Goal: Information Seeking & Learning: Check status

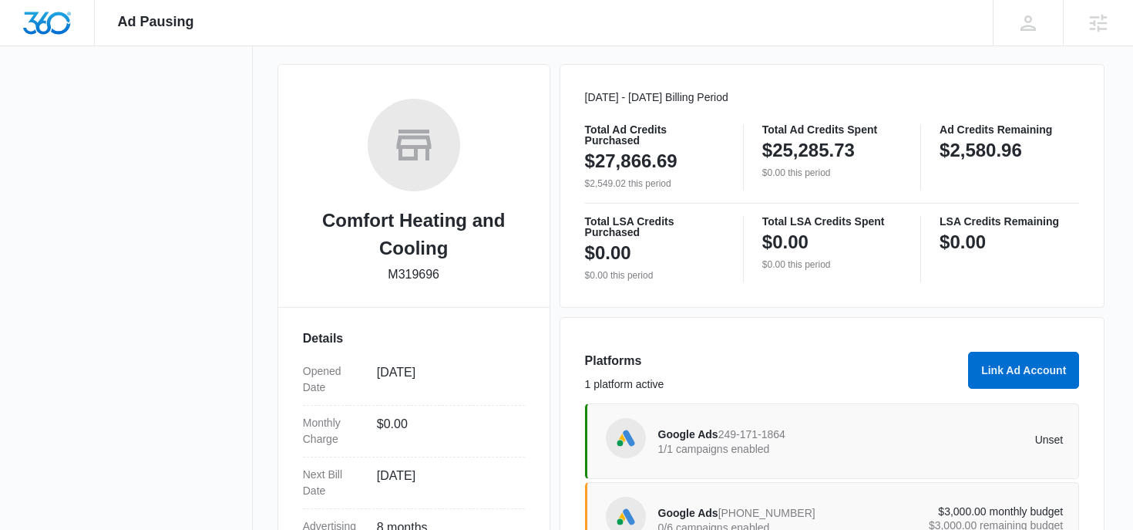
scroll to position [426, 0]
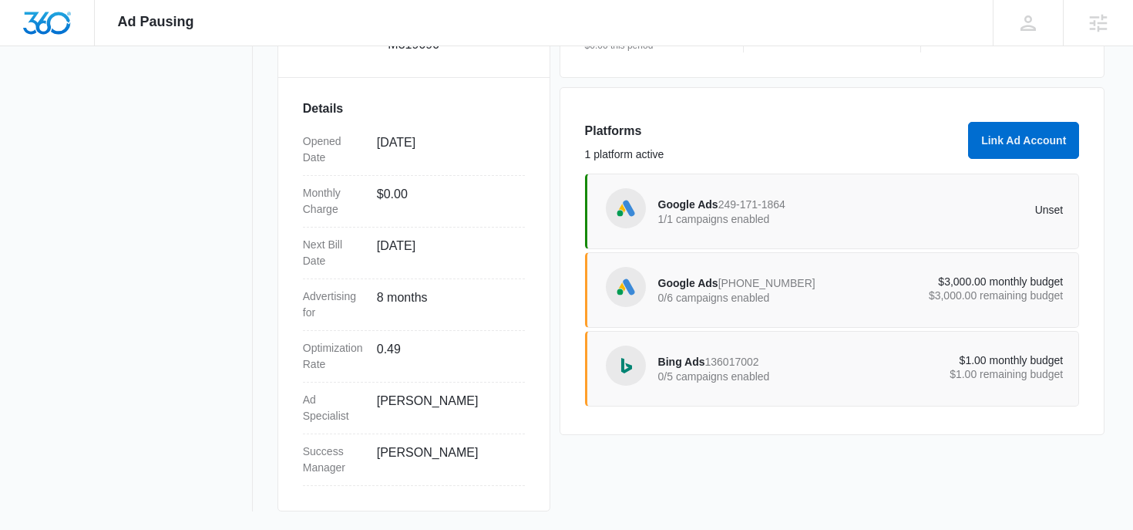
click at [661, 256] on div "Google Ads 275-741-8678 0/6 campaigns enabled $3,000.00 monthly budget $3,000.0…" at bounding box center [832, 290] width 495 height 76
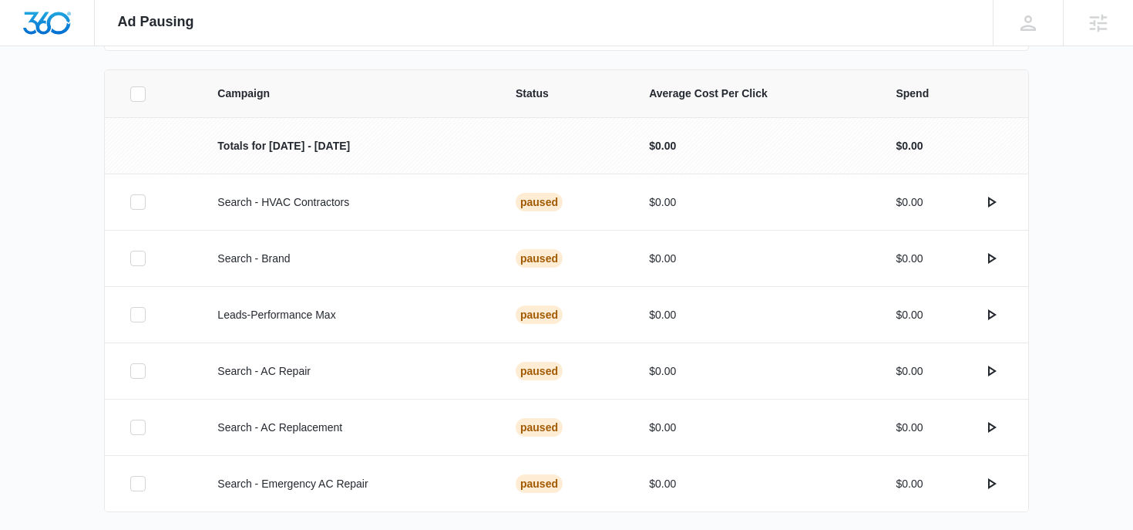
scroll to position [317, 0]
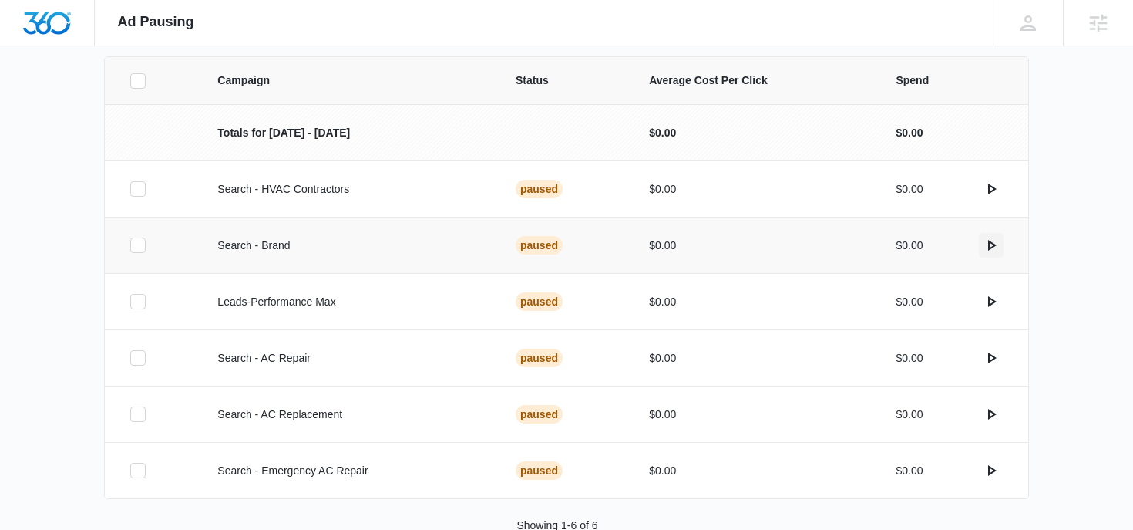
click at [988, 246] on icon "actions.activate" at bounding box center [992, 245] width 8 height 11
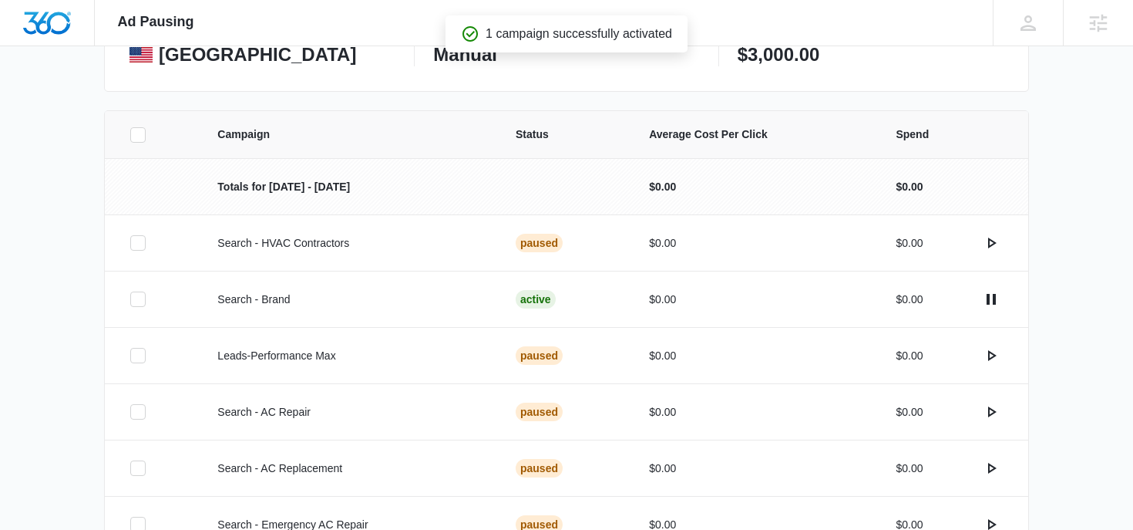
scroll to position [0, 0]
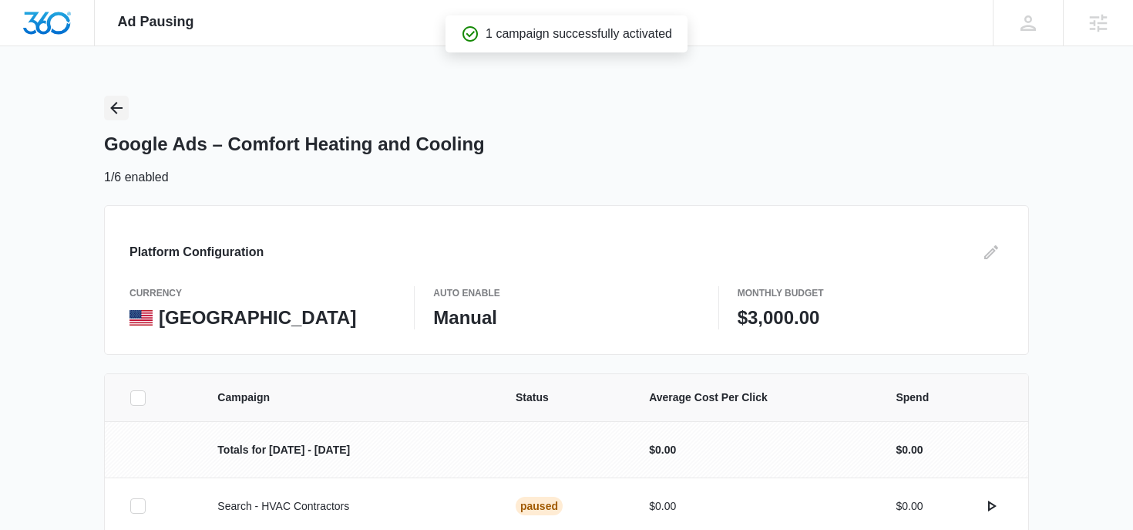
click at [126, 119] on button "Back" at bounding box center [116, 108] width 25 height 25
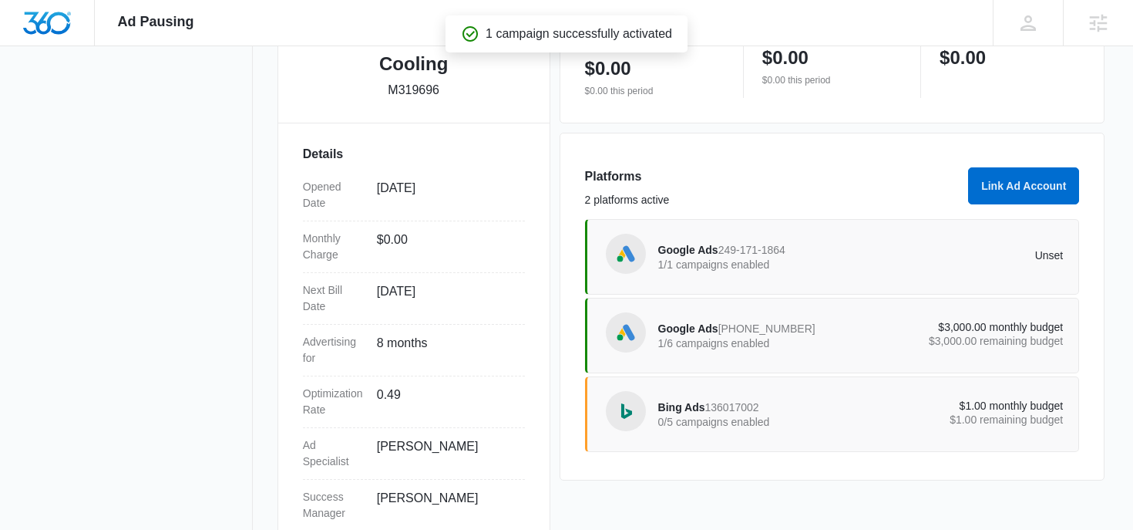
scroll to position [399, 0]
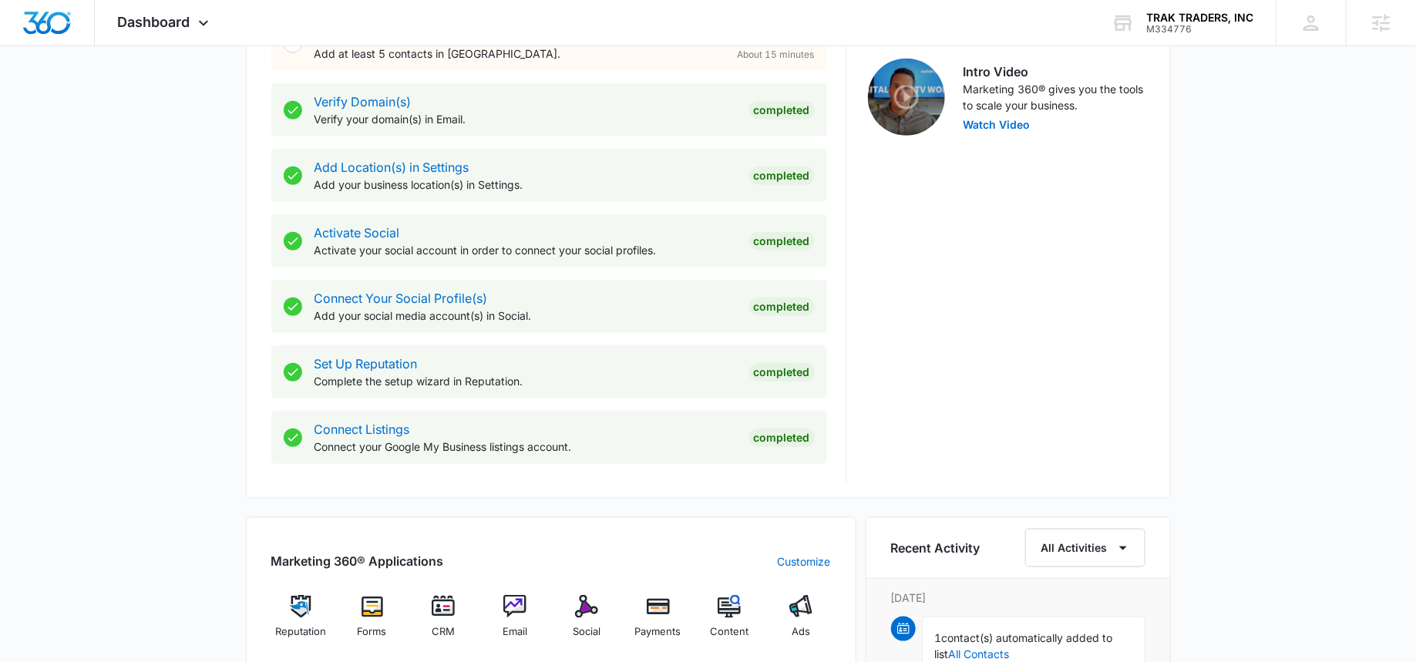
scroll to position [582, 0]
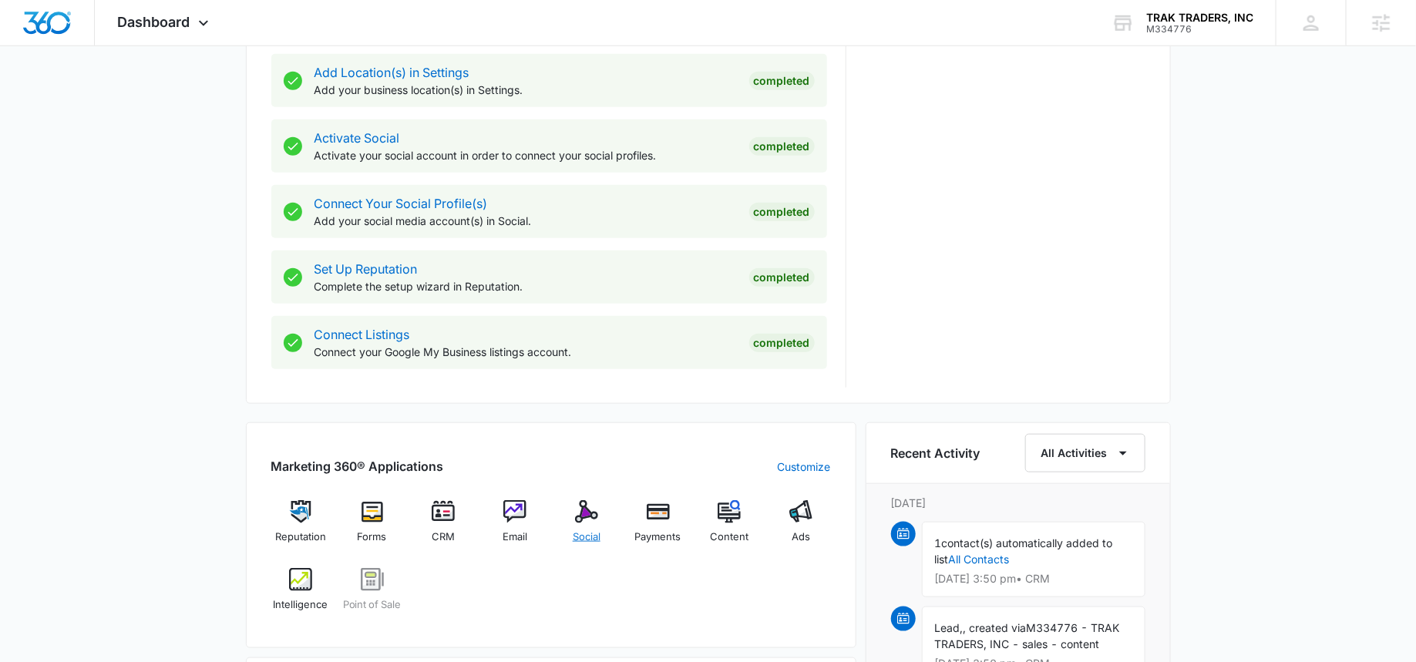
click at [598, 520] on div "Social" at bounding box center [586, 527] width 59 height 55
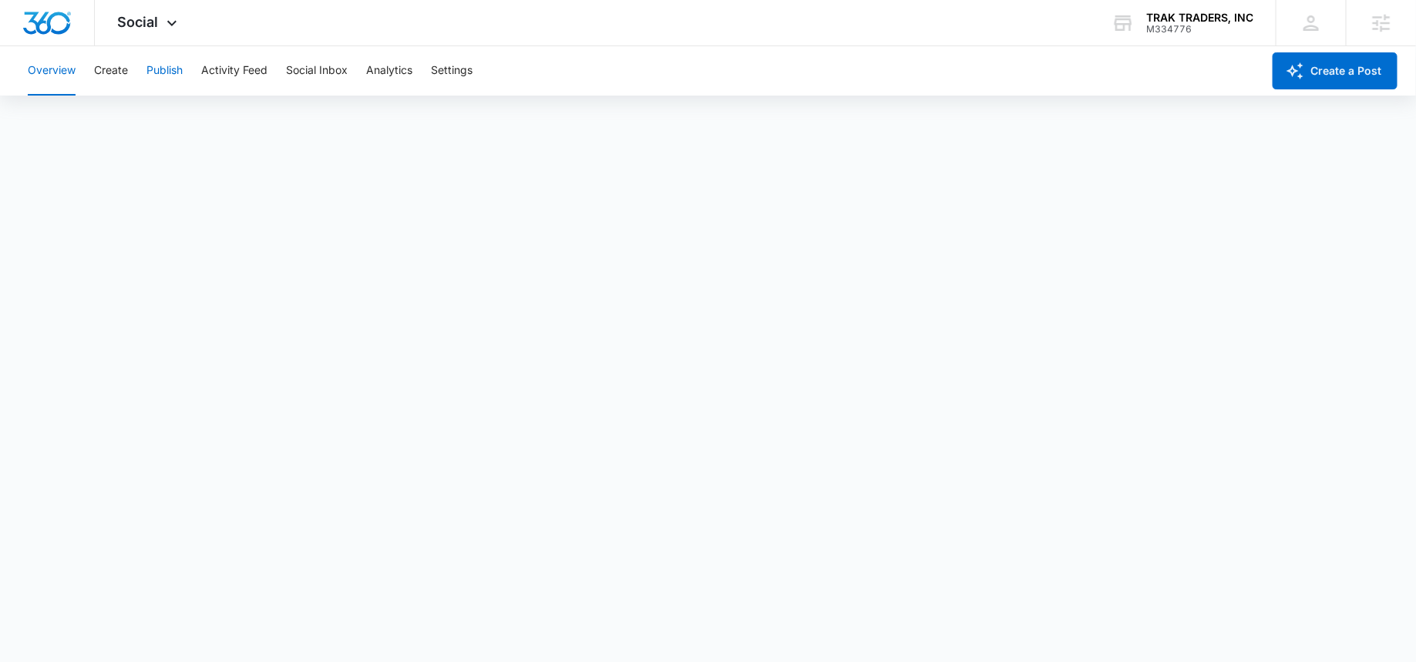
click at [169, 72] on button "Publish" at bounding box center [164, 70] width 36 height 49
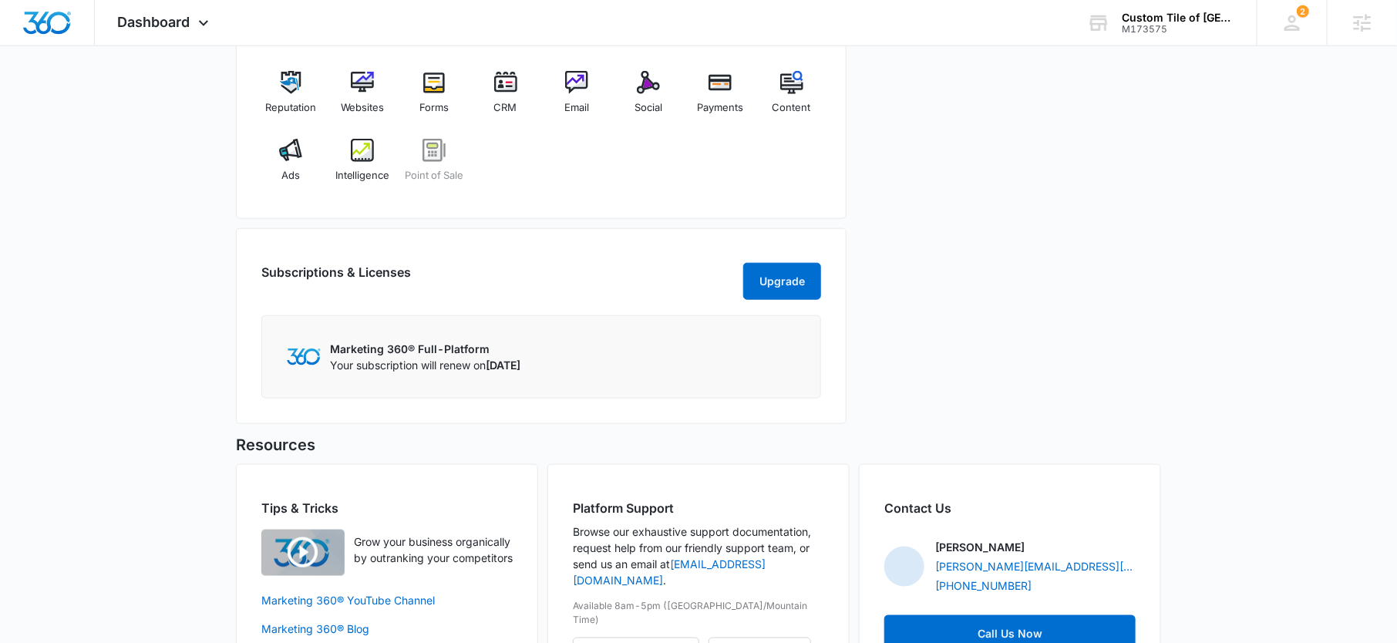
scroll to position [660, 0]
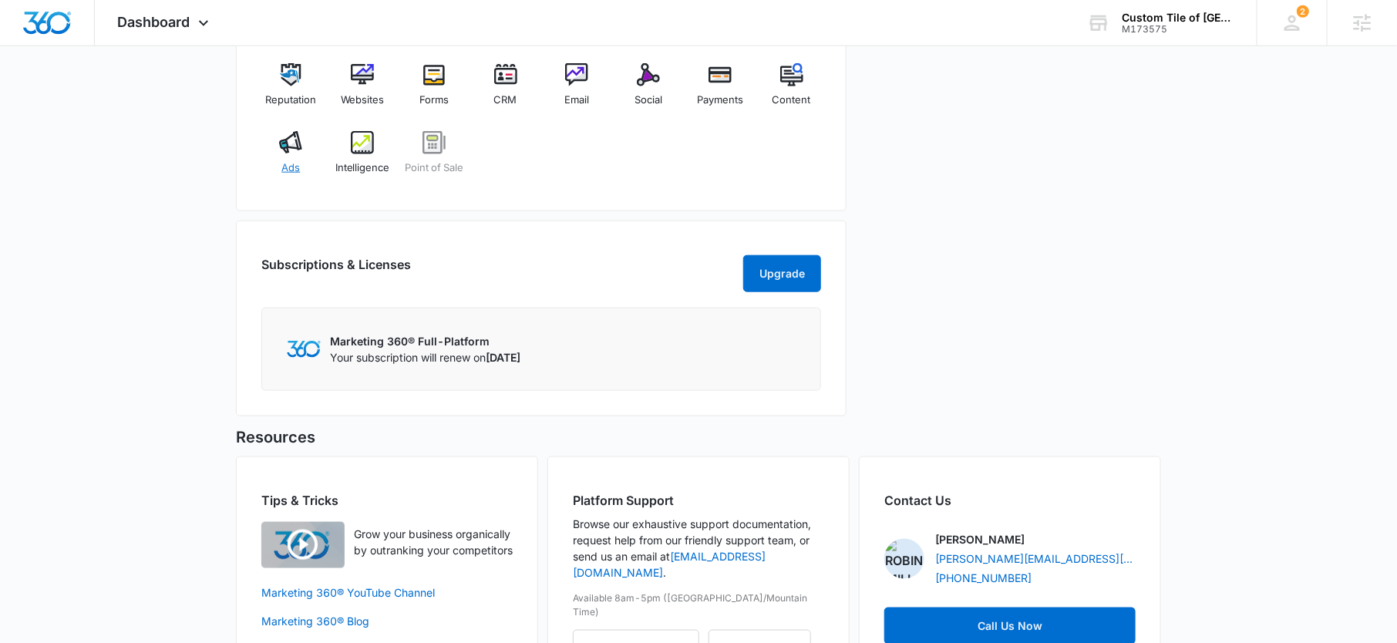
click at [294, 141] on img at bounding box center [290, 142] width 23 height 23
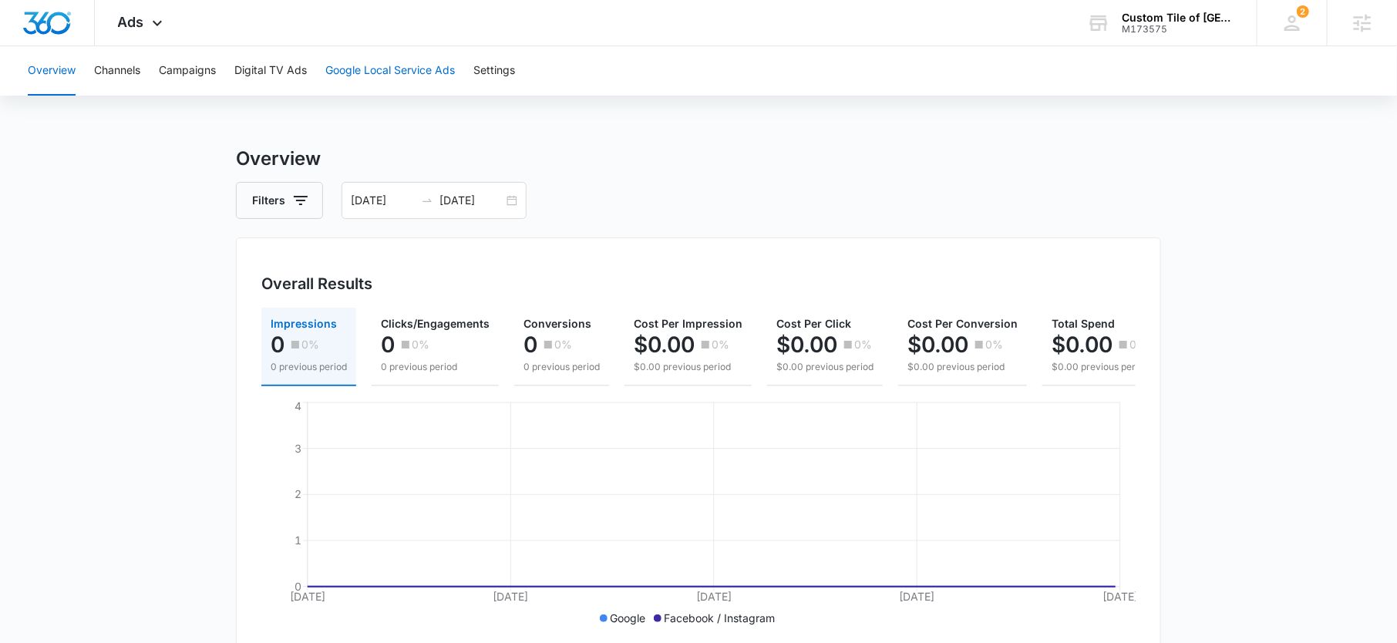
click at [359, 62] on button "Google Local Service Ads" at bounding box center [389, 70] width 129 height 49
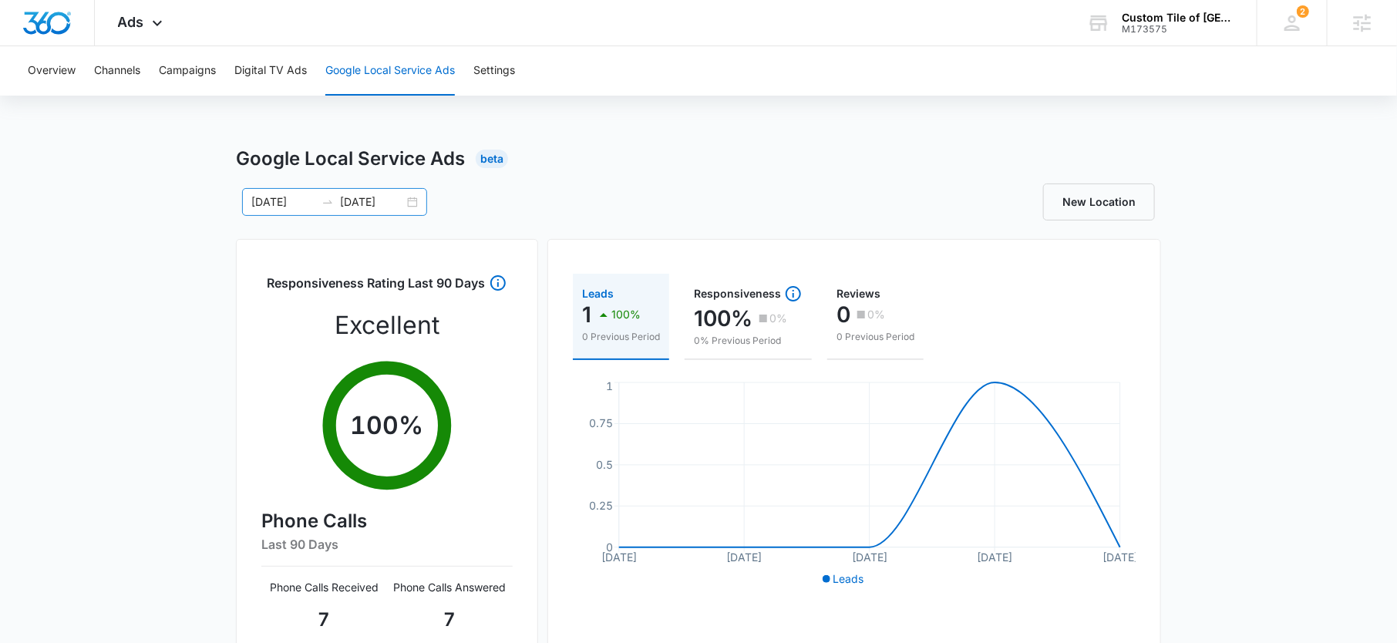
click at [365, 204] on input "09/04/2025" at bounding box center [372, 201] width 64 height 17
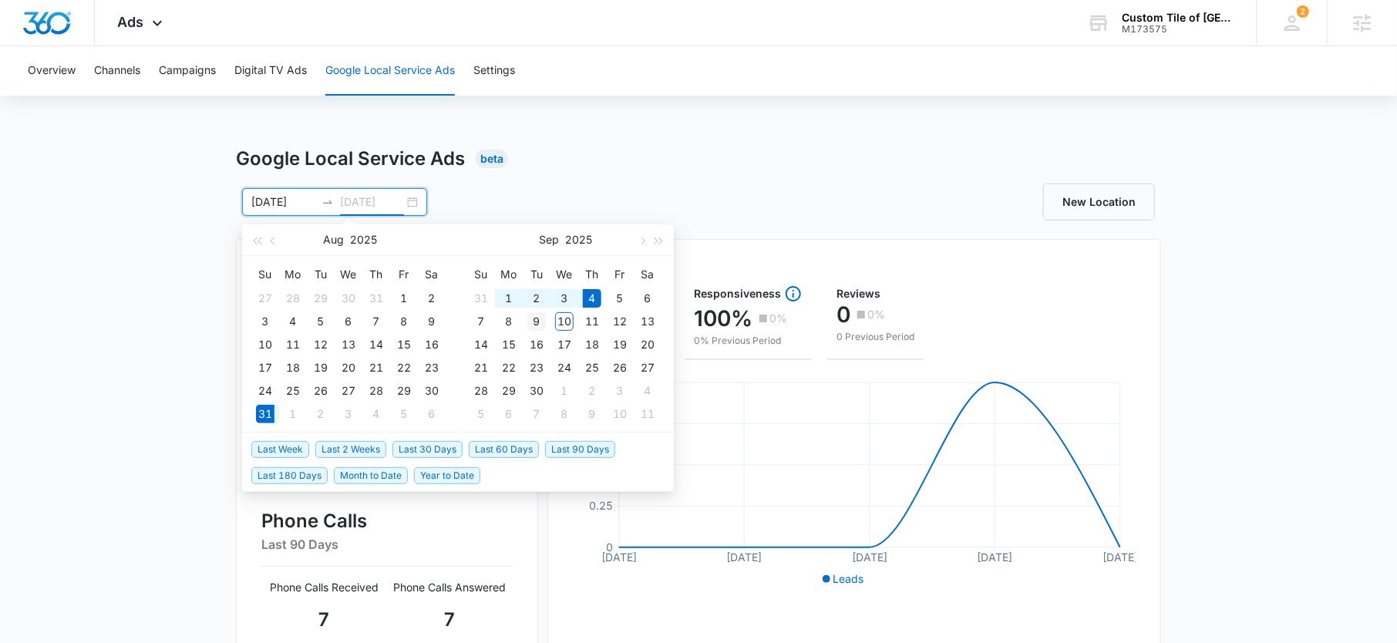
type input "09/09/2025"
click at [543, 317] on div "9" at bounding box center [536, 321] width 18 height 18
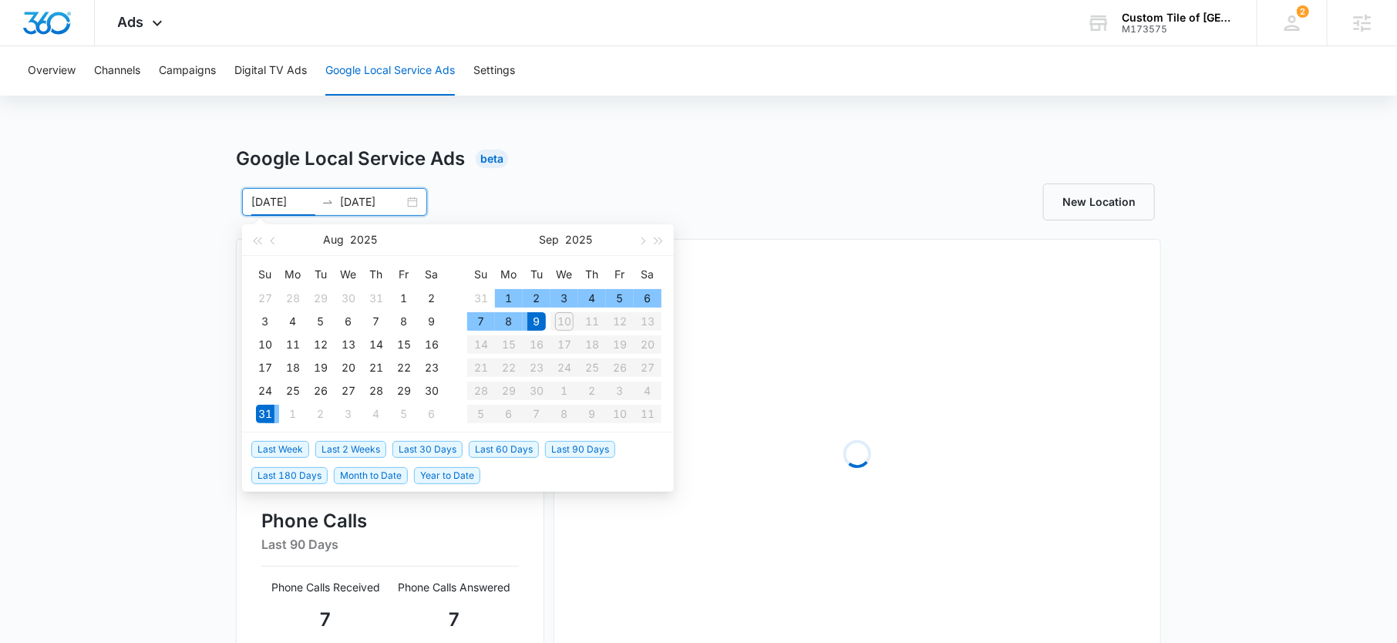
type input "08/31/2025"
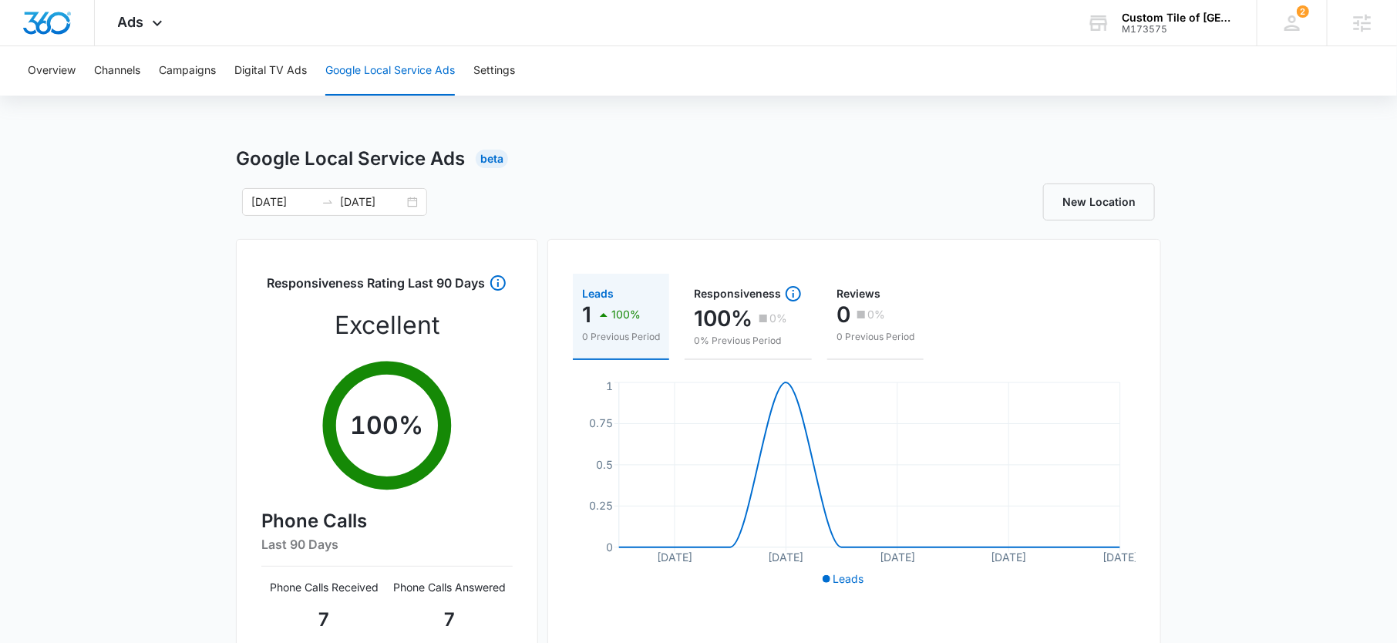
click at [725, 214] on div "New Location" at bounding box center [929, 201] width 462 height 37
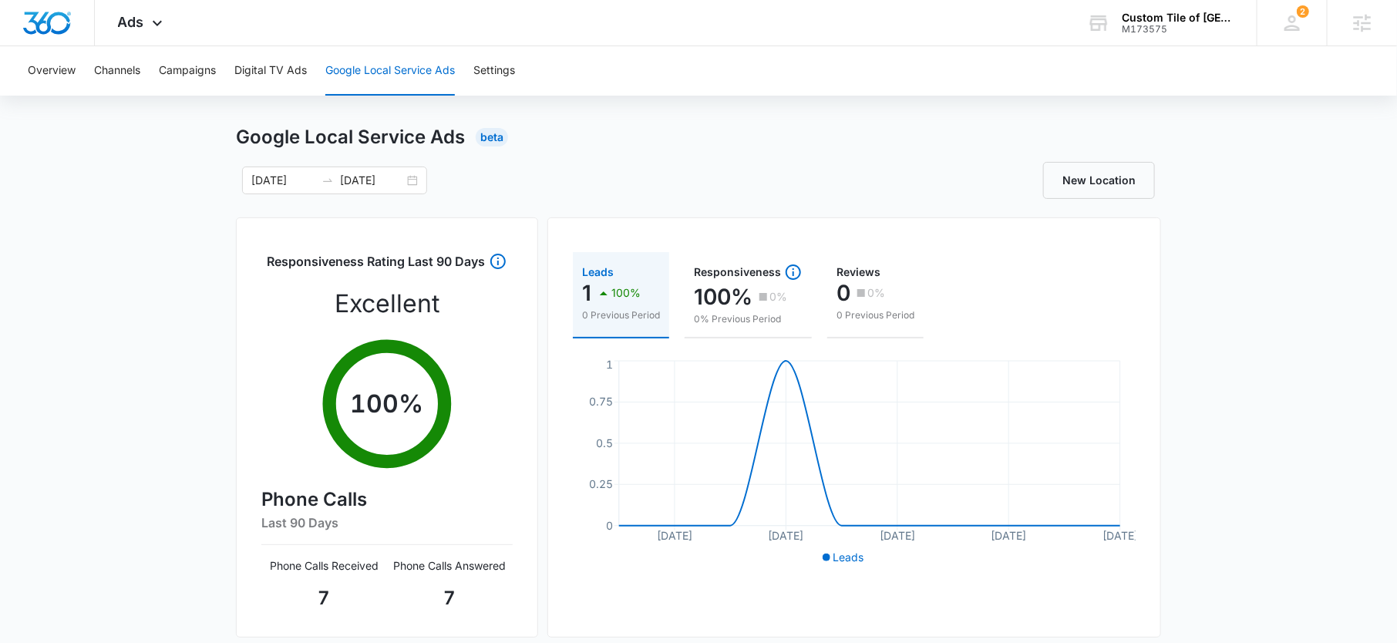
scroll to position [24, 0]
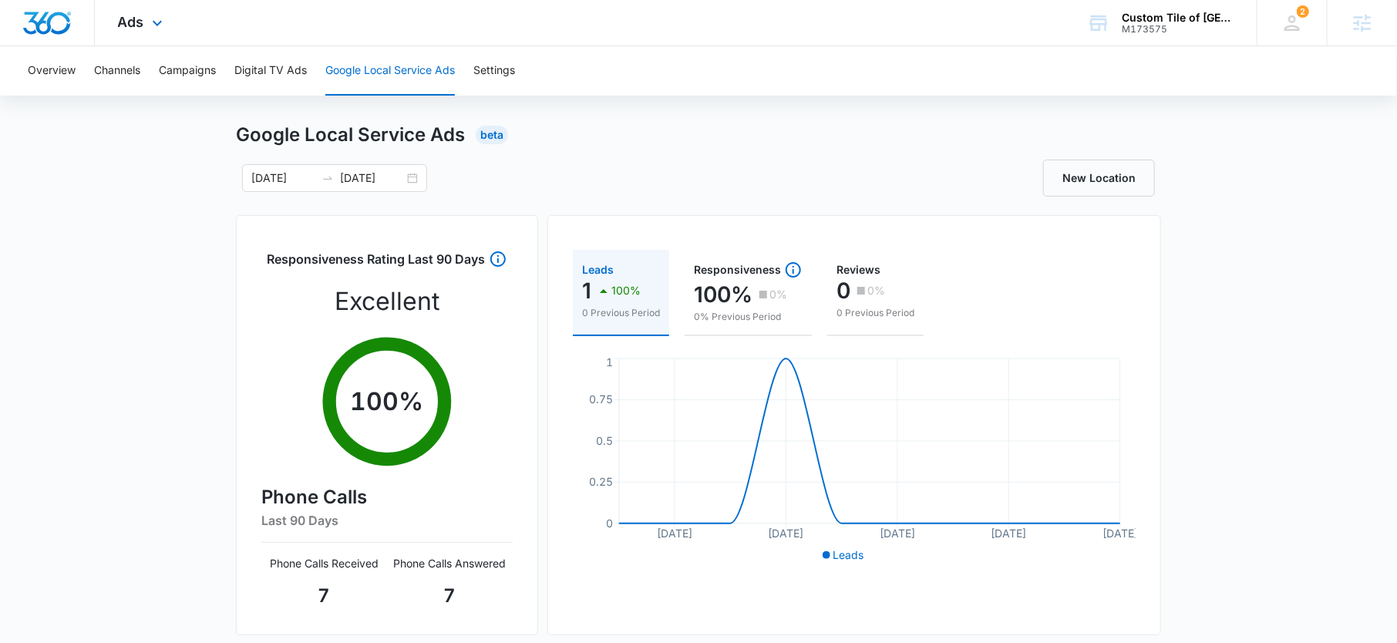
click at [176, 17] on div "Ads Apps Reputation Websites Forms CRM Email Social Payments POS Content Ads In…" at bounding box center [142, 22] width 95 height 45
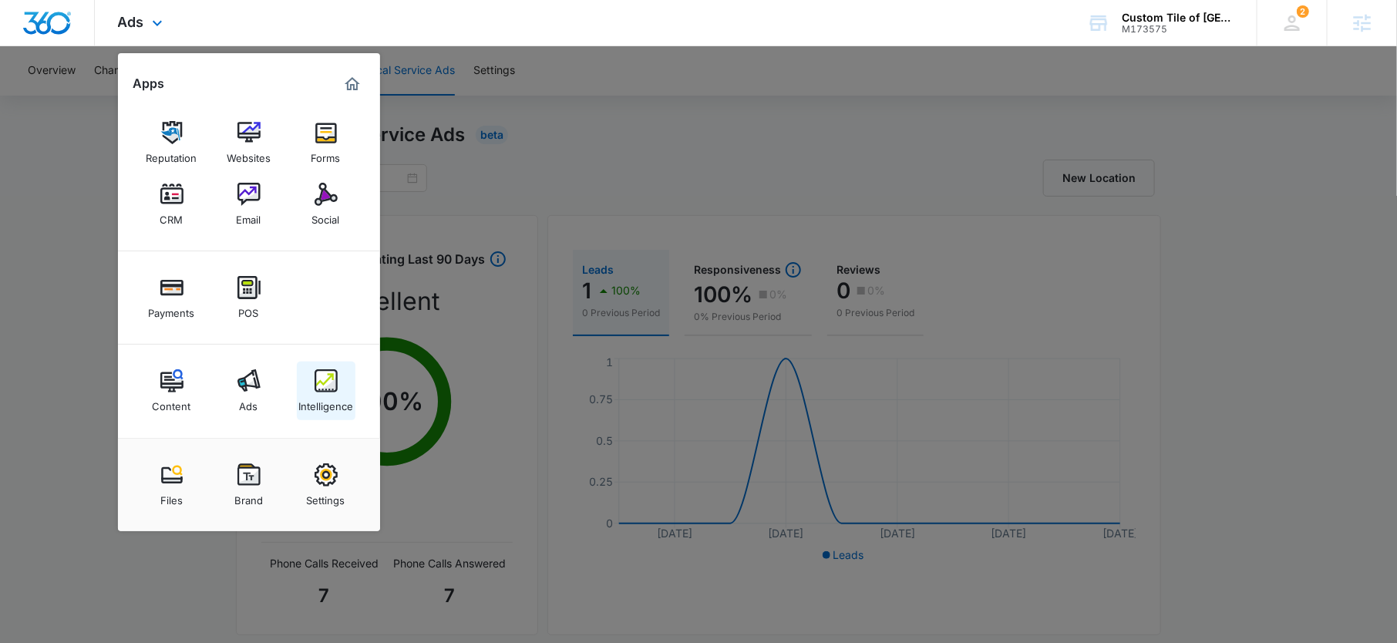
click at [335, 400] on div "Intelligence" at bounding box center [325, 402] width 55 height 20
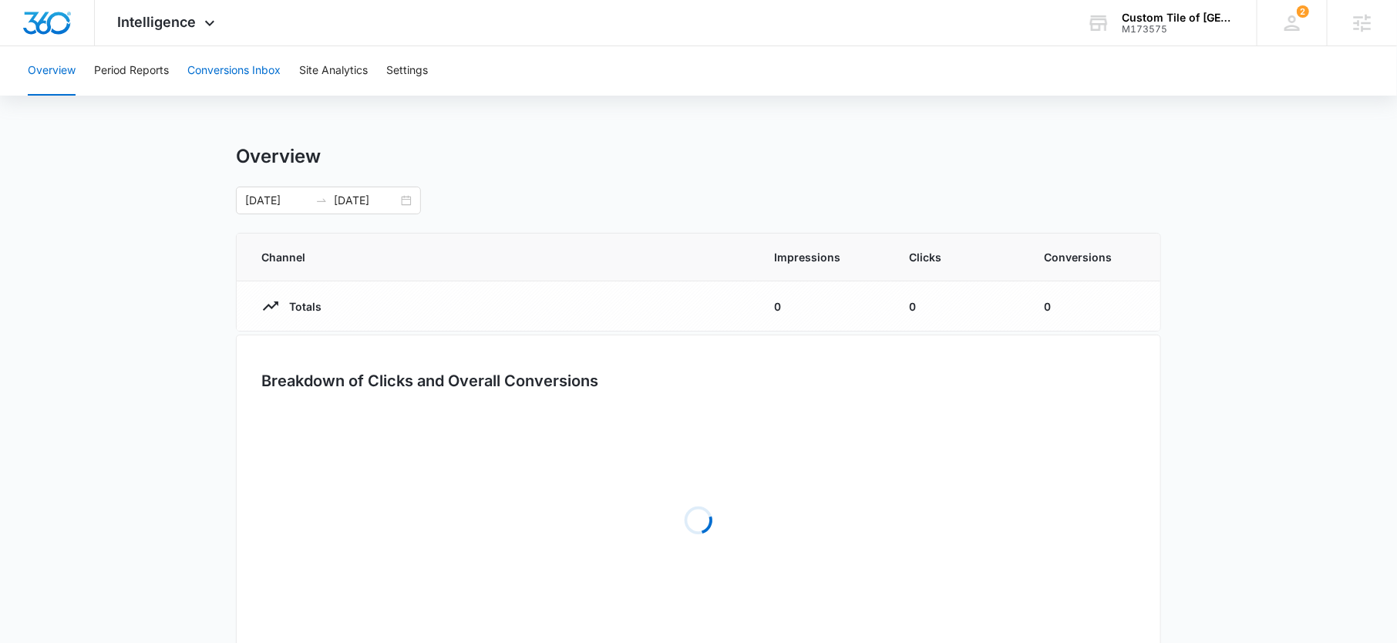
click at [240, 76] on button "Conversions Inbox" at bounding box center [233, 70] width 93 height 49
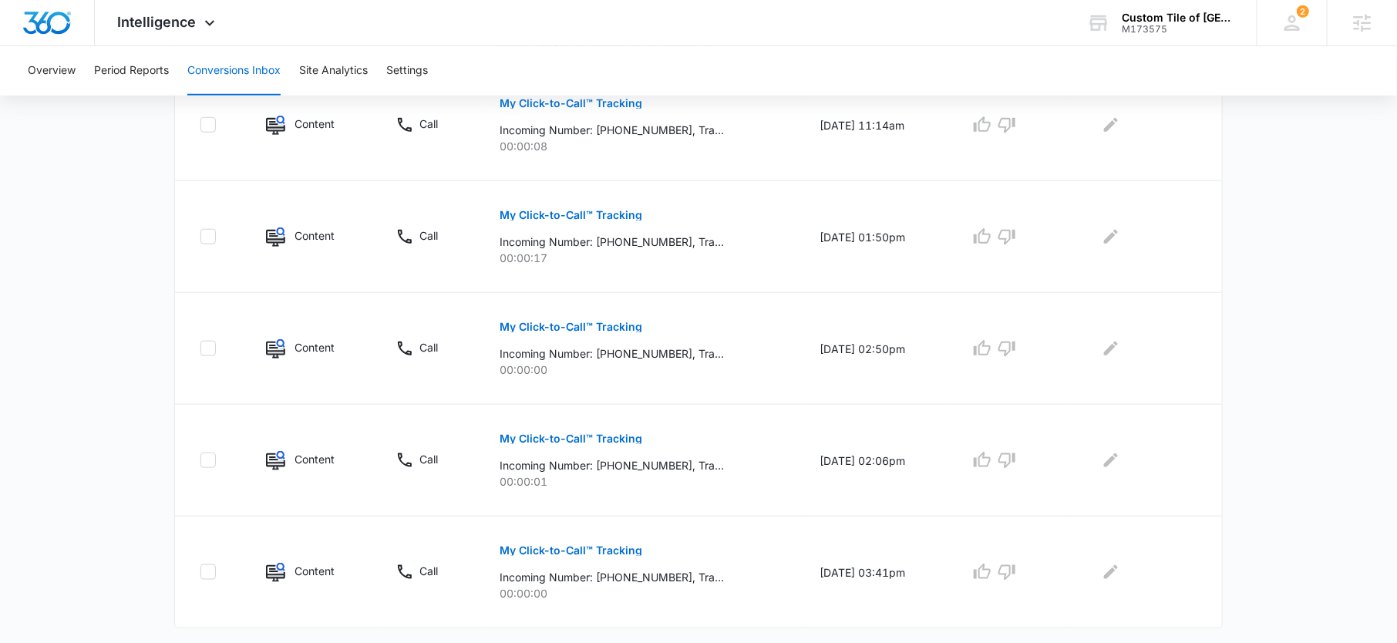
scroll to position [629, 0]
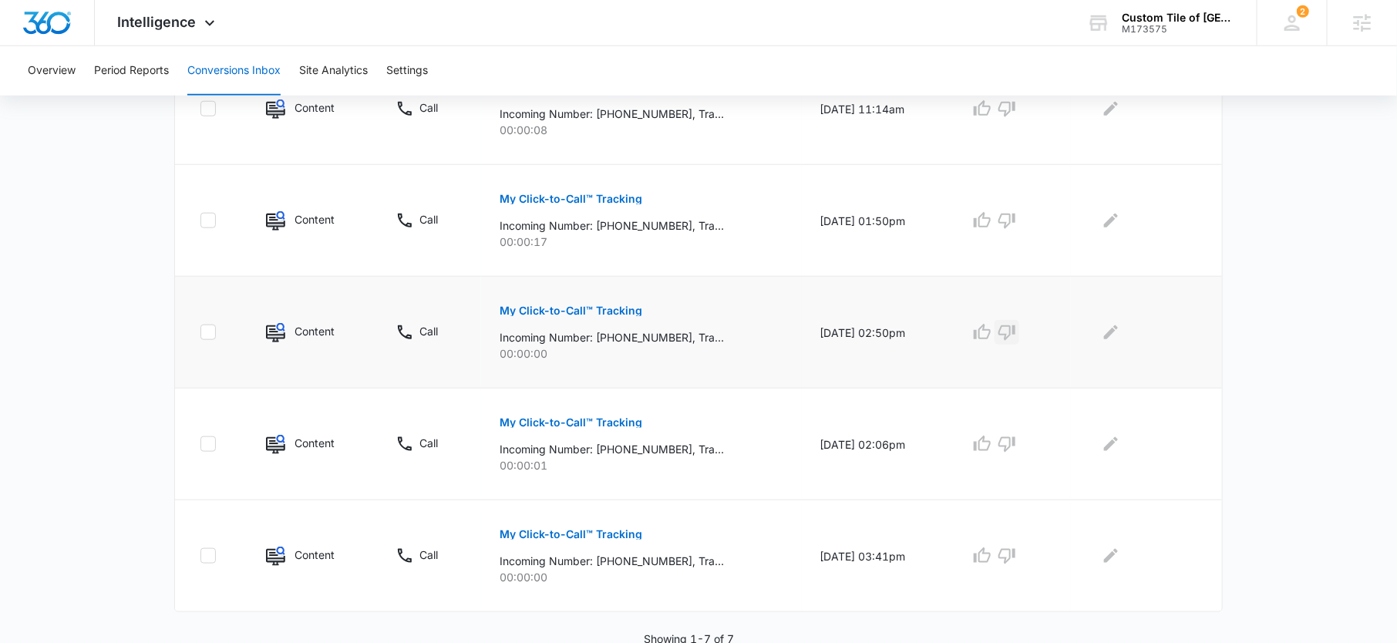
click at [1012, 333] on icon "button" at bounding box center [1006, 332] width 18 height 18
click at [1016, 439] on icon "button" at bounding box center [1006, 444] width 18 height 18
click at [1016, 547] on icon "button" at bounding box center [1006, 556] width 18 height 18
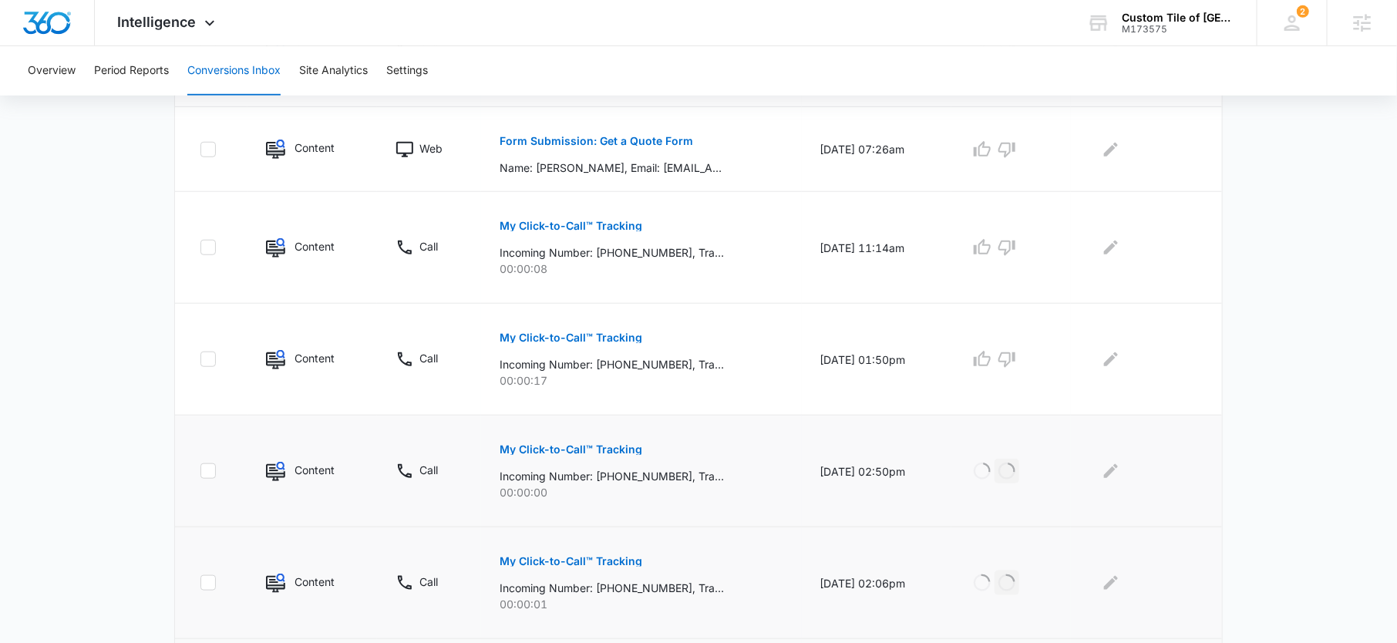
scroll to position [481, 0]
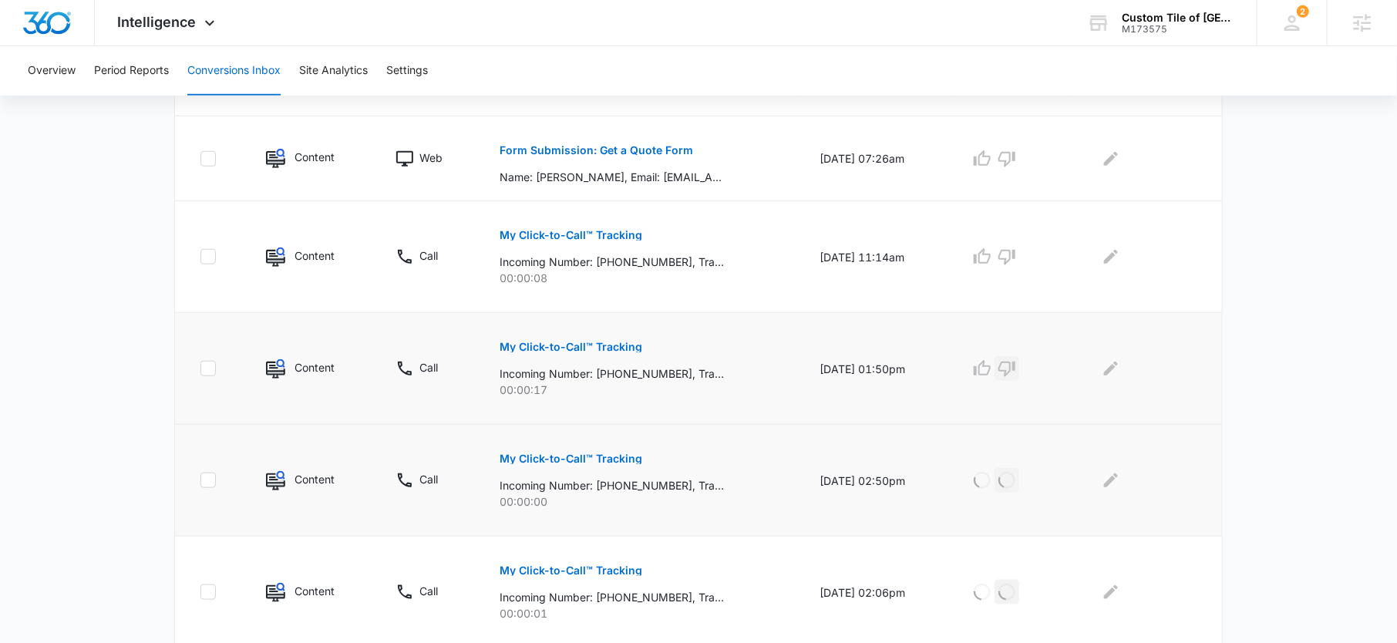
click at [1015, 371] on icon "button" at bounding box center [1006, 369] width 17 height 15
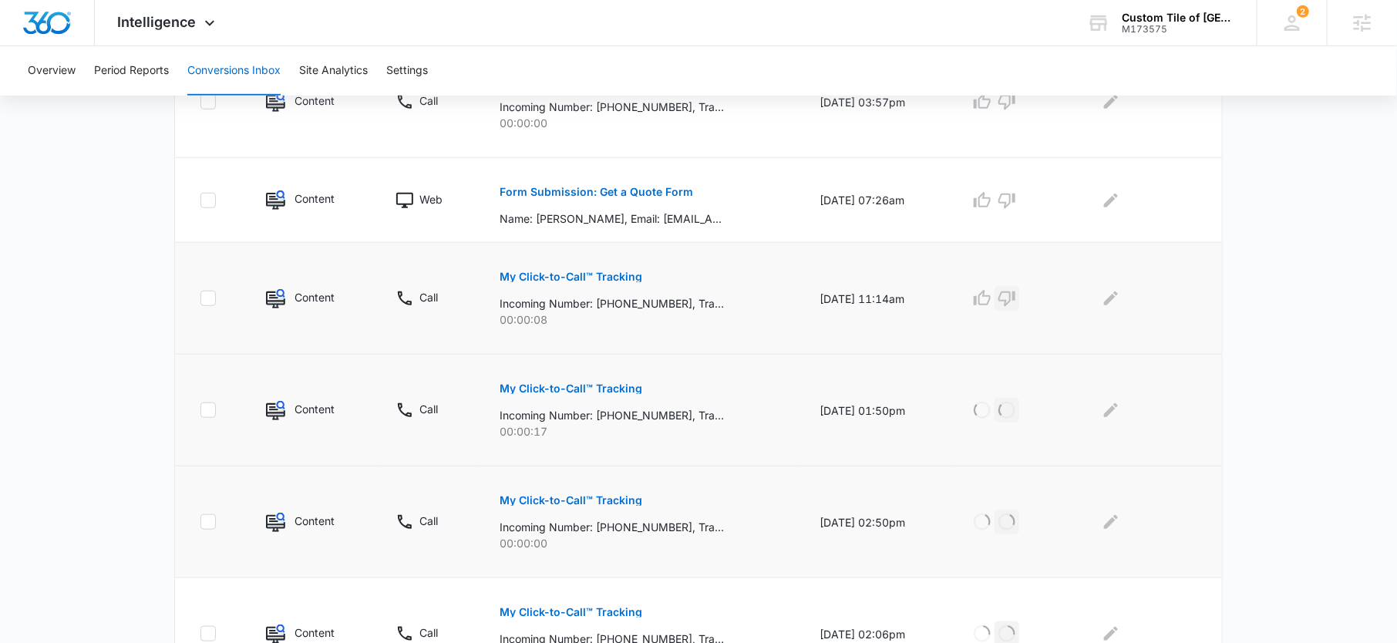
click at [1014, 297] on icon "button" at bounding box center [1006, 298] width 18 height 18
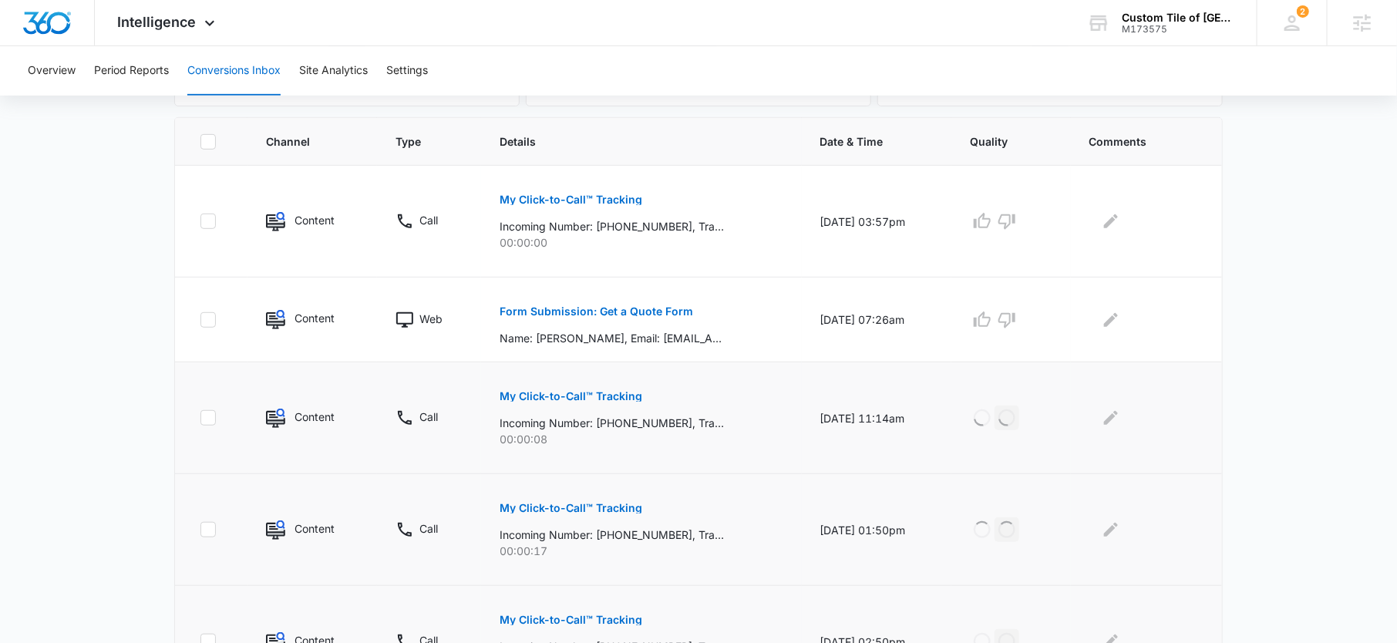
scroll to position [268, 0]
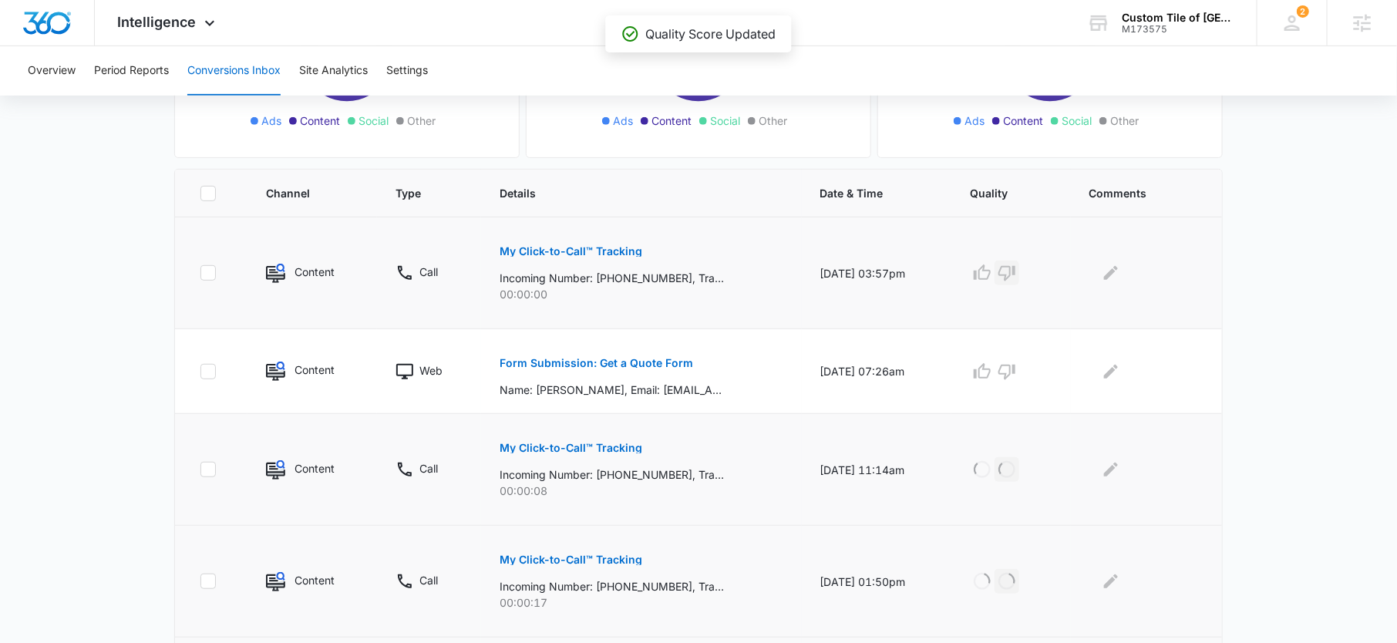
click at [1016, 267] on icon "button" at bounding box center [1006, 273] width 18 height 18
click at [651, 351] on button "Form Submission: Get a Quote Form" at bounding box center [595, 363] width 193 height 37
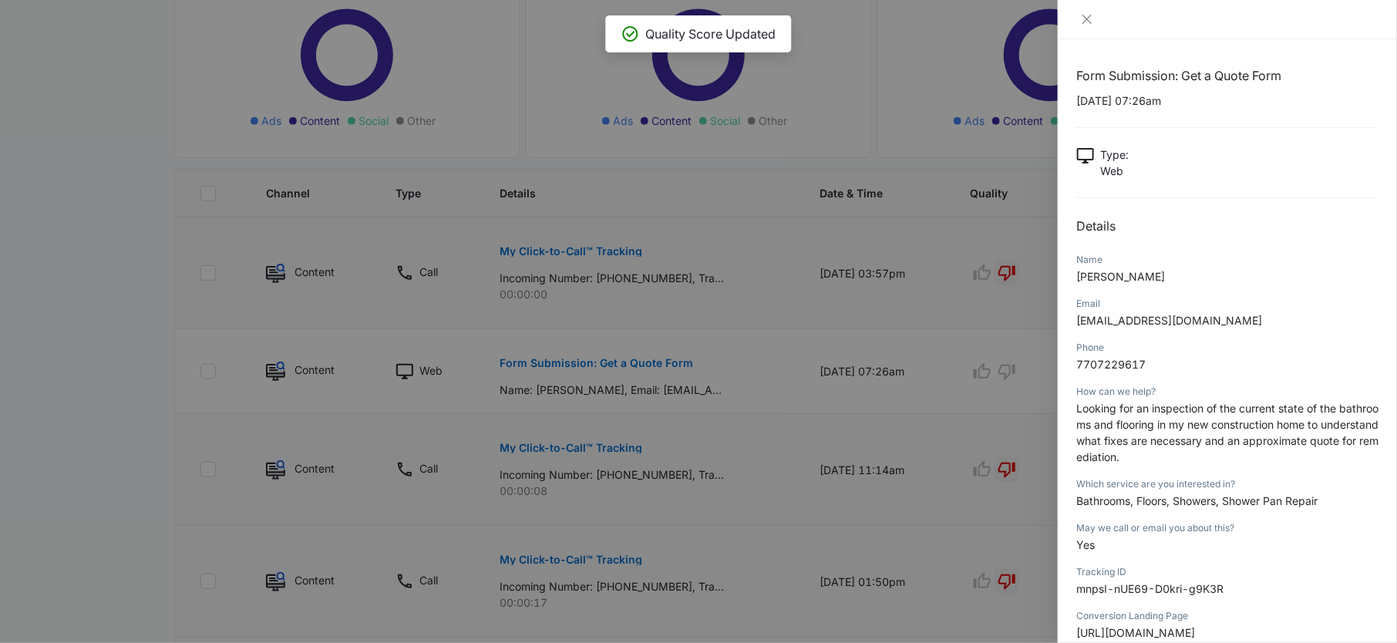
click at [1162, 427] on span "Looking for an inspection of the current state of the bathrooms and flooring in…" at bounding box center [1227, 433] width 302 height 62
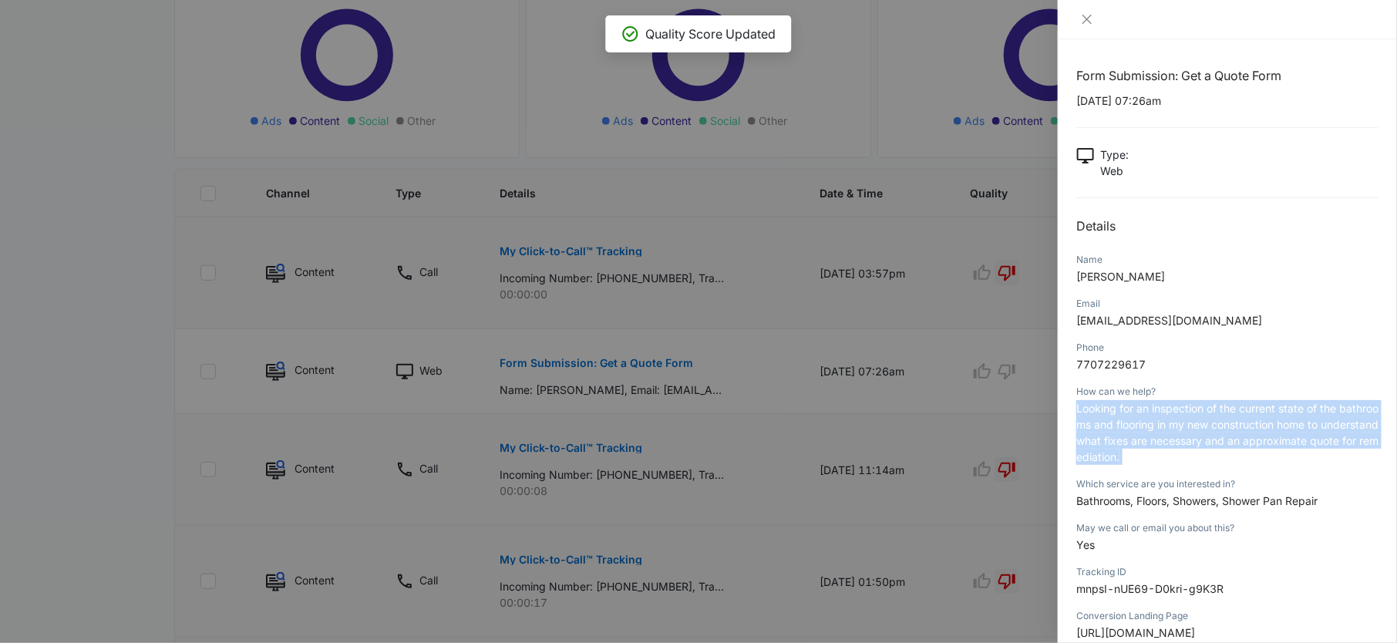
click at [1162, 427] on span "Looking for an inspection of the current state of the bathrooms and flooring in…" at bounding box center [1227, 433] width 302 height 62
copy span "Looking for an inspection of the current state of the bathrooms and flooring in…"
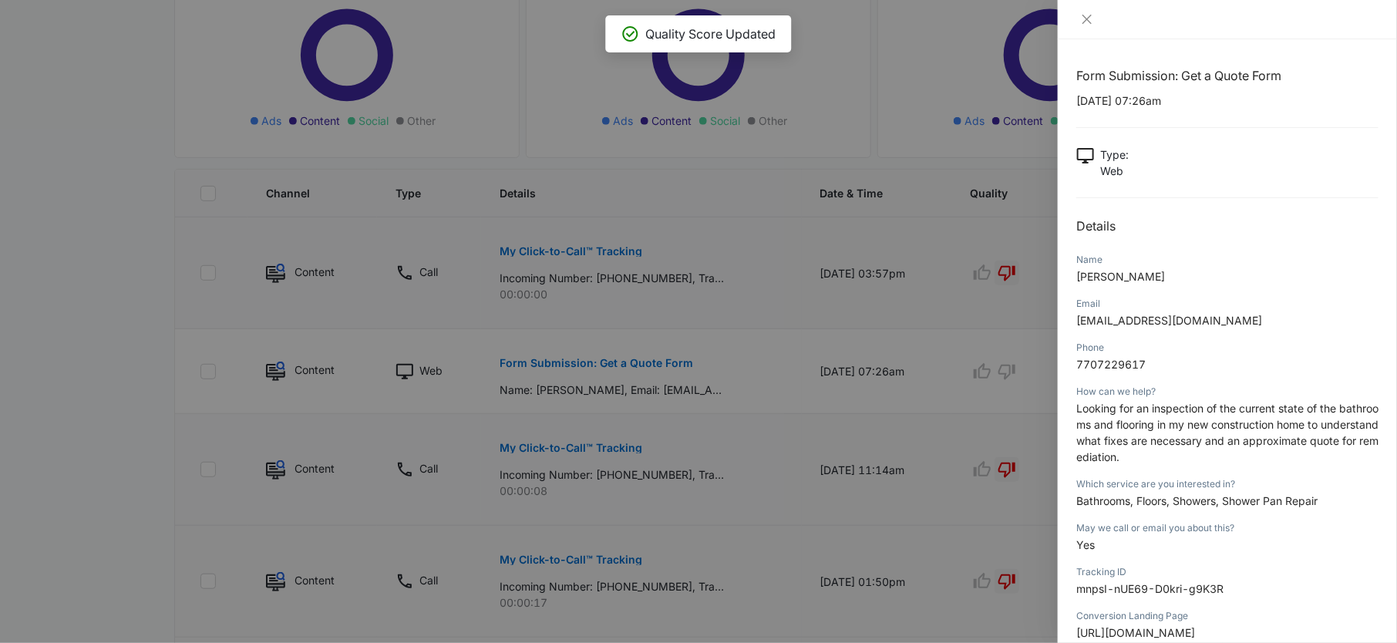
click at [956, 379] on div at bounding box center [698, 321] width 1397 height 643
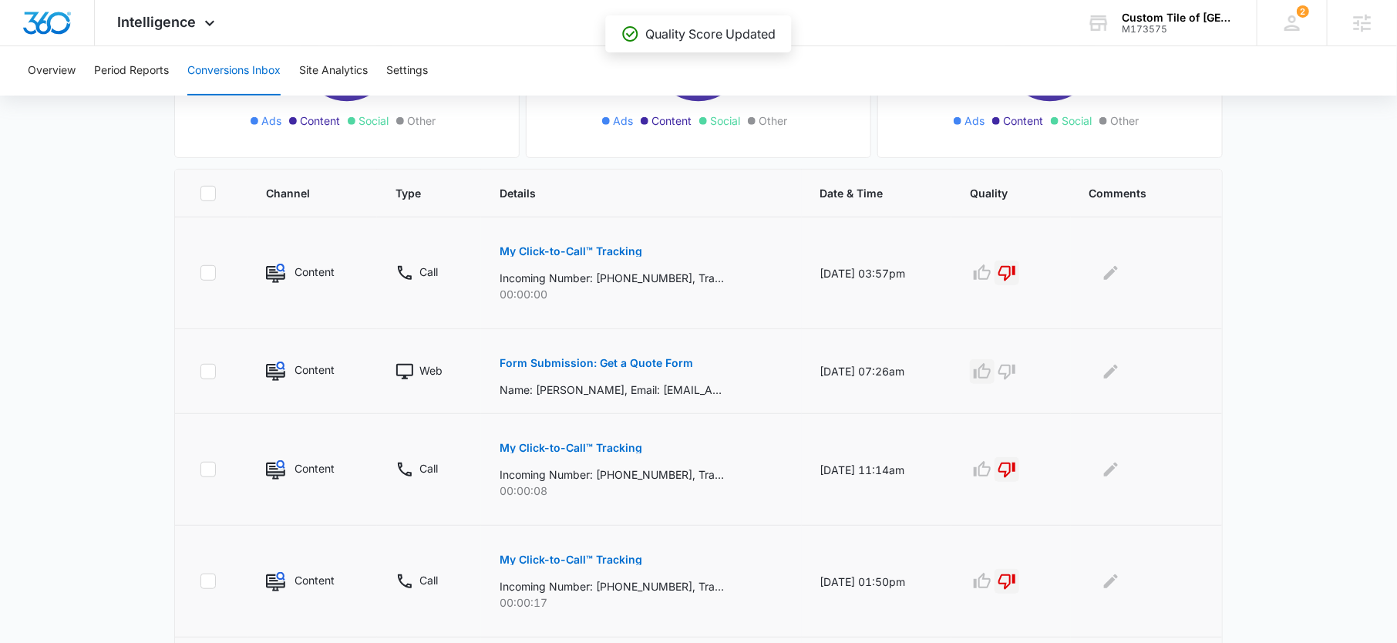
click at [987, 373] on icon "button" at bounding box center [982, 370] width 17 height 15
click at [1118, 369] on icon "Edit Comments" at bounding box center [1111, 371] width 14 height 14
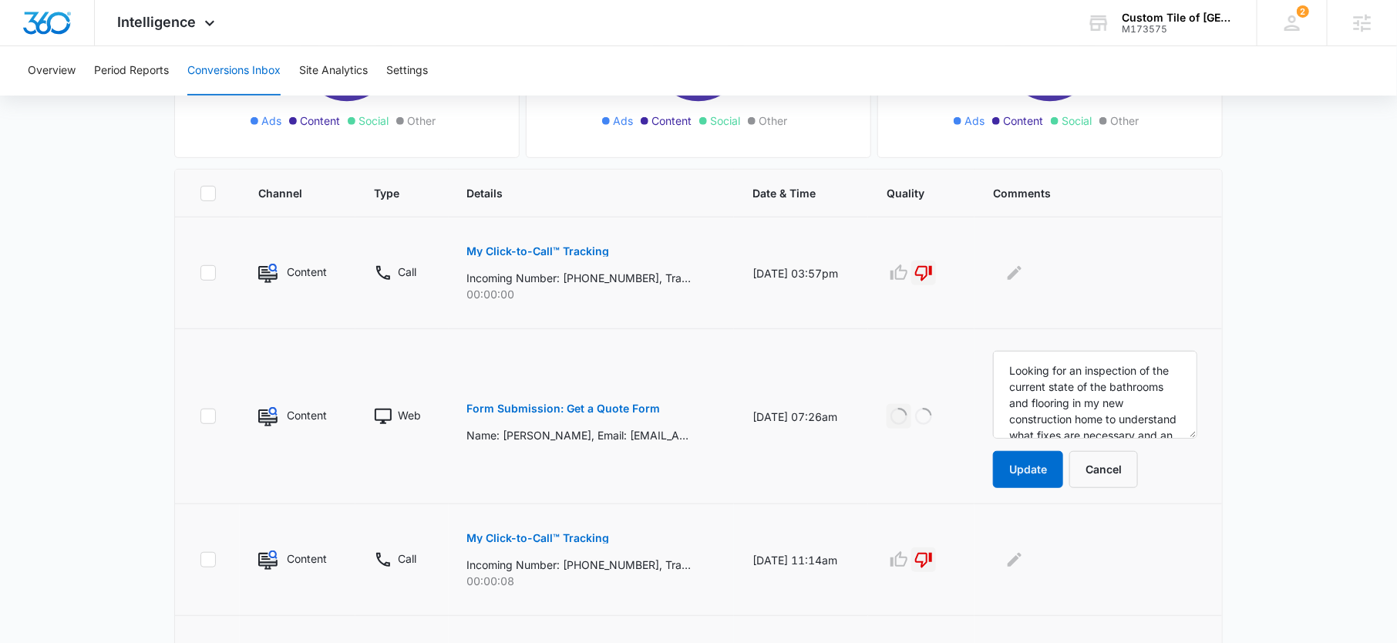
scroll to position [85, 0]
type textarea "Looking for an inspection of the current state of the bathrooms and flooring in…"
click at [1051, 479] on button "Update" at bounding box center [1028, 469] width 70 height 37
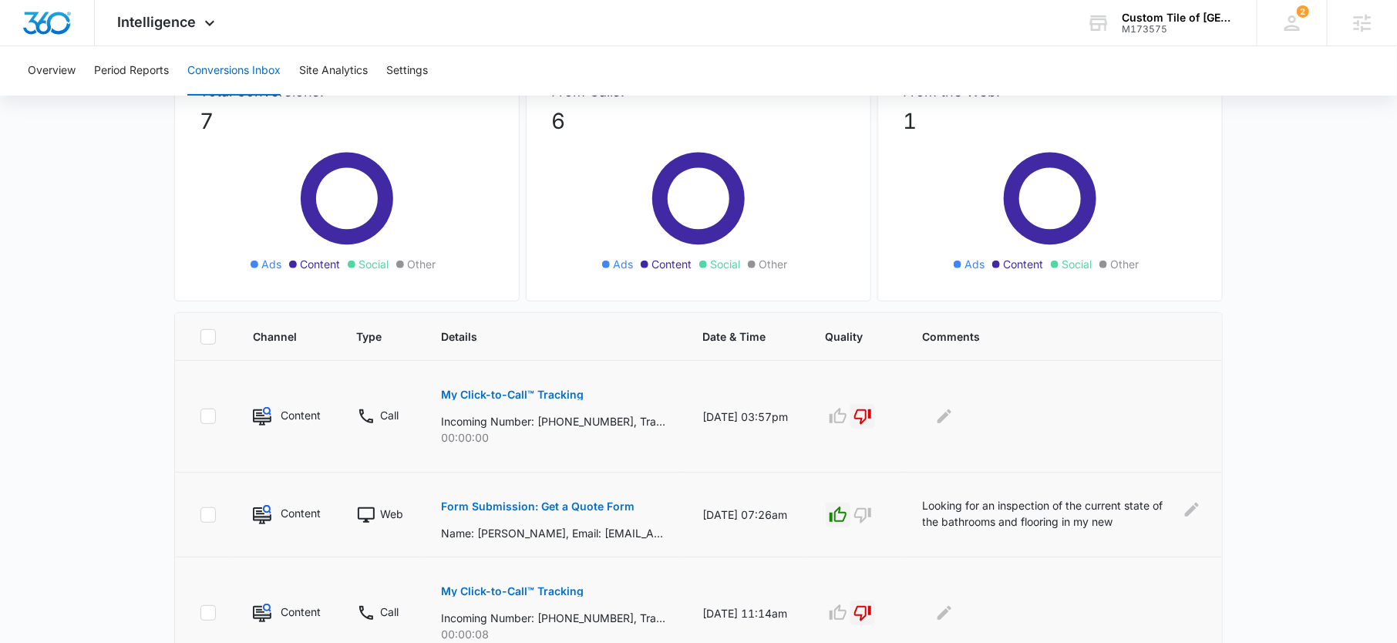
scroll to position [128, 0]
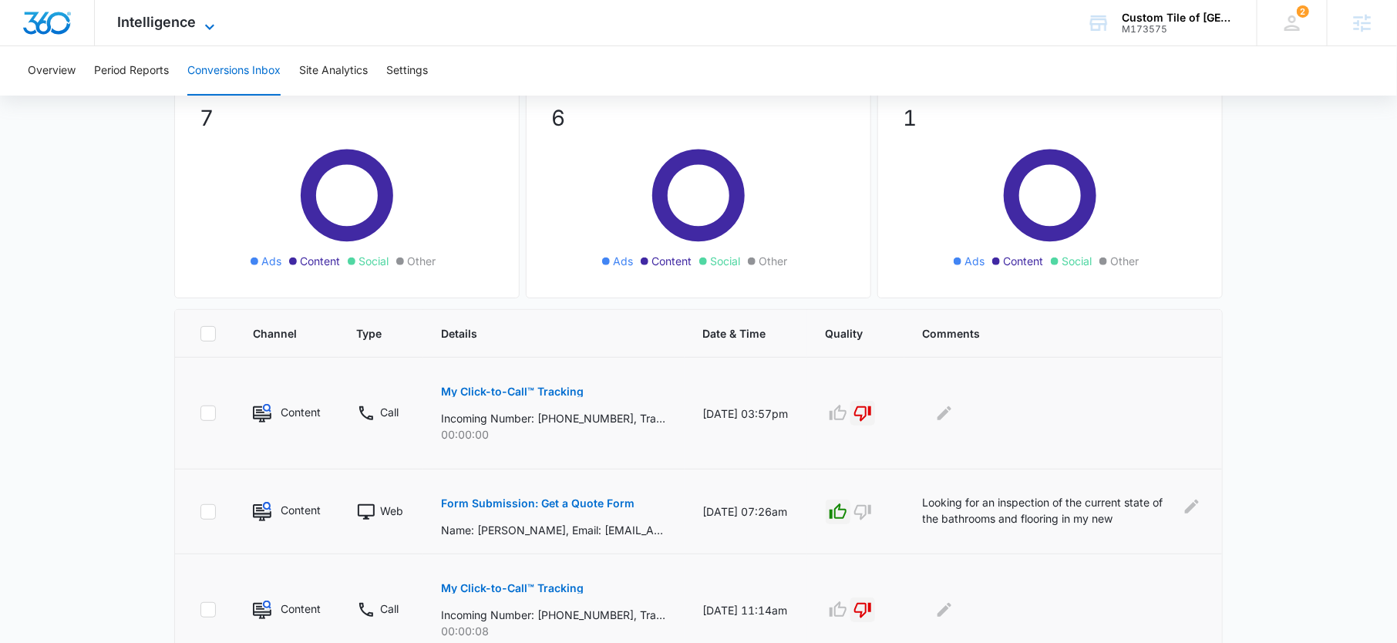
click at [182, 18] on span "Intelligence" at bounding box center [157, 22] width 79 height 16
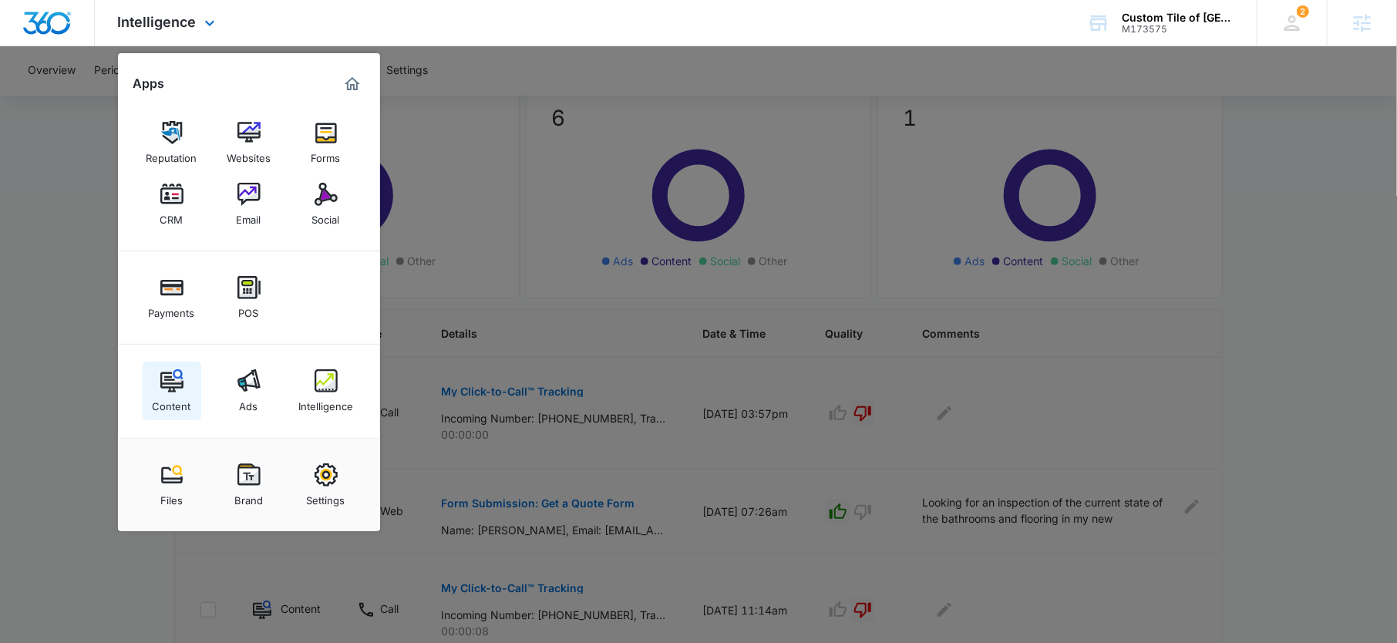
click at [172, 399] on div "Content" at bounding box center [172, 402] width 39 height 20
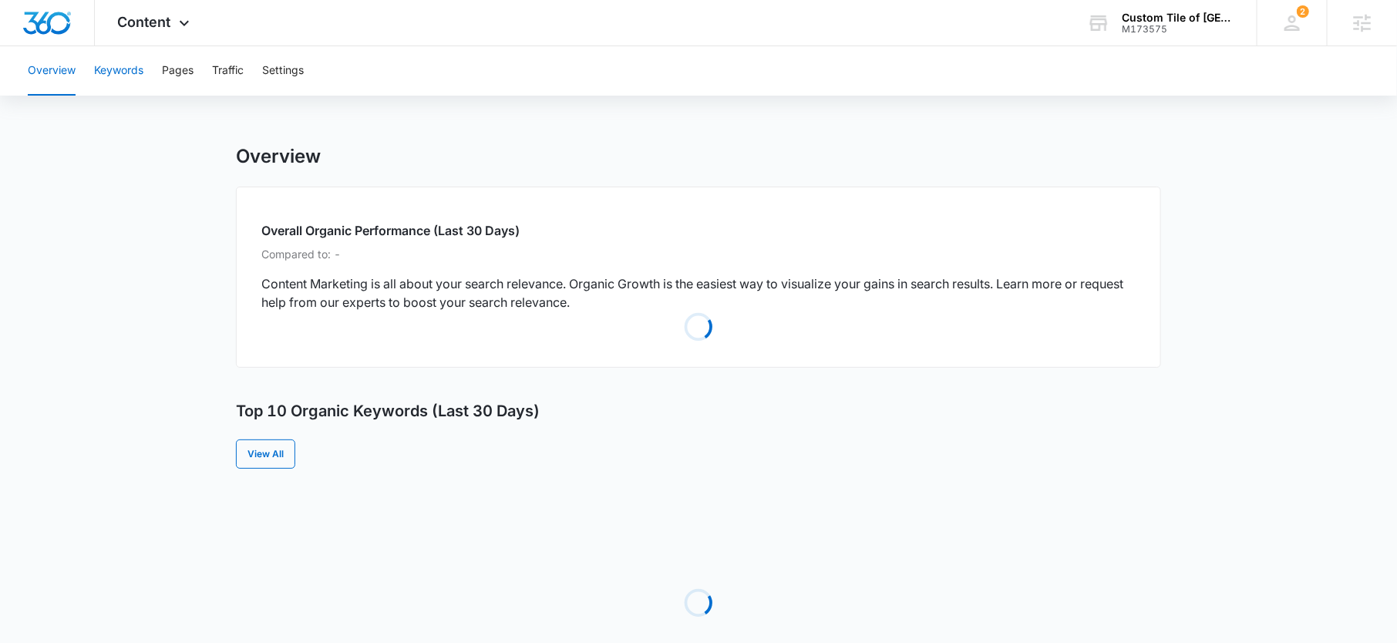
click at [116, 77] on button "Keywords" at bounding box center [118, 70] width 49 height 49
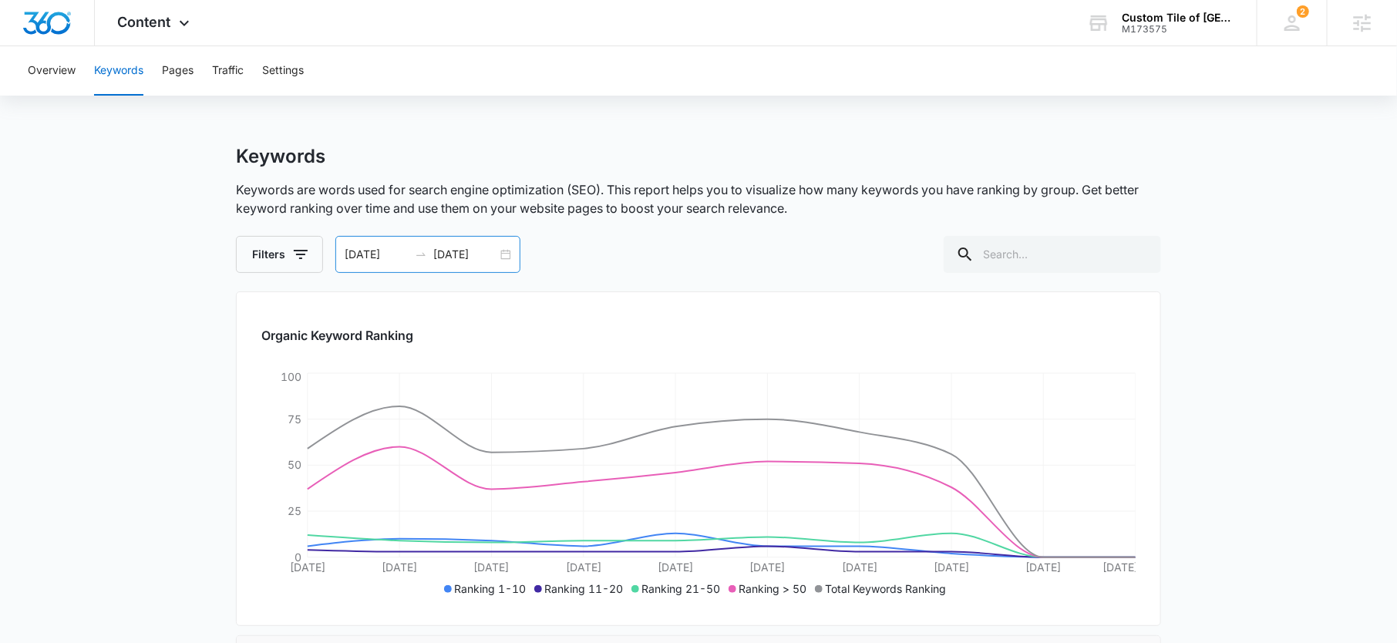
click at [427, 252] on div at bounding box center [421, 254] width 25 height 12
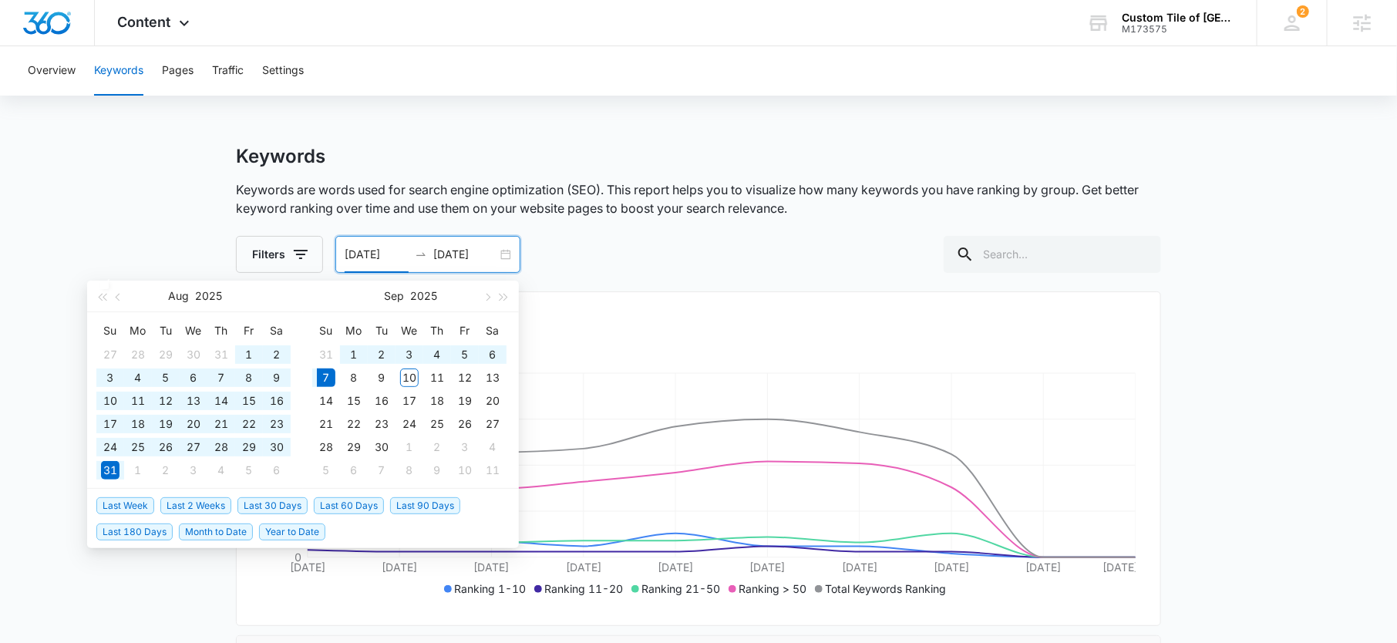
click at [399, 503] on span "Last 90 Days" at bounding box center [425, 505] width 70 height 17
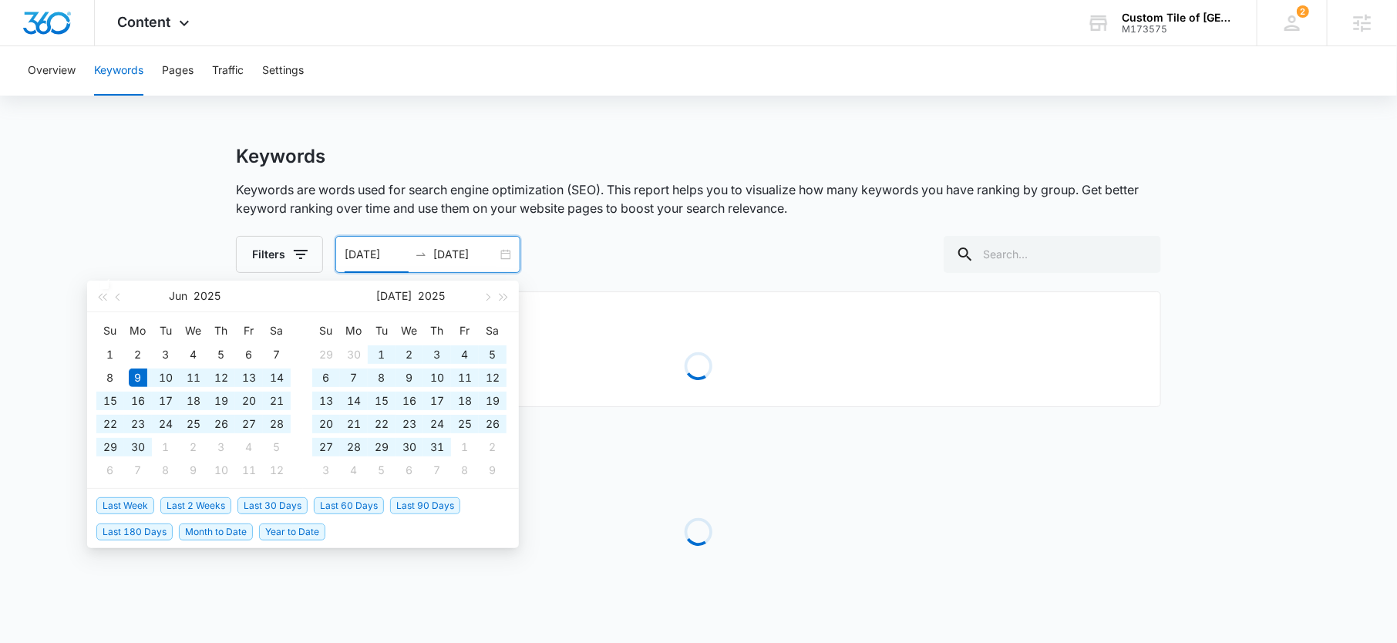
type input "06/09/2025"
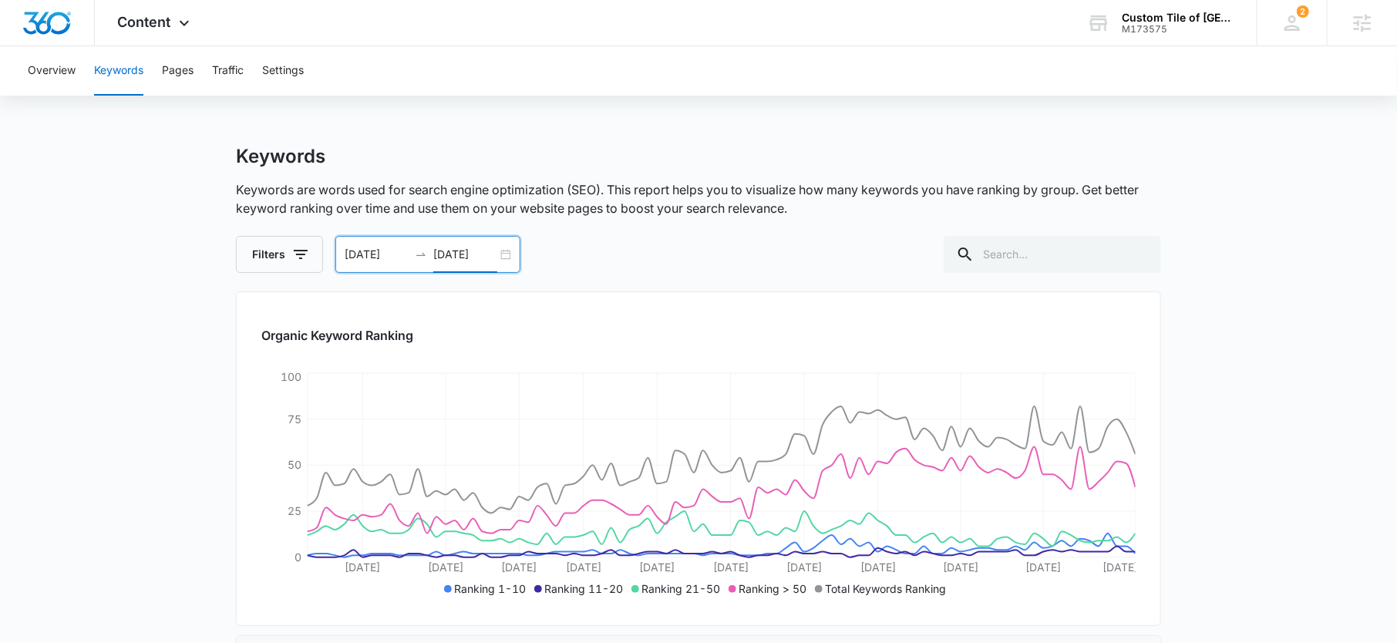
click at [466, 254] on input "09/07/2025" at bounding box center [465, 254] width 64 height 17
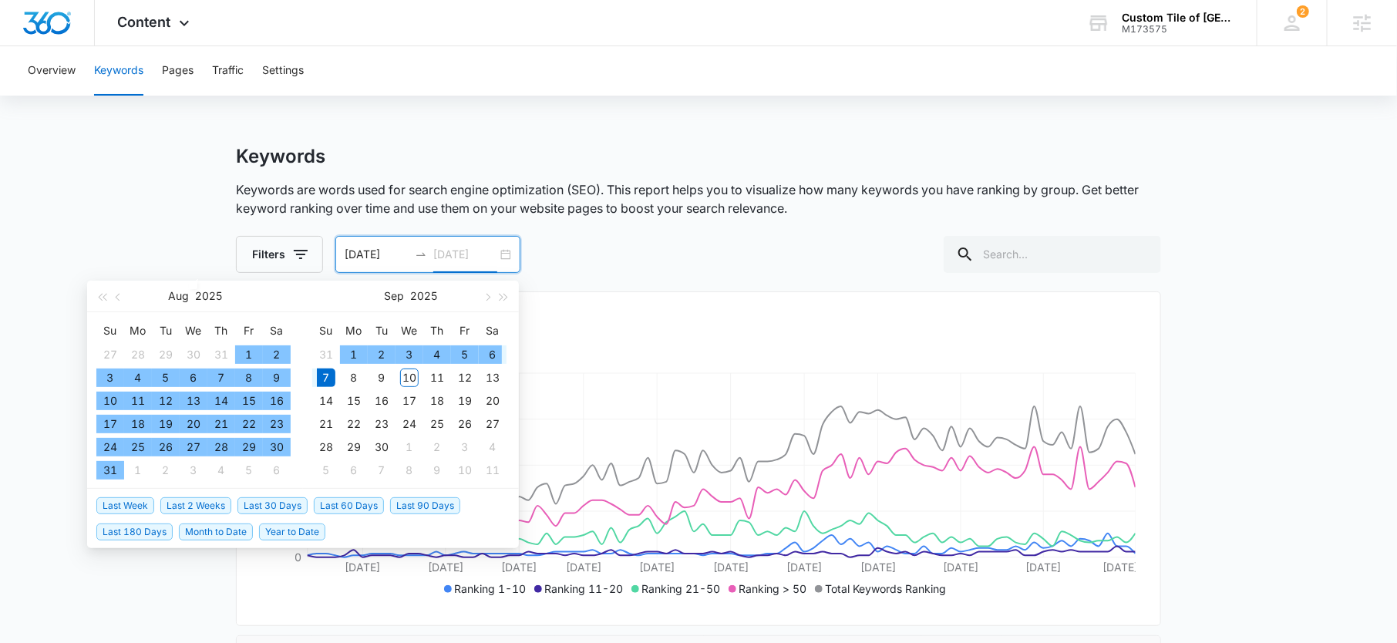
click at [487, 351] on div "6" at bounding box center [492, 354] width 18 height 18
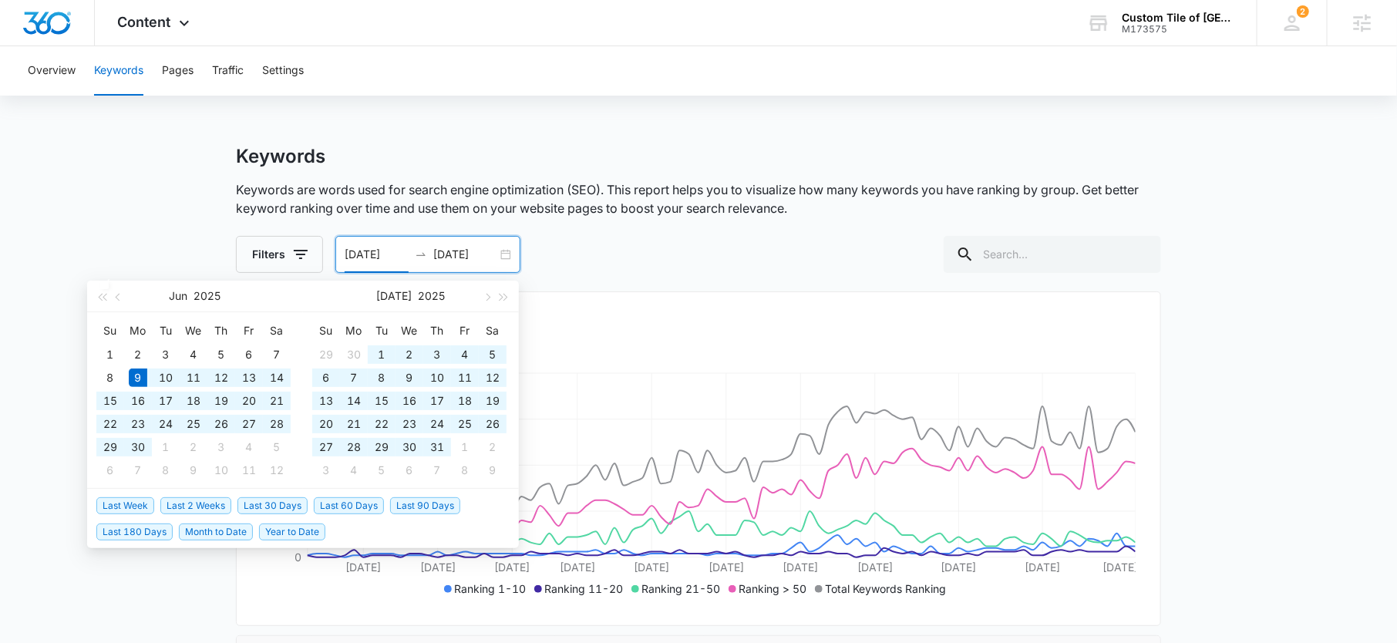
click at [458, 250] on input "09/06/2025" at bounding box center [465, 254] width 64 height 17
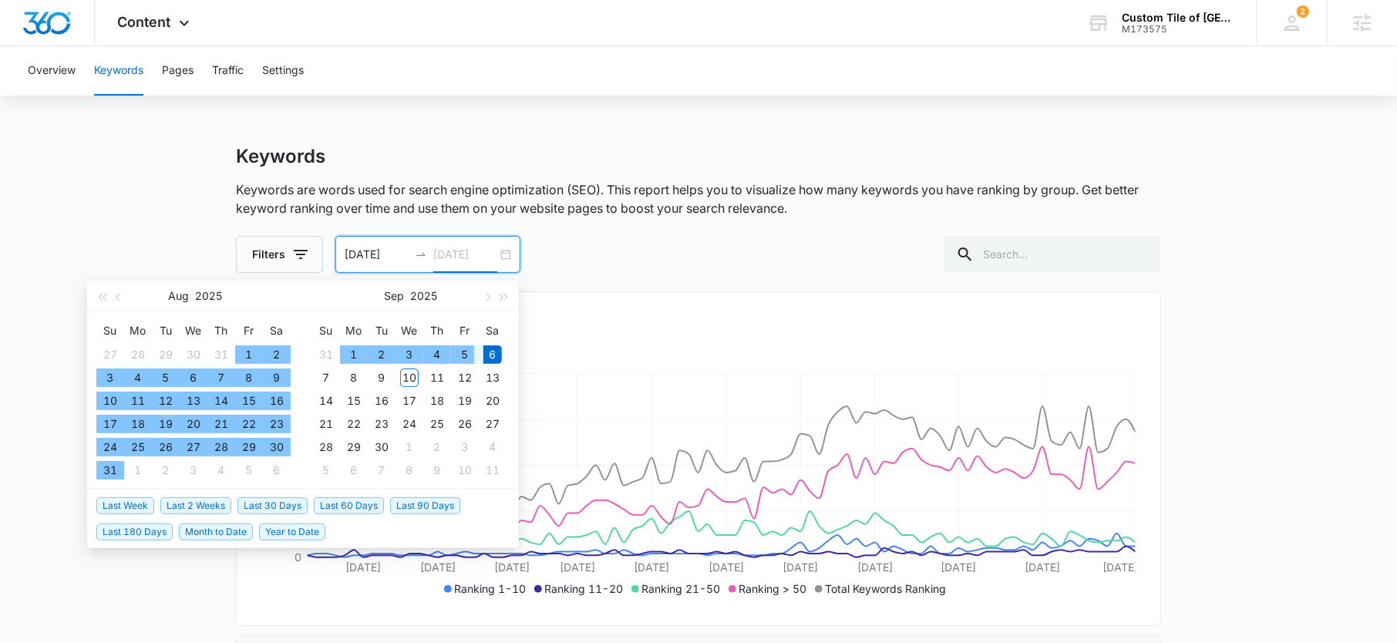
click at [467, 349] on div "5" at bounding box center [465, 354] width 18 height 18
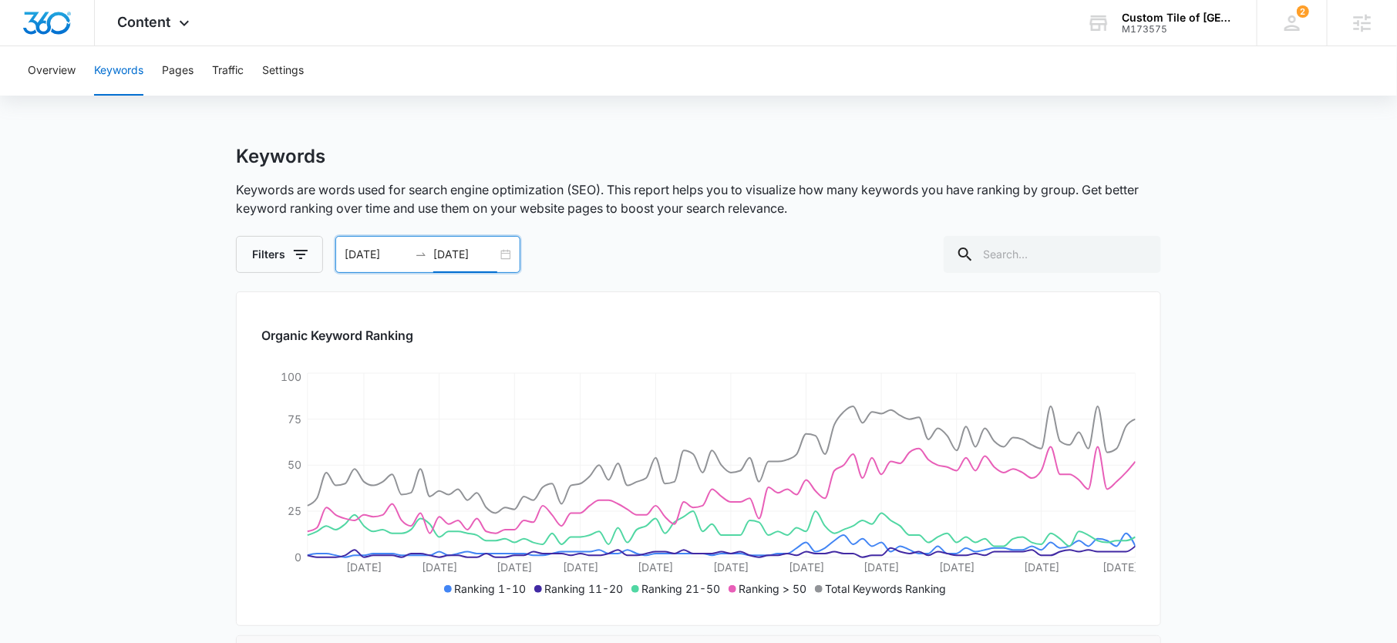
click at [447, 259] on input "09/05/2025" at bounding box center [465, 254] width 64 height 17
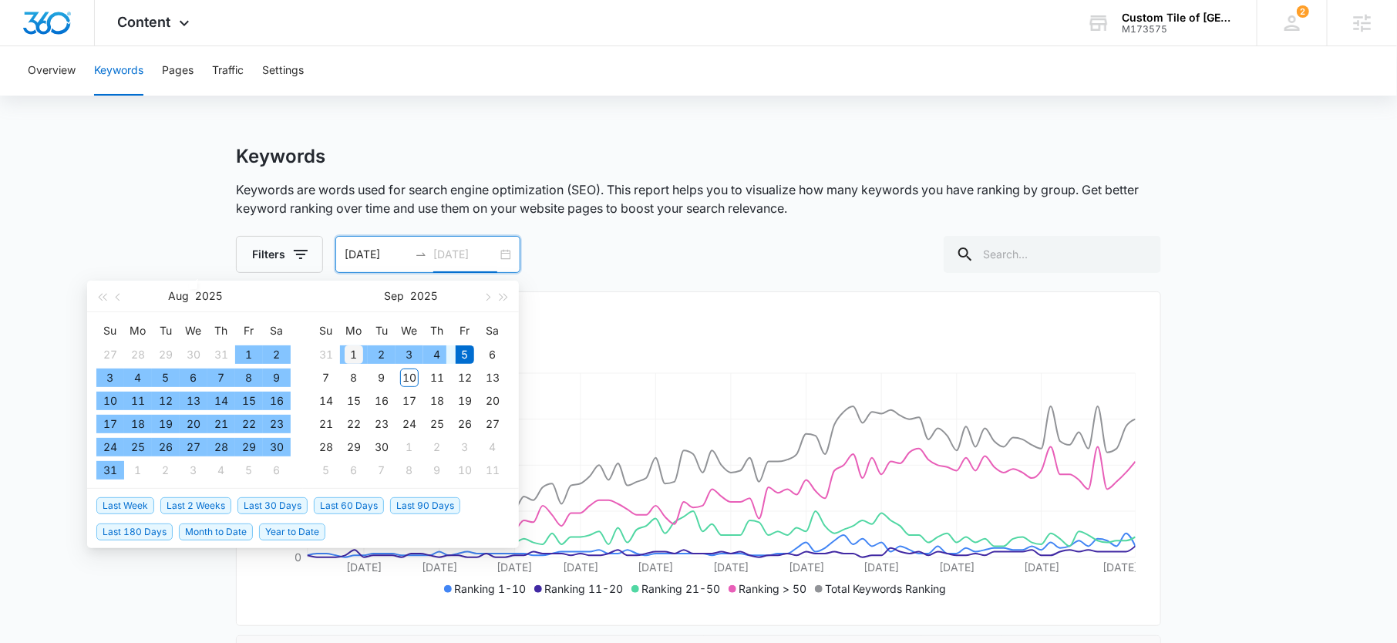
type input "09/01/2025"
click at [355, 355] on div "1" at bounding box center [354, 354] width 18 height 18
type input "06/09/2025"
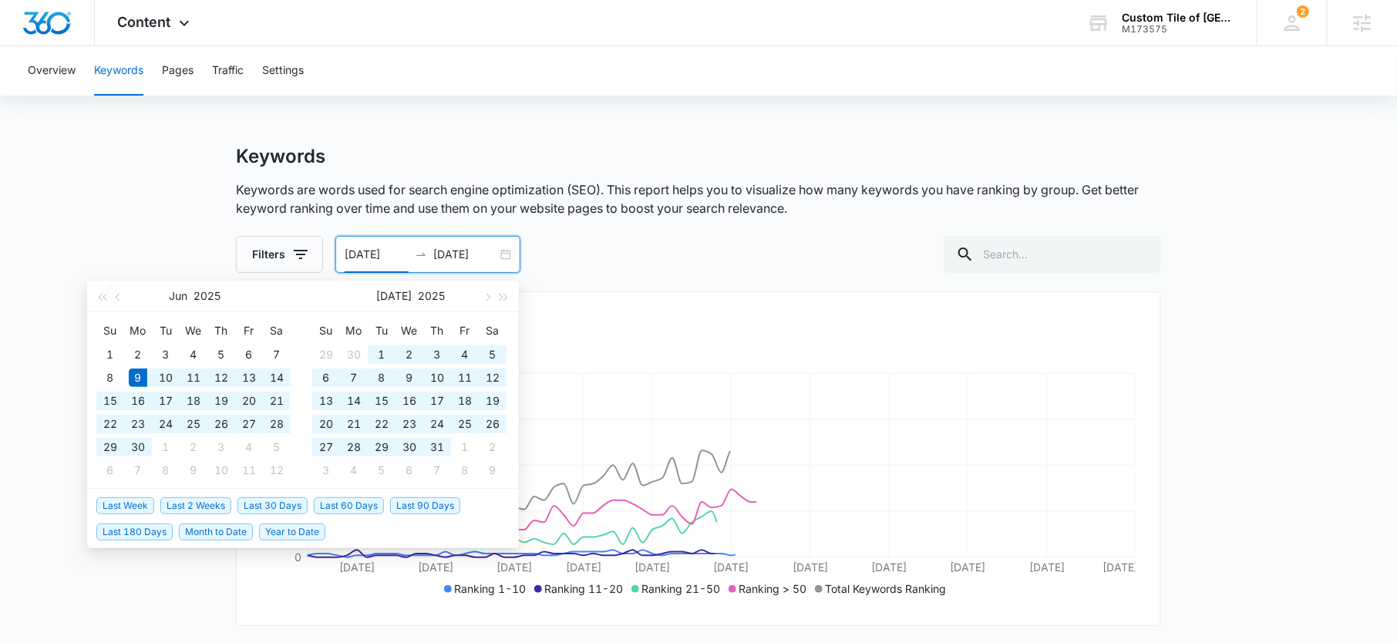
click at [759, 230] on div "Keywords Keywords are words used for search engine optimization (SEO). This rep…" at bounding box center [698, 209] width 925 height 128
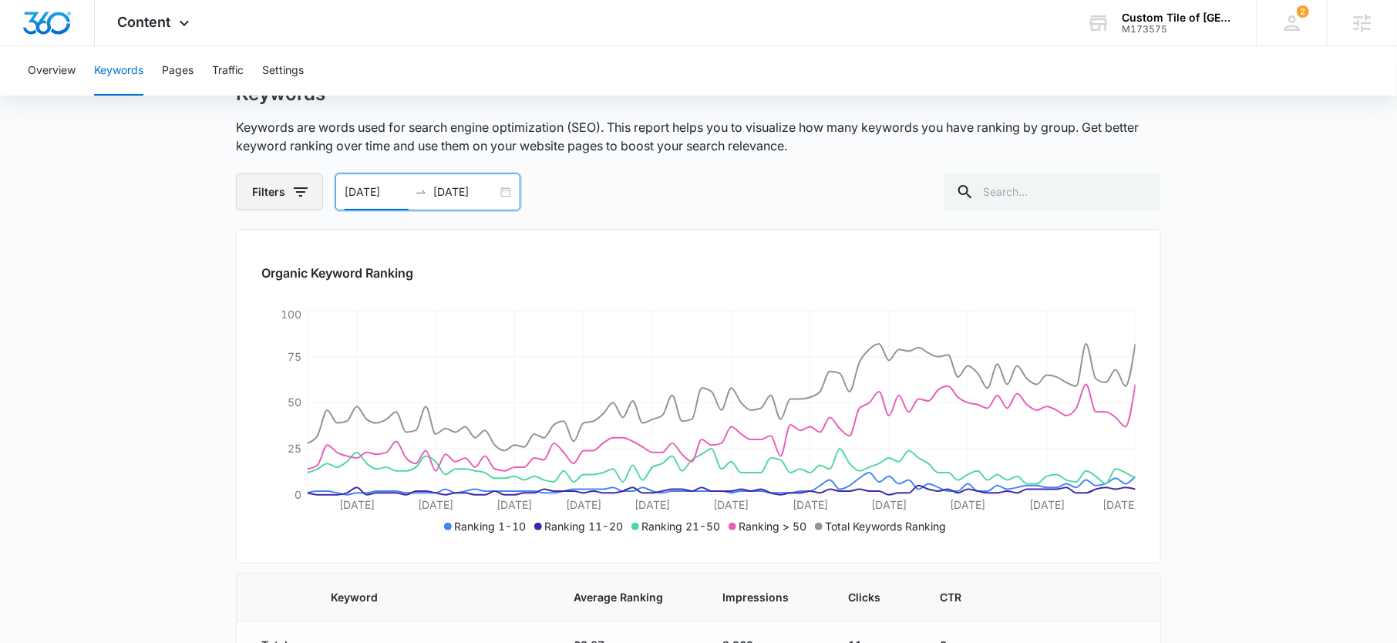
scroll to position [71, 0]
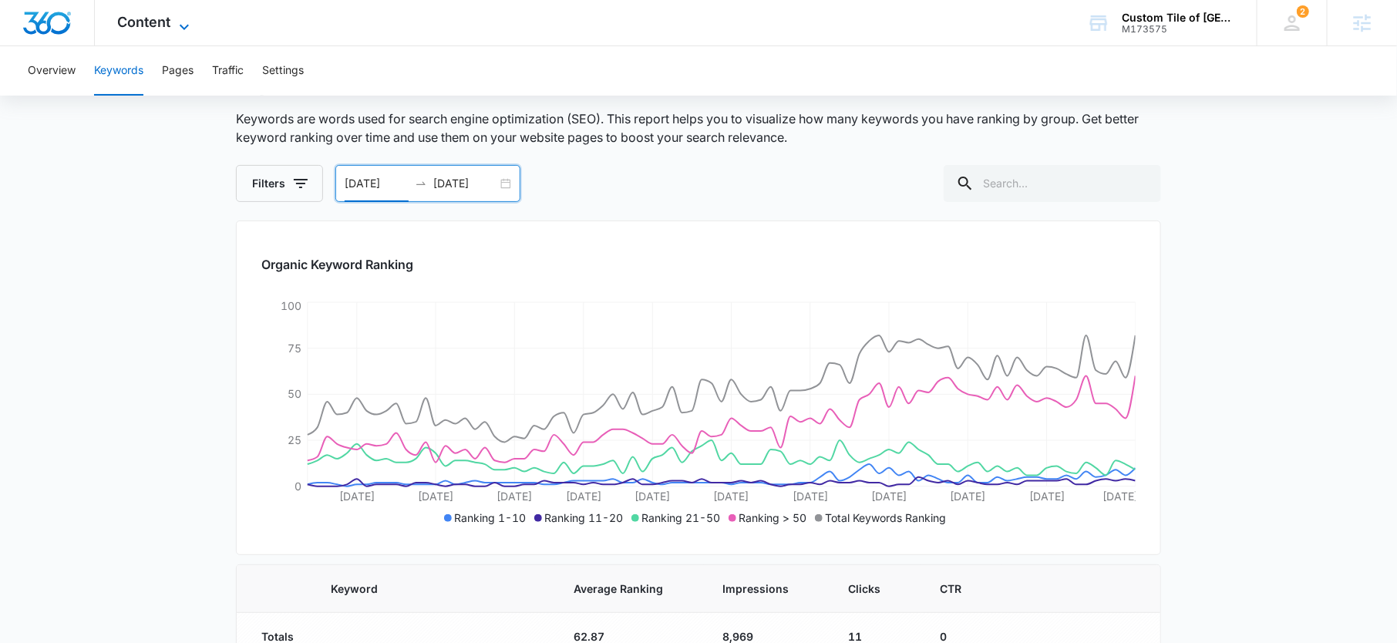
click at [166, 22] on span "Content" at bounding box center [144, 22] width 53 height 16
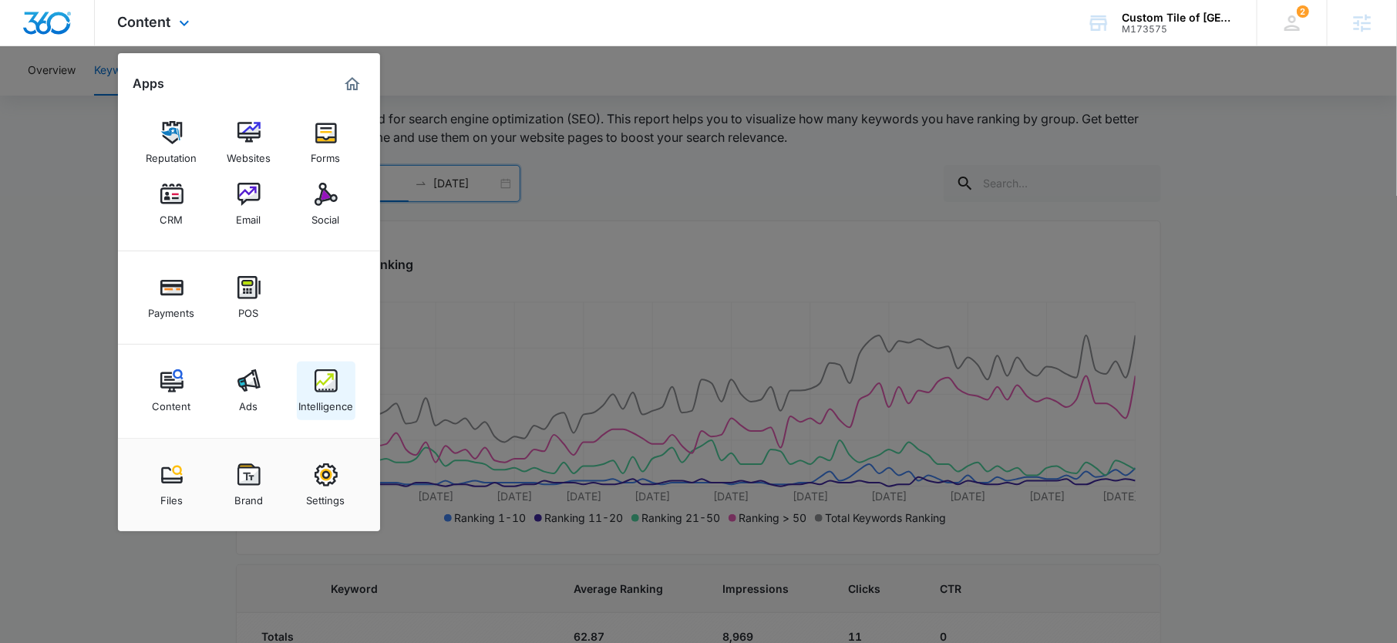
click at [318, 392] on img at bounding box center [325, 380] width 23 height 23
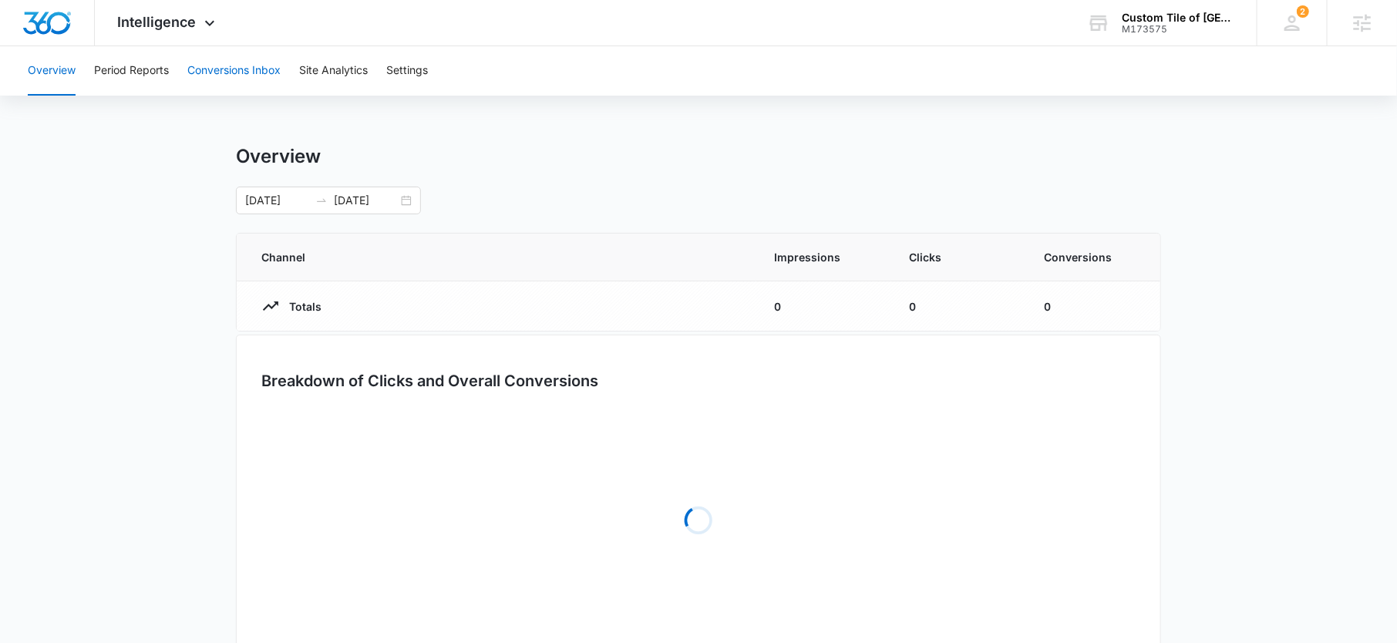
click at [210, 78] on button "Conversions Inbox" at bounding box center [233, 70] width 93 height 49
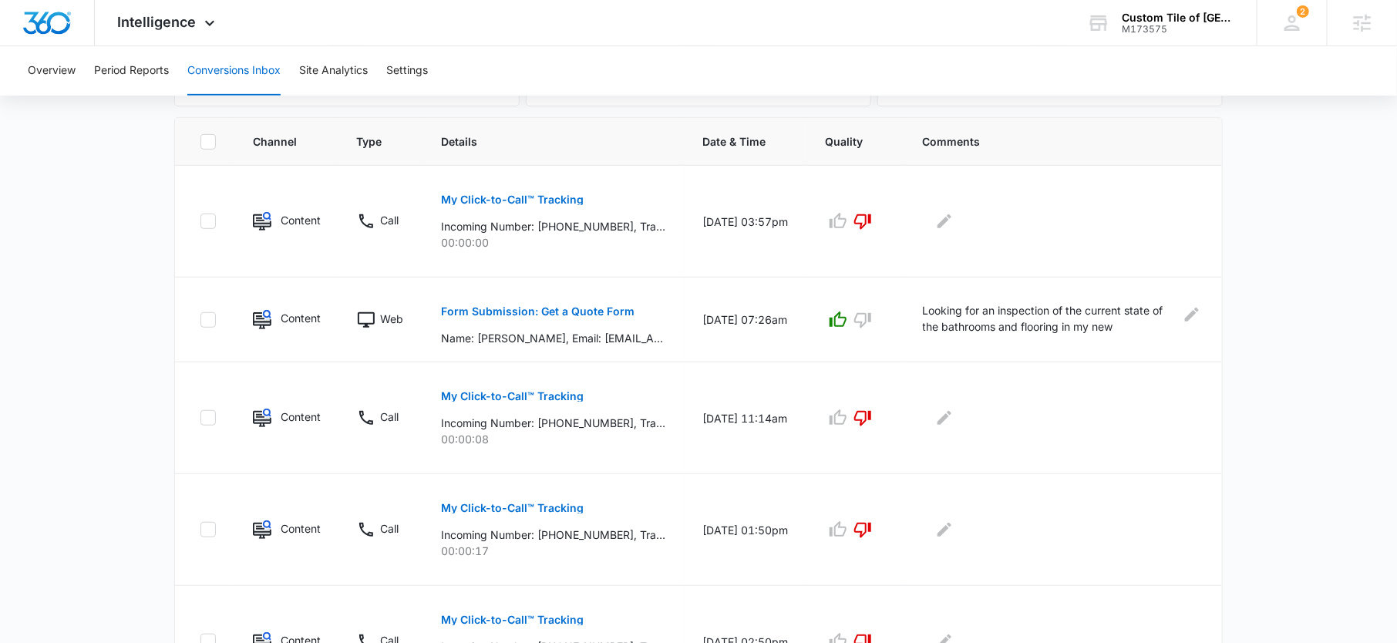
scroll to position [325, 0]
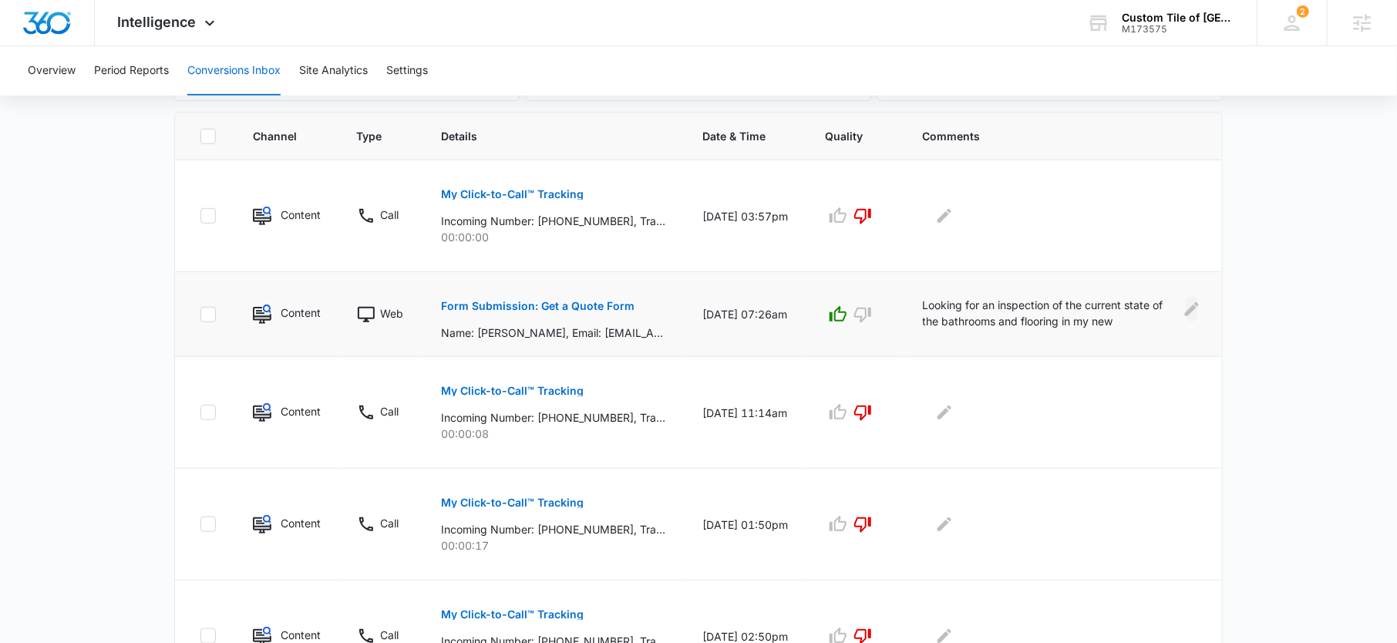
click at [1196, 314] on icon "Edit Comments" at bounding box center [1191, 309] width 18 height 18
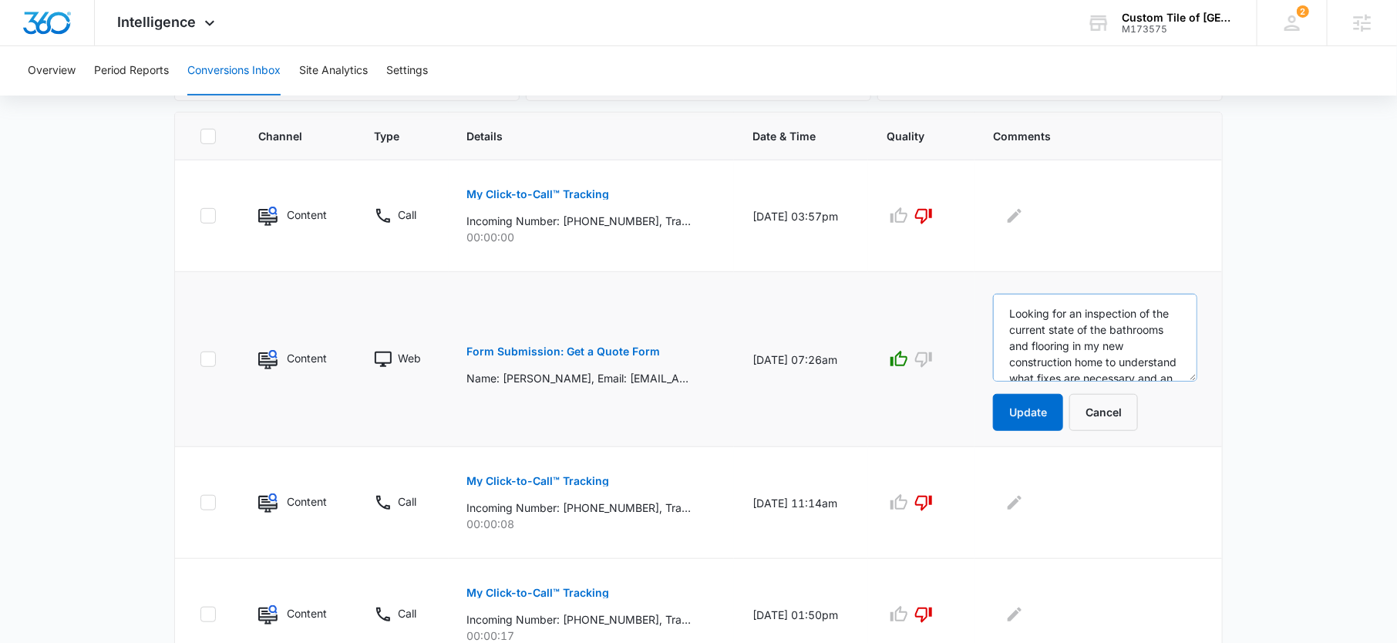
scroll to position [54, 0]
click at [1116, 370] on textarea "Looking for an inspection of the current state of the bathrooms and flooring in…" at bounding box center [1095, 338] width 204 height 88
type textarea "Looking for an inspection of the current state of the bathrooms and flooring in…"
click at [1121, 411] on button "Cancel" at bounding box center [1103, 412] width 69 height 37
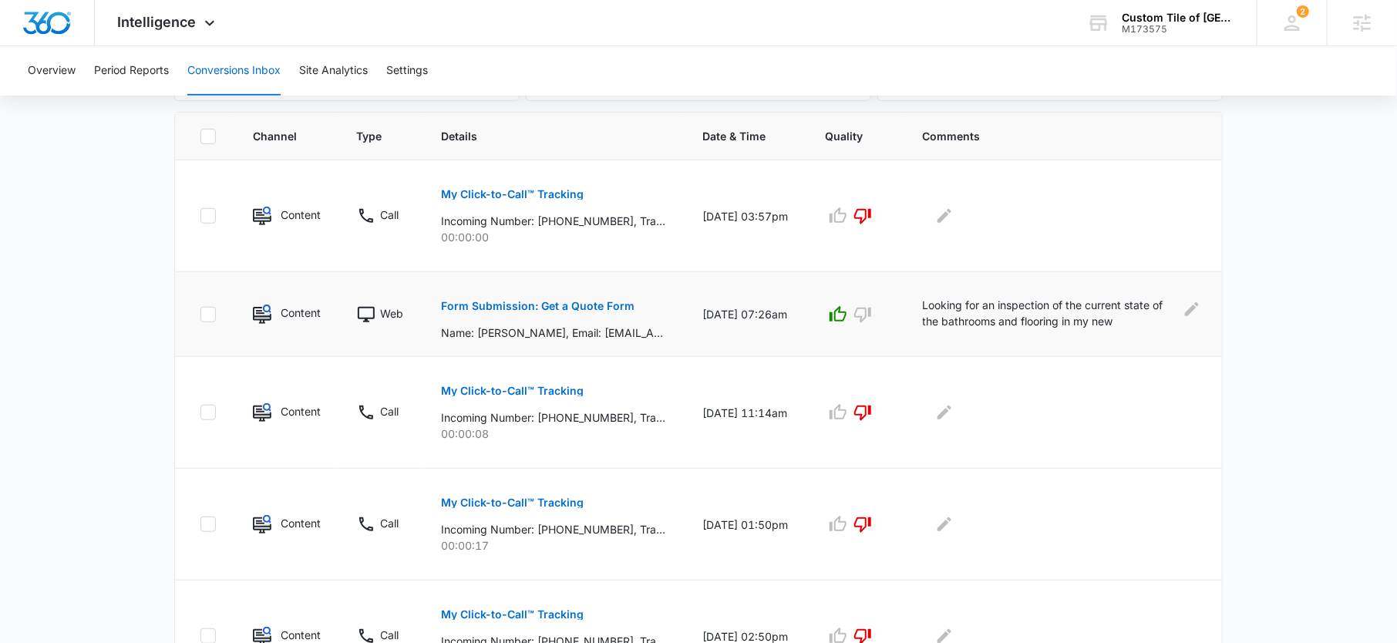
click at [614, 306] on p "Form Submission: Get a Quote Form" at bounding box center [538, 306] width 193 height 11
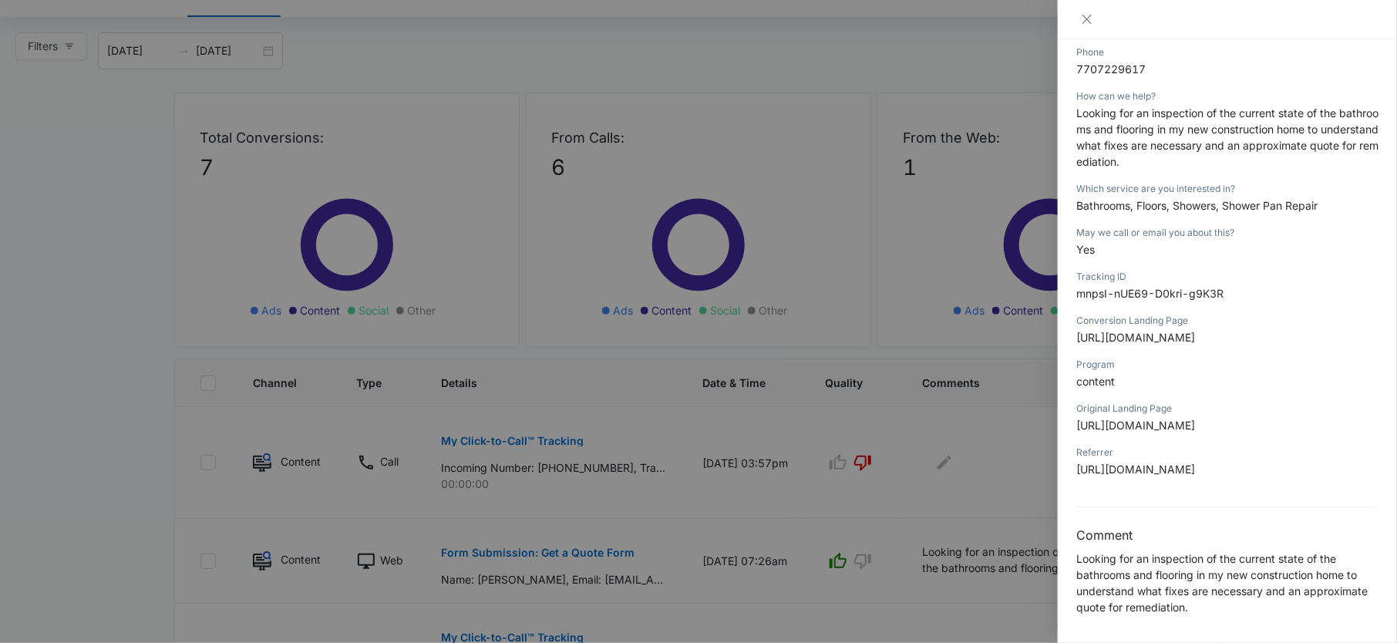
scroll to position [78, 0]
click at [832, 362] on div at bounding box center [698, 321] width 1397 height 643
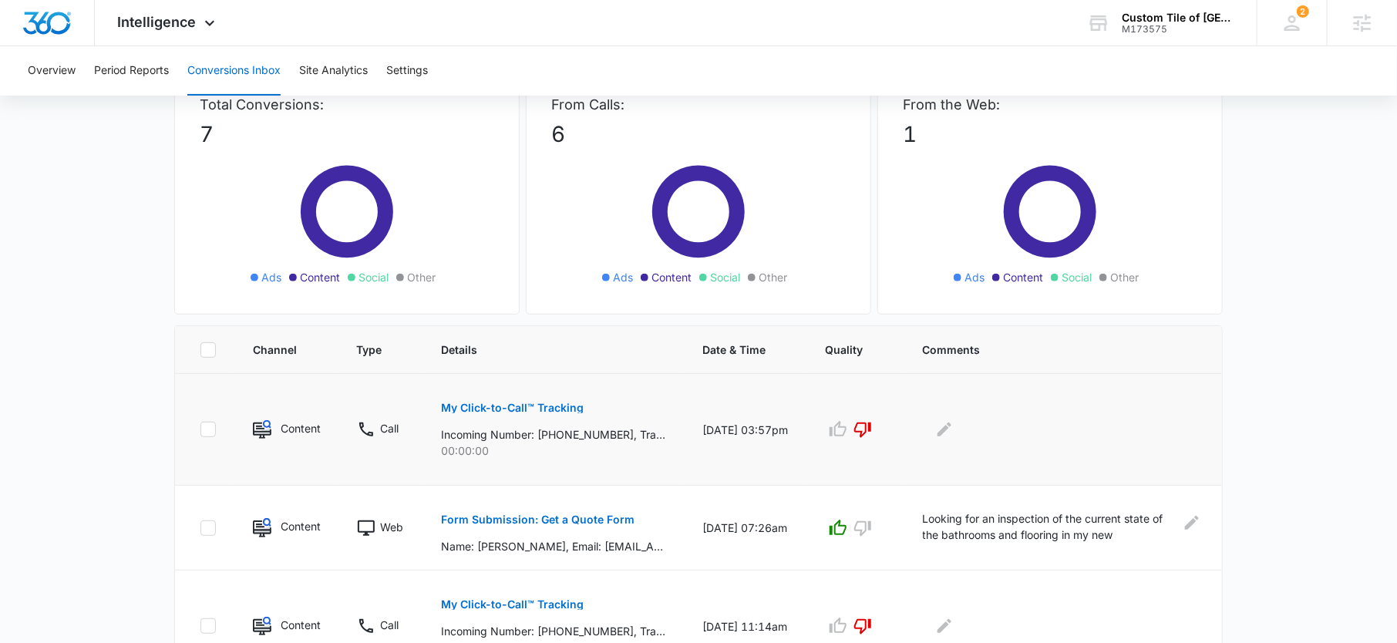
scroll to position [0, 0]
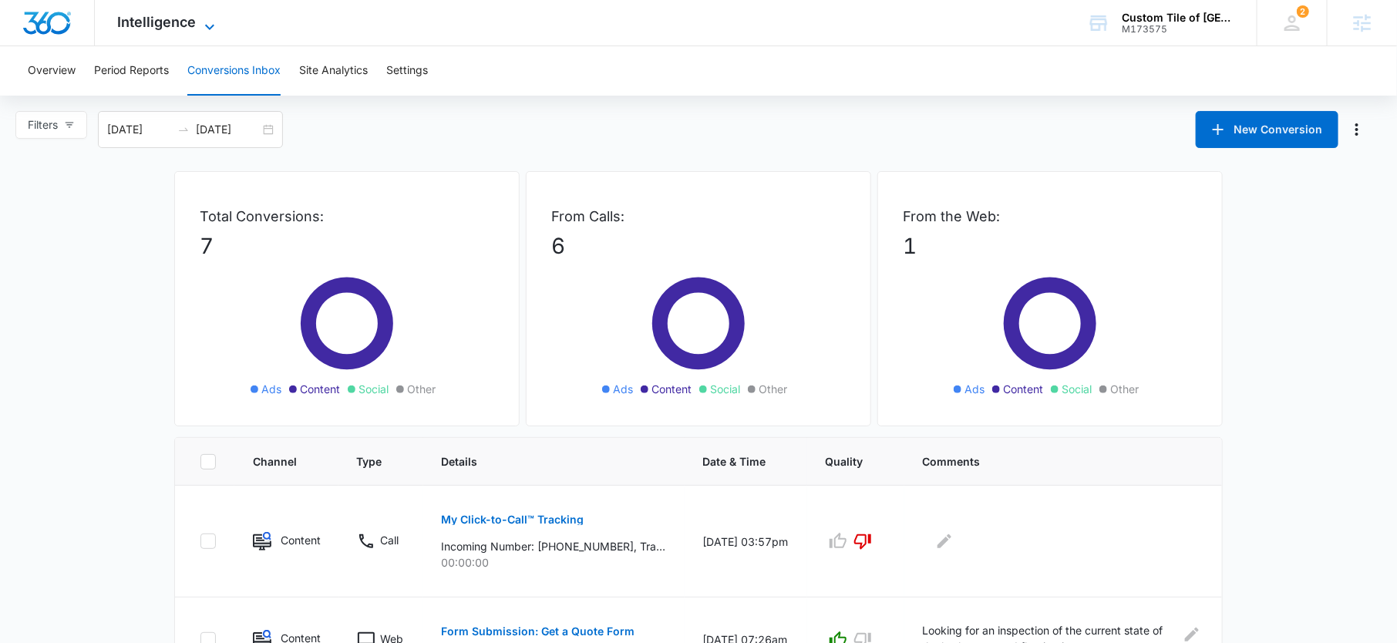
click at [191, 29] on span "Intelligence" at bounding box center [157, 22] width 79 height 16
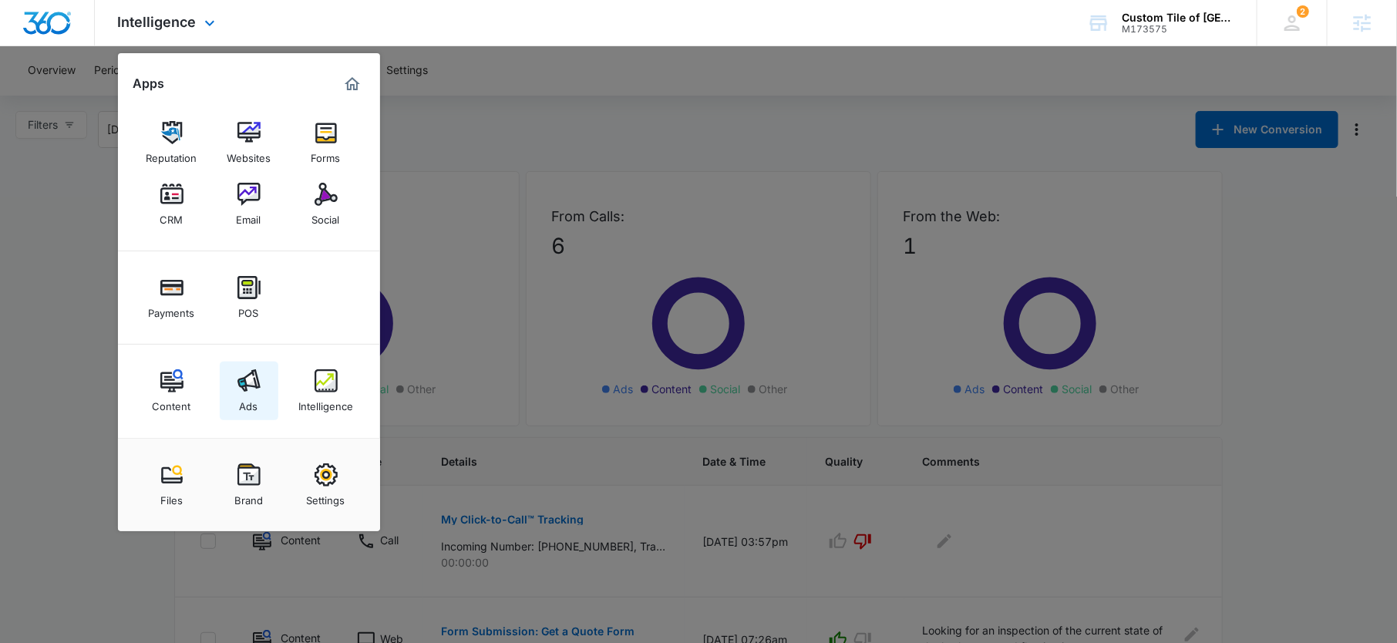
click at [267, 399] on link "Ads" at bounding box center [249, 391] width 59 height 59
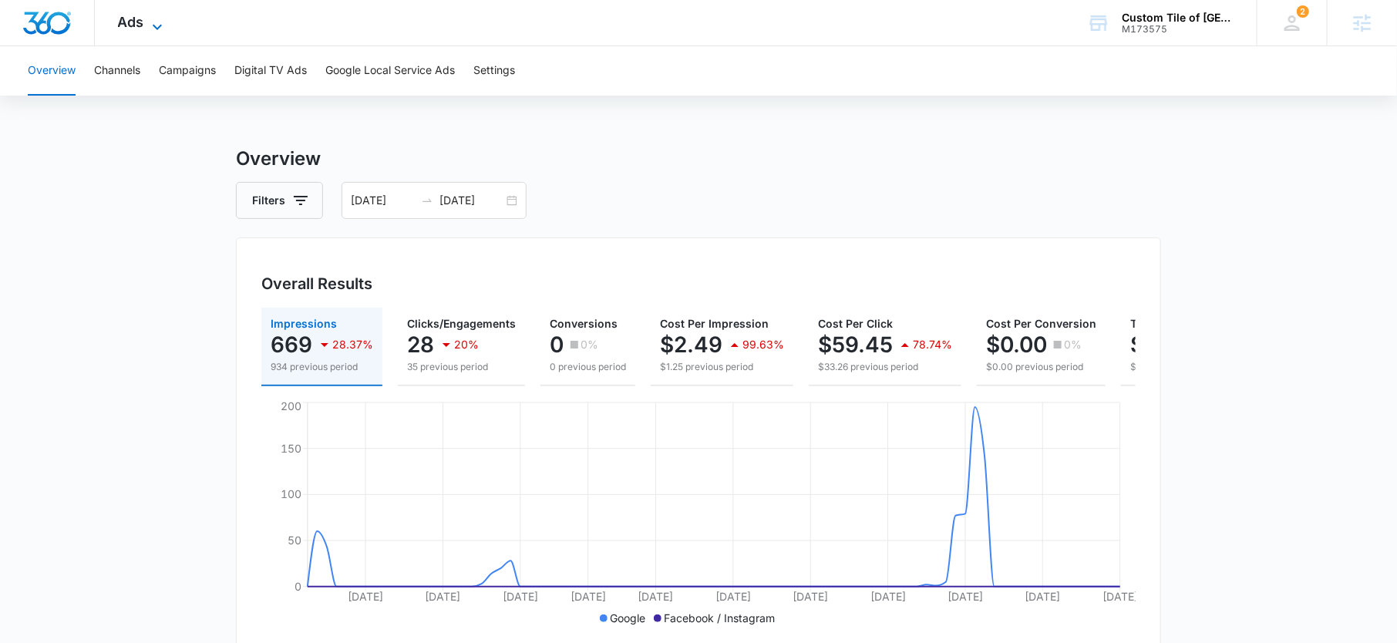
click at [155, 24] on icon at bounding box center [157, 27] width 18 height 18
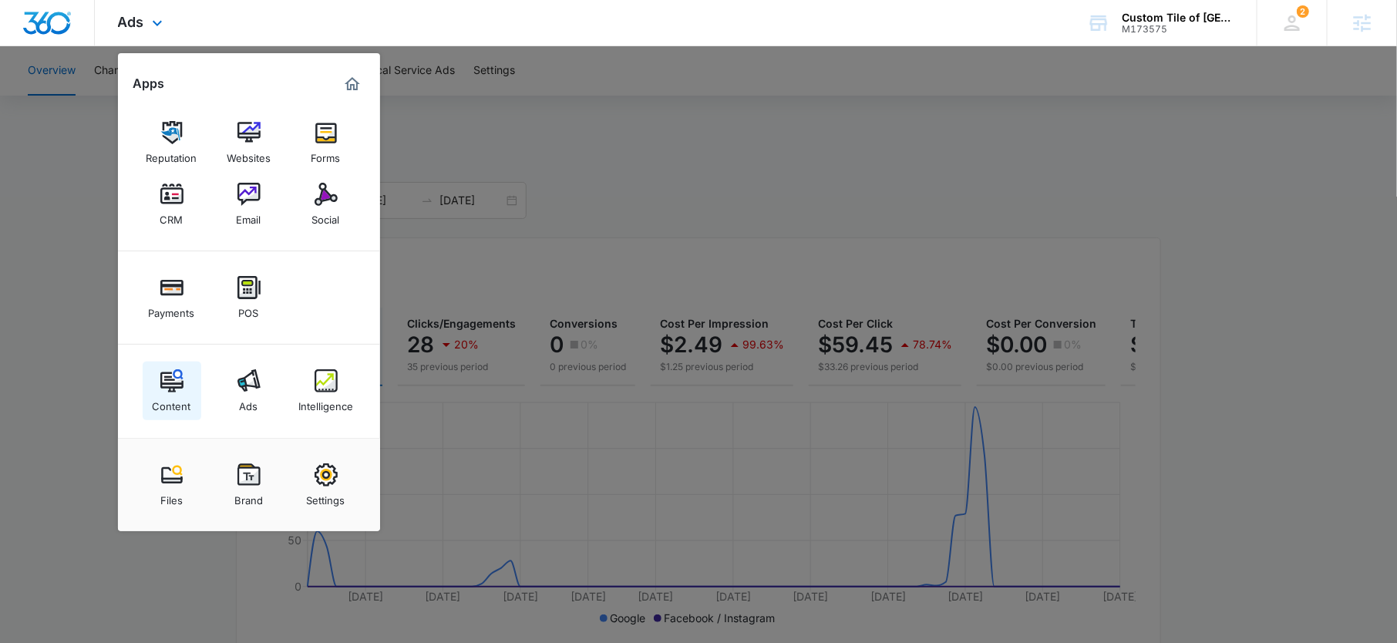
click at [178, 381] on img at bounding box center [171, 380] width 23 height 23
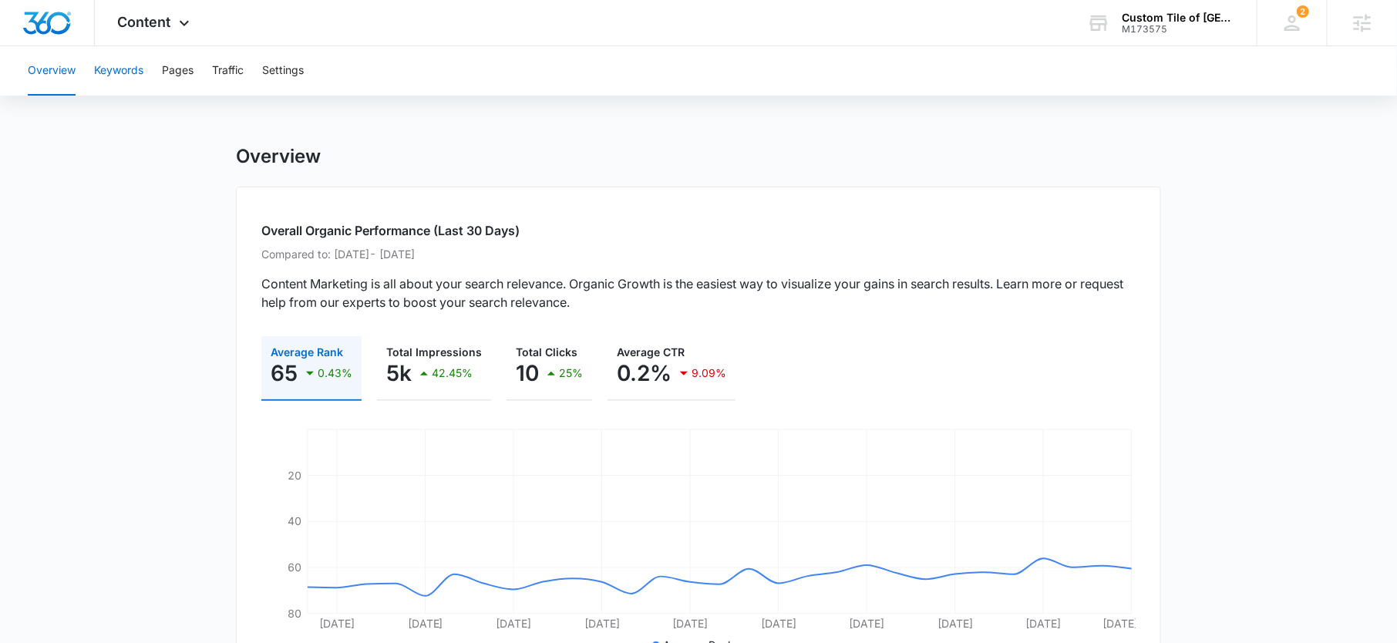
click at [111, 82] on button "Keywords" at bounding box center [118, 70] width 49 height 49
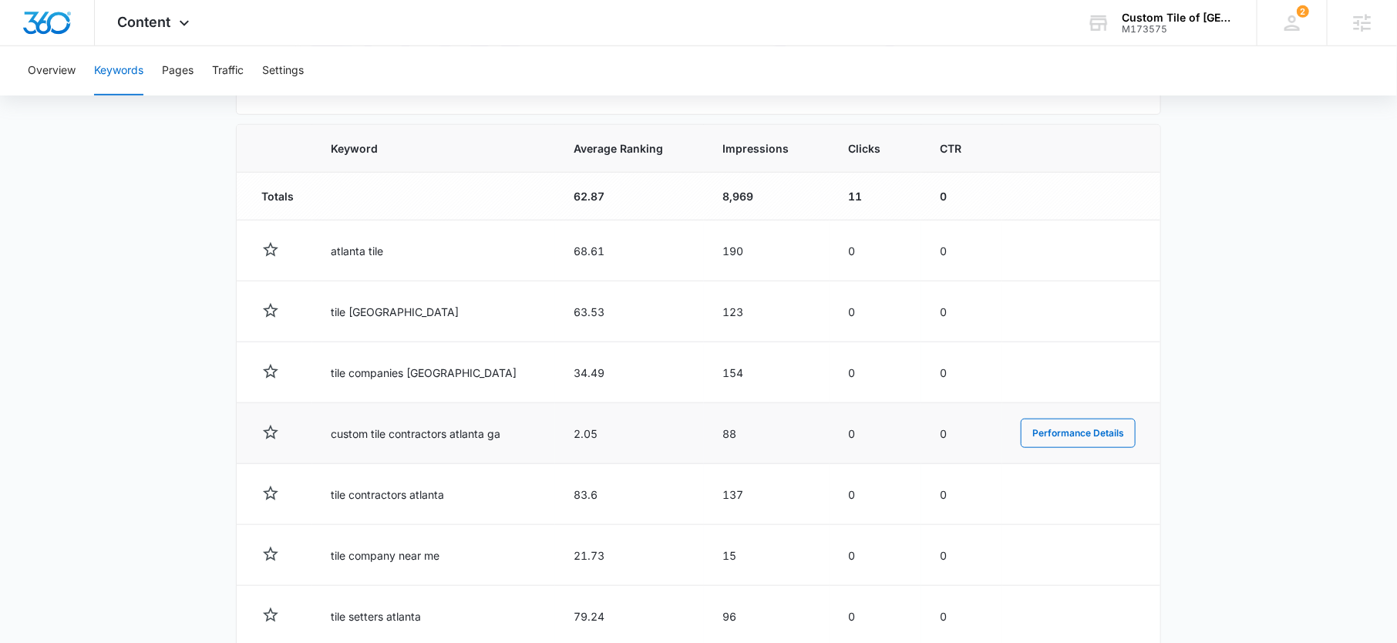
scroll to position [528, 0]
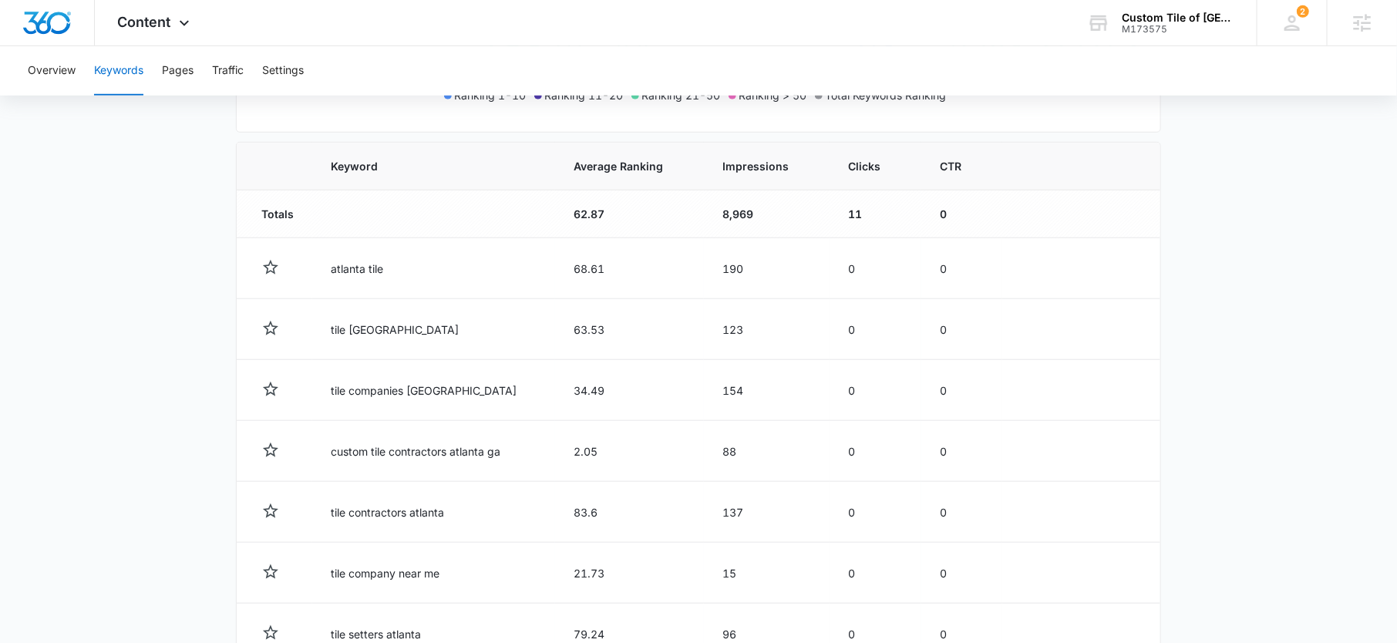
click at [587, 176] on th "Average Ranking" at bounding box center [629, 167] width 149 height 48
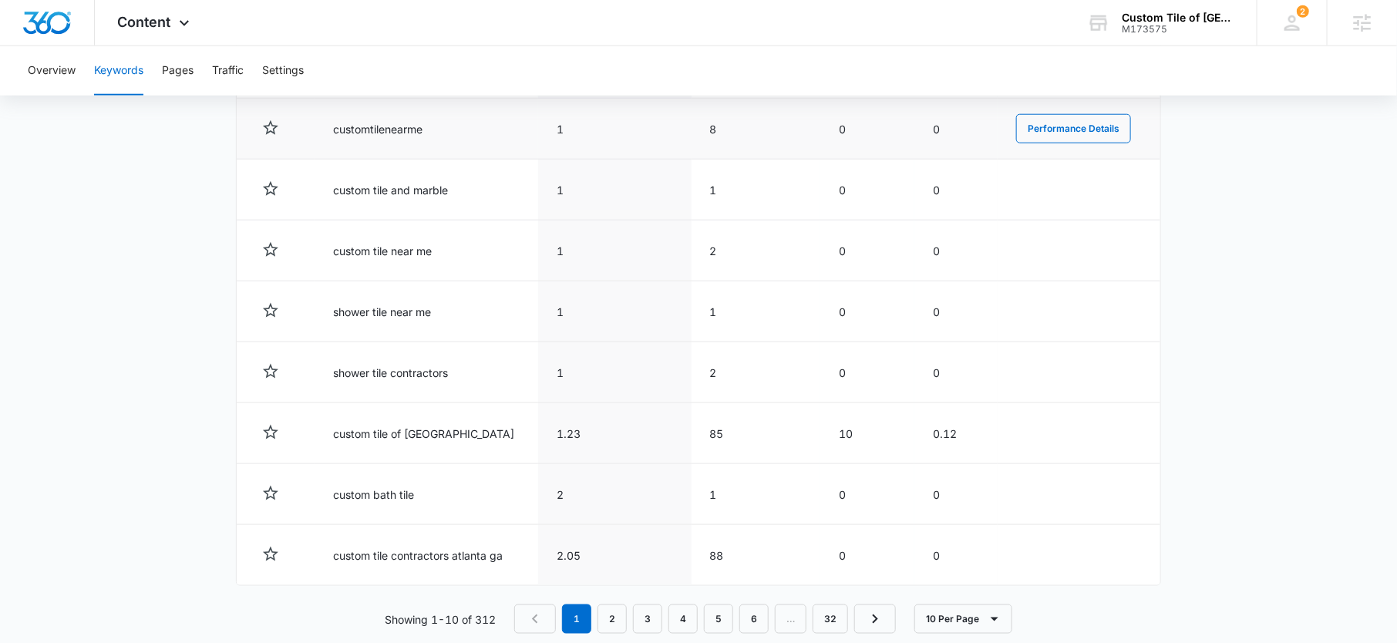
scroll to position [762, 0]
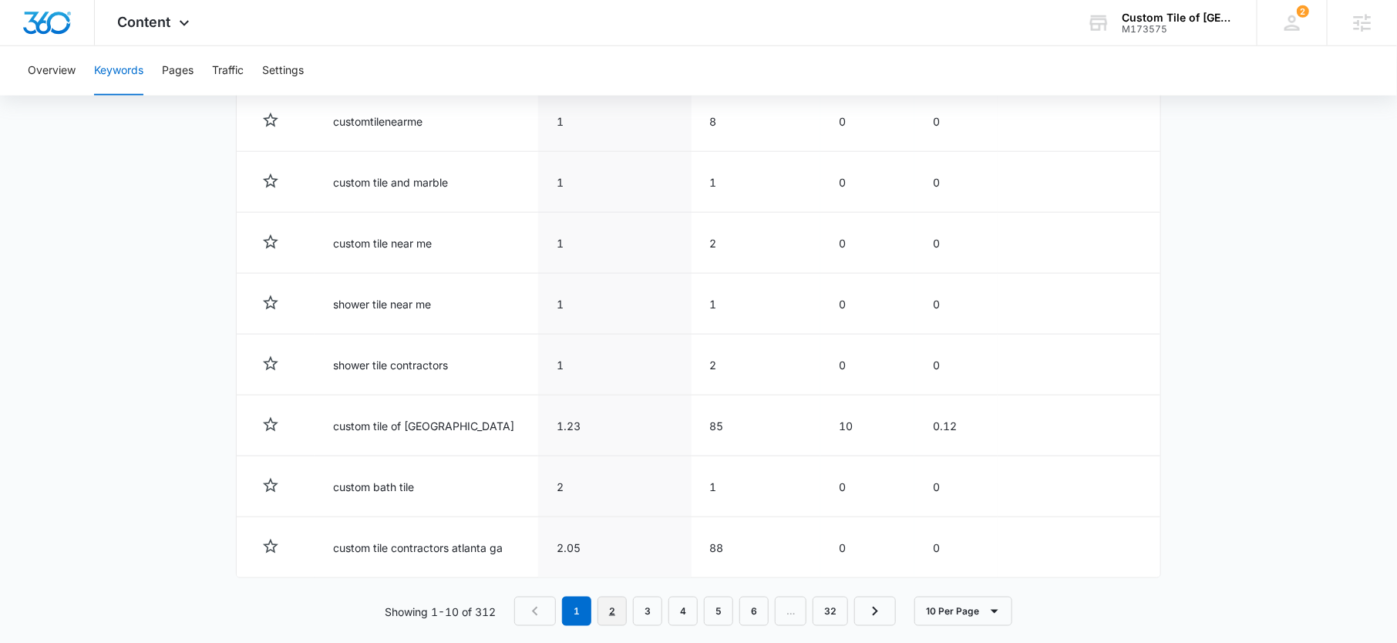
click at [606, 608] on link "2" at bounding box center [611, 611] width 29 height 29
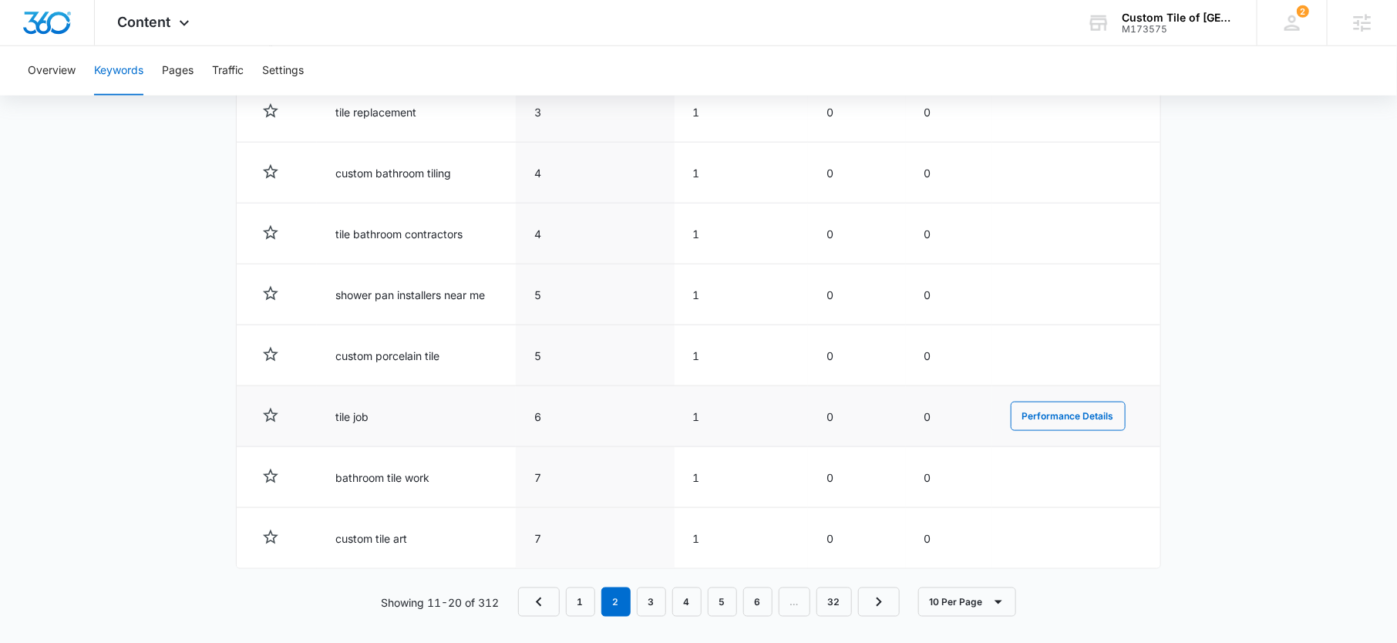
scroll to position [778, 0]
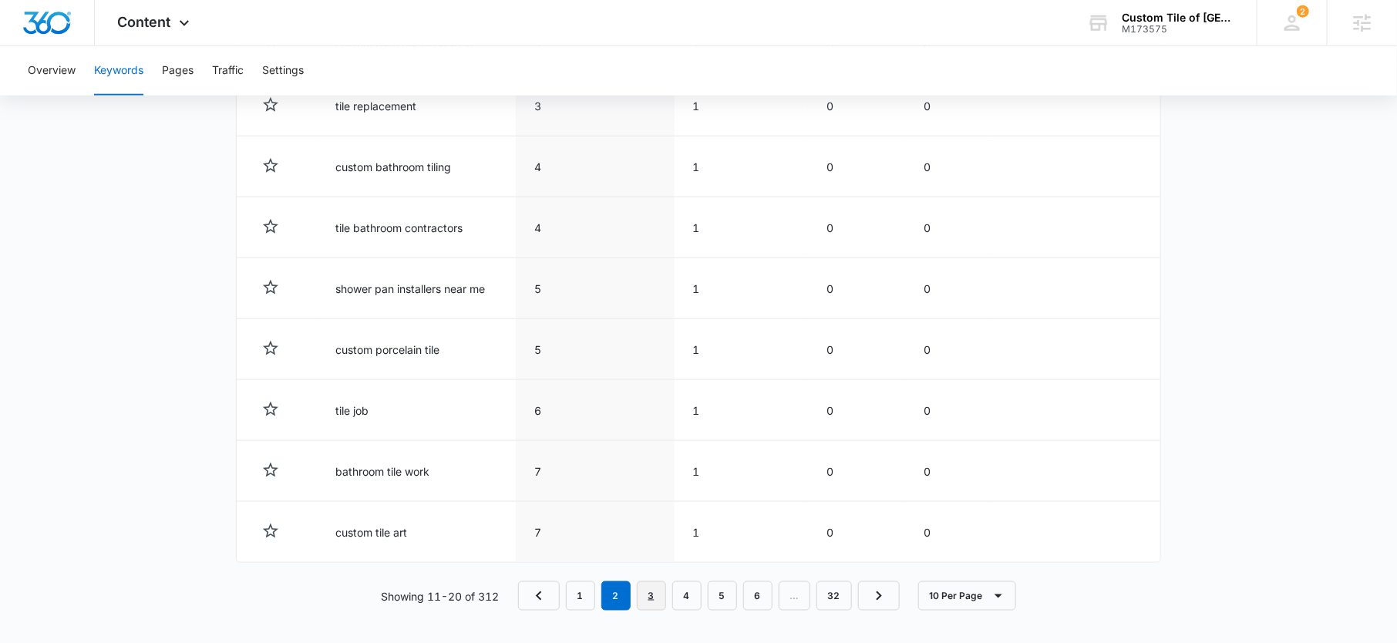
click at [653, 592] on link "3" at bounding box center [651, 595] width 29 height 29
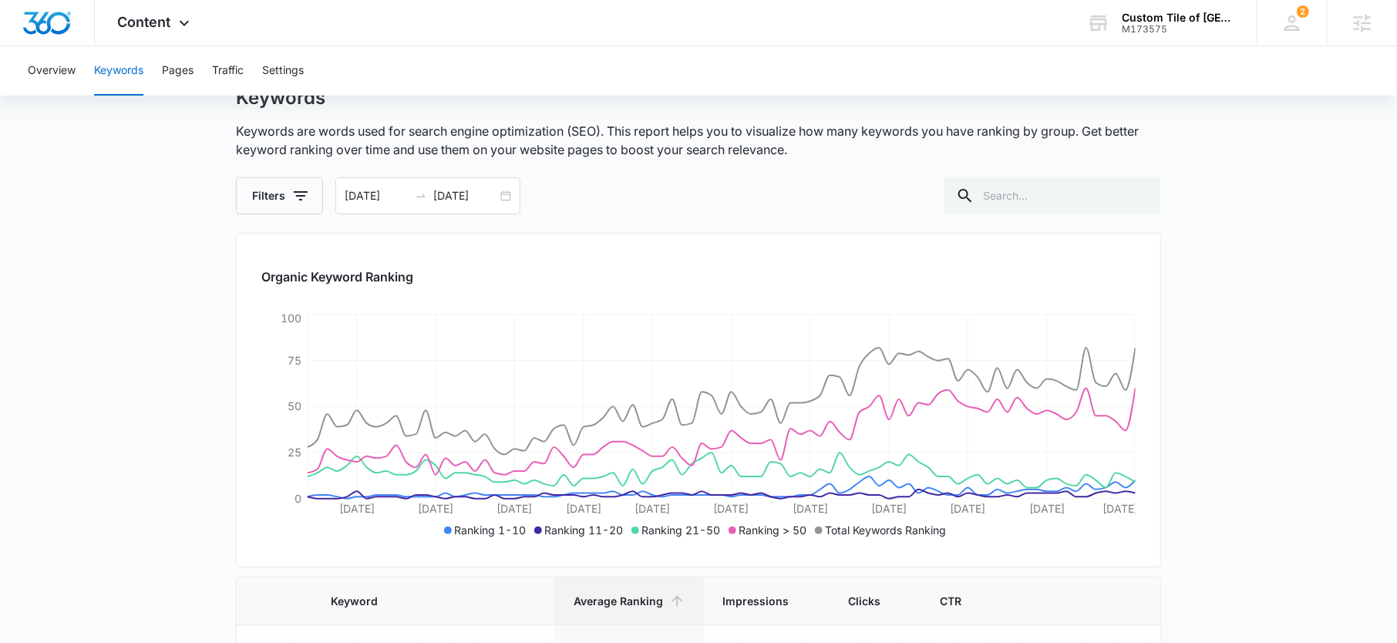
scroll to position [0, 0]
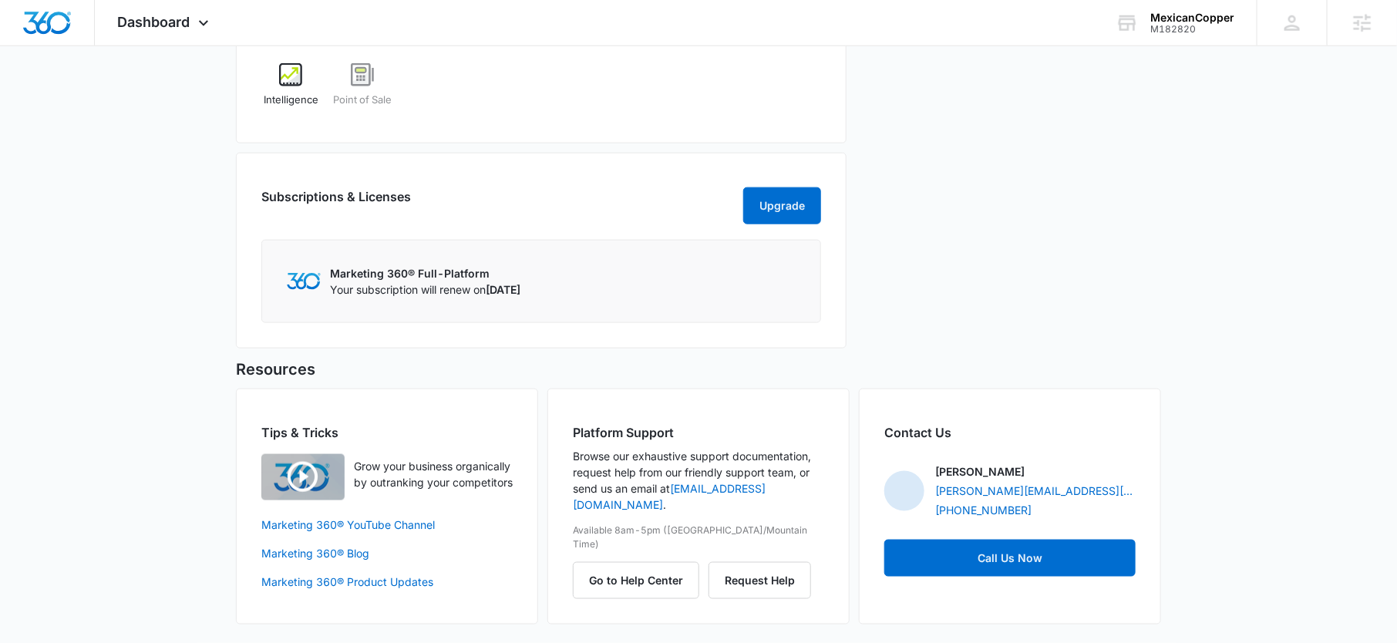
scroll to position [467, 0]
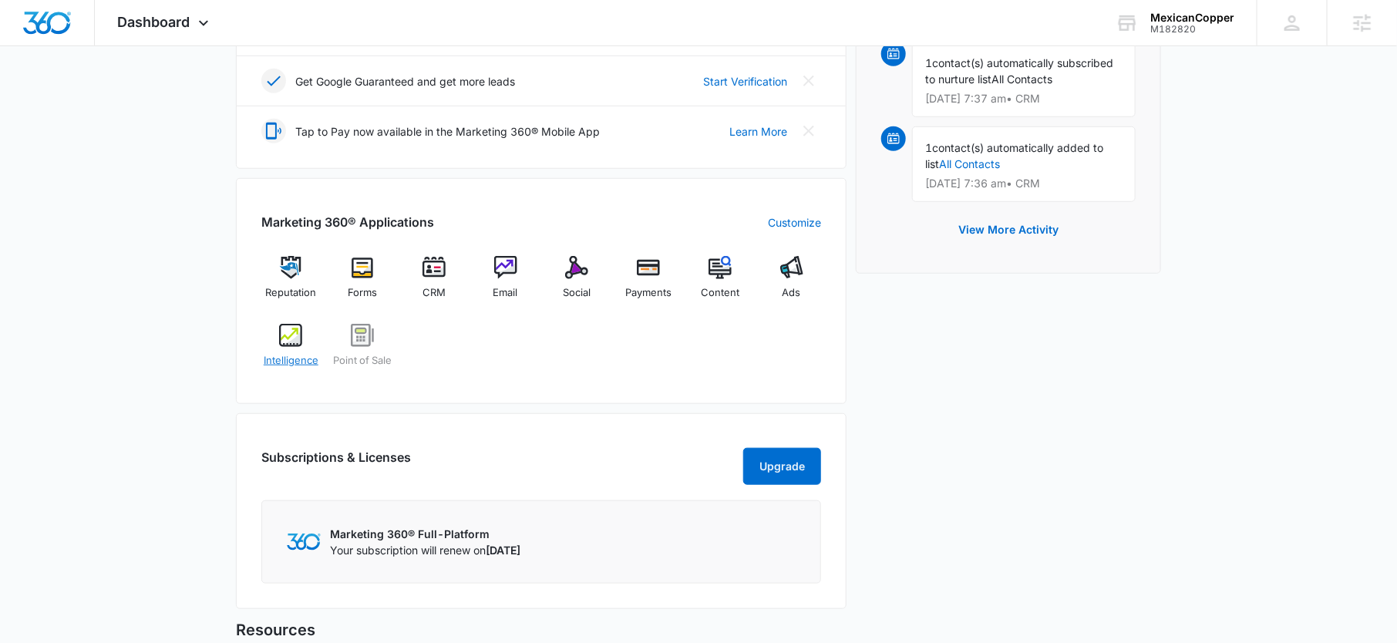
click at [288, 341] on img at bounding box center [290, 335] width 23 height 23
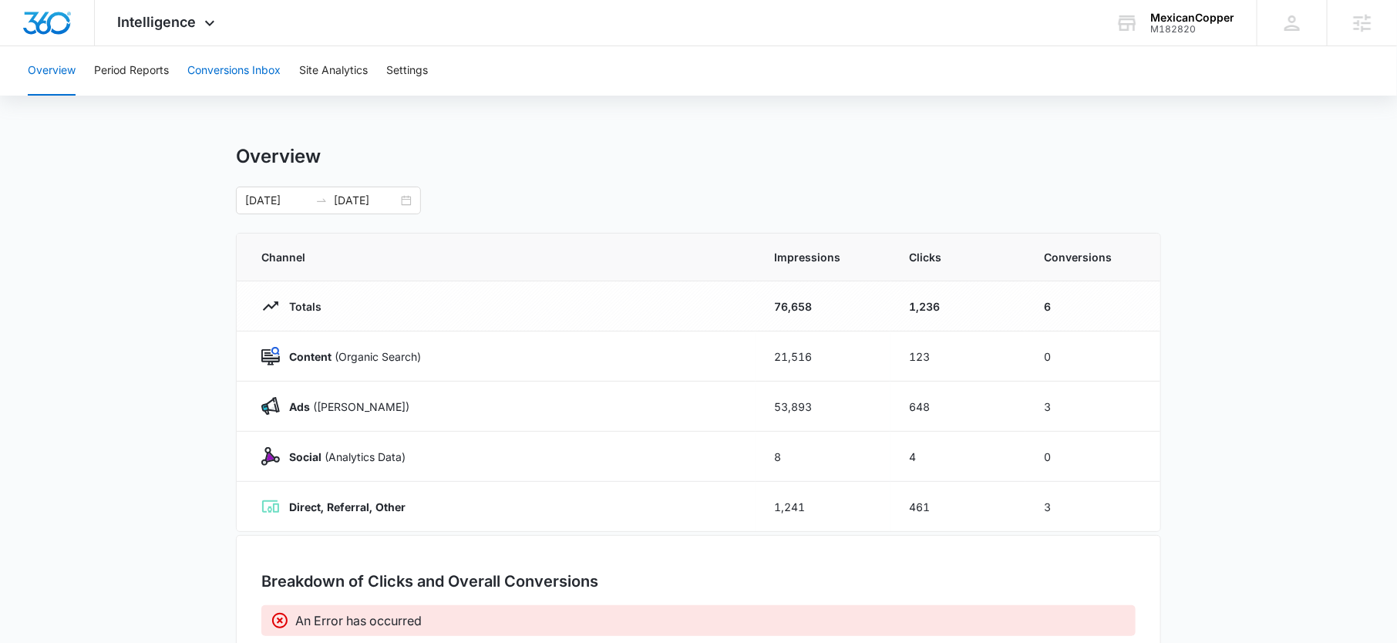
click at [238, 84] on button "Conversions Inbox" at bounding box center [233, 70] width 93 height 49
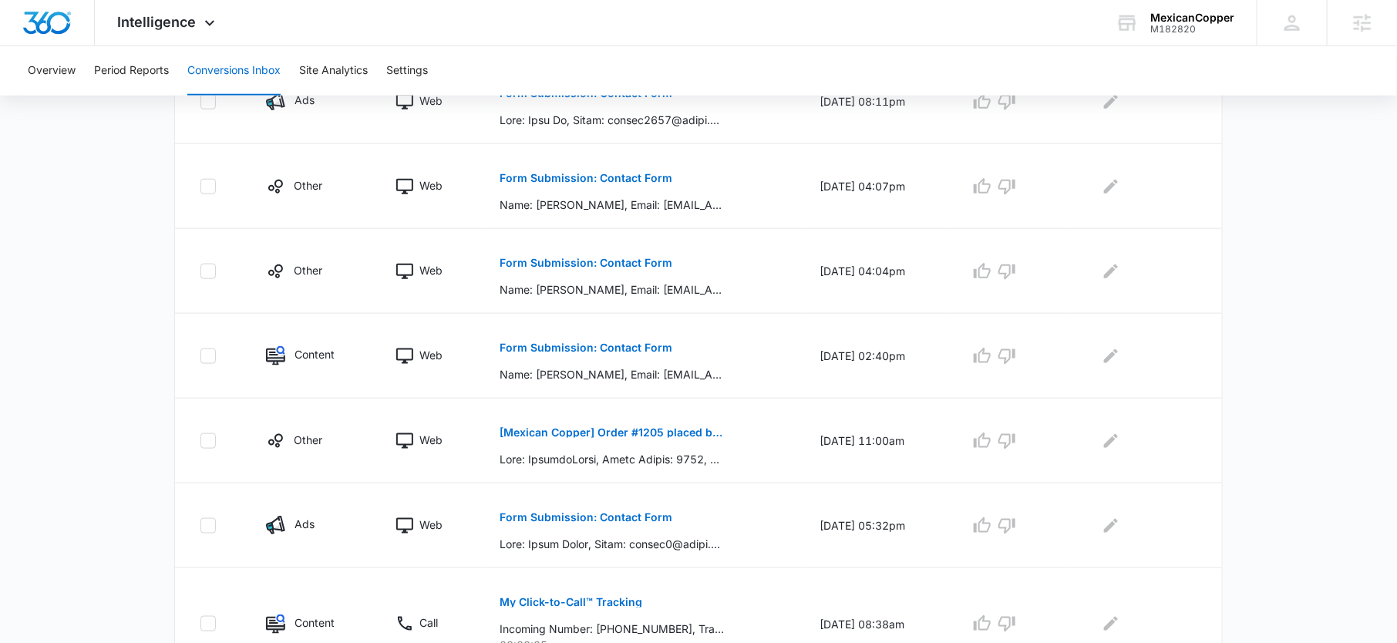
scroll to position [789, 0]
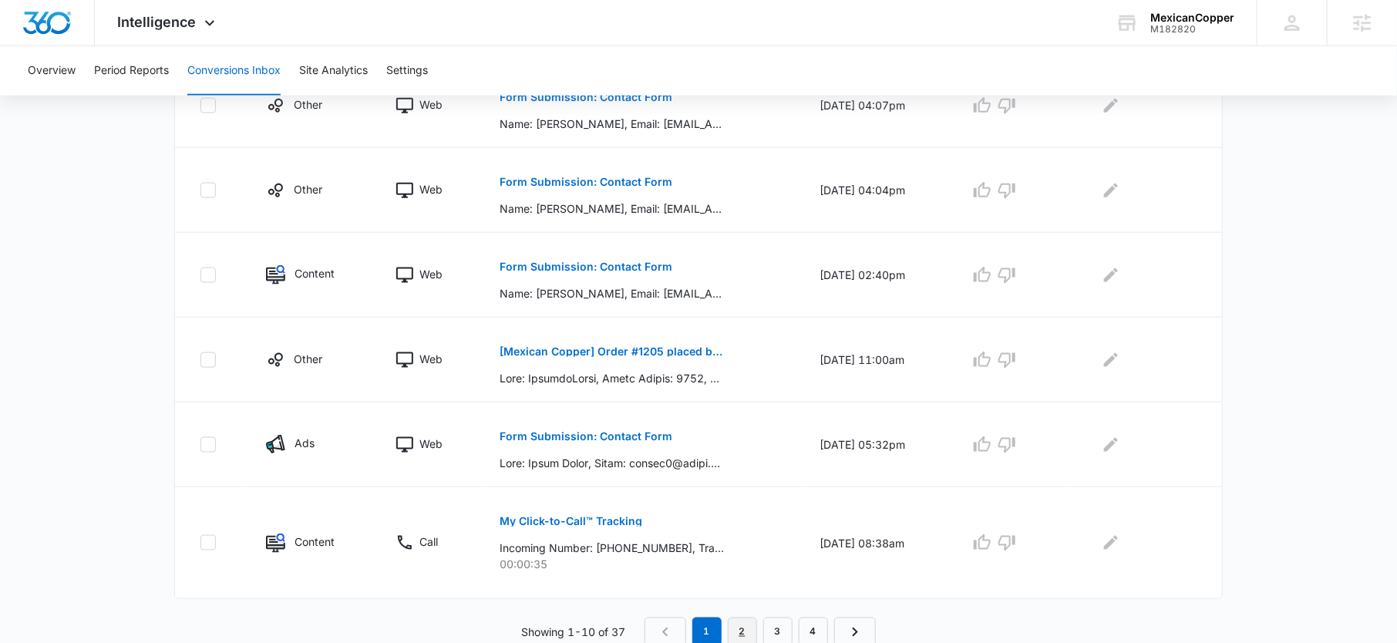
click at [746, 624] on link "2" at bounding box center [742, 631] width 29 height 29
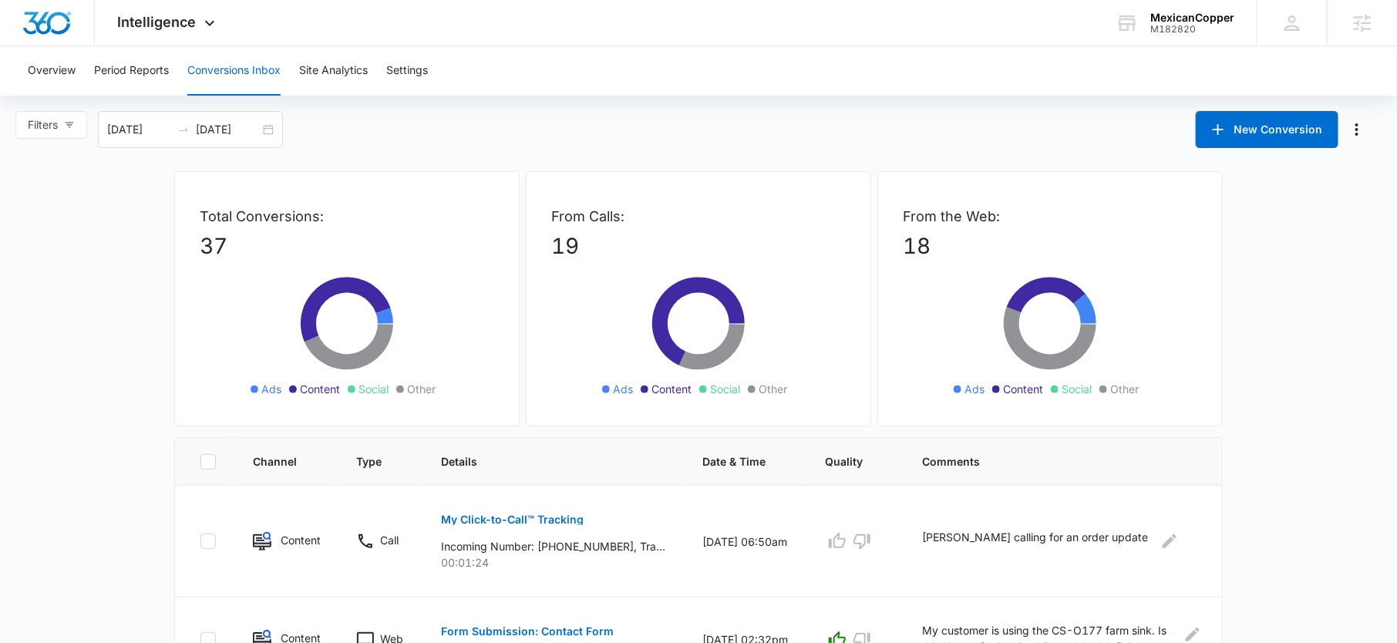
scroll to position [869, 0]
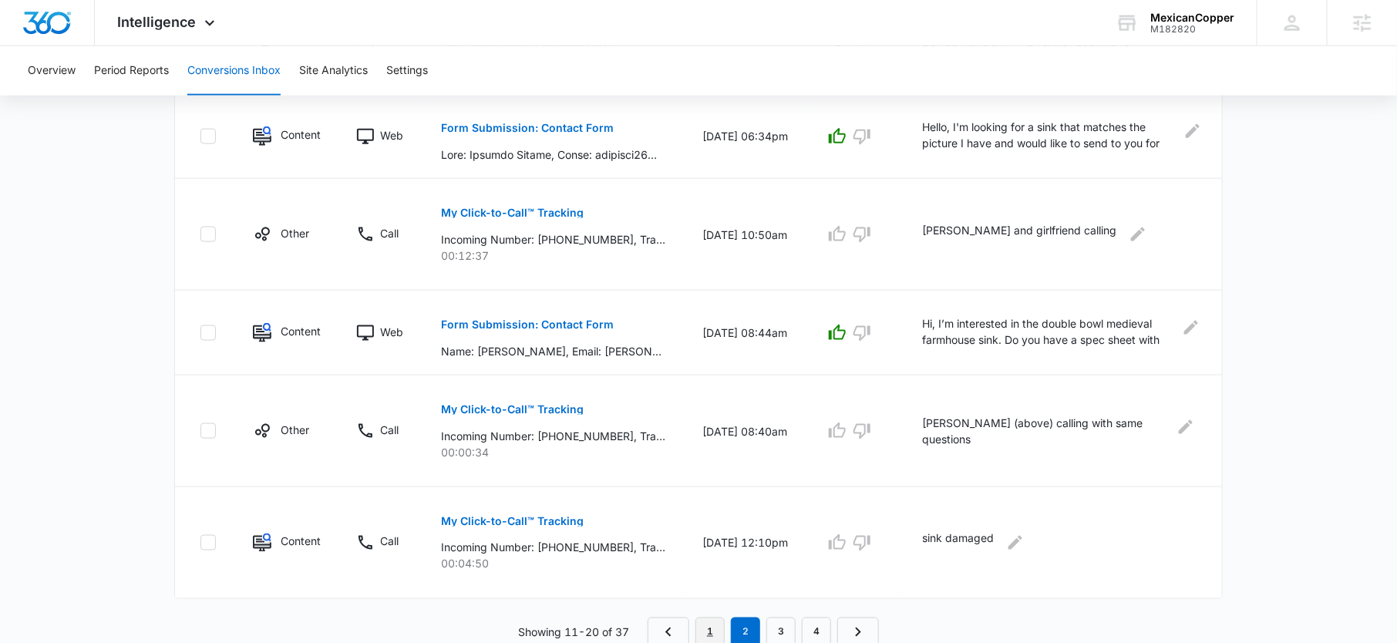
click at [711, 619] on link "1" at bounding box center [709, 631] width 29 height 29
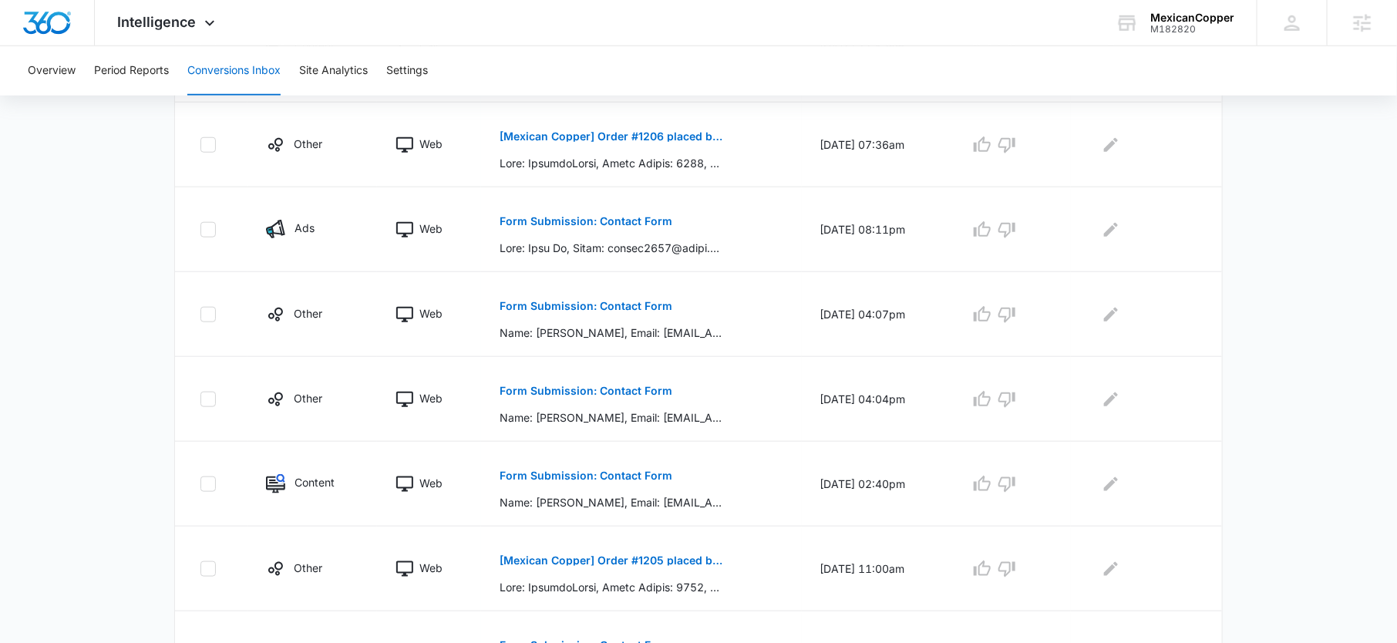
scroll to position [789, 0]
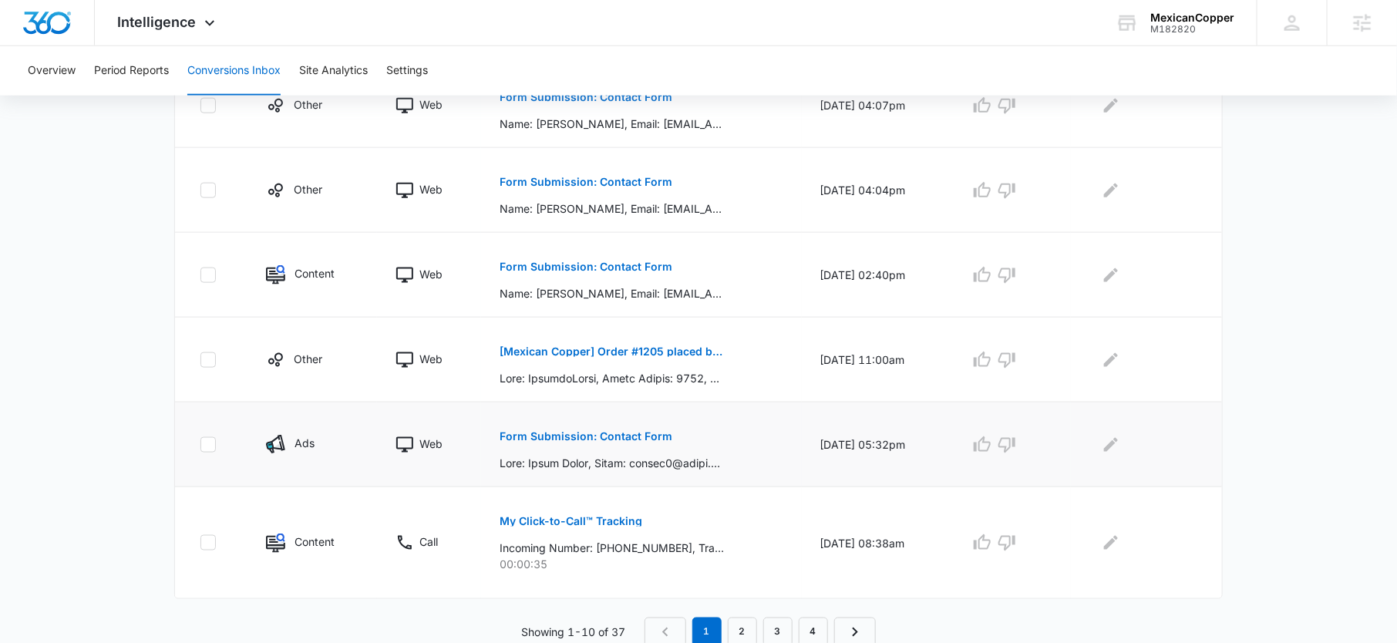
click at [622, 442] on button "Form Submission: Contact Form" at bounding box center [585, 436] width 173 height 37
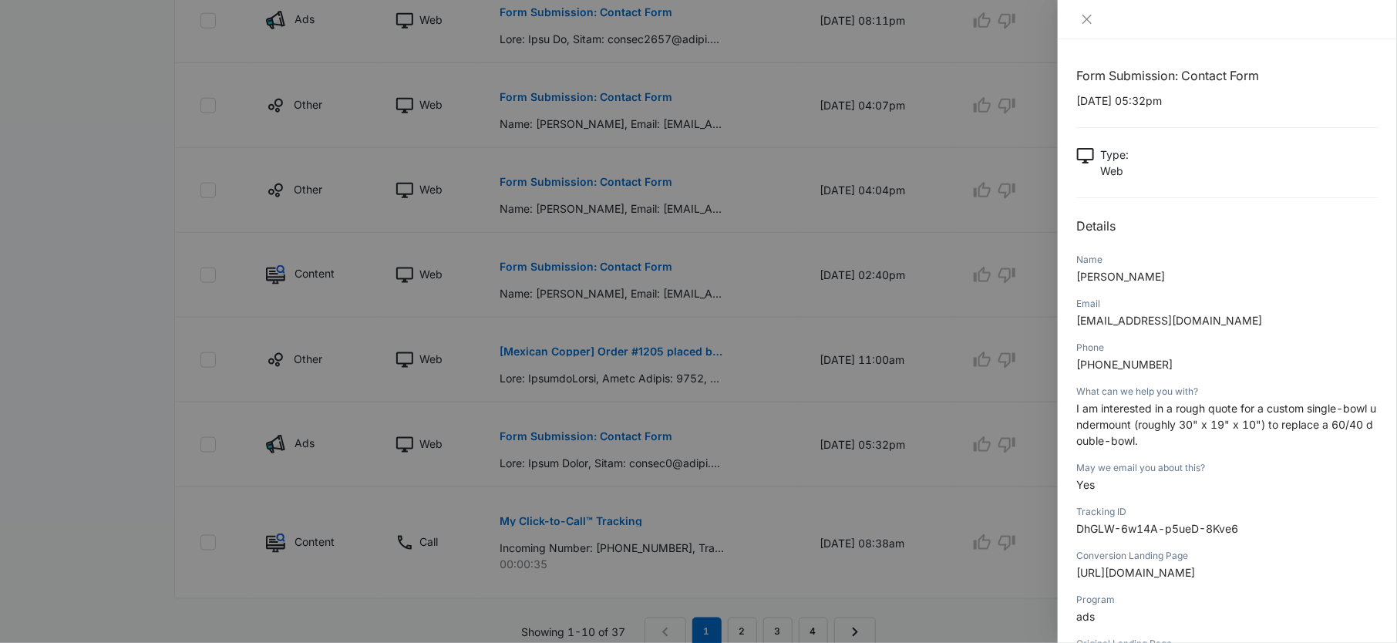
click at [1162, 413] on span "I am interested in a rough quote for a custom single-bowl undermount (roughly 3…" at bounding box center [1226, 424] width 300 height 45
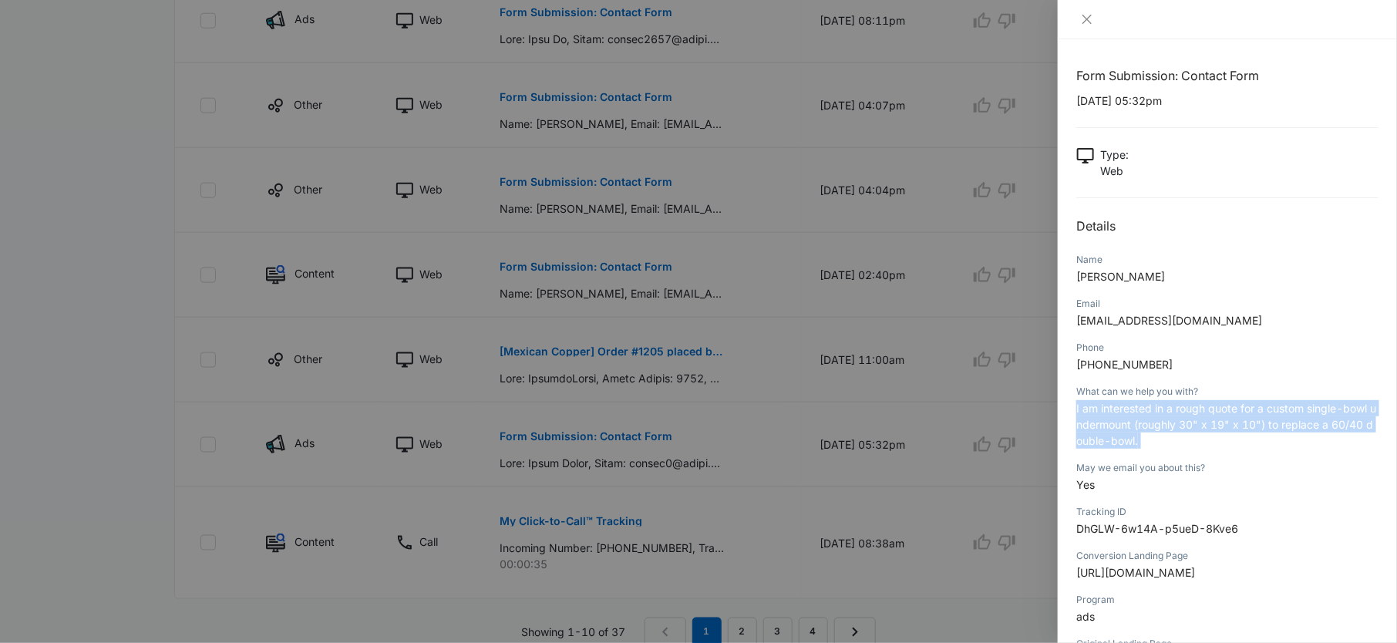
click at [1162, 413] on span "I am interested in a rough quote for a custom single-bowl undermount (roughly 3…" at bounding box center [1226, 424] width 300 height 45
copy span "I am interested in a rough quote for a custom single-bowl undermount (roughly 3…"
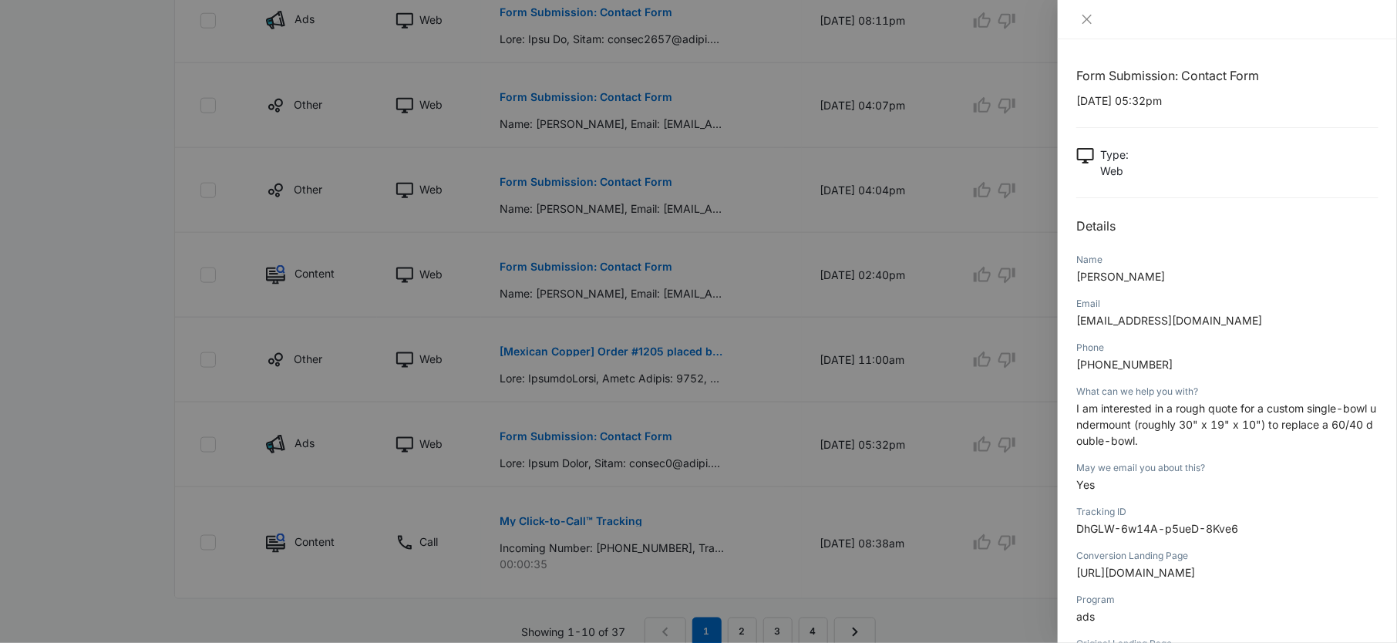
click at [972, 452] on div at bounding box center [698, 321] width 1397 height 643
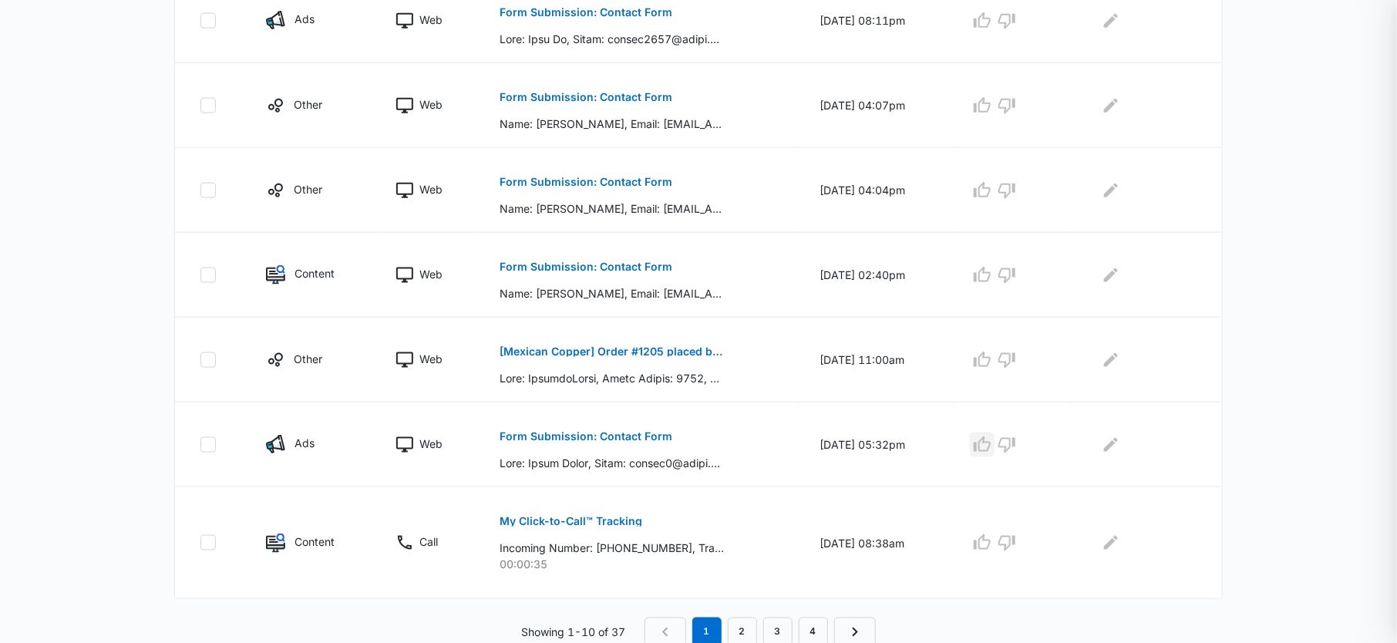
click at [991, 441] on icon "button" at bounding box center [982, 445] width 18 height 18
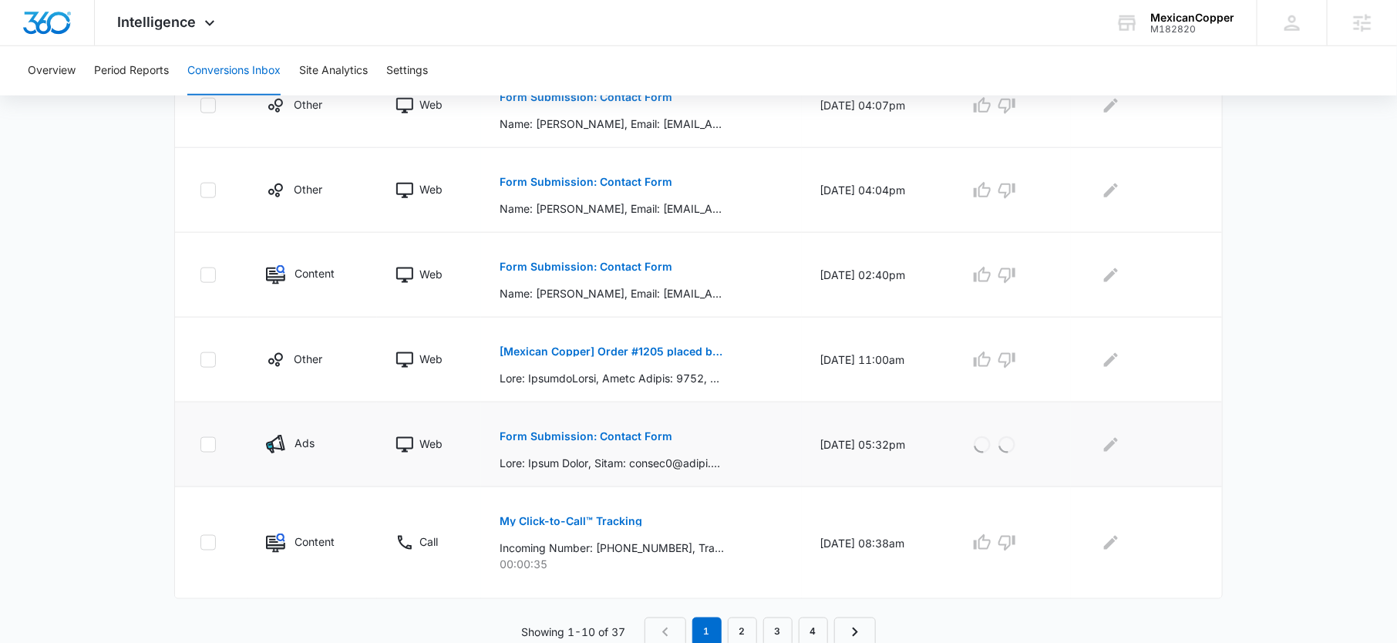
click at [1129, 453] on td at bounding box center [1146, 444] width 151 height 85
click at [1120, 446] on icon "Edit Comments" at bounding box center [1110, 445] width 18 height 18
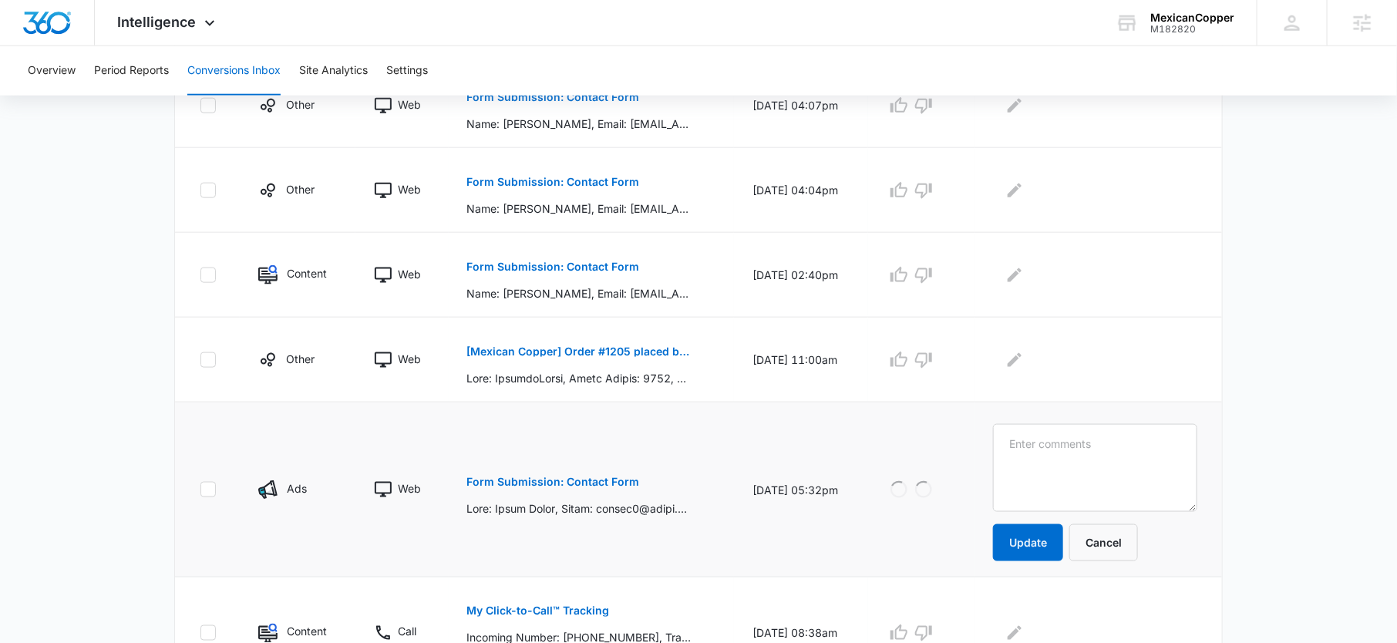
click at [1122, 446] on textarea at bounding box center [1095, 468] width 204 height 88
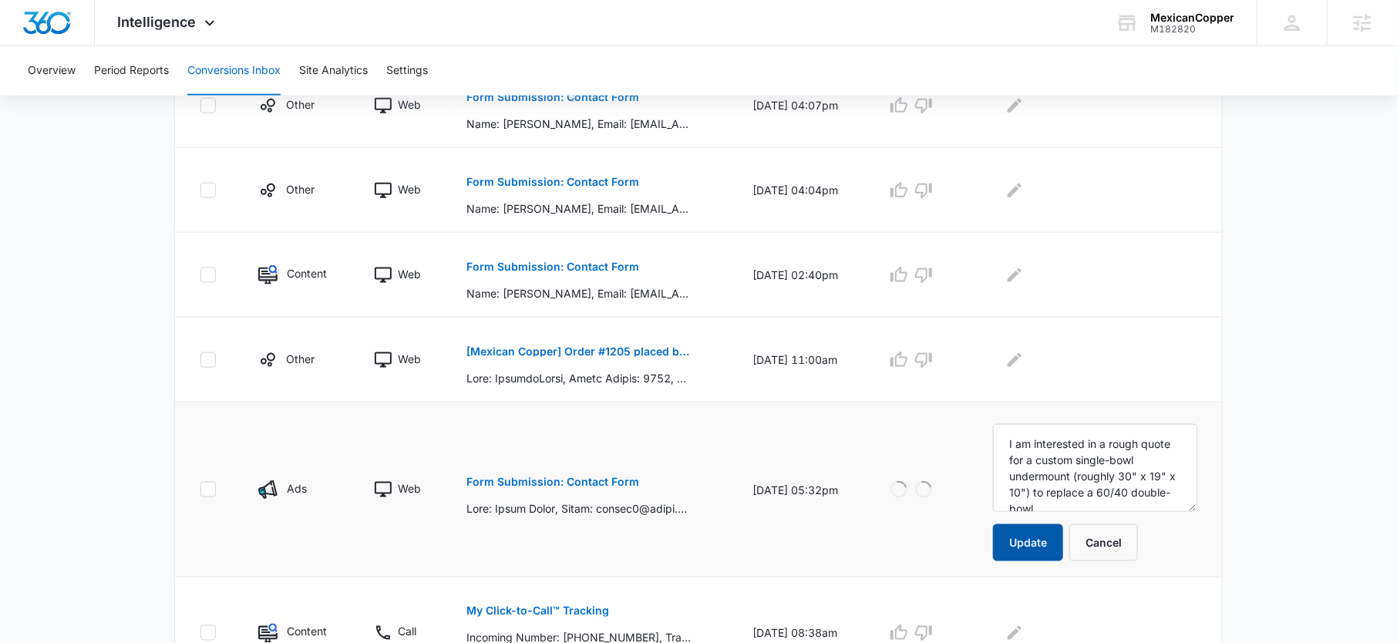
scroll to position [35, 0]
type textarea "I am interested in a rough quote for a custom single-bowl undermount (roughly 3…"
click at [1053, 531] on button "Update" at bounding box center [1028, 542] width 70 height 37
click at [625, 360] on button "[Mexican Copper] Order #1205 placed by Dean Neumann" at bounding box center [579, 351] width 224 height 37
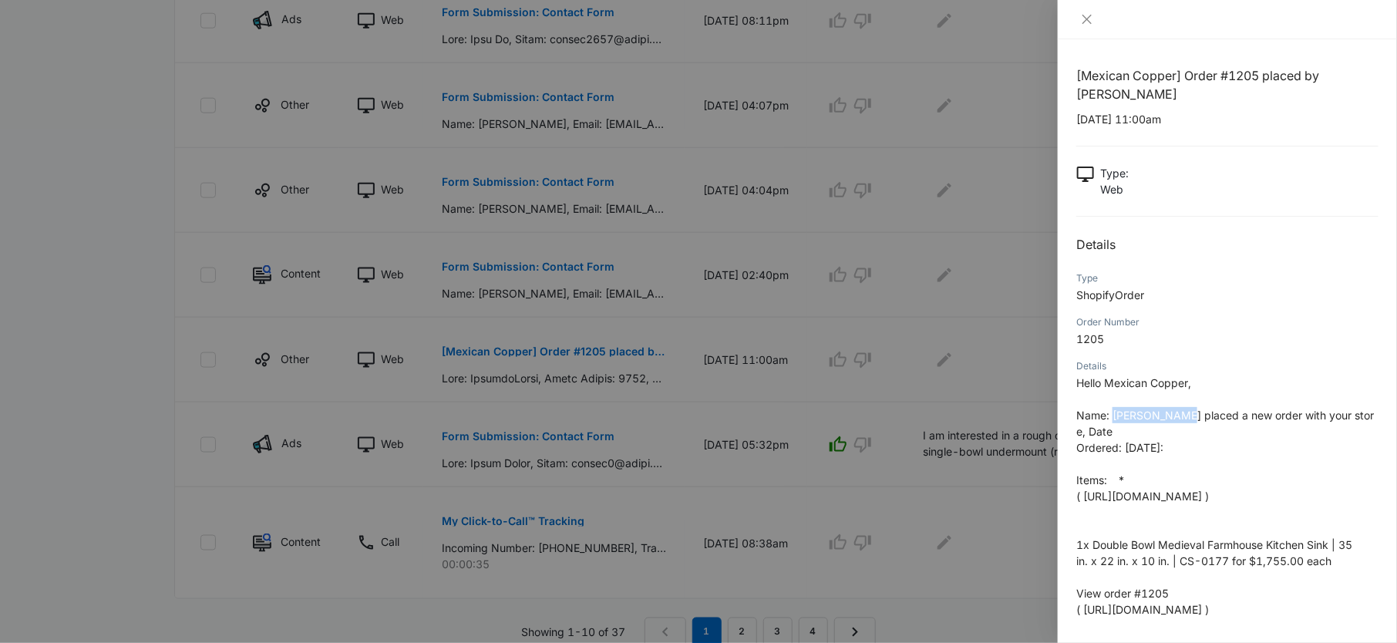
drag, startPoint x: 1113, startPoint y: 411, endPoint x: 1190, endPoint y: 411, distance: 77.1
click at [1190, 411] on span "Name: Dean Neumann placed a new order with your store, Date" at bounding box center [1225, 423] width 298 height 29
copy span "Dean Neumann"
click at [947, 394] on div at bounding box center [698, 321] width 1397 height 643
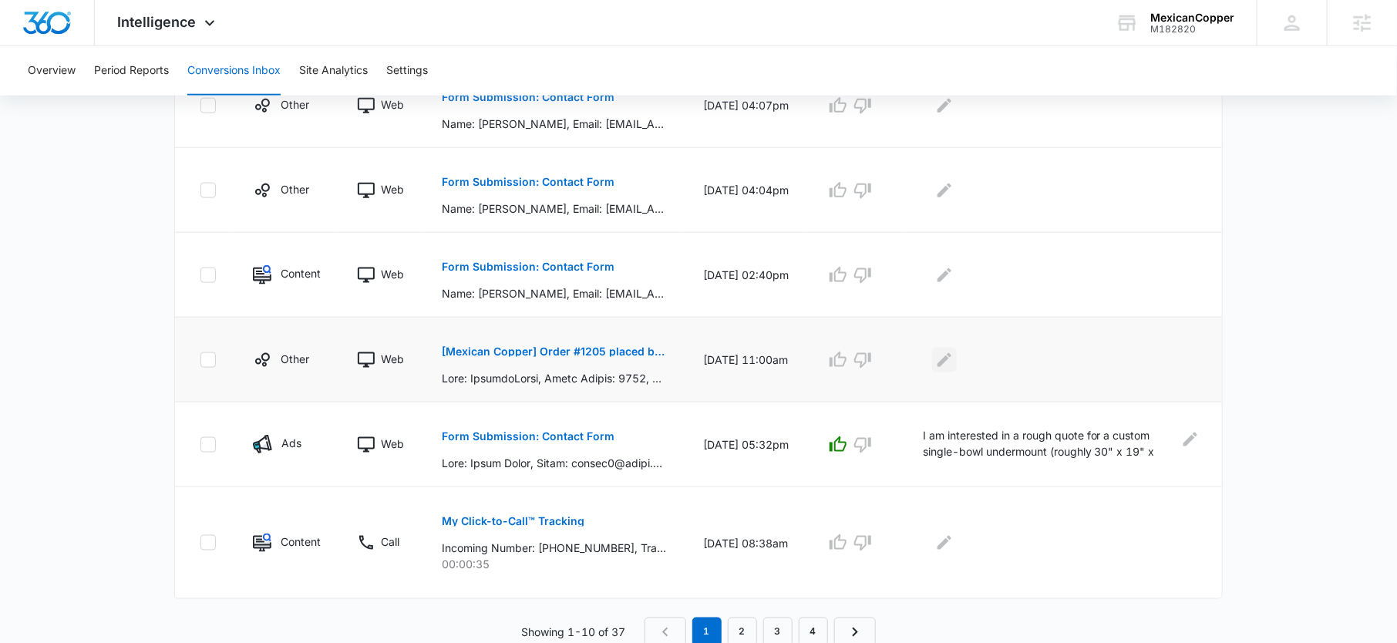
click at [953, 361] on icon "Edit Comments" at bounding box center [944, 360] width 18 height 18
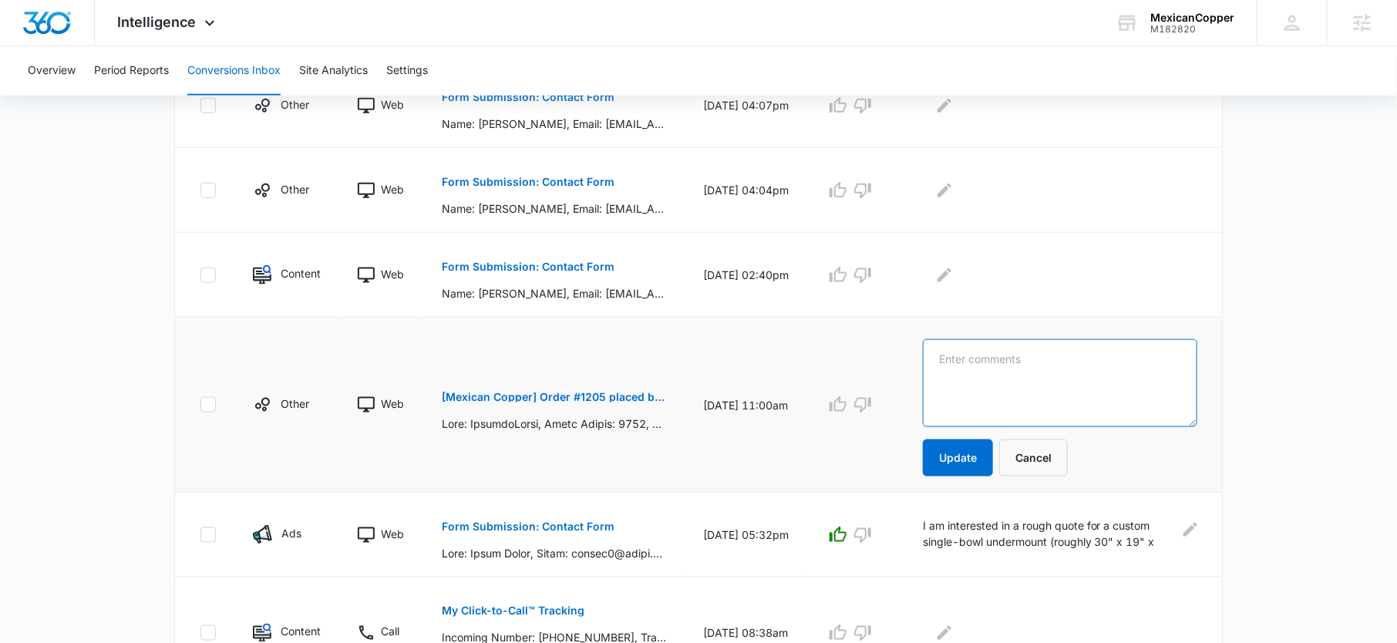
click at [967, 361] on textarea at bounding box center [1060, 383] width 274 height 88
paste textarea "Dean Neumann"
type textarea "Dean Neumann placing order"
click at [964, 450] on button "Update" at bounding box center [958, 457] width 70 height 37
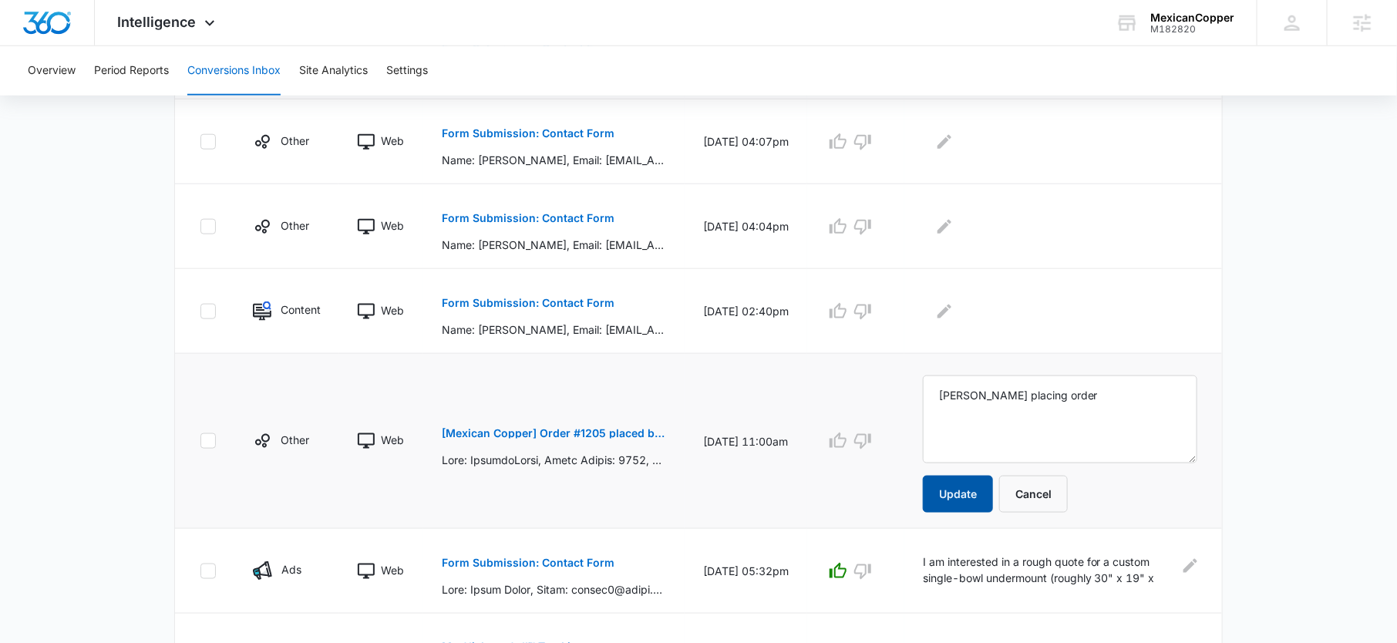
scroll to position [728, 0]
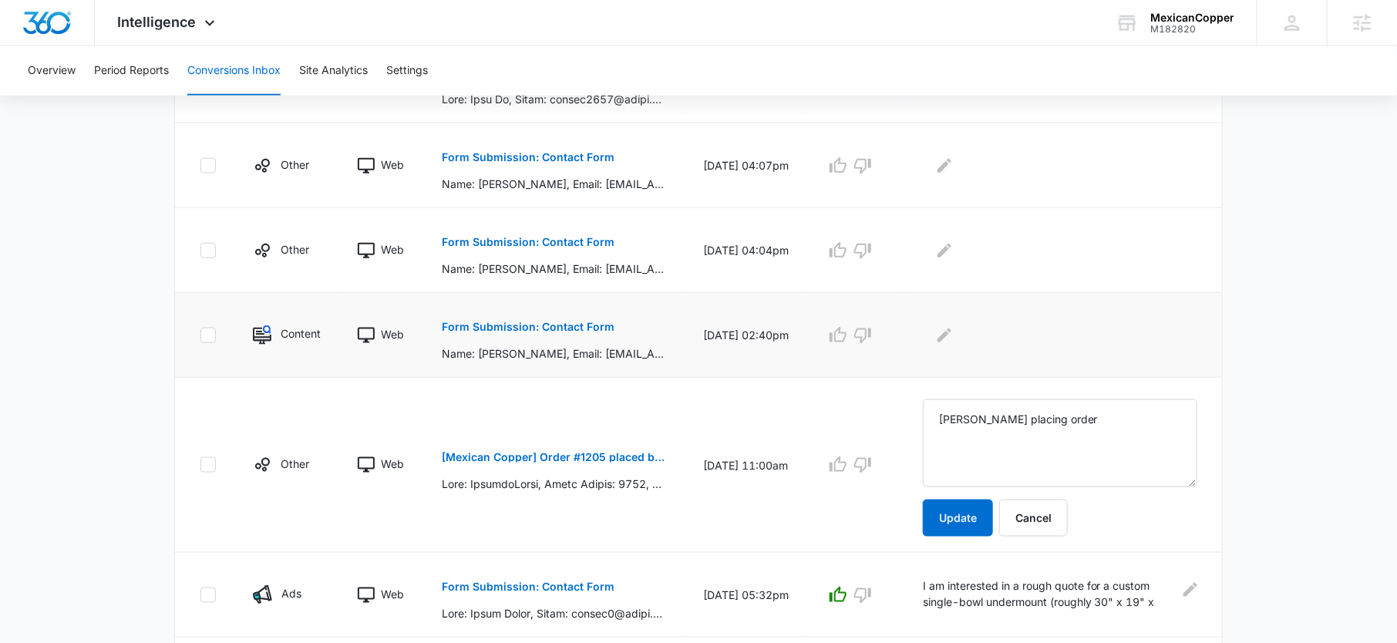
click at [601, 316] on button "Form Submission: Contact Form" at bounding box center [528, 326] width 173 height 37
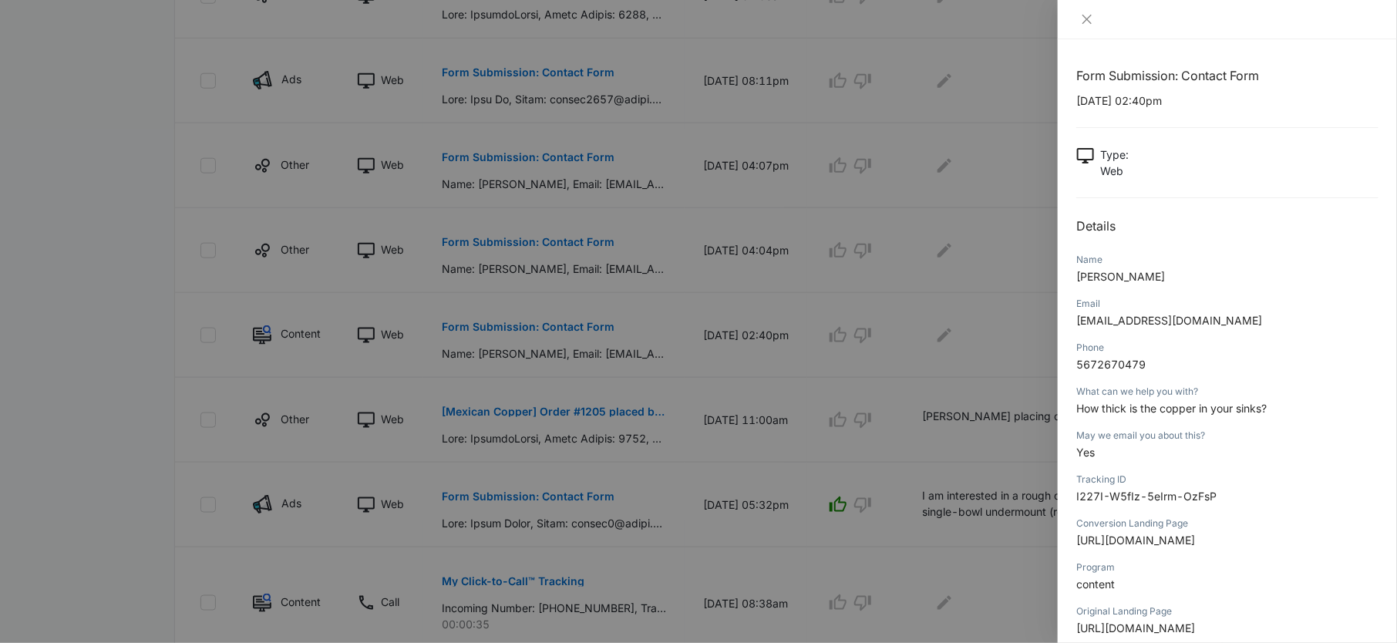
click at [1140, 402] on span "How thick is the copper in your sinks?" at bounding box center [1171, 408] width 190 height 13
copy span "How thick is the copper in your sinks?"
click at [974, 347] on div at bounding box center [698, 321] width 1397 height 643
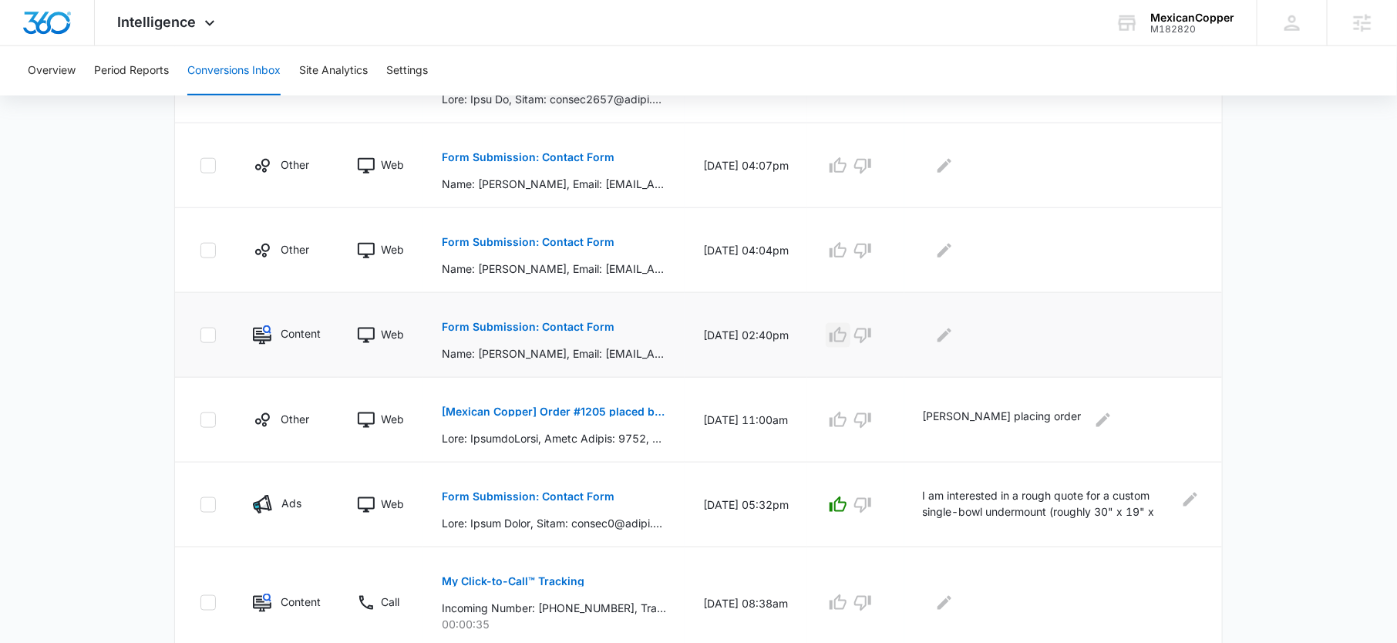
click at [844, 326] on icon "button" at bounding box center [838, 335] width 18 height 18
click at [943, 328] on icon "Edit Comments" at bounding box center [944, 335] width 18 height 18
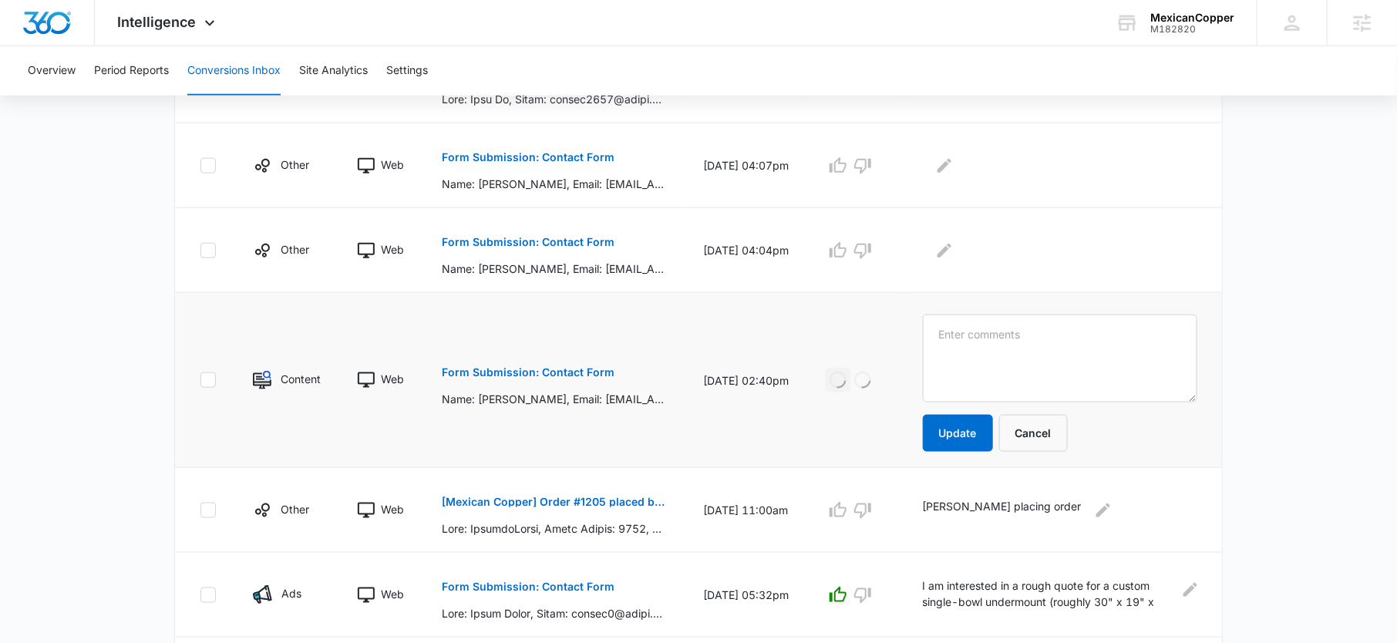
click at [960, 328] on textarea at bounding box center [1060, 358] width 274 height 88
type textarea "How thick is the copper in your sinks?"
click at [962, 425] on button "Update" at bounding box center [958, 433] width 70 height 37
click at [567, 237] on p "Form Submission: Contact Form" at bounding box center [528, 242] width 173 height 11
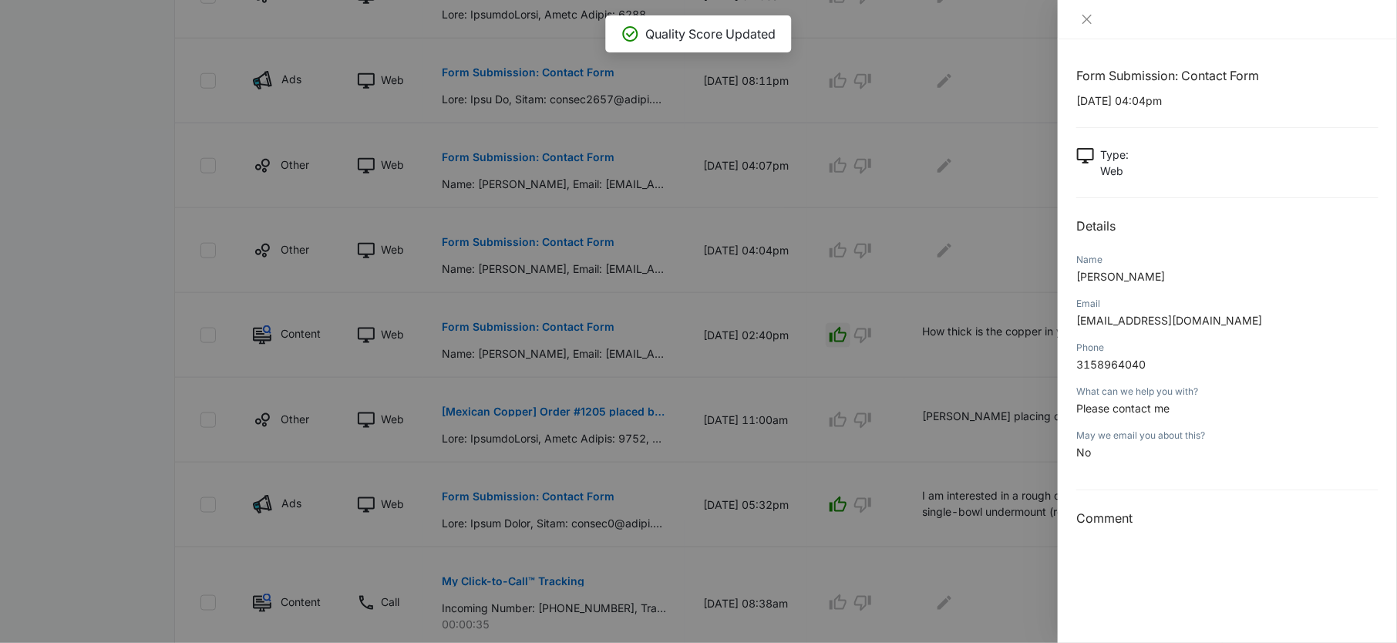
click at [942, 247] on div at bounding box center [698, 321] width 1397 height 643
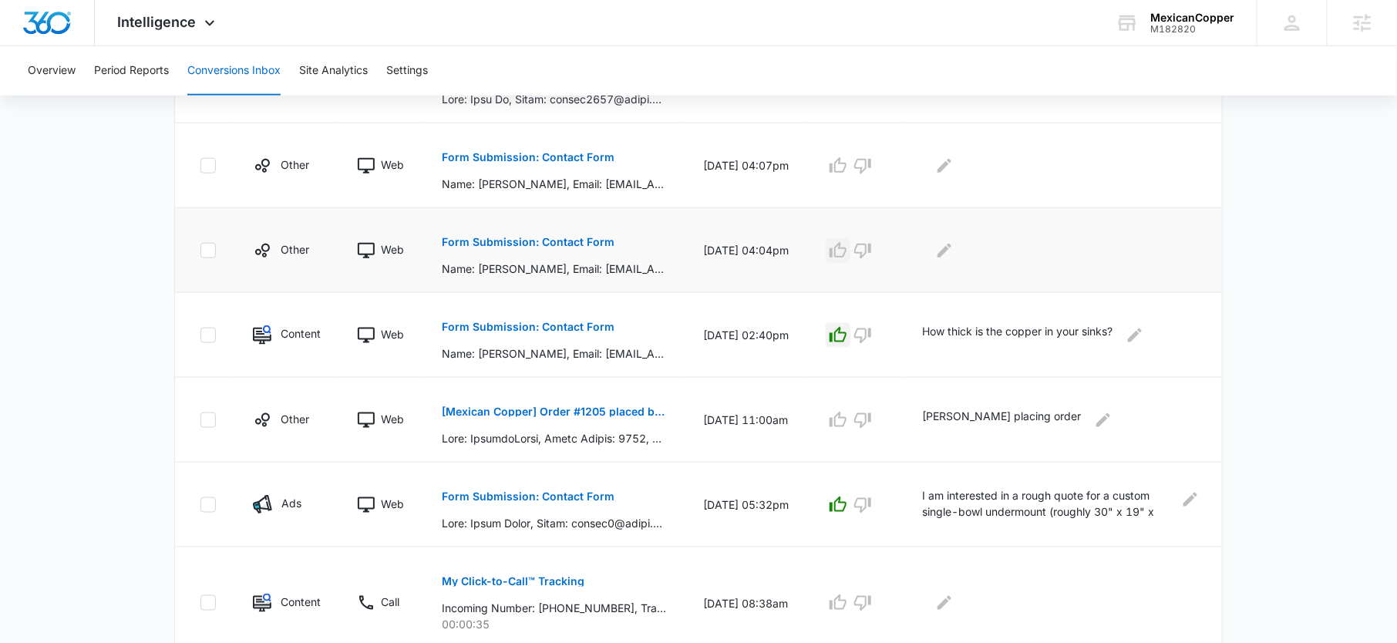
click at [850, 249] on button "button" at bounding box center [838, 250] width 25 height 25
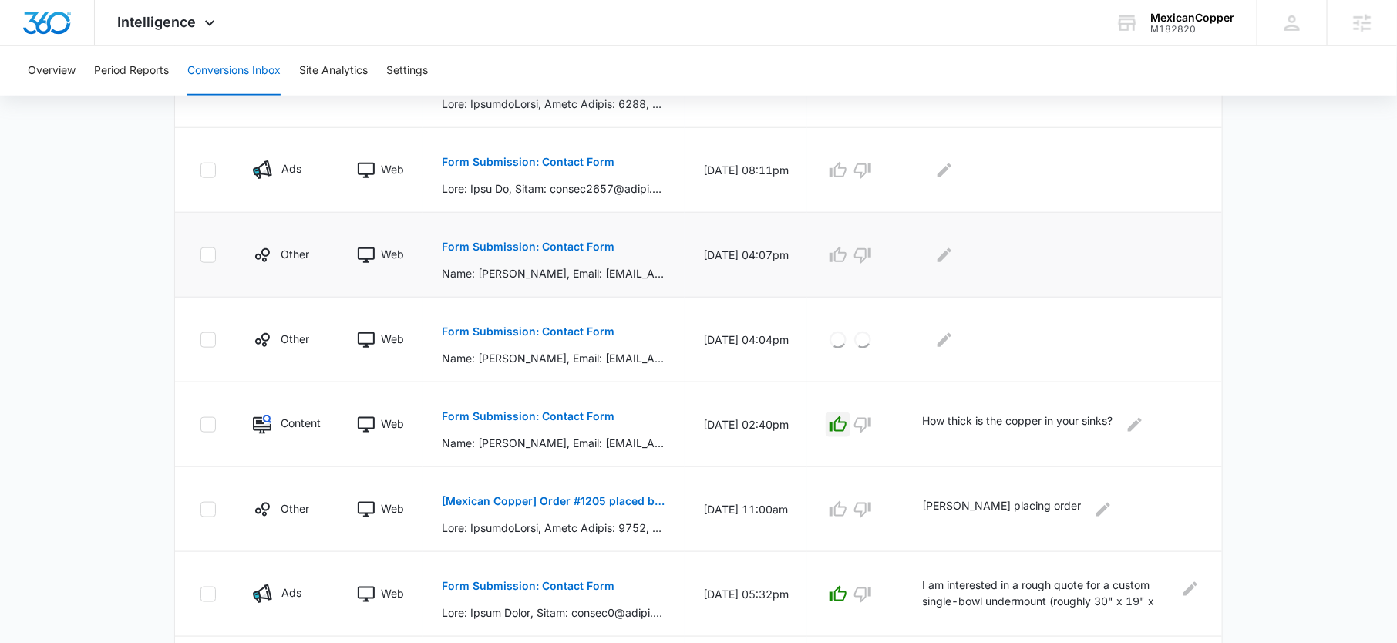
scroll to position [633, 0]
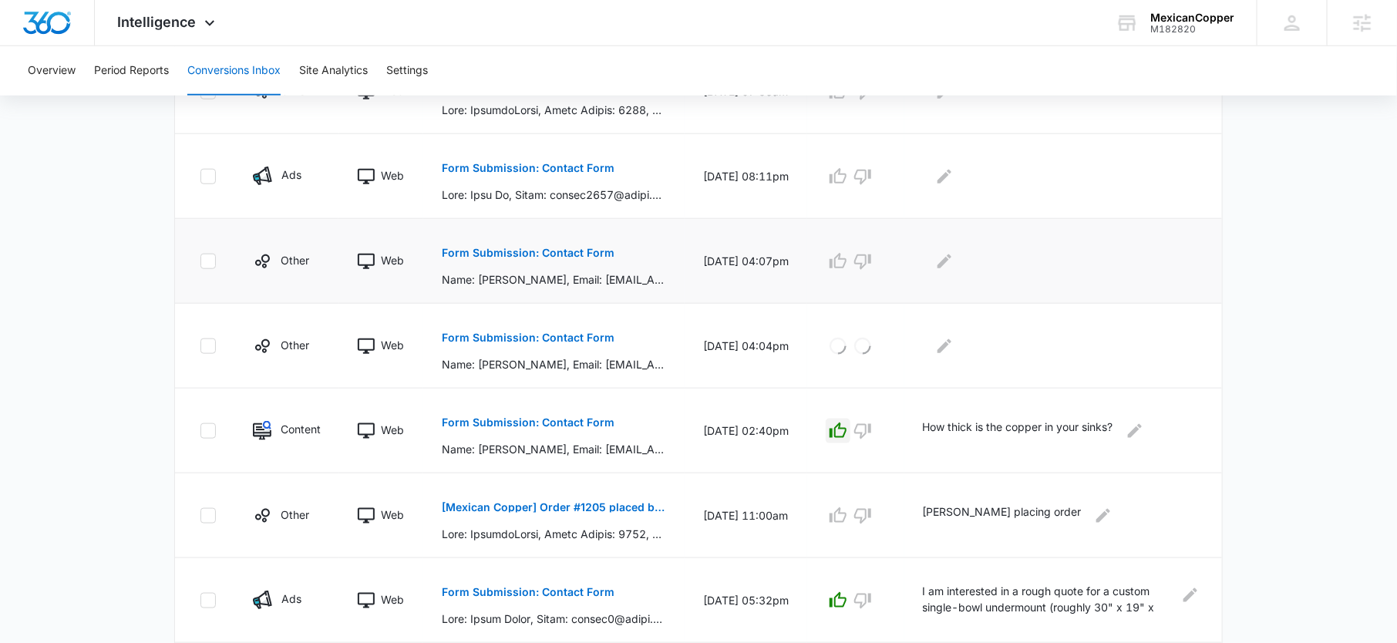
click at [578, 247] on p "Form Submission: Contact Form" at bounding box center [528, 252] width 173 height 11
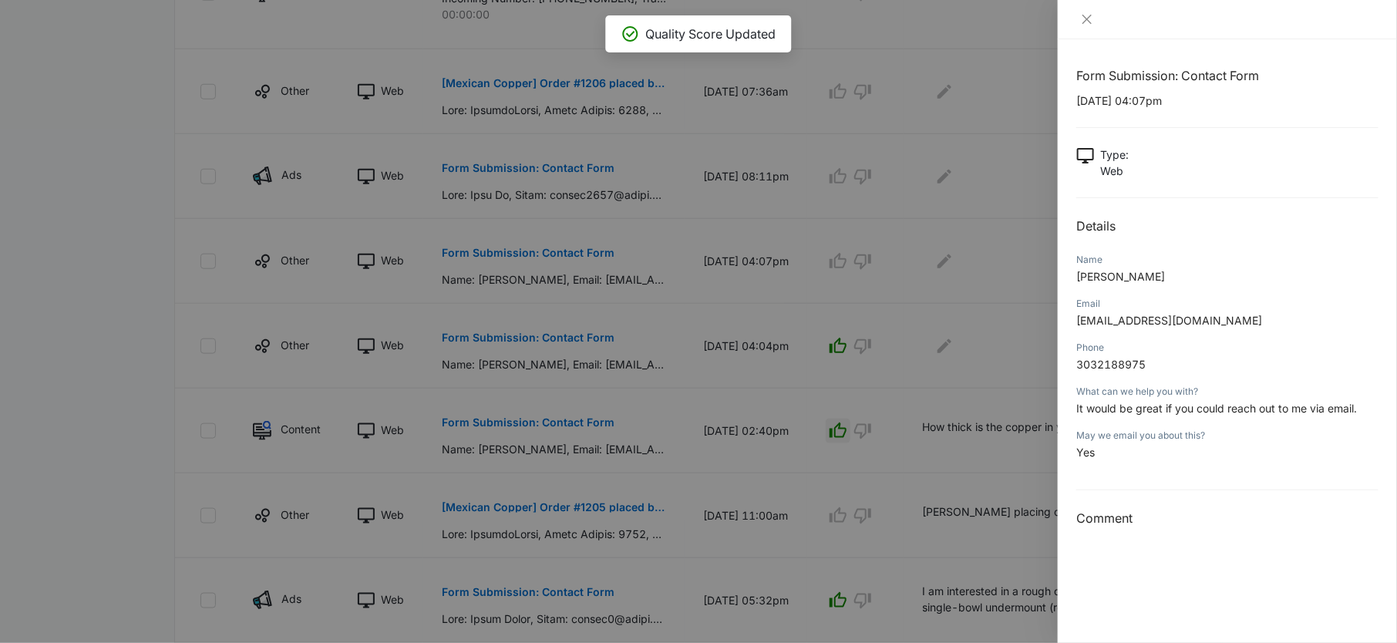
click at [980, 280] on div at bounding box center [698, 321] width 1397 height 643
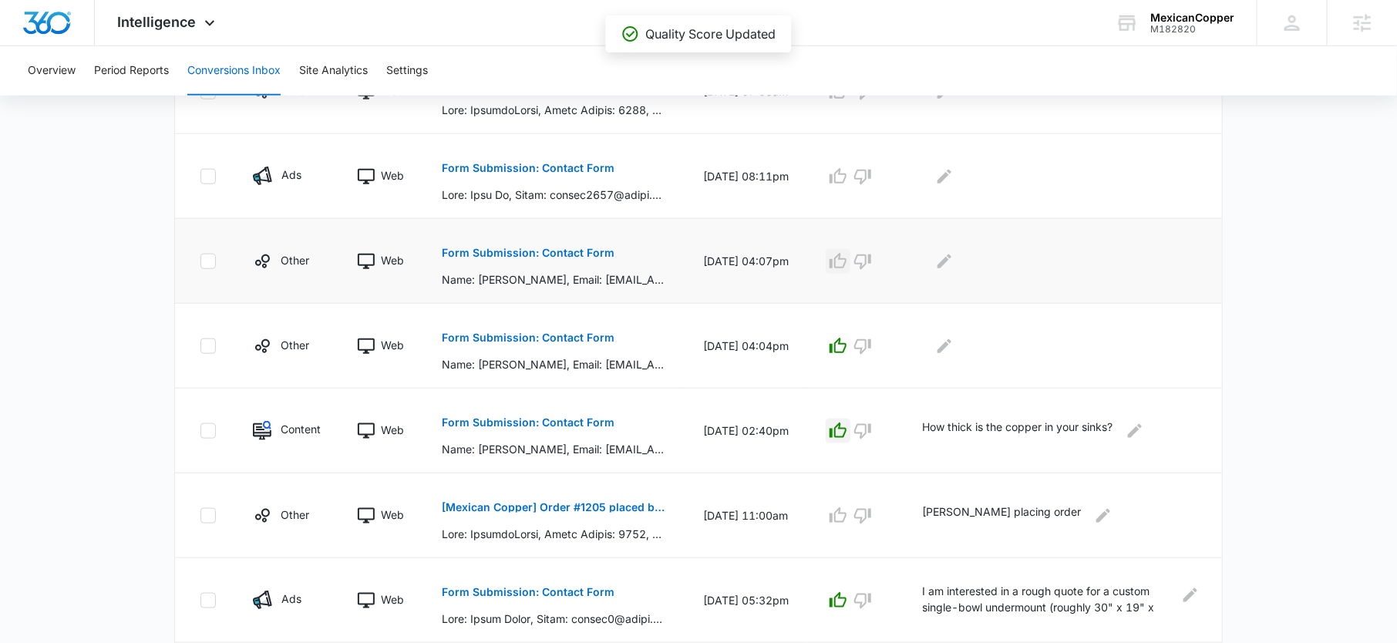
click at [847, 254] on icon "button" at bounding box center [838, 261] width 18 height 18
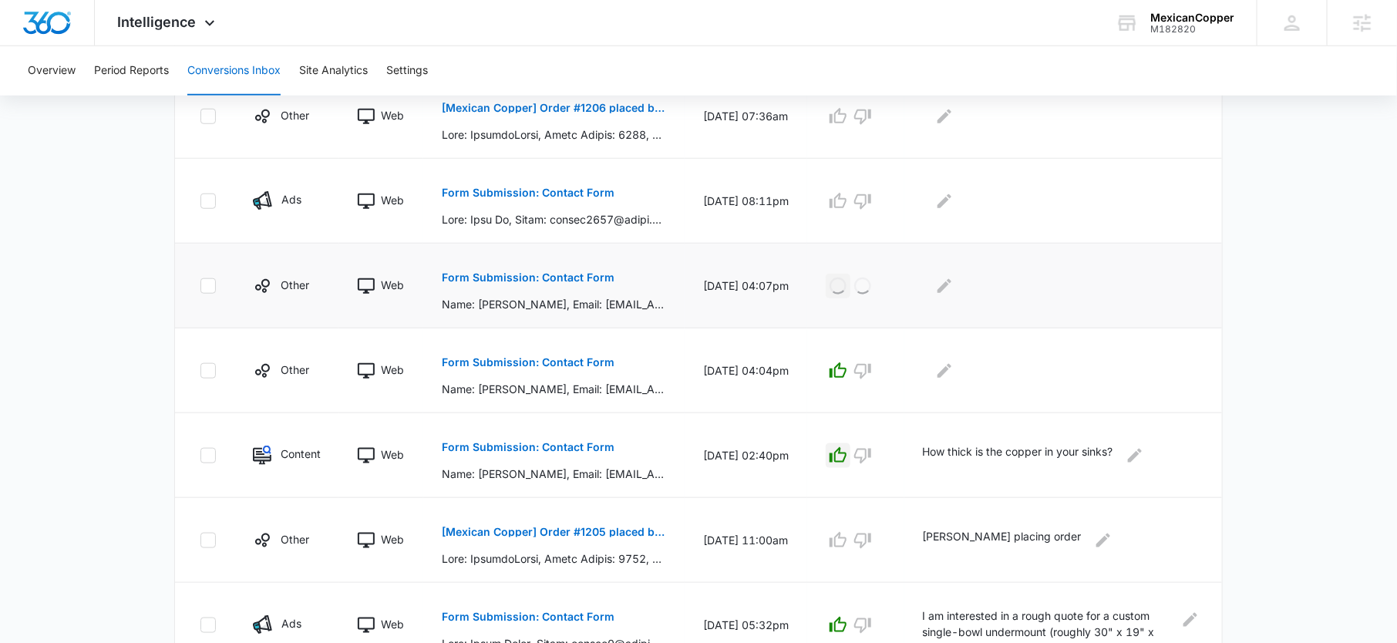
scroll to position [581, 0]
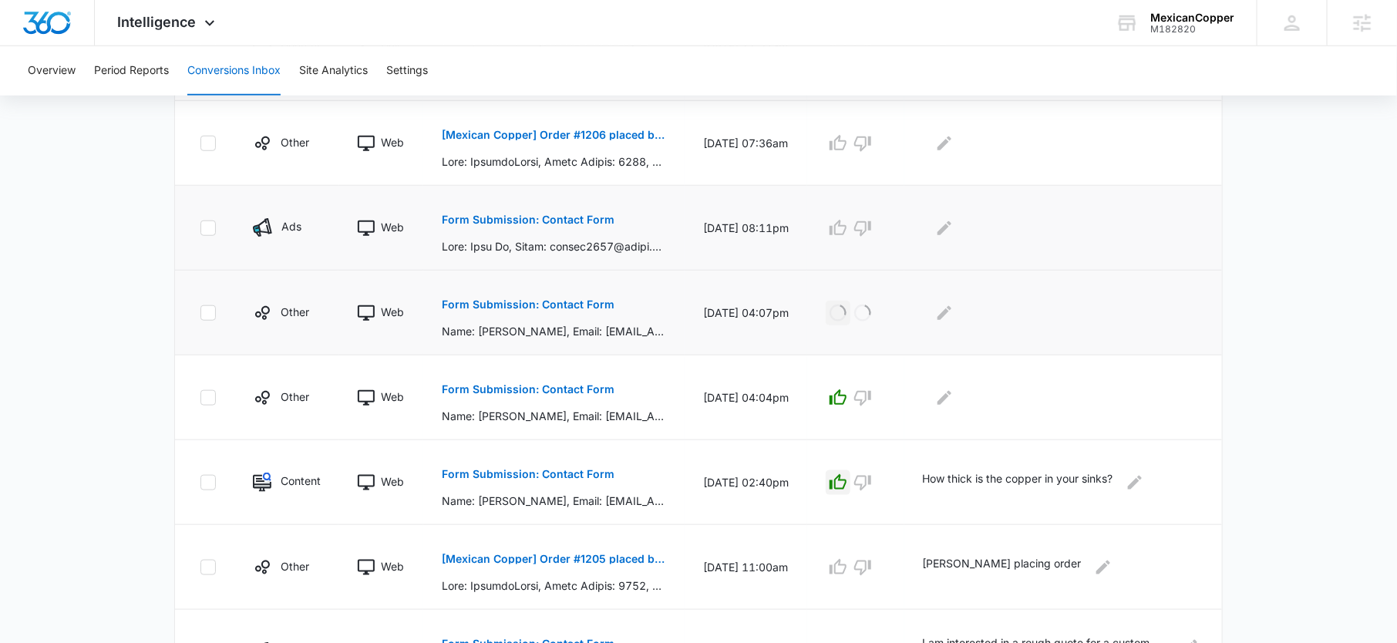
click at [591, 216] on p "Form Submission: Contact Form" at bounding box center [528, 219] width 173 height 11
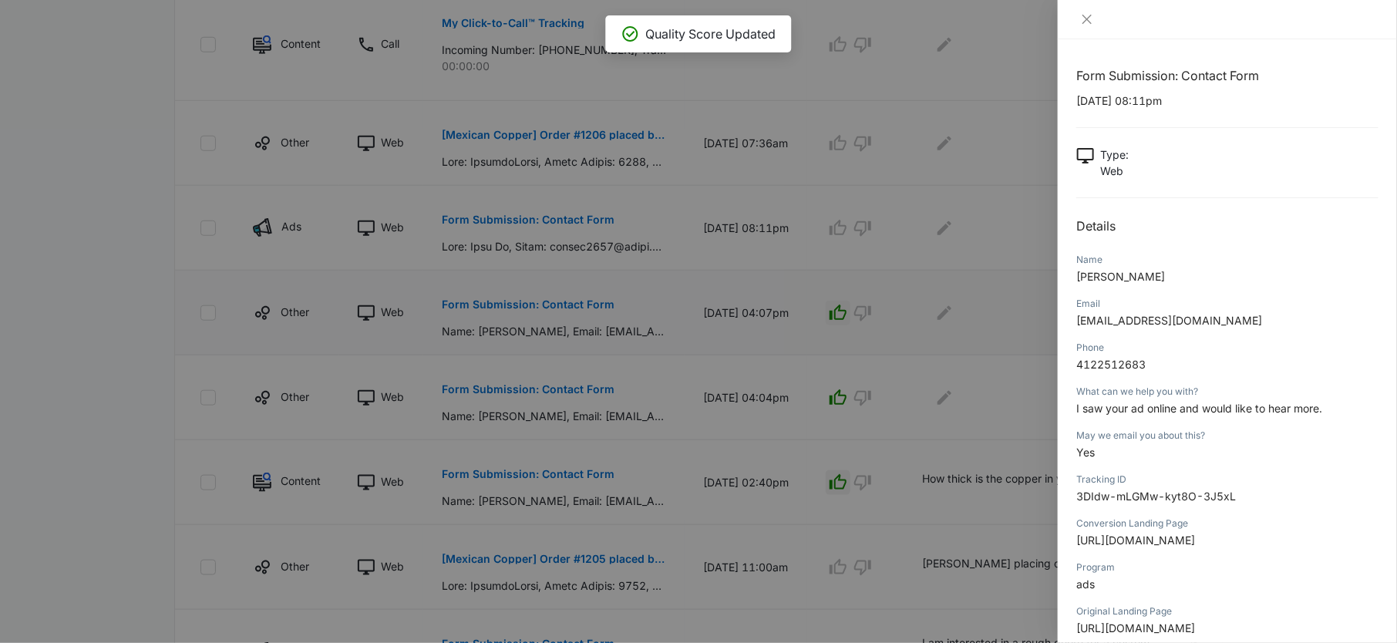
click at [923, 301] on div at bounding box center [698, 321] width 1397 height 643
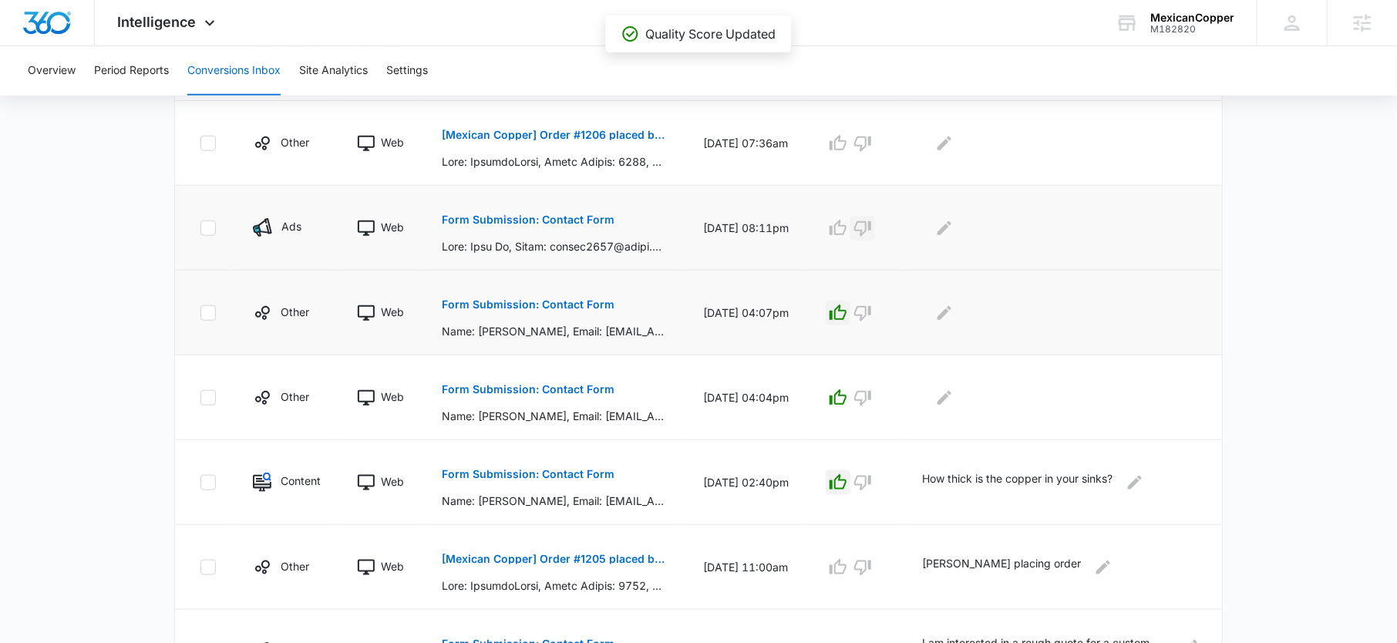
click at [865, 223] on icon "button" at bounding box center [862, 228] width 18 height 18
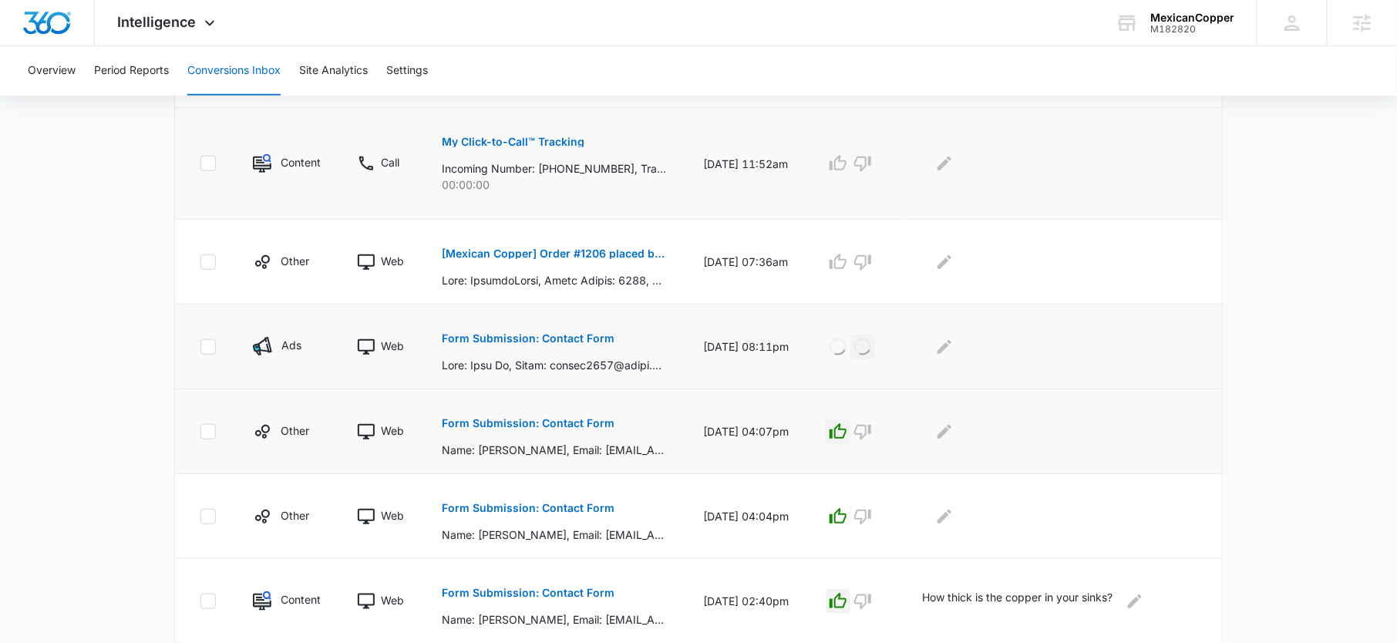
scroll to position [416, 0]
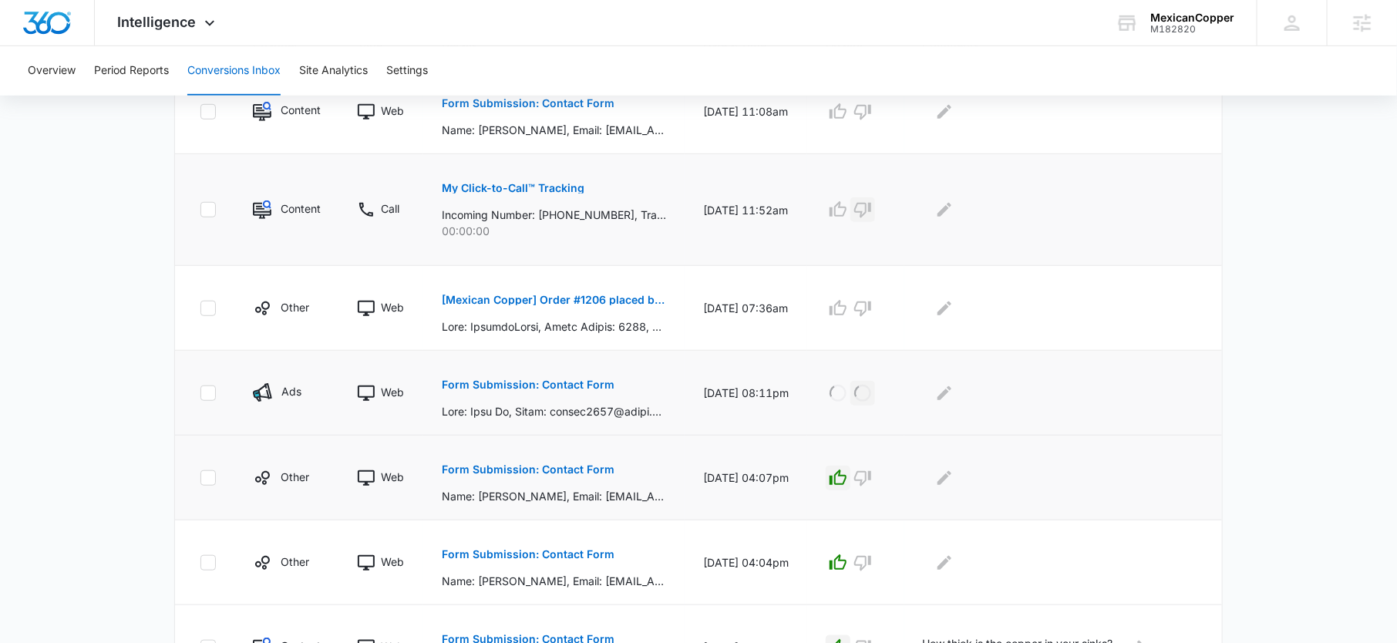
click at [871, 205] on icon "button" at bounding box center [862, 210] width 17 height 15
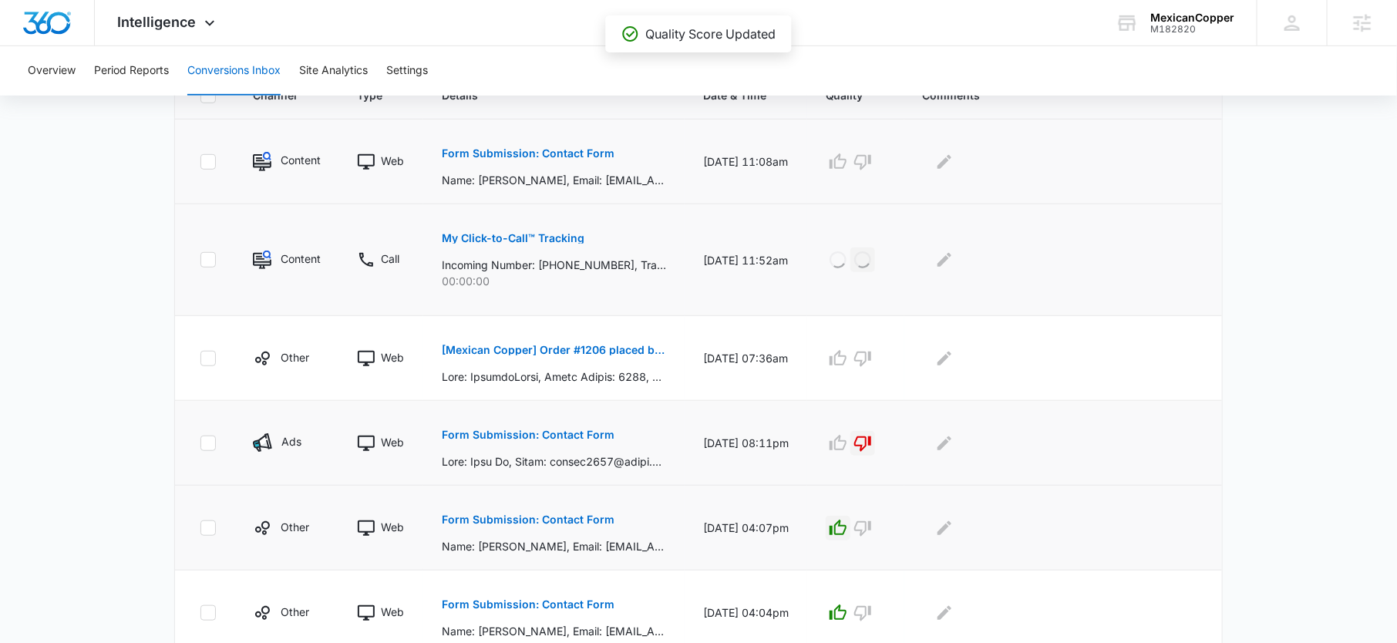
scroll to position [331, 0]
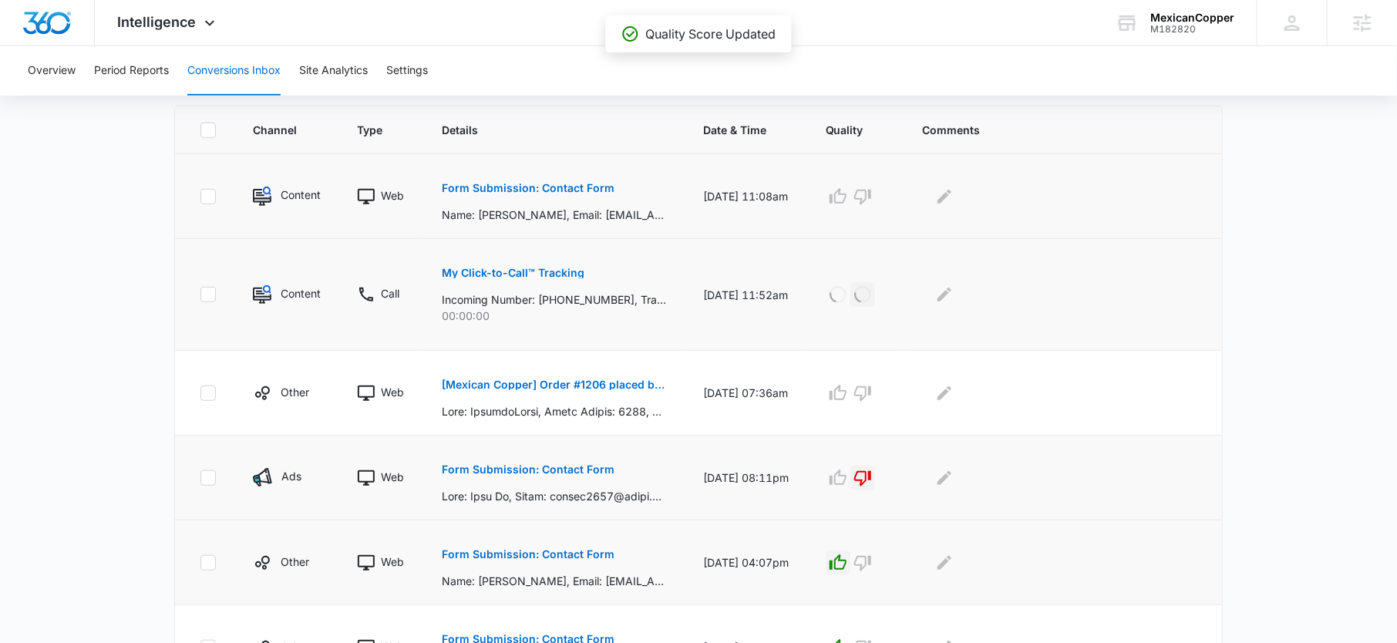
click at [572, 183] on p "Form Submission: Contact Form" at bounding box center [528, 188] width 173 height 11
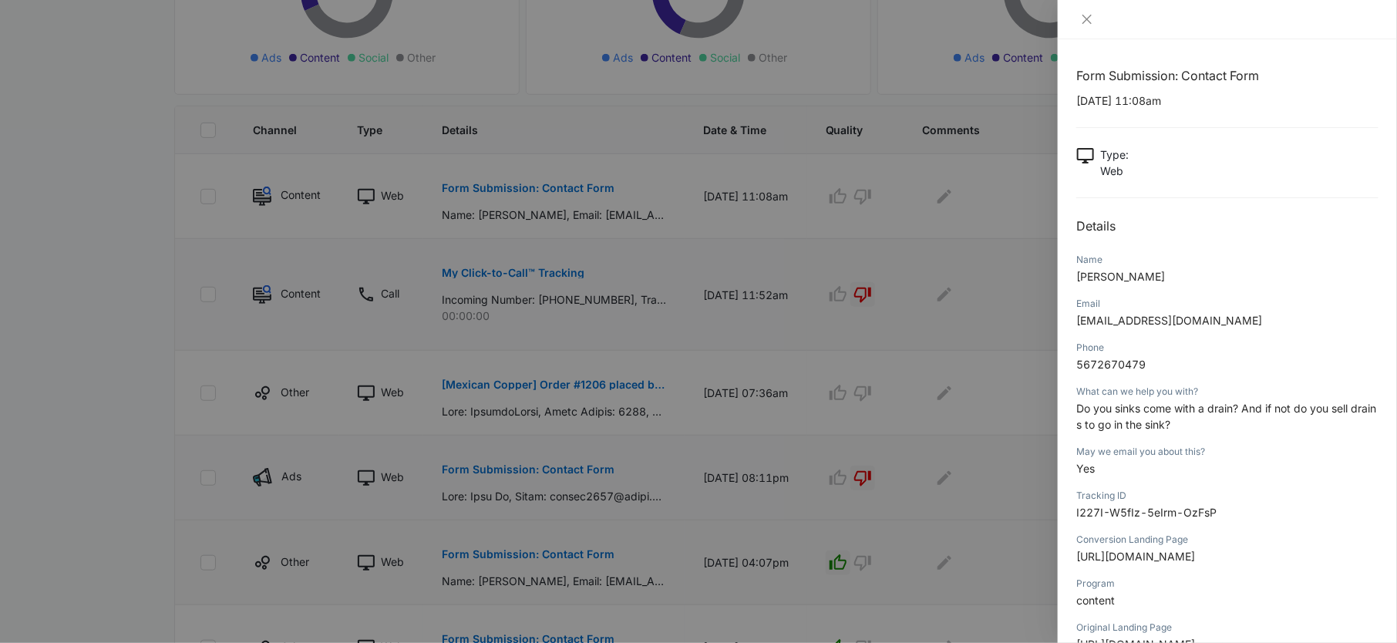
click at [1138, 411] on span "Do you sinks come with a drain? And if not do you sell drains to go in the sink?" at bounding box center [1226, 416] width 300 height 29
copy span "Do you sinks come with a drain? And if not do you sell drains to go in the sink?"
click at [843, 201] on div at bounding box center [698, 321] width 1397 height 643
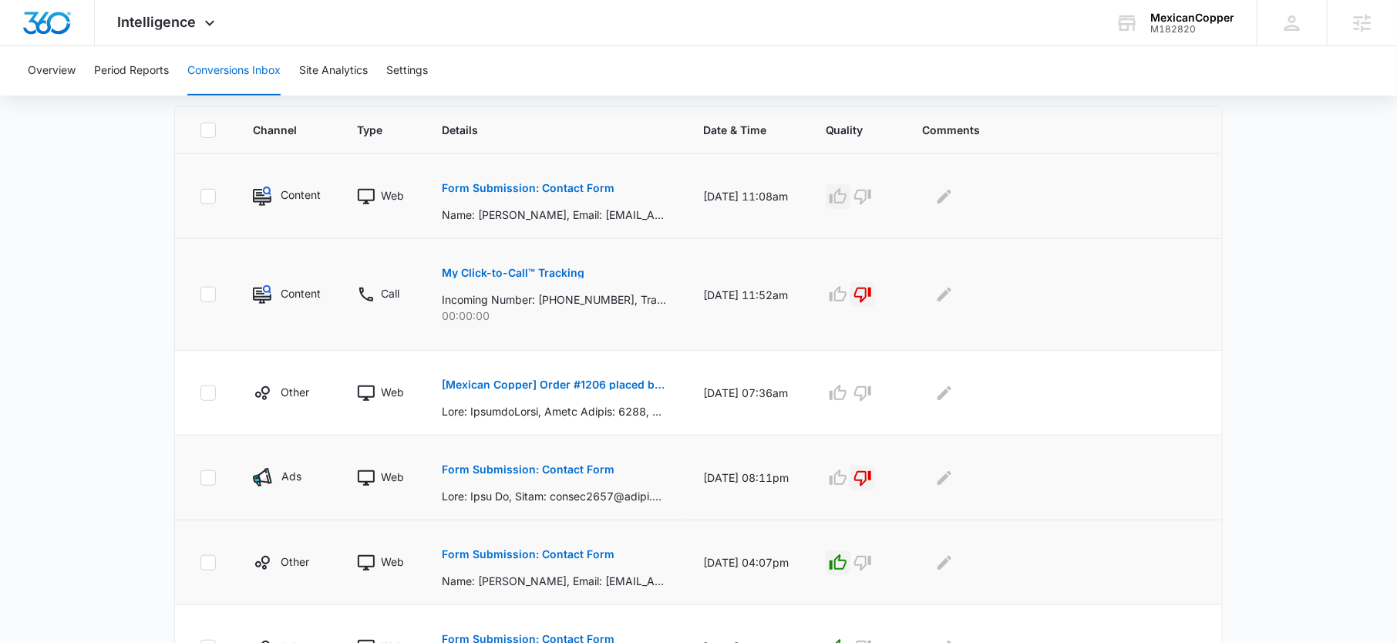
click at [842, 193] on icon "button" at bounding box center [837, 195] width 17 height 15
click at [950, 195] on icon "Edit Comments" at bounding box center [944, 196] width 14 height 14
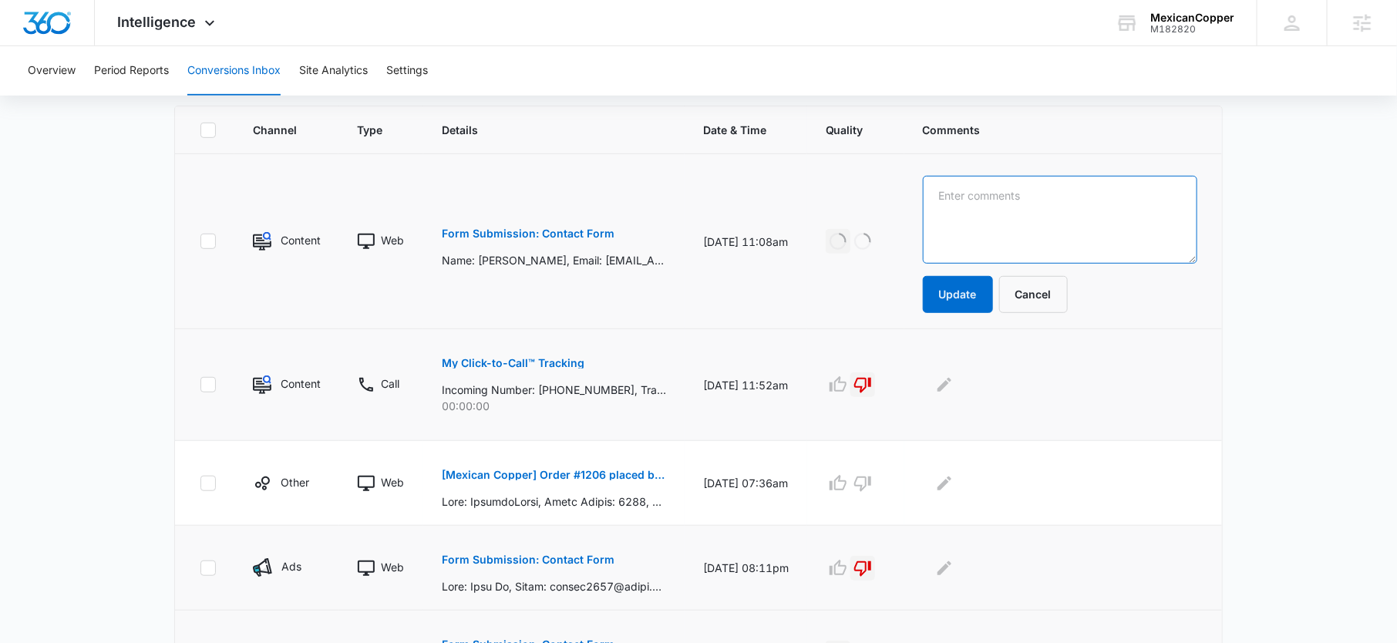
click at [950, 195] on textarea at bounding box center [1060, 220] width 274 height 88
paste textarea "Do you sinks come with a drain? And if not do you sell drains to go in the sink?"
type textarea "Do you sinks come with a drain? And if not do you sell drains to go in the sink?"
click at [957, 304] on button "Update" at bounding box center [958, 294] width 70 height 37
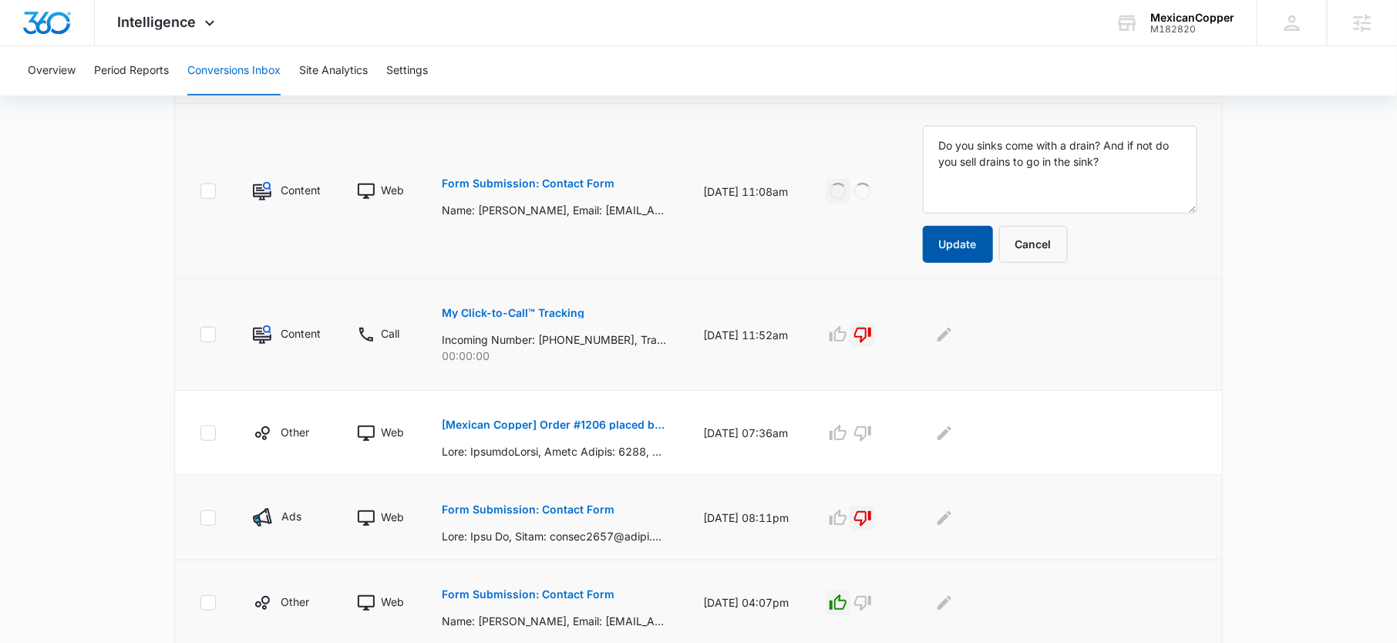
scroll to position [459, 0]
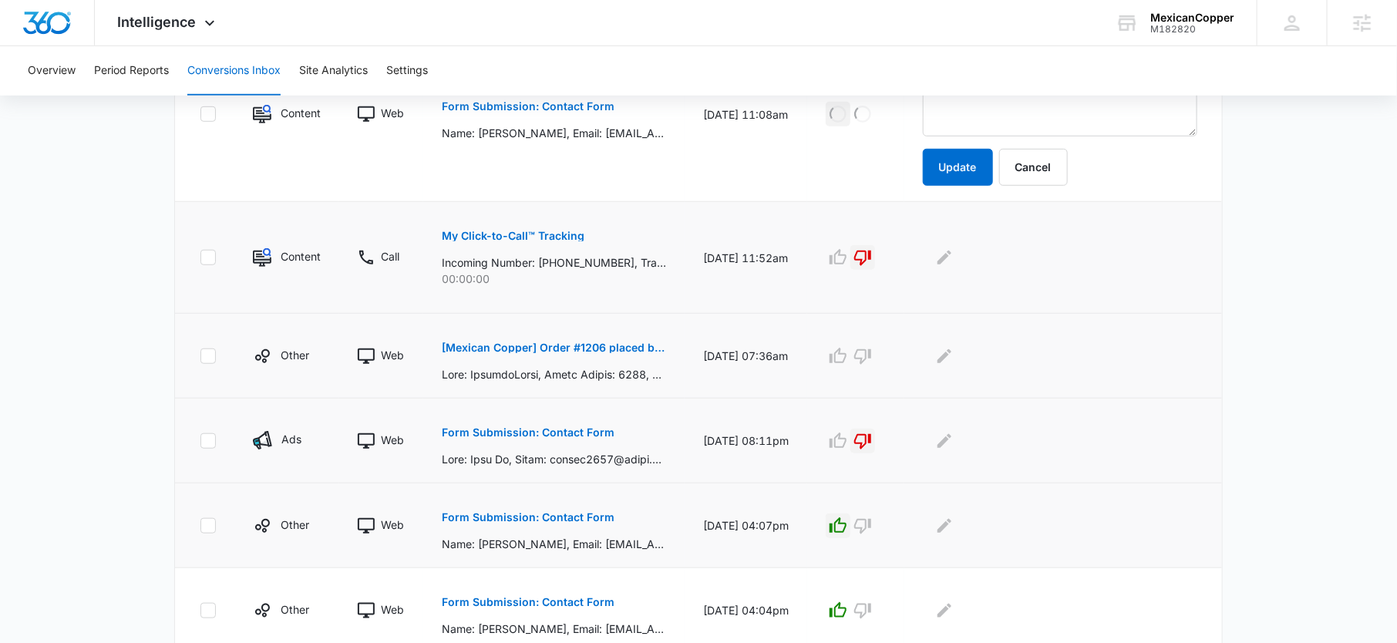
click at [560, 331] on button "[Mexican Copper] Order #1206 placed by Matthew Wellner" at bounding box center [554, 347] width 224 height 37
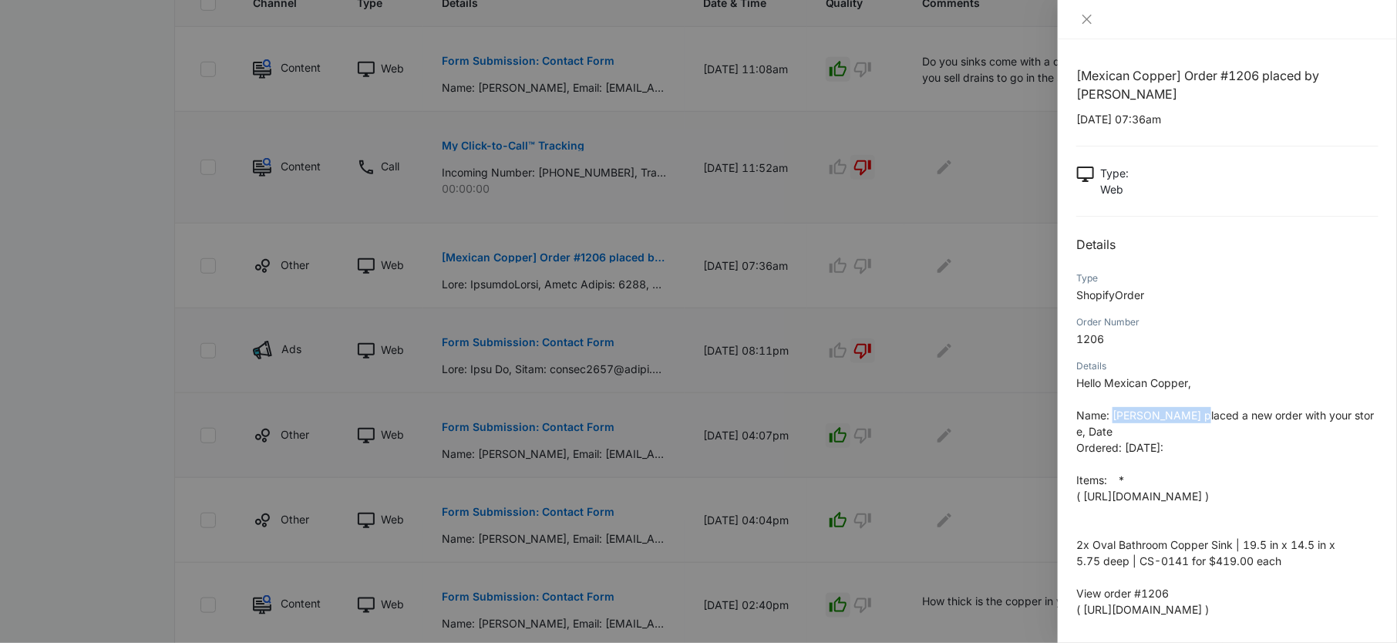
drag, startPoint x: 1115, startPoint y: 415, endPoint x: 1199, endPoint y: 415, distance: 83.2
click at [1199, 415] on span "Name: Matthew Wellner placed a new order with your store, Date" at bounding box center [1225, 423] width 298 height 29
copy span "Matthew Wellner"
click at [893, 277] on div at bounding box center [698, 321] width 1397 height 643
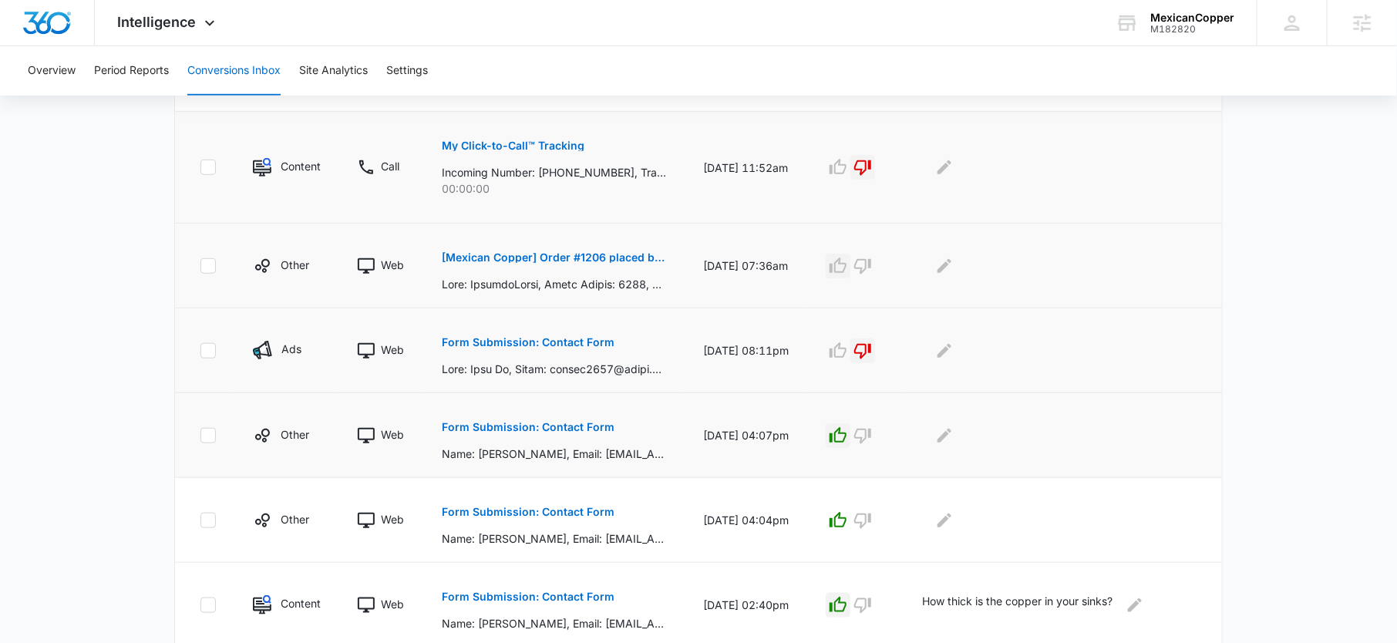
click at [846, 266] on icon "button" at bounding box center [838, 266] width 18 height 18
click at [968, 264] on div at bounding box center [1060, 266] width 274 height 25
click at [957, 264] on button "Edit Comments" at bounding box center [944, 266] width 25 height 25
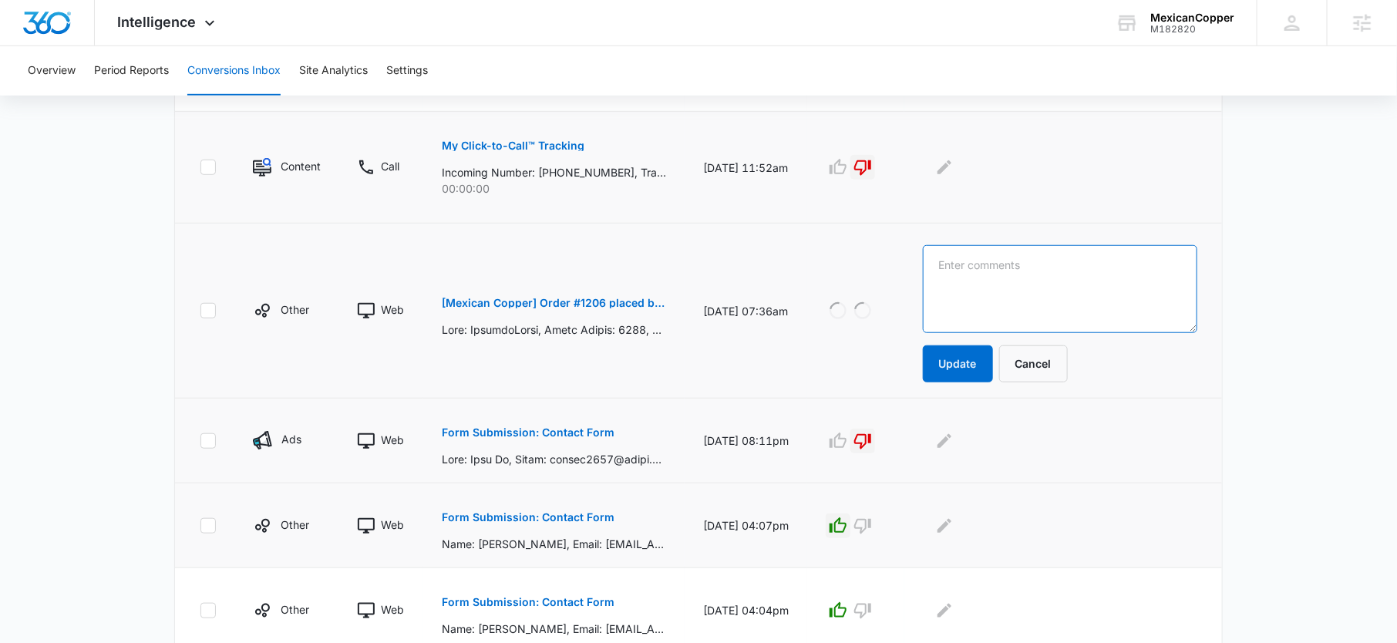
click at [960, 264] on textarea at bounding box center [1060, 289] width 274 height 88
paste textarea "Matthew Wellner"
type textarea "Matthew Wellner placing an order"
click at [963, 365] on button "Update" at bounding box center [958, 363] width 70 height 37
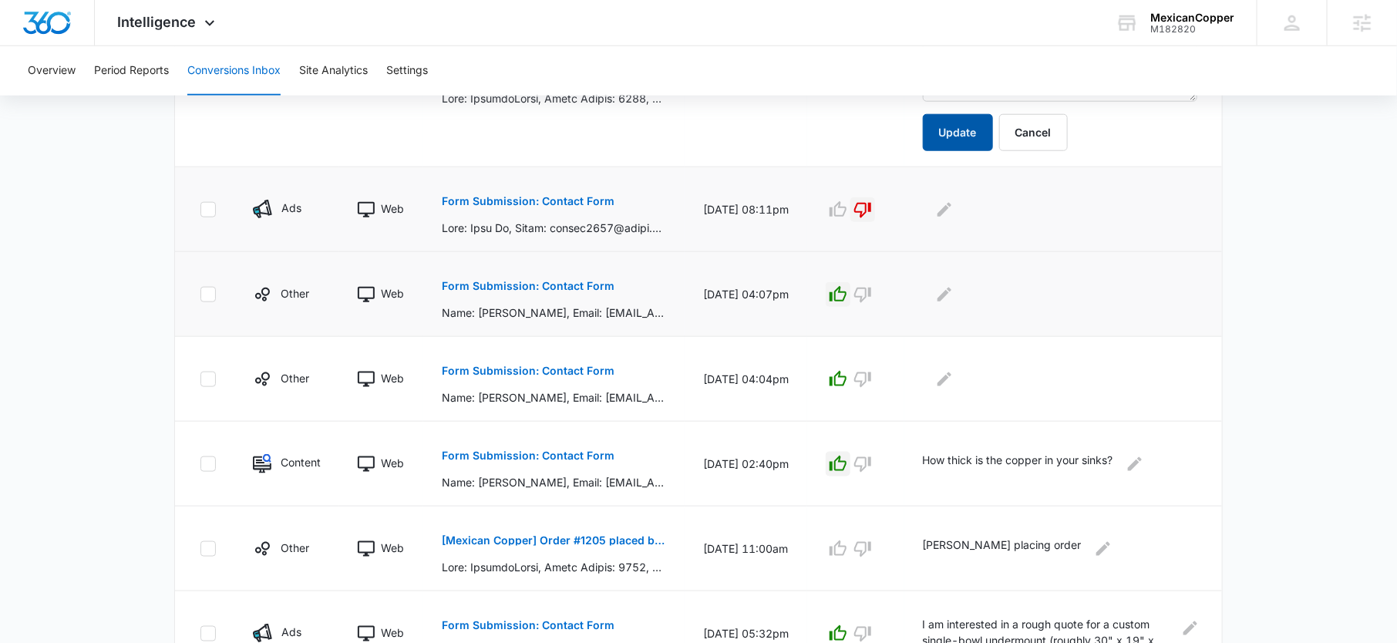
scroll to position [878, 0]
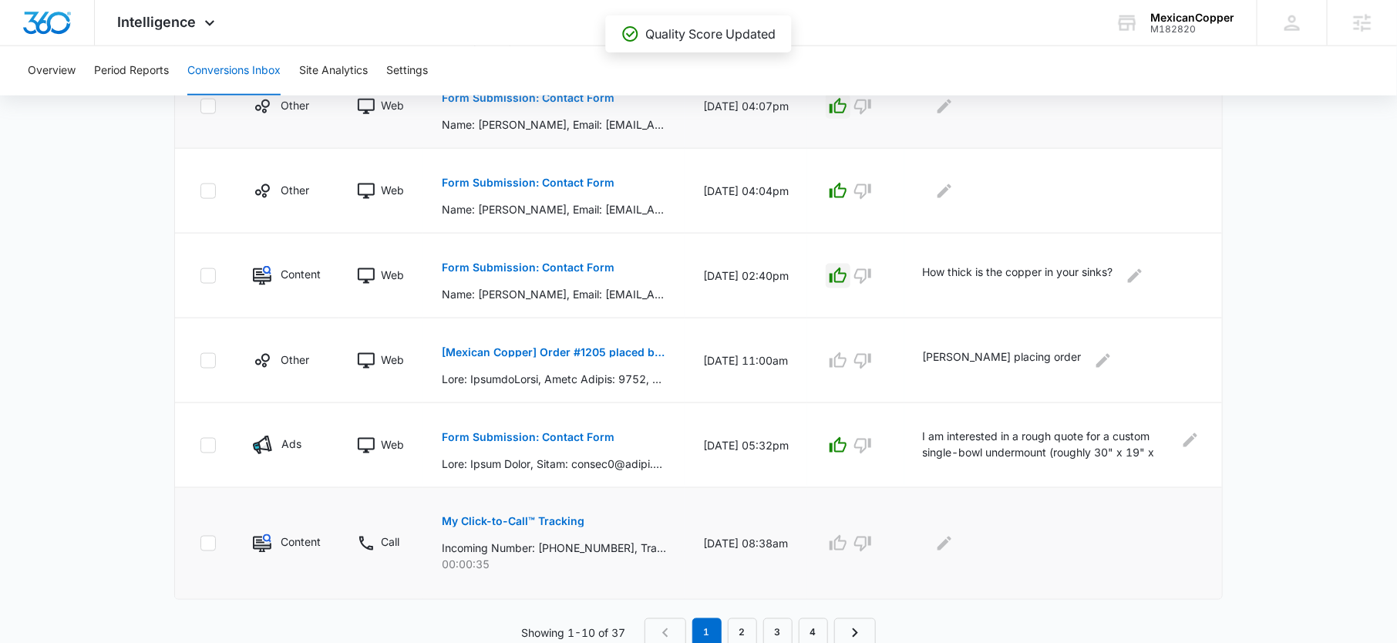
click at [480, 516] on p "My Click-to-Call™ Tracking" at bounding box center [513, 521] width 143 height 11
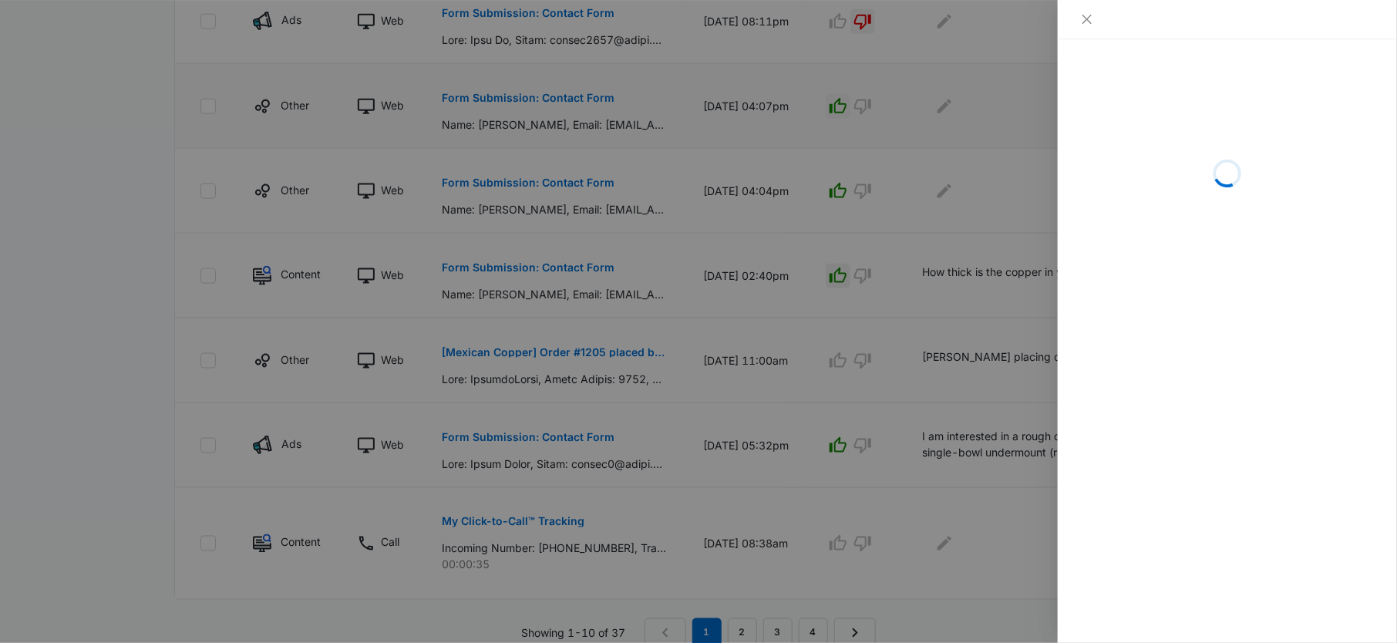
scroll to position [789, 0]
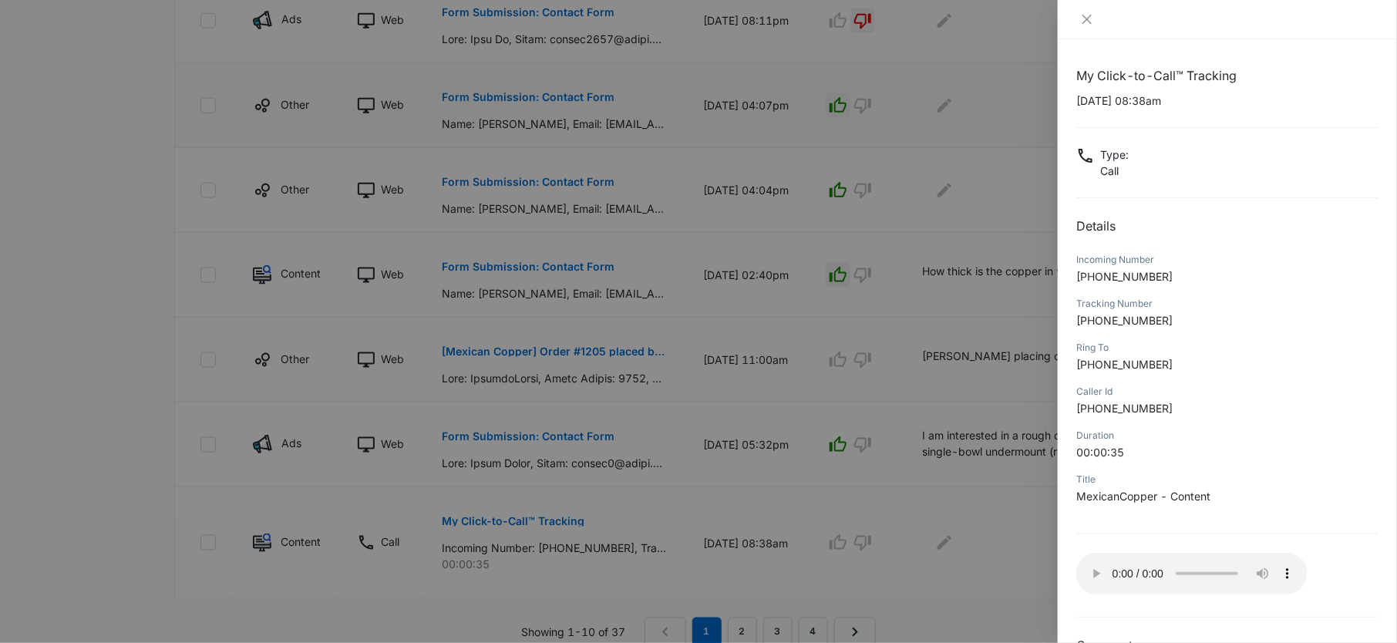
click at [872, 509] on div at bounding box center [698, 321] width 1397 height 643
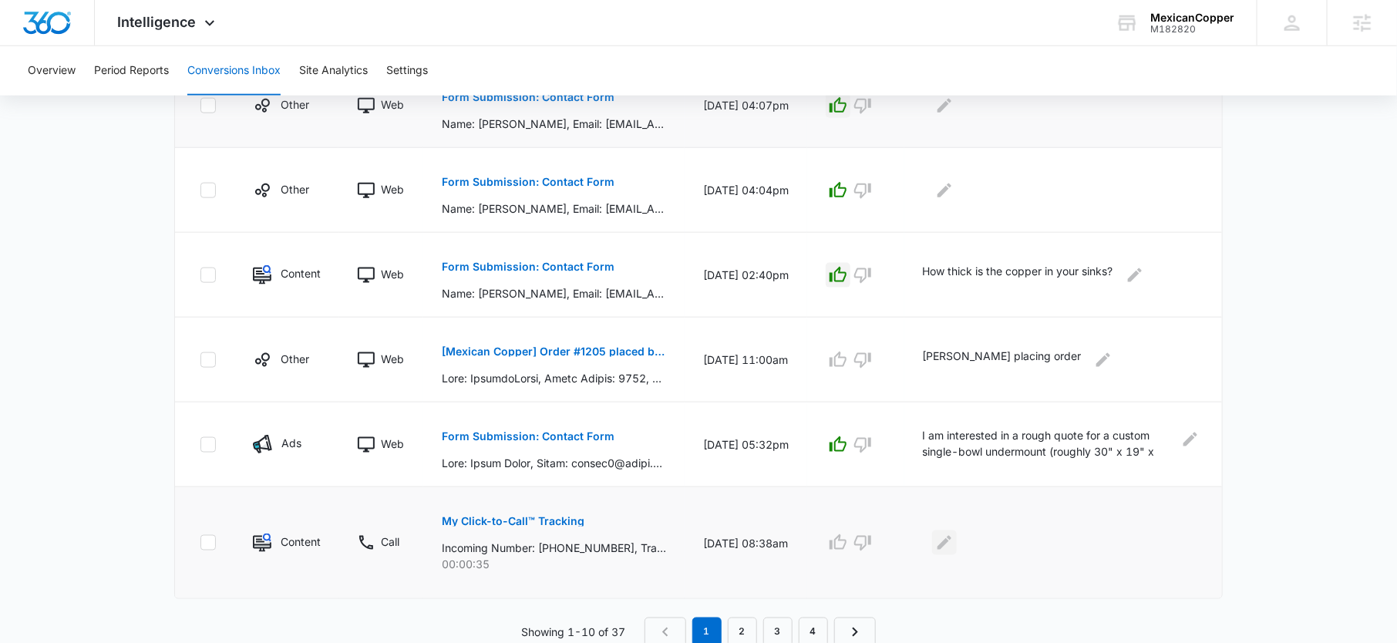
click at [957, 541] on button "Edit Comments" at bounding box center [944, 542] width 25 height 25
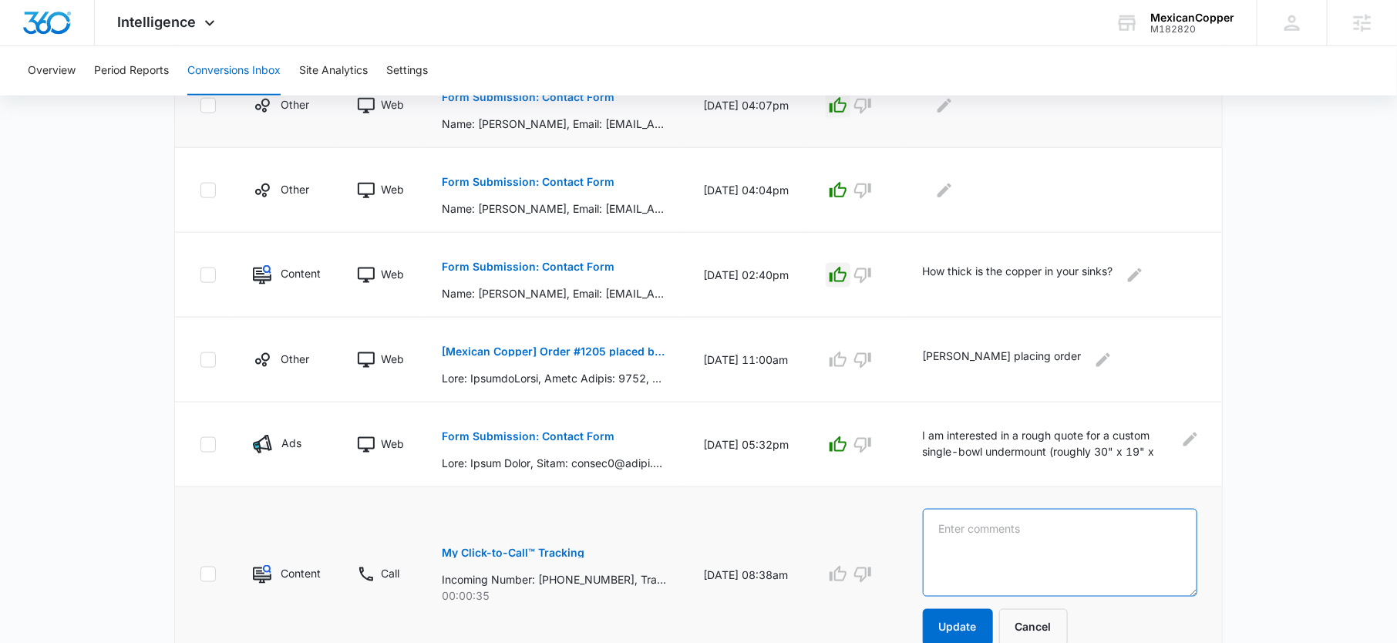
click at [961, 541] on textarea at bounding box center [1060, 553] width 274 height 88
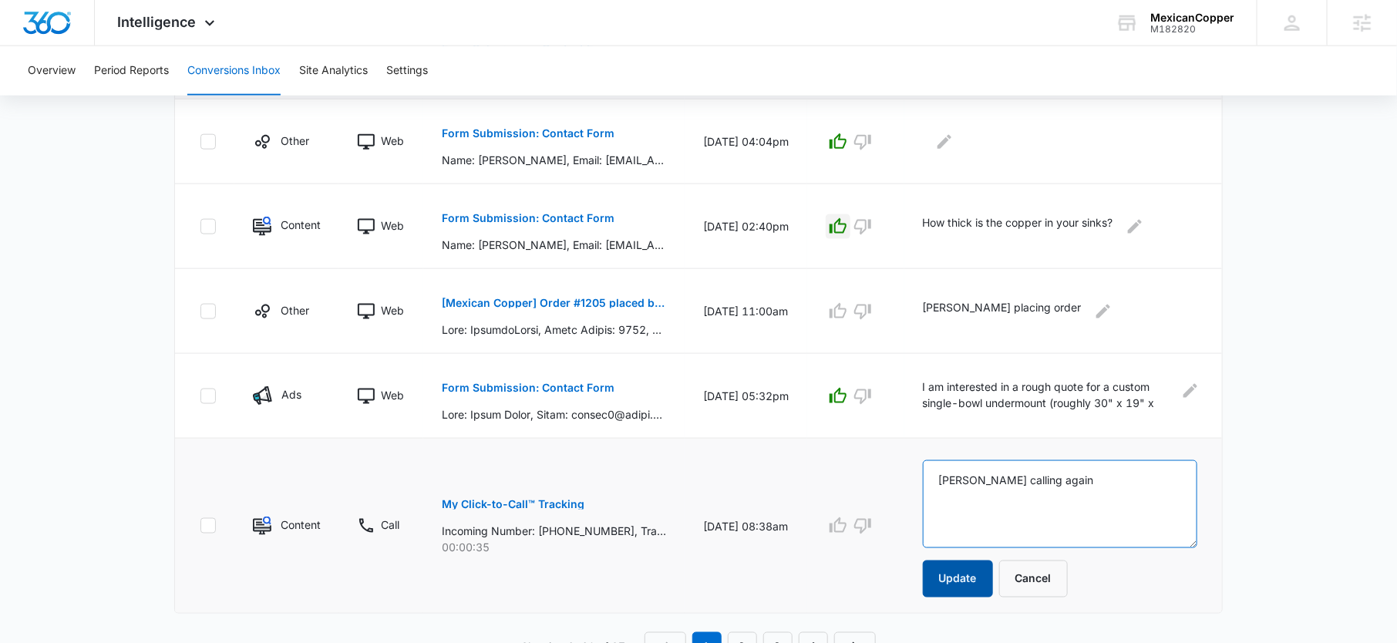
type textarea "Cassie Lazar calling again"
click at [973, 570] on button "Update" at bounding box center [958, 578] width 70 height 37
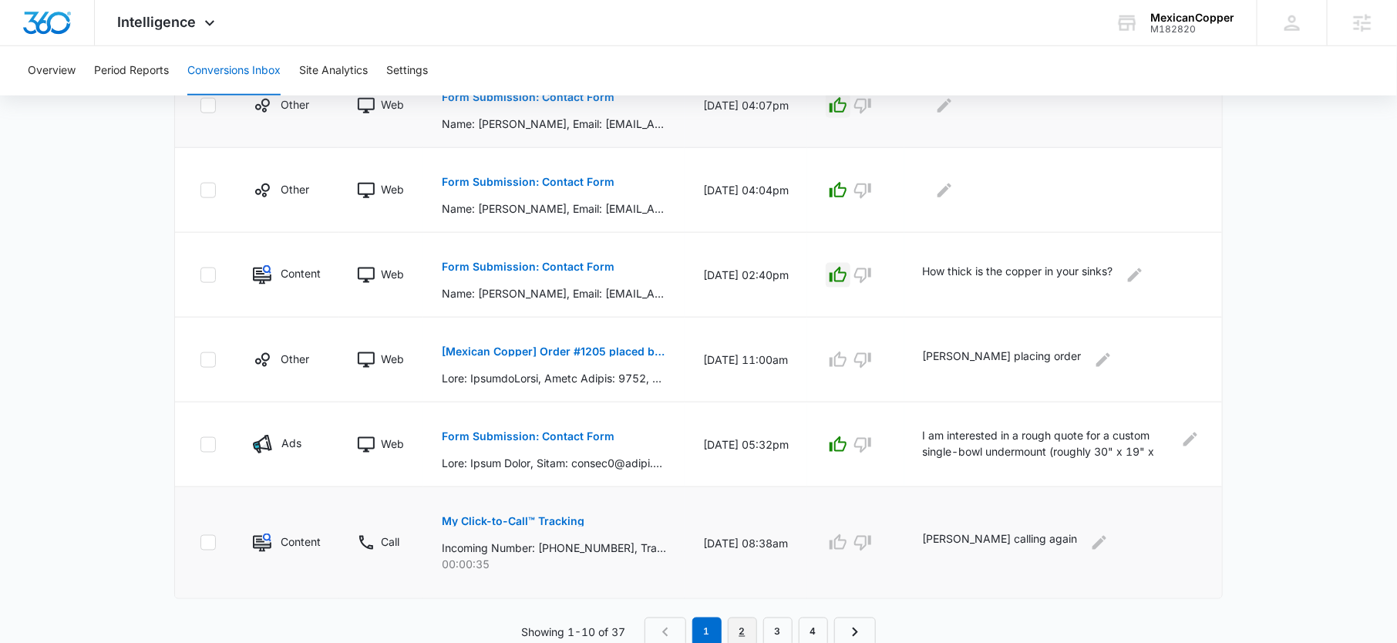
click at [742, 617] on link "2" at bounding box center [742, 631] width 29 height 29
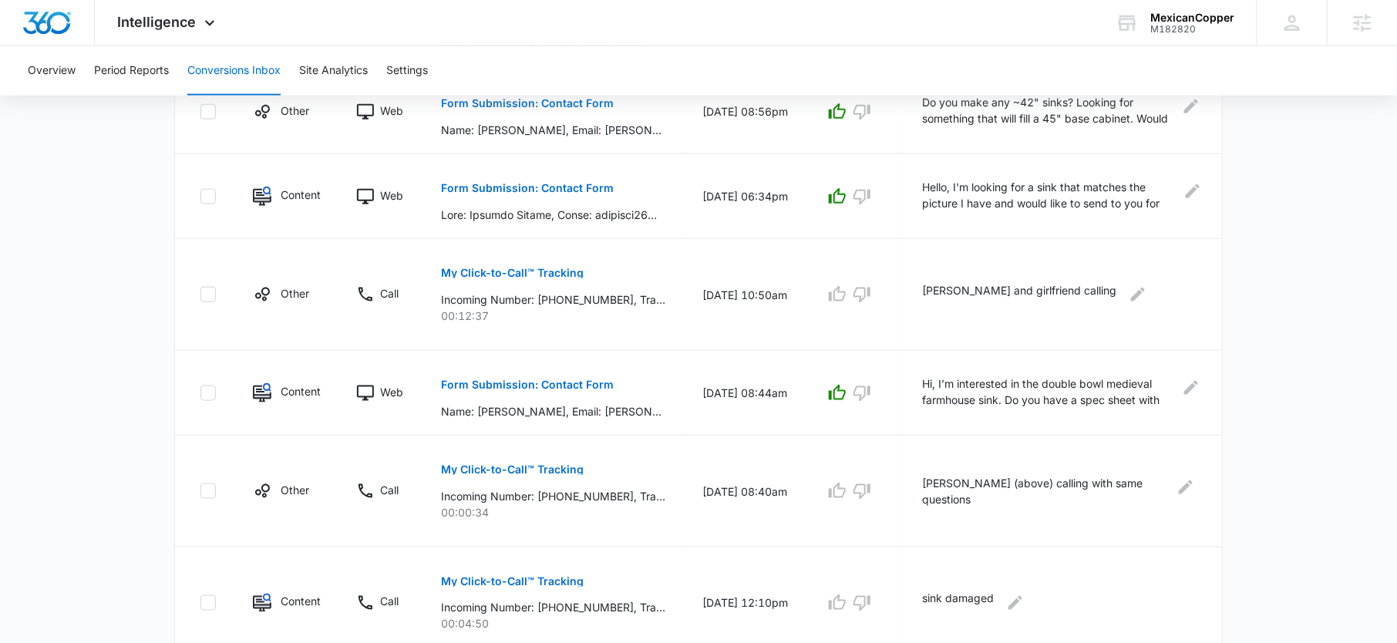
scroll to position [869, 0]
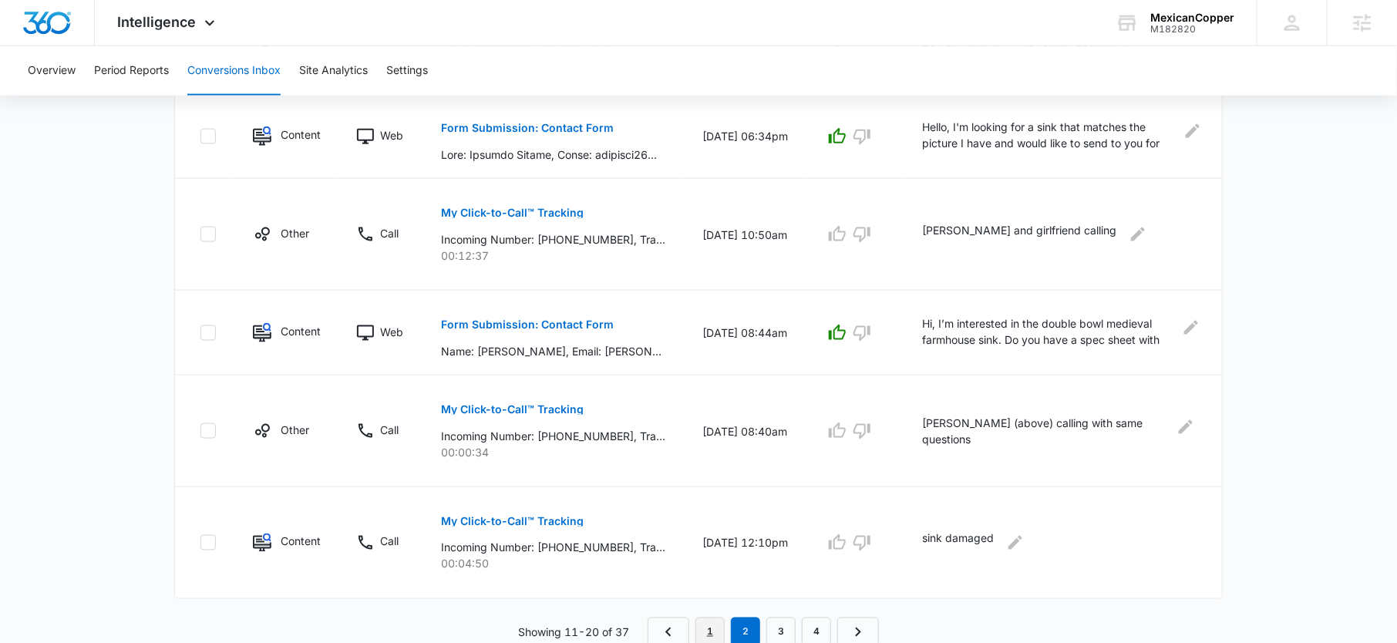
click at [712, 631] on link "1" at bounding box center [709, 631] width 29 height 29
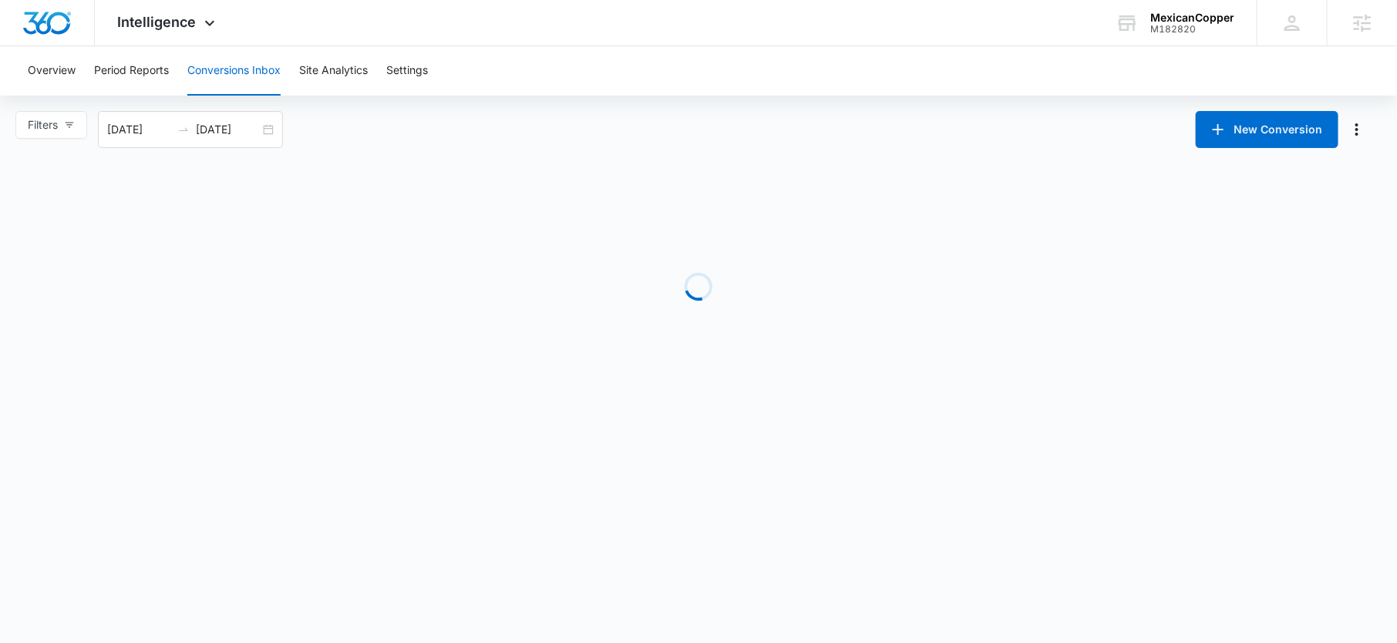
scroll to position [0, 0]
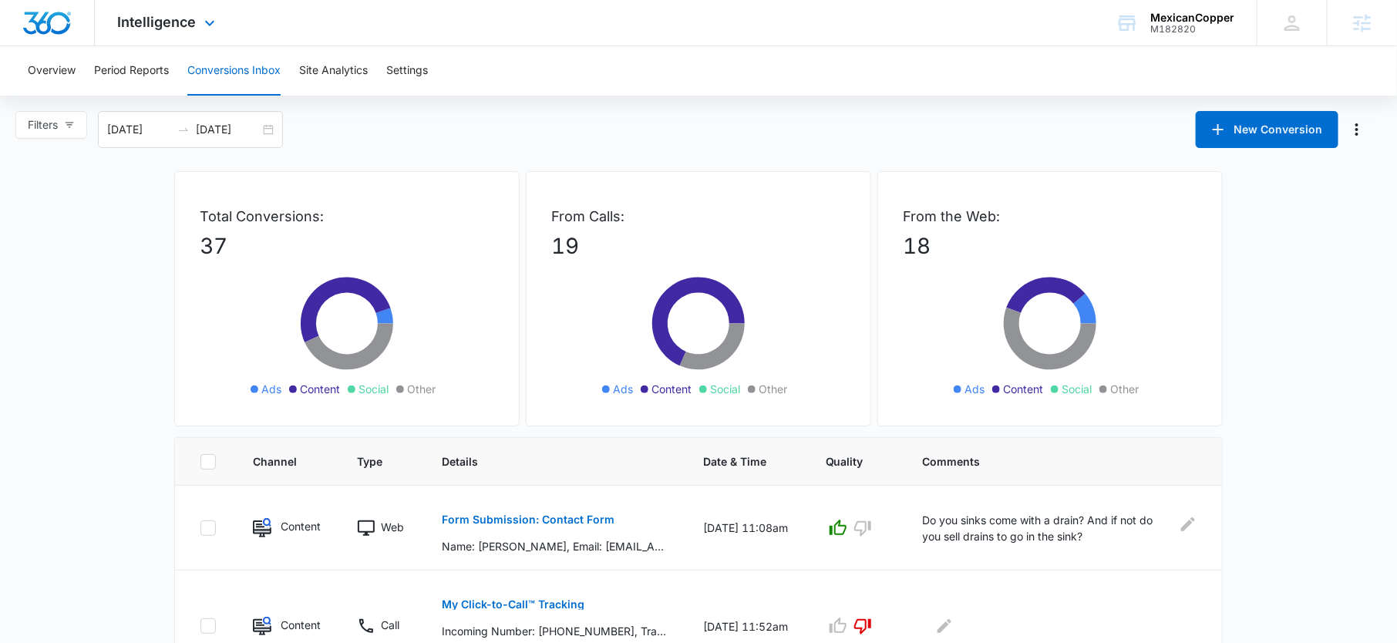
click at [186, 31] on div "Intelligence Apps Reputation Forms CRM Email Social Payments POS Content Ads In…" at bounding box center [168, 22] width 147 height 45
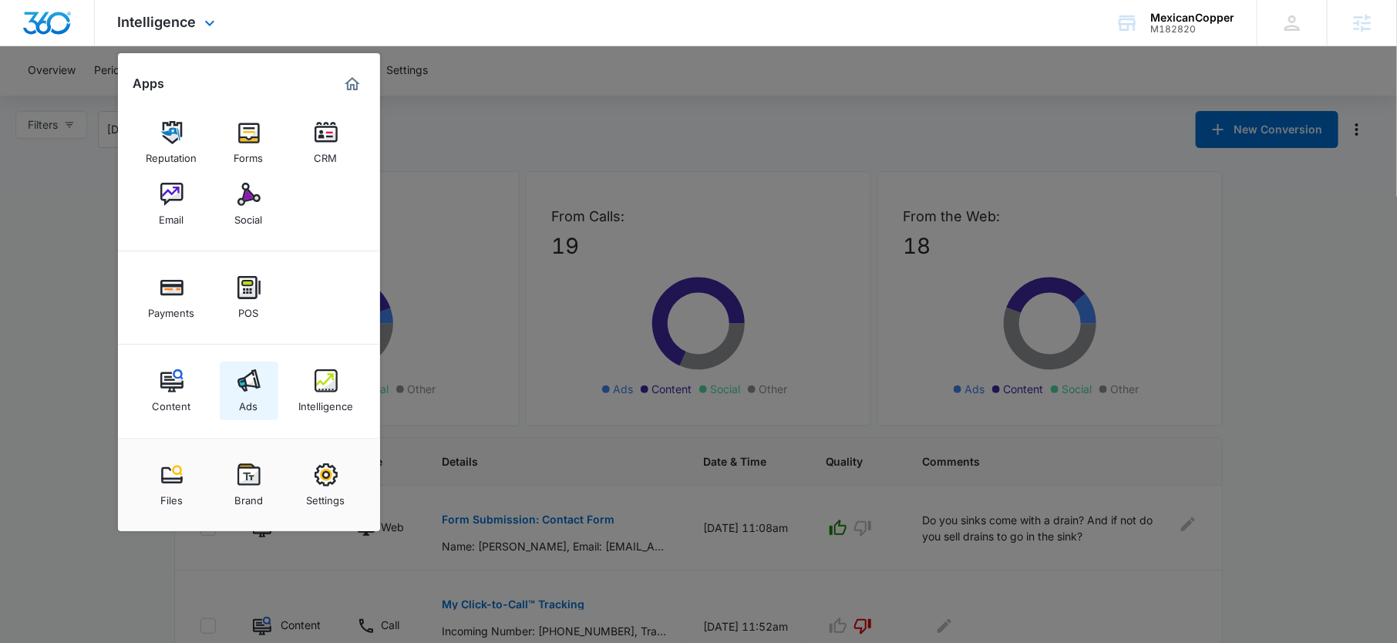
click at [240, 374] on img at bounding box center [248, 380] width 23 height 23
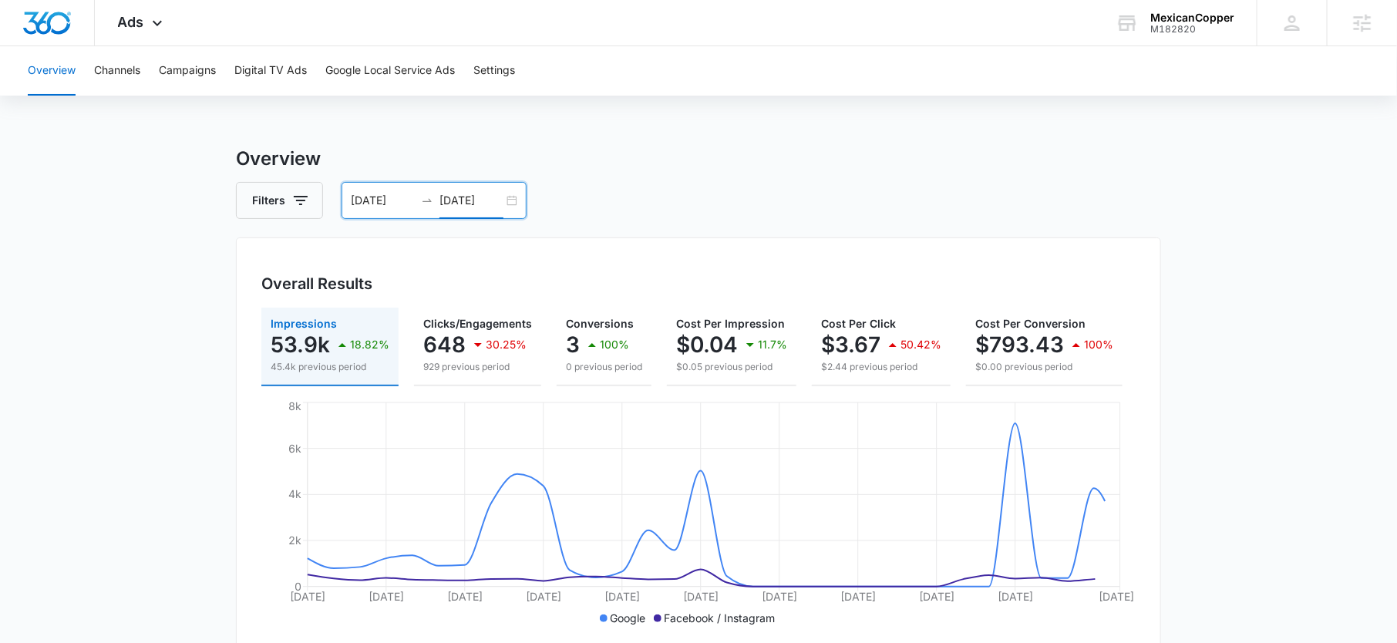
click at [461, 200] on input "08/31/2025" at bounding box center [471, 200] width 64 height 17
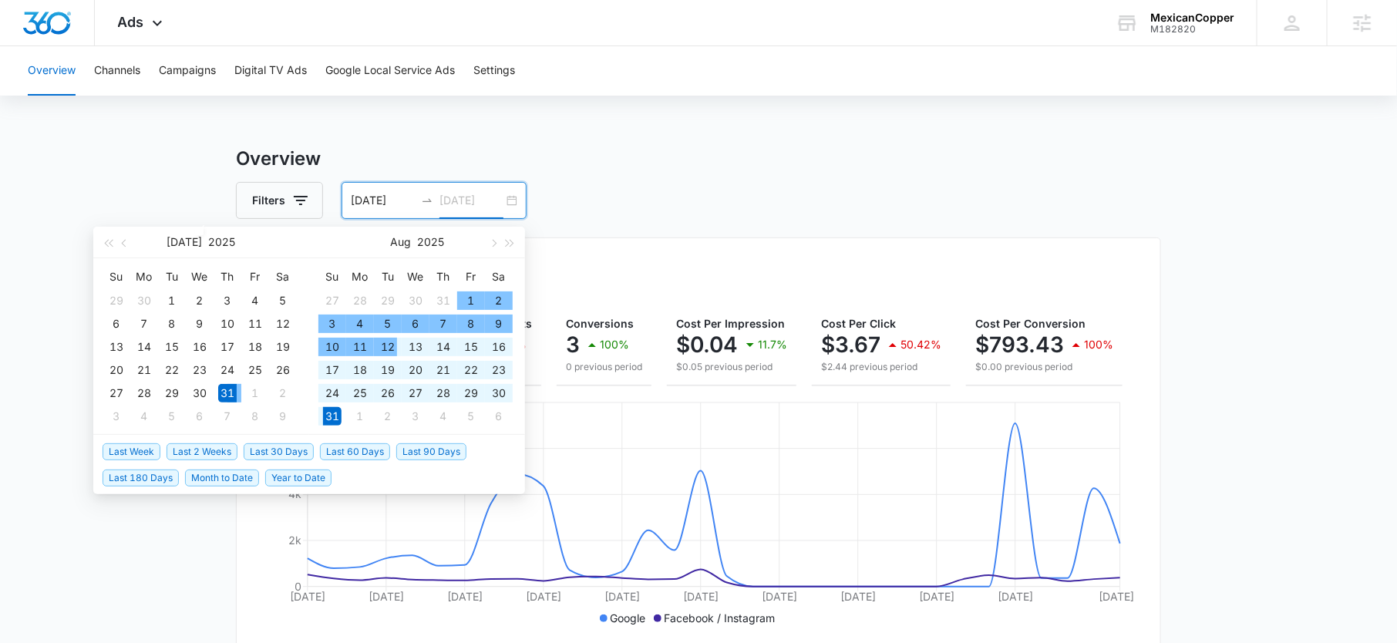
type input "08/31/2025"
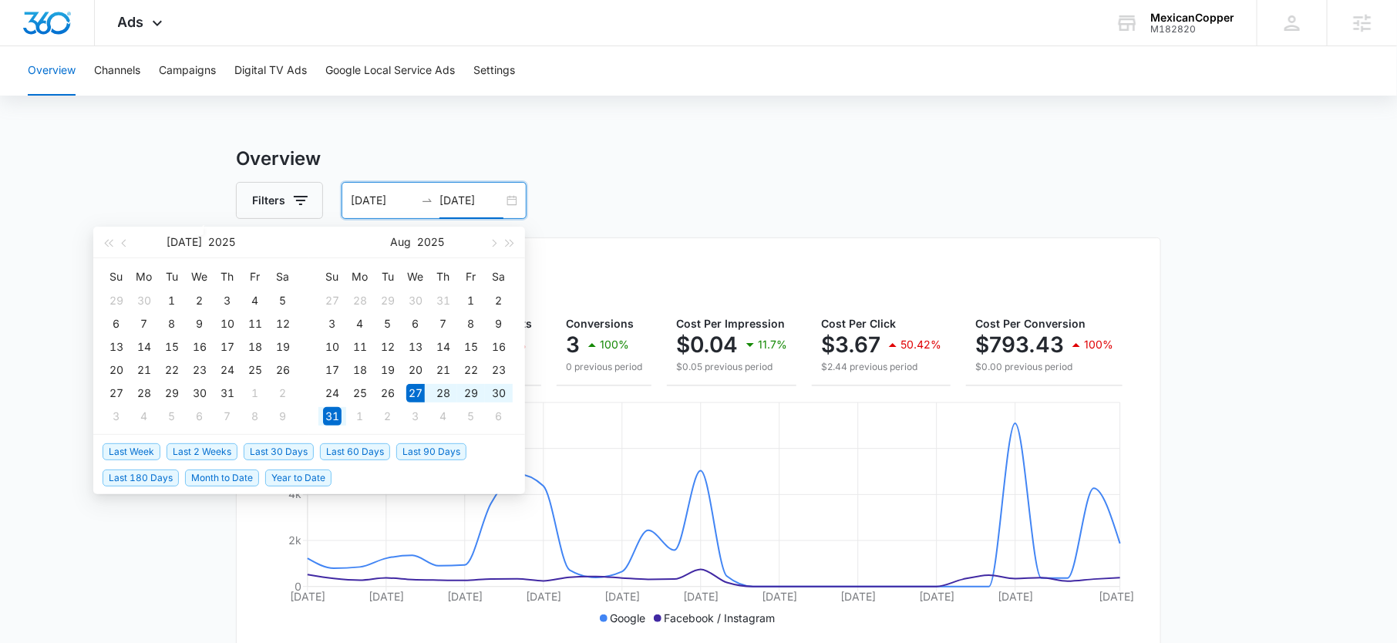
click at [213, 453] on span "Last 2 Weeks" at bounding box center [201, 451] width 71 height 17
type input "08/27/2025"
type input "09/10/2025"
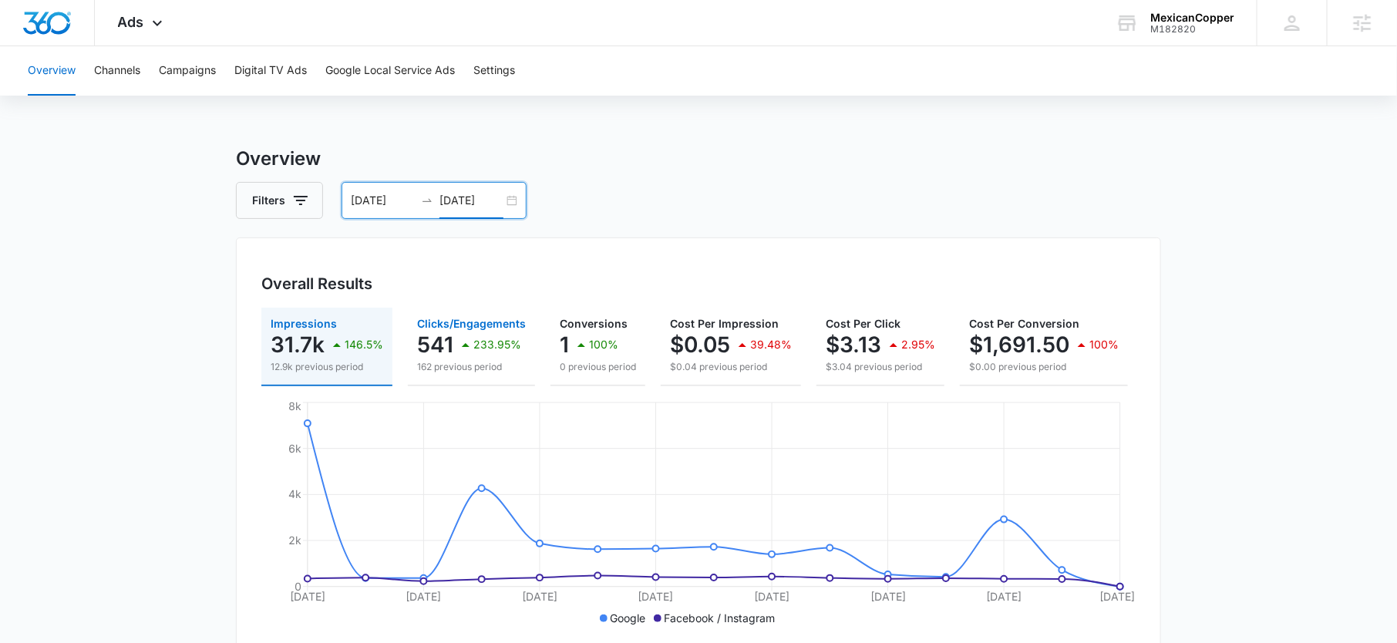
click at [462, 347] on icon "button" at bounding box center [465, 344] width 18 height 18
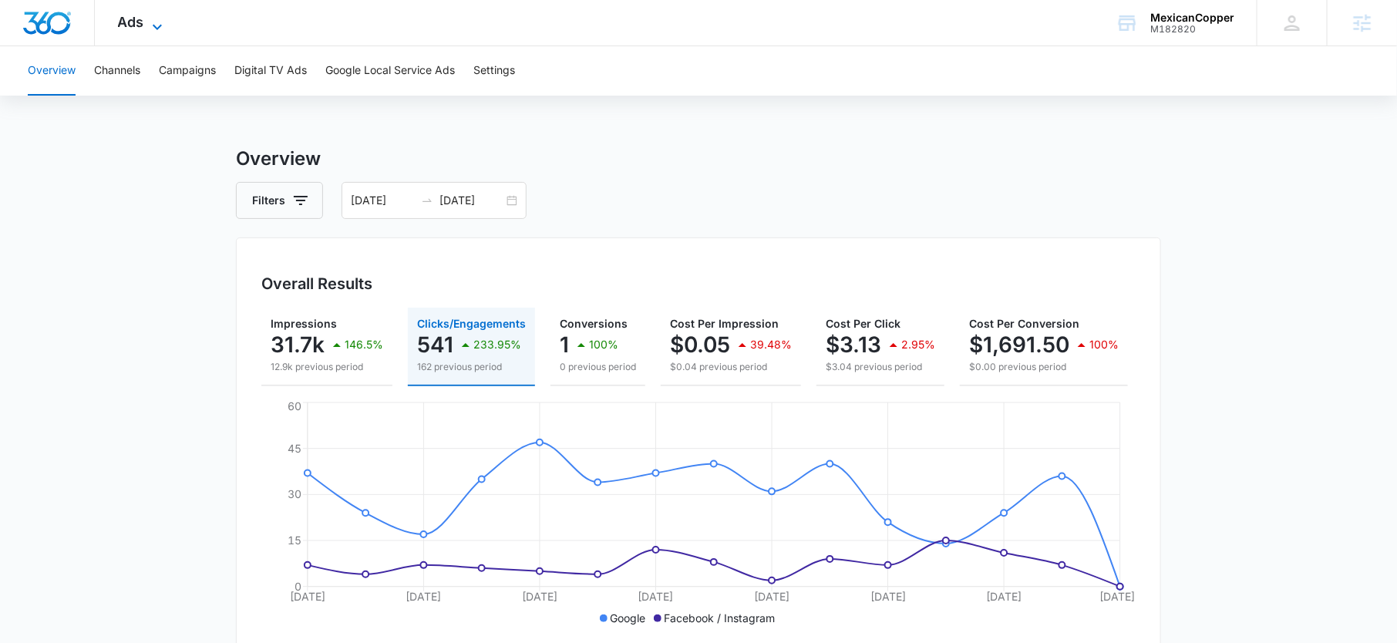
click at [136, 24] on span "Ads" at bounding box center [131, 22] width 26 height 16
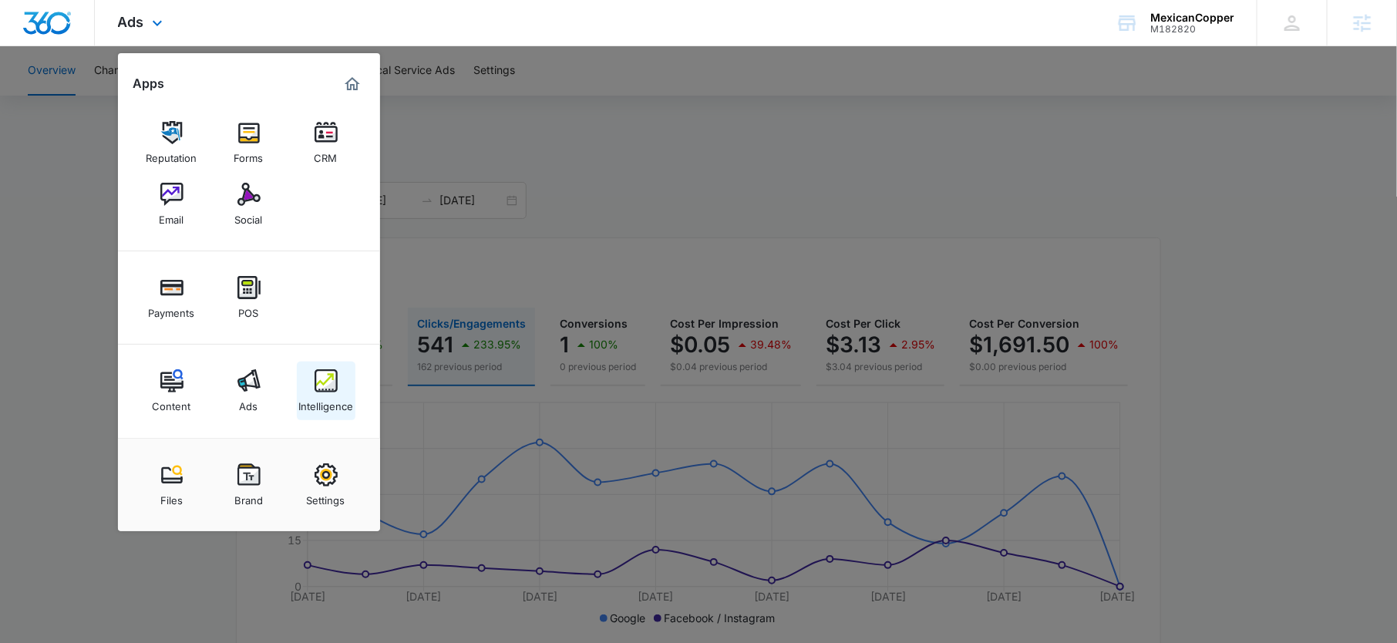
click at [319, 405] on div "Intelligence" at bounding box center [325, 402] width 55 height 20
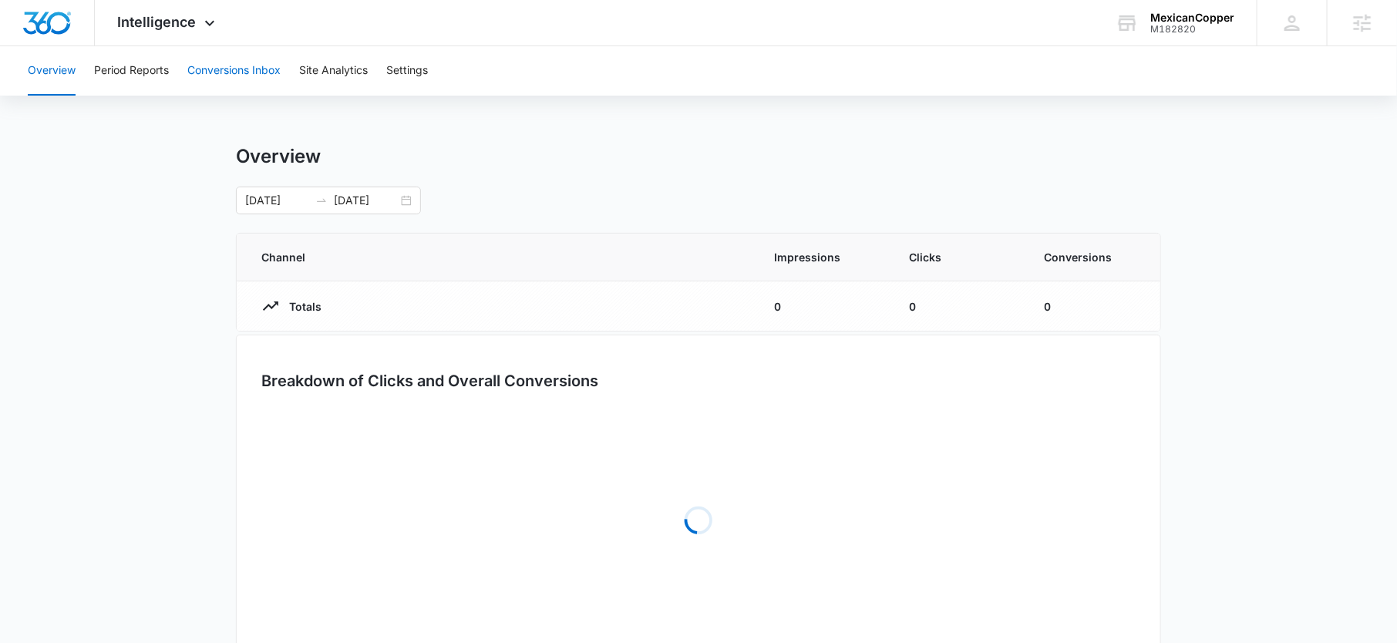
click at [217, 76] on button "Conversions Inbox" at bounding box center [233, 70] width 93 height 49
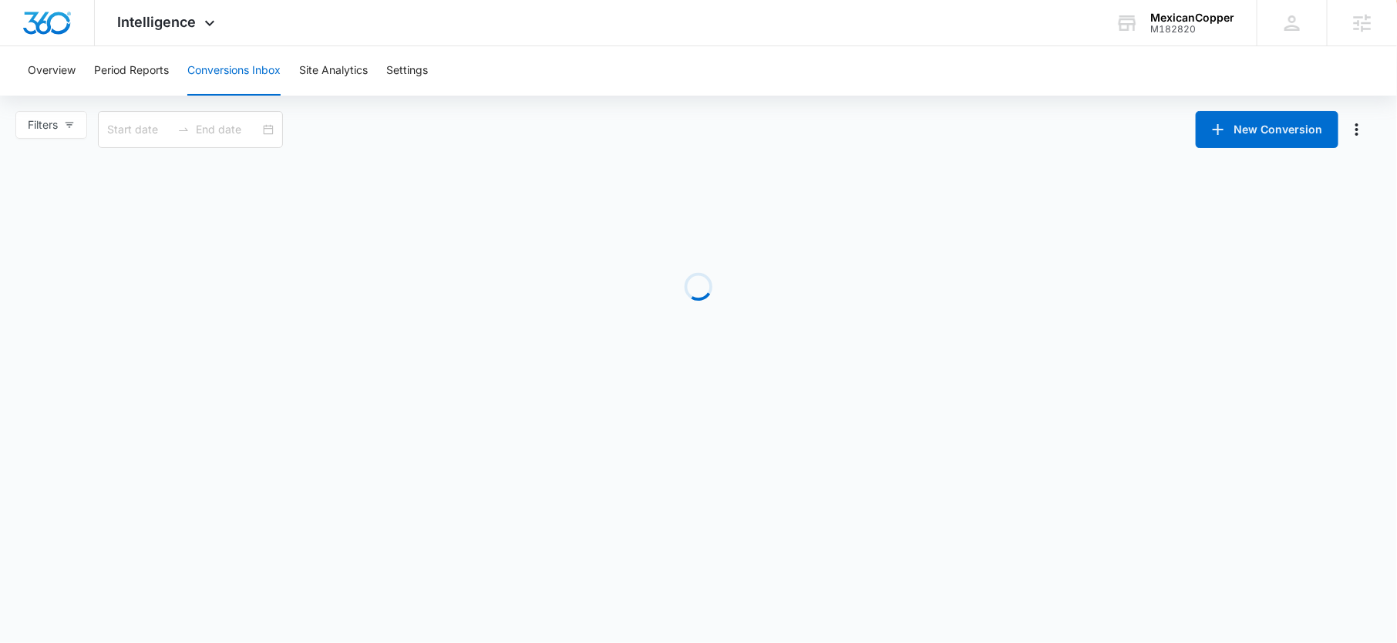
type input "08/11/2025"
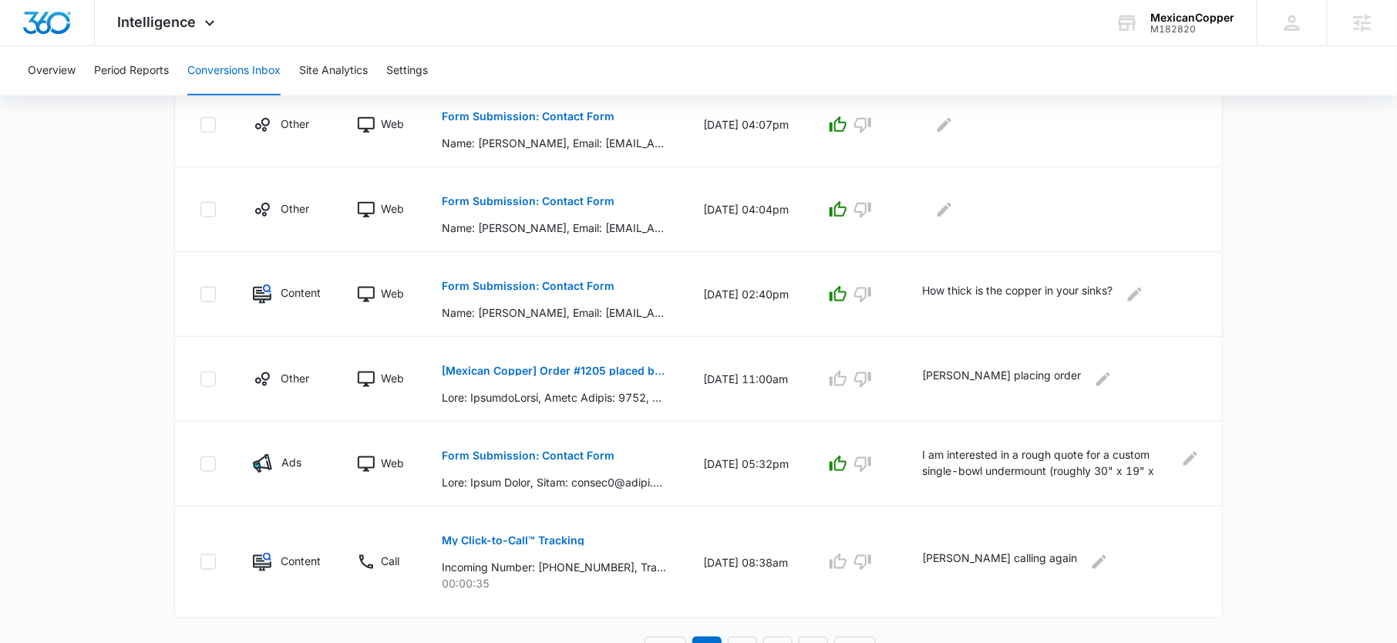
scroll to position [789, 0]
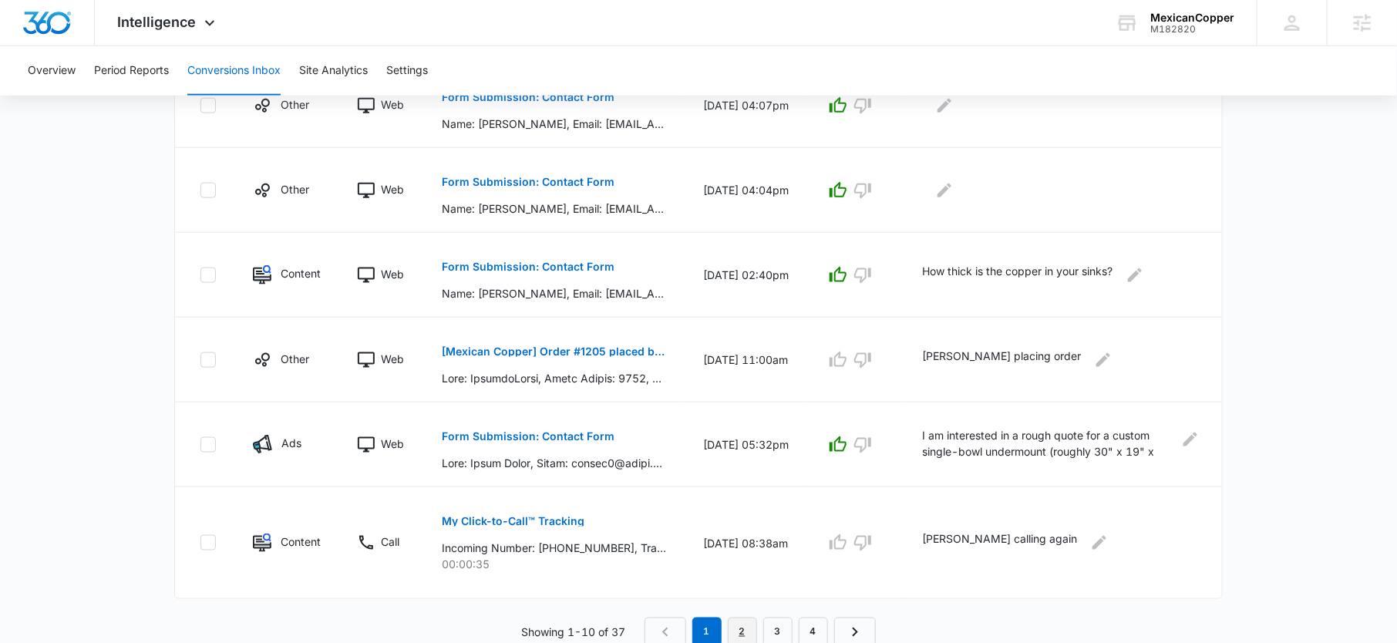
click at [745, 624] on link "2" at bounding box center [742, 631] width 29 height 29
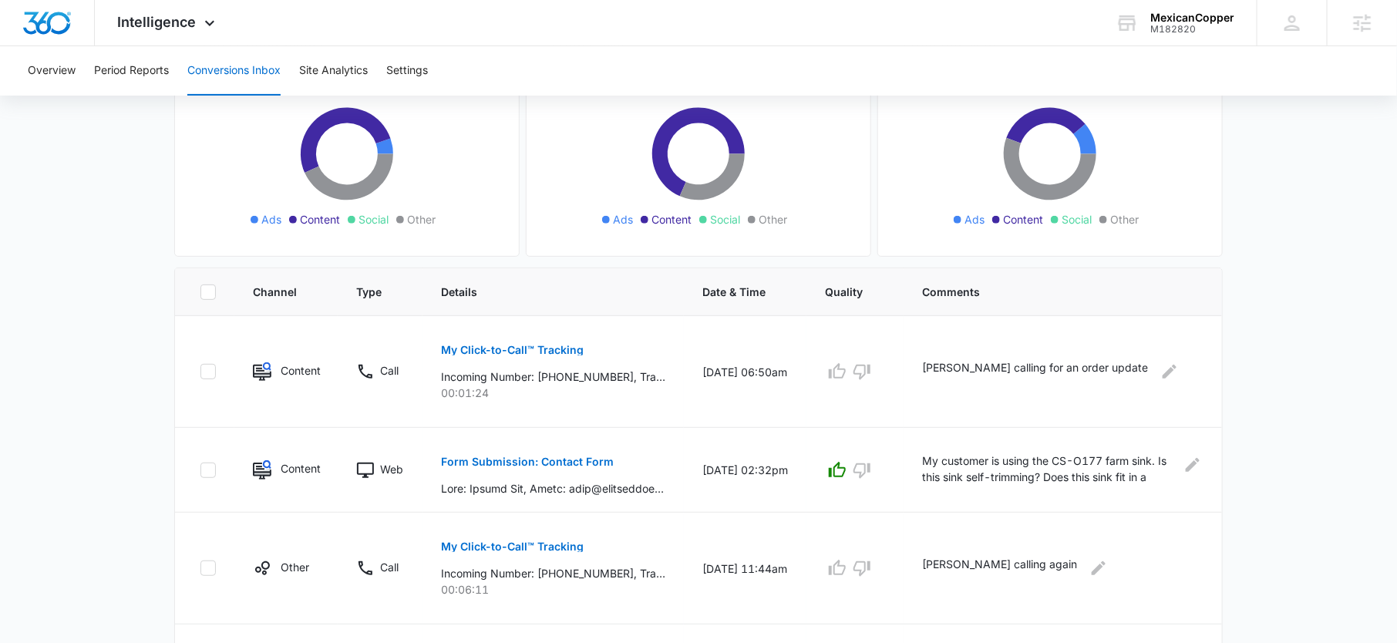
scroll to position [0, 0]
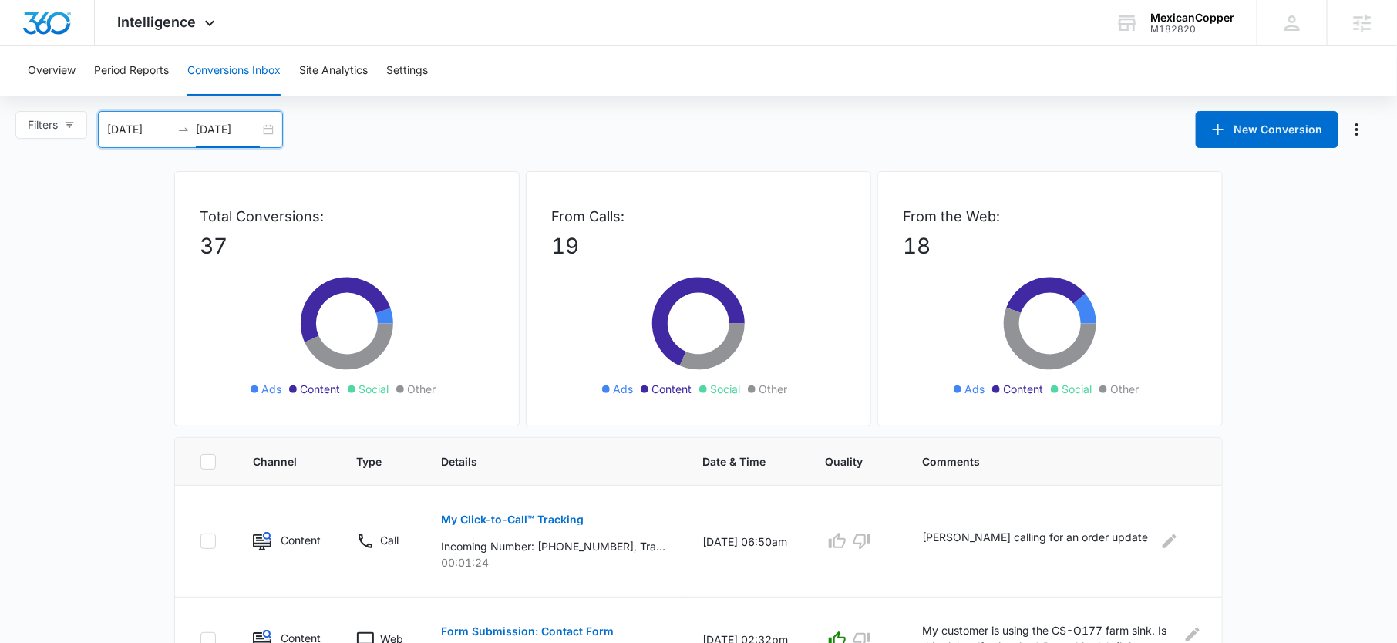
click at [218, 132] on input "09/10/2025" at bounding box center [228, 129] width 64 height 17
type input "09/10/2025"
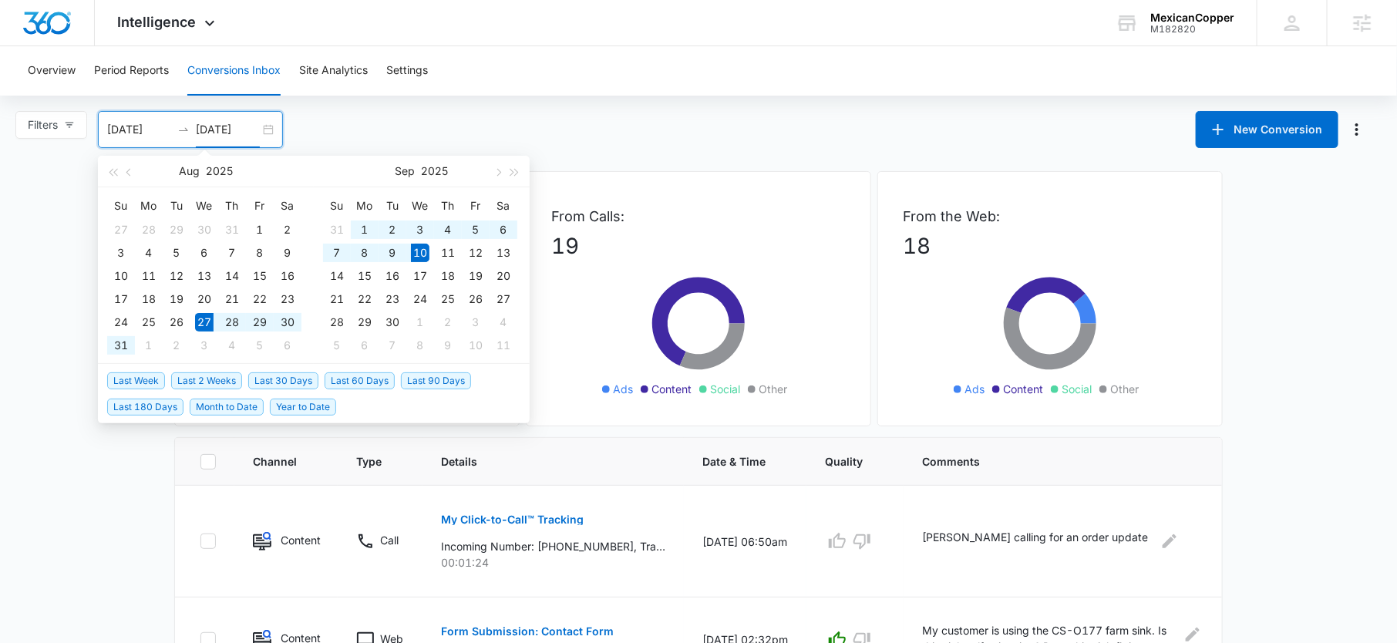
click at [207, 379] on span "Last 2 Weeks" at bounding box center [206, 380] width 71 height 17
type input "08/27/2025"
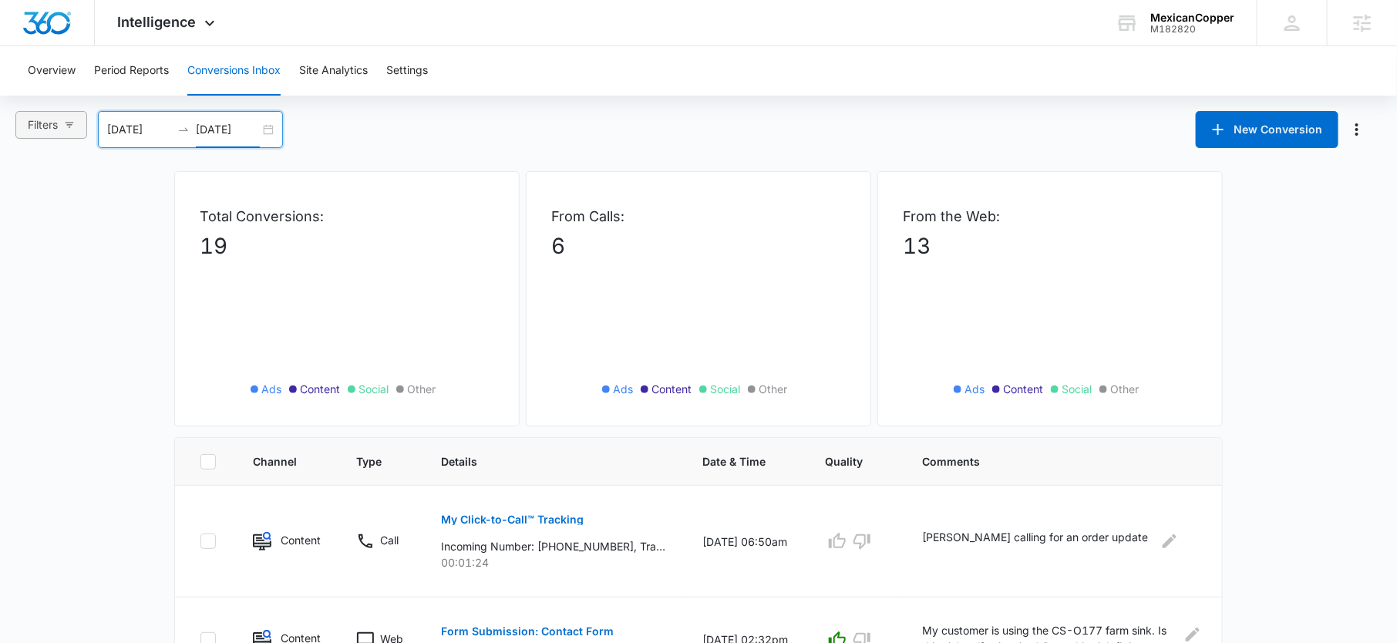
click at [62, 117] on button "Filters" at bounding box center [51, 125] width 72 height 28
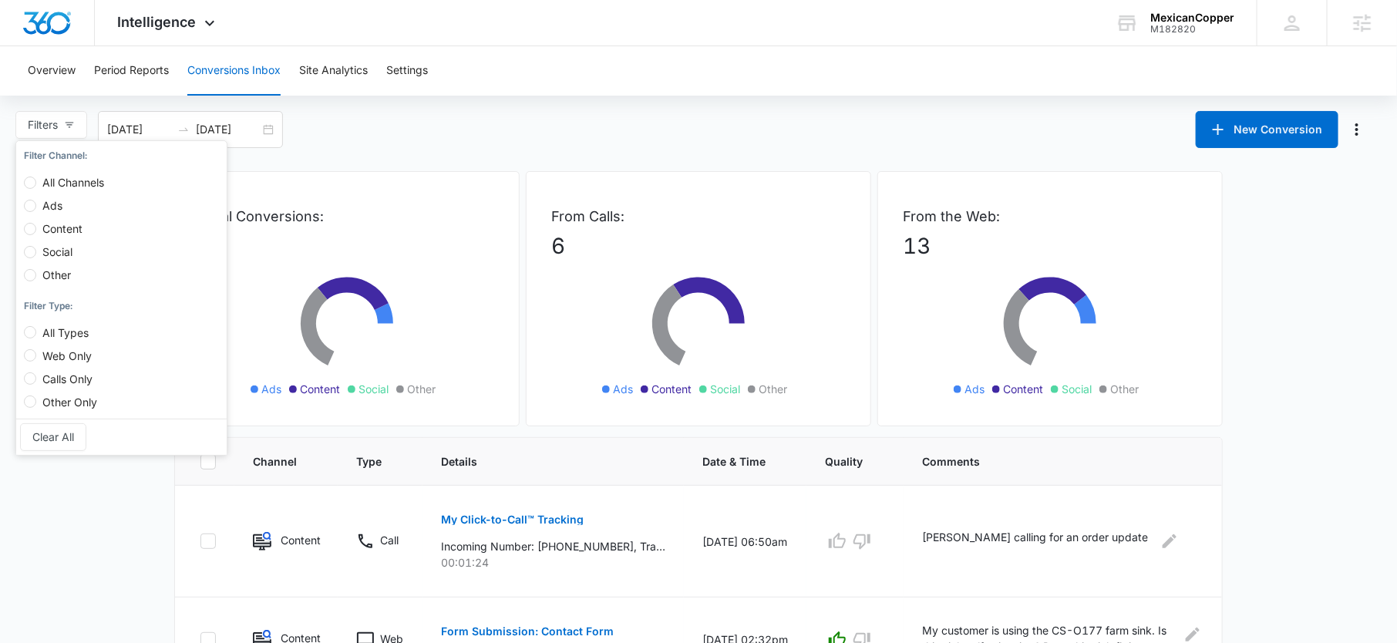
click at [49, 203] on span "Ads" at bounding box center [52, 205] width 32 height 13
click at [36, 203] on input "Ads" at bounding box center [30, 206] width 12 height 12
radio input "true"
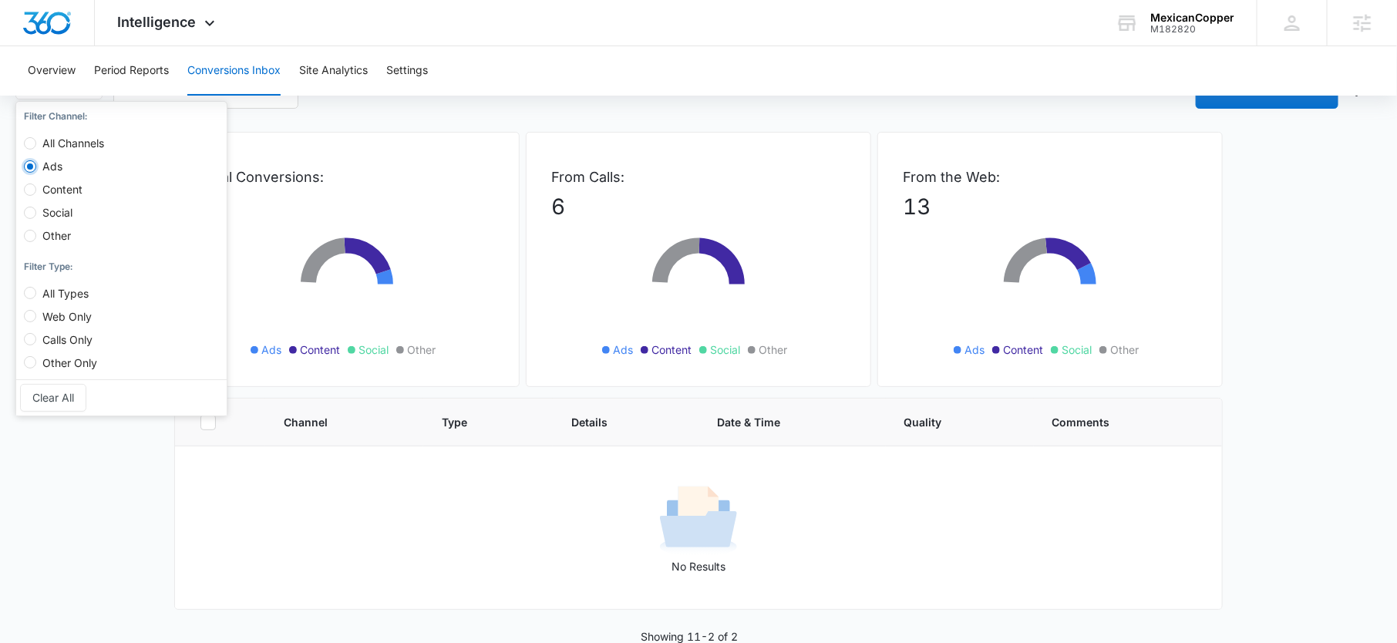
scroll to position [33, 0]
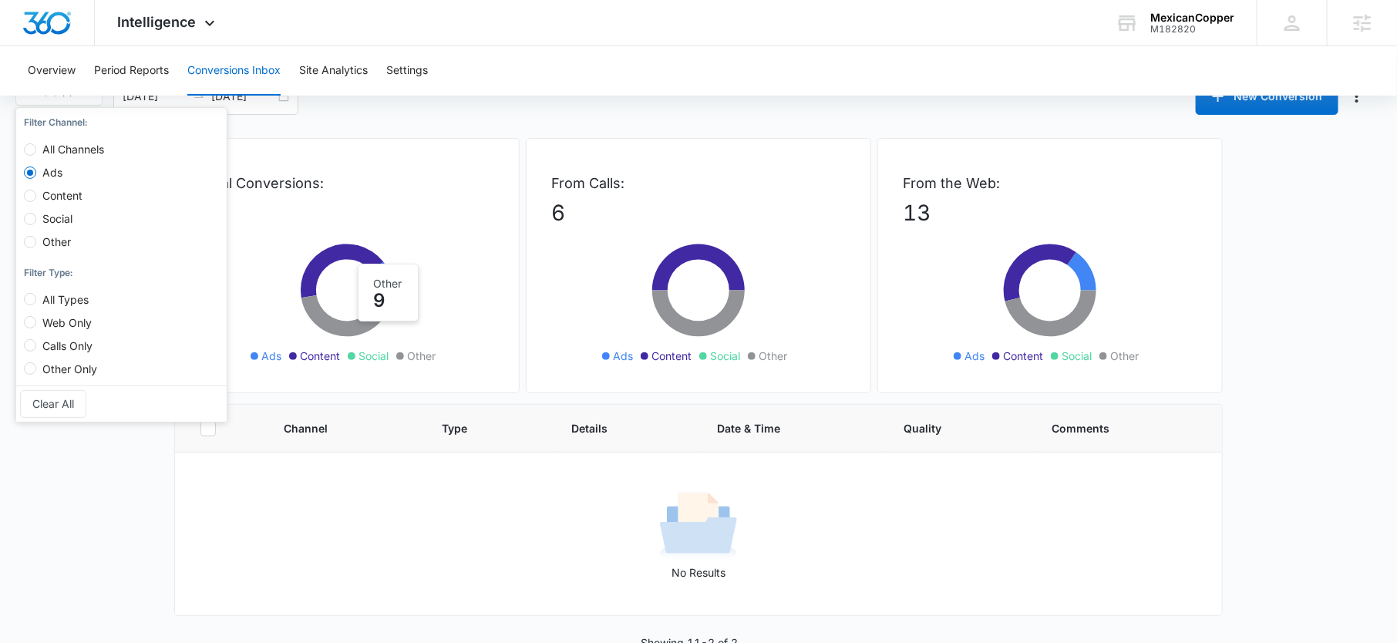
click at [86, 147] on span "All Channels" at bounding box center [73, 149] width 74 height 13
click at [36, 147] on input "All Channels" at bounding box center [30, 149] width 12 height 12
radio input "true"
radio input "false"
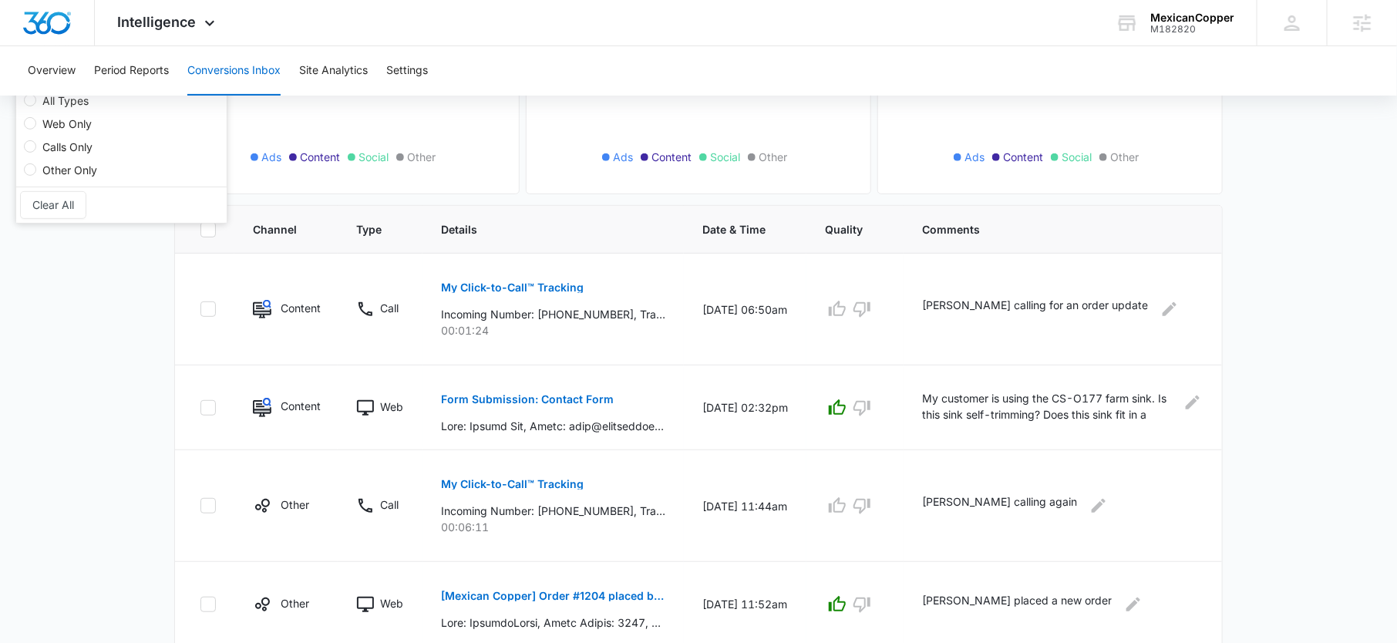
scroll to position [758, 0]
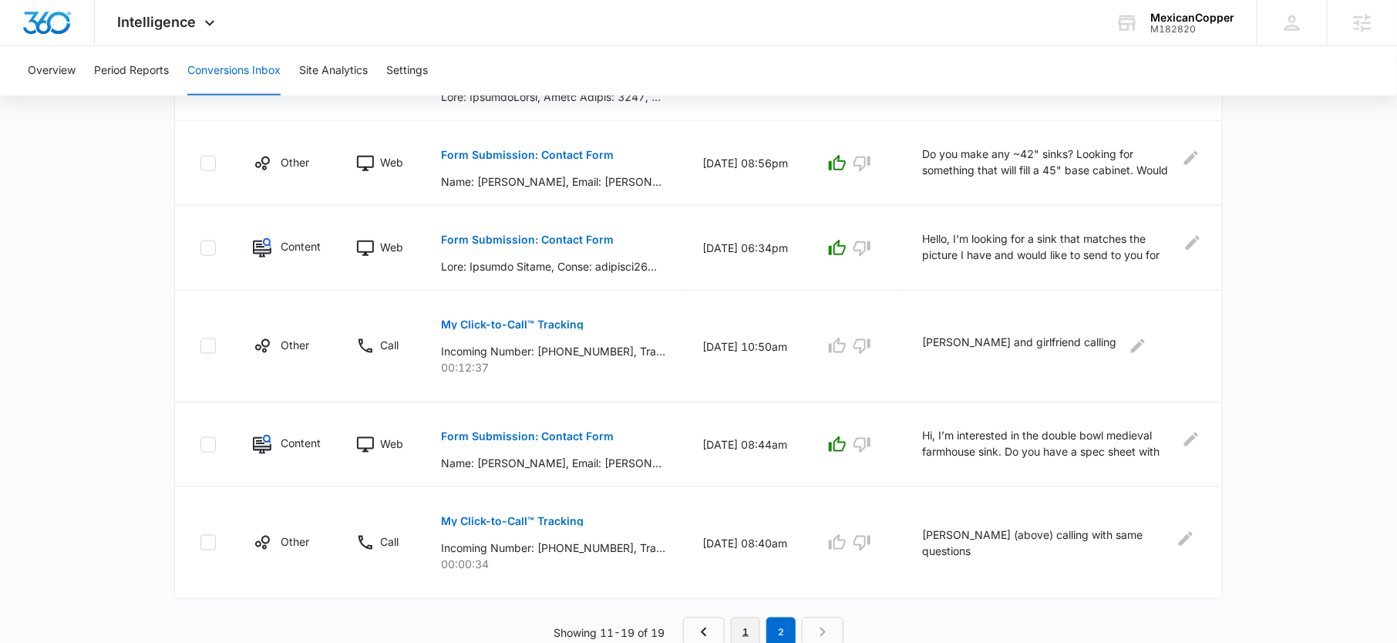
click at [755, 627] on link "1" at bounding box center [745, 631] width 29 height 29
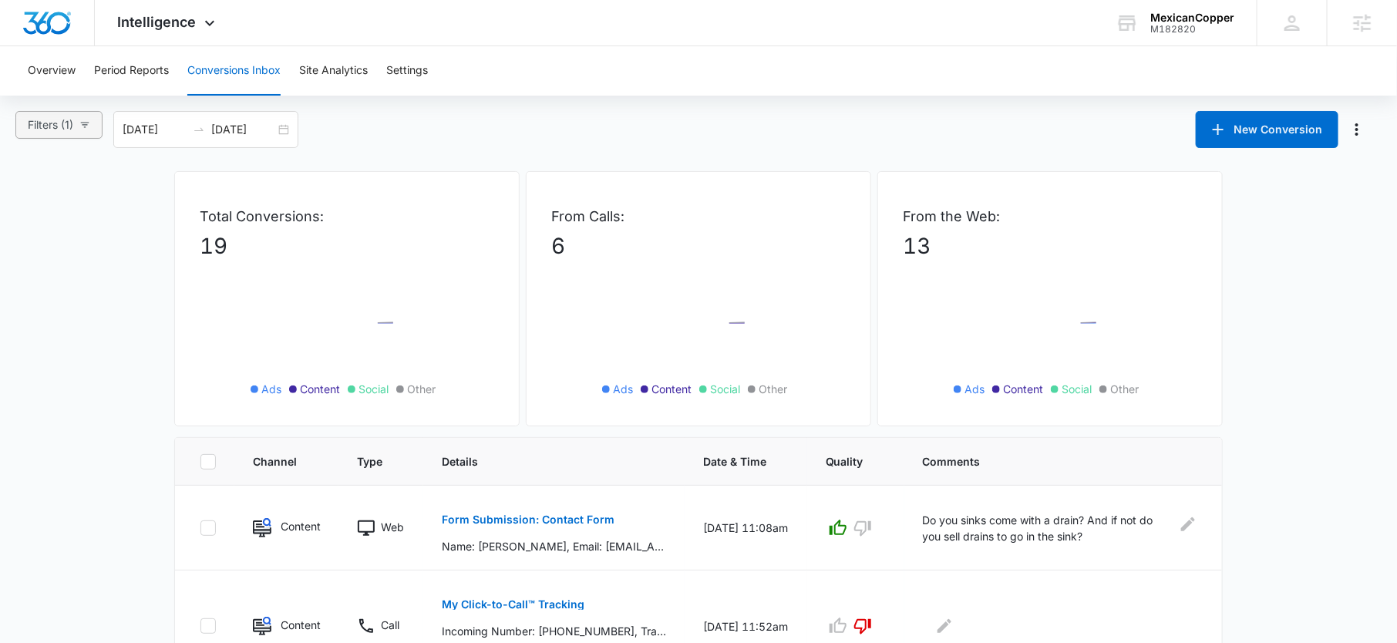
click at [59, 128] on span "Filters (1)" at bounding box center [50, 124] width 45 height 17
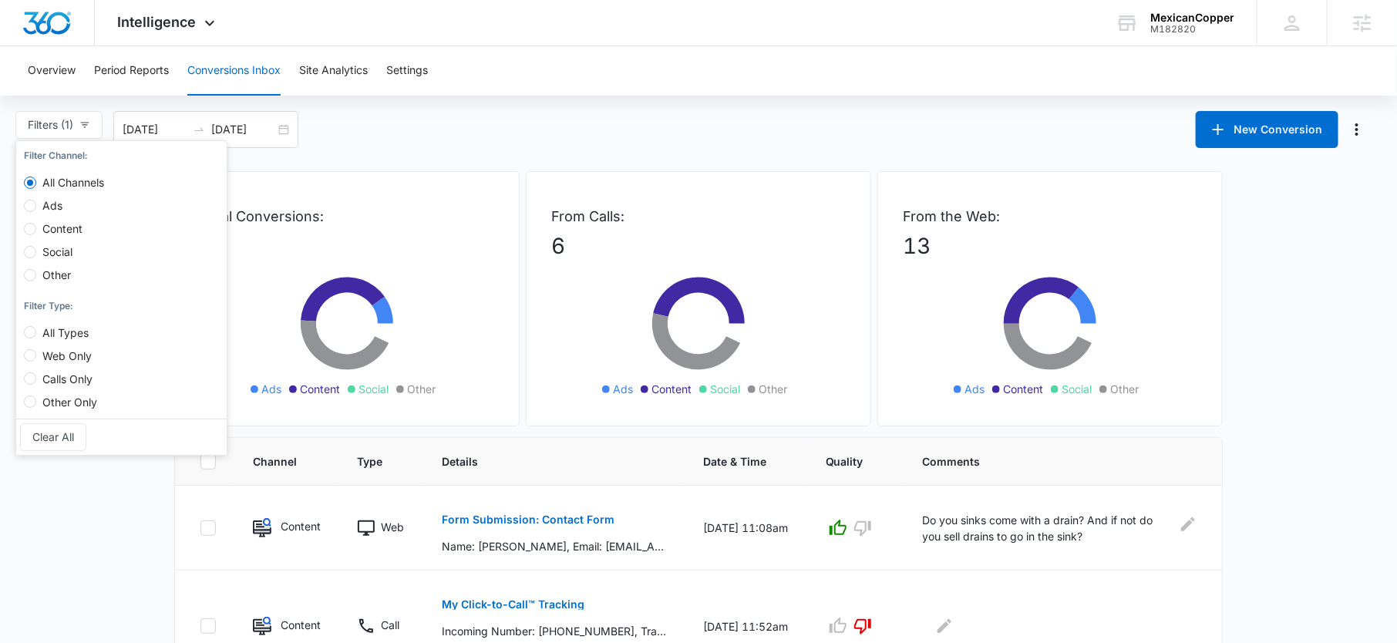
click at [425, 125] on div "Filters (1) Filter Channel : All Channels Ads Content Social Other Filter Type …" at bounding box center [698, 129] width 1397 height 37
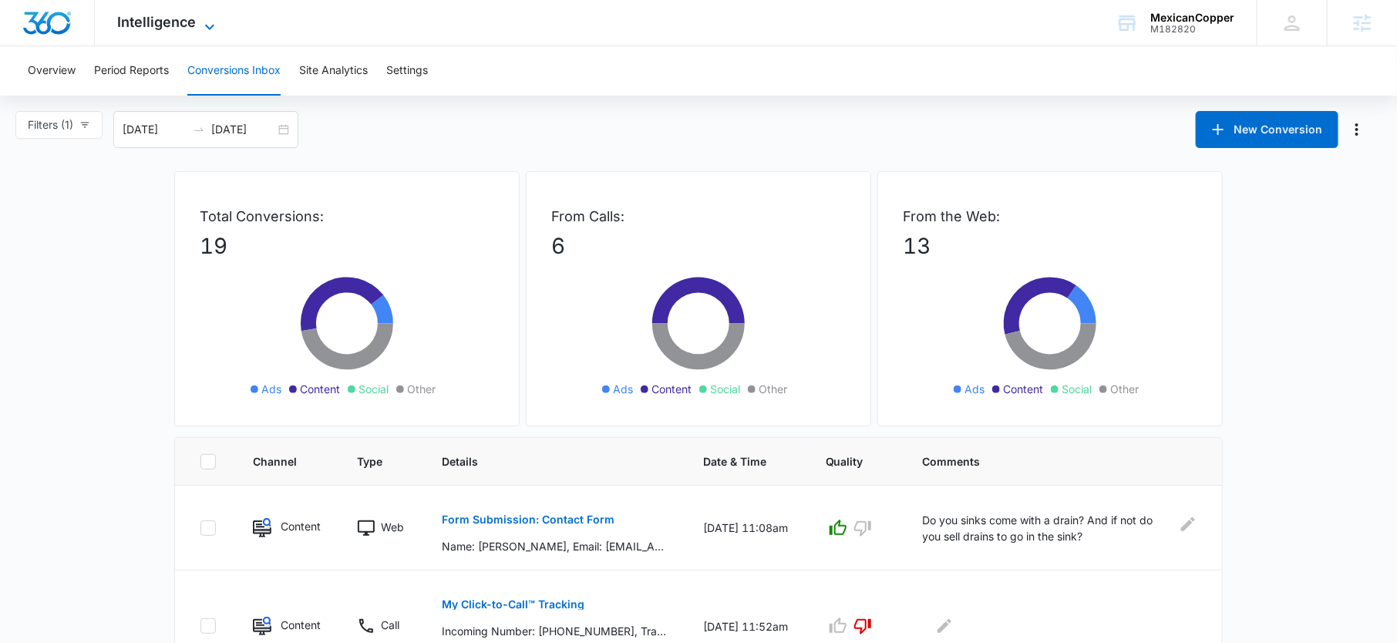
click at [214, 18] on icon at bounding box center [209, 27] width 18 height 18
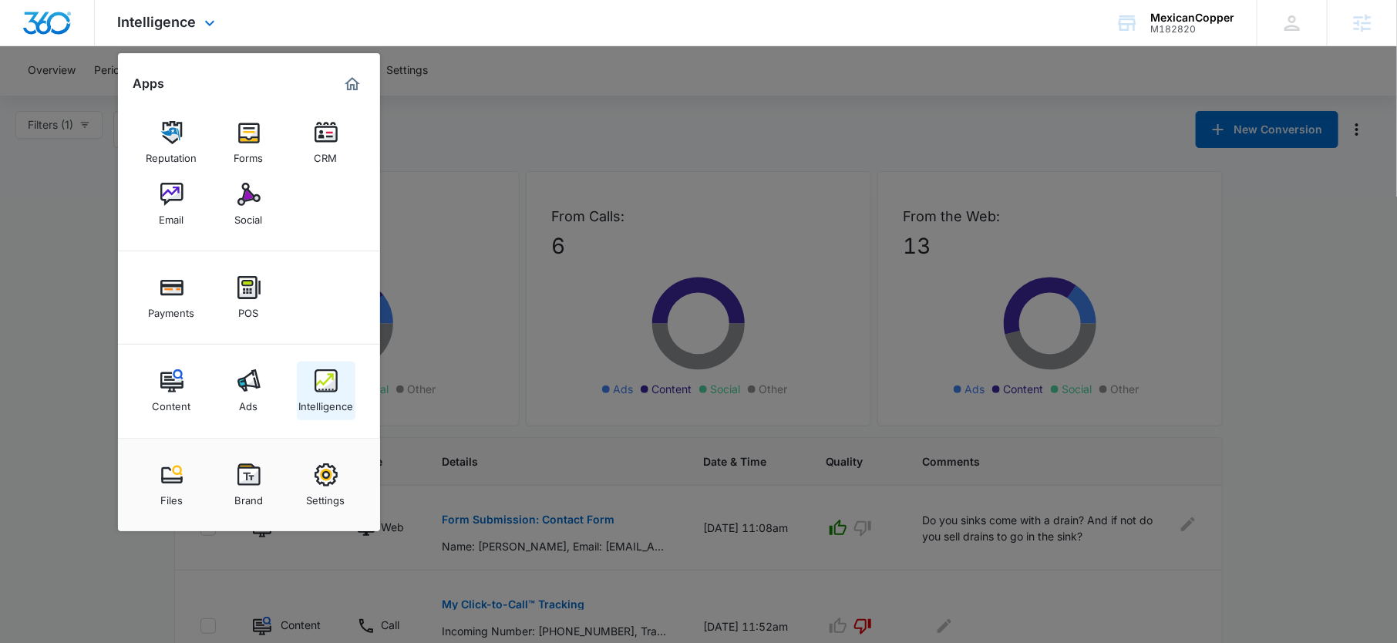
click at [322, 412] on link "Intelligence" at bounding box center [326, 391] width 59 height 59
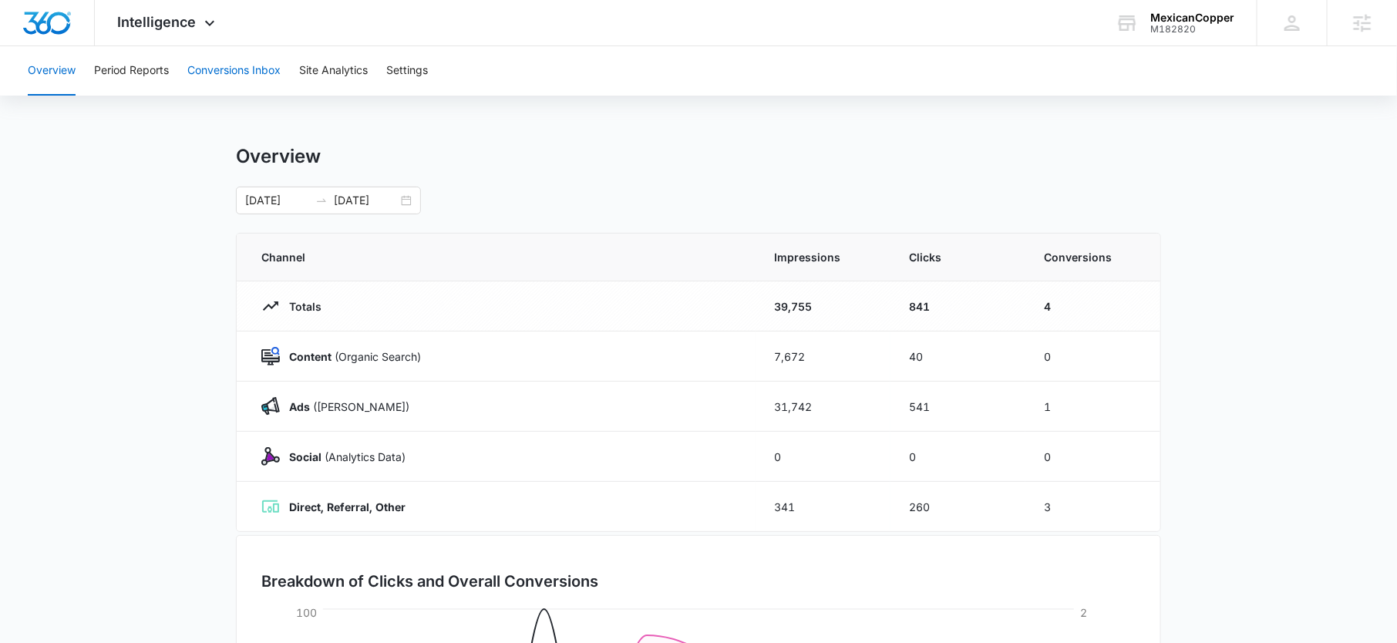
click at [229, 79] on button "Conversions Inbox" at bounding box center [233, 70] width 93 height 49
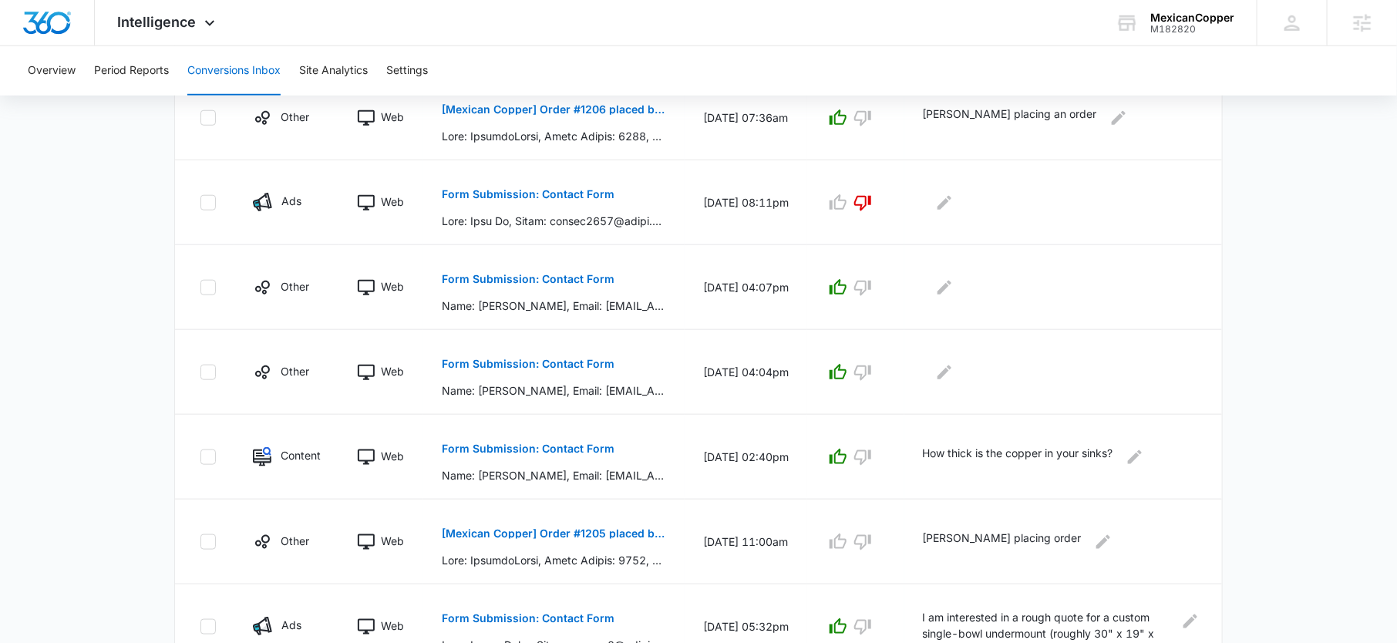
scroll to position [789, 0]
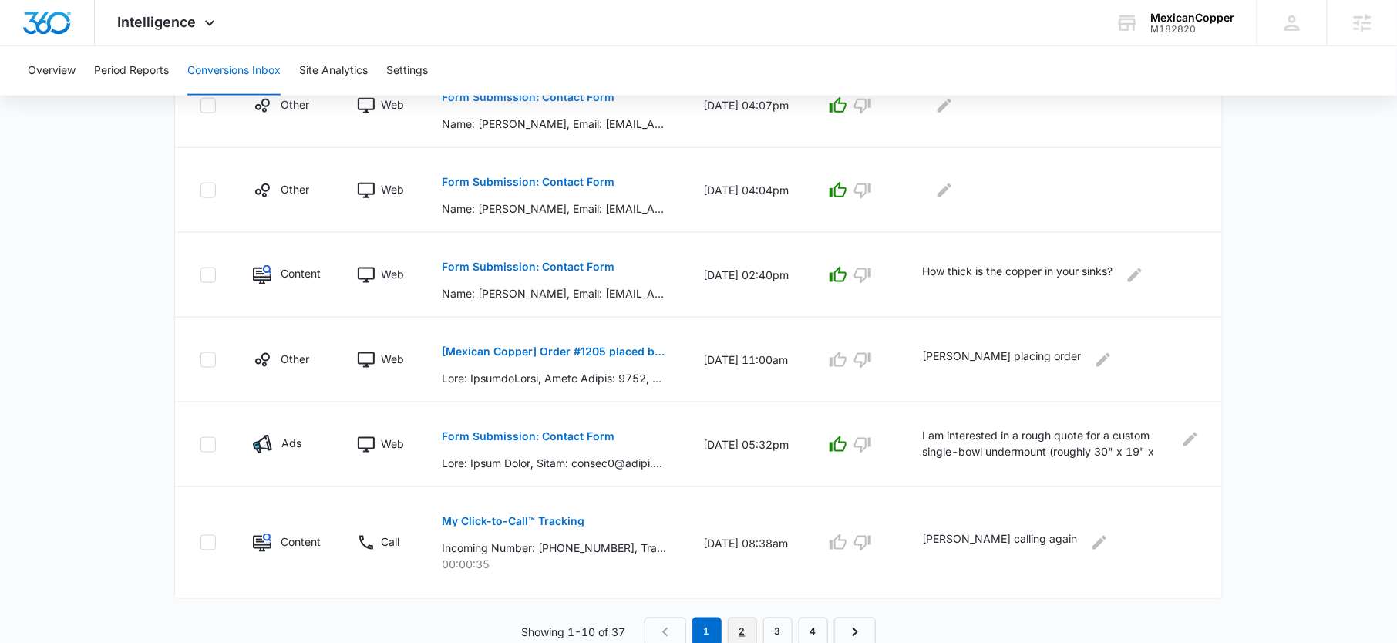
click at [745, 628] on link "2" at bounding box center [742, 631] width 29 height 29
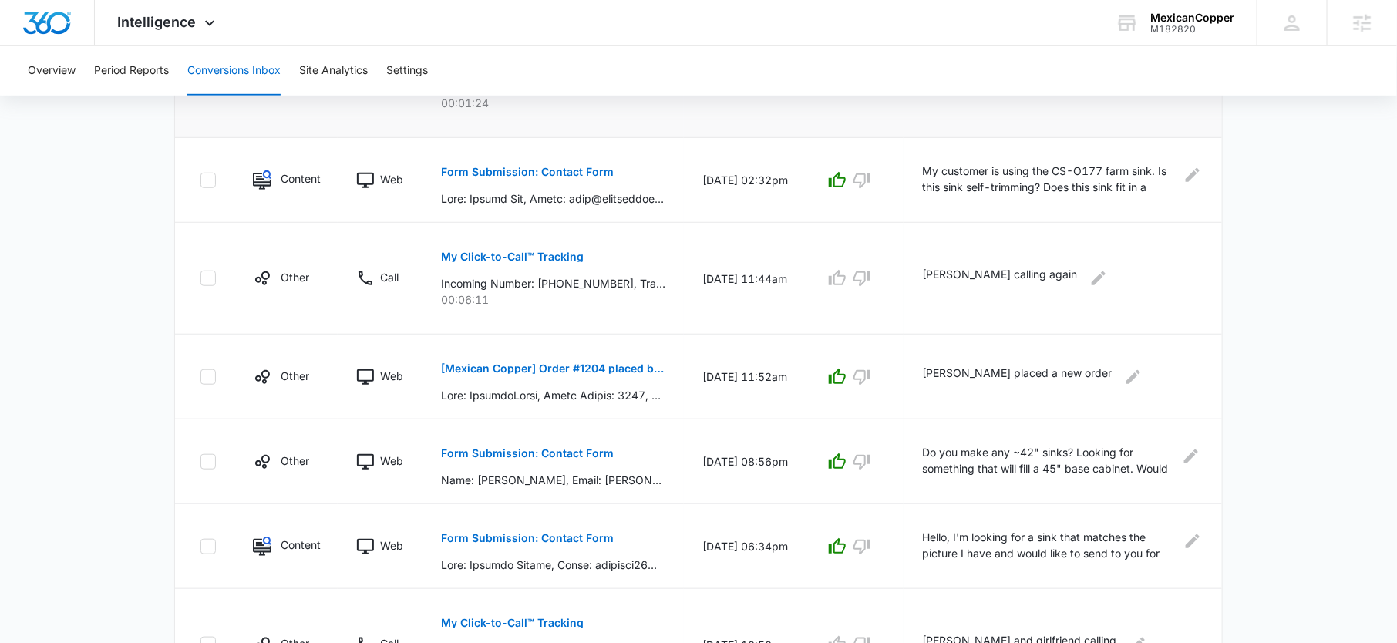
scroll to position [869, 0]
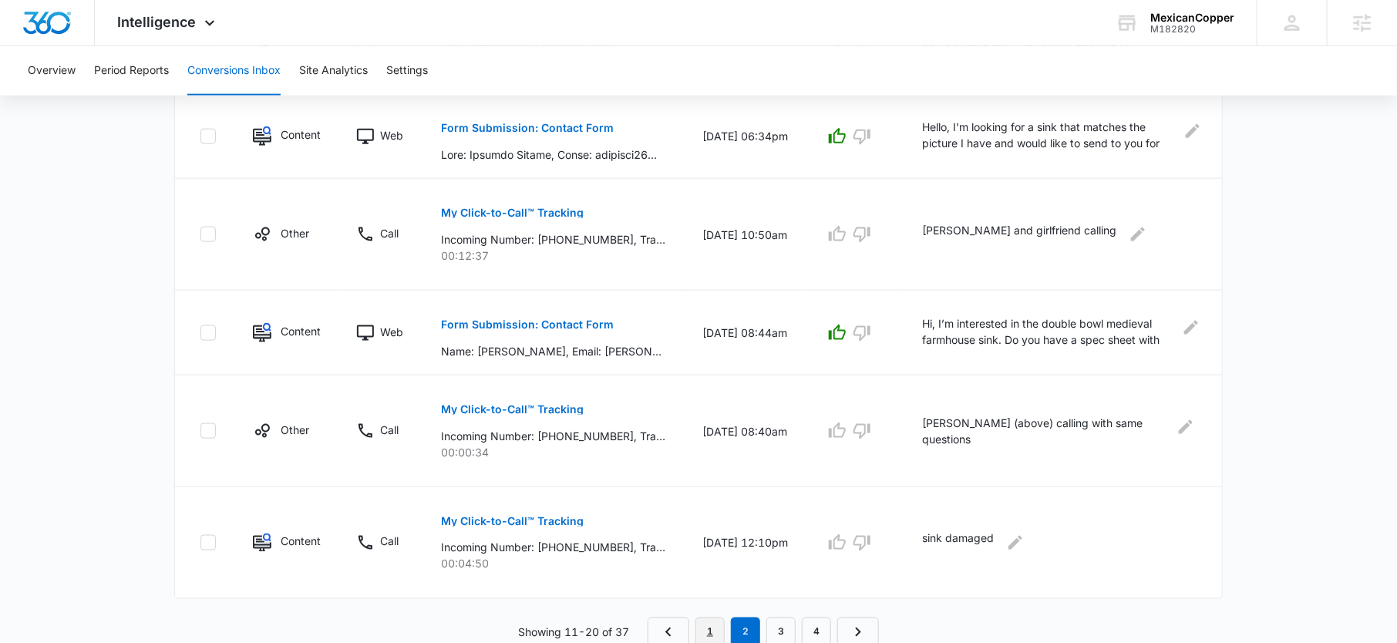
click at [714, 621] on link "1" at bounding box center [709, 631] width 29 height 29
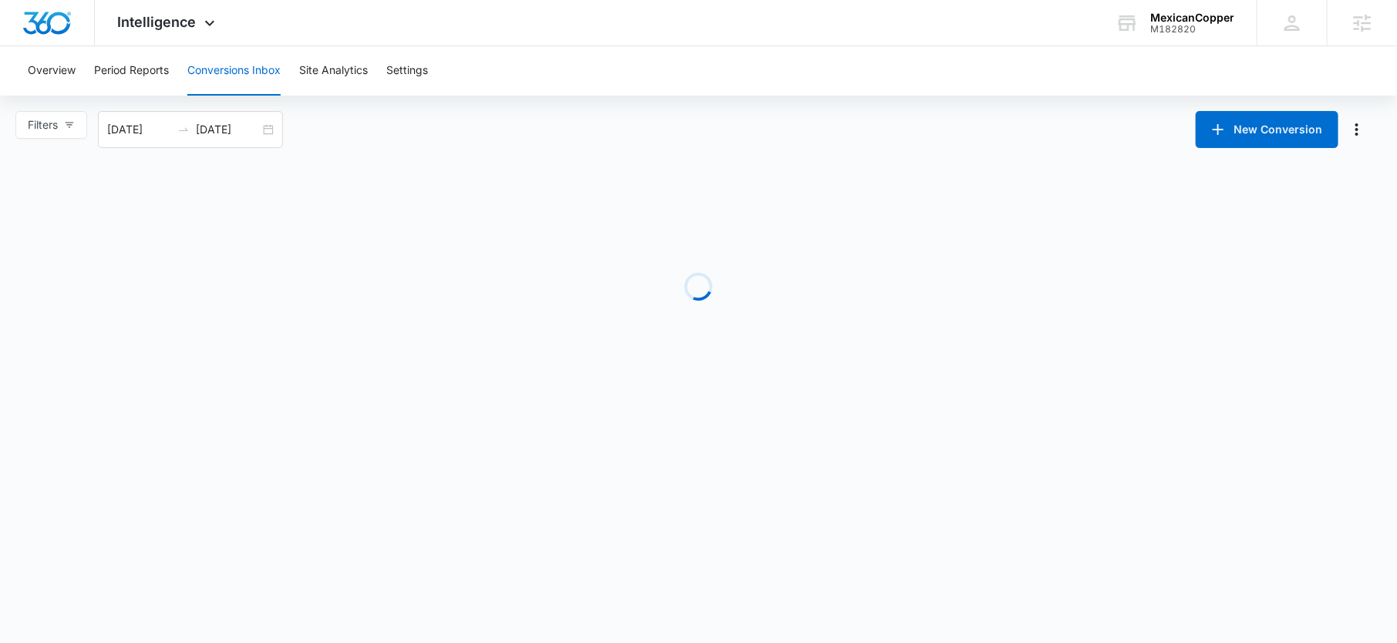
scroll to position [0, 0]
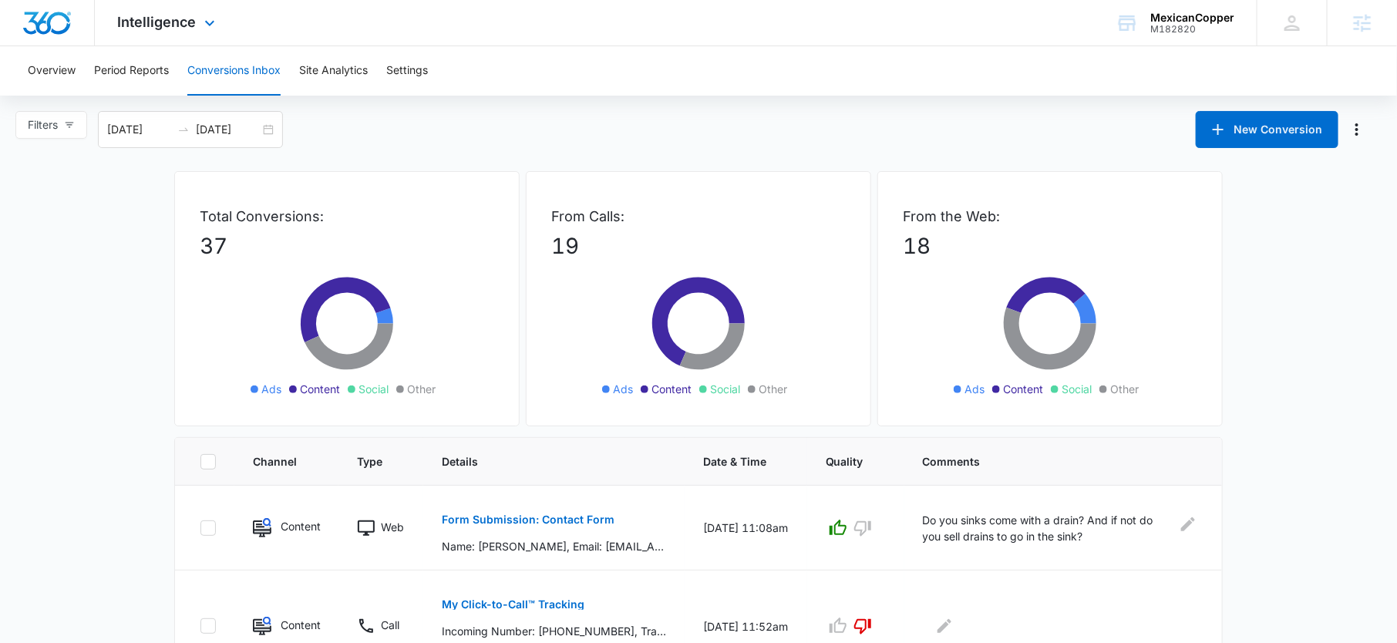
click at [144, 35] on div "Intelligence Apps Reputation Forms CRM Email Social Payments POS Content Ads In…" at bounding box center [168, 22] width 147 height 45
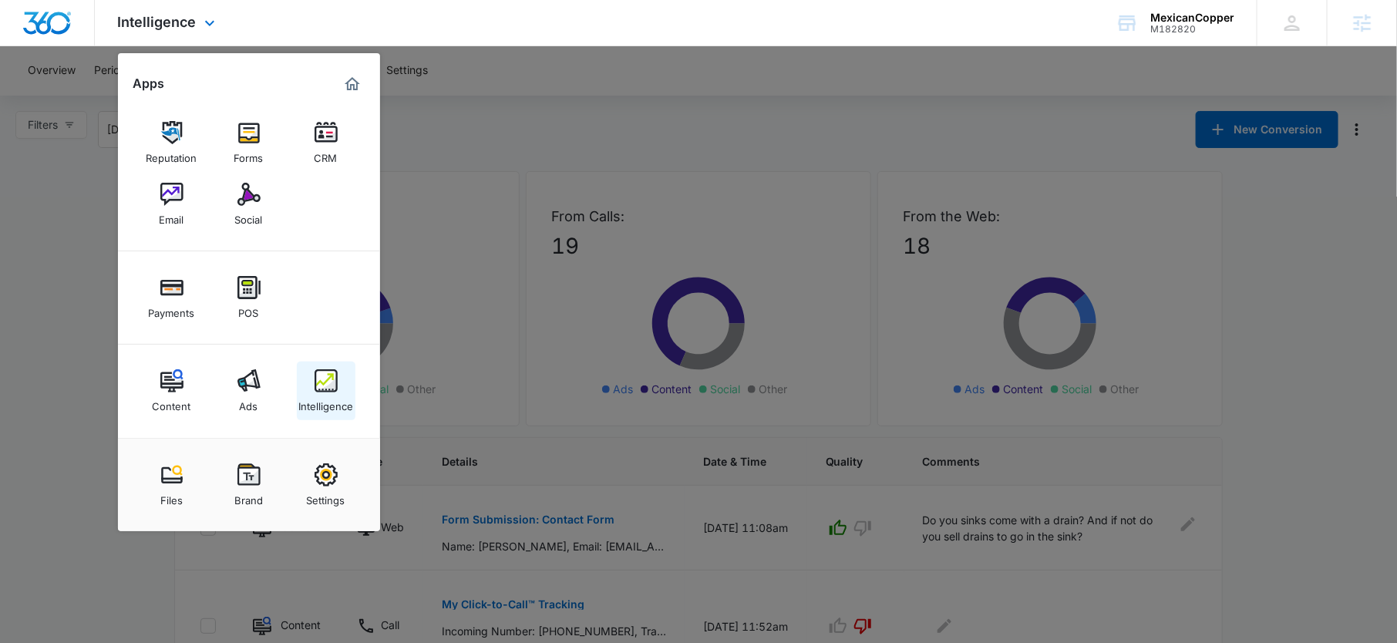
click at [341, 382] on link "Intelligence" at bounding box center [326, 391] width 59 height 59
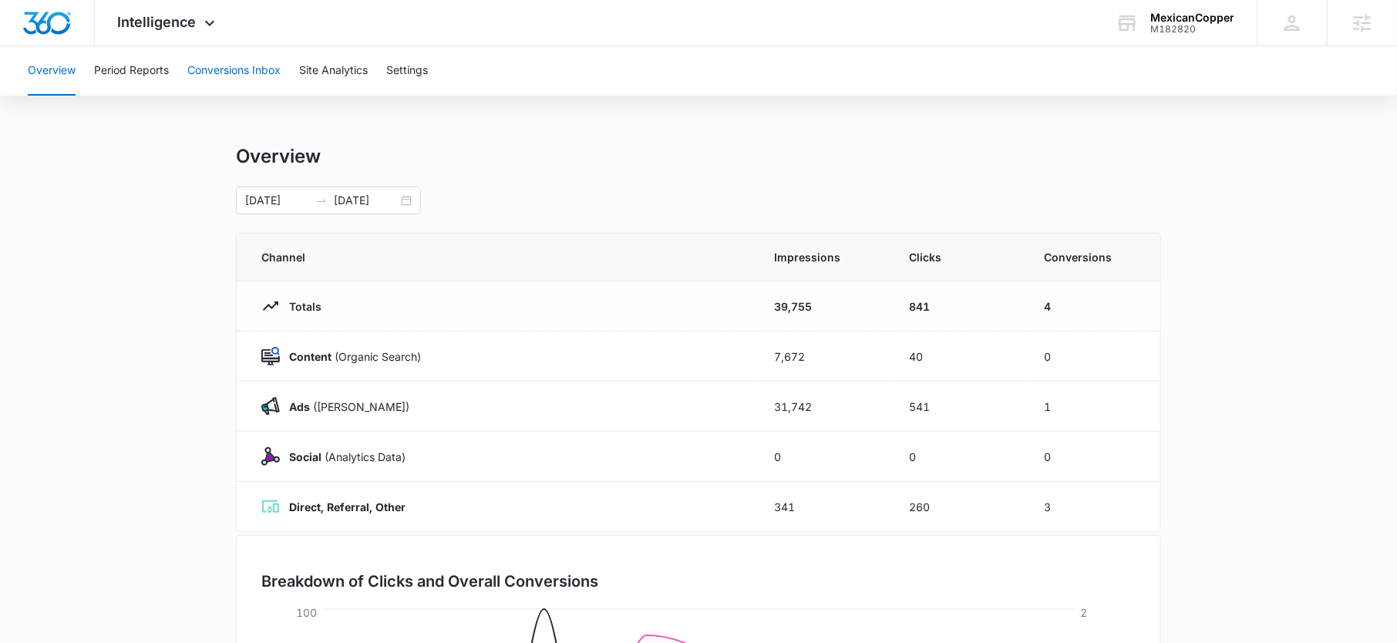
click at [214, 72] on button "Conversions Inbox" at bounding box center [233, 70] width 93 height 49
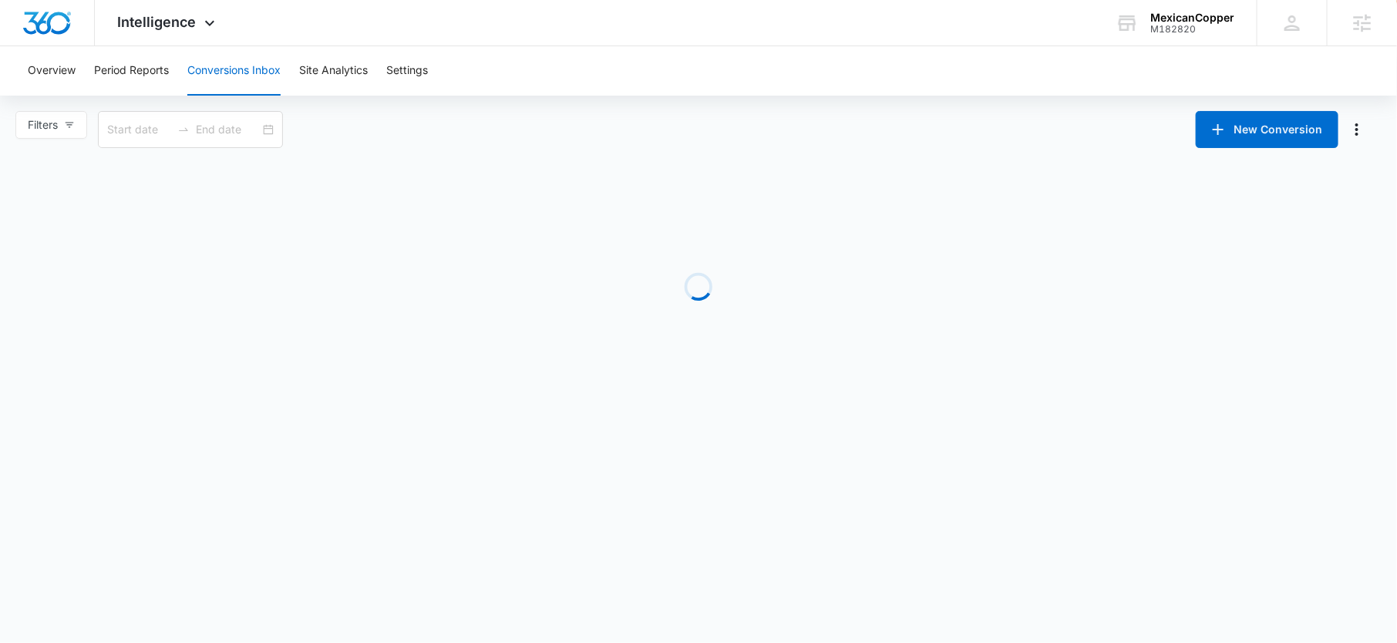
type input "08/11/2025"
type input "09/10/2025"
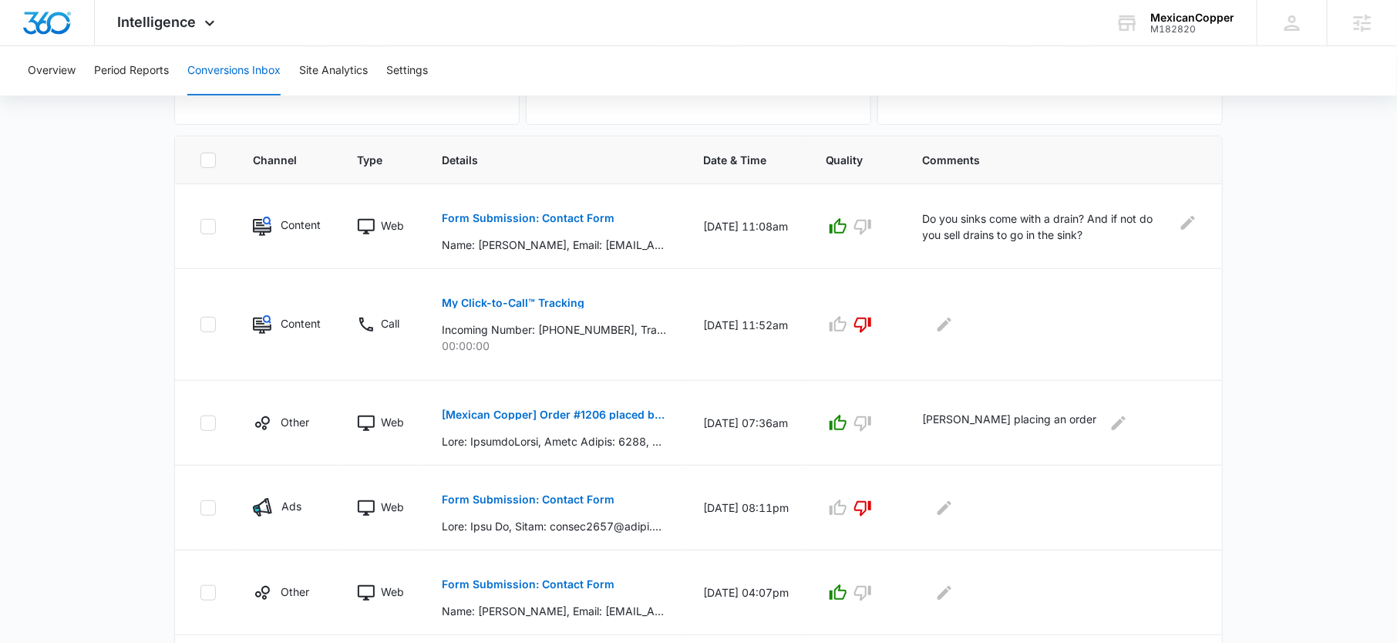
scroll to position [251, 0]
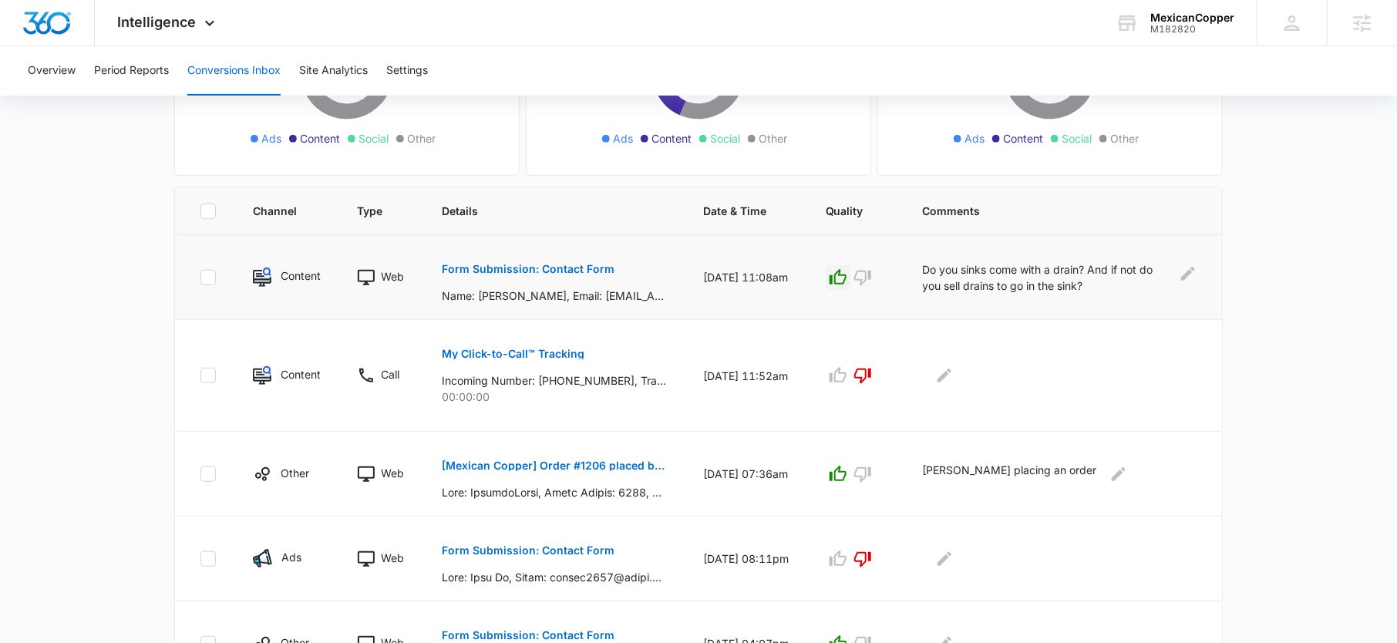
click at [839, 273] on icon "button" at bounding box center [838, 277] width 18 height 18
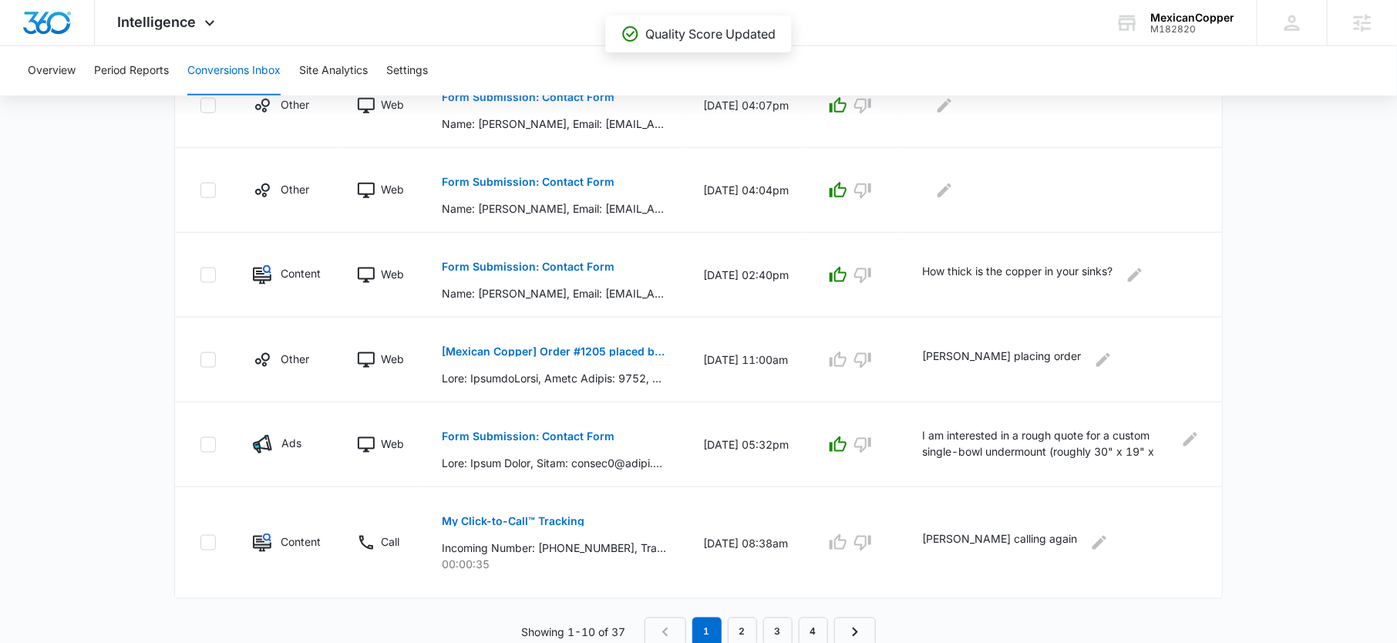
scroll to position [579, 0]
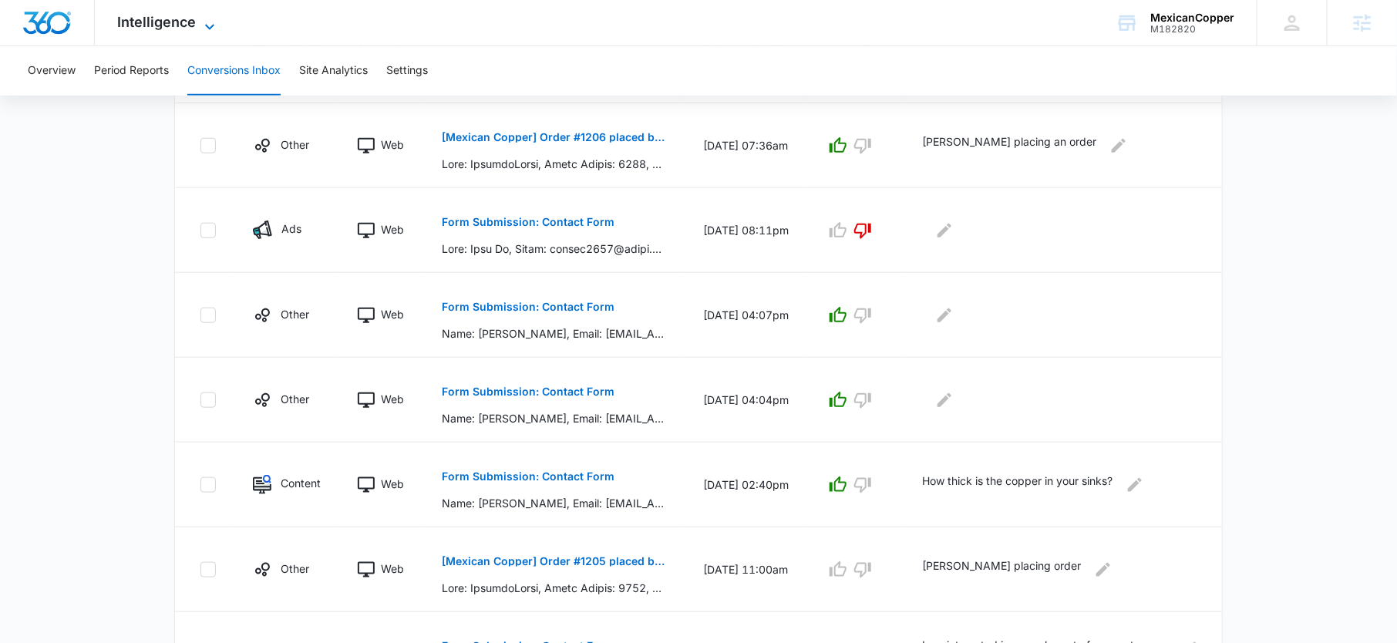
drag, startPoint x: 164, startPoint y: 13, endPoint x: 164, endPoint y: 23, distance: 10.0
click at [164, 14] on span "Intelligence" at bounding box center [157, 22] width 79 height 16
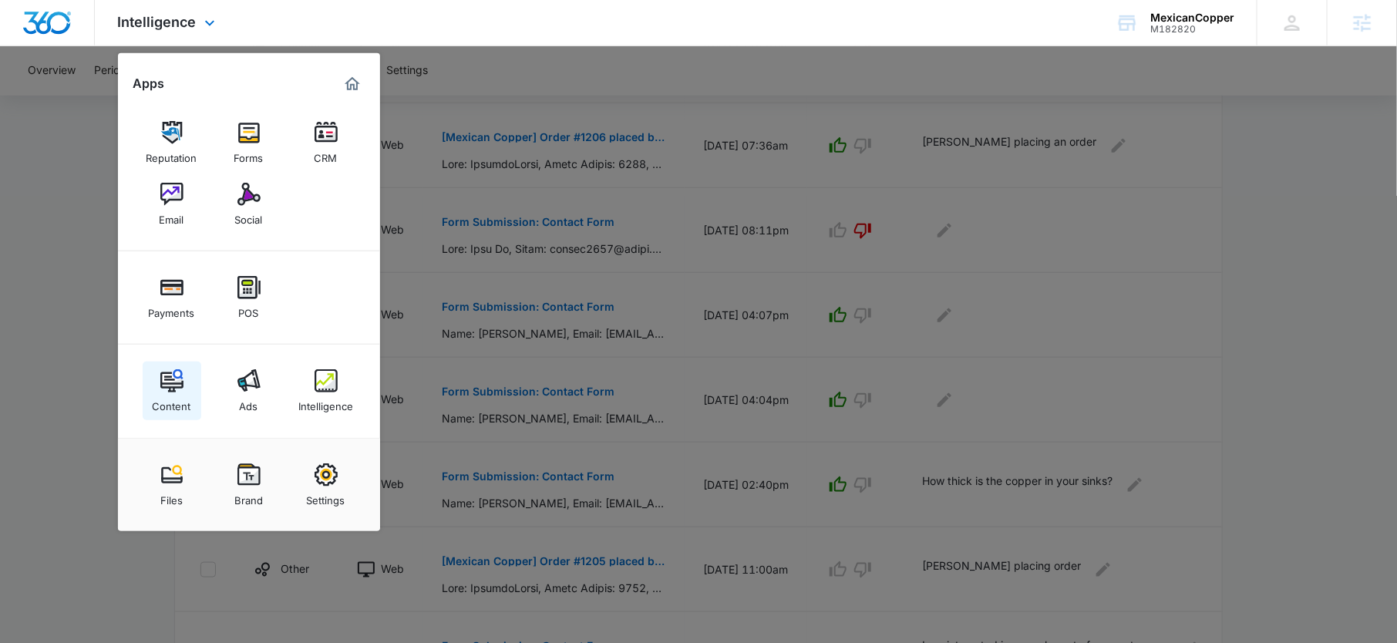
click at [171, 380] on img at bounding box center [171, 380] width 23 height 23
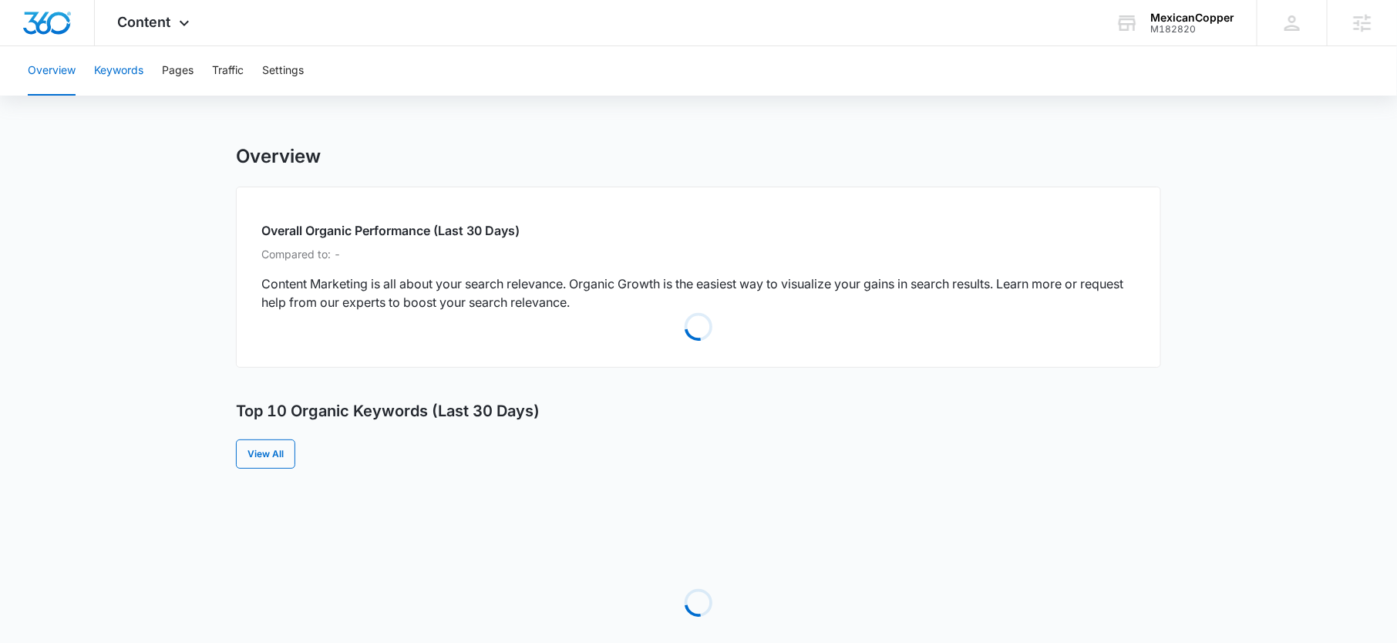
click at [107, 76] on button "Keywords" at bounding box center [118, 70] width 49 height 49
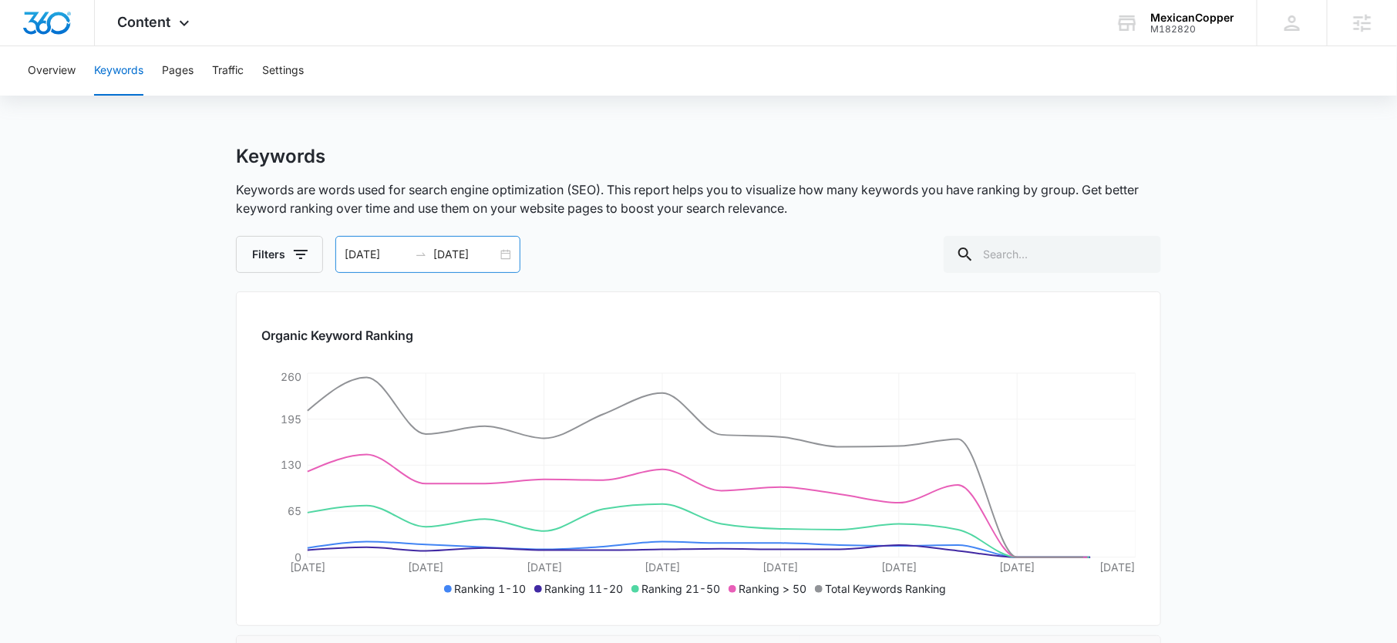
click at [467, 238] on div "08/27/2025 09/10/2025" at bounding box center [427, 254] width 185 height 37
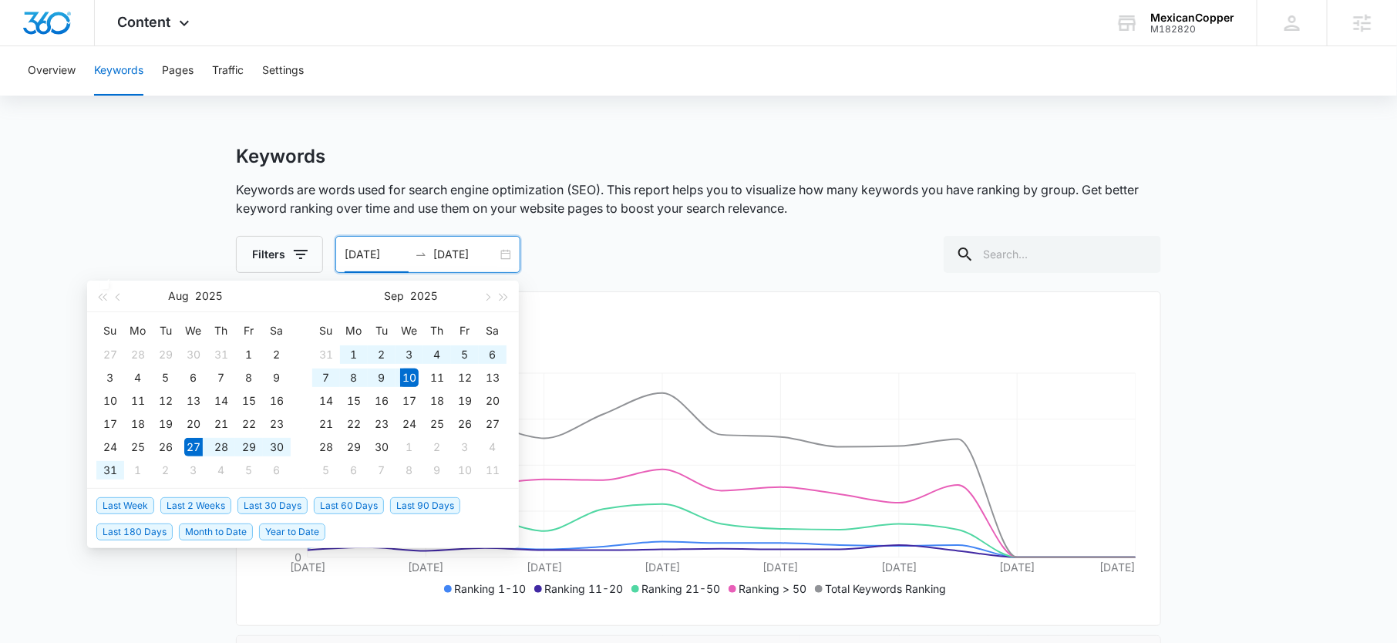
click at [450, 265] on div "08/27/2025 09/10/2025" at bounding box center [427, 254] width 185 height 37
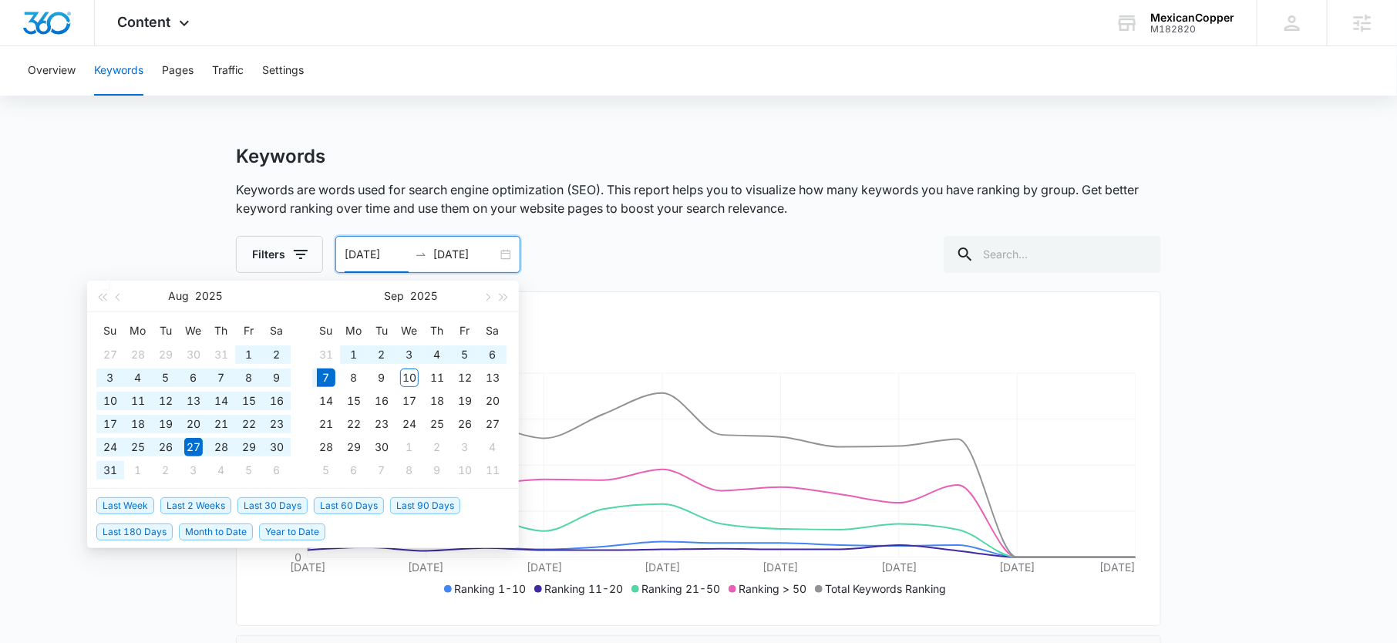
click at [409, 510] on span "Last 90 Days" at bounding box center [425, 505] width 70 height 17
type input "06/09/2025"
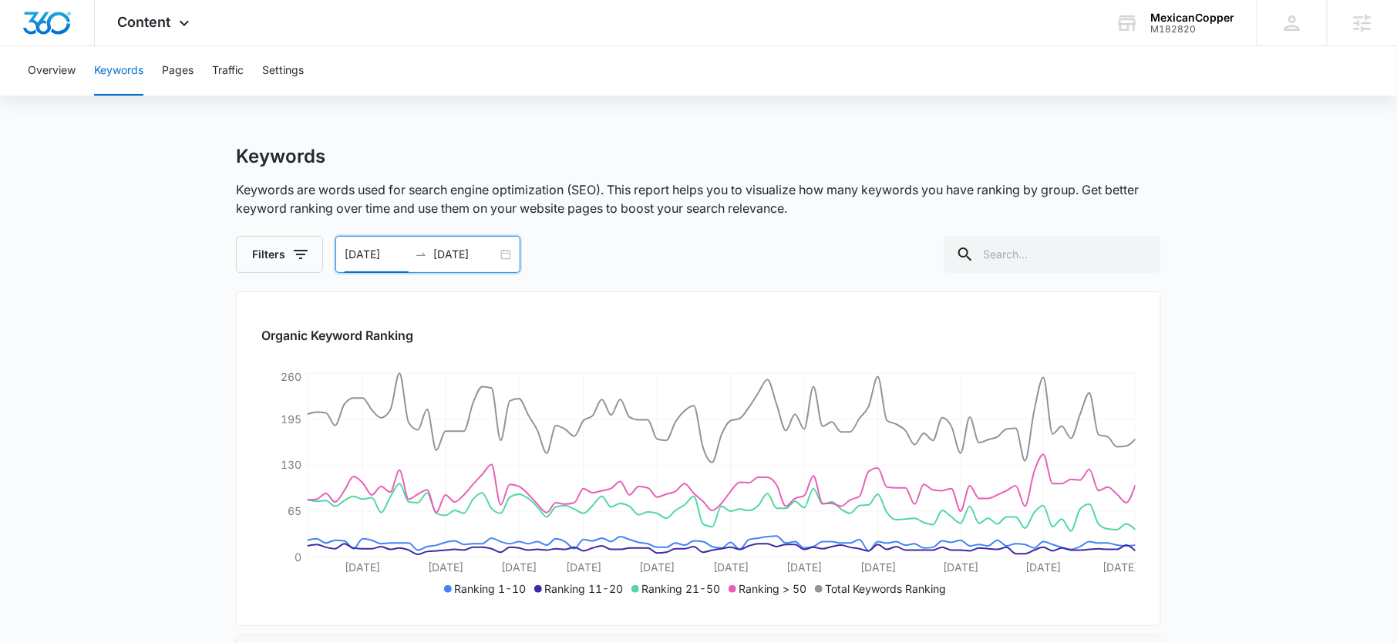
click at [474, 246] on input "09/07/2025" at bounding box center [465, 254] width 64 height 17
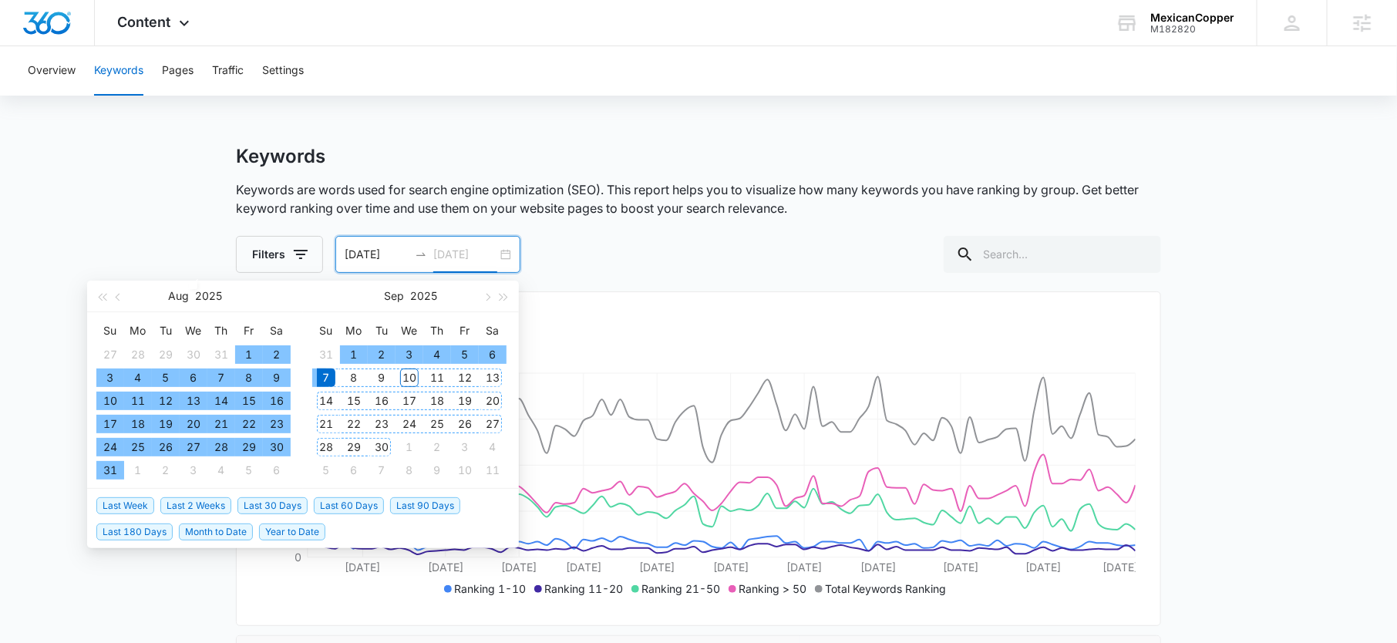
type input "09/07/2025"
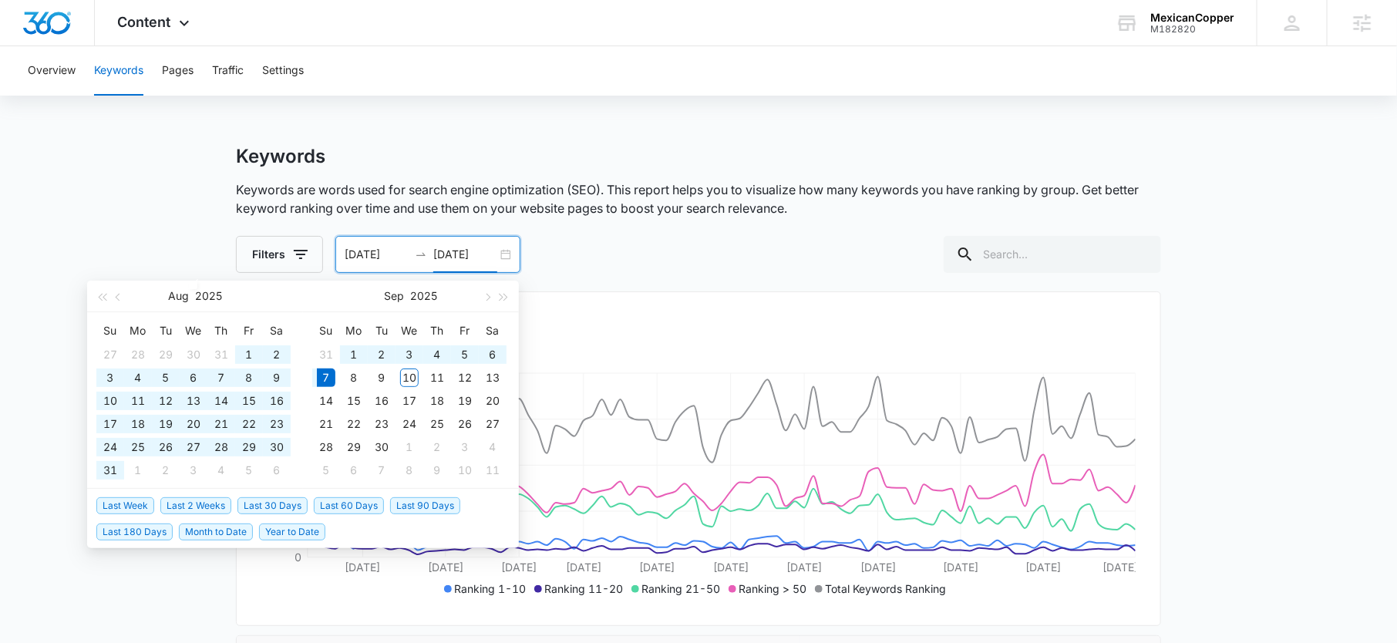
click at [341, 502] on span "Last 60 Days" at bounding box center [349, 505] width 70 height 17
type input "07/09/2025"
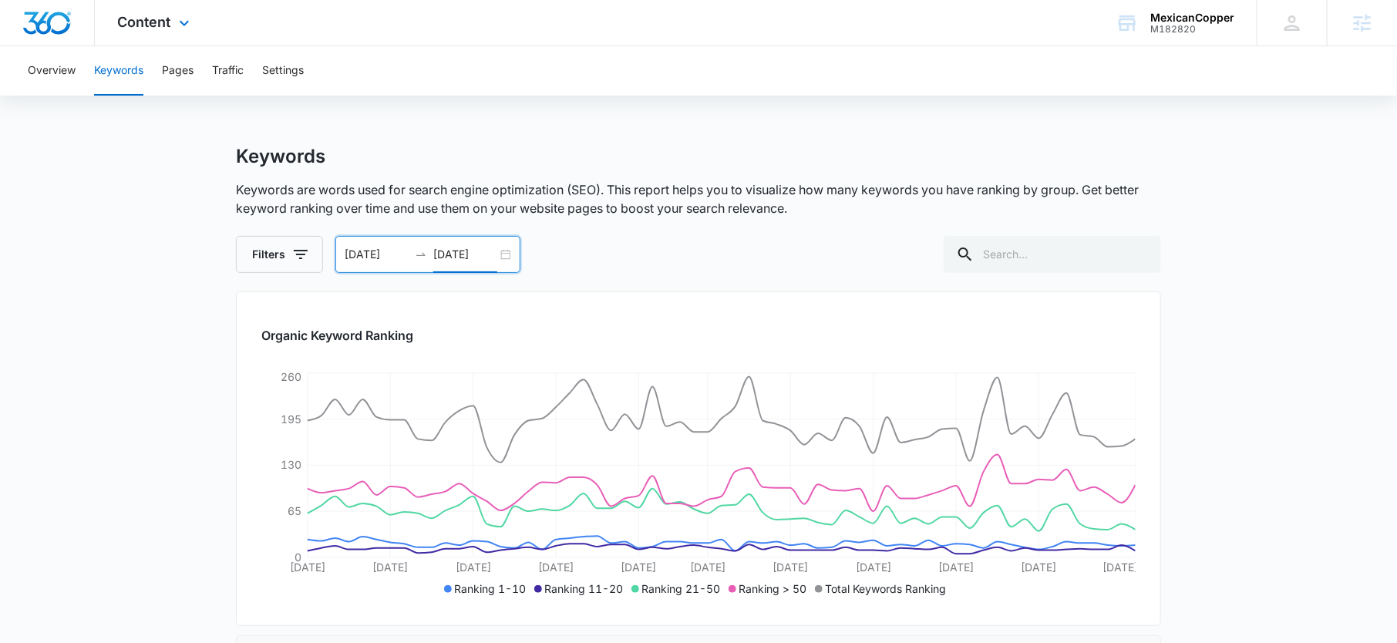
click at [172, 31] on div "Content Apps Reputation Forms CRM Email Social Payments POS Content Ads Intelli…" at bounding box center [156, 22] width 122 height 45
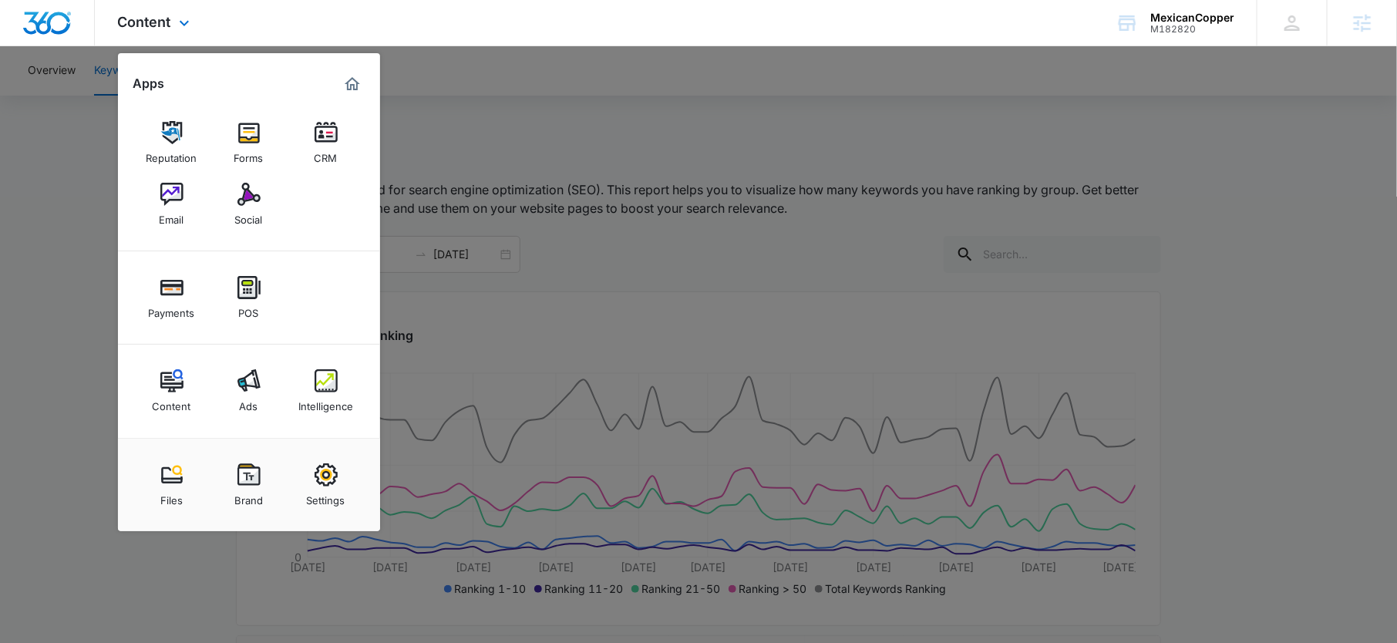
click at [322, 424] on div "Content Ads Intelligence" at bounding box center [249, 391] width 262 height 93
click at [317, 406] on div "Intelligence" at bounding box center [325, 402] width 55 height 20
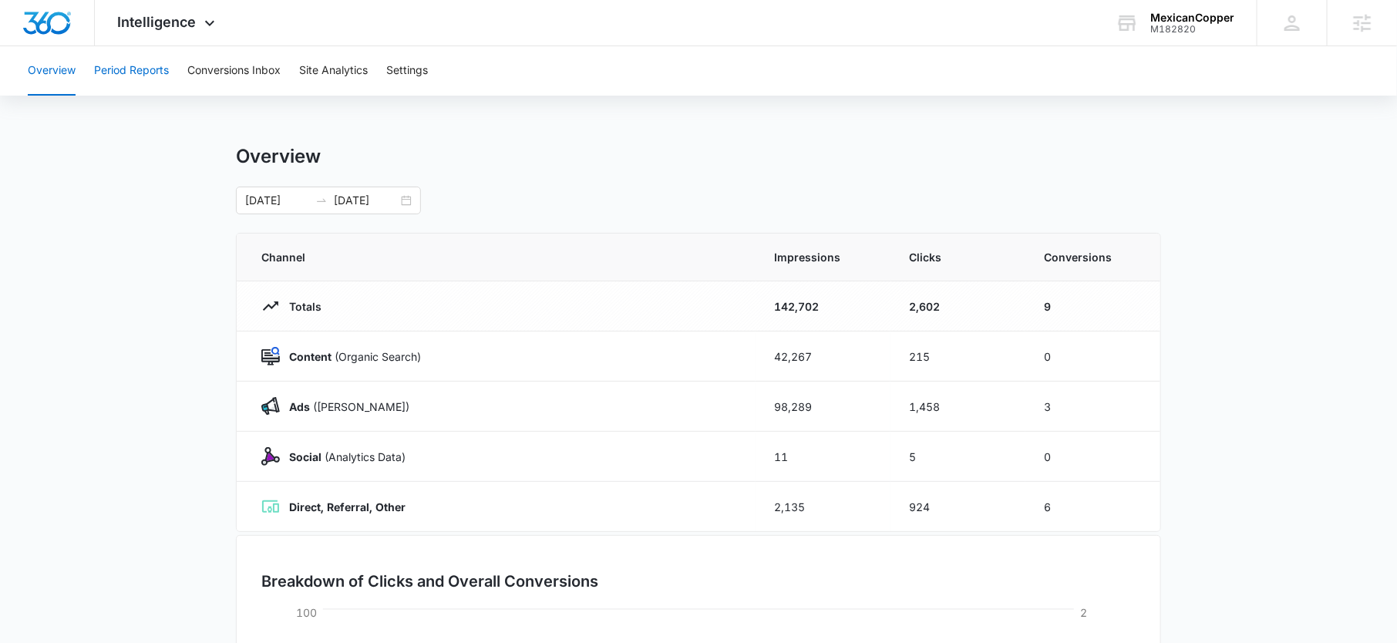
click at [153, 76] on button "Period Reports" at bounding box center [131, 70] width 75 height 49
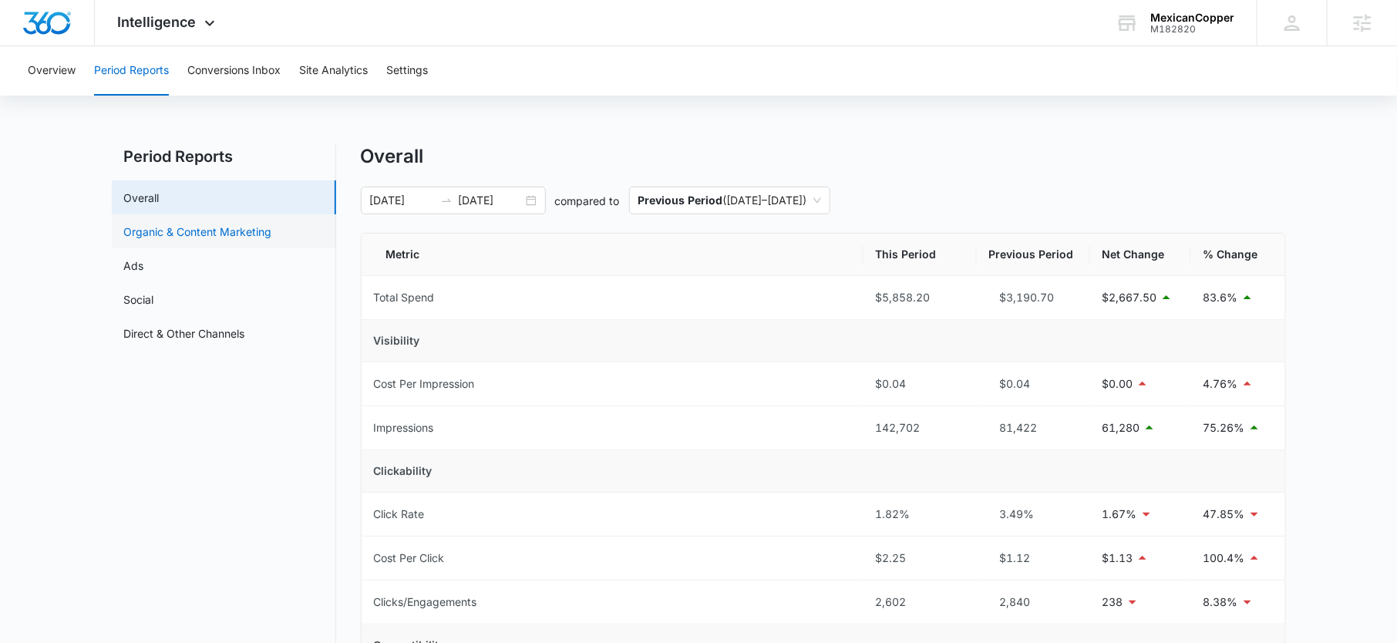
click at [230, 226] on link "Organic & Content Marketing" at bounding box center [198, 232] width 148 height 16
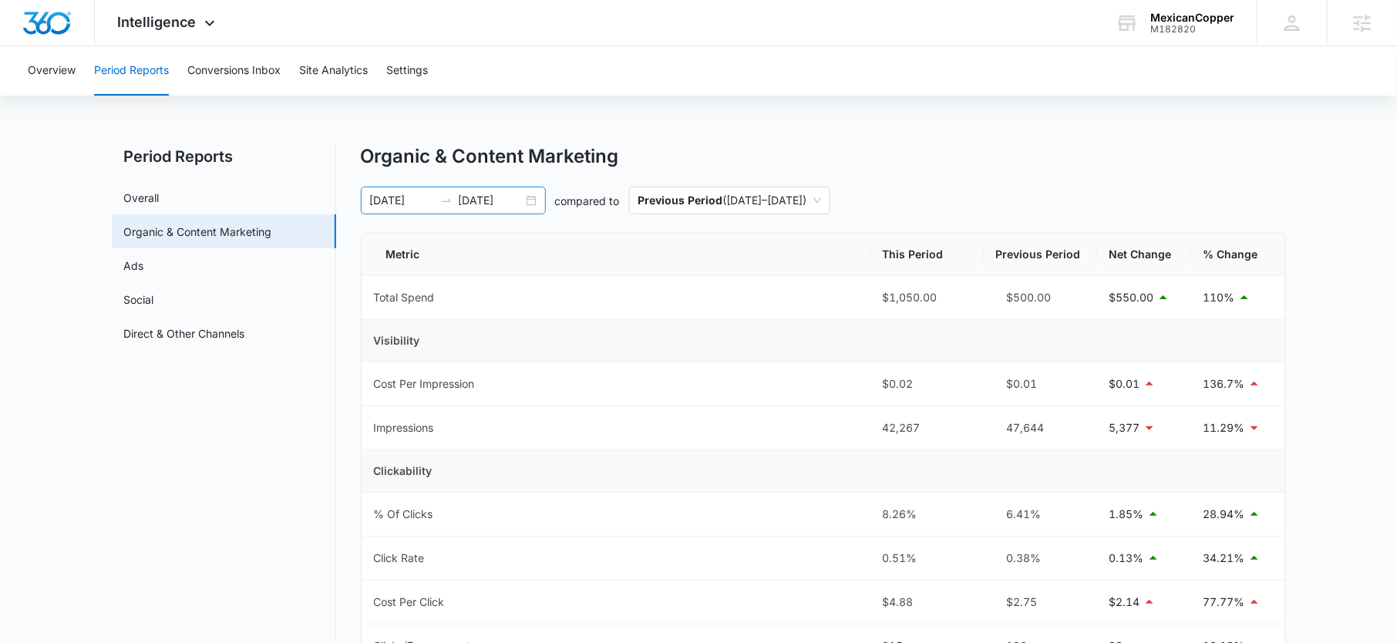
click at [478, 208] on input "09/07/2025" at bounding box center [491, 200] width 64 height 17
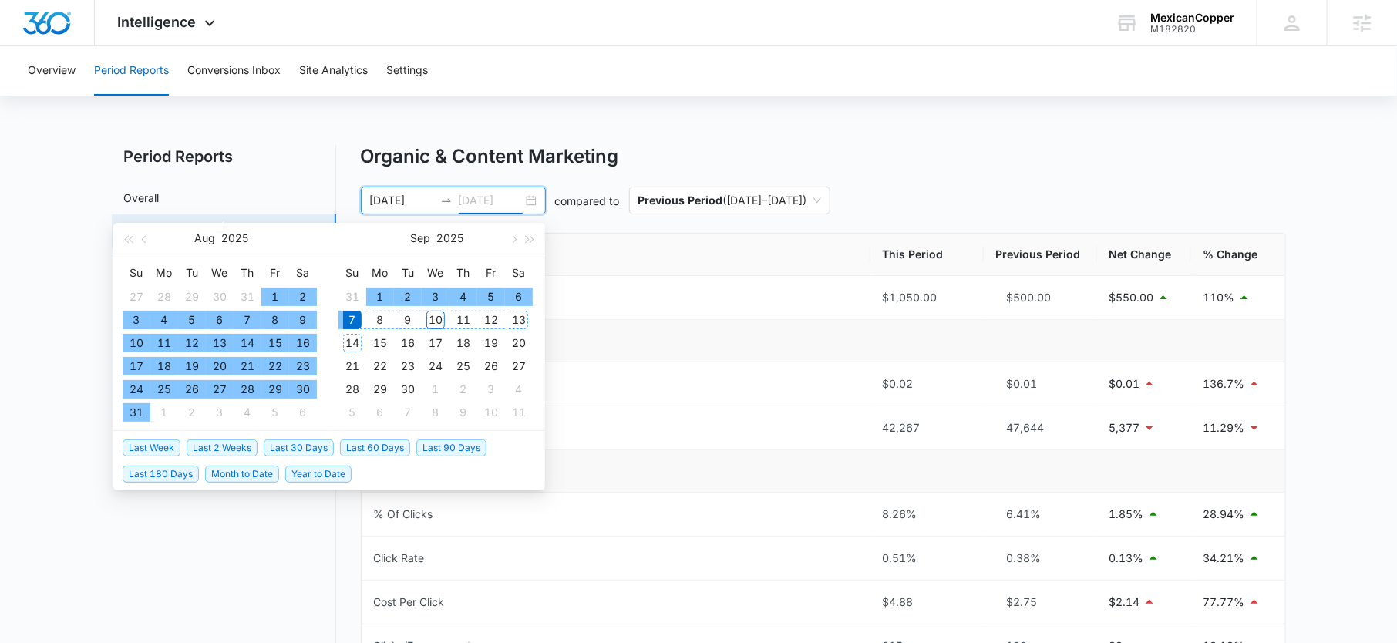
type input "09/07/2025"
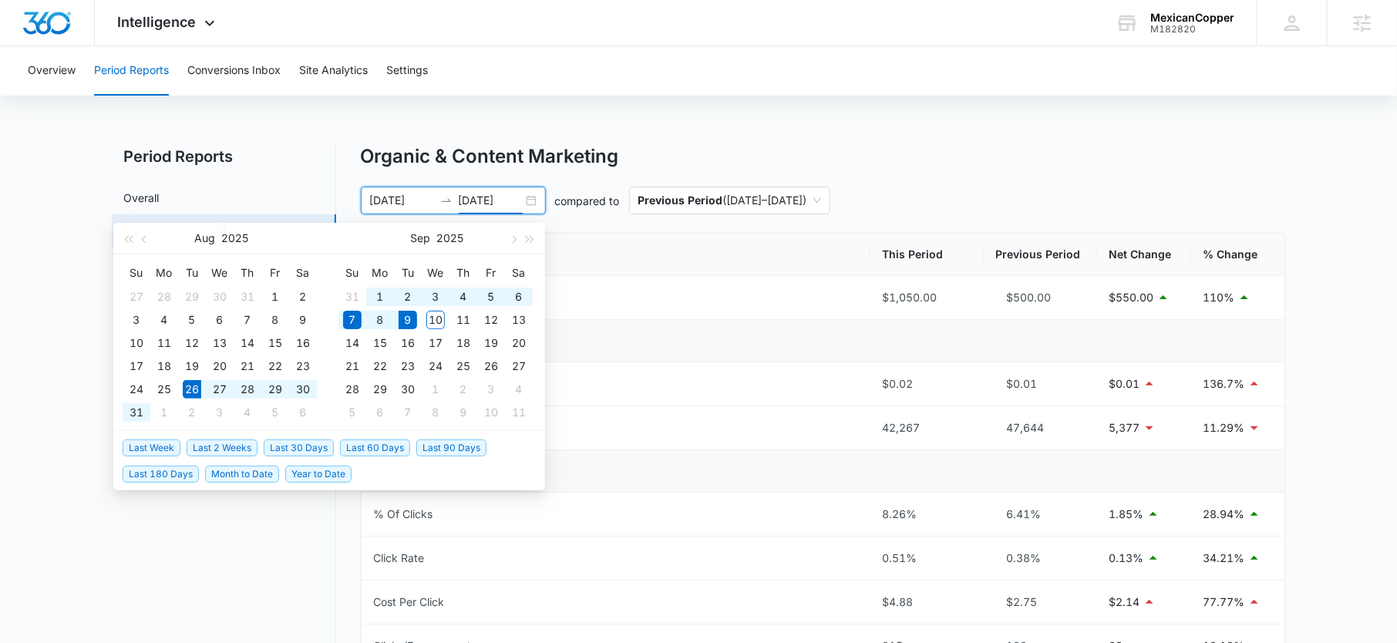
click at [228, 443] on span "Last 2 Weeks" at bounding box center [222, 447] width 71 height 17
type input "08/26/2025"
type input "09/09/2025"
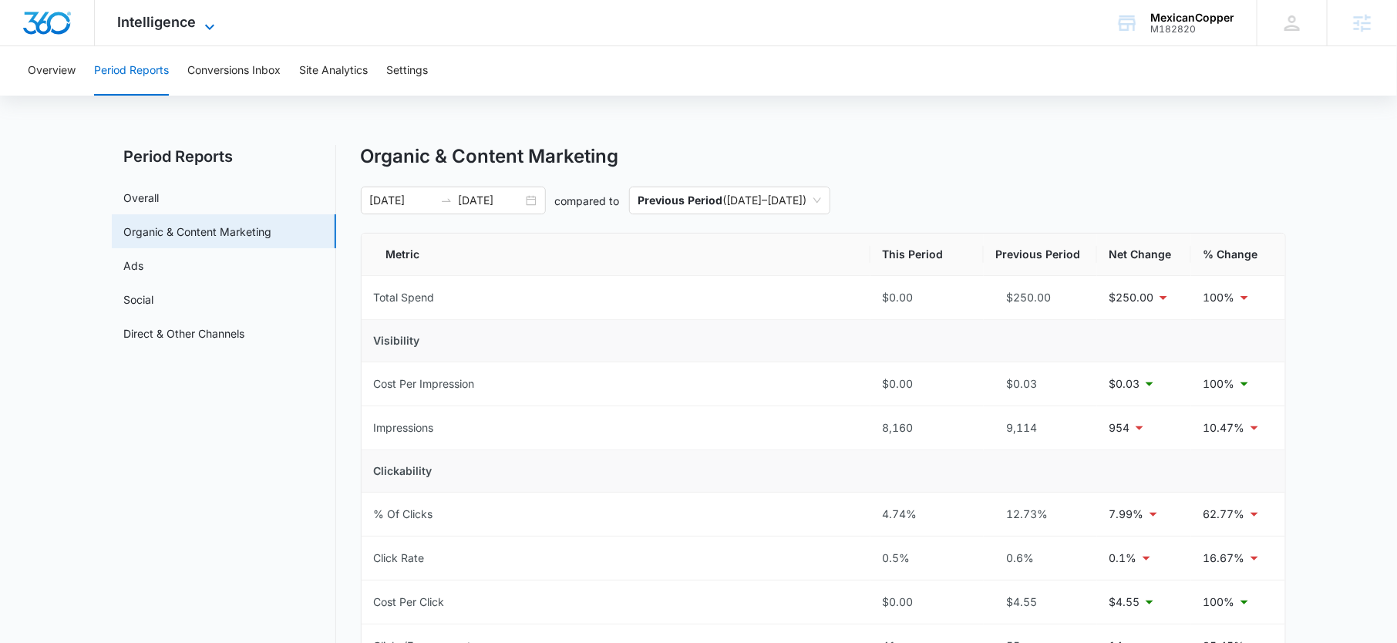
click at [162, 16] on span "Intelligence" at bounding box center [157, 22] width 79 height 16
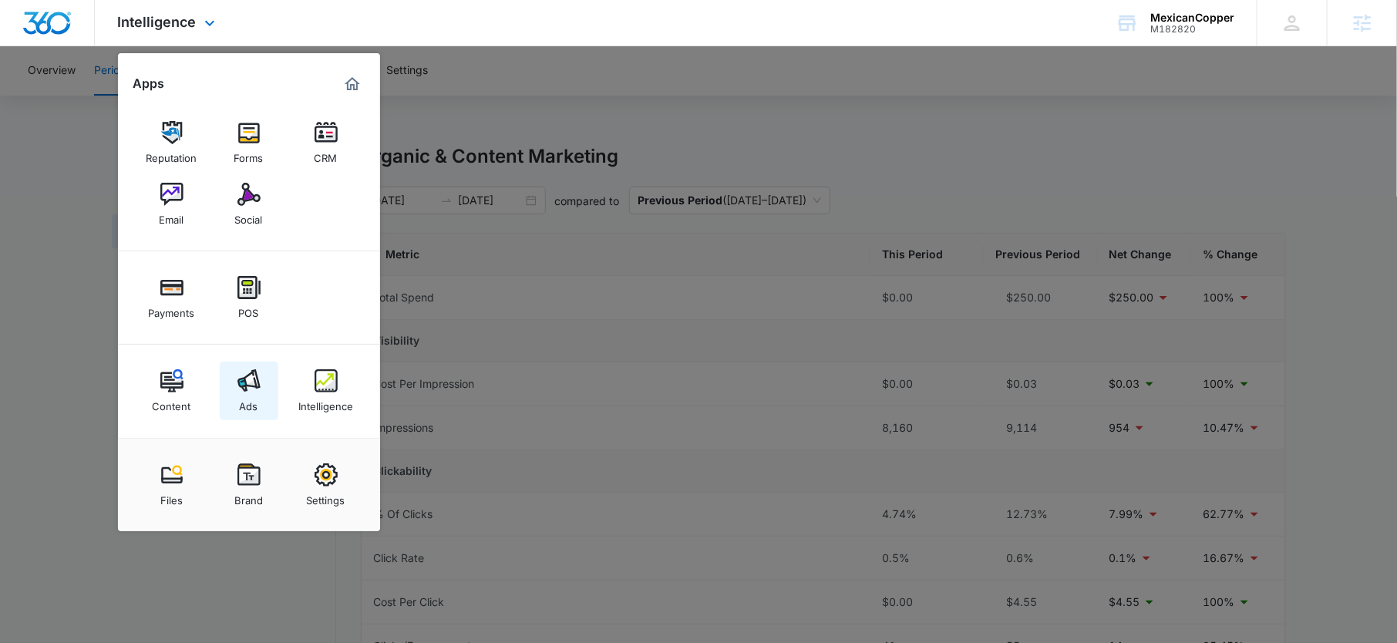
click at [248, 388] on img at bounding box center [248, 380] width 23 height 23
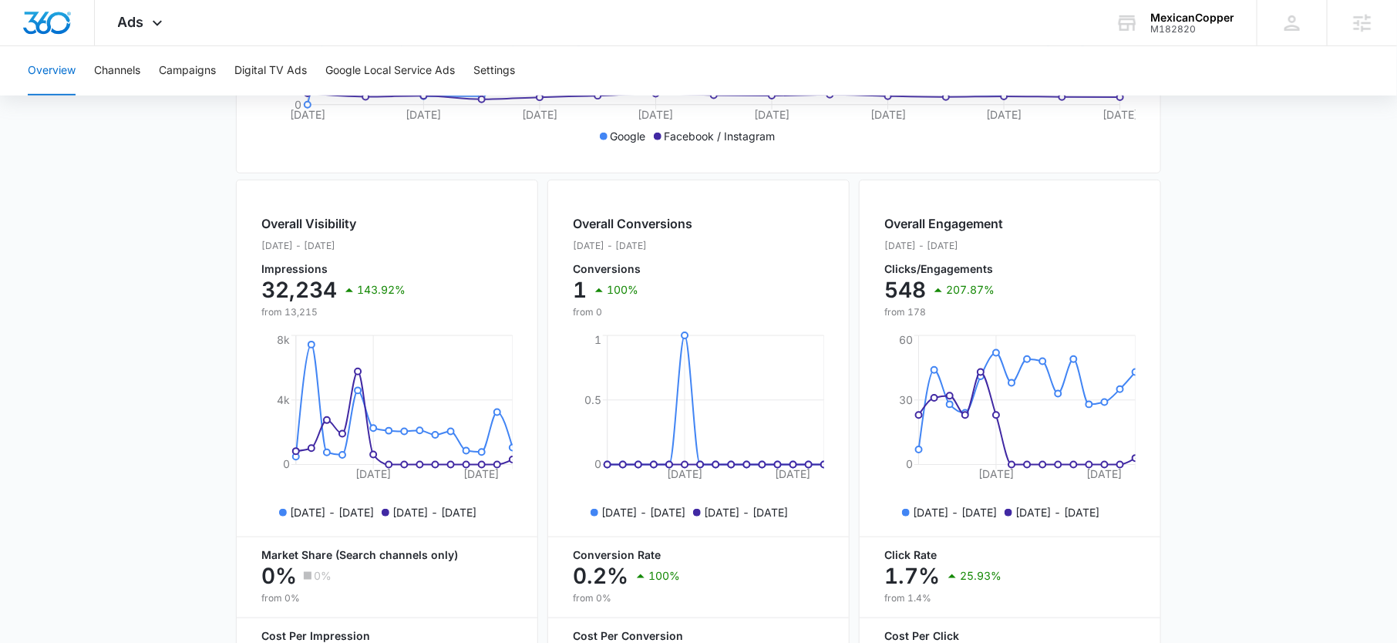
scroll to position [607, 0]
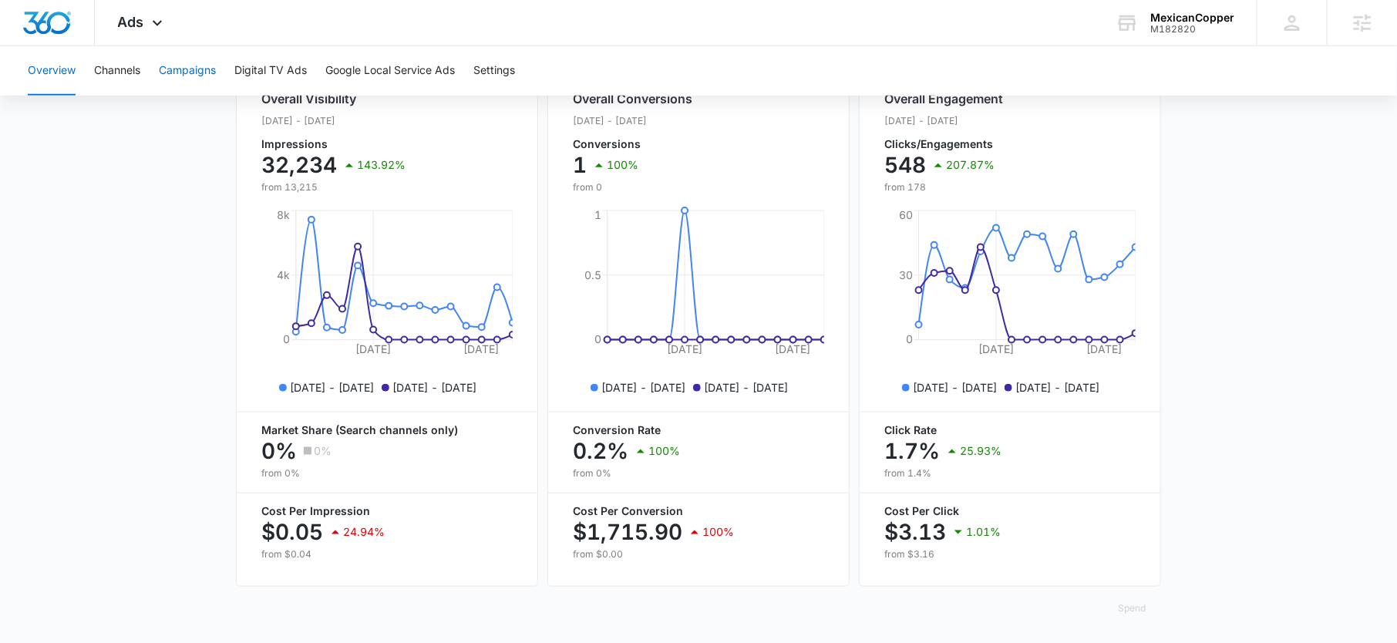
click at [193, 72] on button "Campaigns" at bounding box center [187, 70] width 57 height 49
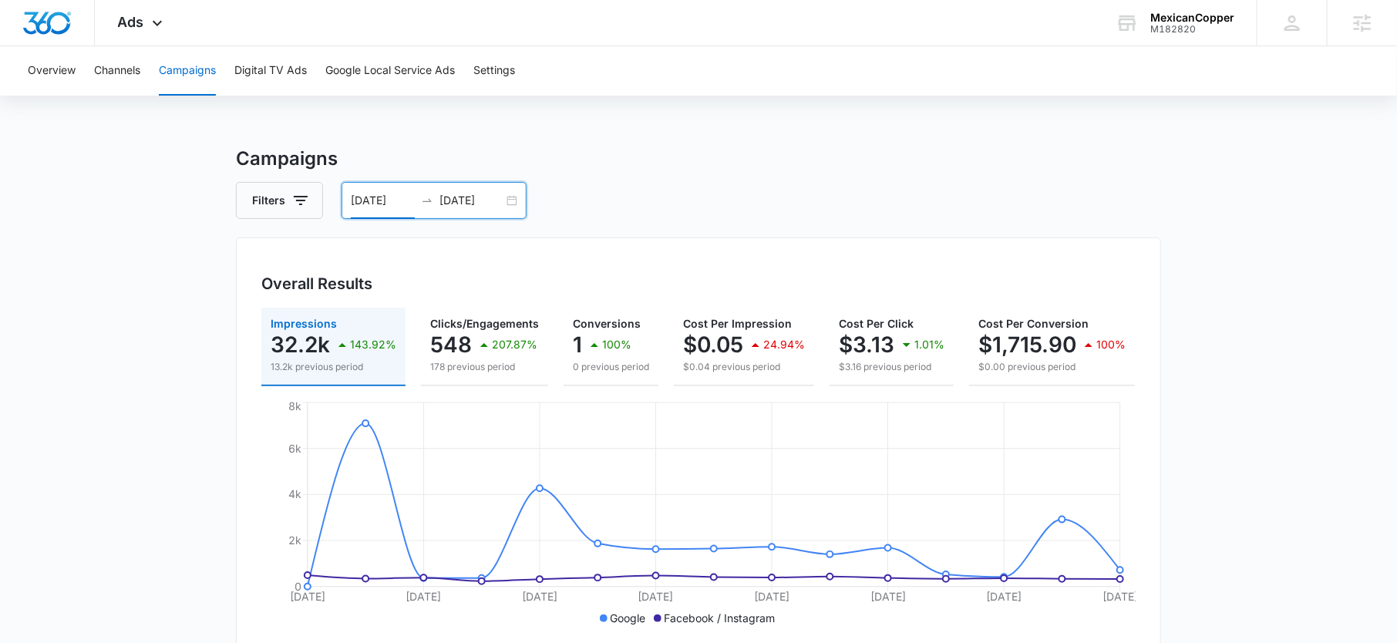
click at [375, 197] on input "08/26/2025" at bounding box center [383, 200] width 64 height 17
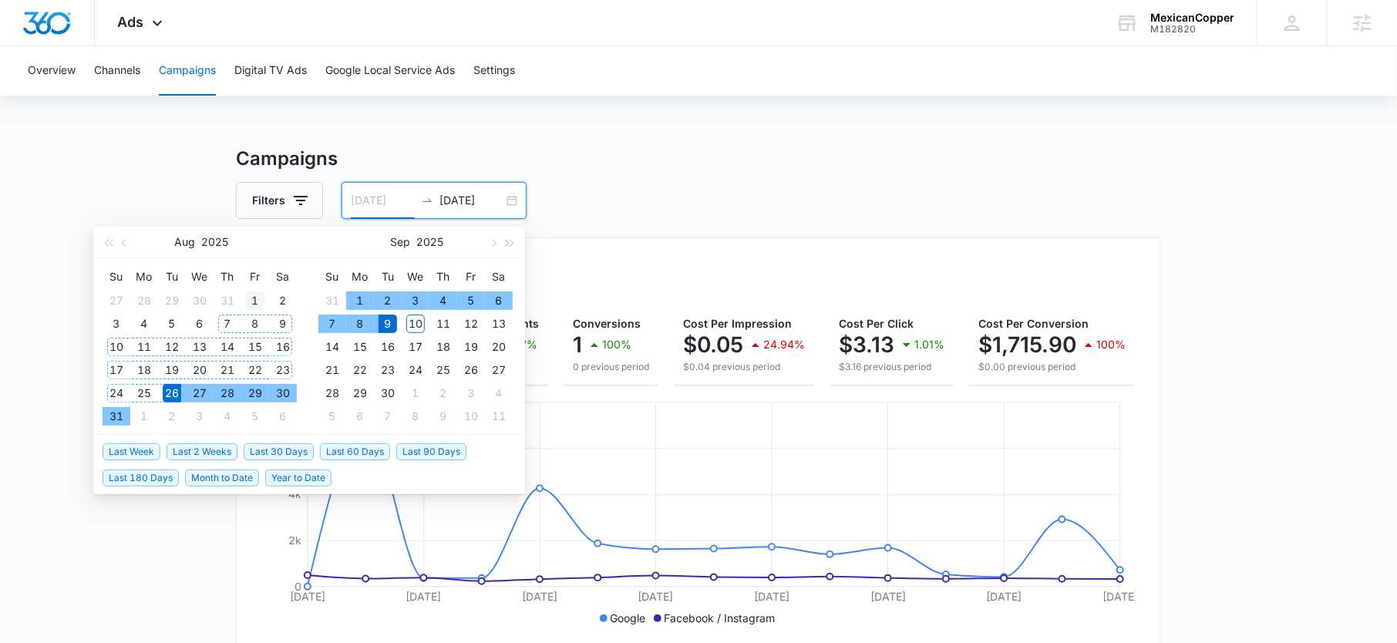
type input "08/01/2025"
click at [255, 302] on div "1" at bounding box center [255, 300] width 18 height 18
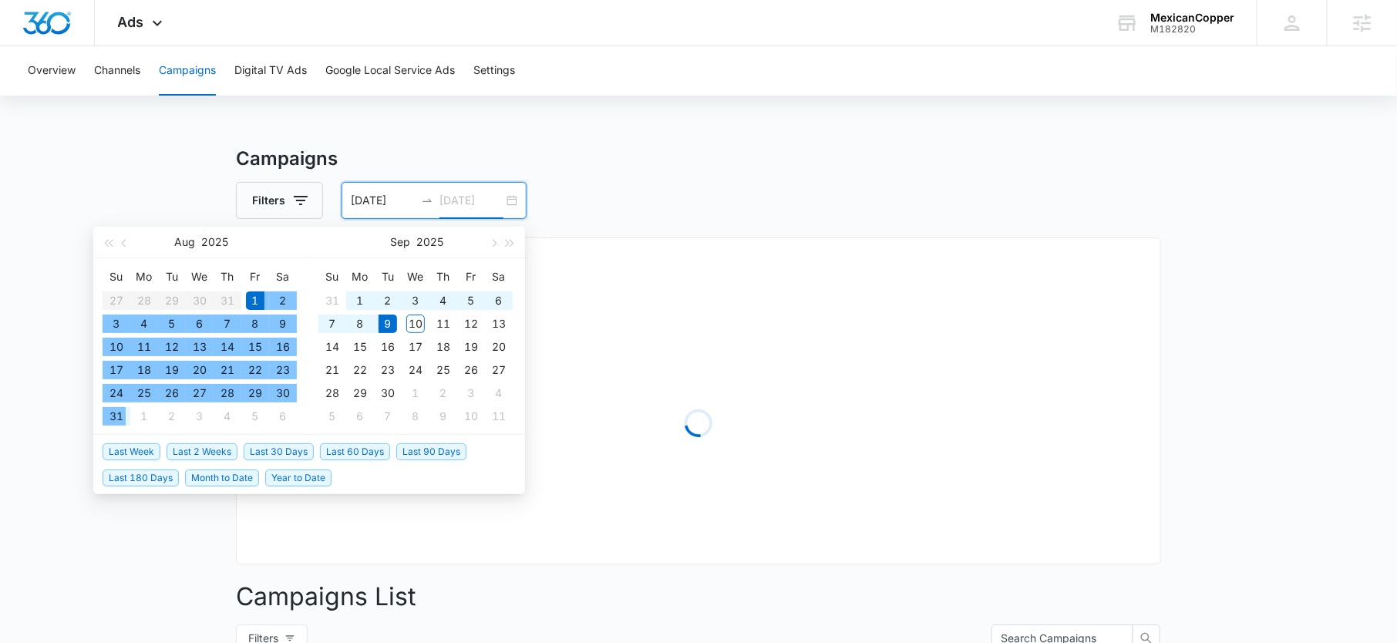
click at [107, 412] on div "31" at bounding box center [116, 416] width 18 height 18
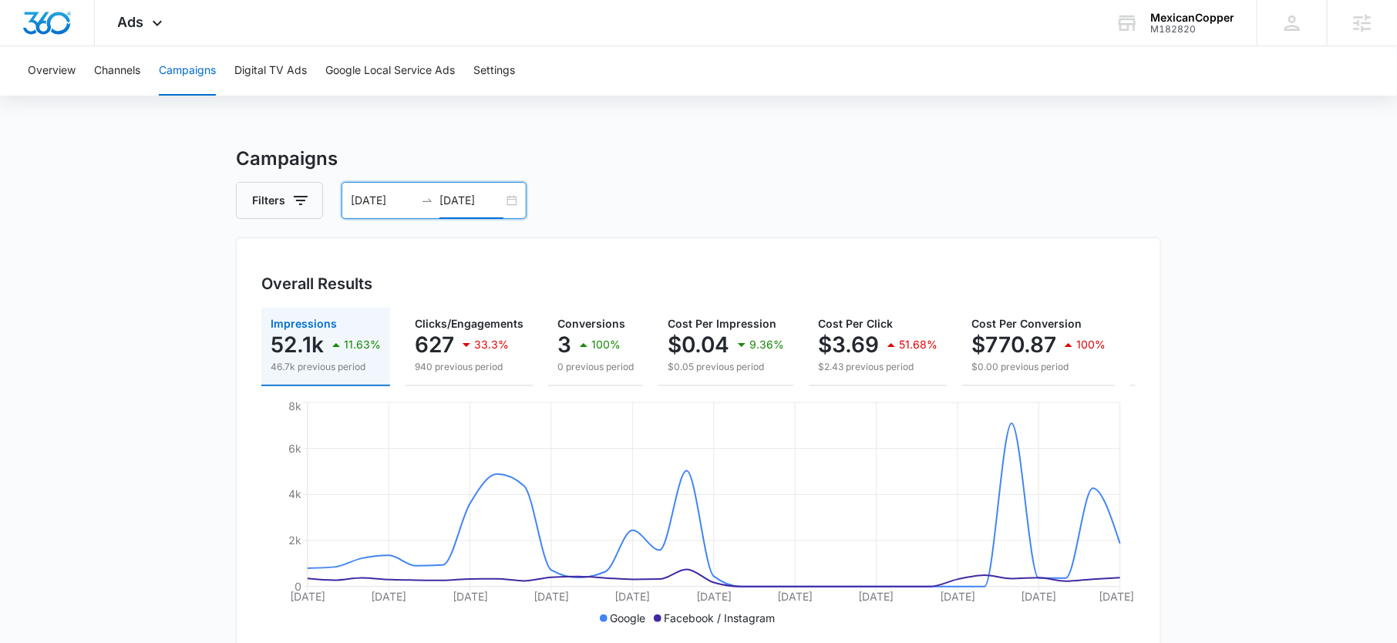
click at [474, 201] on input "08/31/2025" at bounding box center [471, 200] width 64 height 17
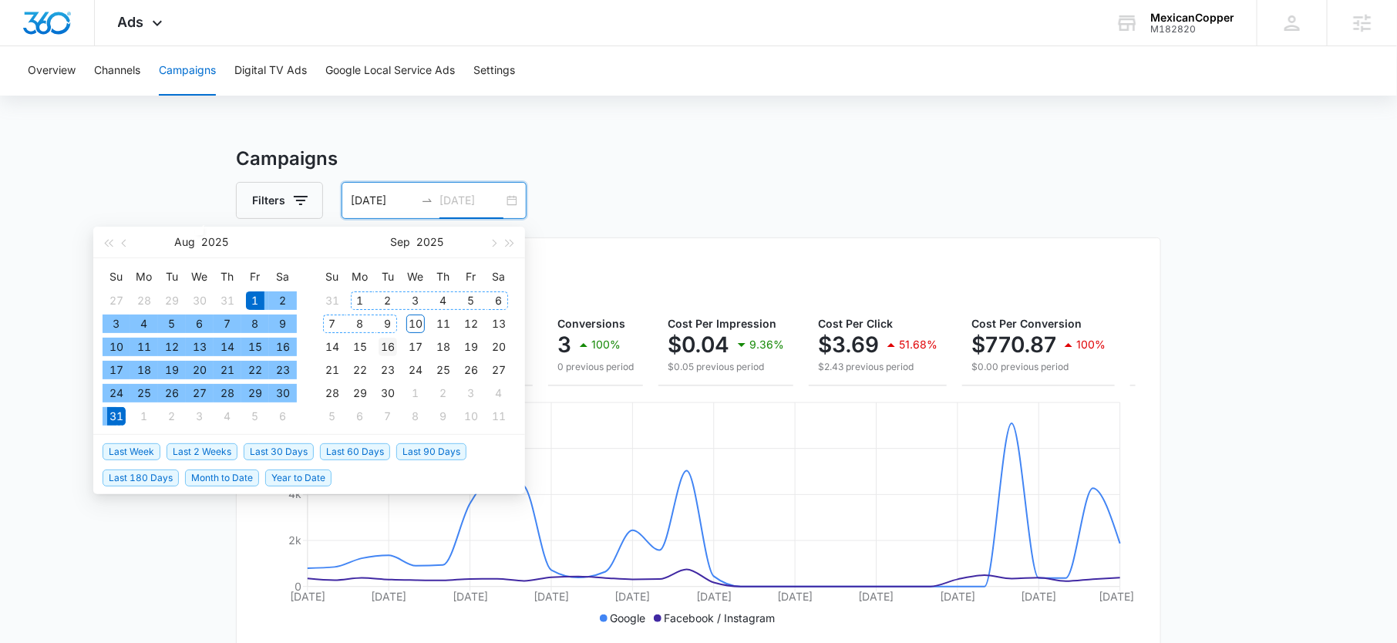
type input "09/16/2025"
click at [385, 336] on td "16" at bounding box center [388, 346] width 28 height 23
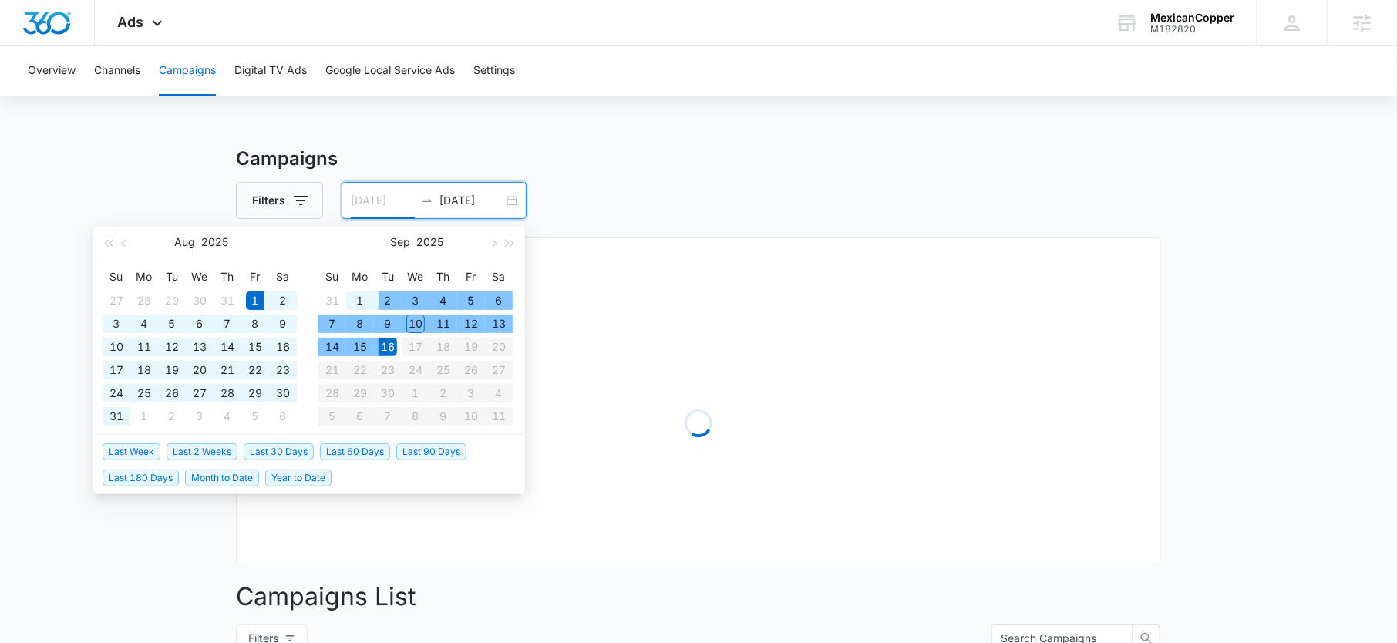
type input "08/01/2025"
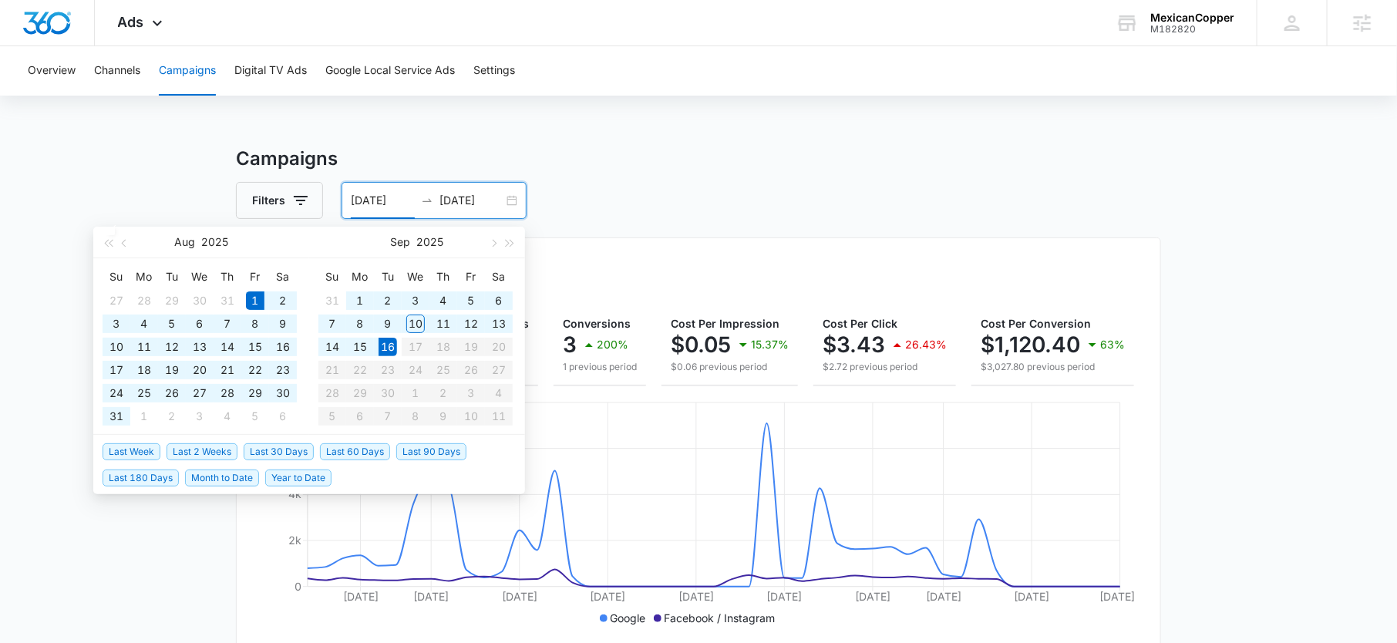
click at [452, 200] on input "09/16/2025" at bounding box center [471, 200] width 64 height 17
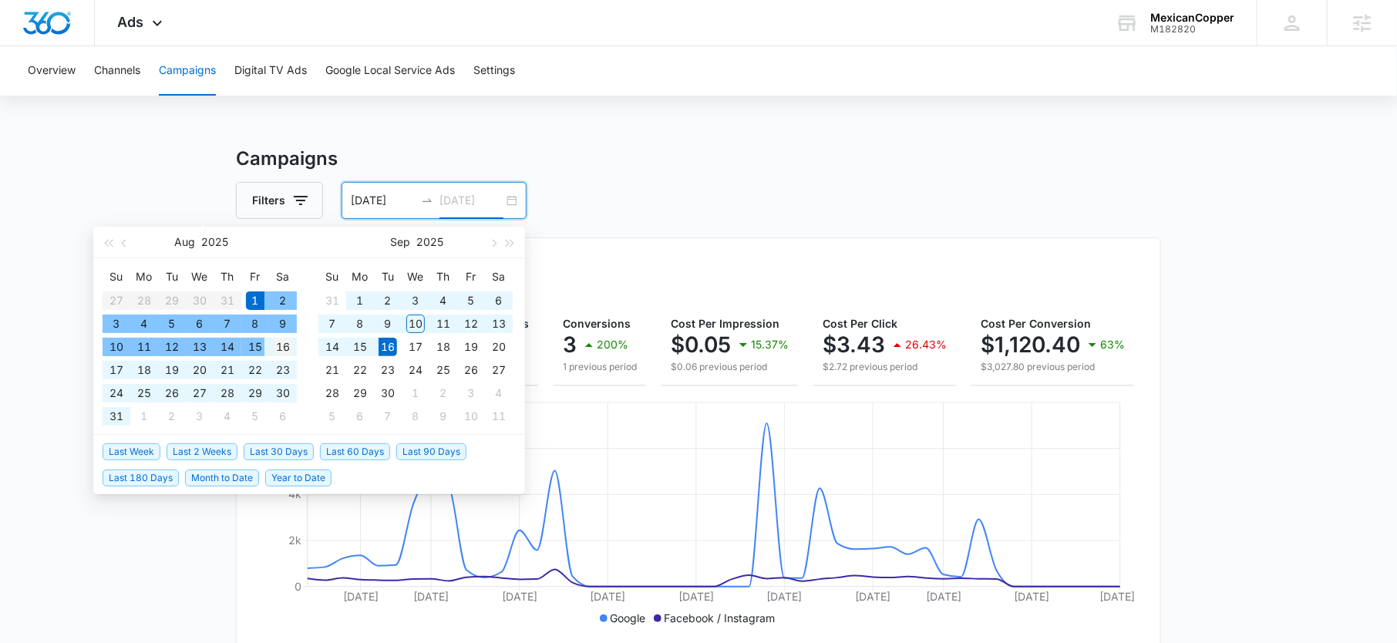
type input "08/16/2025"
click at [278, 338] on div "16" at bounding box center [283, 347] width 18 height 18
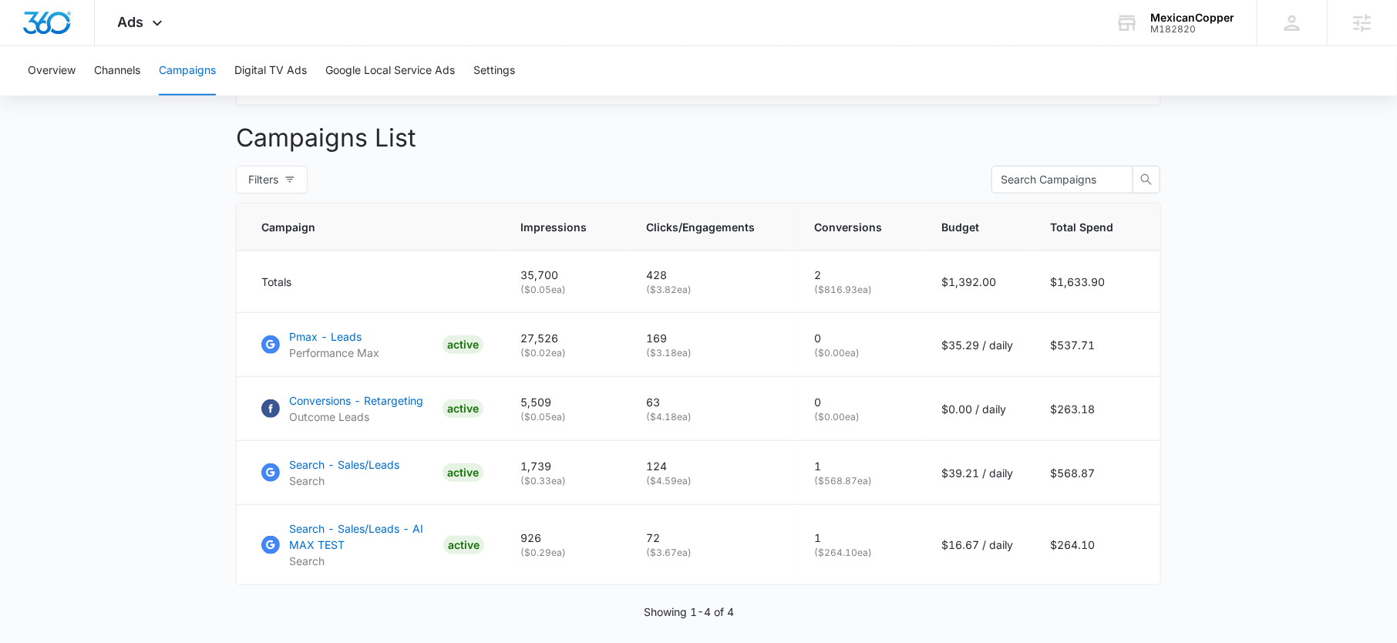
scroll to position [597, 0]
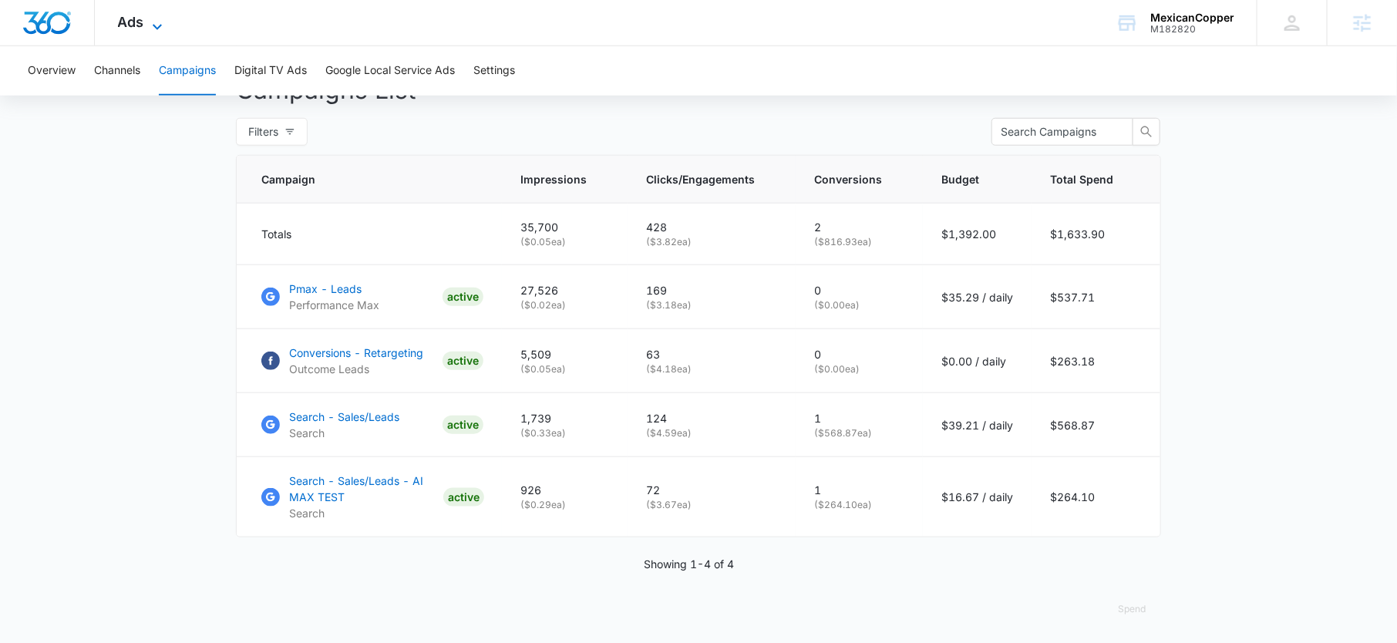
click at [160, 21] on icon at bounding box center [157, 27] width 18 height 18
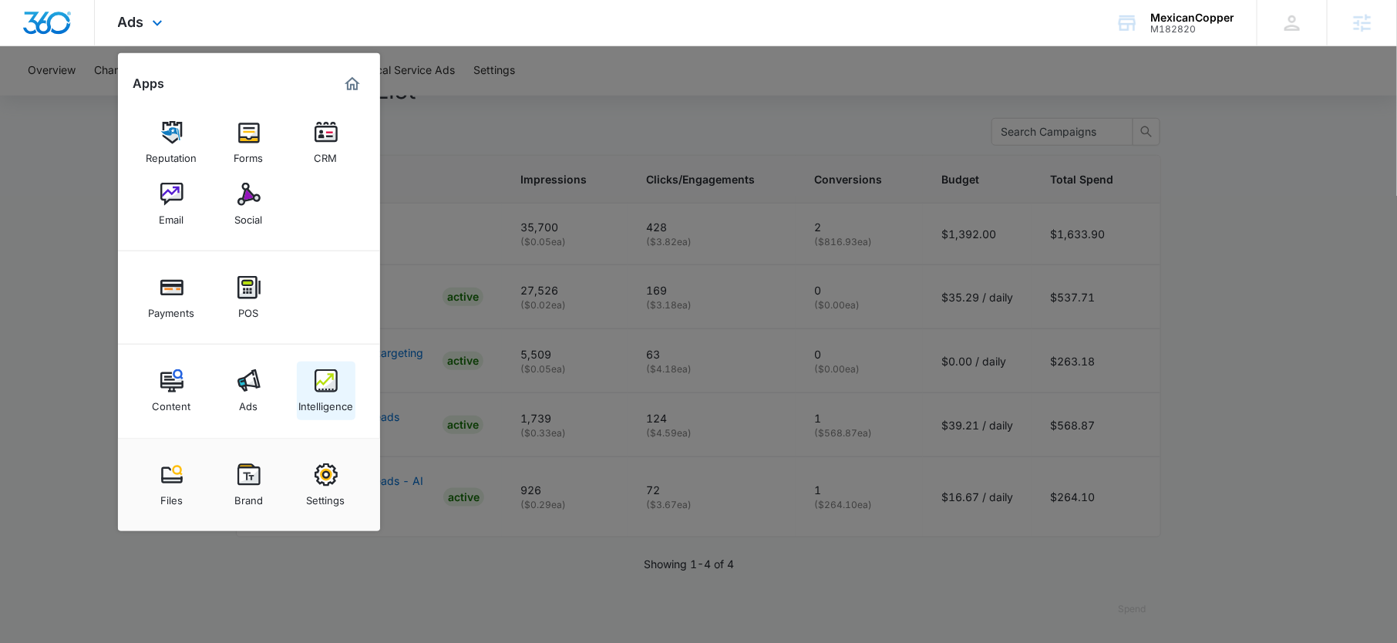
click at [302, 395] on div "Intelligence" at bounding box center [325, 402] width 55 height 20
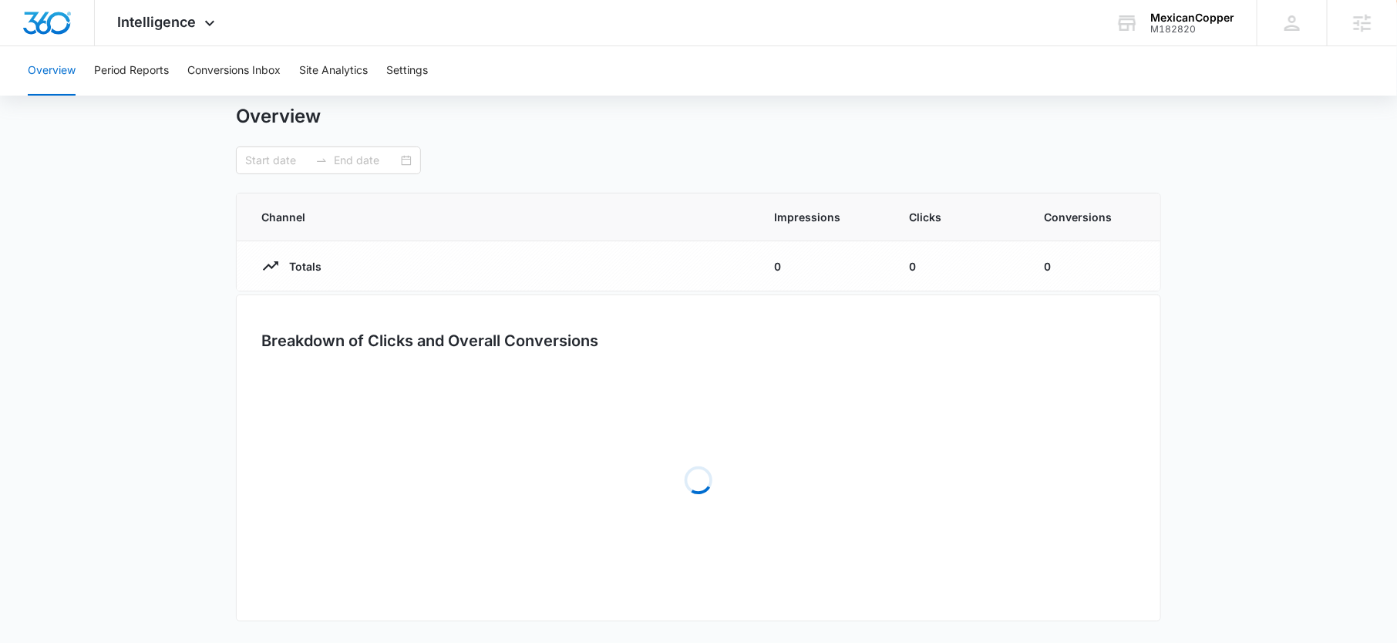
type input "08/01/2025"
type input "08/16/2025"
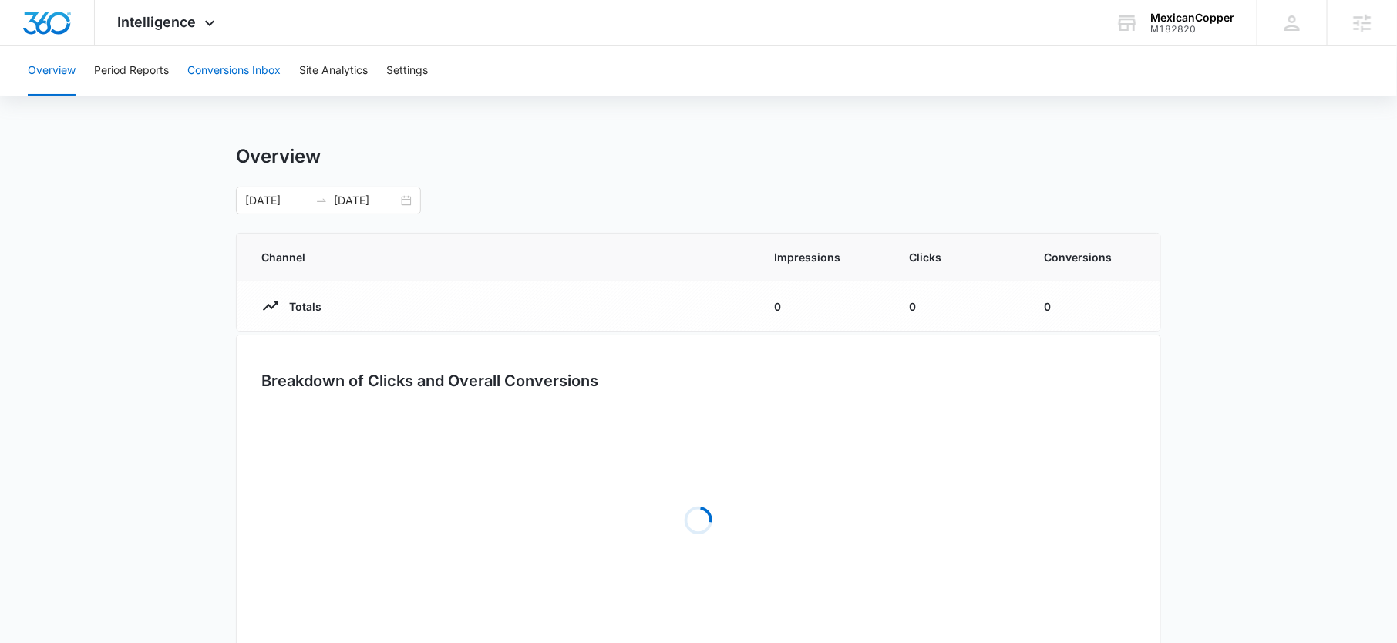
click at [218, 77] on button "Conversions Inbox" at bounding box center [233, 70] width 93 height 49
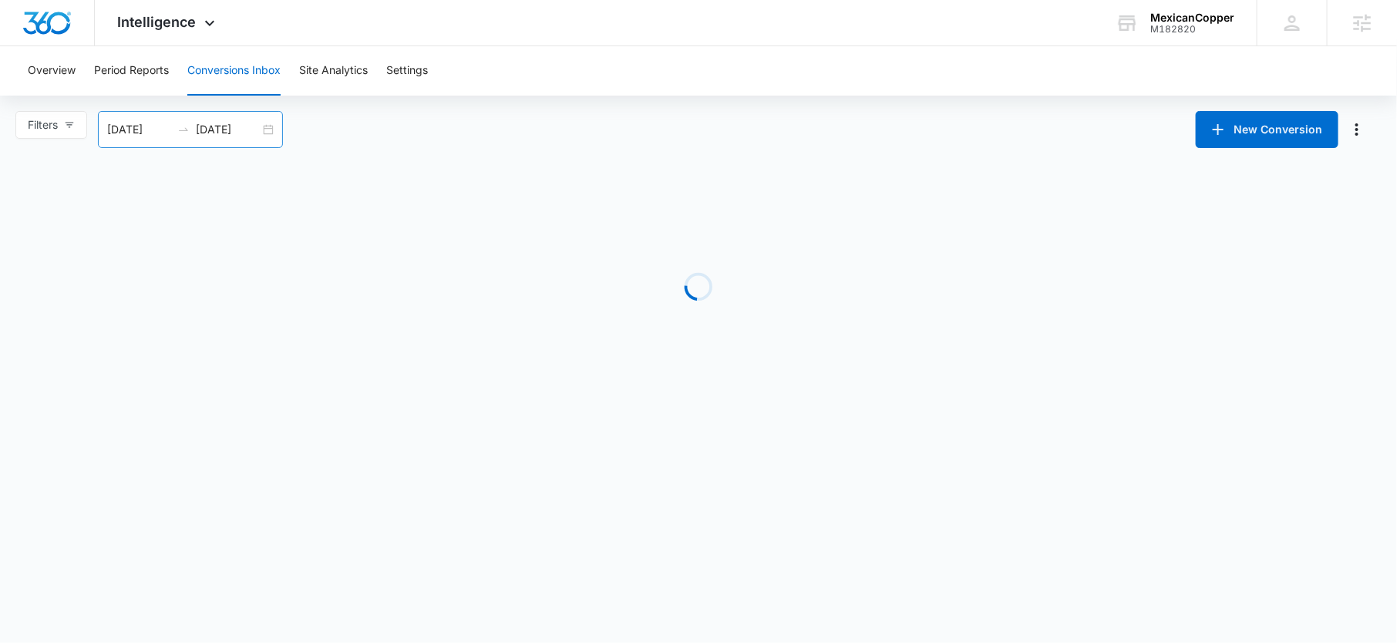
click at [205, 128] on input "09/10/2025" at bounding box center [228, 129] width 64 height 17
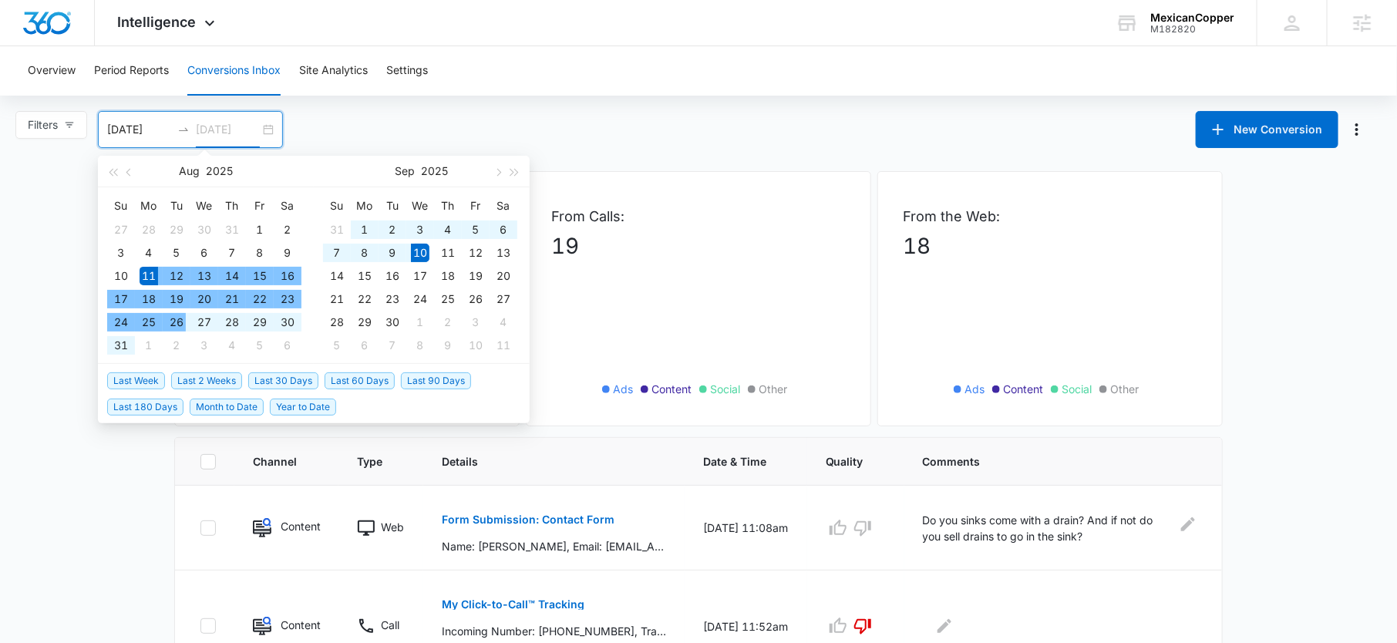
type input "09/10/2025"
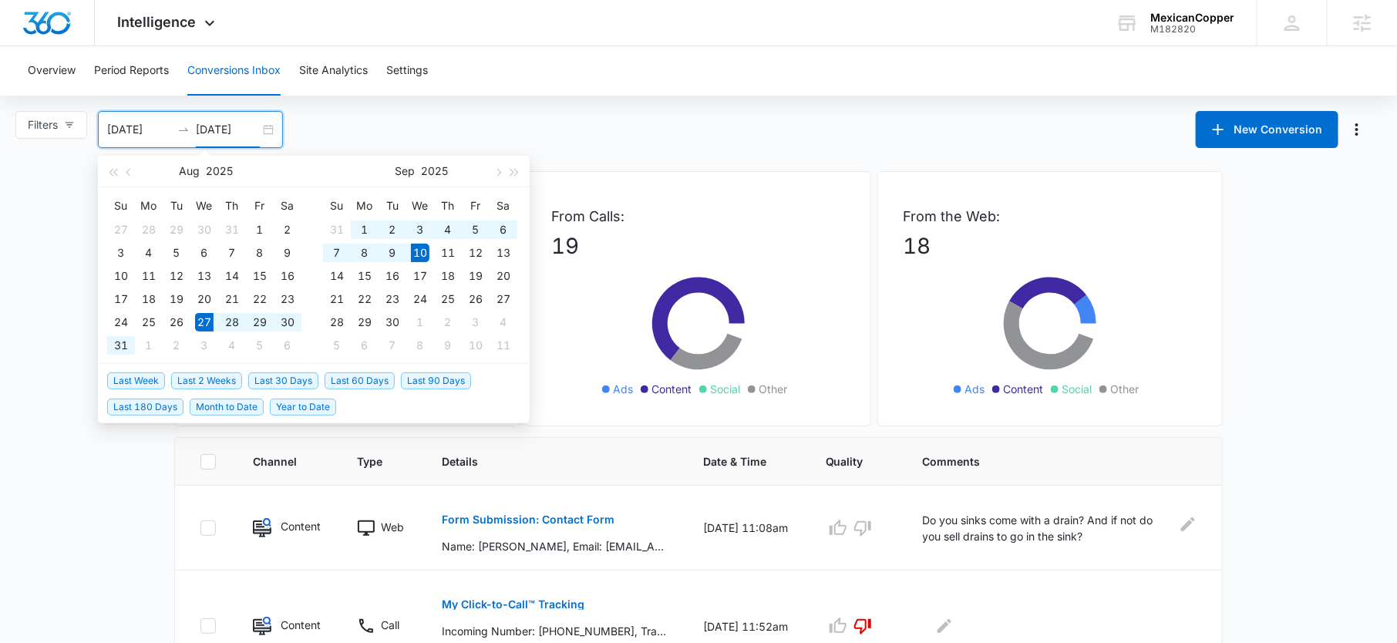
click at [214, 381] on span "Last 2 Weeks" at bounding box center [206, 380] width 71 height 17
type input "08/27/2025"
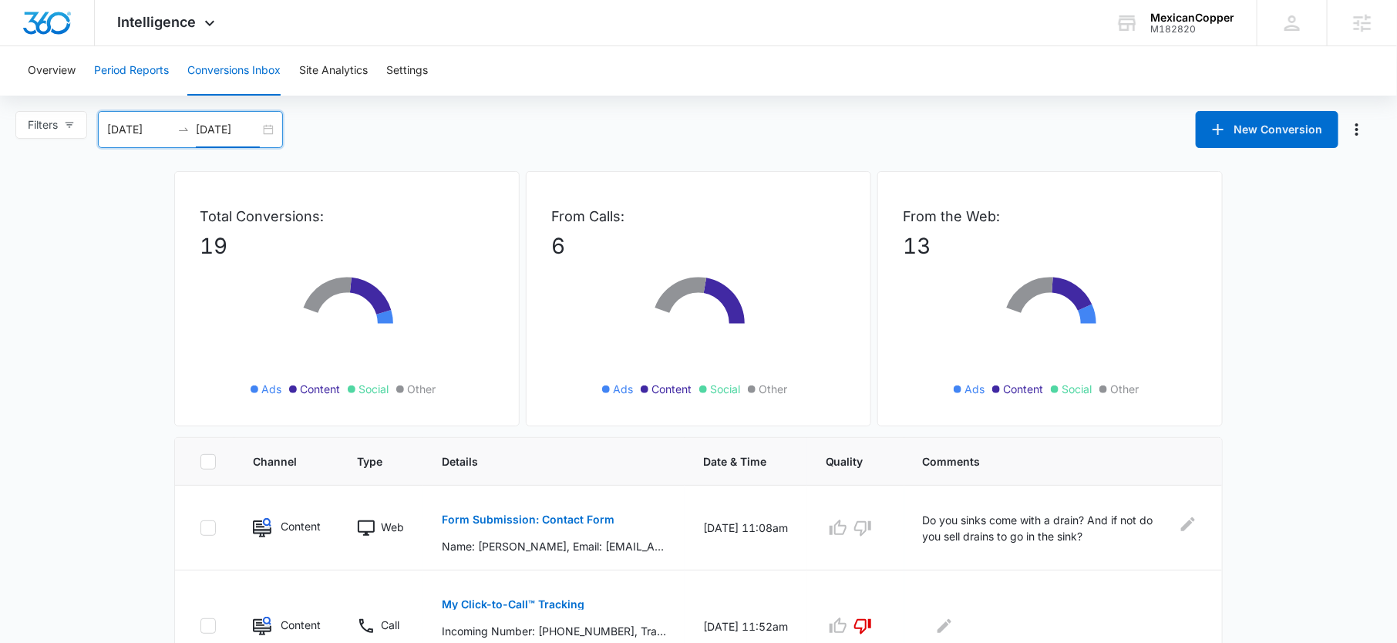
click at [133, 67] on button "Period Reports" at bounding box center [131, 70] width 75 height 49
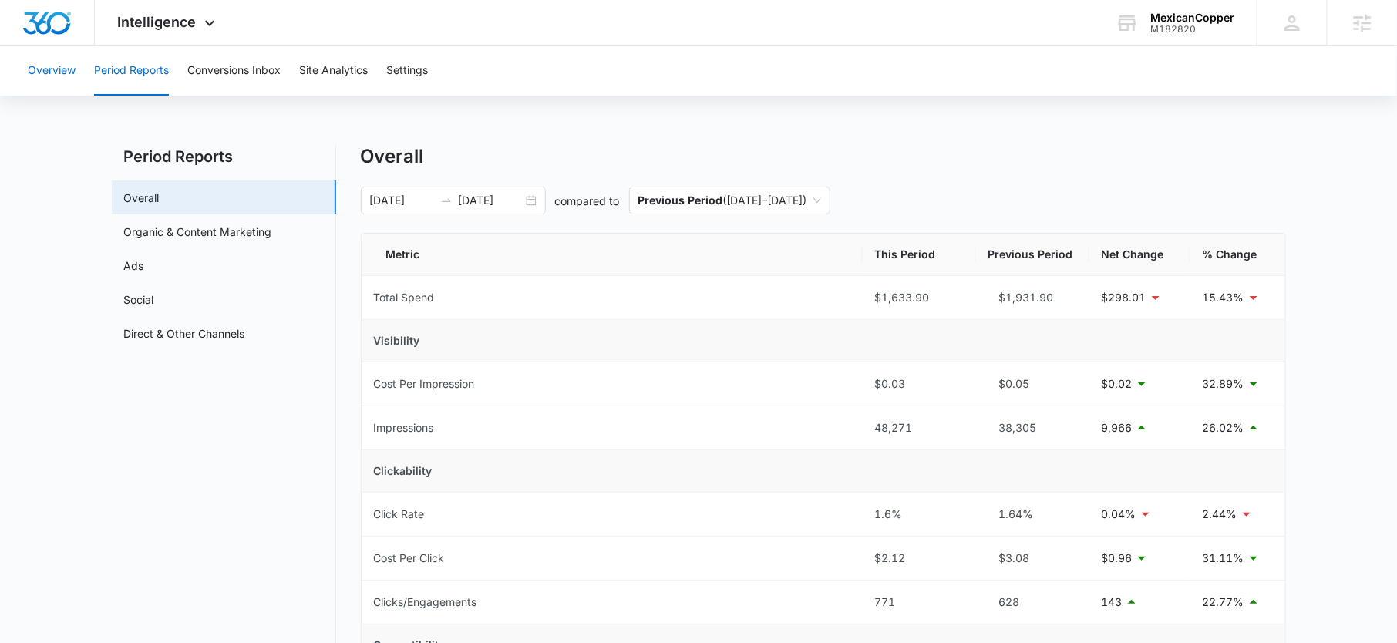
click at [62, 82] on button "Overview" at bounding box center [52, 70] width 48 height 49
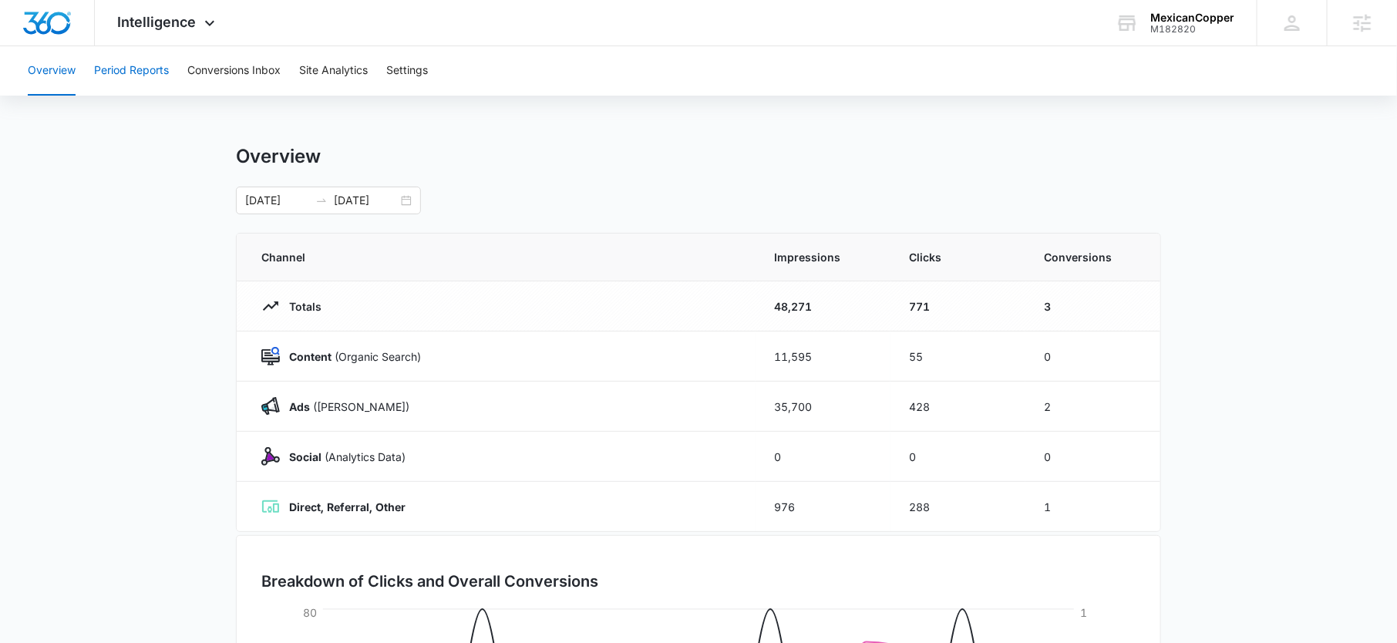
click at [118, 79] on button "Period Reports" at bounding box center [131, 70] width 75 height 49
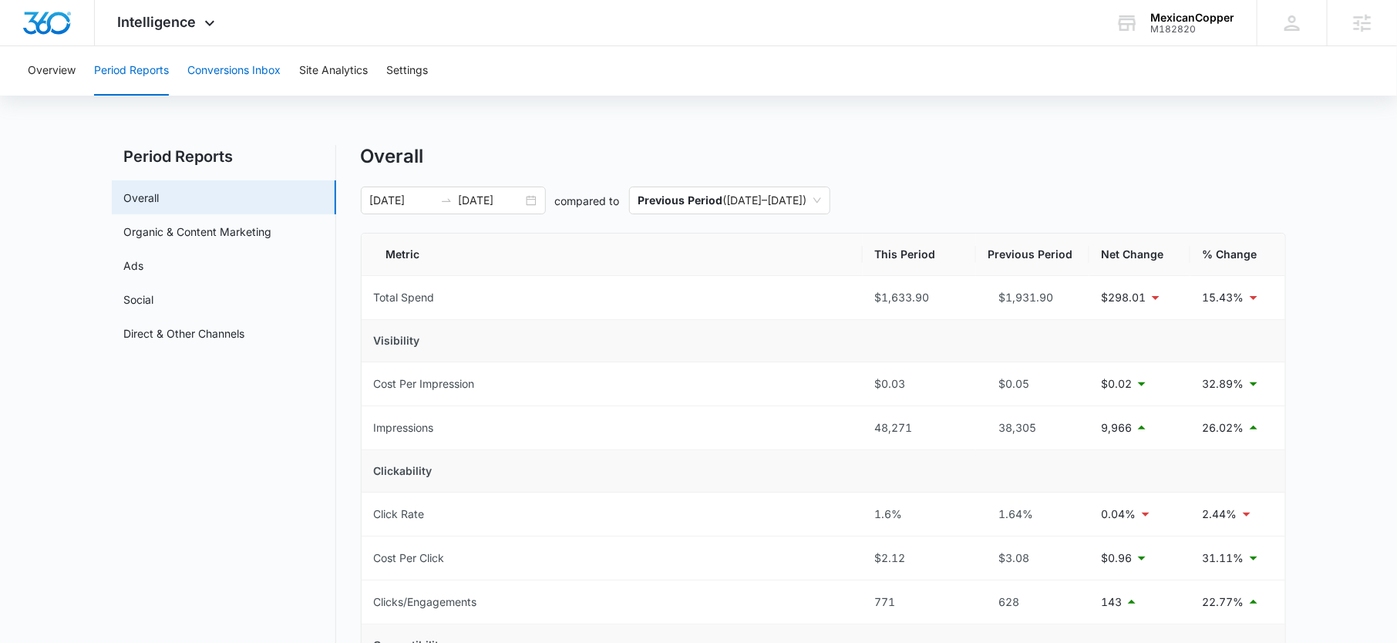
click at [213, 68] on button "Conversions Inbox" at bounding box center [233, 70] width 93 height 49
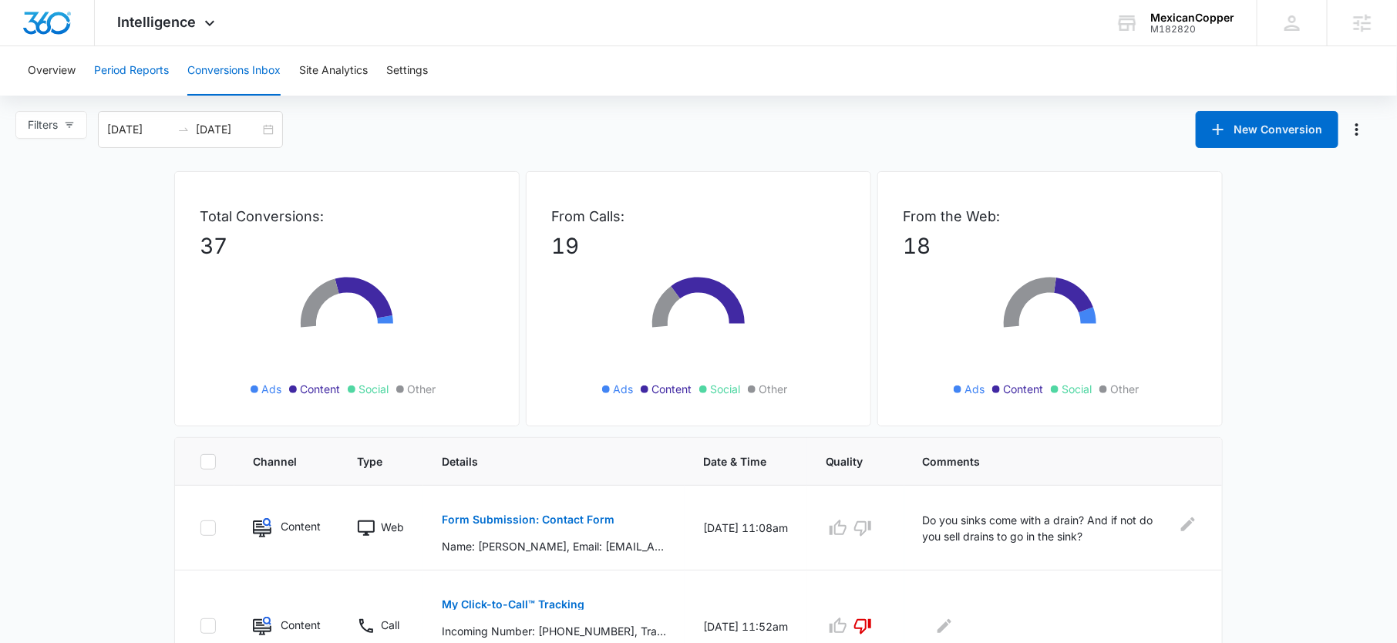
click at [136, 80] on button "Period Reports" at bounding box center [131, 70] width 75 height 49
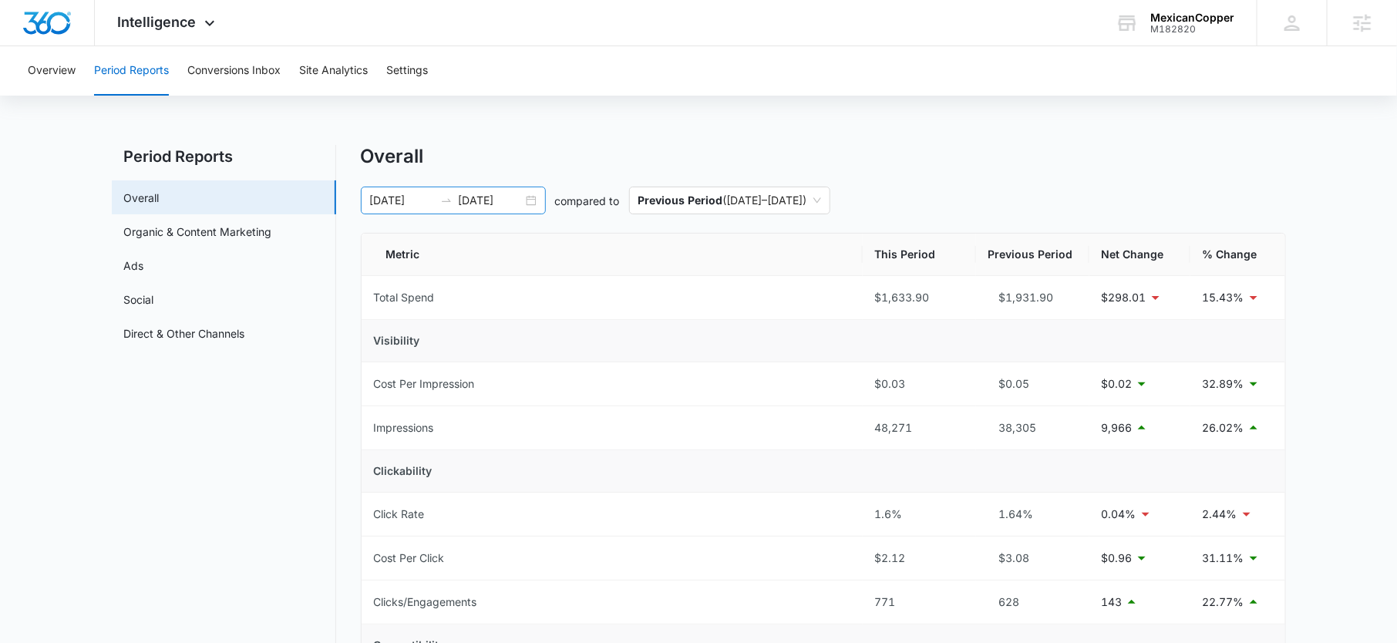
click at [498, 193] on input "08/16/2025" at bounding box center [491, 200] width 64 height 17
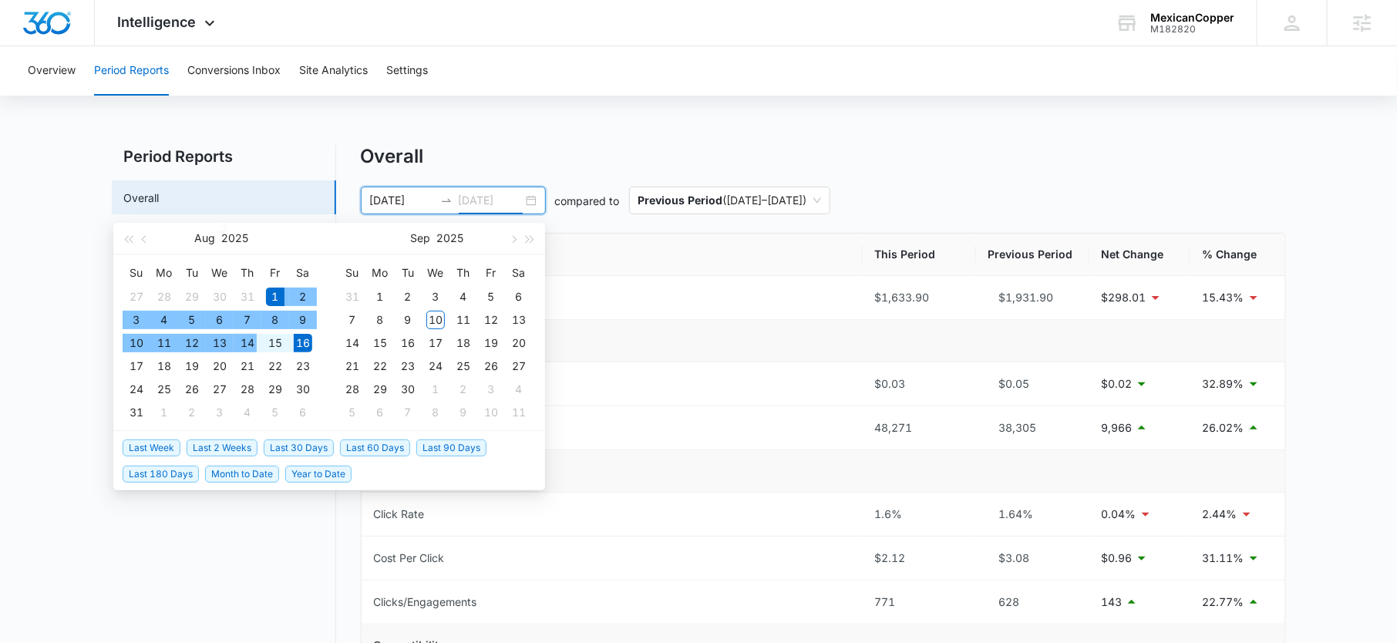
type input "08/16/2025"
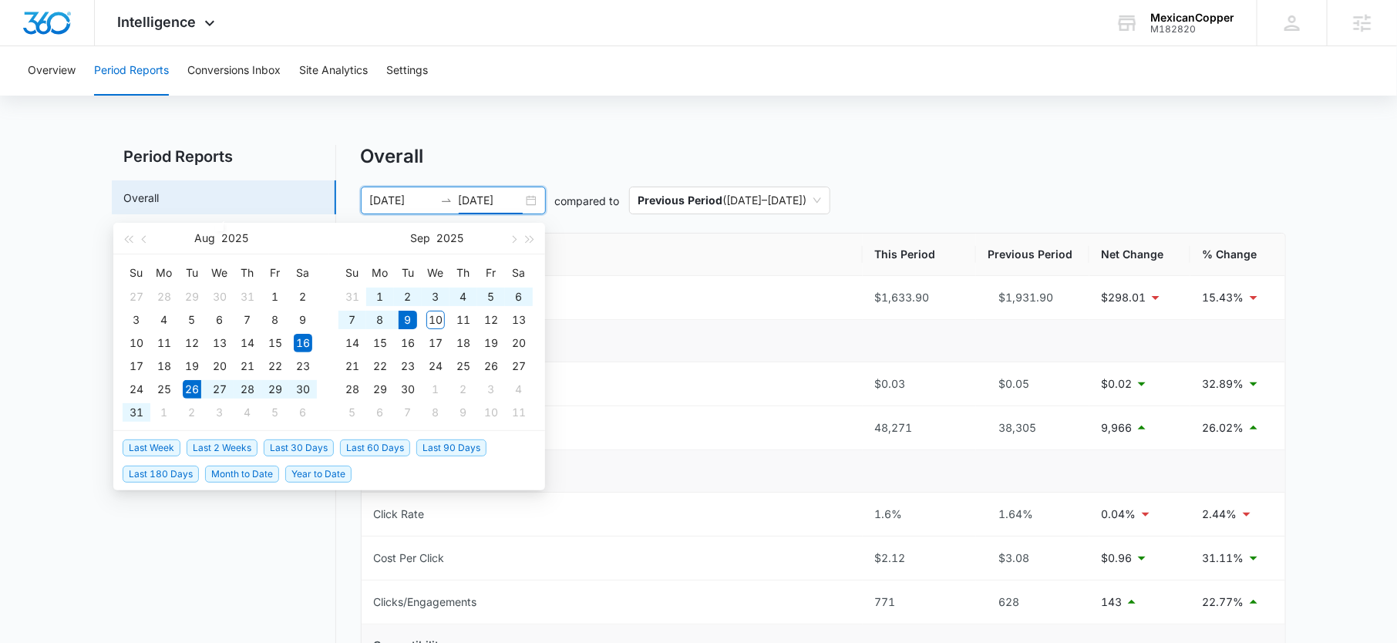
click at [213, 447] on span "Last 2 Weeks" at bounding box center [222, 447] width 71 height 17
type input "08/26/2025"
type input "09/09/2025"
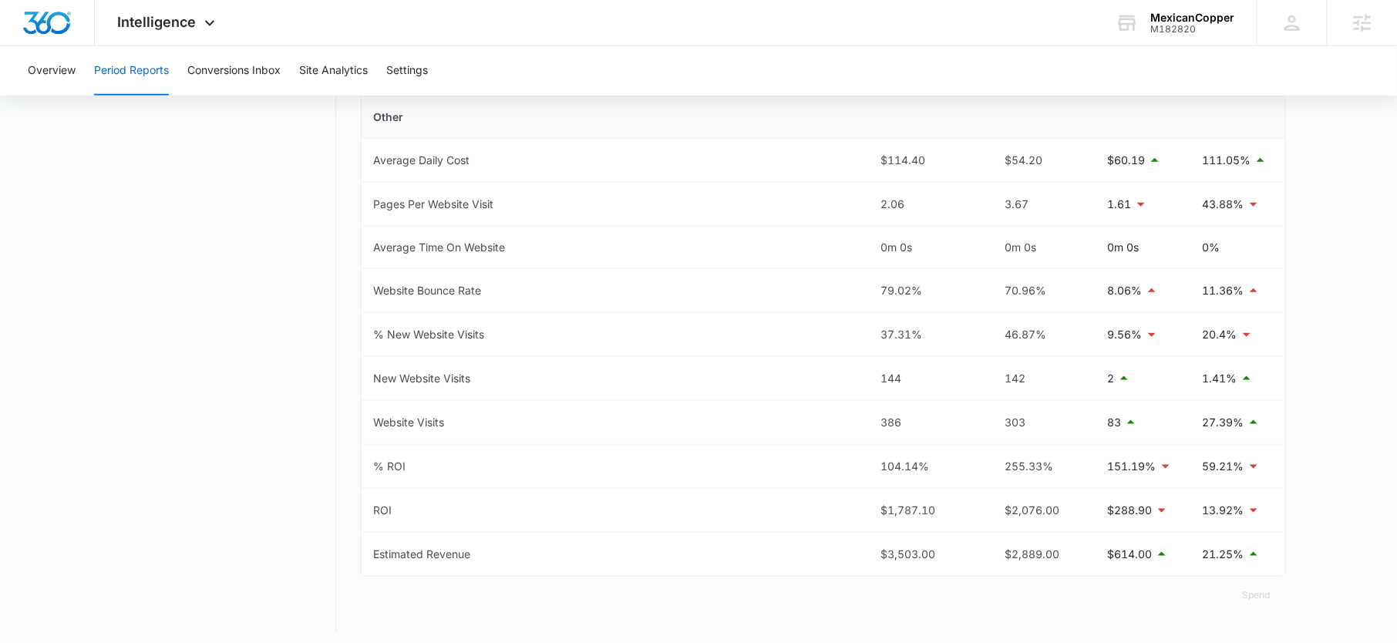
scroll to position [61, 0]
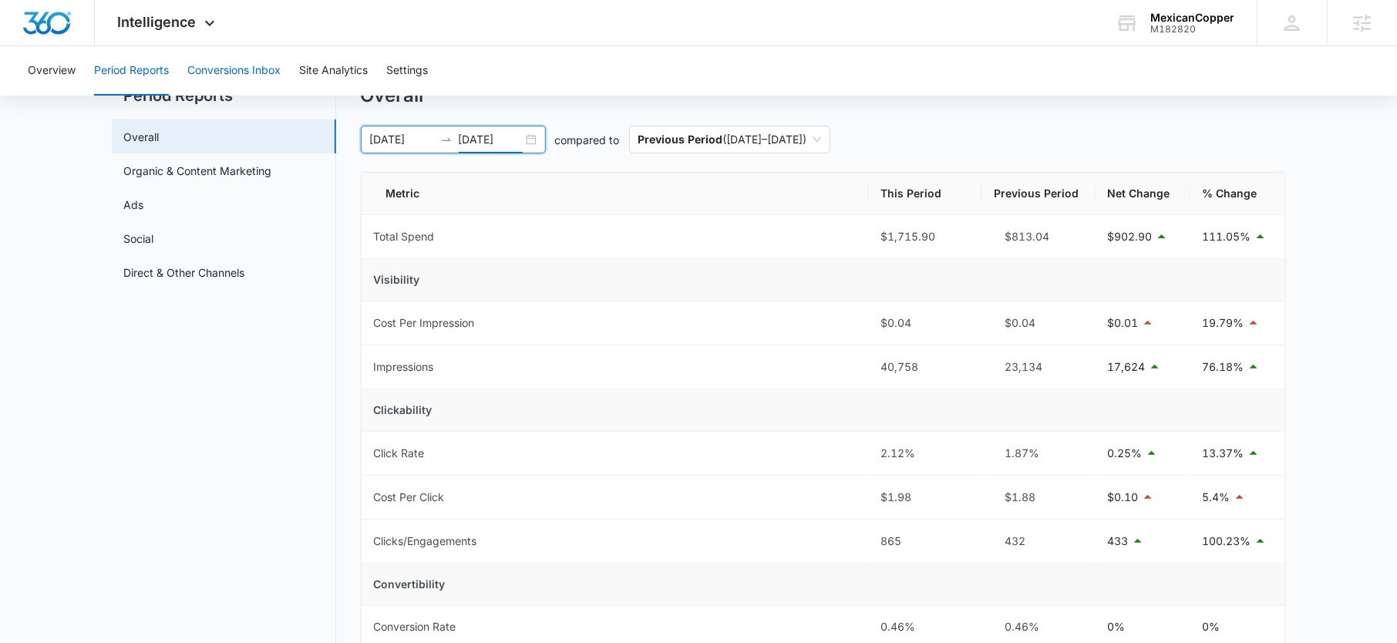
click at [244, 69] on button "Conversions Inbox" at bounding box center [233, 70] width 93 height 49
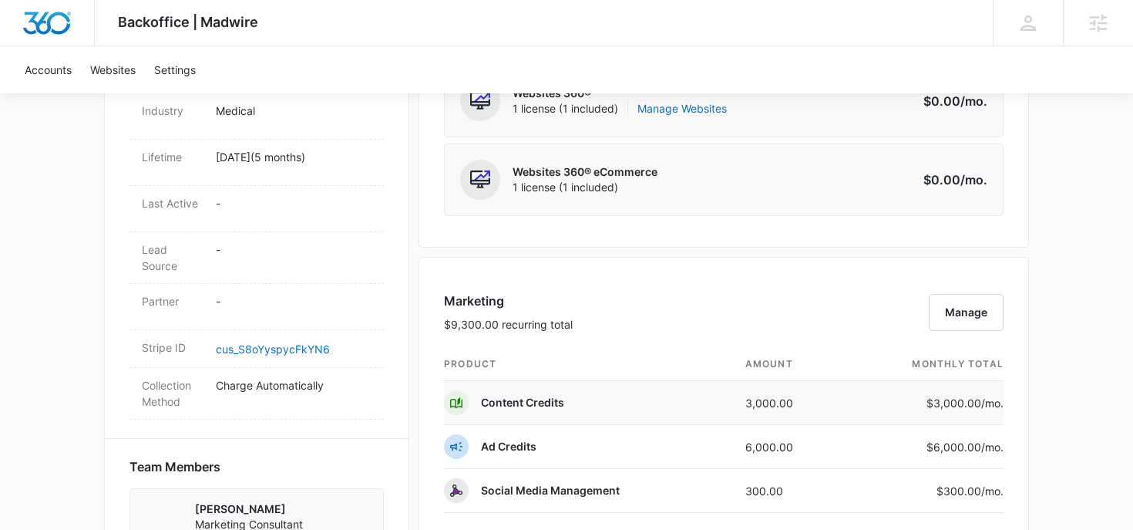
scroll to position [792, 0]
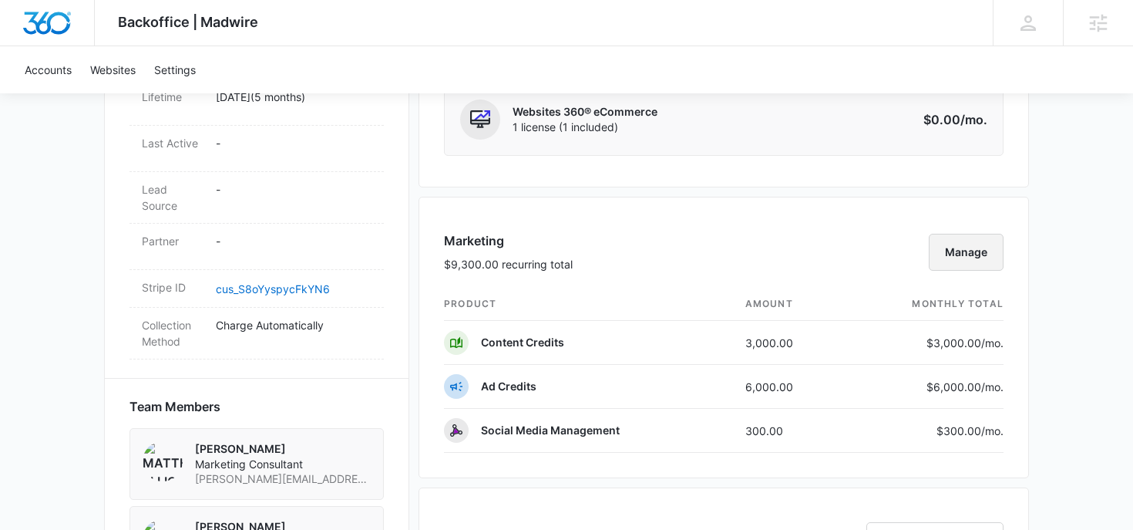
click at [960, 257] on button "Manage" at bounding box center [966, 252] width 75 height 37
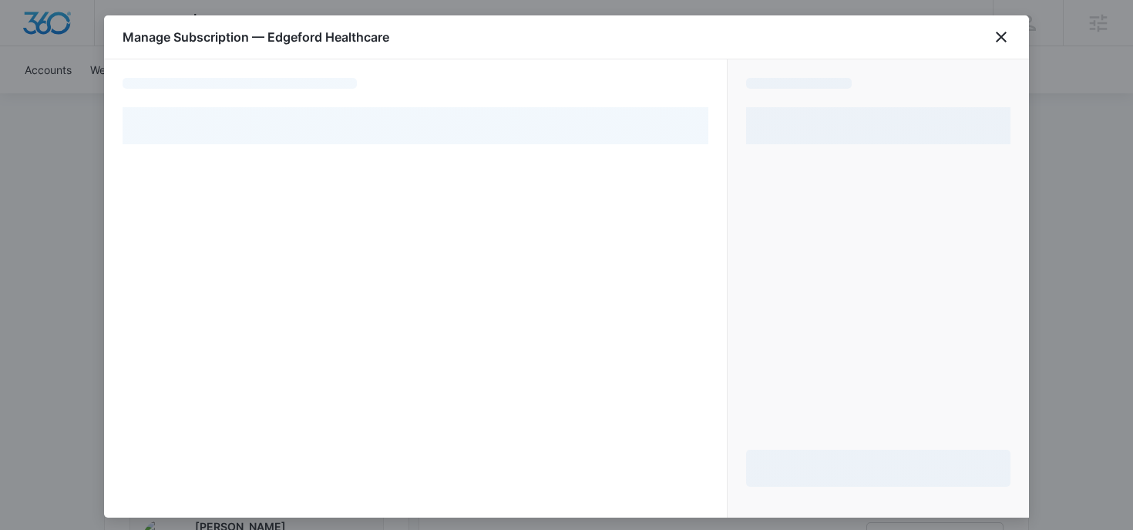
select select "pm_1REWxjA4n8RTgNjUIXn37kkB"
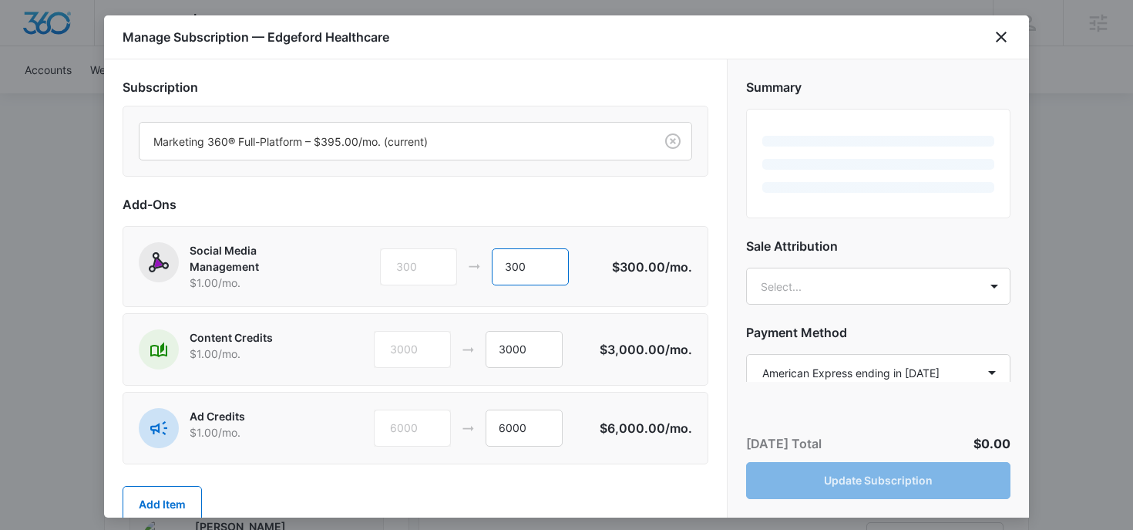
click at [520, 264] on input "300" at bounding box center [530, 266] width 77 height 37
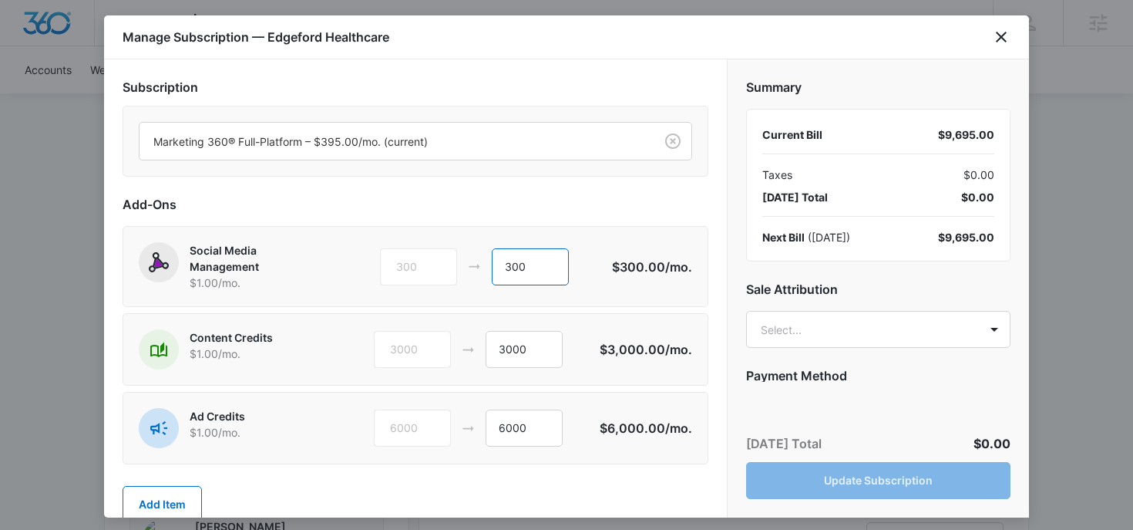
click at [520, 264] on input "300" at bounding box center [530, 266] width 77 height 37
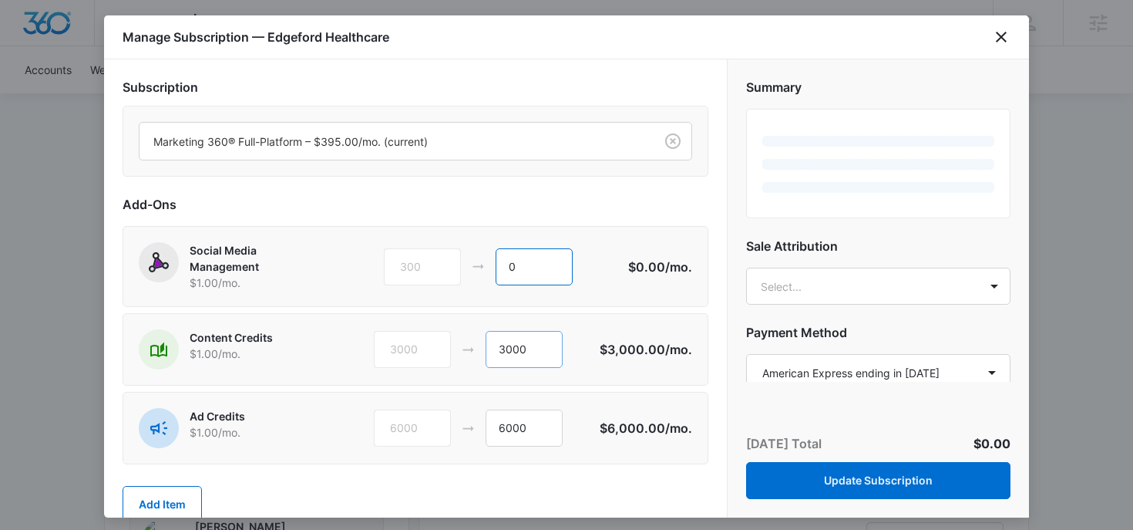
type input "0"
click at [511, 348] on input "3000" at bounding box center [524, 349] width 77 height 37
type input "0"
click at [509, 436] on input "6000" at bounding box center [524, 427] width 77 height 37
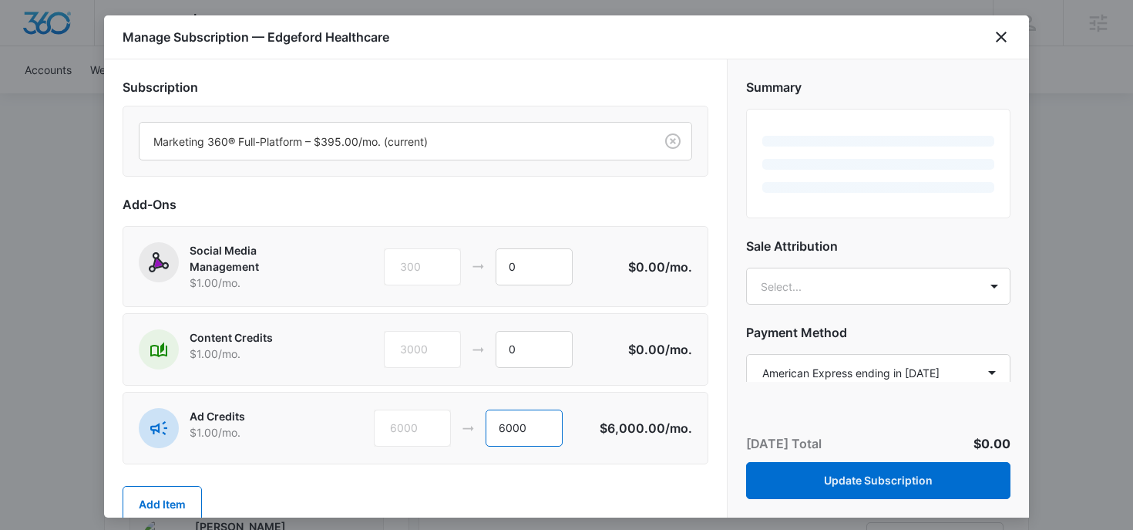
click at [509, 436] on input "6000" at bounding box center [524, 427] width 77 height 37
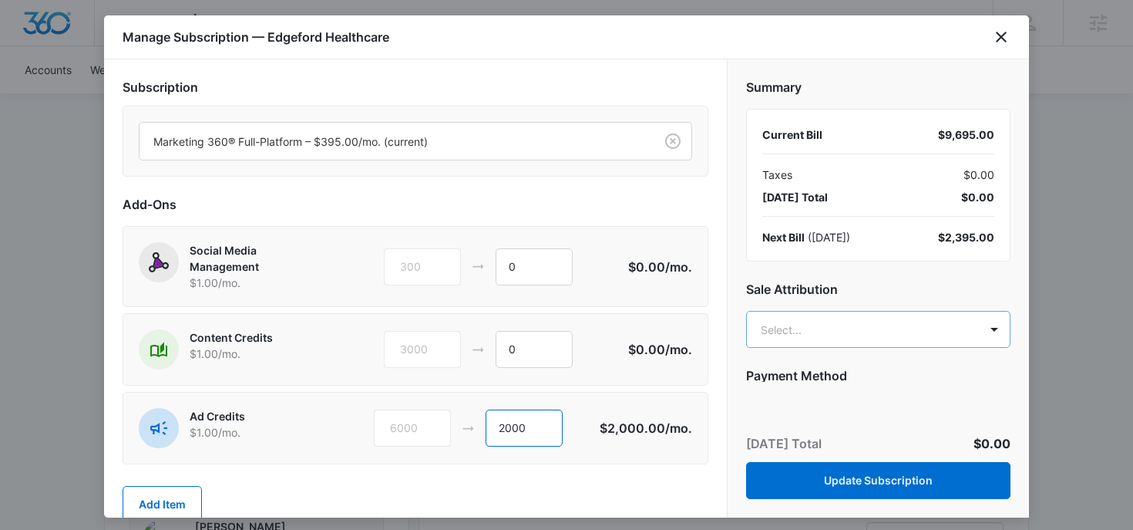
type input "2000"
click at [773, 335] on body "Backoffice | Madwire Apps Settings RM Robin Mills robin.mills@madwire.com My Pr…" at bounding box center [566, 433] width 1133 height 2450
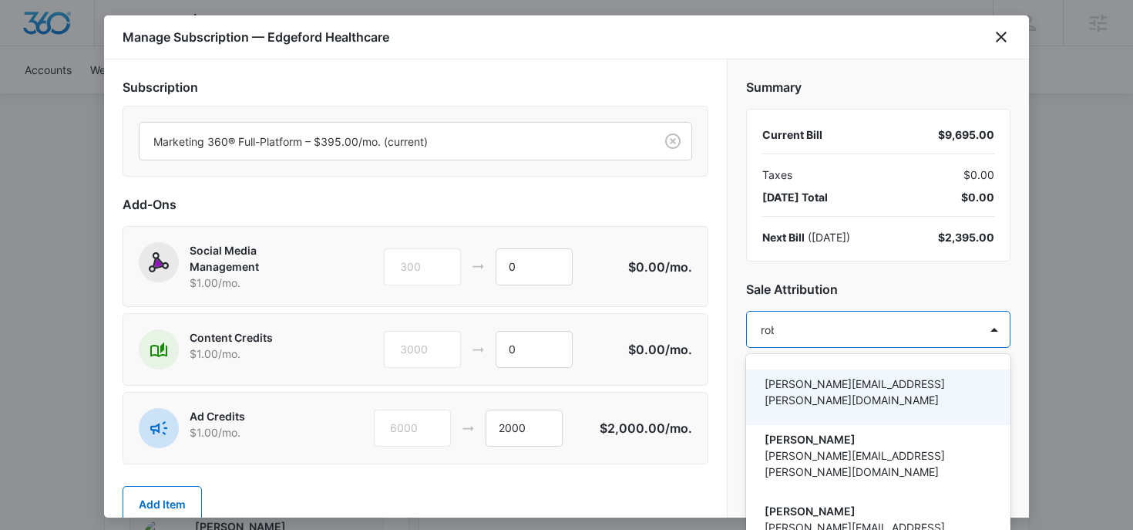
type input "robin"
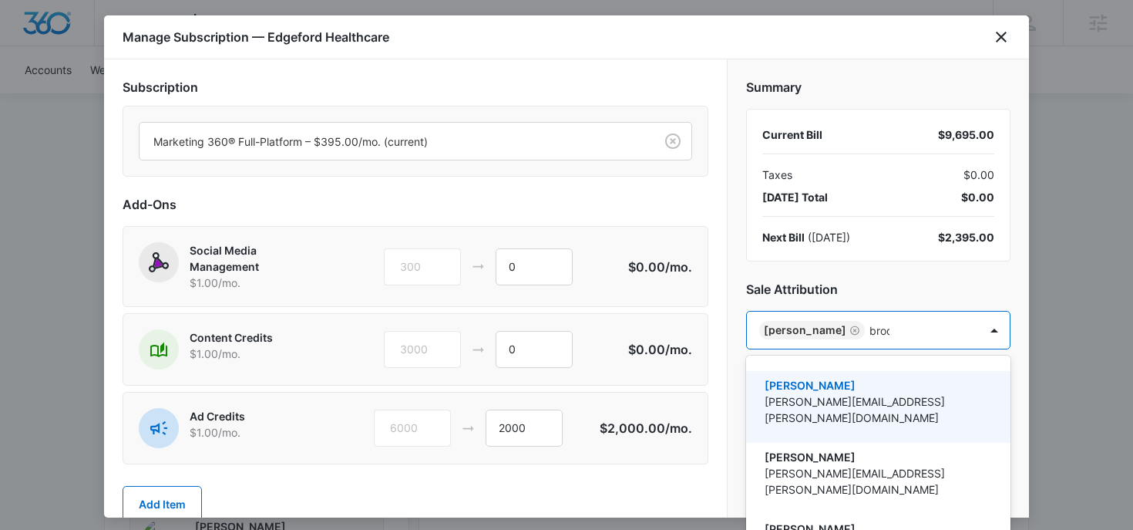
type input "brook"
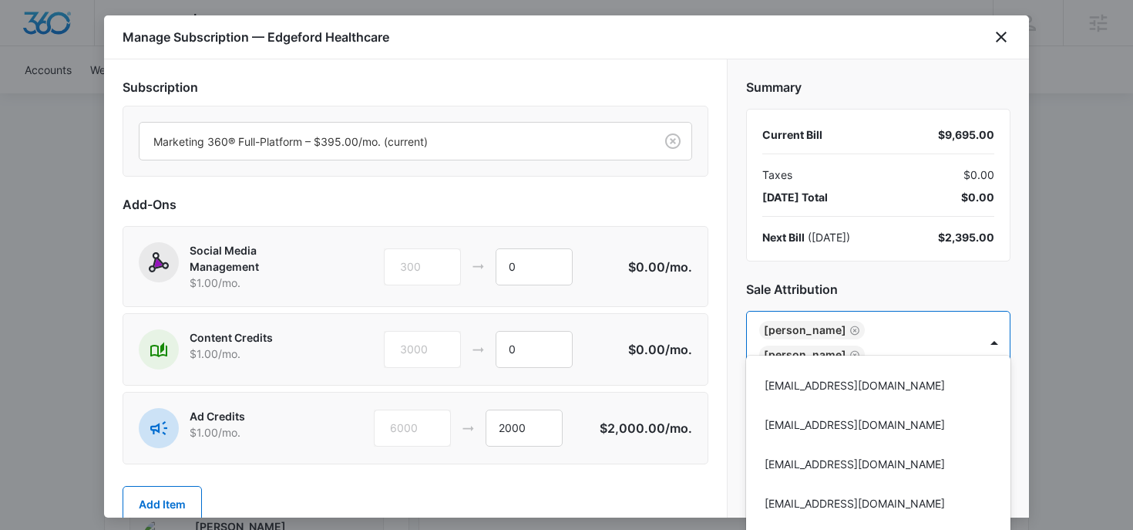
click at [933, 328] on div at bounding box center [566, 265] width 1133 height 530
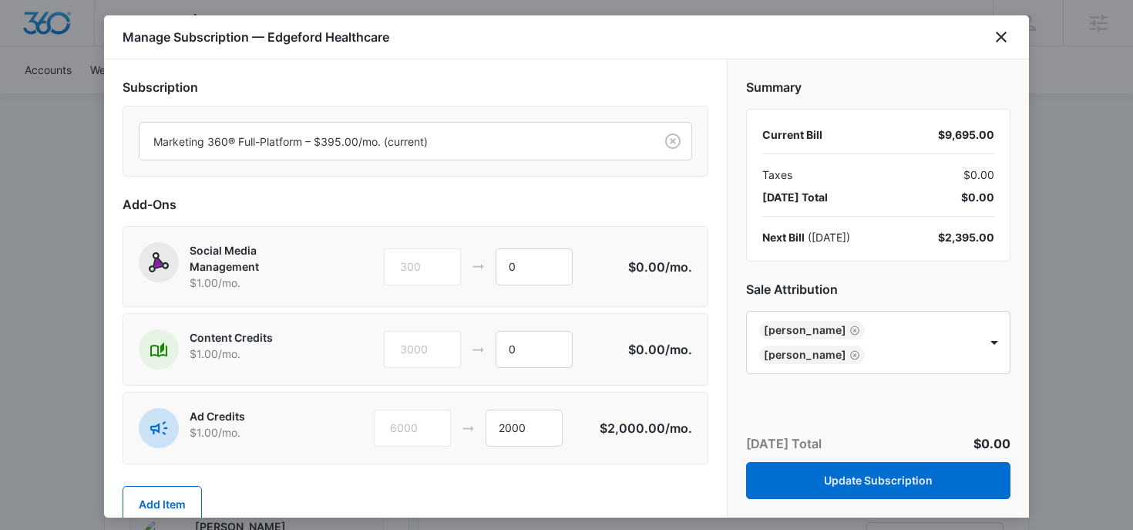
click at [860, 349] on icon "Remove Sean Brookover" at bounding box center [854, 355] width 11 height 12
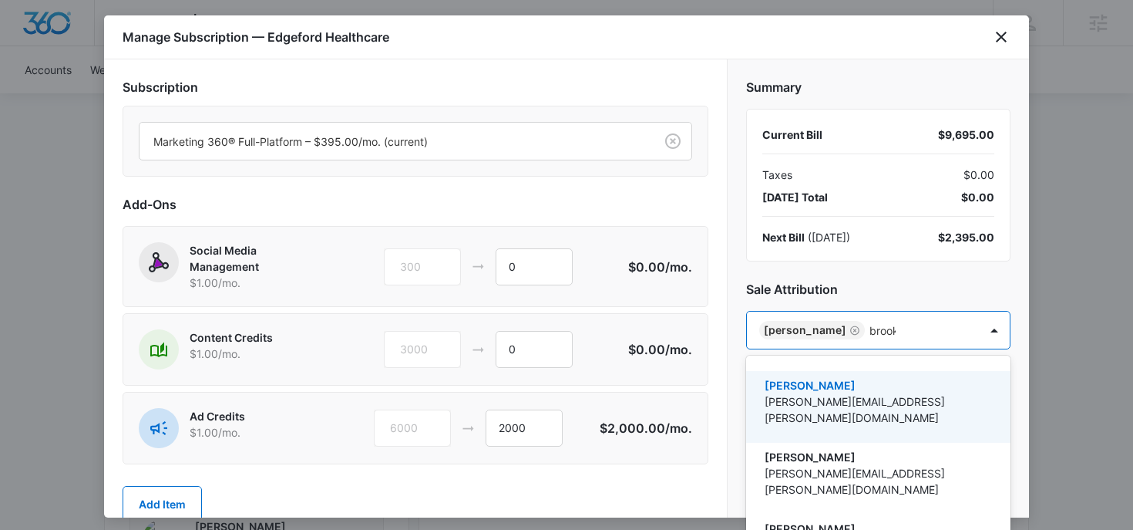
type input "brooke"
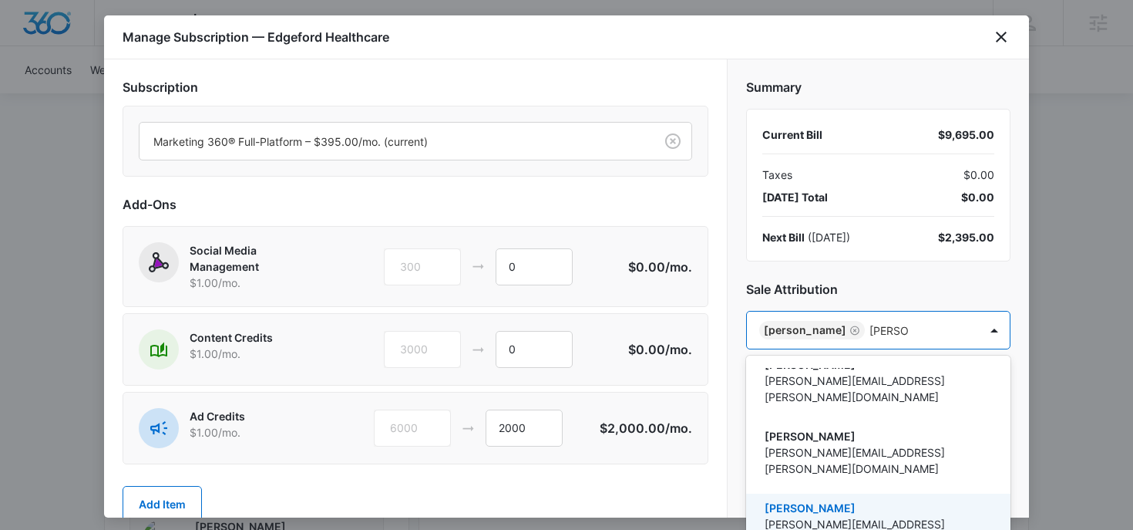
click at [852, 516] on p "brooke.poulson@madwire.com" at bounding box center [877, 532] width 224 height 32
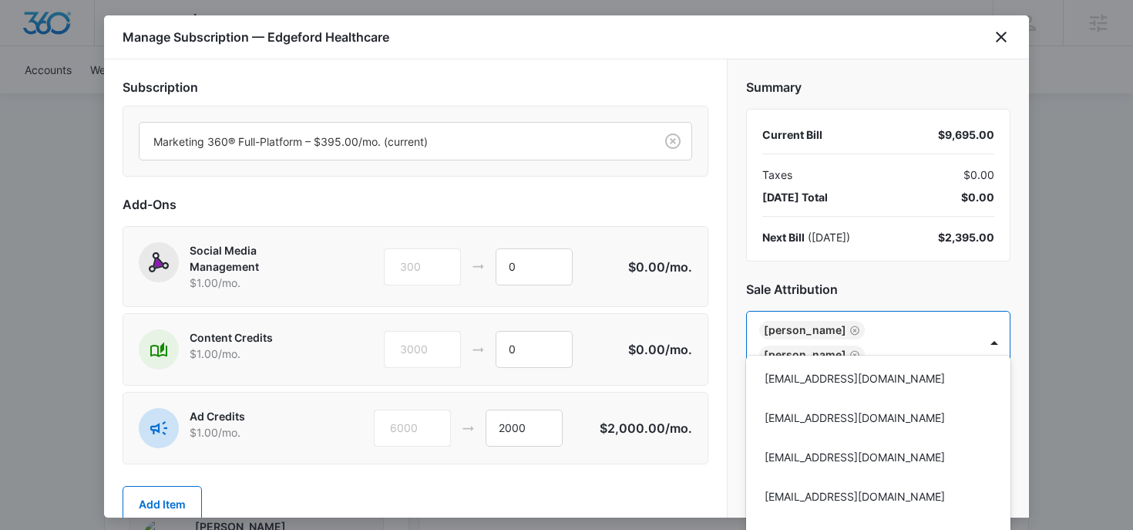
scroll to position [35873, 0]
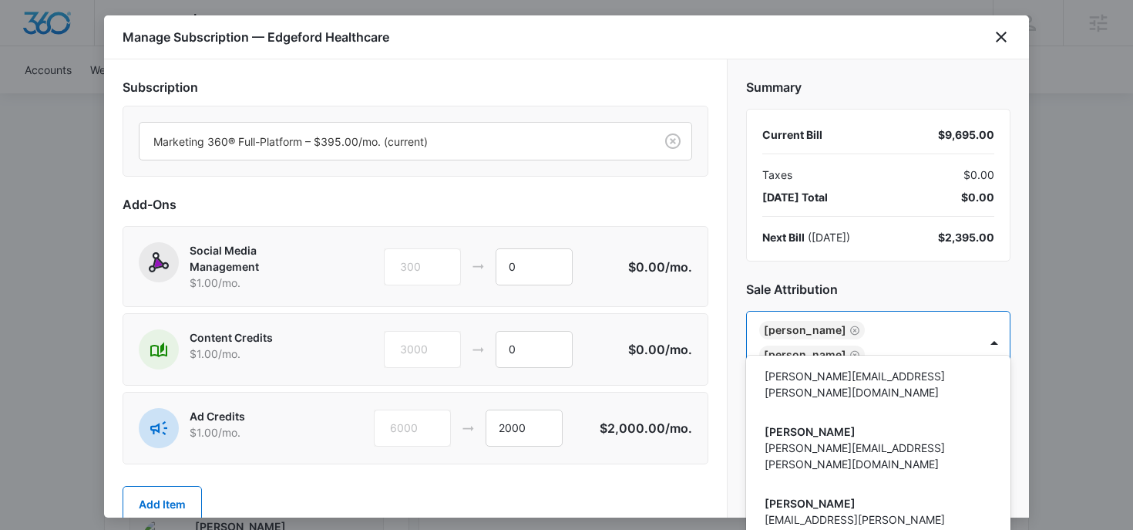
click at [884, 289] on div at bounding box center [566, 265] width 1133 height 530
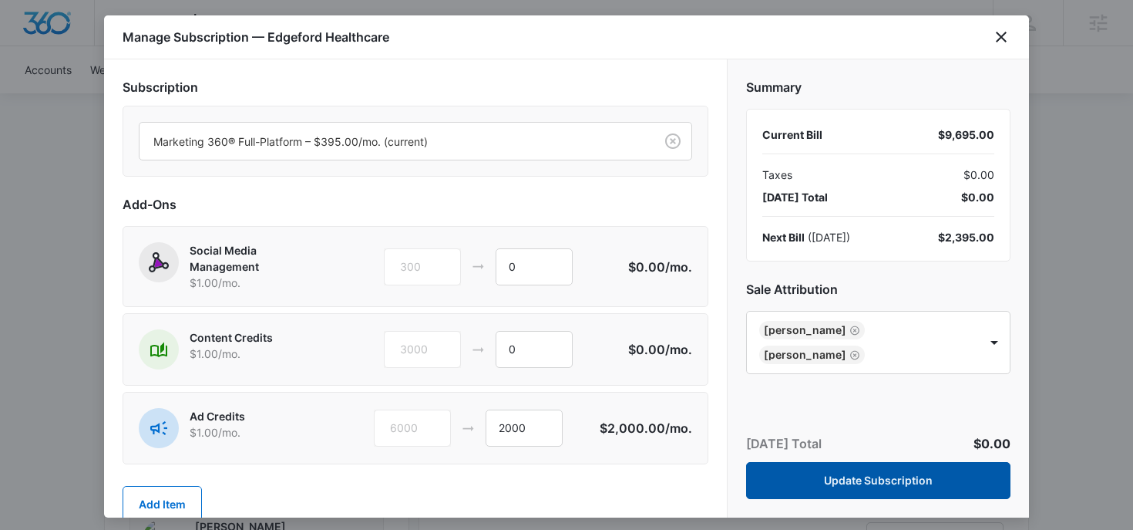
click at [810, 477] on button "Update Subscription" at bounding box center [878, 480] width 264 height 37
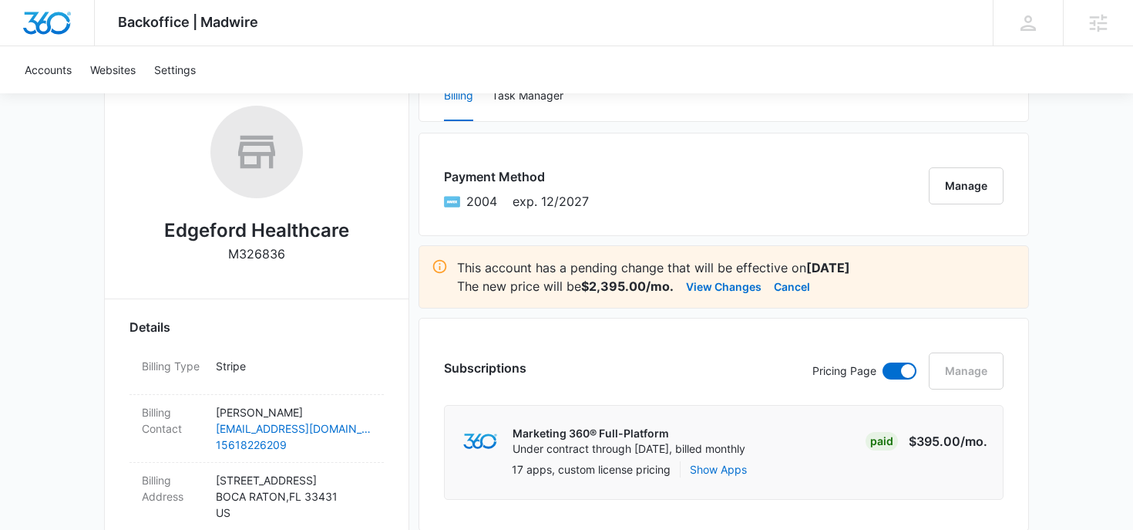
scroll to position [271, 0]
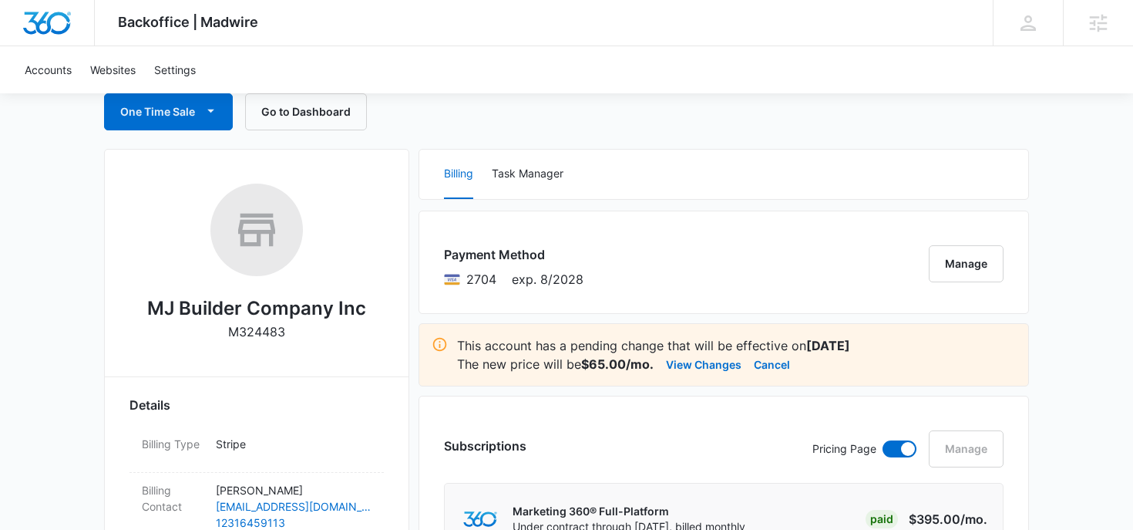
scroll to position [142, 0]
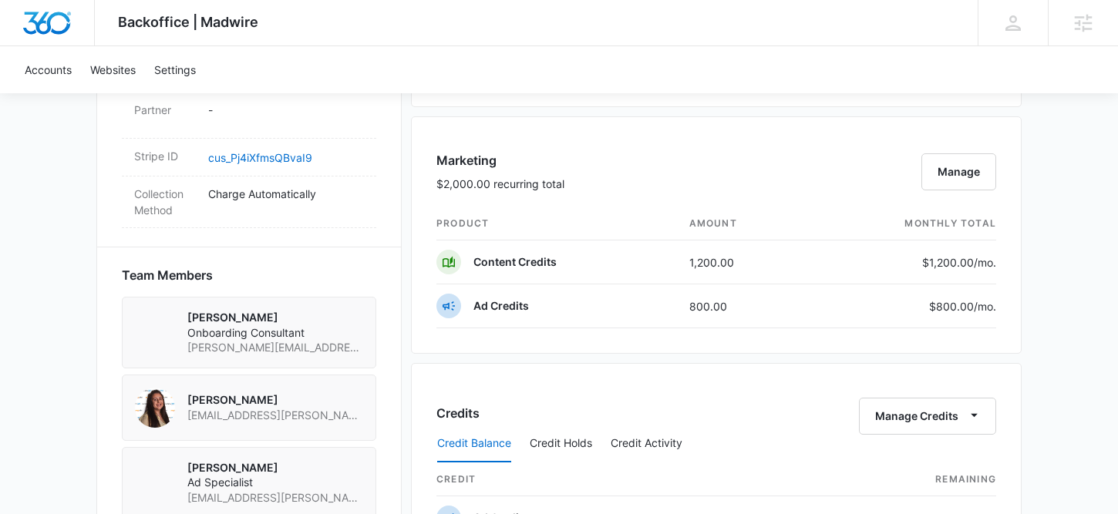
scroll to position [976, 0]
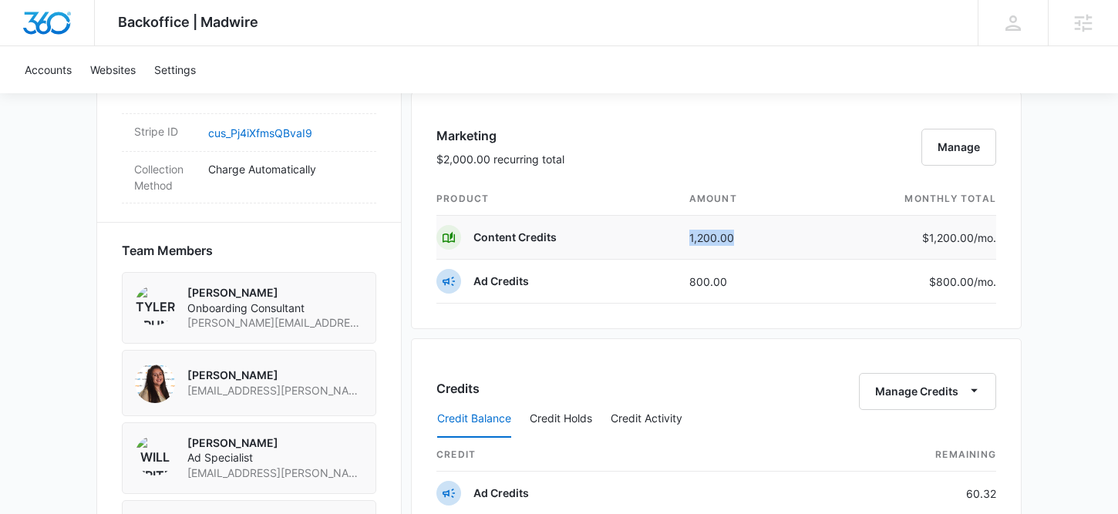
drag, startPoint x: 686, startPoint y: 238, endPoint x: 762, endPoint y: 238, distance: 75.5
click at [762, 238] on td "1,200.00" at bounding box center [743, 238] width 132 height 44
drag, startPoint x: 684, startPoint y: 277, endPoint x: 748, endPoint y: 276, distance: 63.2
click at [748, 277] on td "800.00" at bounding box center [743, 282] width 132 height 44
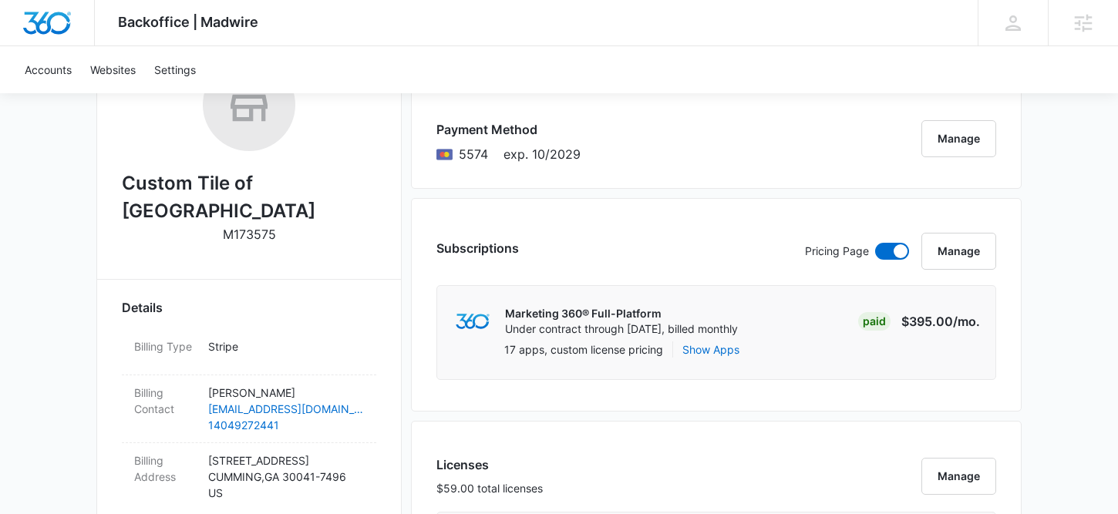
scroll to position [0, 0]
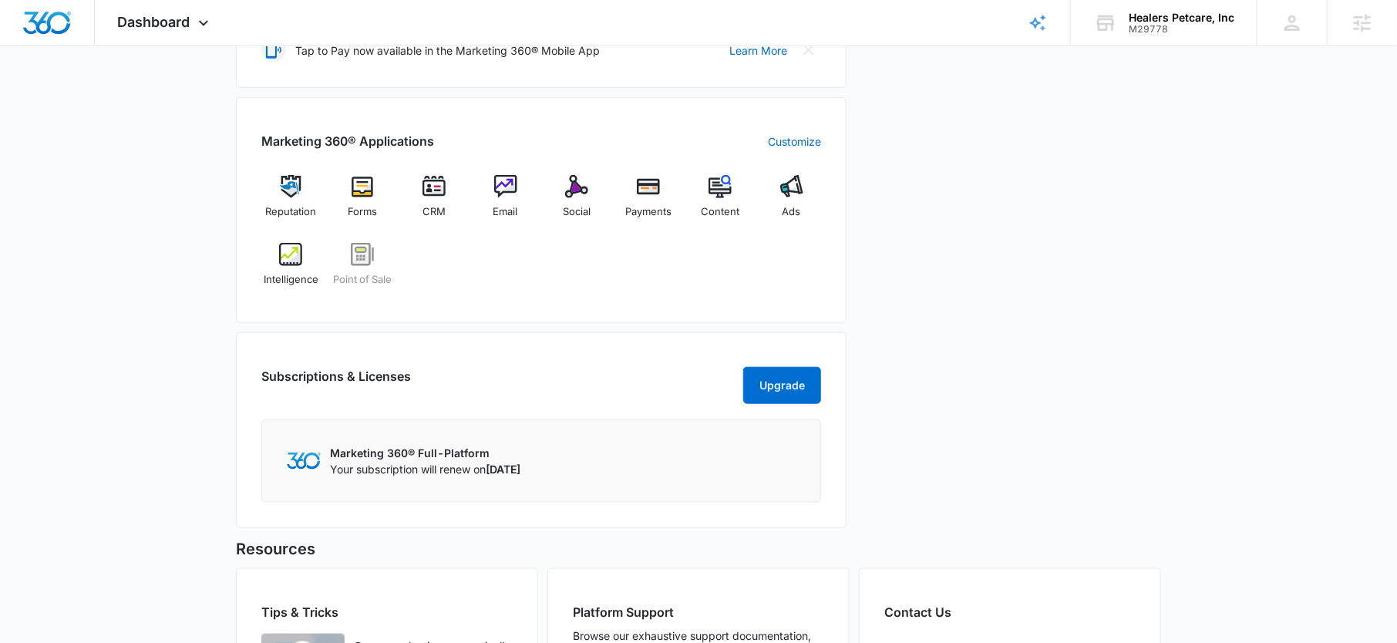
scroll to position [604, 0]
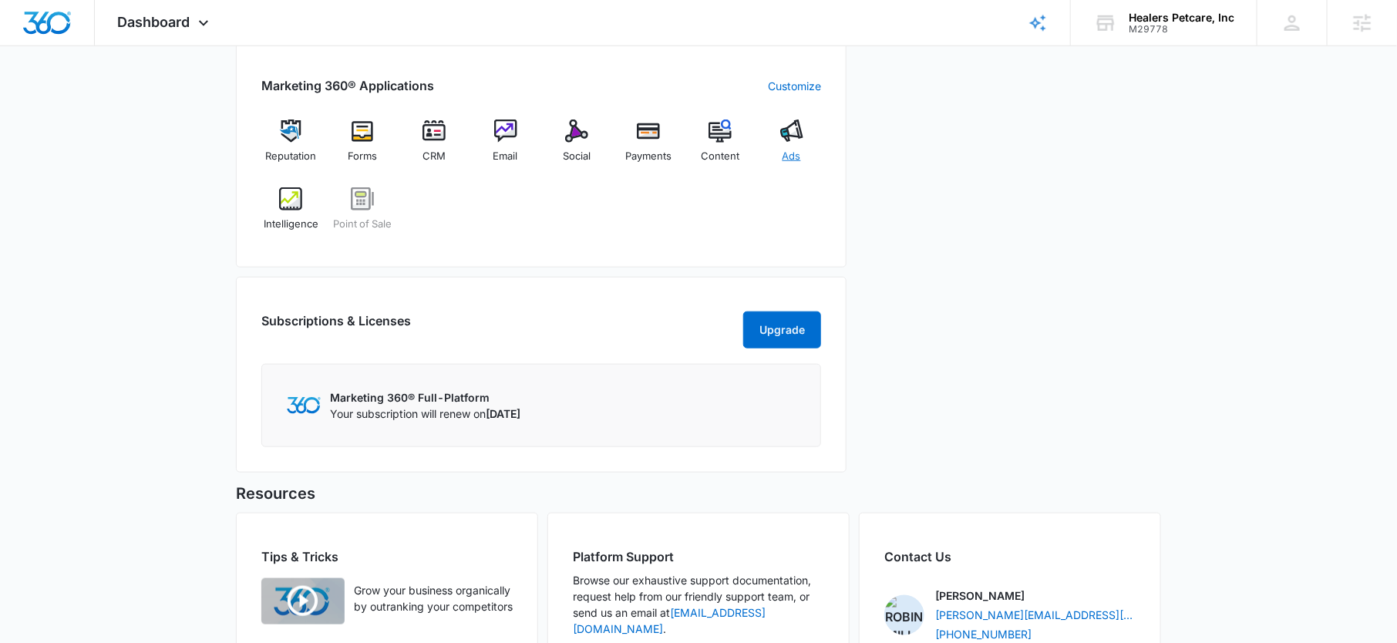
click at [805, 140] on div "Ads" at bounding box center [791, 146] width 59 height 55
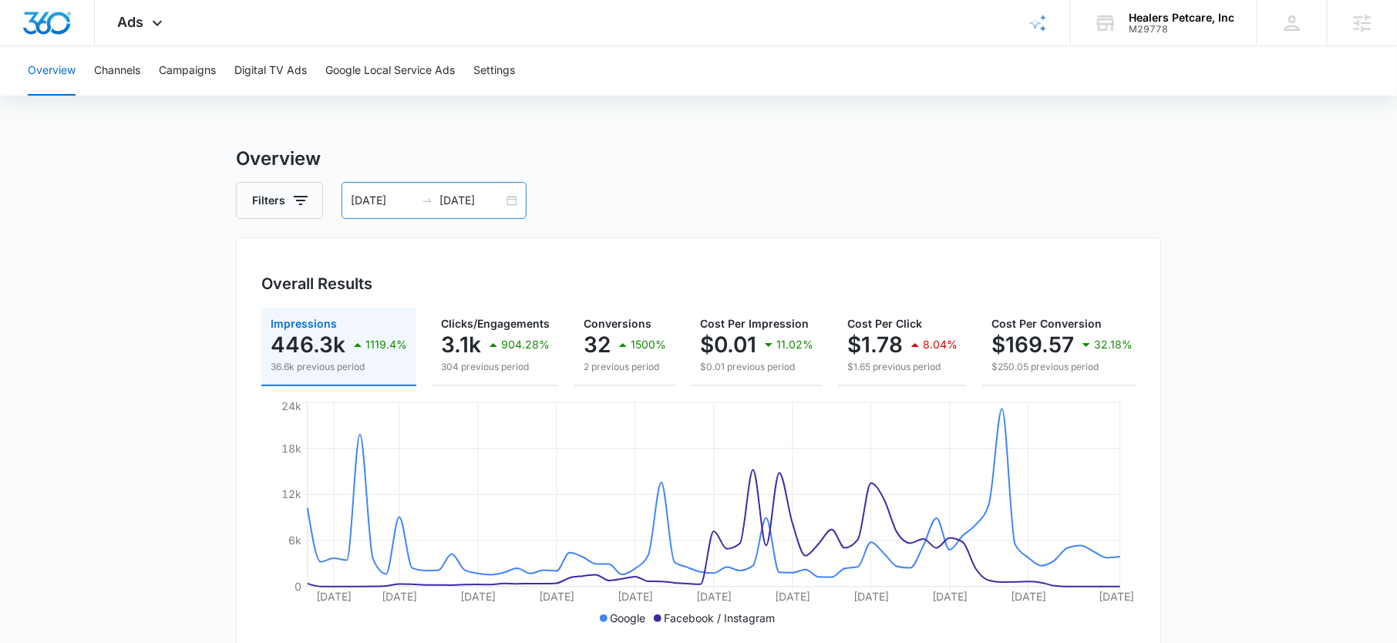
click at [458, 201] on input "08/31/2025" at bounding box center [471, 200] width 64 height 17
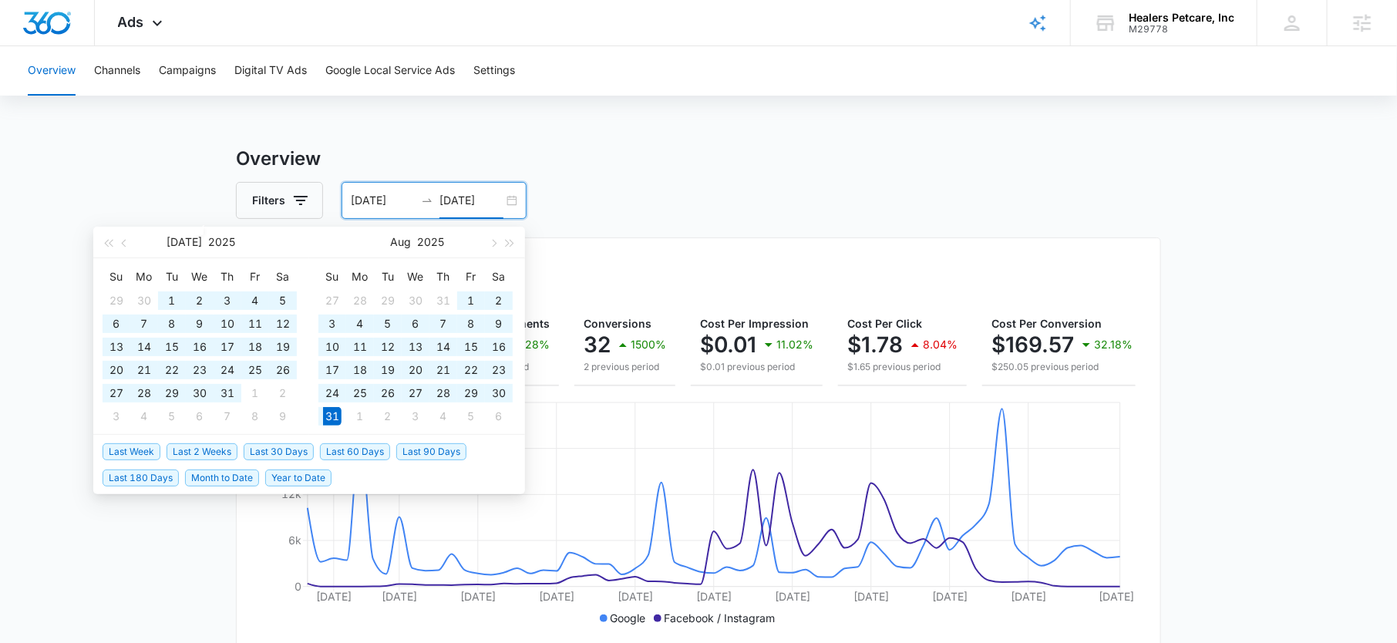
type input "08/31/2025"
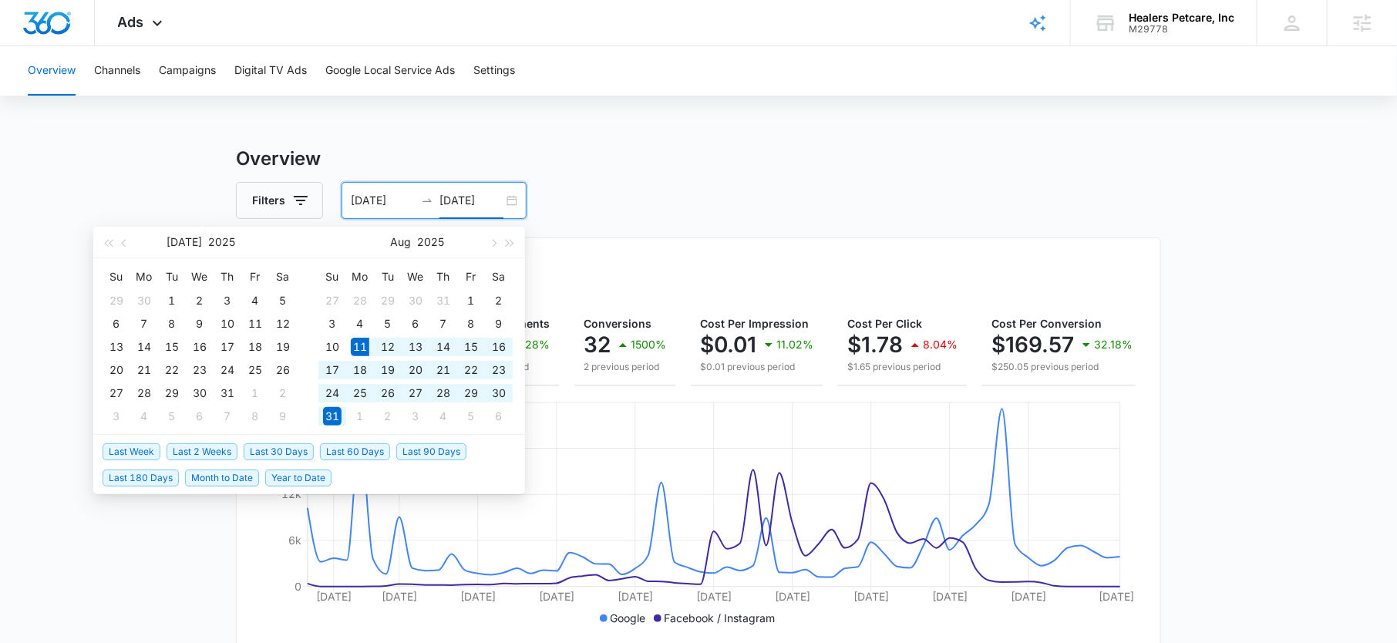
click at [268, 452] on span "Last 30 Days" at bounding box center [279, 451] width 70 height 17
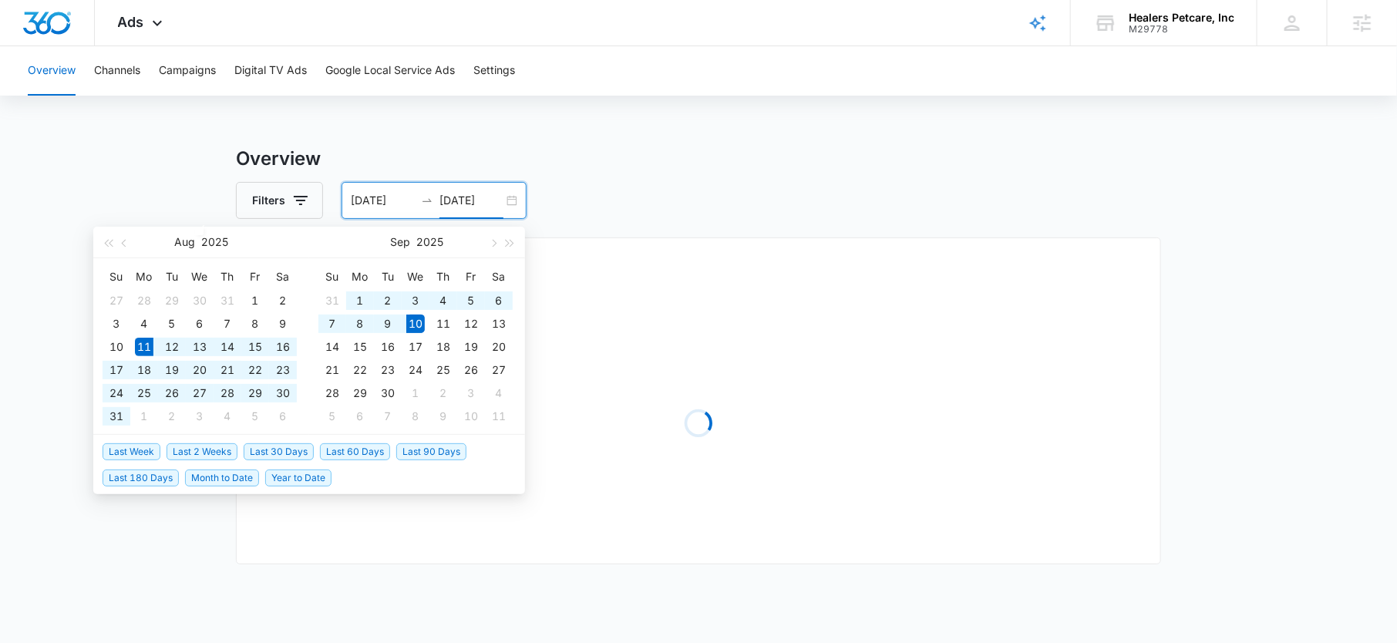
type input "08/11/2025"
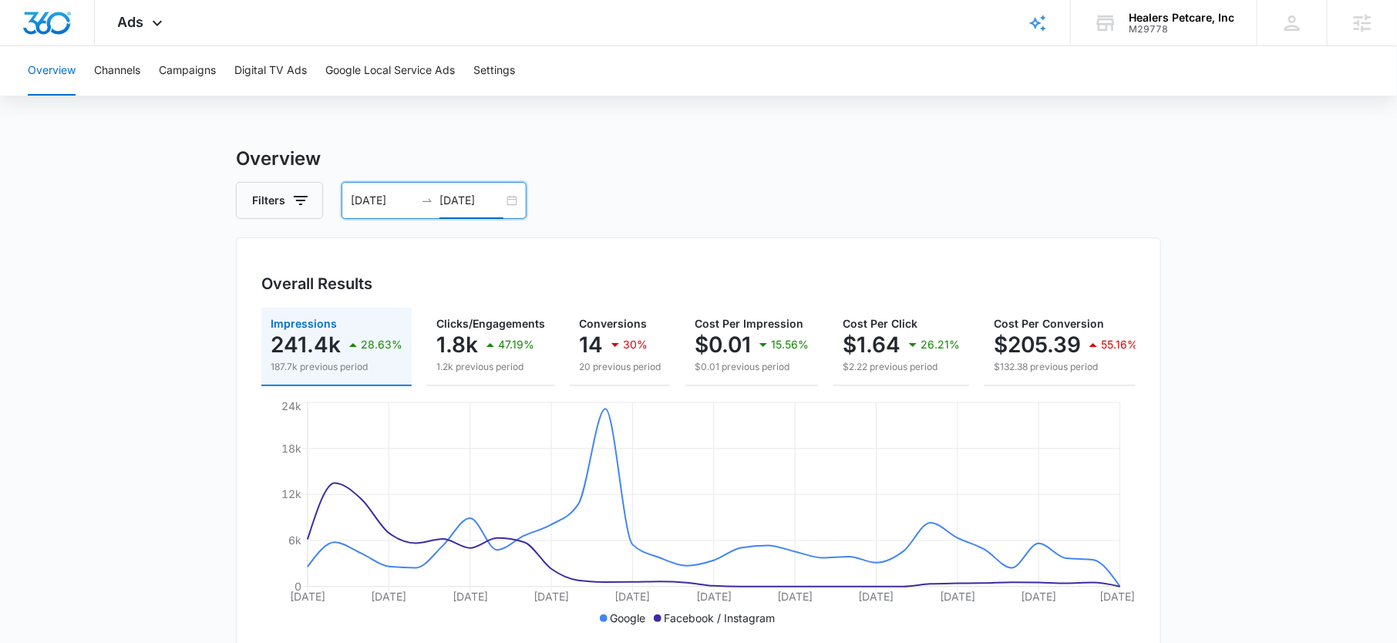
click at [459, 202] on input "09/10/2025" at bounding box center [471, 200] width 64 height 17
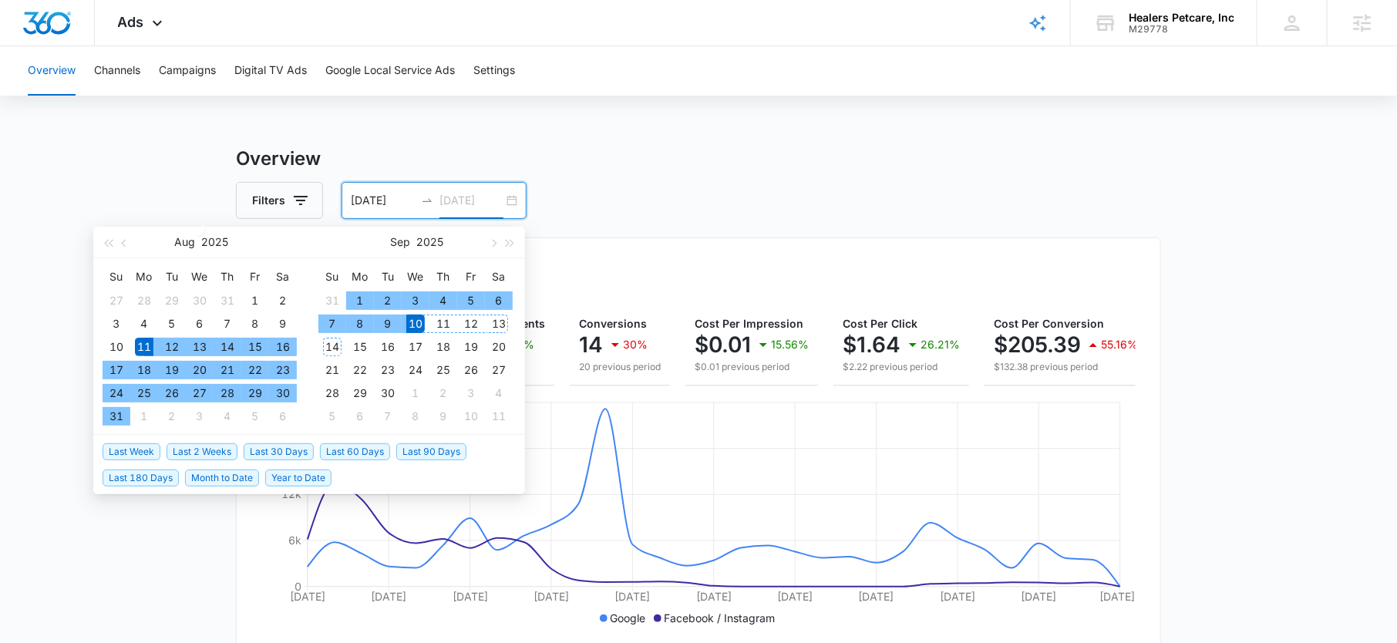
type input "09/10/2025"
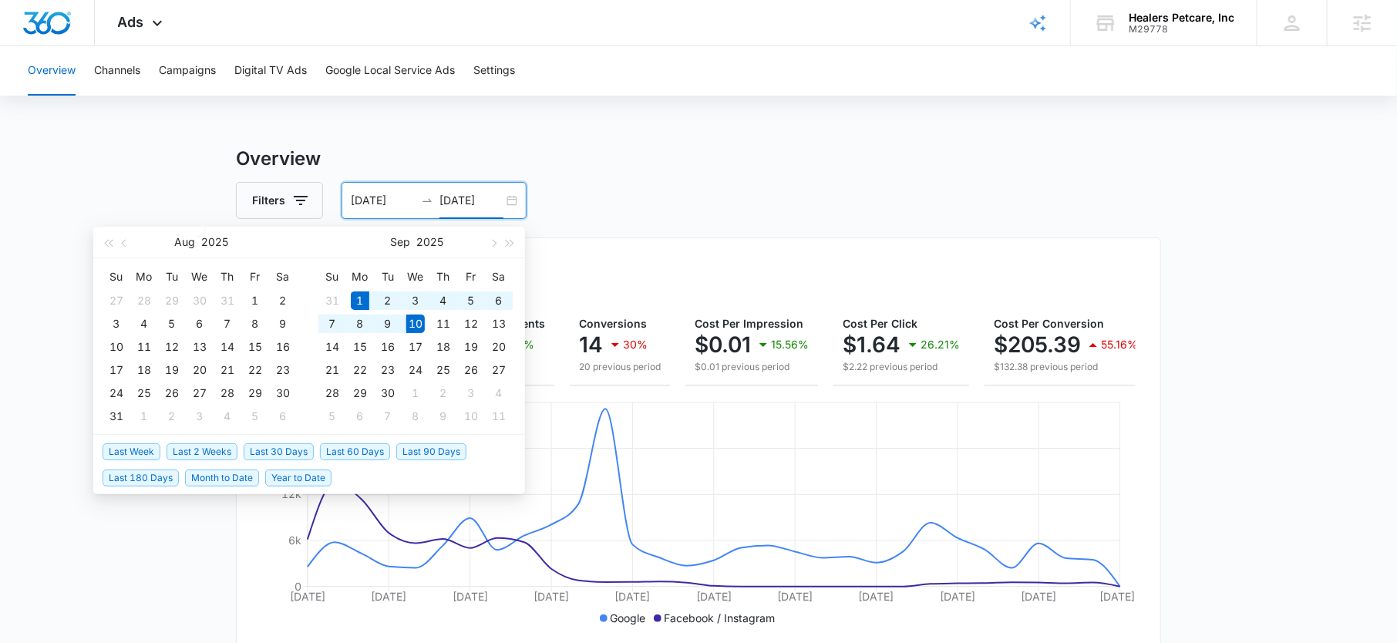
click at [224, 483] on span "Month to Date" at bounding box center [222, 477] width 74 height 17
type input "09/01/2025"
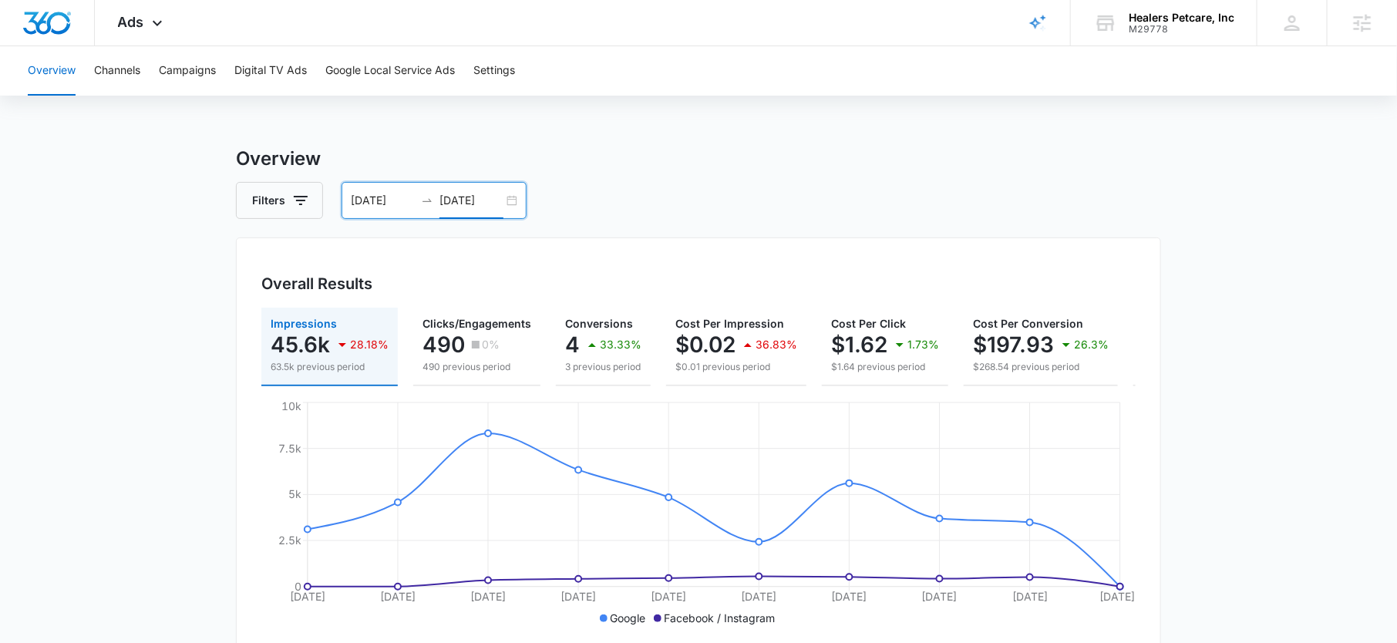
click at [469, 197] on input "09/10/2025" at bounding box center [471, 200] width 64 height 17
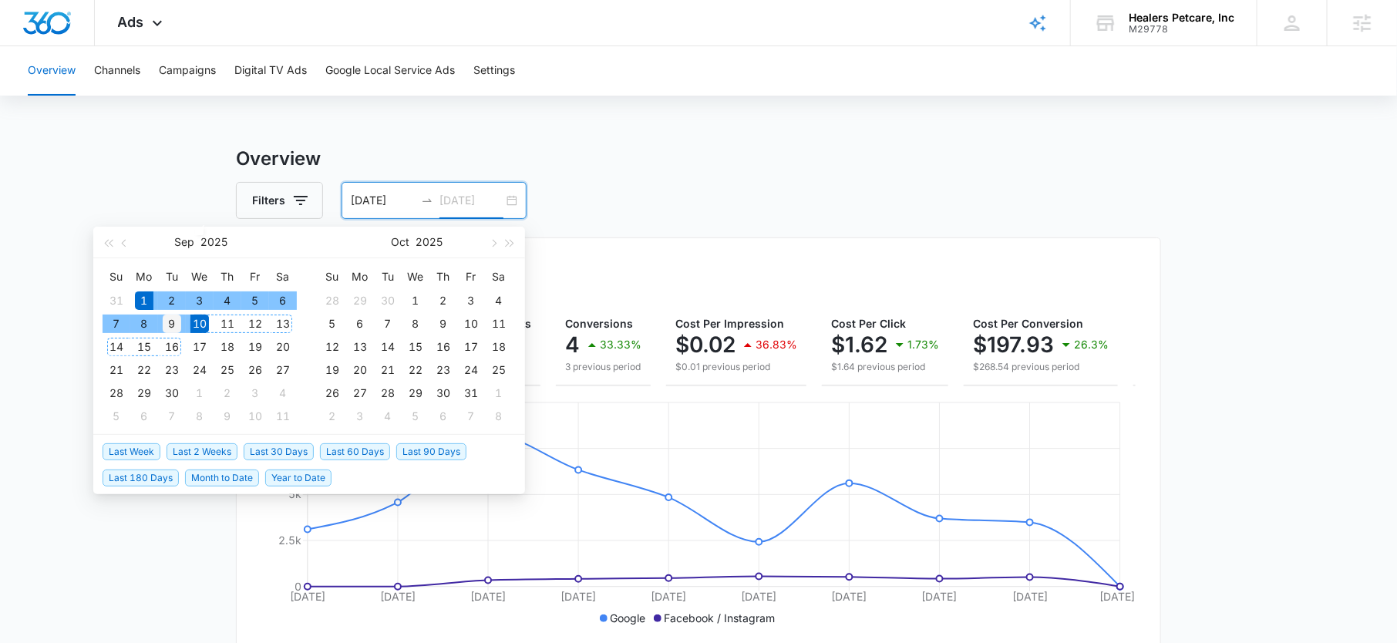
type input "09/09/2025"
click at [169, 323] on div "9" at bounding box center [172, 323] width 18 height 18
type input "09/01/2025"
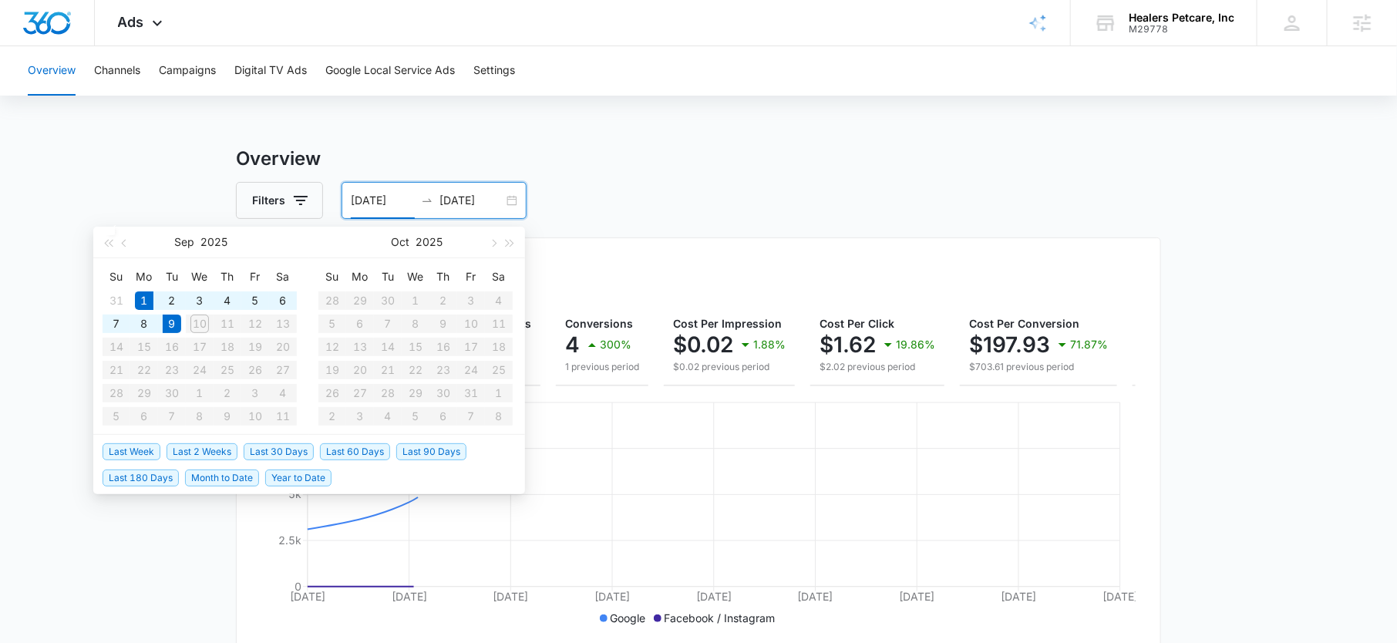
click at [735, 150] on h3 "Overview" at bounding box center [698, 159] width 925 height 28
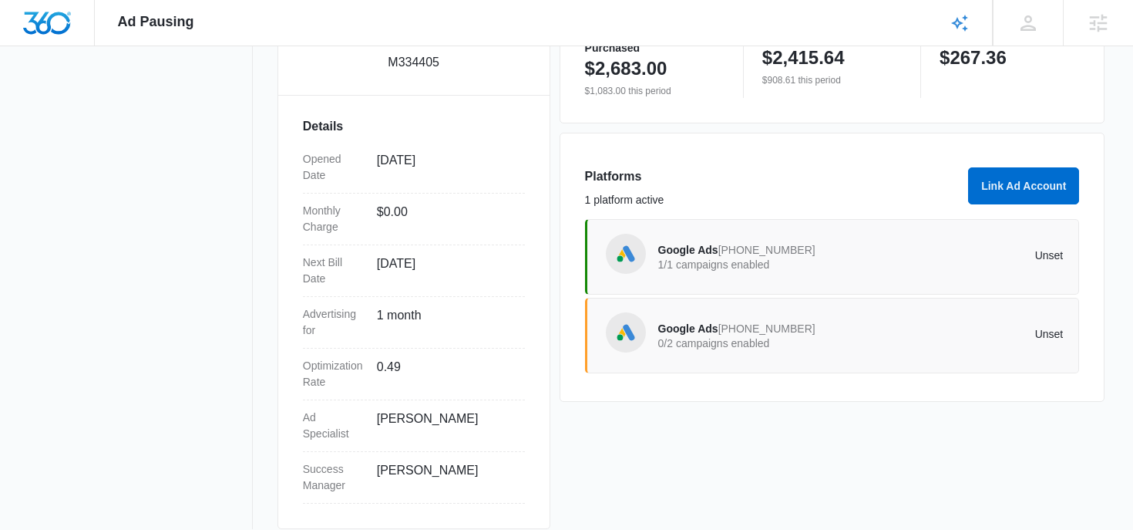
scroll to position [377, 0]
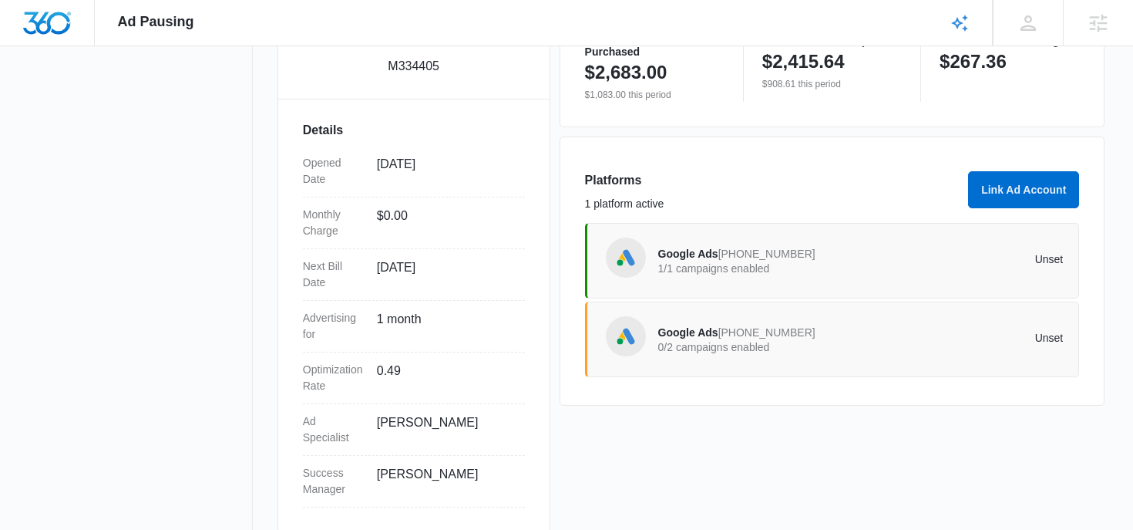
click at [702, 256] on span "Google Ads" at bounding box center [688, 253] width 60 height 12
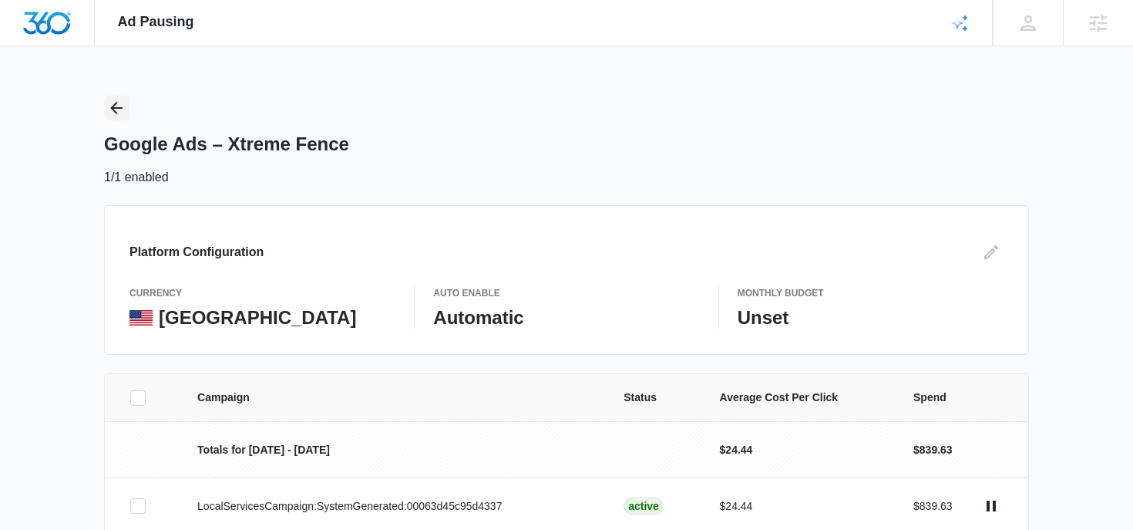
click at [122, 103] on icon "Back" at bounding box center [116, 108] width 18 height 18
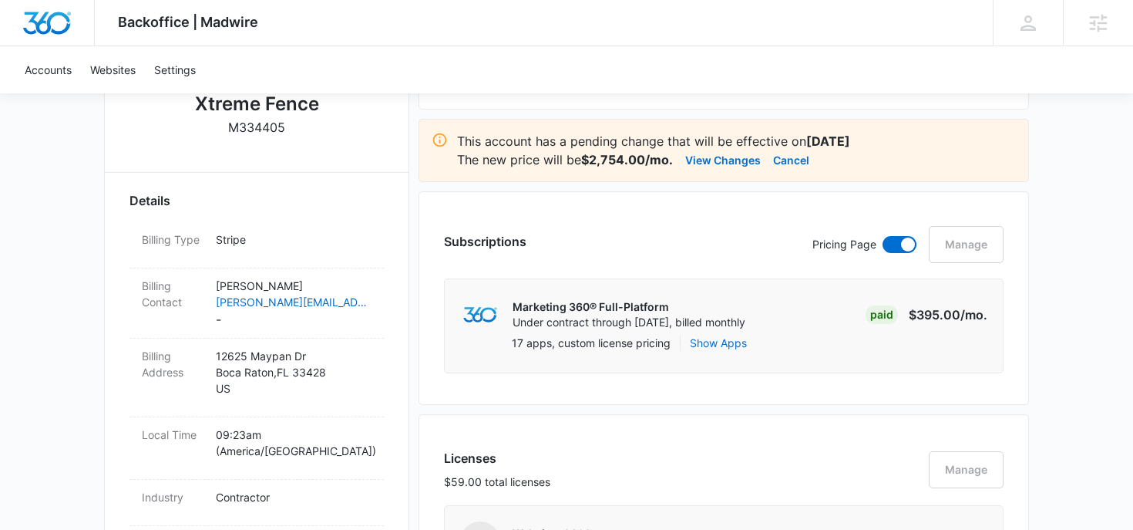
scroll to position [423, 0]
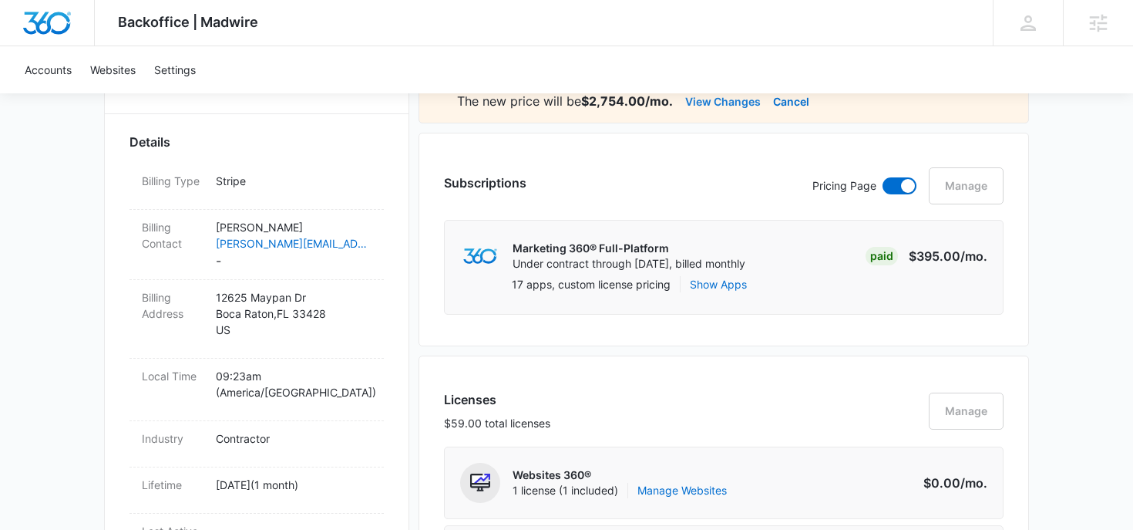
click at [732, 106] on button "View Changes" at bounding box center [723, 101] width 76 height 18
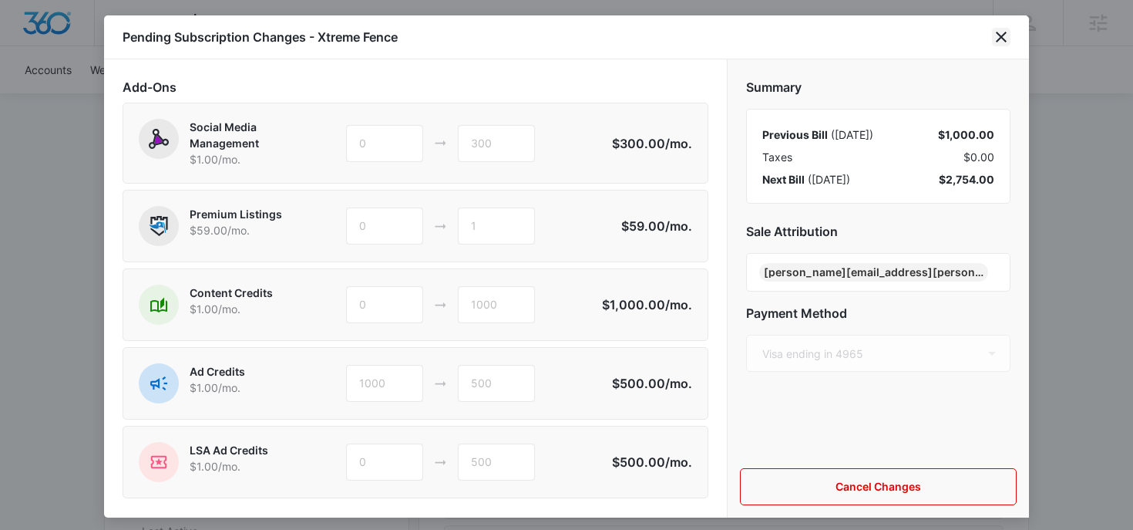
click at [1000, 38] on icon "close" at bounding box center [1001, 37] width 11 height 11
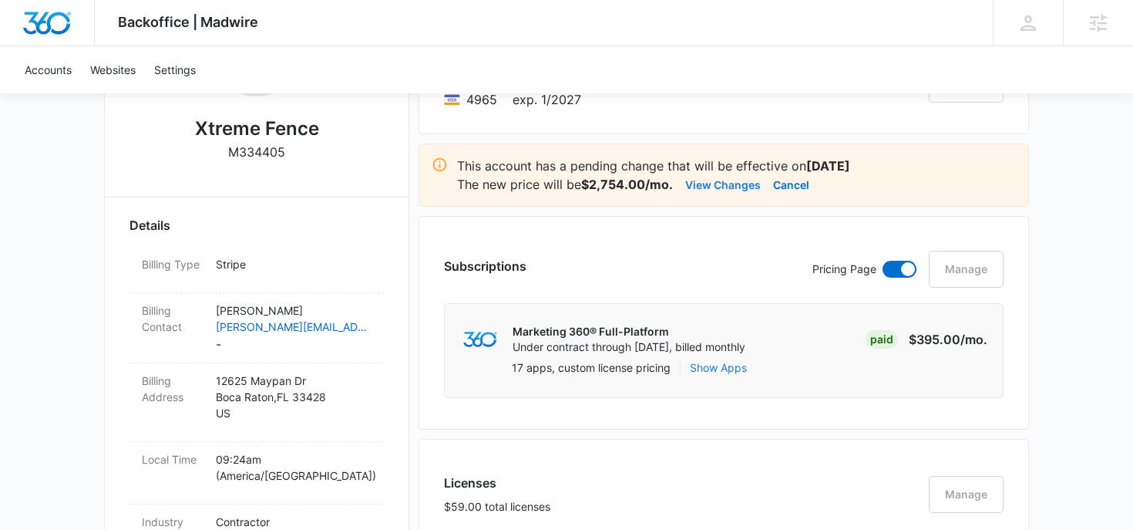
scroll to position [257, 0]
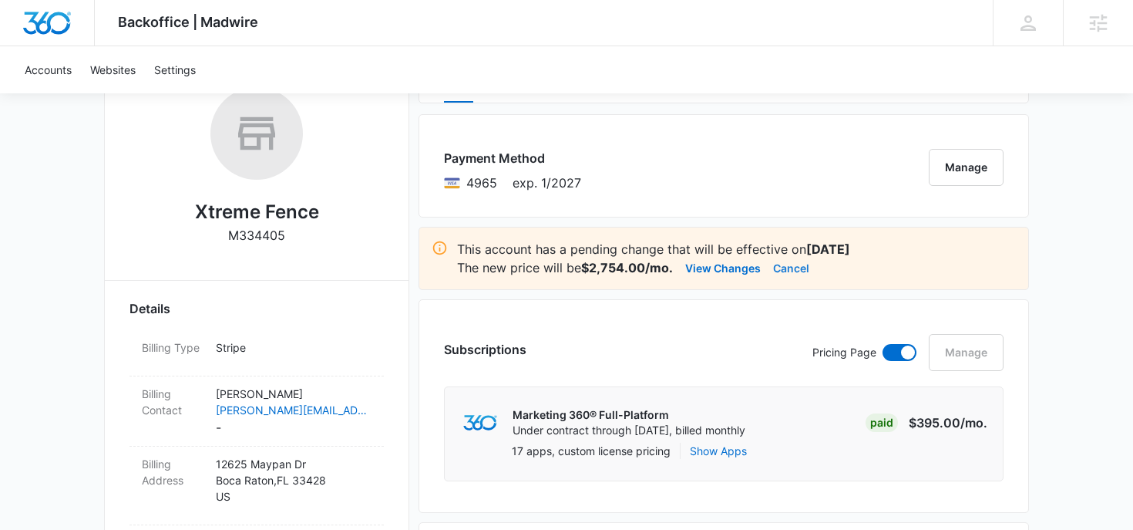
click at [789, 269] on button "Cancel" at bounding box center [791, 267] width 36 height 18
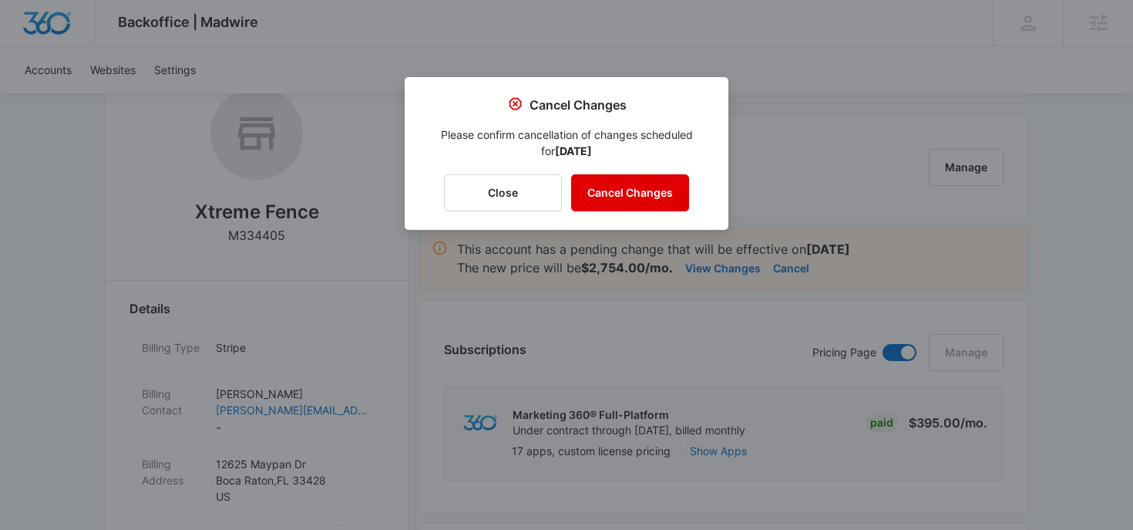
click at [638, 194] on button "Cancel Changes" at bounding box center [630, 192] width 118 height 37
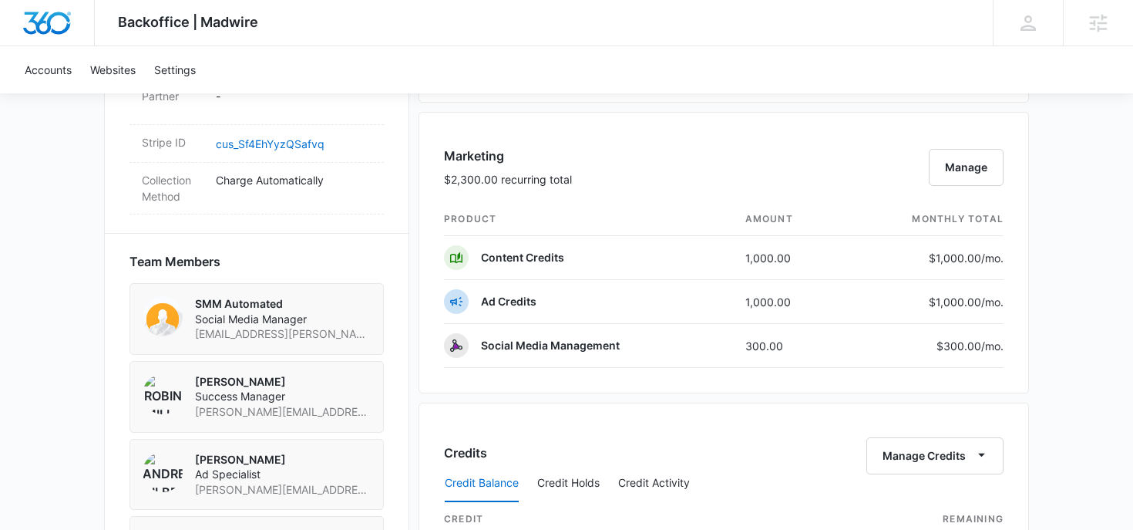
scroll to position [943, 0]
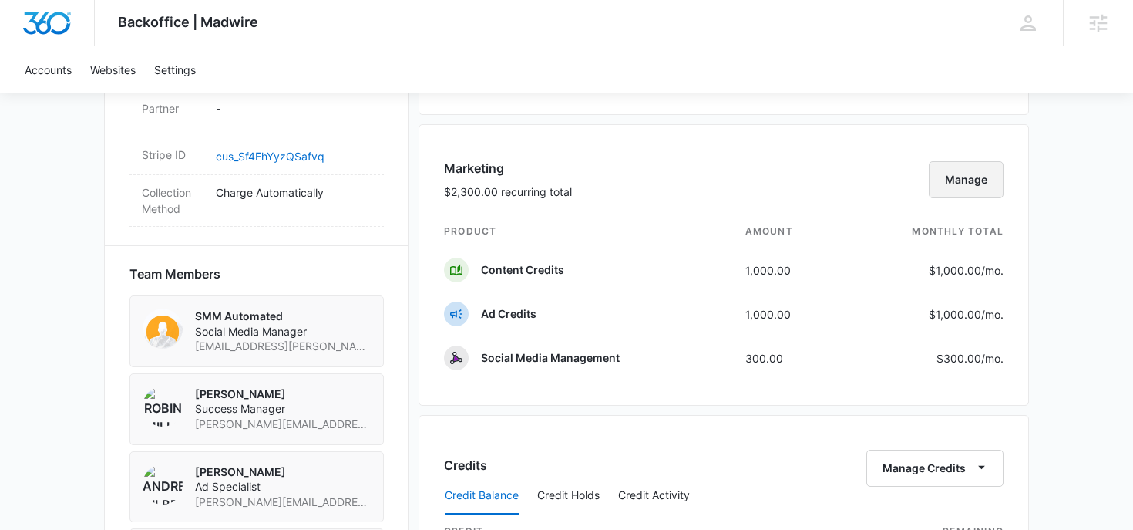
click at [950, 184] on button "Manage" at bounding box center [966, 179] width 75 height 37
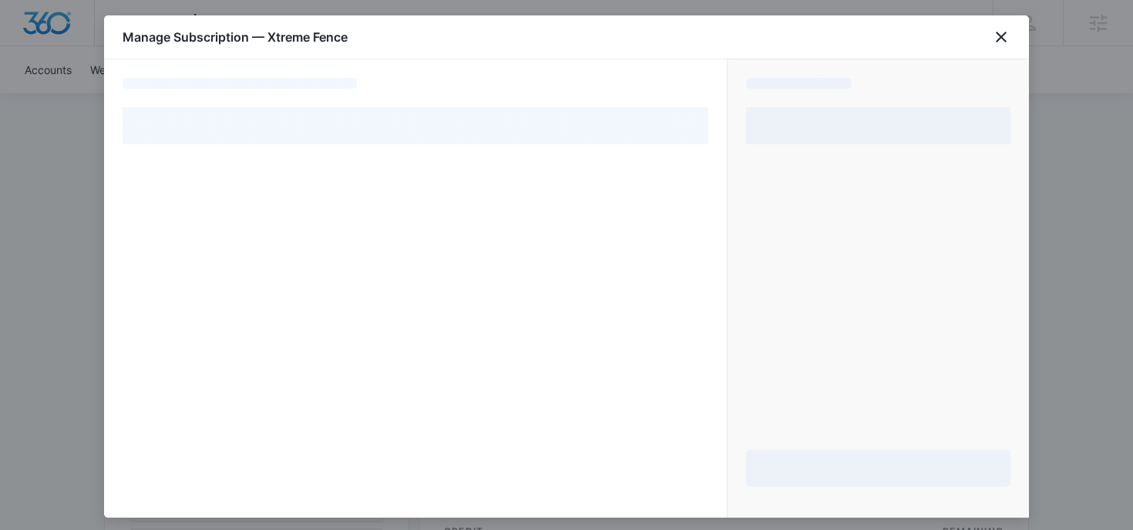
select select "pm_1Rjk7jA4n8RTgNjUb2KgNw0A"
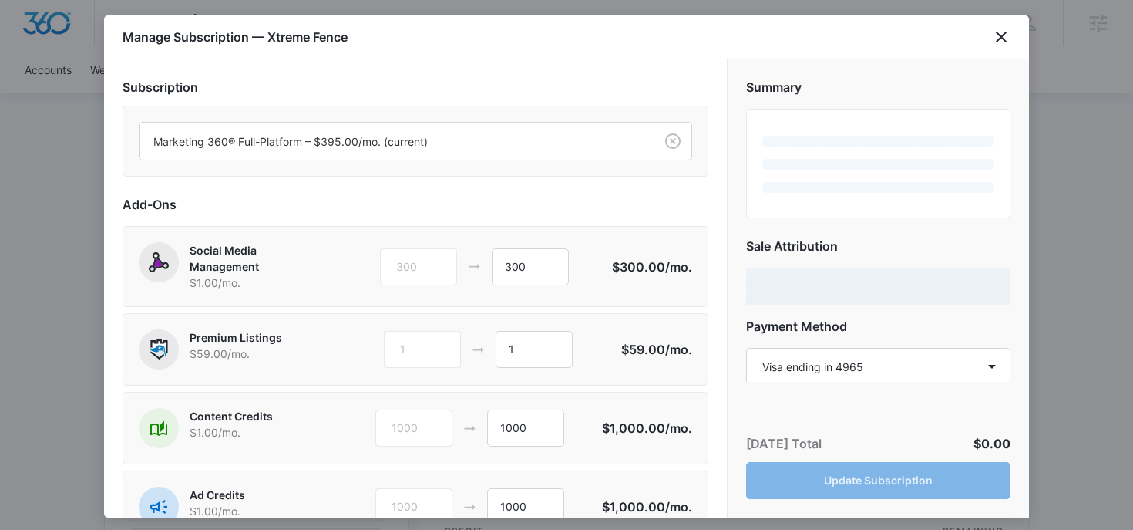
scroll to position [118, 0]
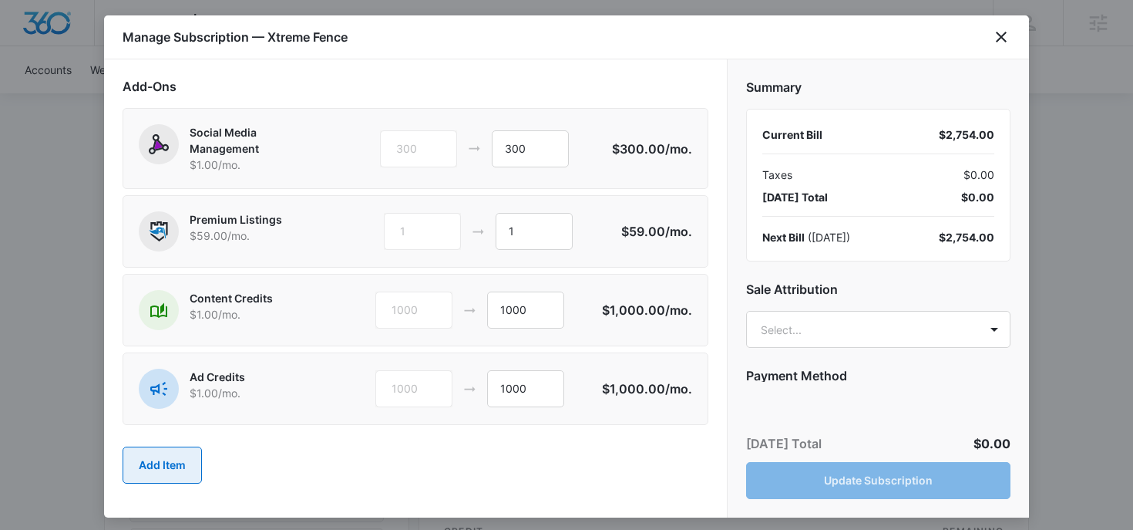
click at [187, 452] on button "Add Item" at bounding box center [162, 464] width 79 height 37
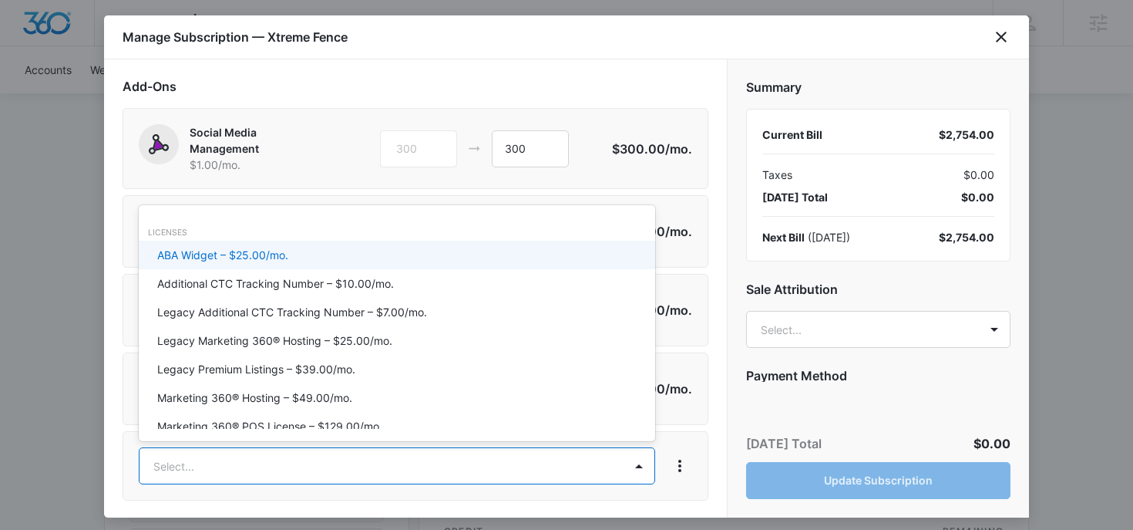
click at [223, 468] on body "Backoffice | Madwire Apps Settings RM [PERSON_NAME] [PERSON_NAME][EMAIL_ADDRESS…" at bounding box center [566, 179] width 1133 height 2244
type input "lsa"
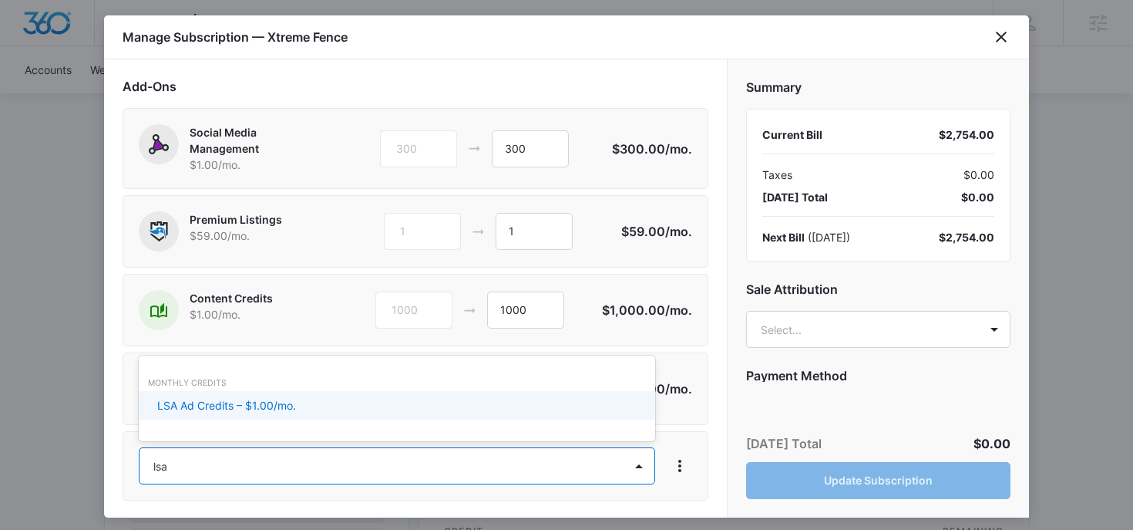
click at [240, 405] on p "LSA Ad Credits – $1.00/mo." at bounding box center [226, 405] width 139 height 16
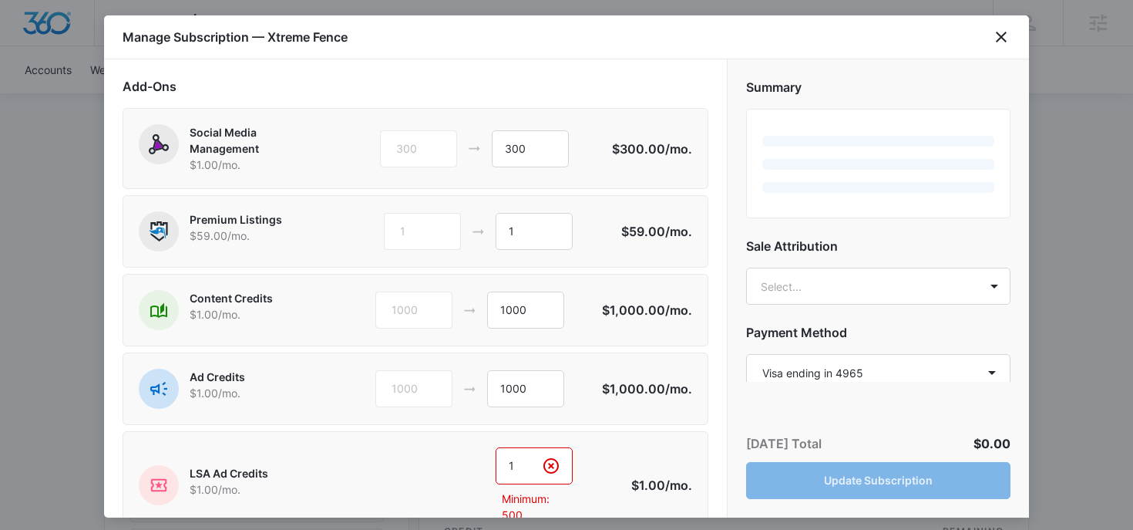
click at [523, 466] on input "1" at bounding box center [534, 465] width 77 height 37
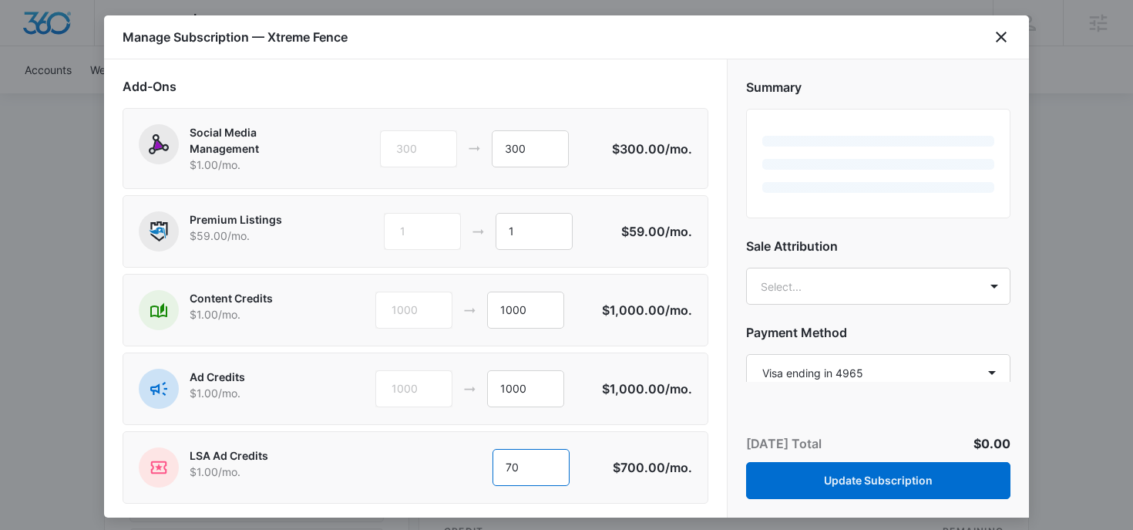
type input "7"
type input "800"
click at [510, 389] on input "1000" at bounding box center [525, 388] width 77 height 37
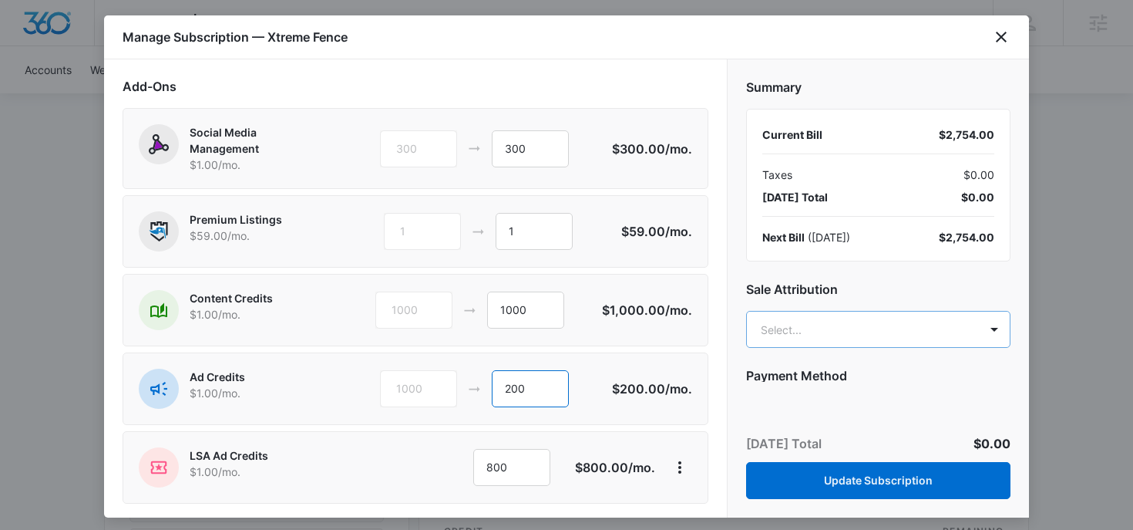
type input "200"
click at [843, 335] on body "Backoffice | Madwire Apps Settings RM [PERSON_NAME] [PERSON_NAME][EMAIL_ADDRESS…" at bounding box center [566, 179] width 1133 height 2244
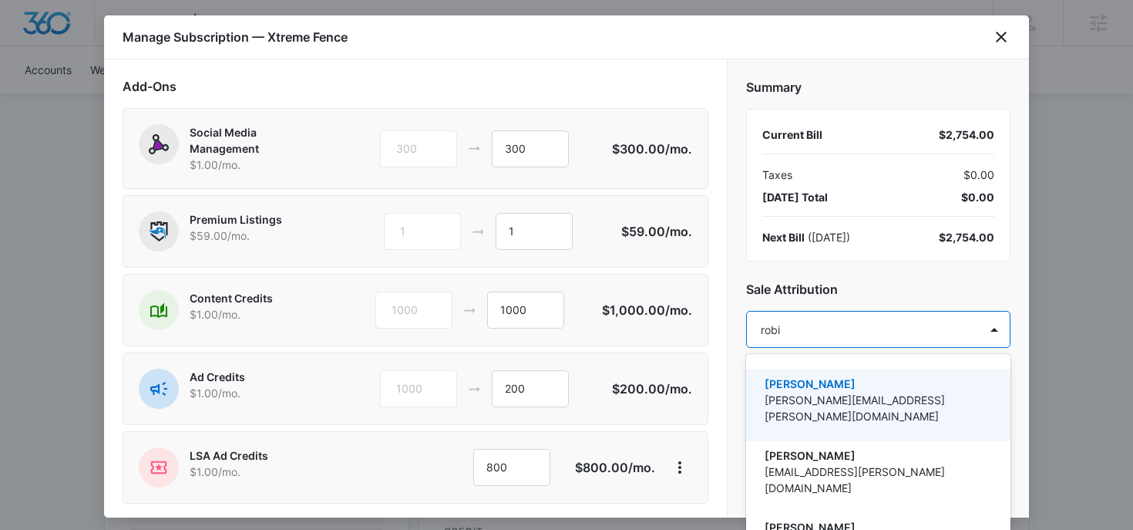
type input "[PERSON_NAME]"
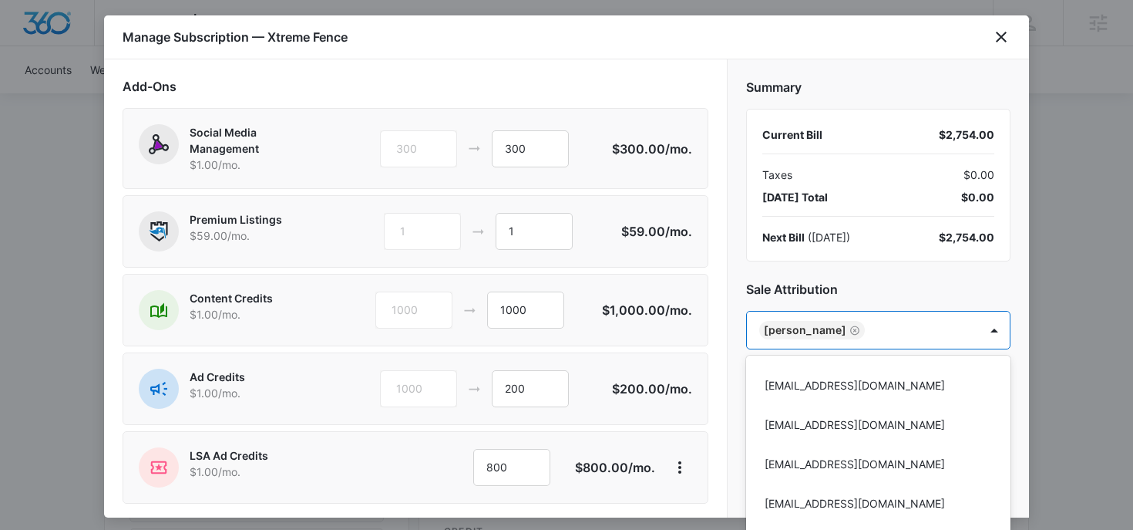
click at [817, 288] on div at bounding box center [566, 265] width 1133 height 530
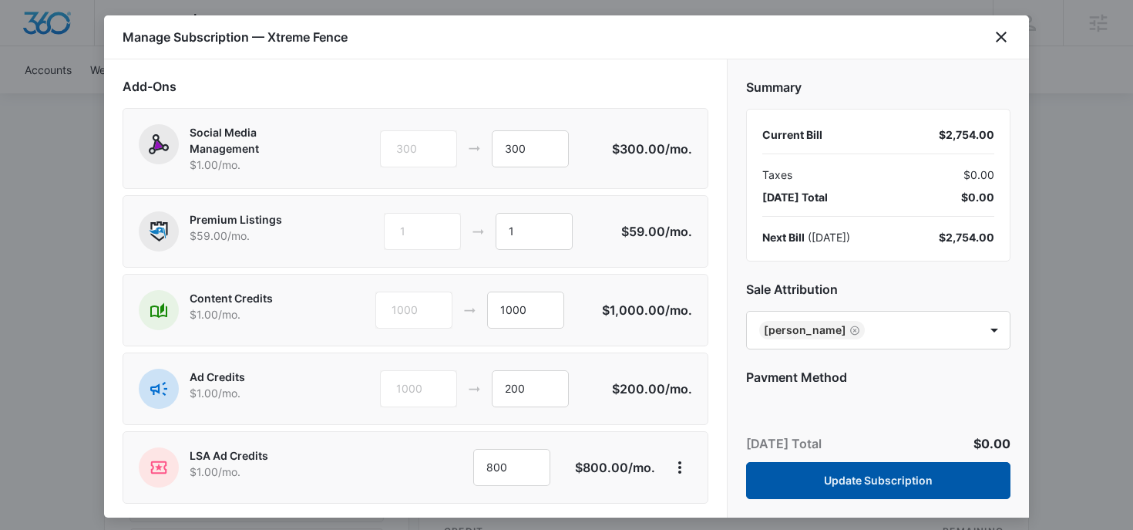
click at [791, 479] on button "Update Subscription" at bounding box center [878, 480] width 264 height 37
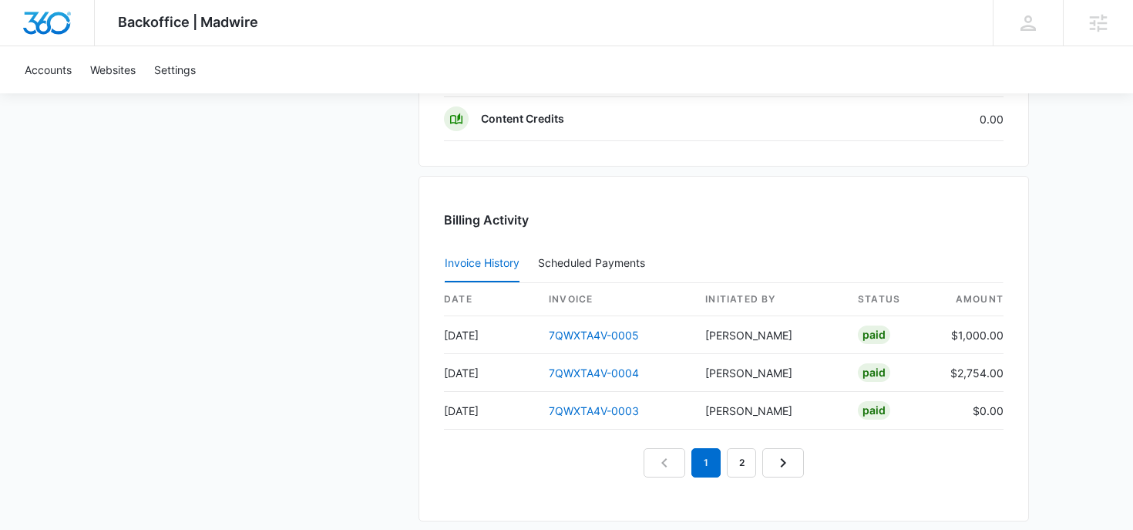
scroll to position [1604, 0]
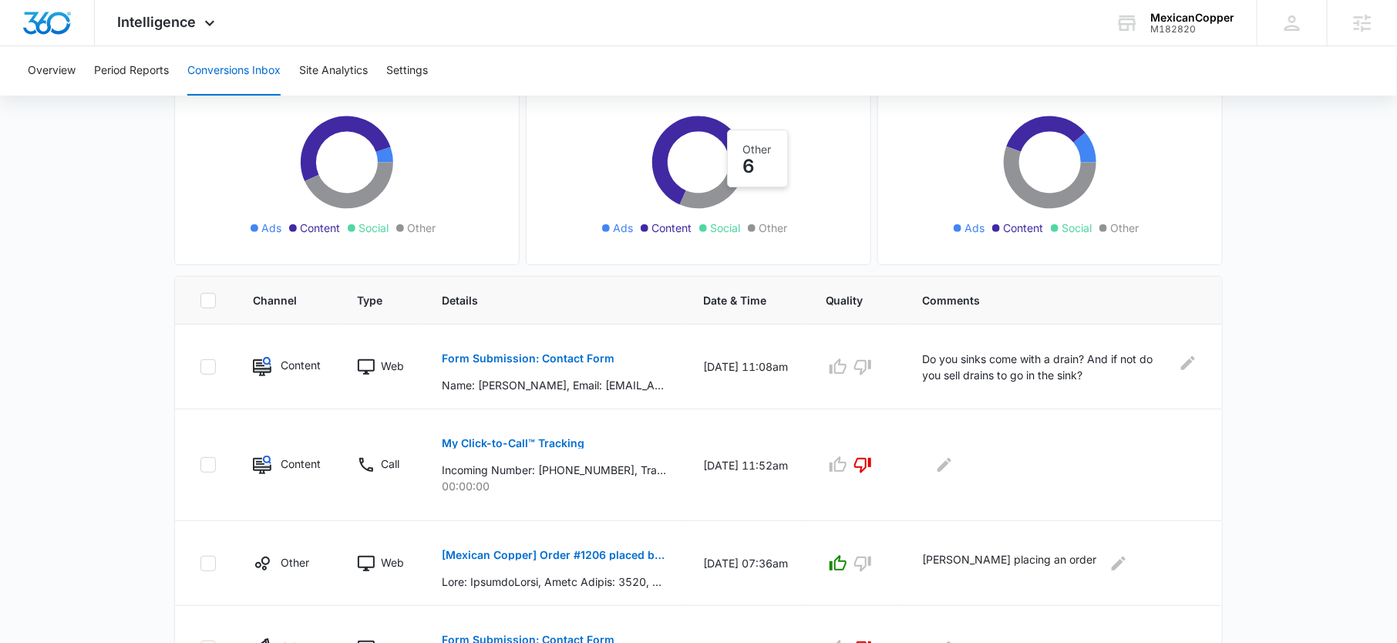
scroll to position [97, 0]
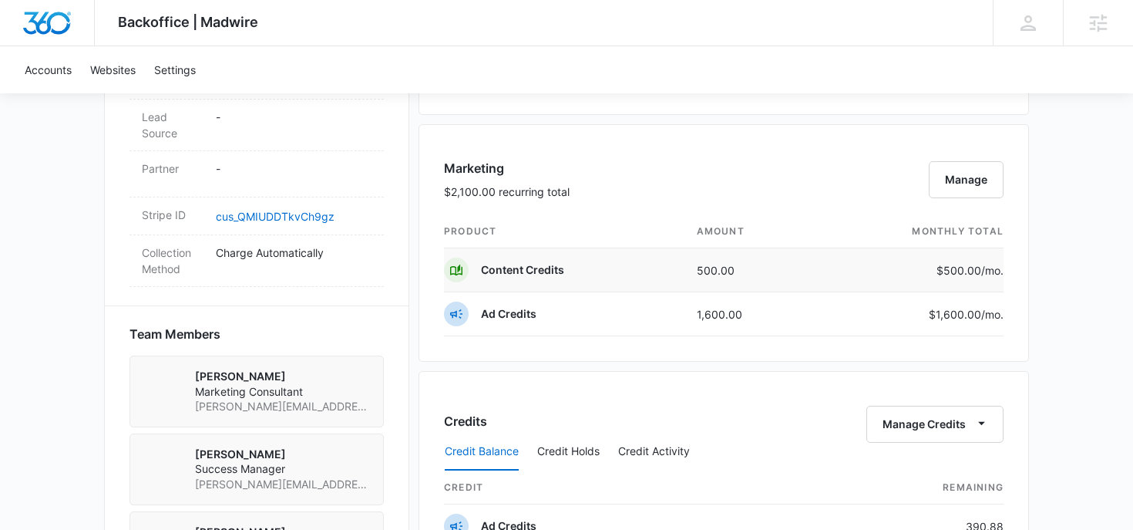
scroll to position [853, 0]
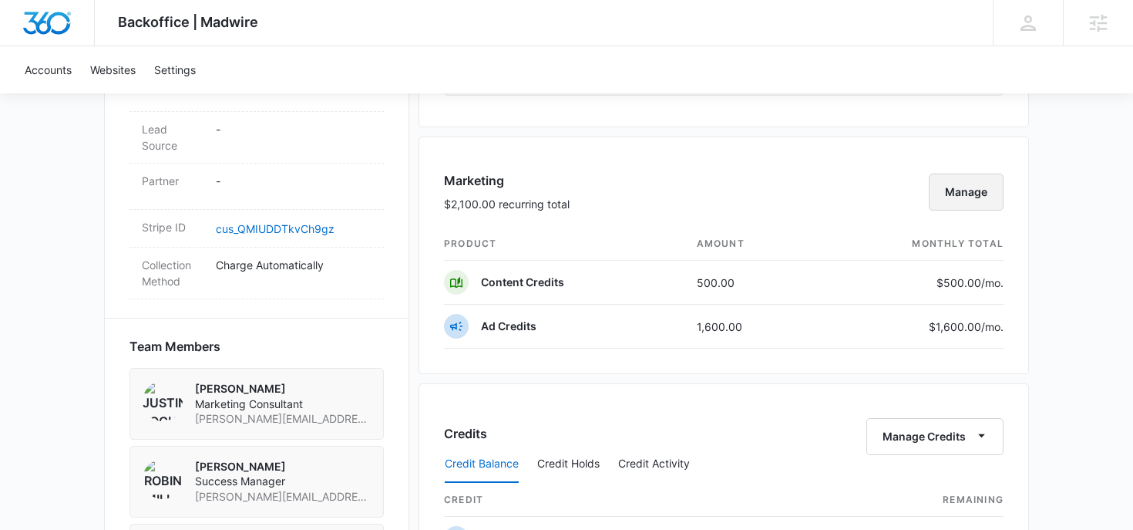
click at [953, 207] on button "Manage" at bounding box center [966, 191] width 75 height 37
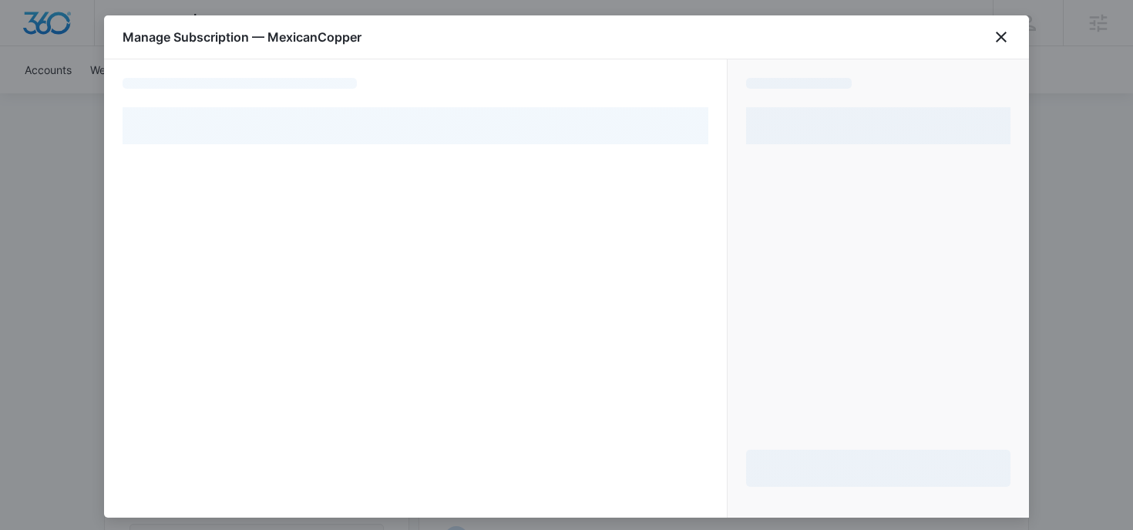
select select "pm_1RHa41A4n8RTgNjUllR0fDIX"
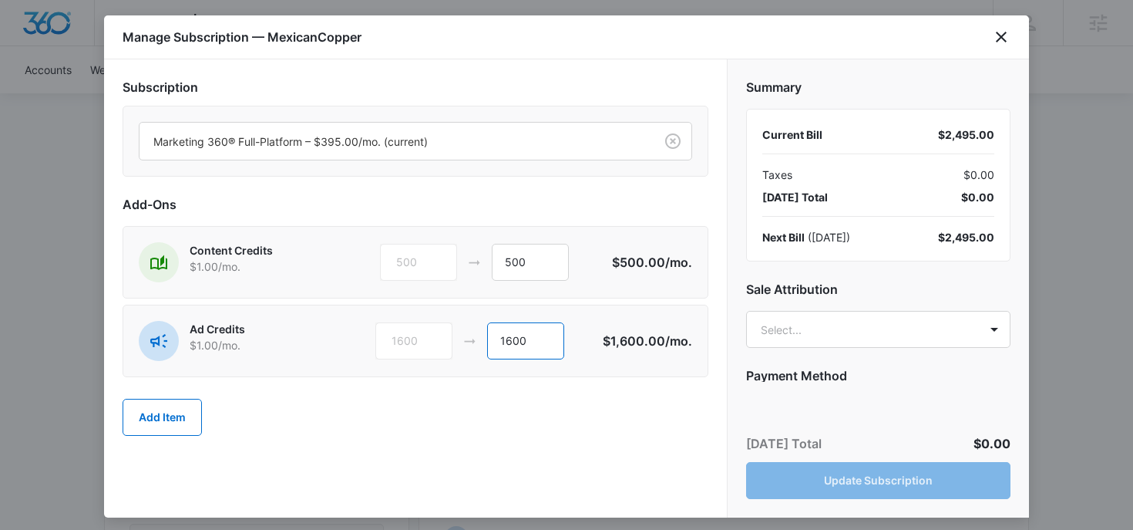
click at [506, 340] on input "1600" at bounding box center [525, 340] width 77 height 37
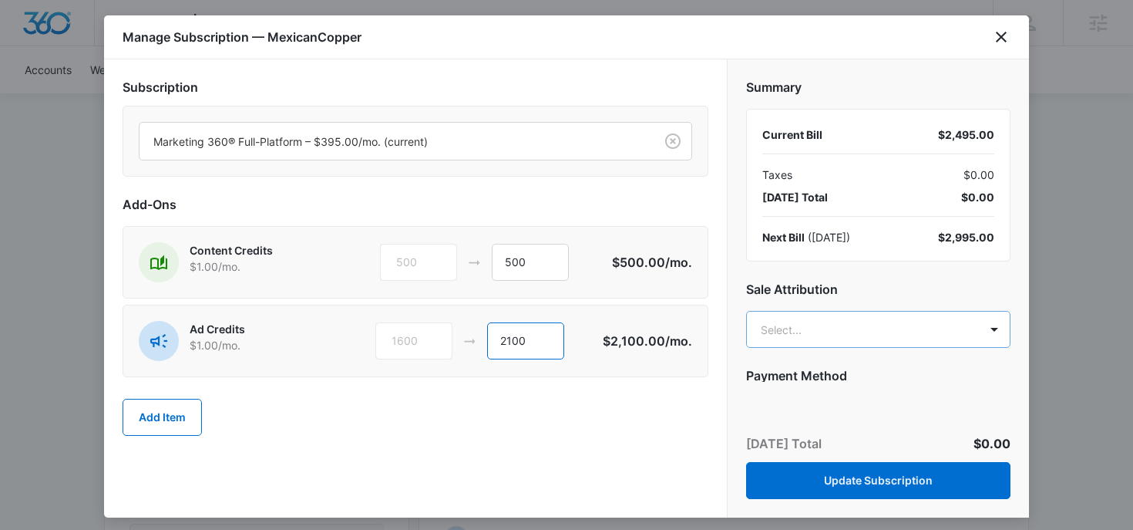
type input "2100"
click at [813, 336] on body "Backoffice | Madwire Apps Settings RM Robin Mills robin.mills@madwire.com My Pr…" at bounding box center [566, 186] width 1133 height 2078
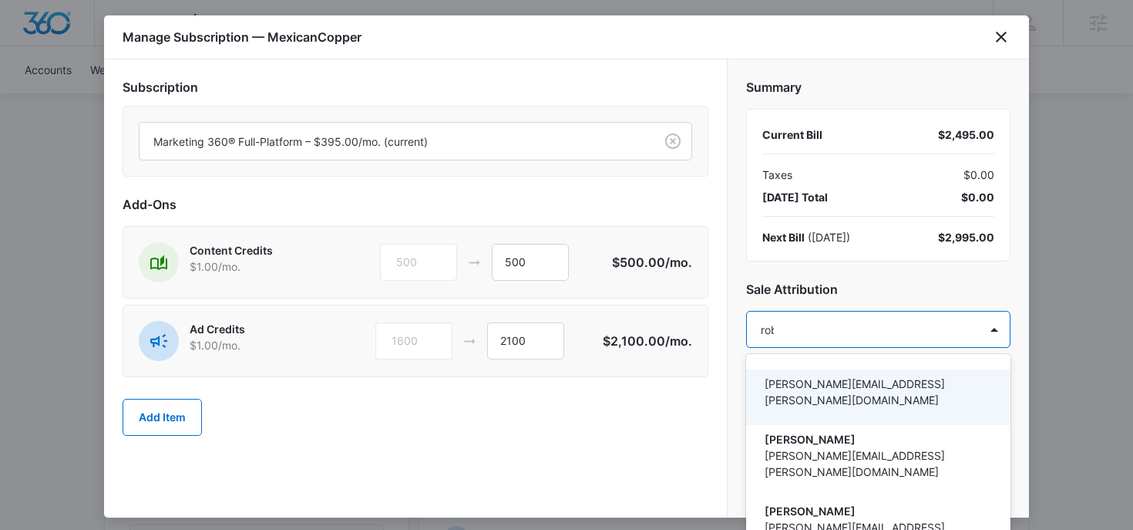
type input "robin"
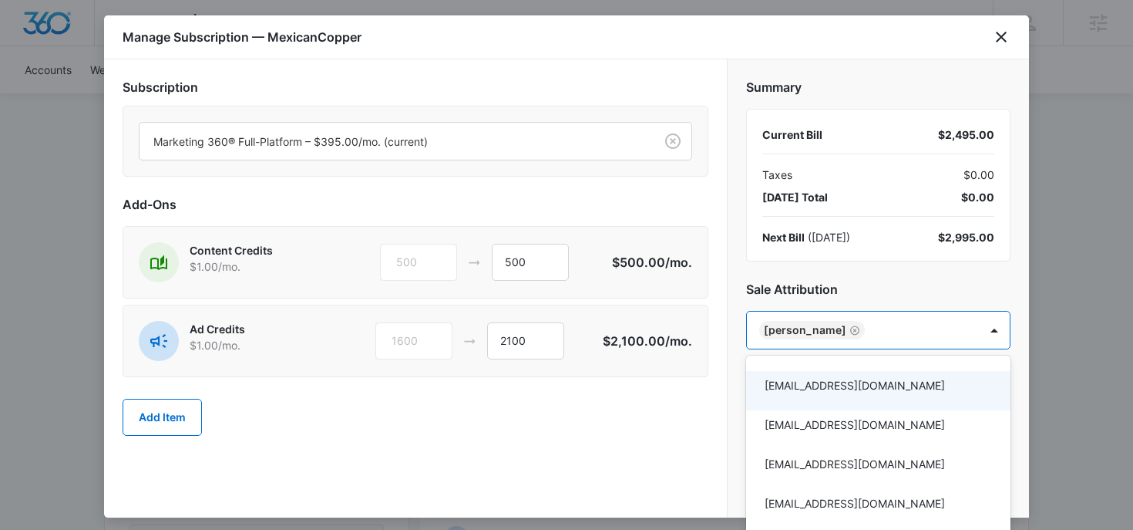
click at [836, 285] on div at bounding box center [566, 265] width 1133 height 530
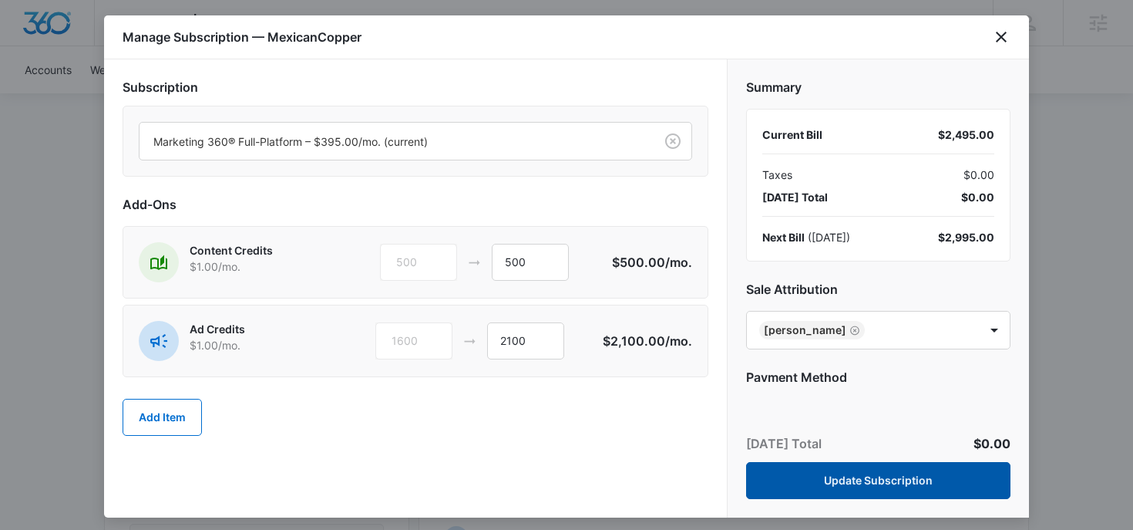
click at [772, 476] on button "Update Subscription" at bounding box center [878, 480] width 264 height 37
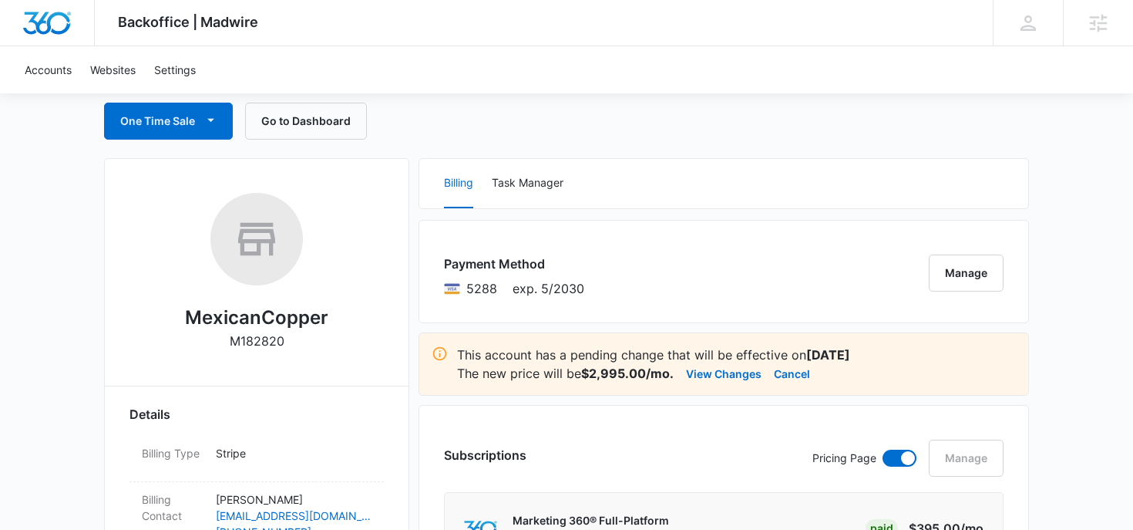
scroll to position [176, 0]
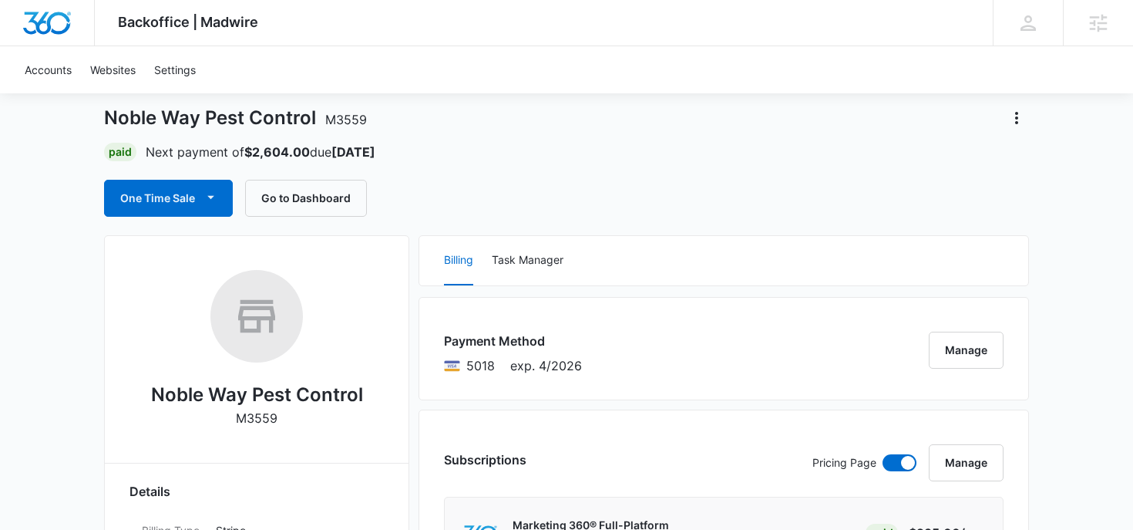
scroll to position [73, 0]
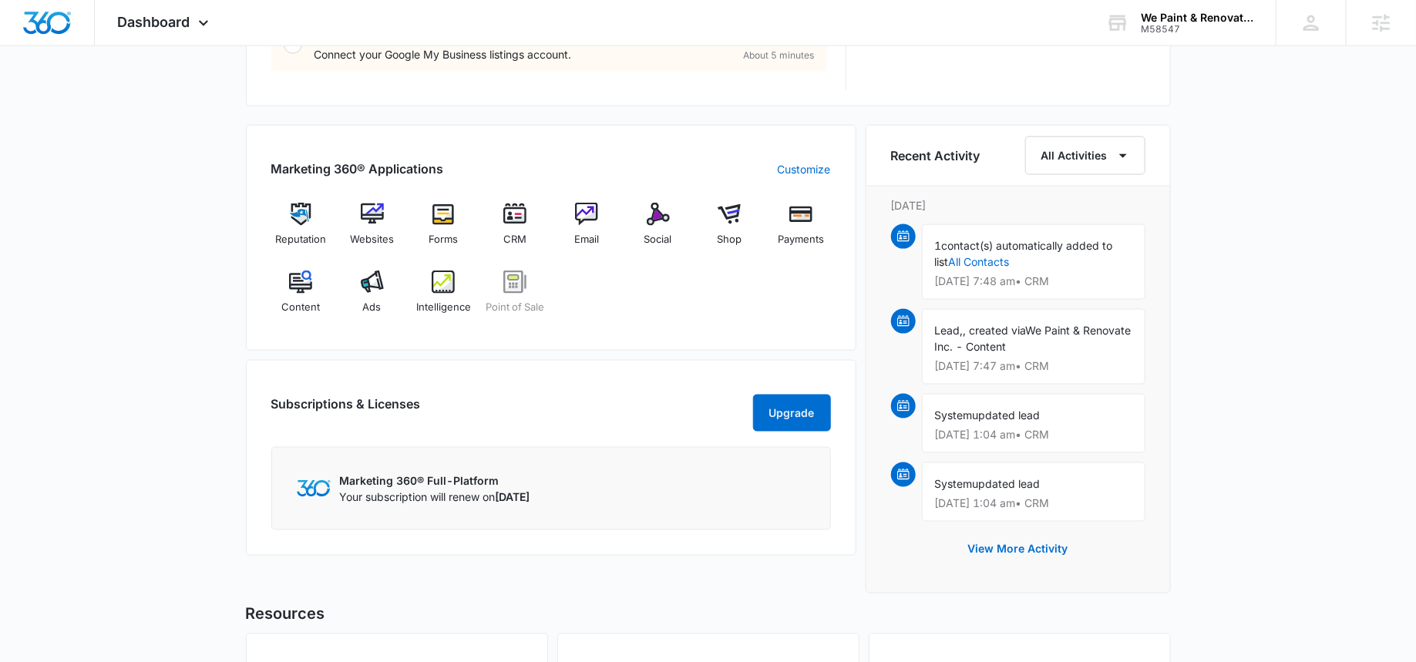
scroll to position [958, 0]
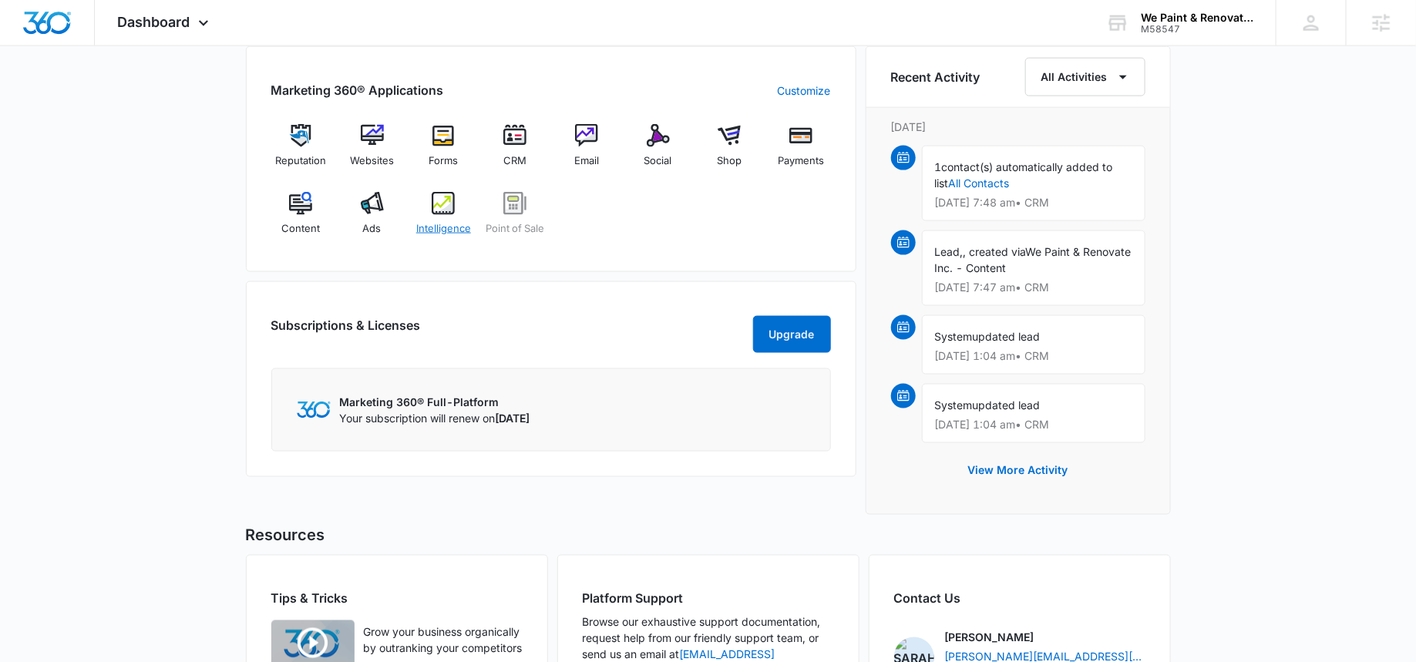
click at [436, 218] on div "Intelligence" at bounding box center [443, 219] width 59 height 55
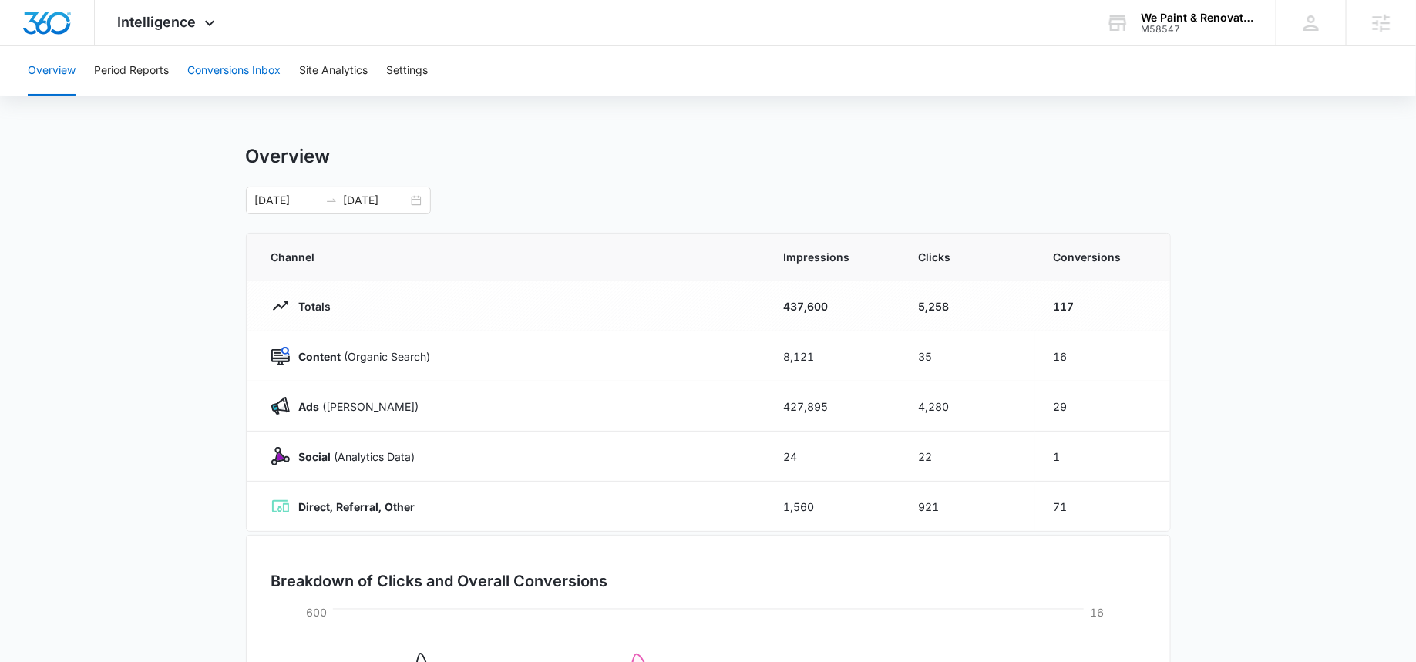
click at [253, 85] on button "Conversions Inbox" at bounding box center [233, 70] width 93 height 49
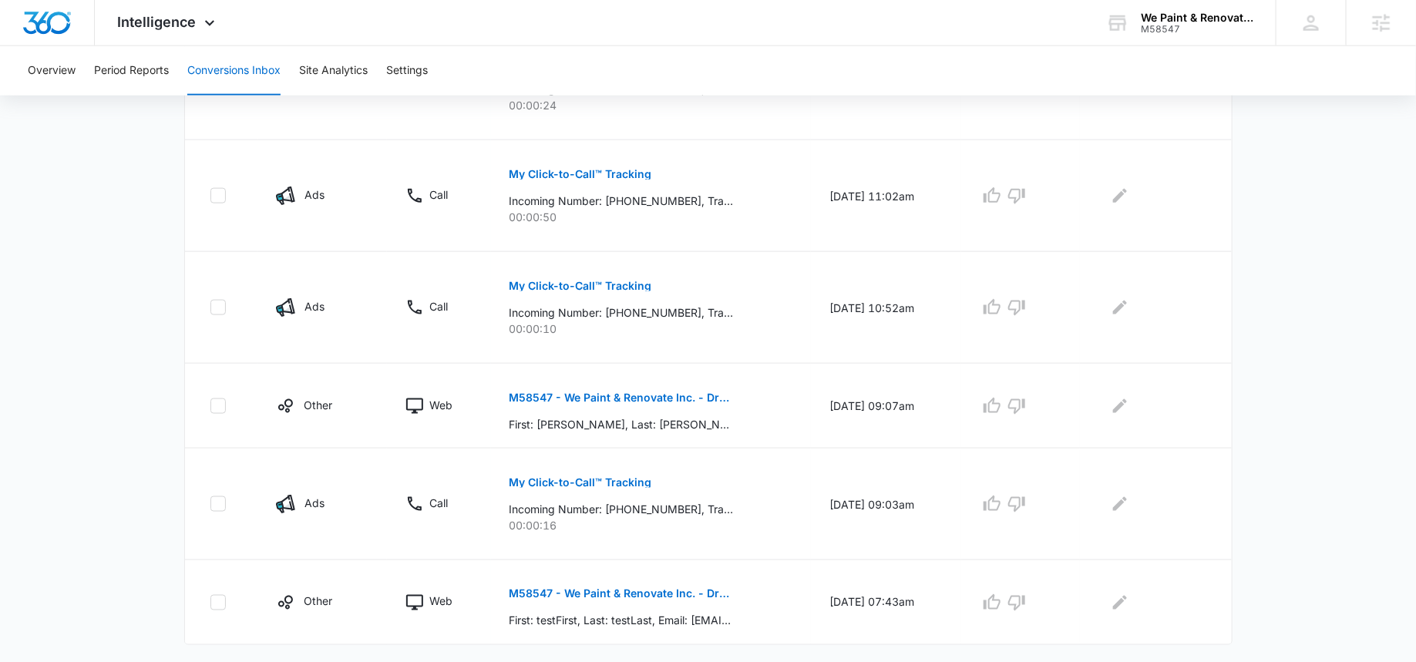
scroll to position [877, 0]
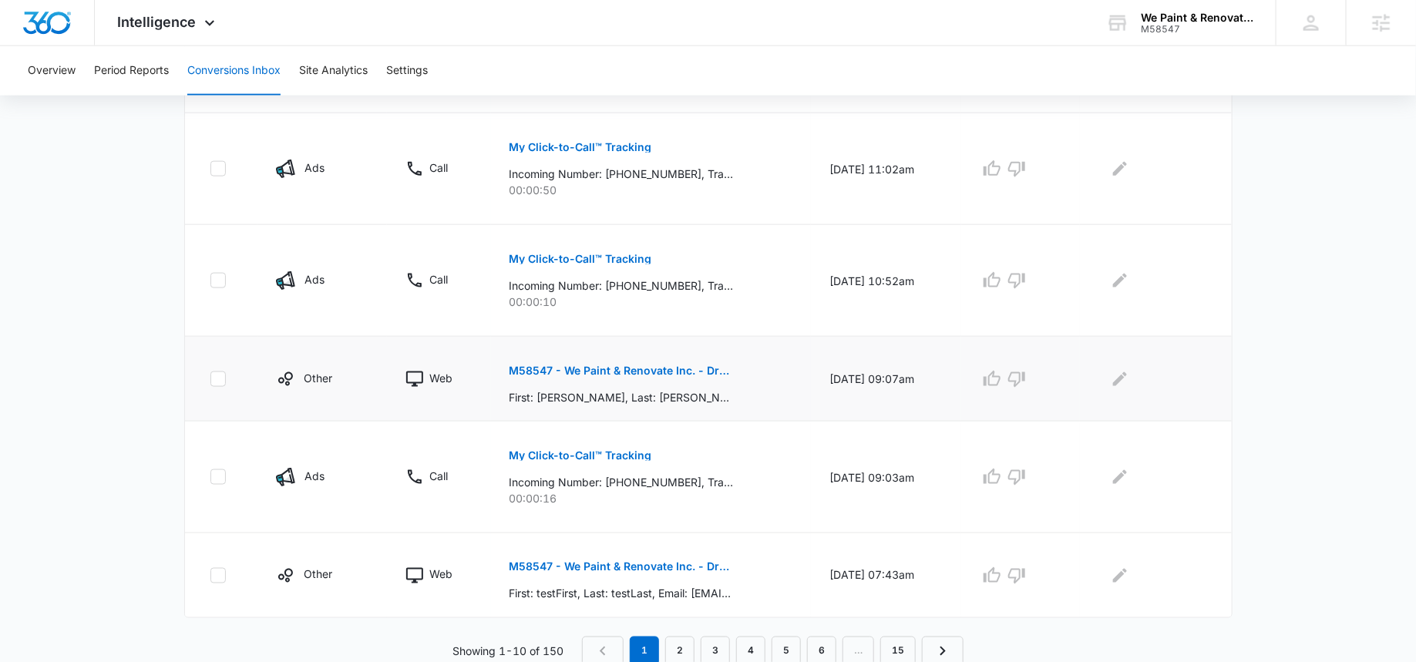
click at [704, 372] on p "M58547 - We Paint & Renovate Inc. - DropJobs - Estimate Request Form" at bounding box center [622, 370] width 224 height 11
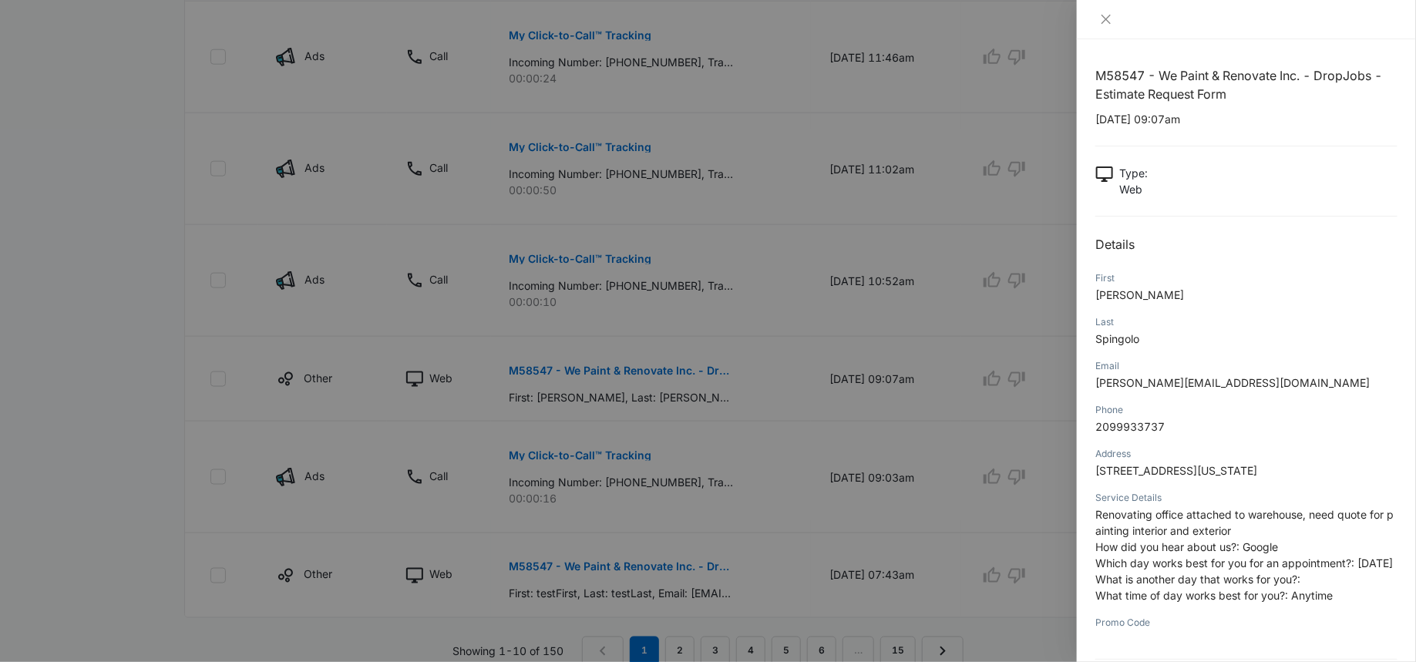
click at [762, 350] on div at bounding box center [708, 331] width 1416 height 662
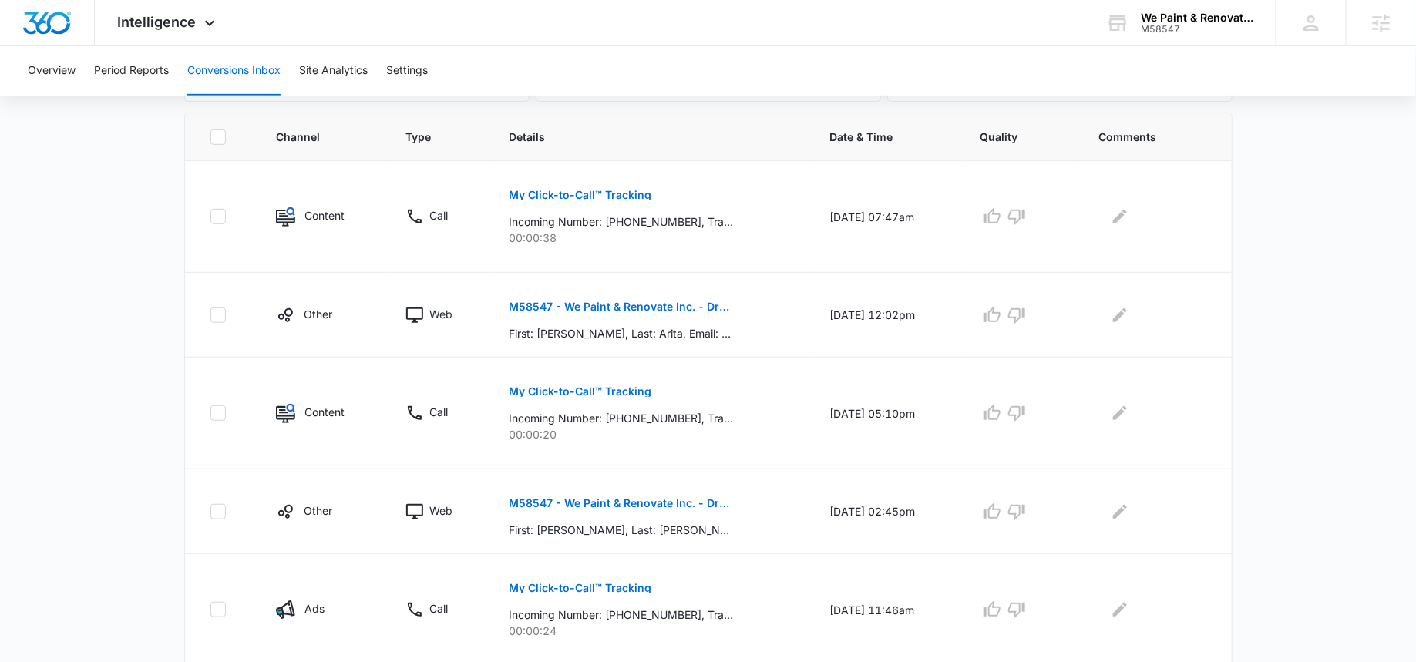
scroll to position [312, 0]
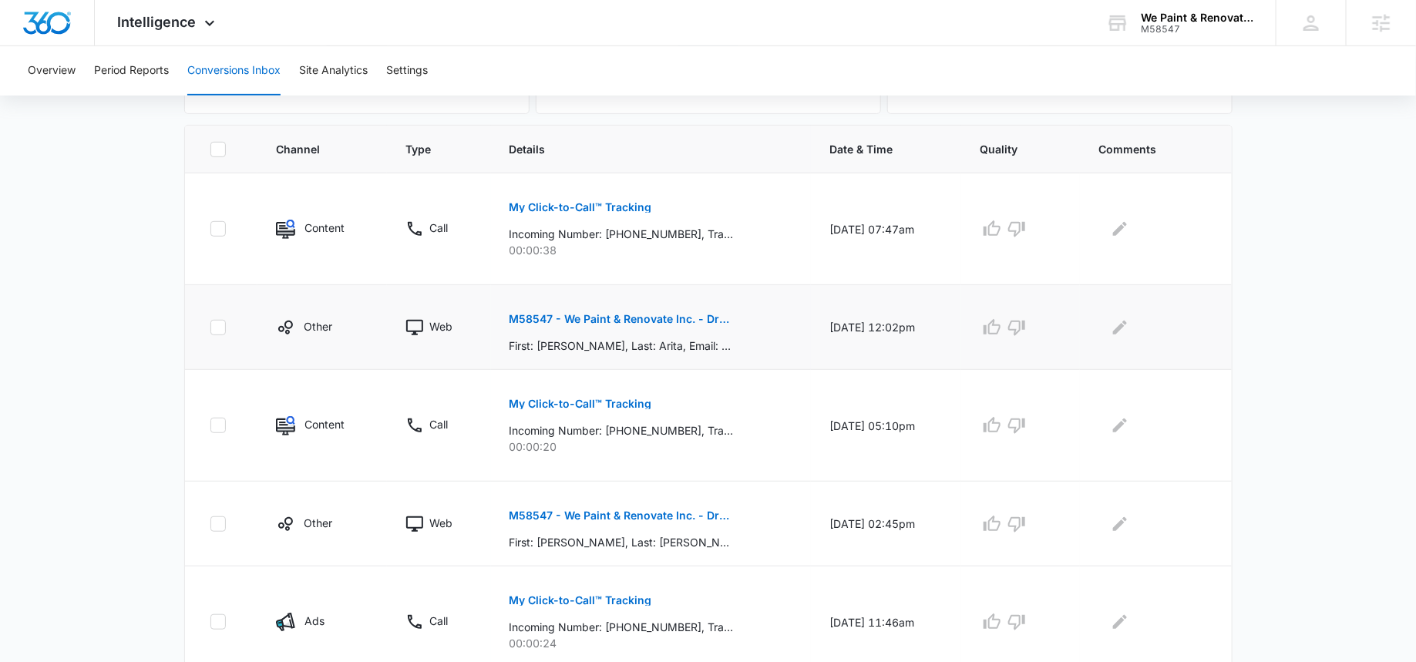
click at [620, 321] on p "M58547 - We Paint & Renovate Inc. - DropJobs - Estimate Request Form" at bounding box center [622, 319] width 224 height 11
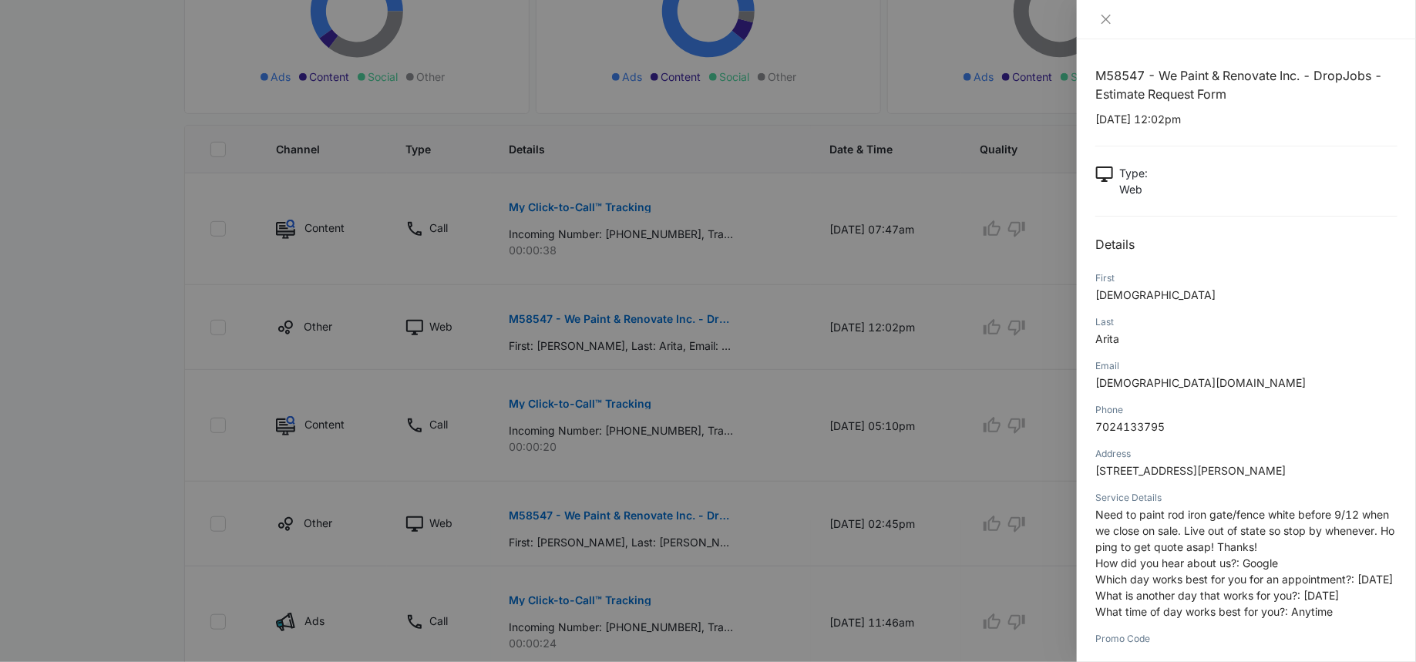
click at [610, 352] on div at bounding box center [708, 331] width 1416 height 662
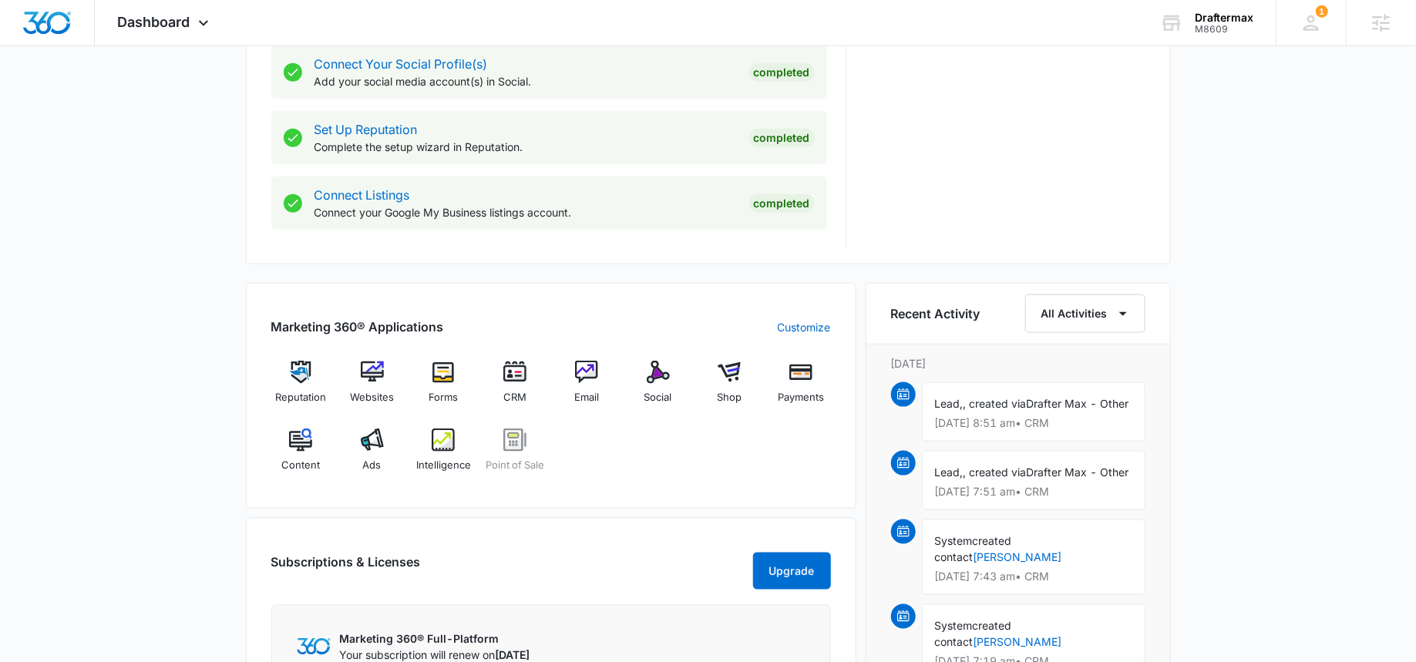
scroll to position [737, 0]
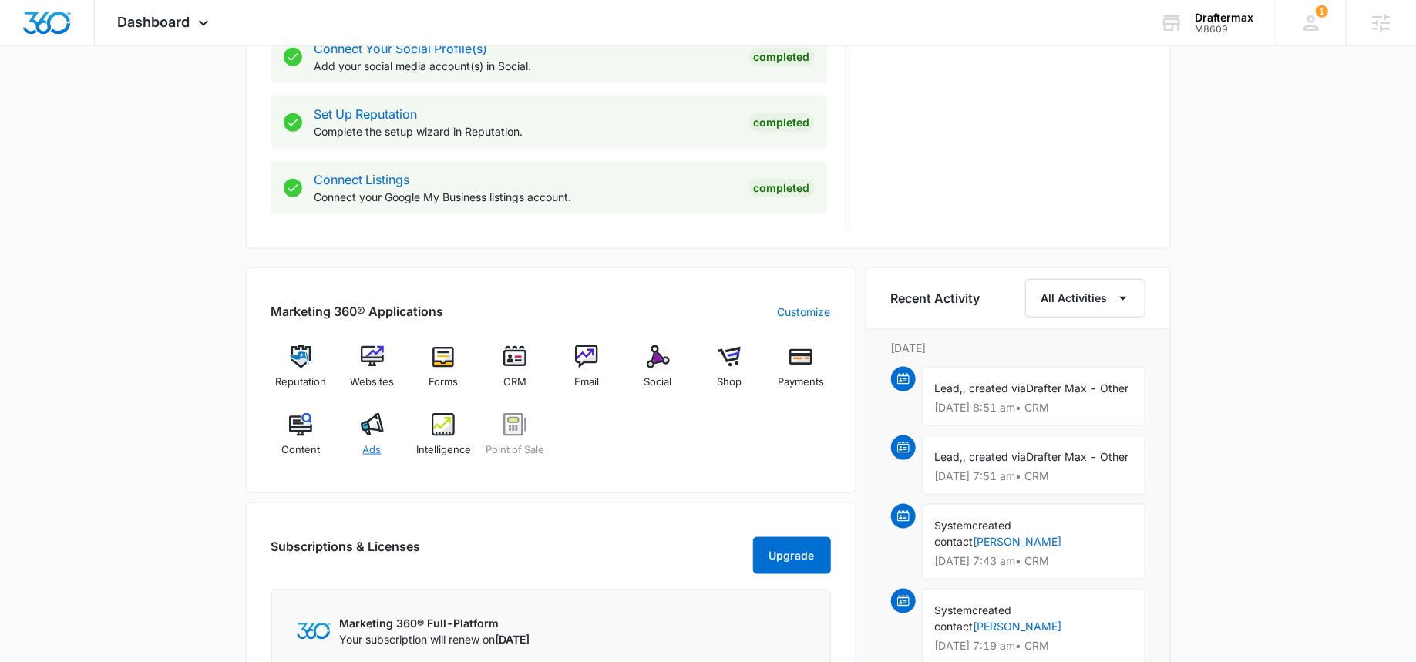
click at [355, 429] on div "Ads" at bounding box center [371, 440] width 59 height 55
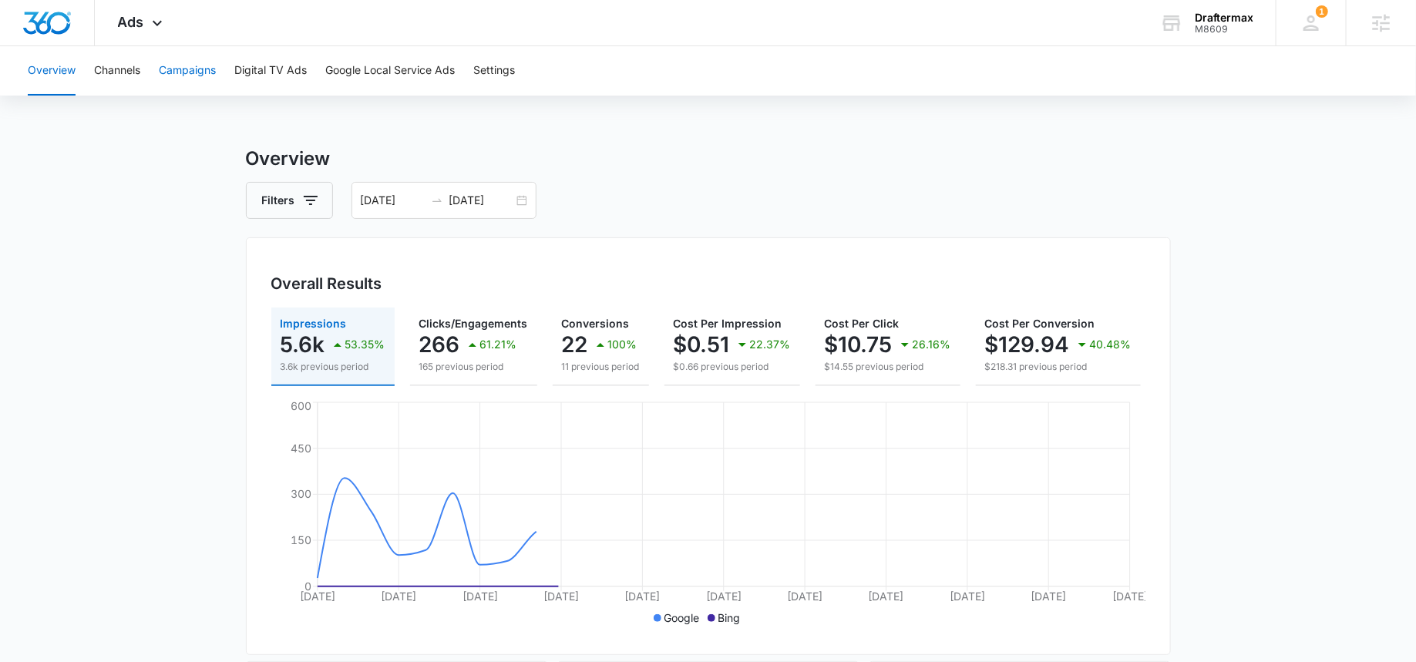
click at [185, 66] on button "Campaigns" at bounding box center [187, 70] width 57 height 49
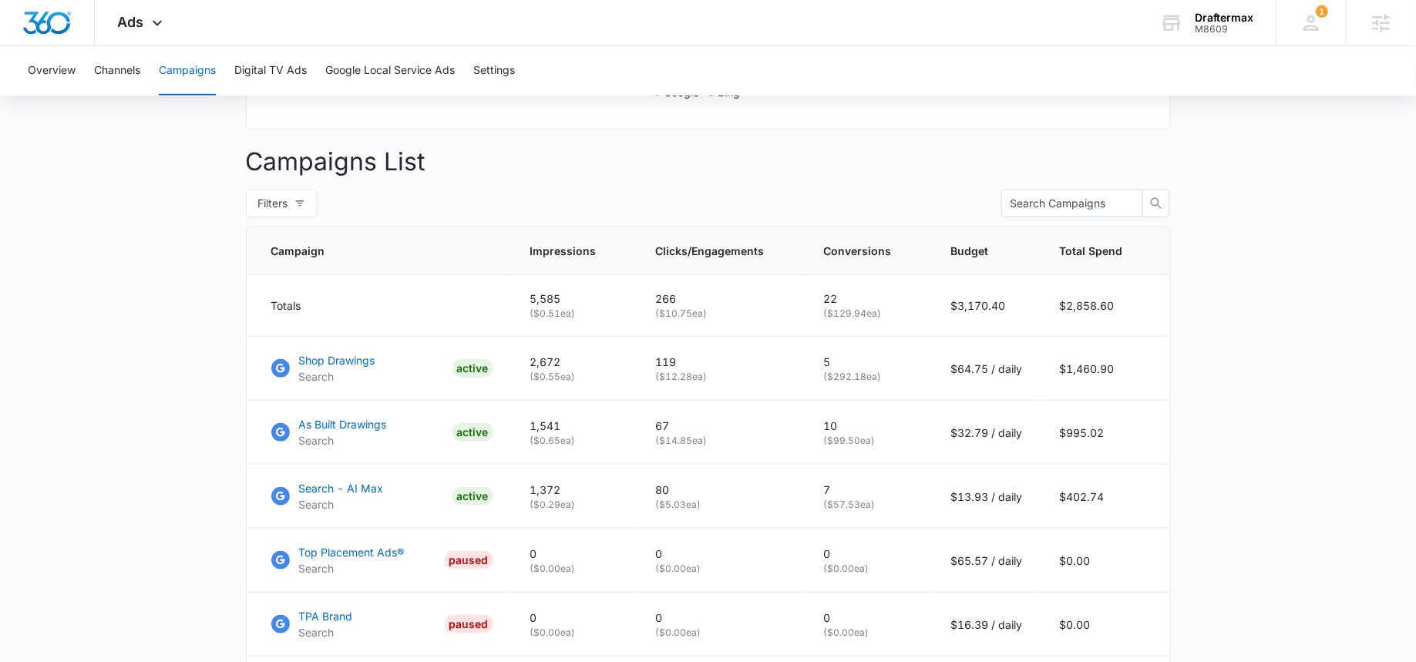
scroll to position [533, 0]
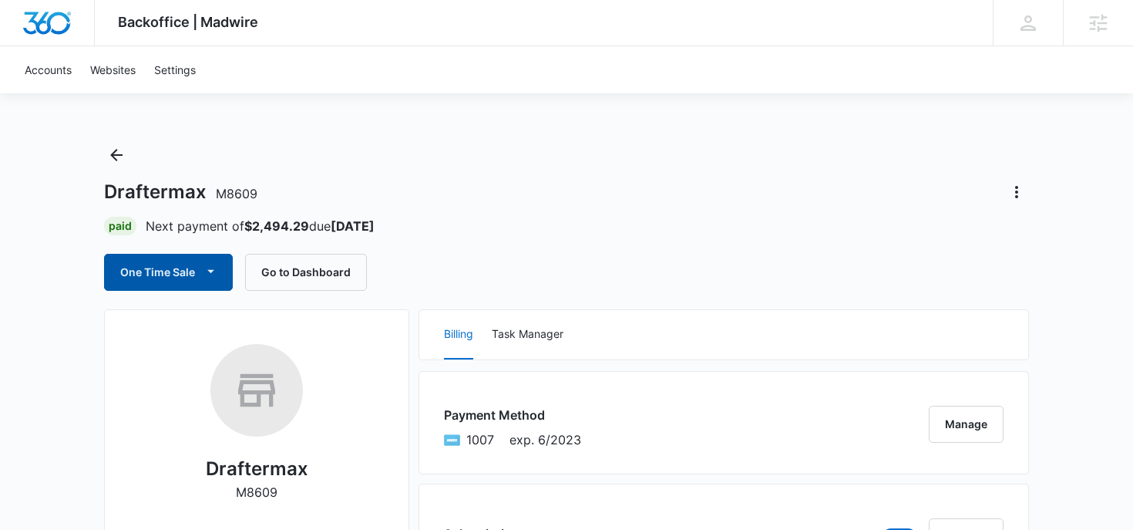
click at [193, 276] on button "One Time Sale" at bounding box center [168, 272] width 129 height 37
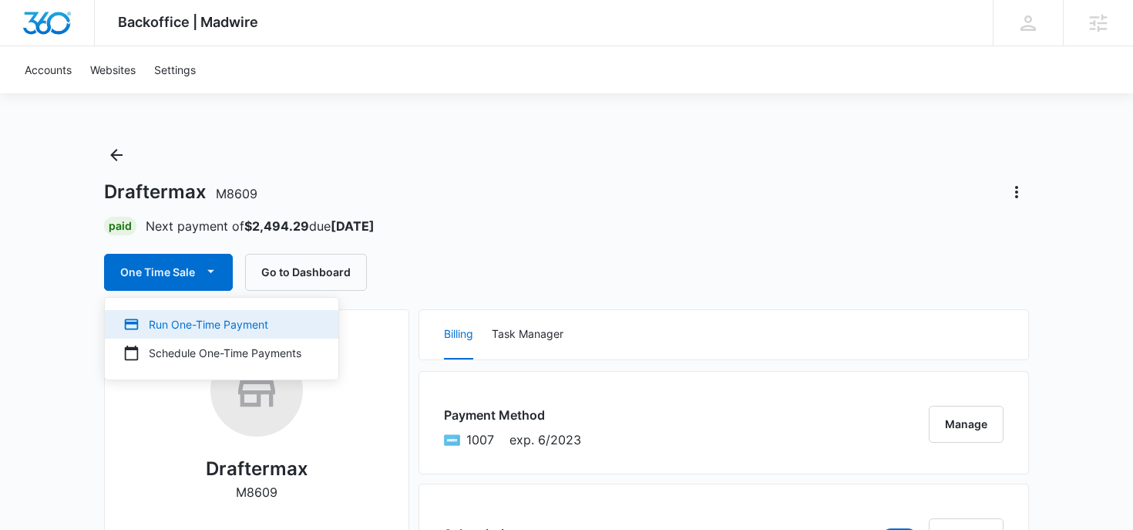
click at [177, 316] on div "Run One-Time Payment" at bounding box center [212, 324] width 178 height 16
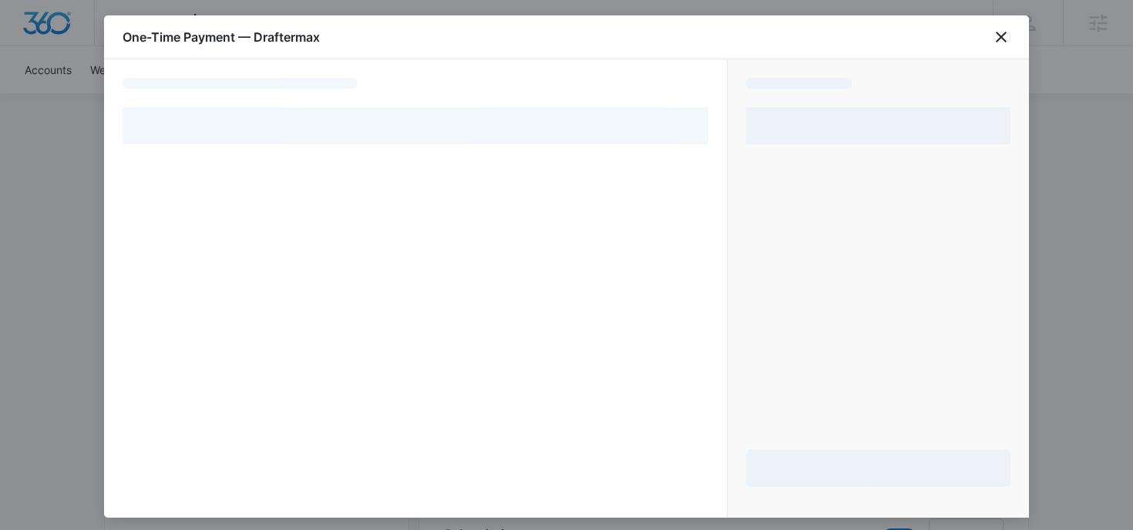
select select "pm_1MqfrbA4n8RTgNjUdMELzLbb"
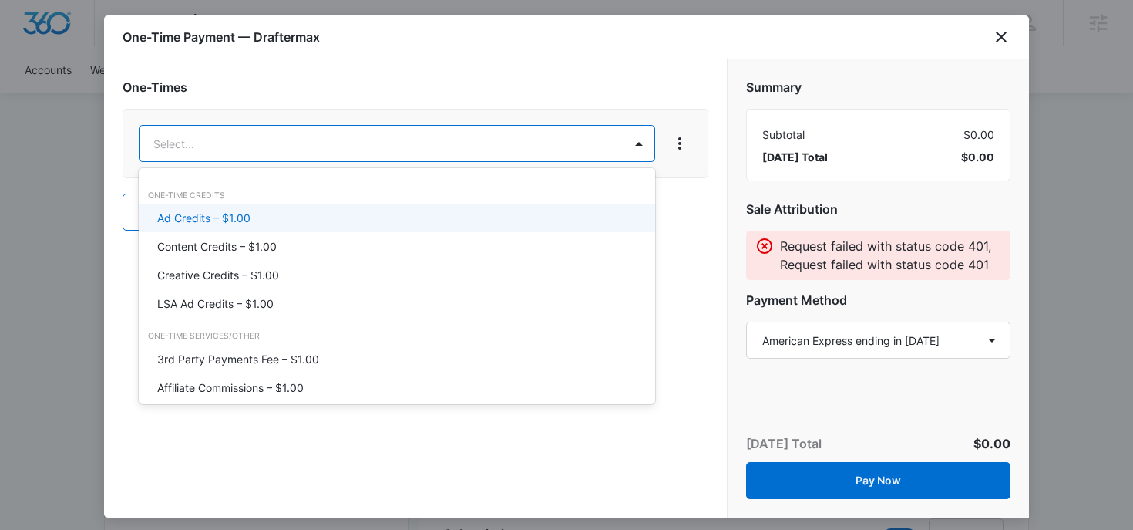
click at [1004, 36] on div at bounding box center [566, 265] width 1133 height 530
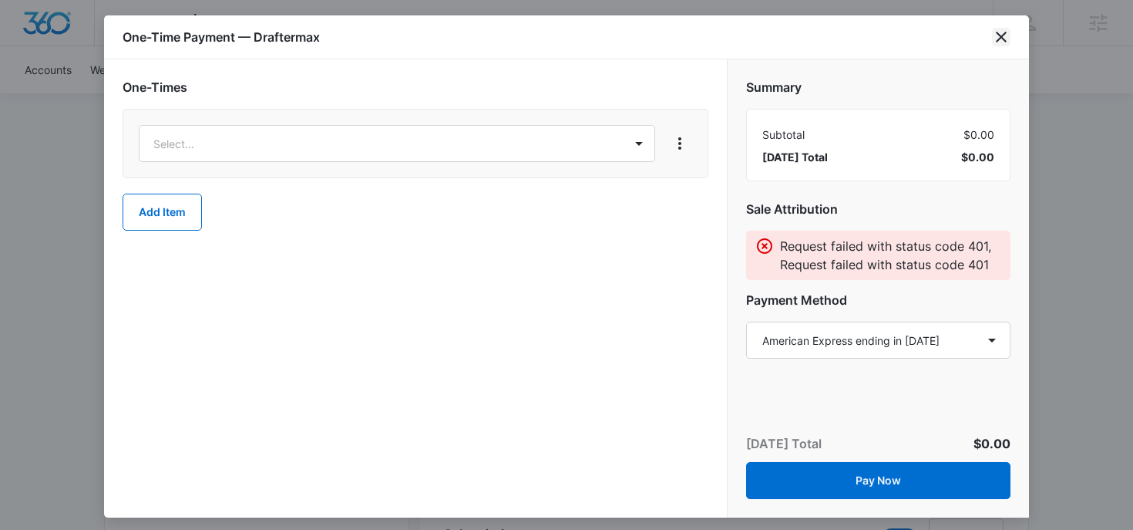
click at [998, 40] on icon "close" at bounding box center [1001, 37] width 11 height 11
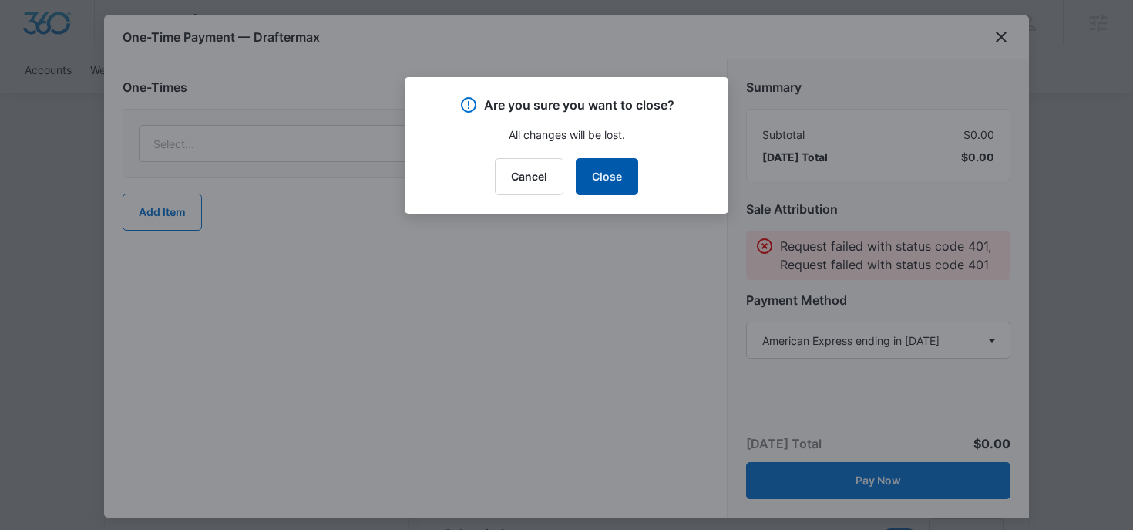
click at [616, 174] on button "Close" at bounding box center [607, 176] width 62 height 37
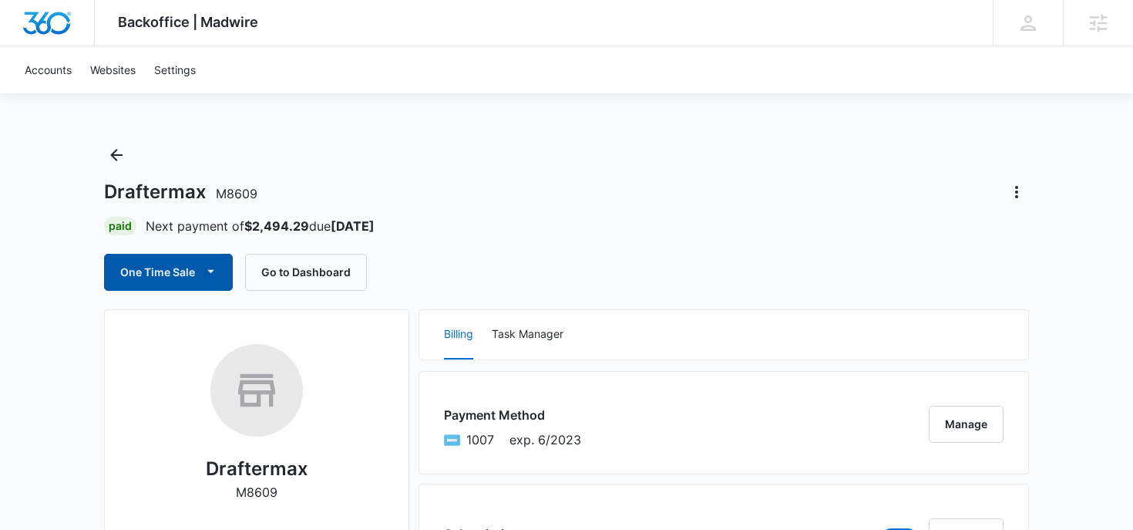
click at [196, 267] on button "One Time Sale" at bounding box center [168, 272] width 129 height 37
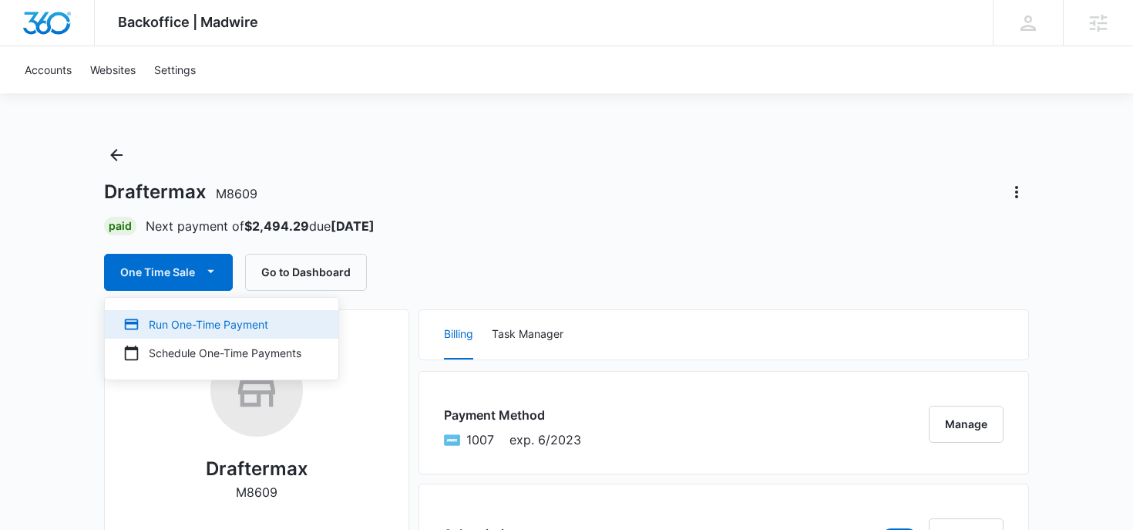
click at [194, 317] on div "Run One-Time Payment" at bounding box center [212, 324] width 178 height 16
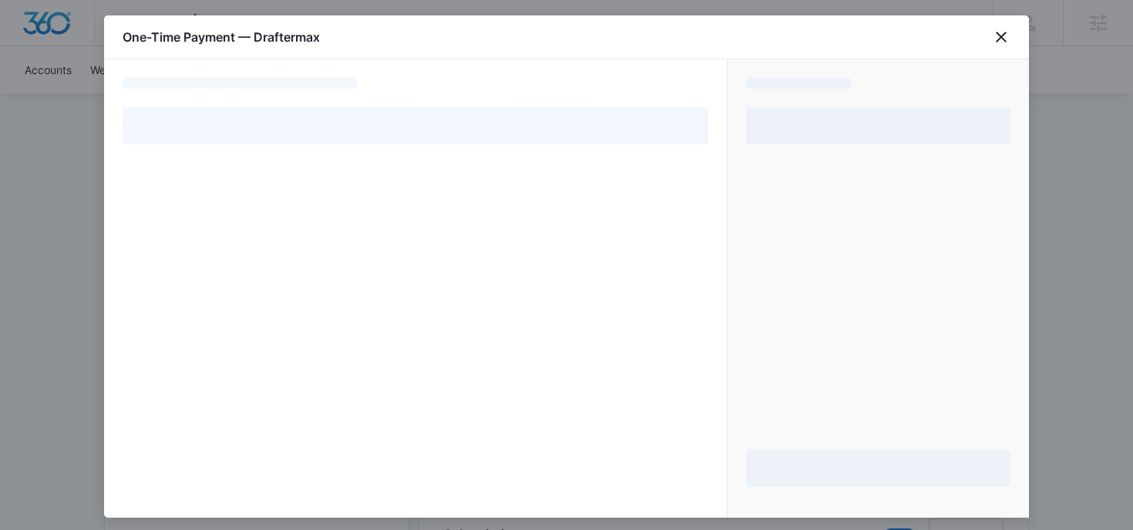
select select "pm_1MqfrbA4n8RTgNjUdMELzLbb"
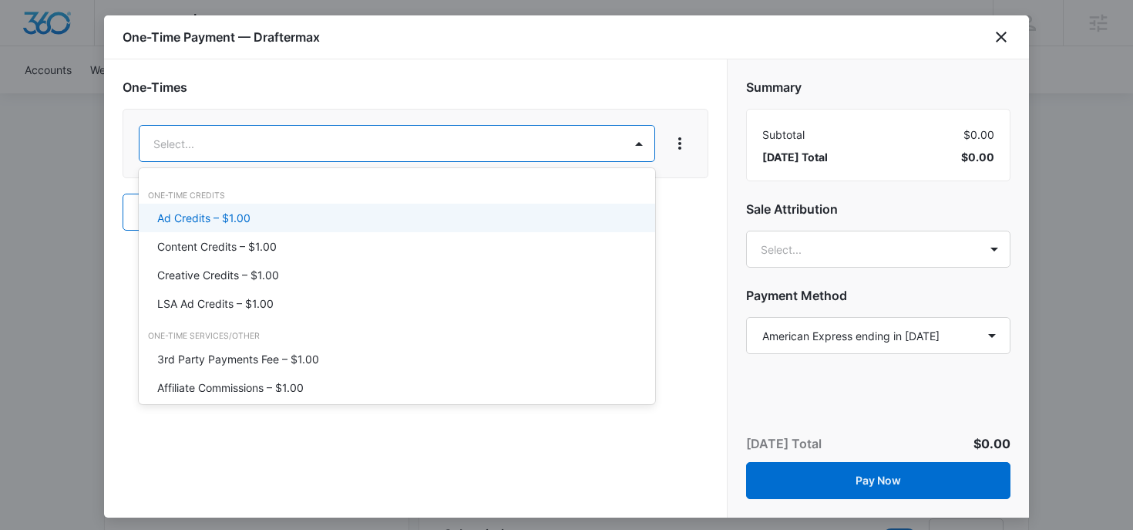
click at [331, 214] on div "Ad Credits – $1.00" at bounding box center [395, 218] width 476 height 16
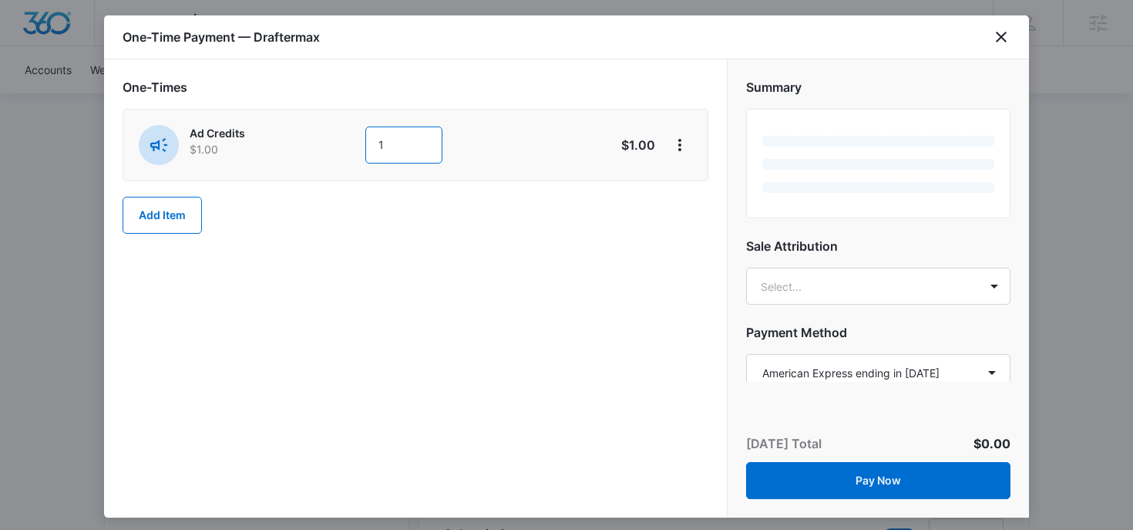
click at [395, 143] on input "1" at bounding box center [403, 144] width 77 height 37
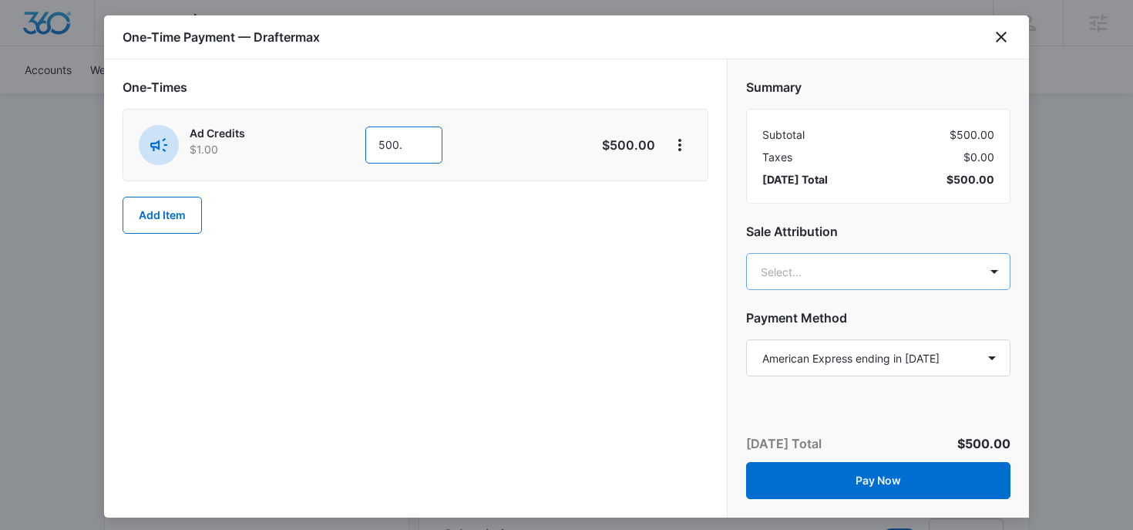
type input "500."
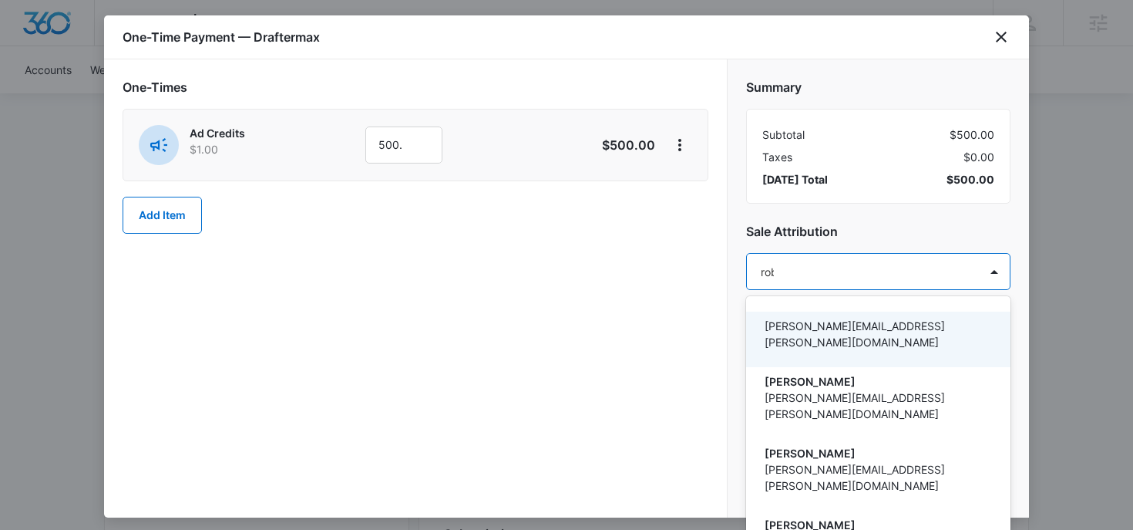
type input "robin"
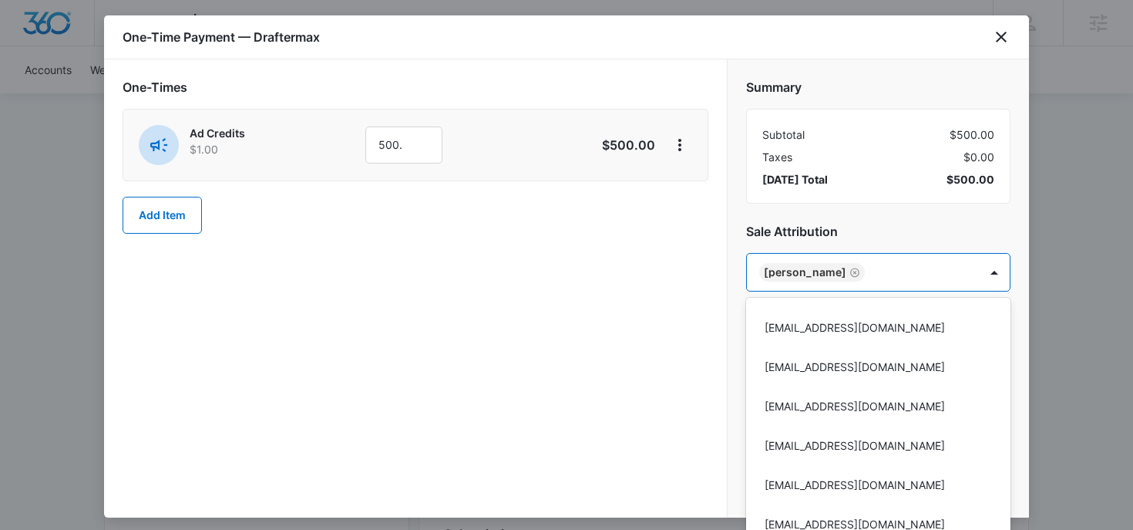
click at [843, 234] on div at bounding box center [566, 265] width 1133 height 530
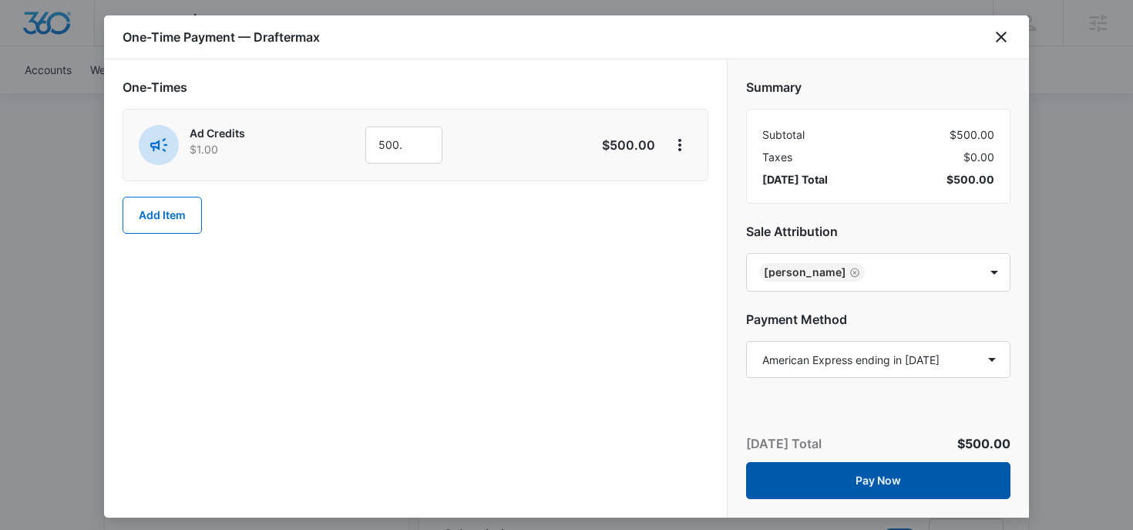
click at [790, 485] on button "Pay Now" at bounding box center [878, 480] width 264 height 37
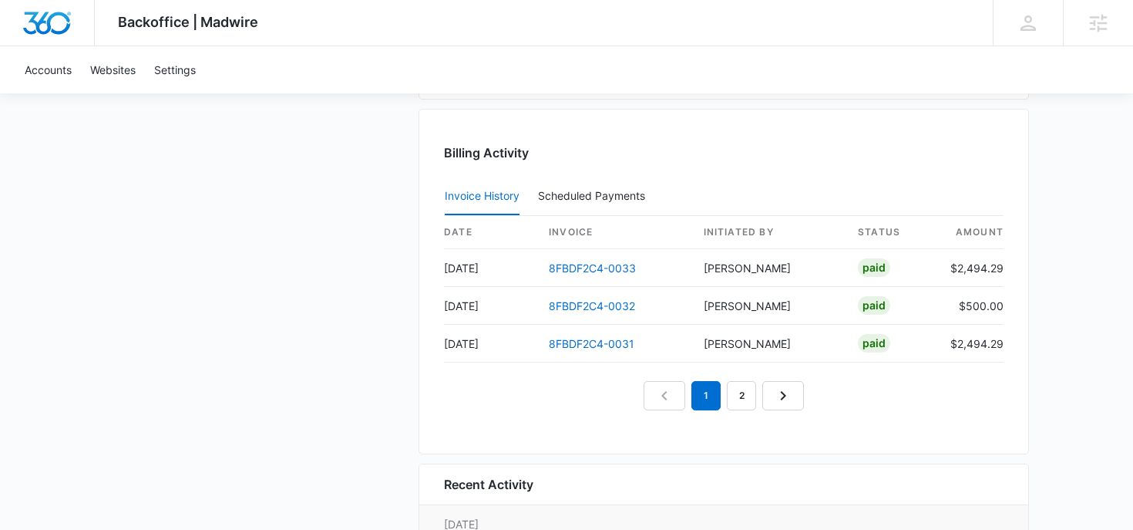
scroll to position [1458, 0]
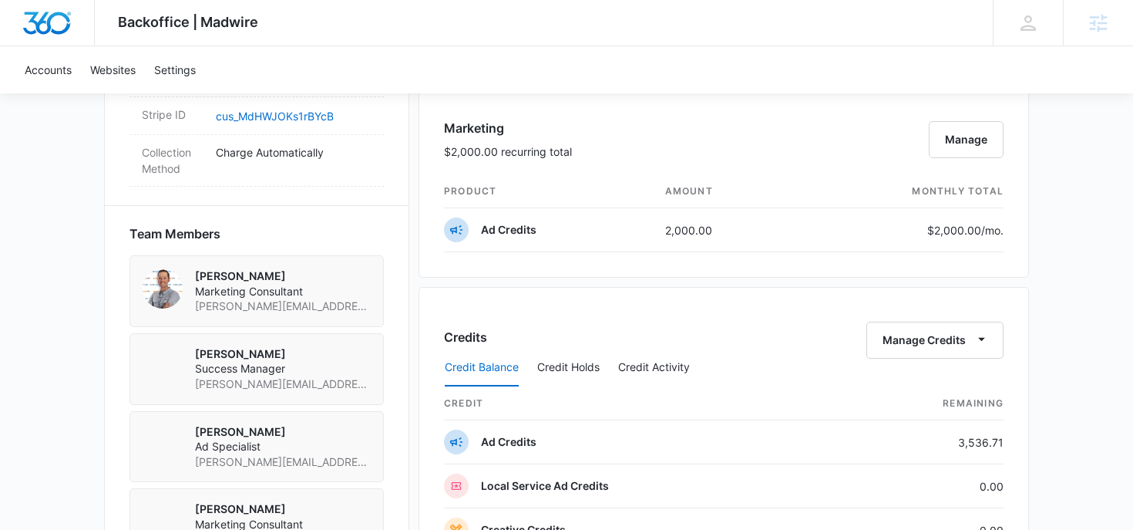
scroll to position [761, 0]
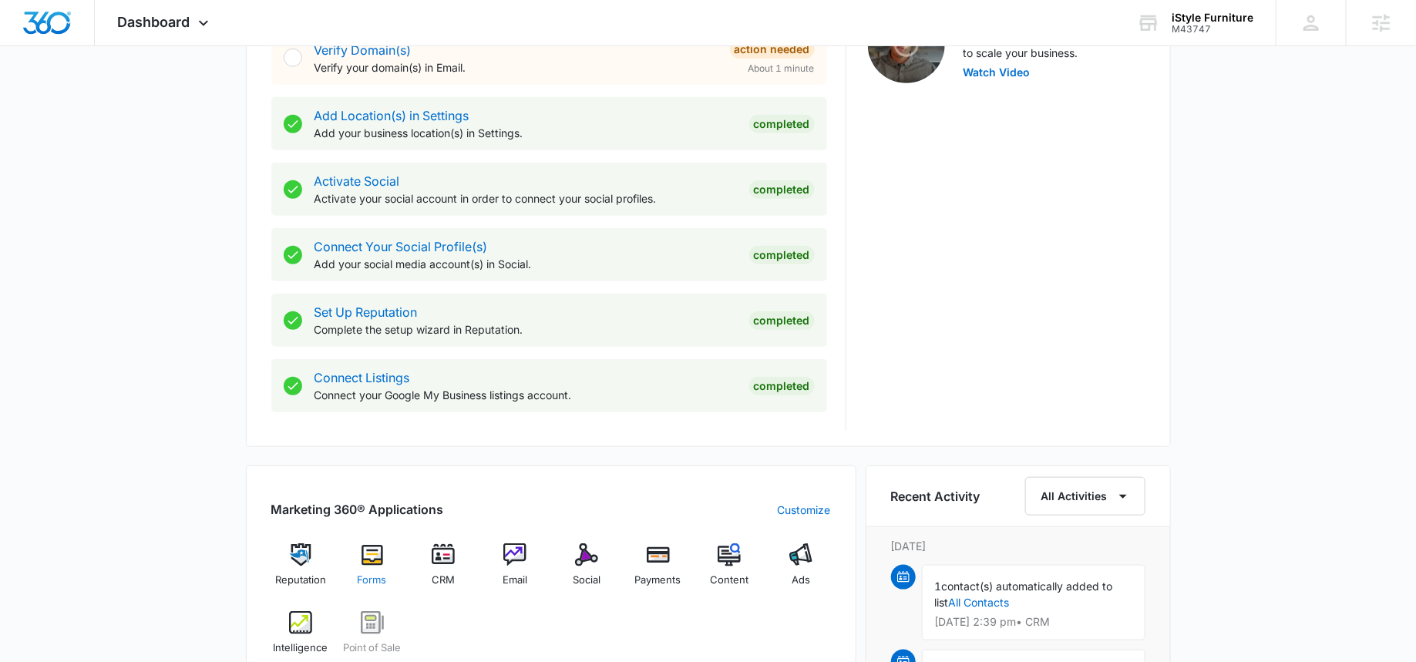
scroll to position [642, 0]
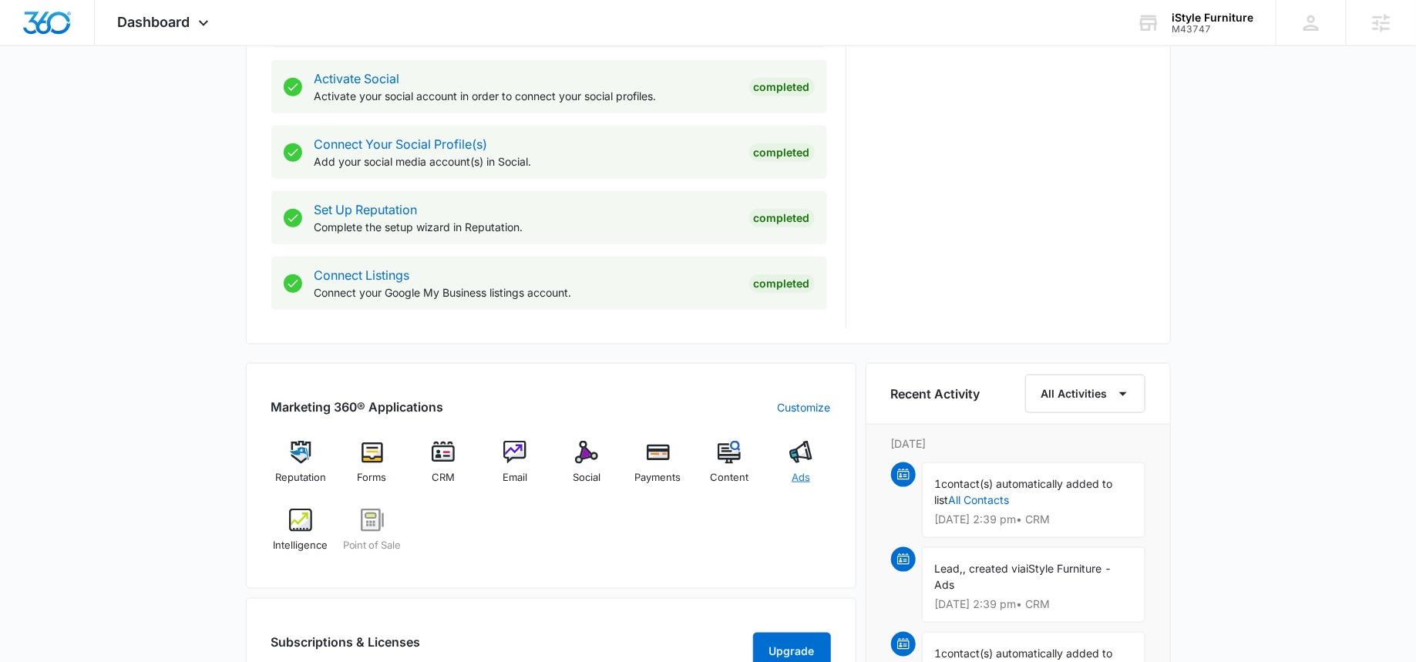
click at [792, 453] on img at bounding box center [800, 452] width 23 height 23
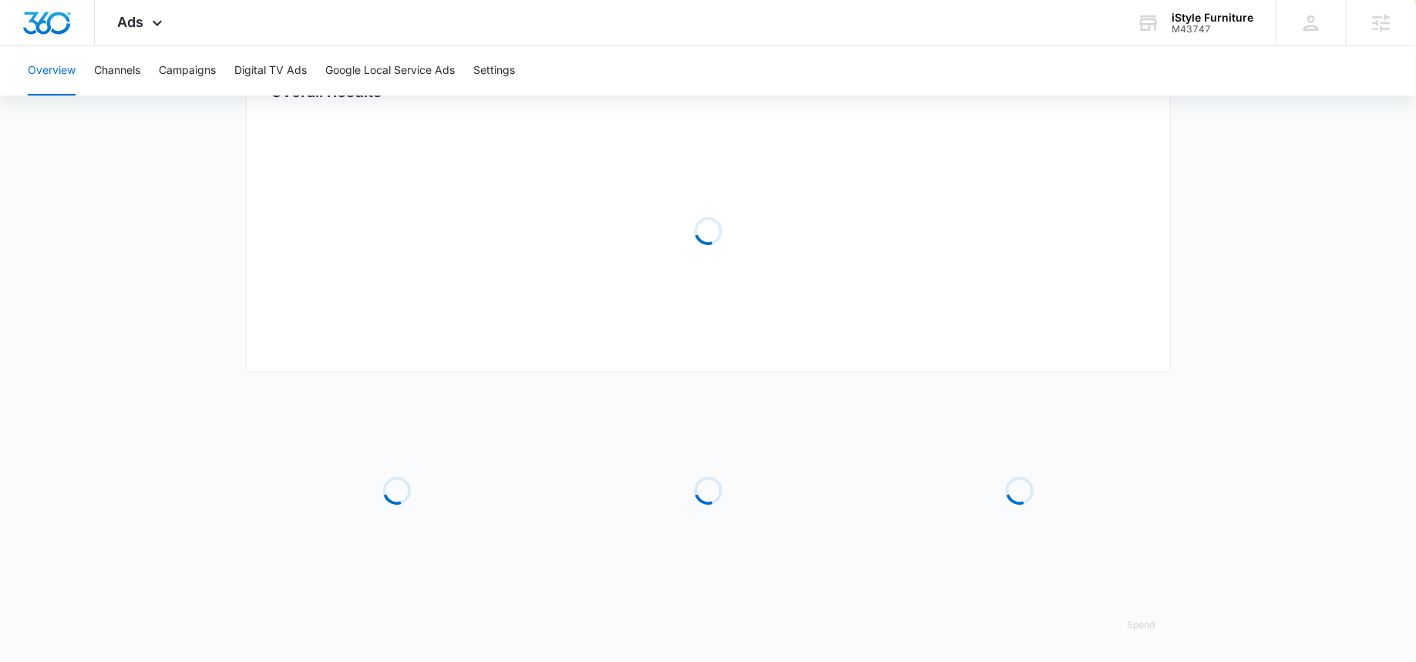
type input "[DATE]"
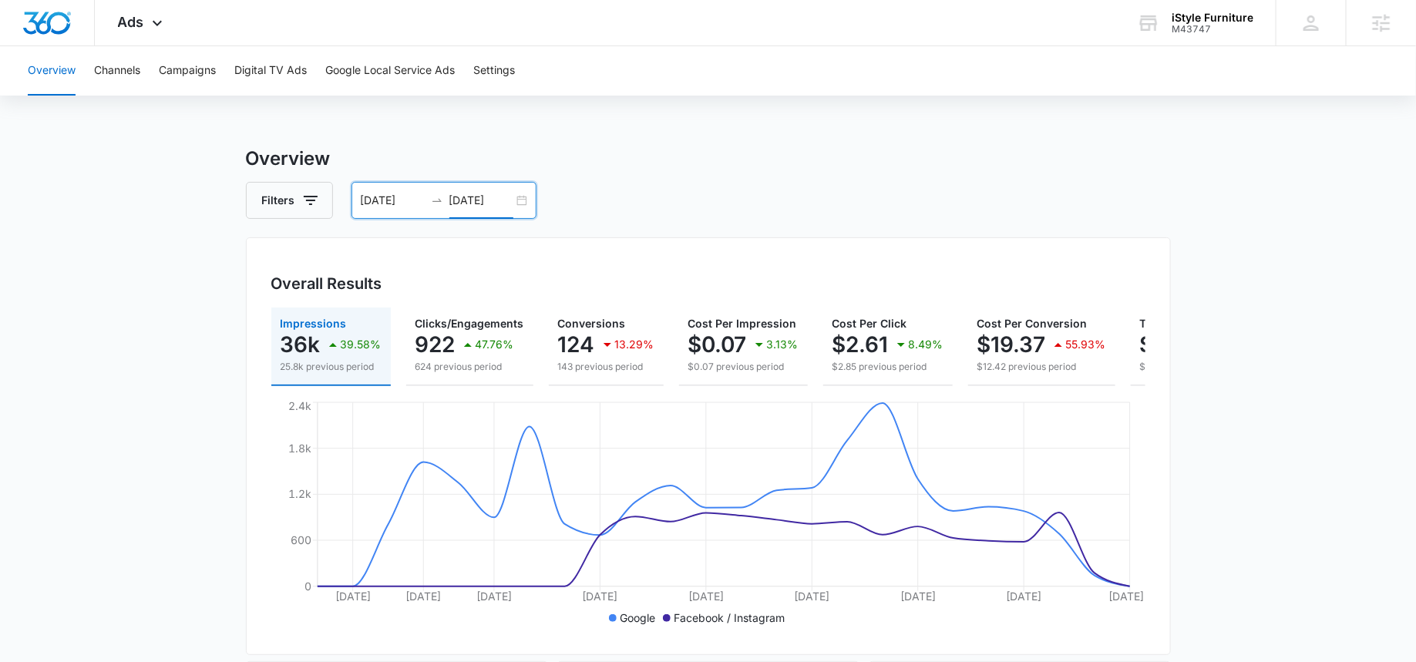
click at [485, 200] on input "08/26/2025" at bounding box center [481, 200] width 64 height 17
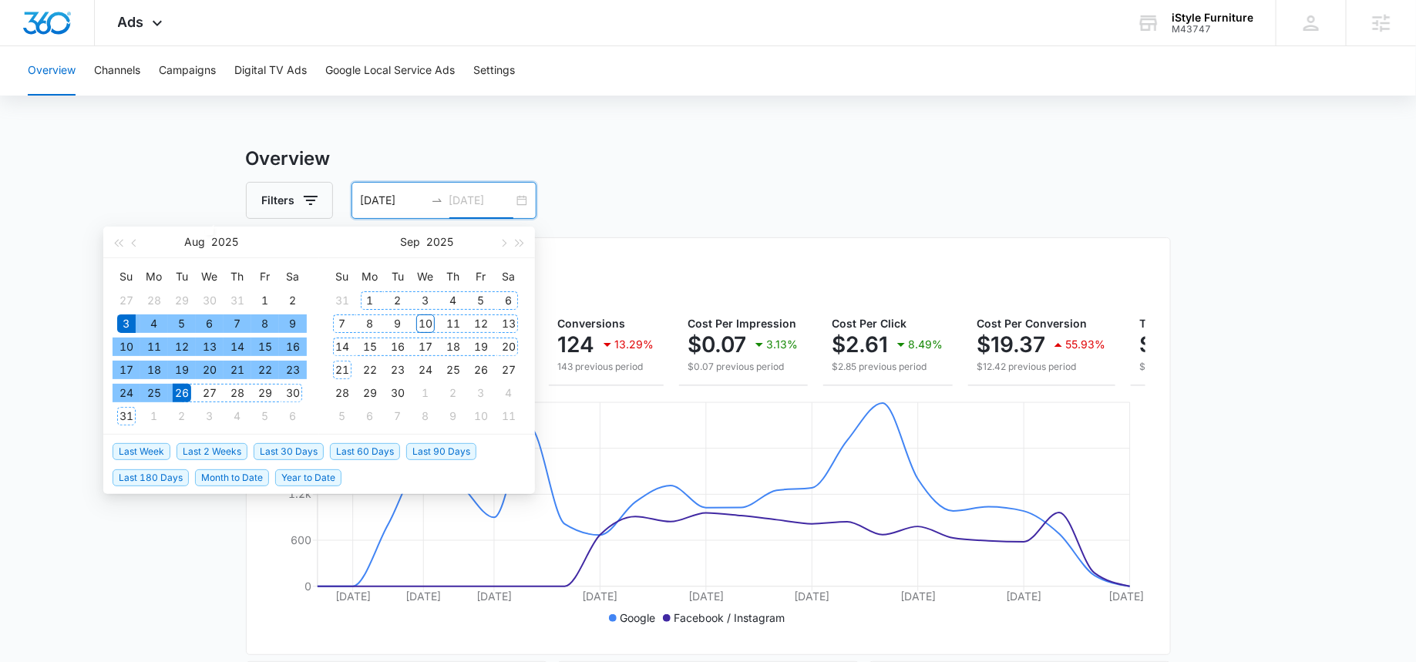
type input "08/26/2025"
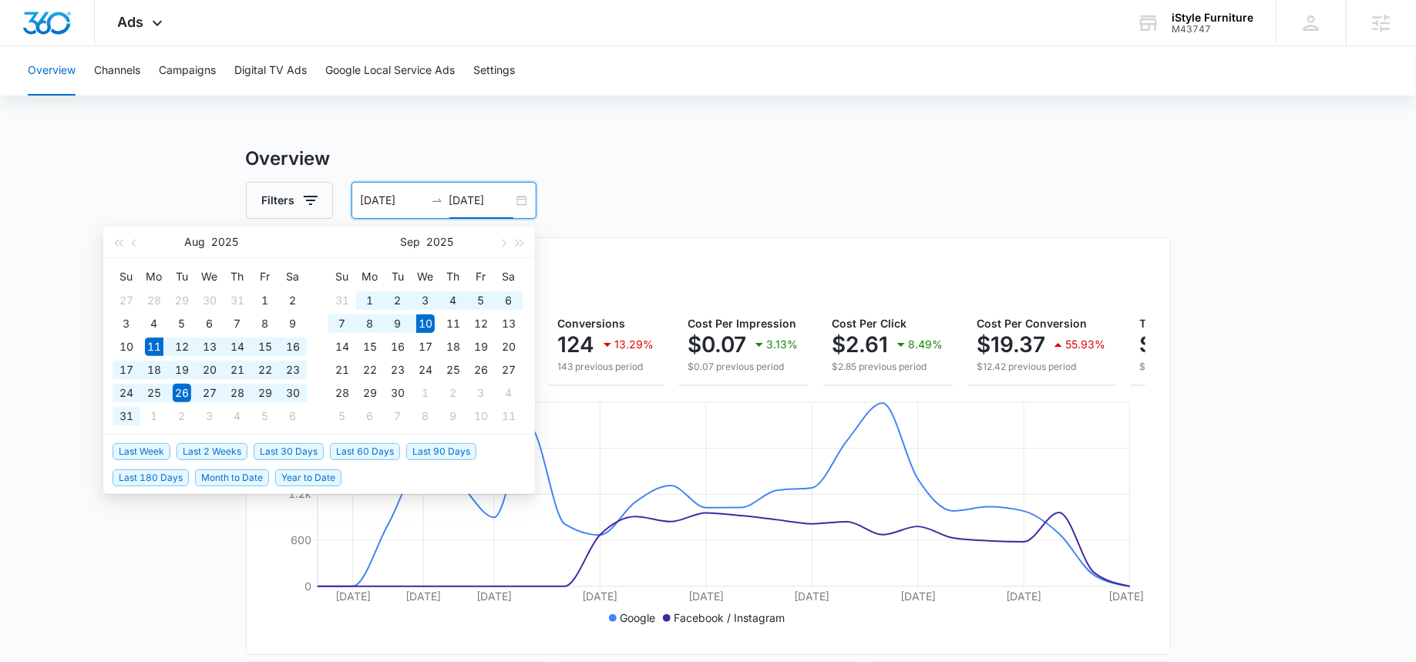
click at [277, 449] on span "Last 30 Days" at bounding box center [289, 451] width 70 height 17
type input "08/11/2025"
type input "09/10/2025"
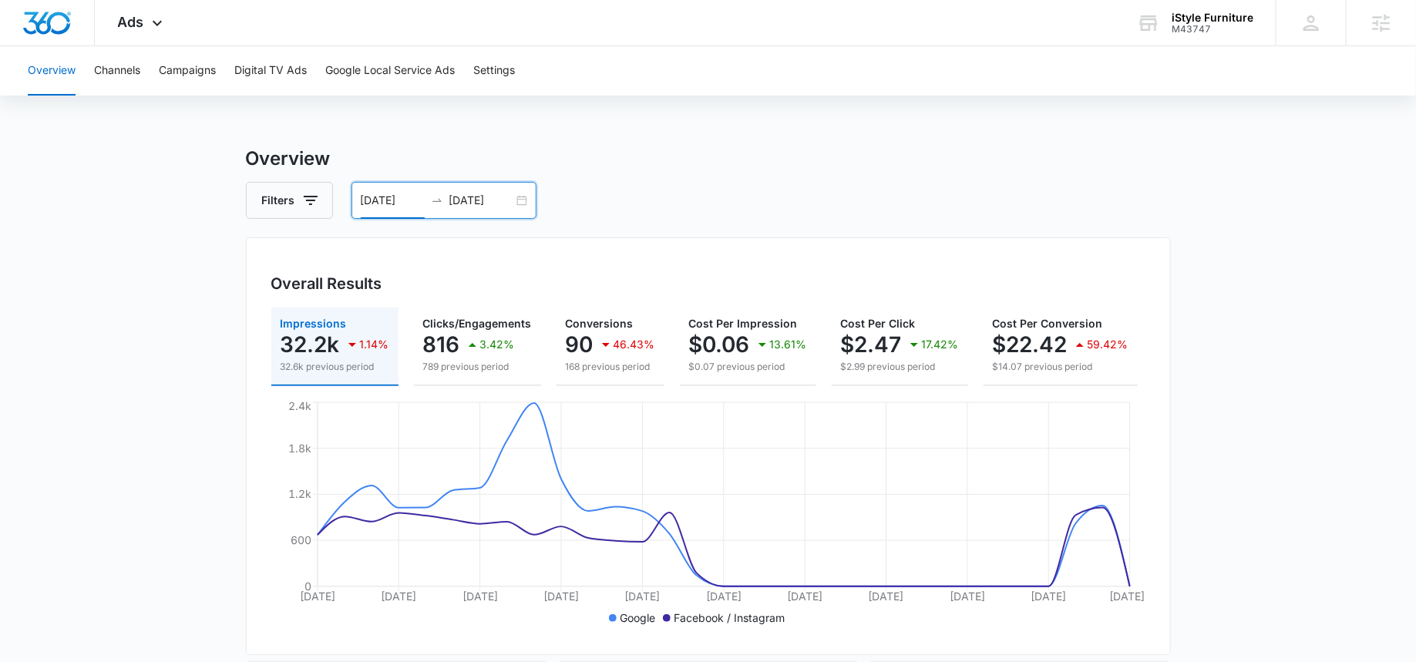
click at [403, 206] on input "08/11/2025" at bounding box center [393, 200] width 64 height 17
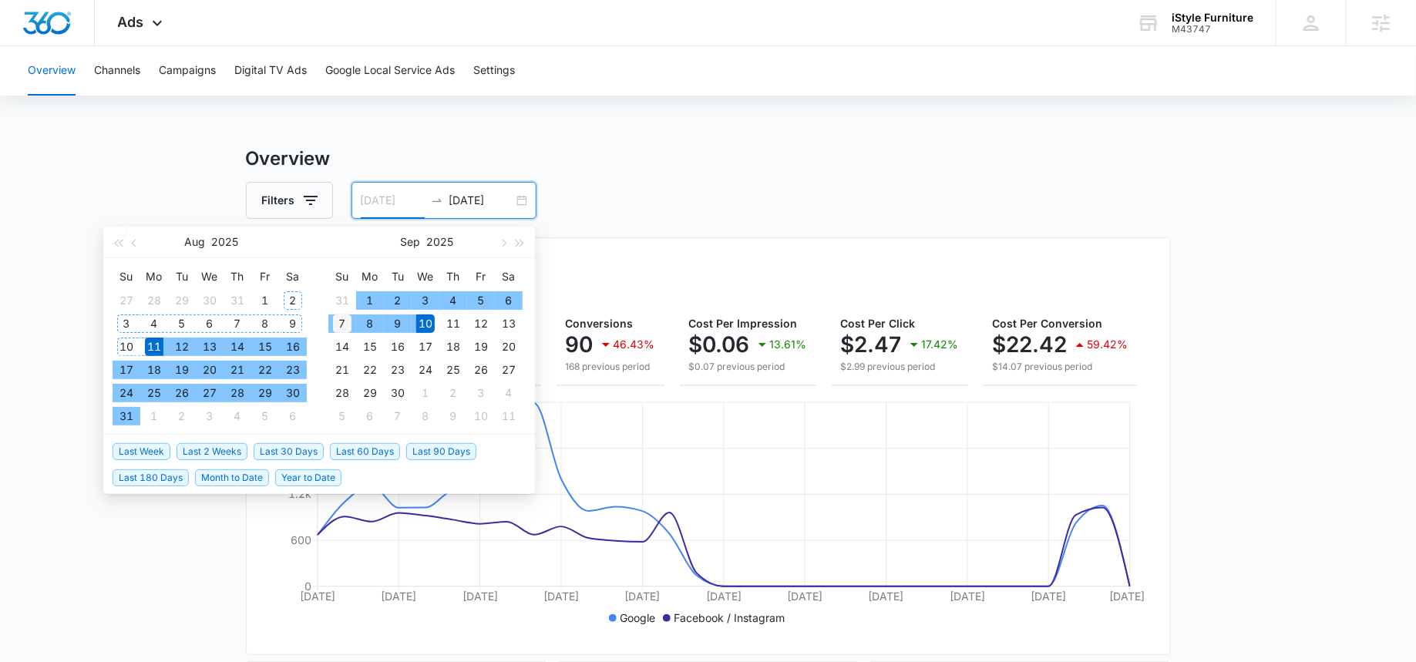
type input "09/07/2025"
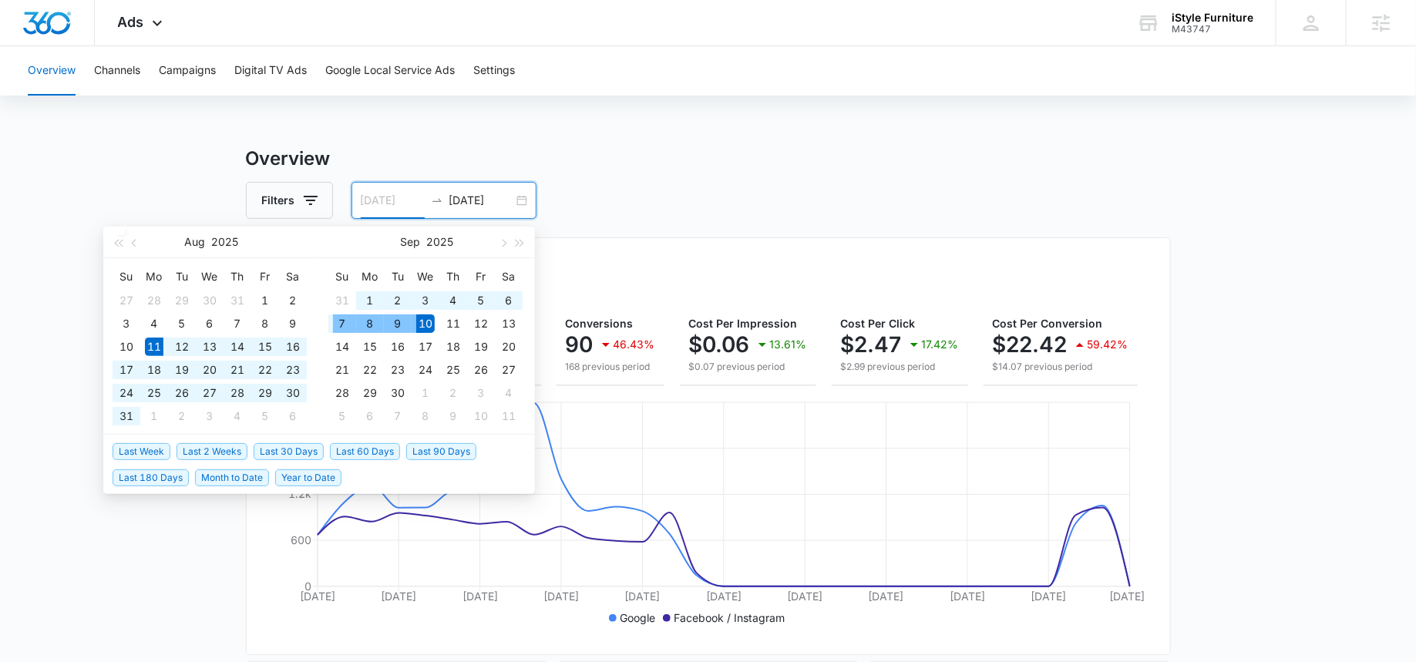
click at [339, 317] on div "7" at bounding box center [342, 323] width 18 height 18
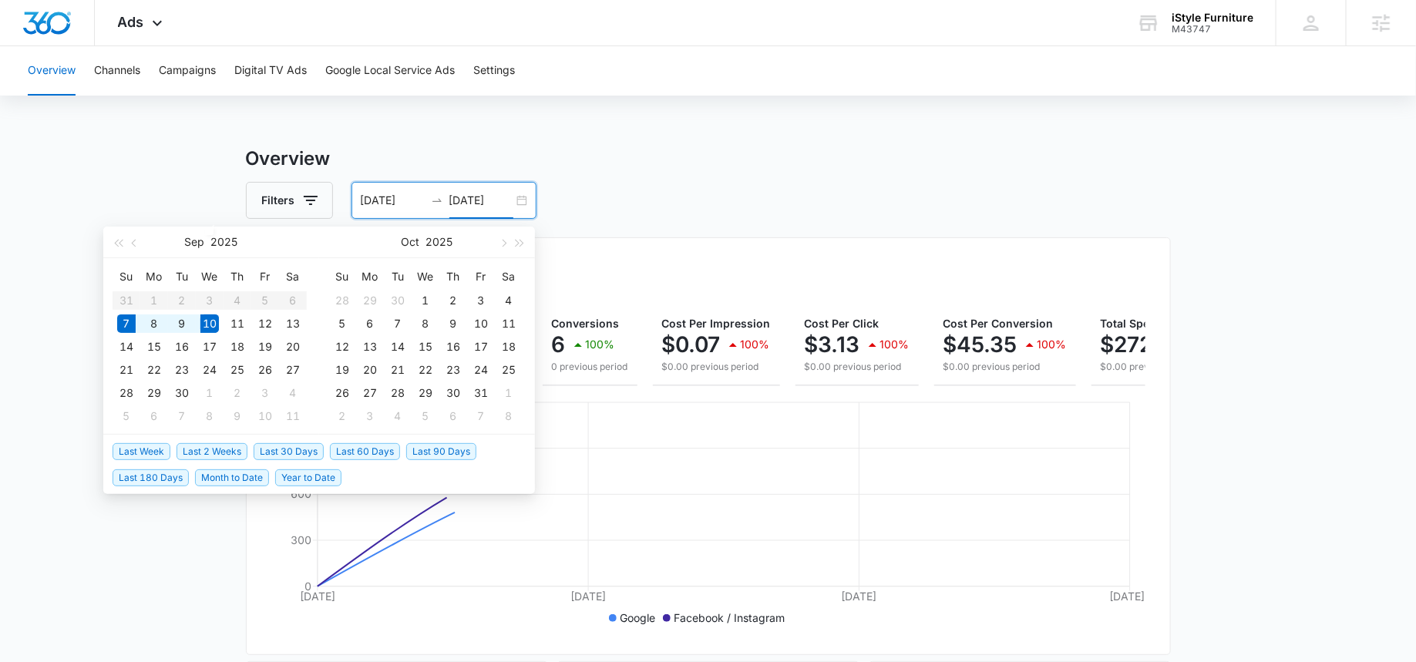
click at [684, 143] on div "Overview Channels Campaigns Digital TV Ads Google Local Service Ads Settings Ov…" at bounding box center [708, 649] width 1416 height 1206
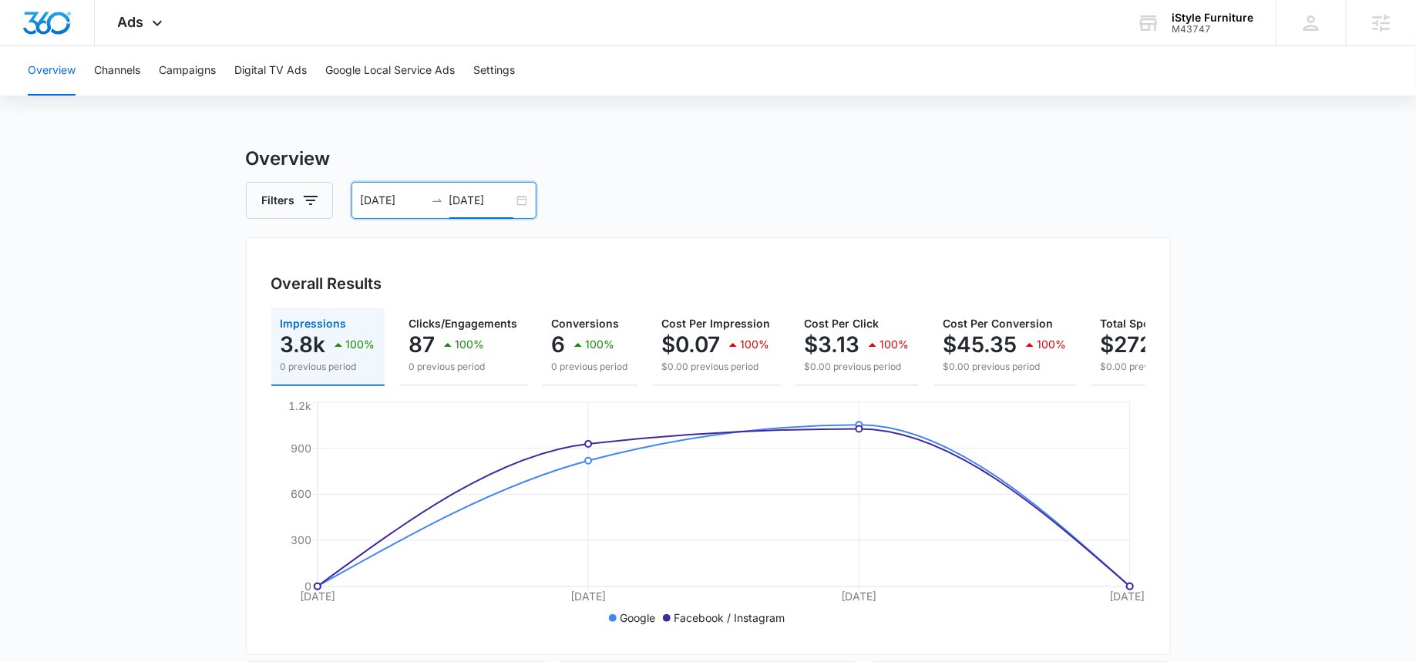
click at [468, 192] on input "09/10/2025" at bounding box center [481, 200] width 64 height 17
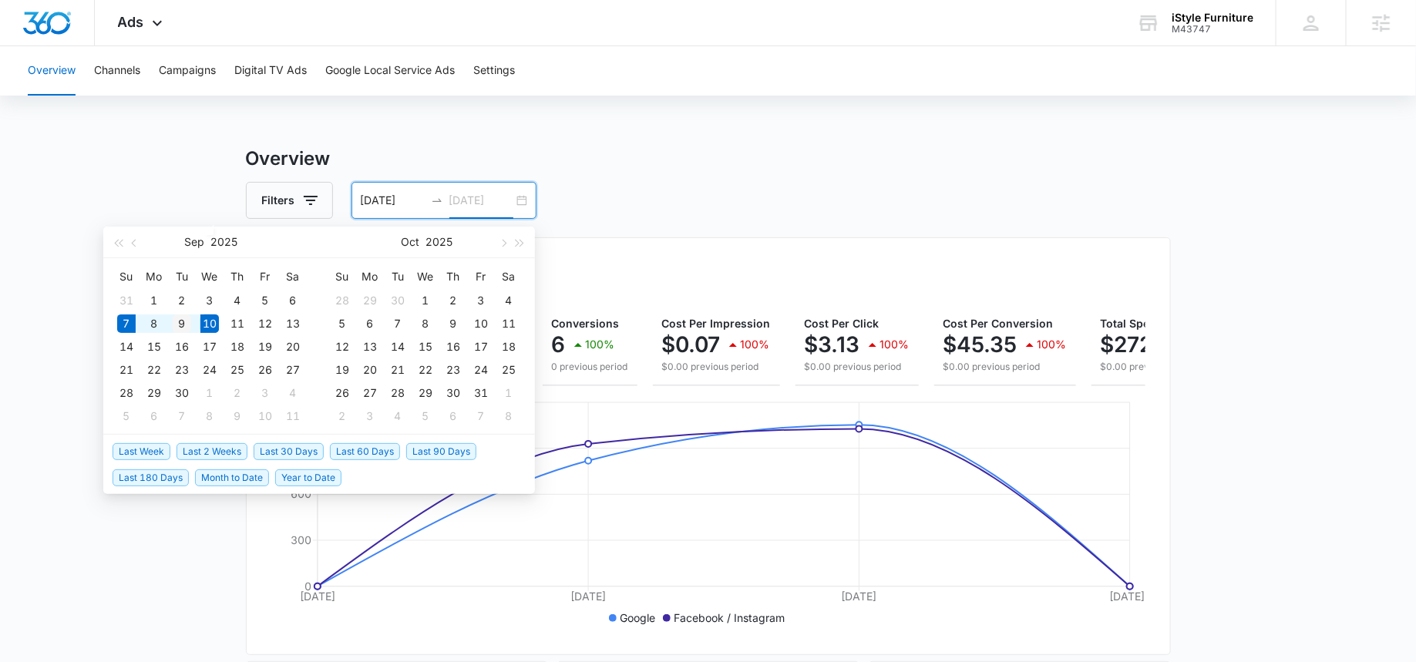
type input "[DATE]"
click at [182, 318] on div "9" at bounding box center [182, 323] width 18 height 18
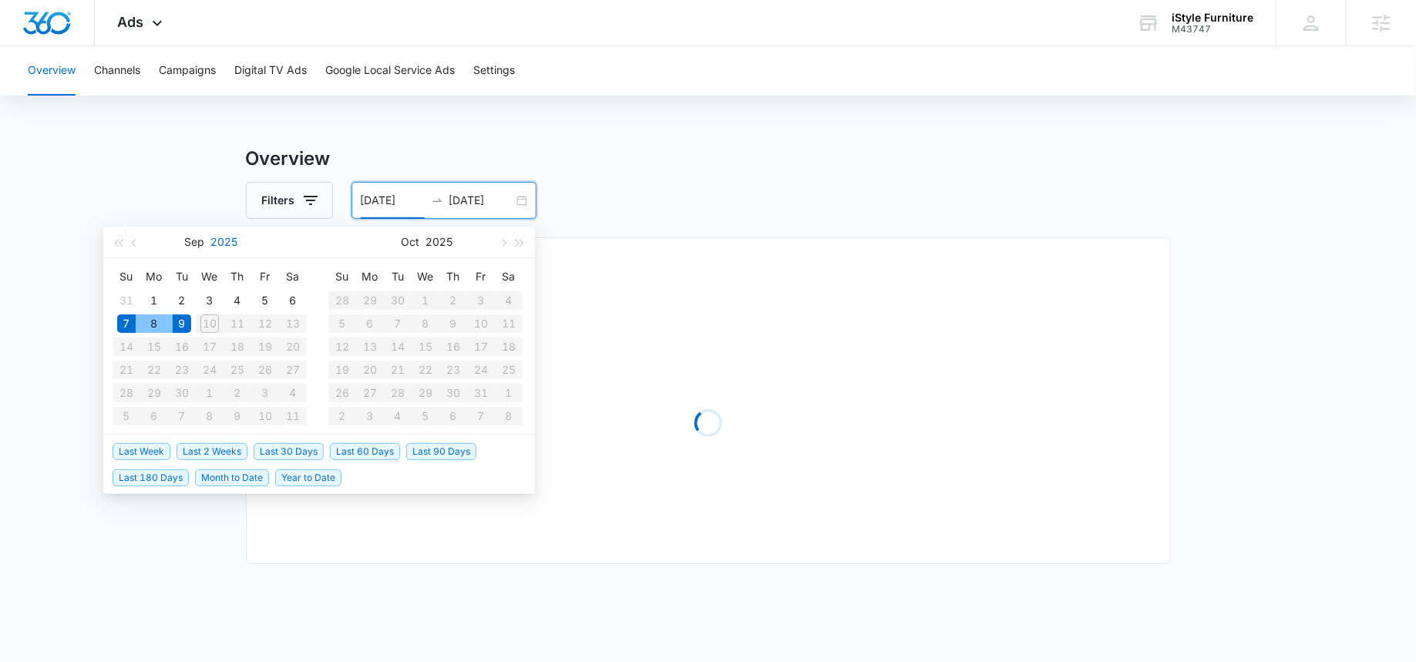
type input "09/07/2025"
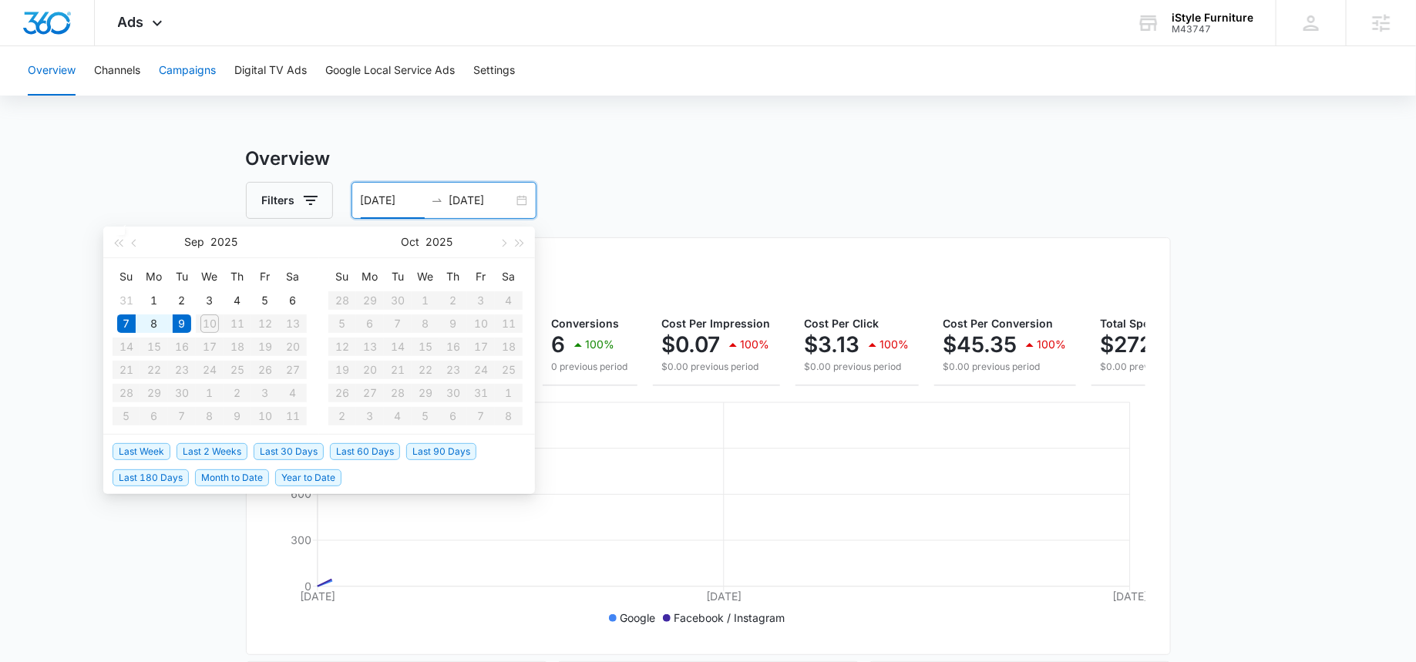
click at [195, 92] on button "Campaigns" at bounding box center [187, 70] width 57 height 49
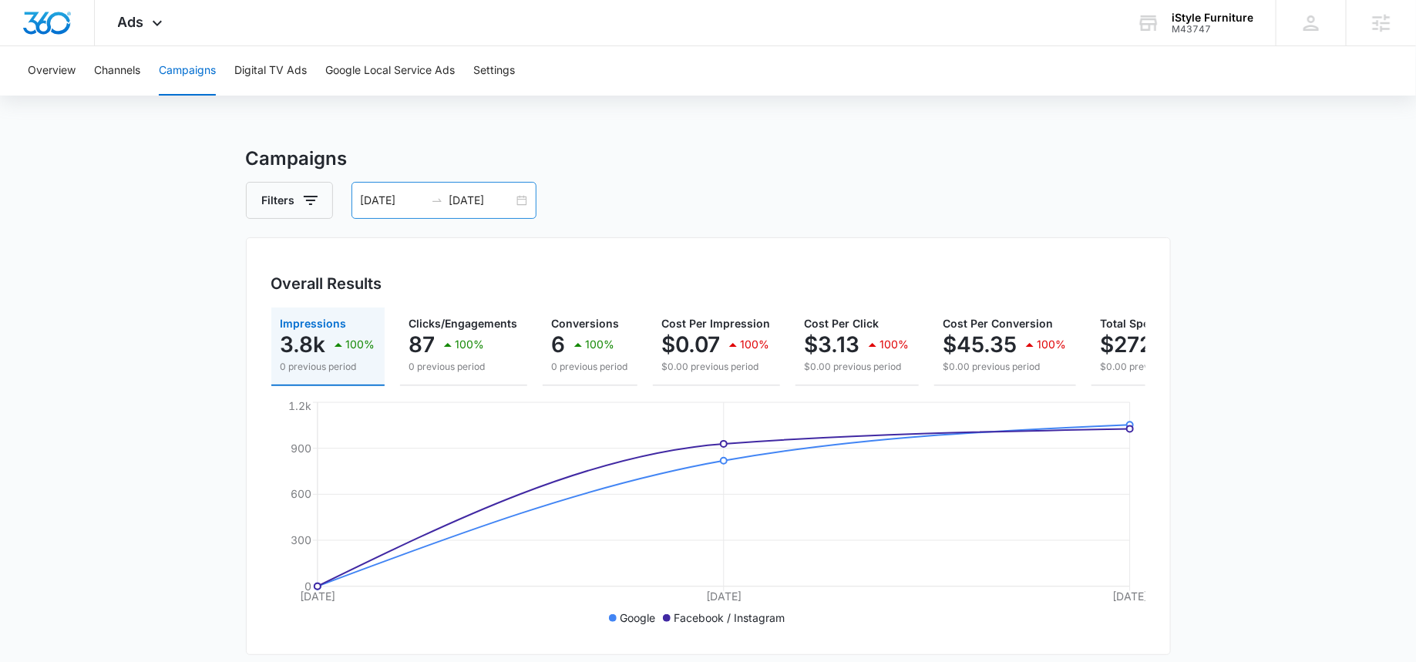
click at [386, 210] on div "09/07/2025 09/09/2025" at bounding box center [443, 200] width 185 height 37
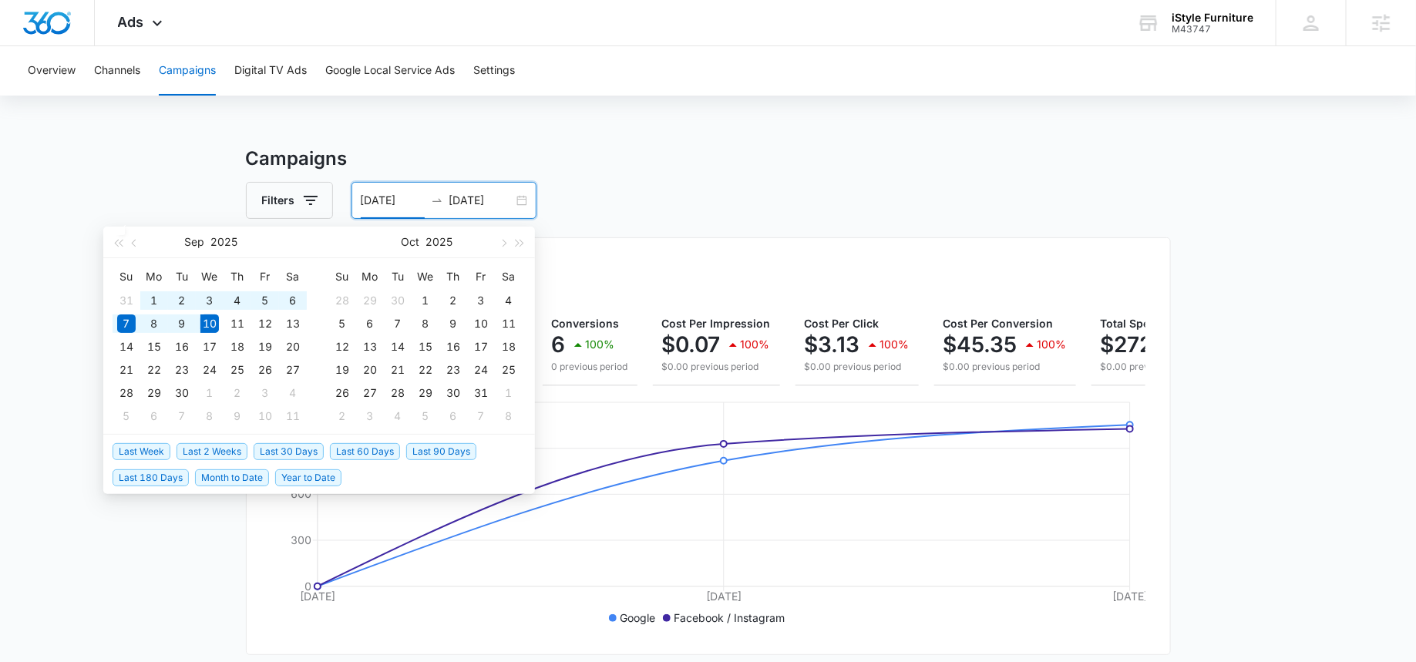
click at [272, 450] on span "Last 30 Days" at bounding box center [289, 451] width 70 height 17
type input "[DATE]"
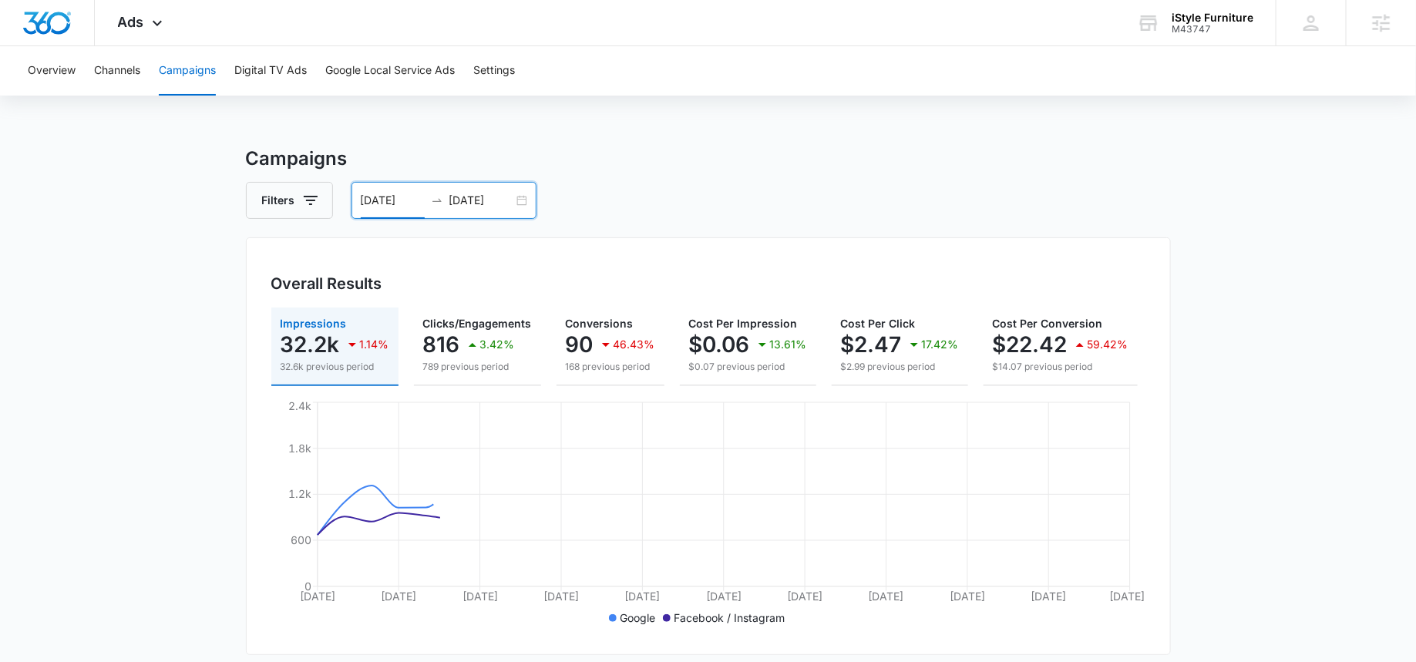
click at [387, 197] on input "[DATE]" at bounding box center [393, 200] width 64 height 17
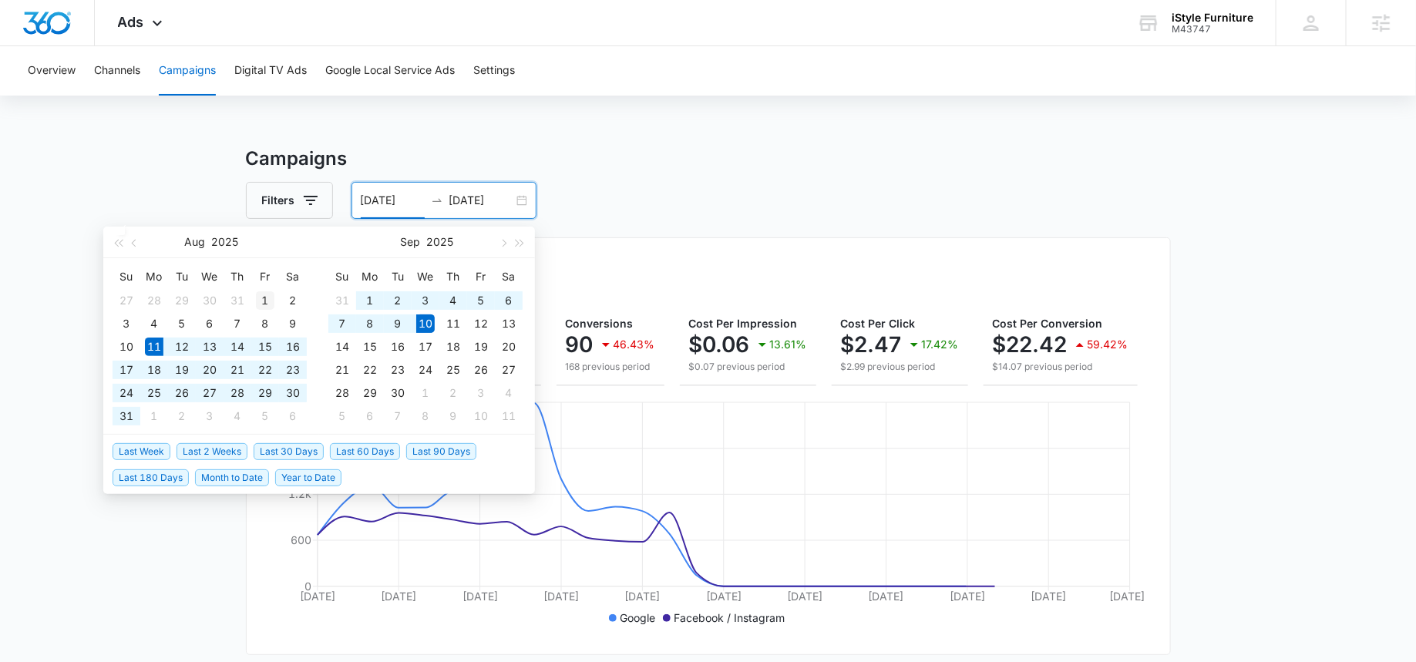
type input "08/01/2025"
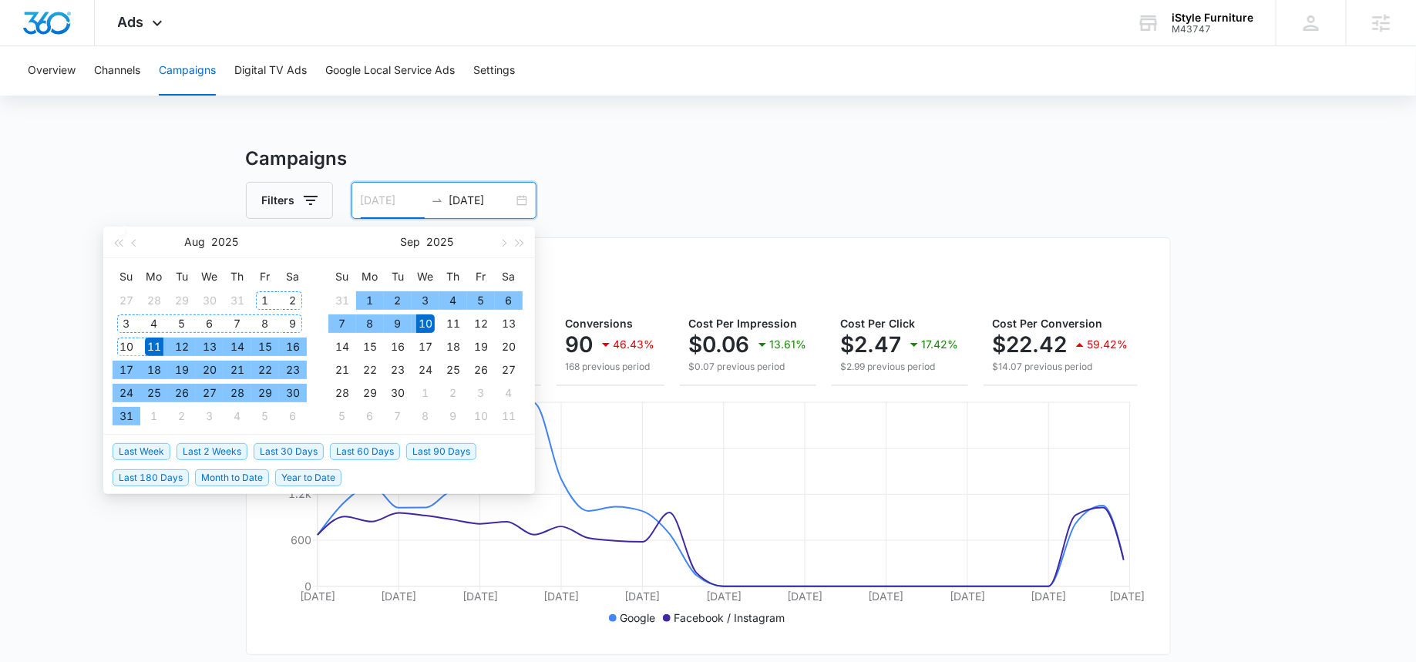
click at [256, 298] on div "1" at bounding box center [265, 300] width 18 height 18
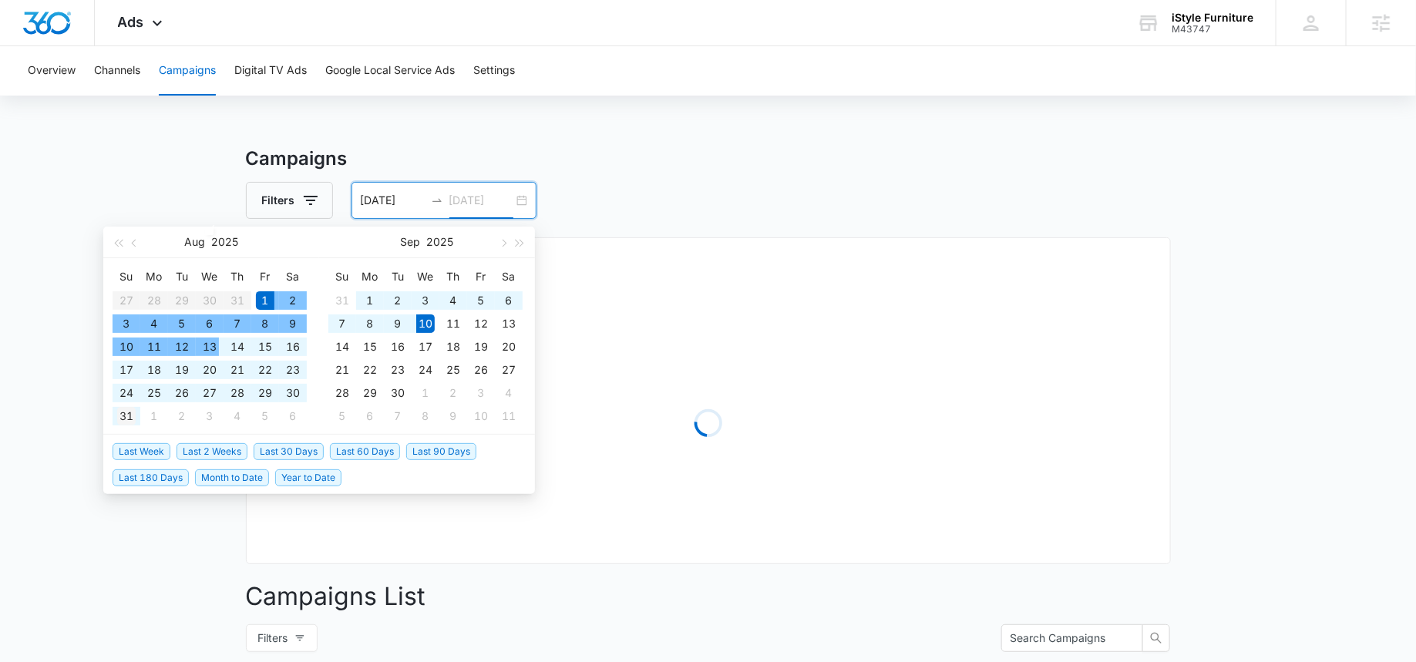
type input "[DATE]"
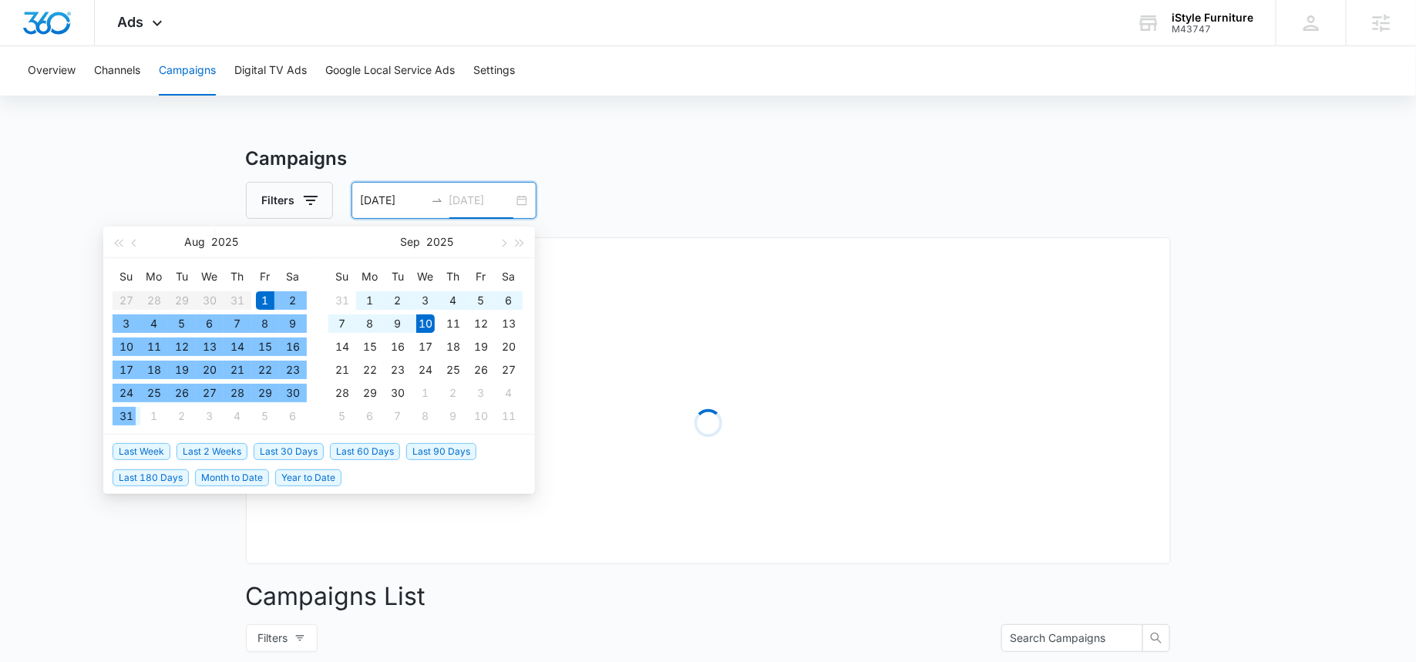
click at [118, 417] on div "31" at bounding box center [126, 416] width 18 height 18
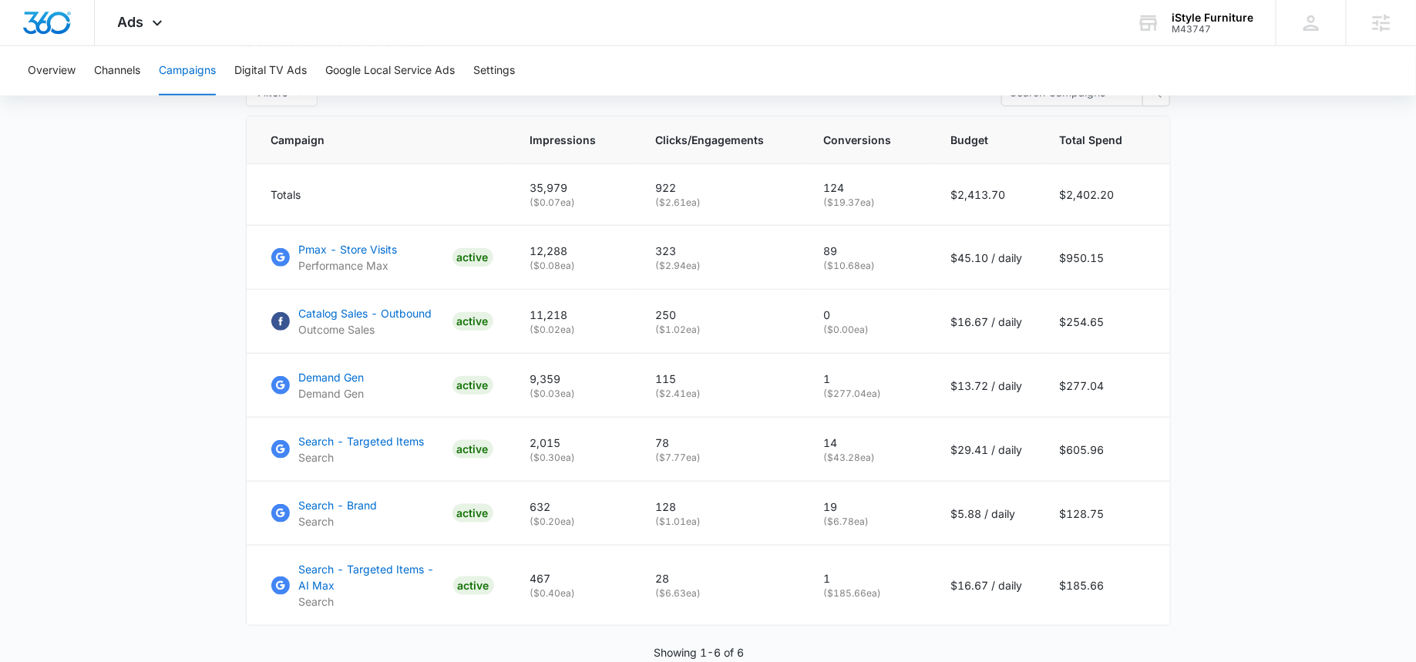
scroll to position [638, 0]
click at [1205, 29] on div "M43747" at bounding box center [1213, 29] width 82 height 11
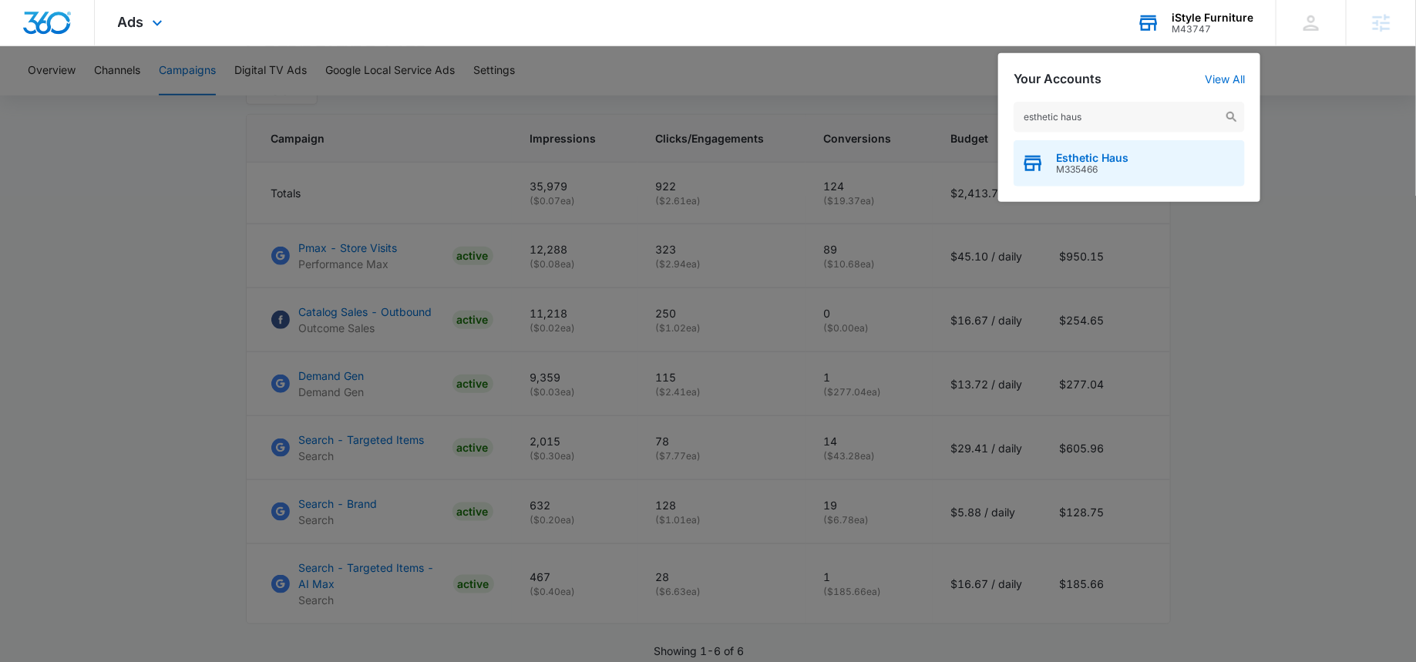
type input "esthetic haus"
click at [1100, 170] on span "M335466" at bounding box center [1092, 169] width 72 height 11
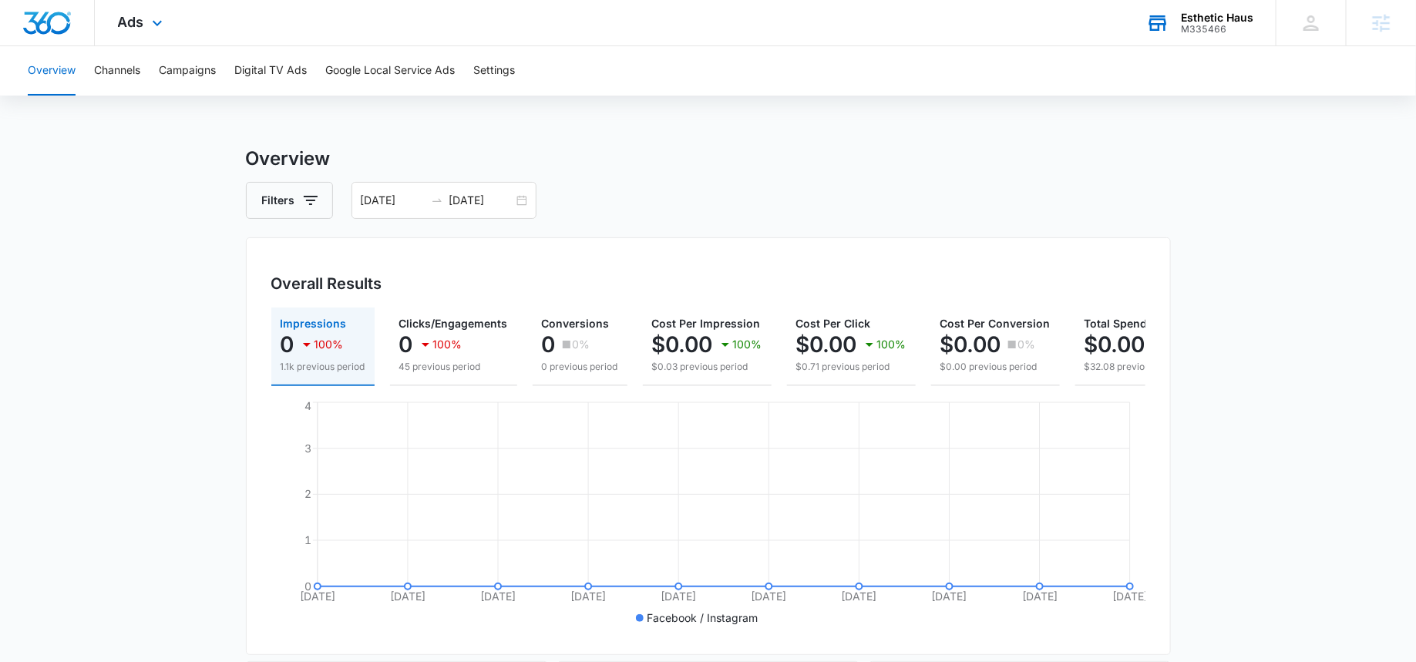
click at [1207, 6] on div "Esthetic Haus M335466 Your Accounts View All" at bounding box center [1199, 22] width 153 height 45
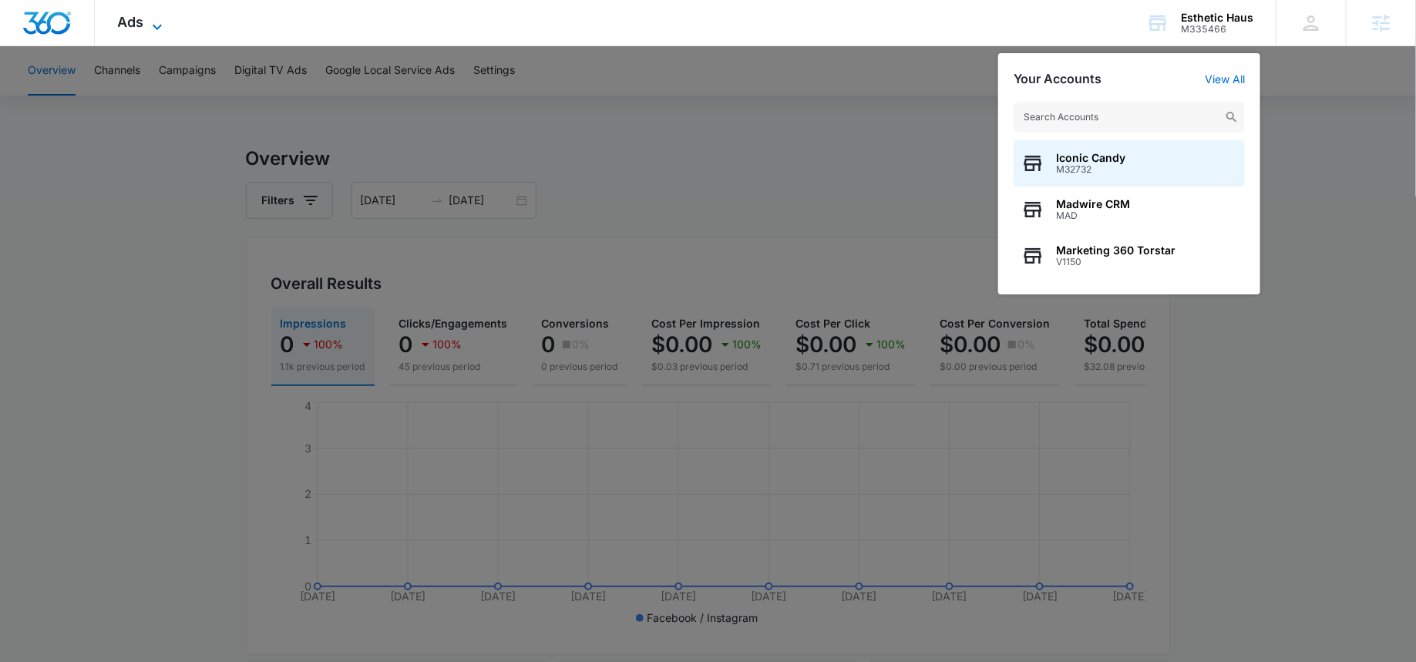
click at [116, 21] on div "Ads Apps Reputation Forms CRM Email Social Shop Payments POS Content Ads Intell…" at bounding box center [142, 22] width 95 height 45
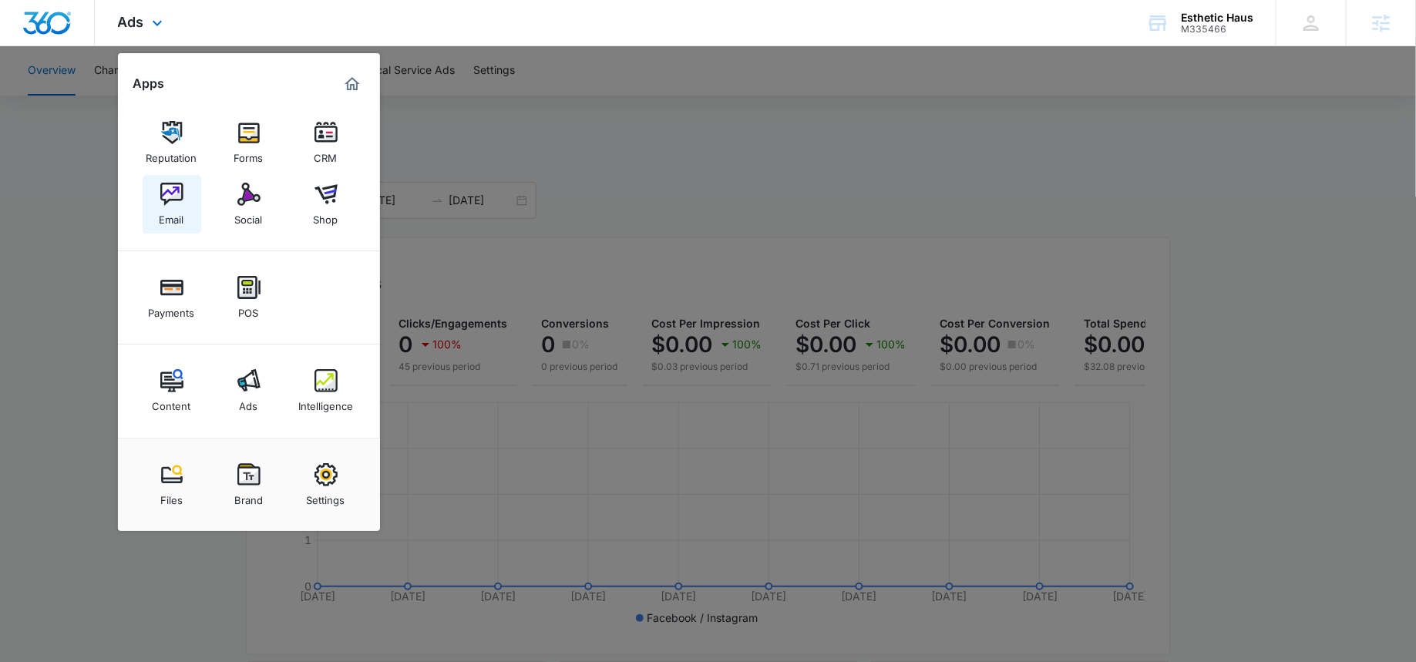
click at [172, 201] on img at bounding box center [171, 194] width 23 height 23
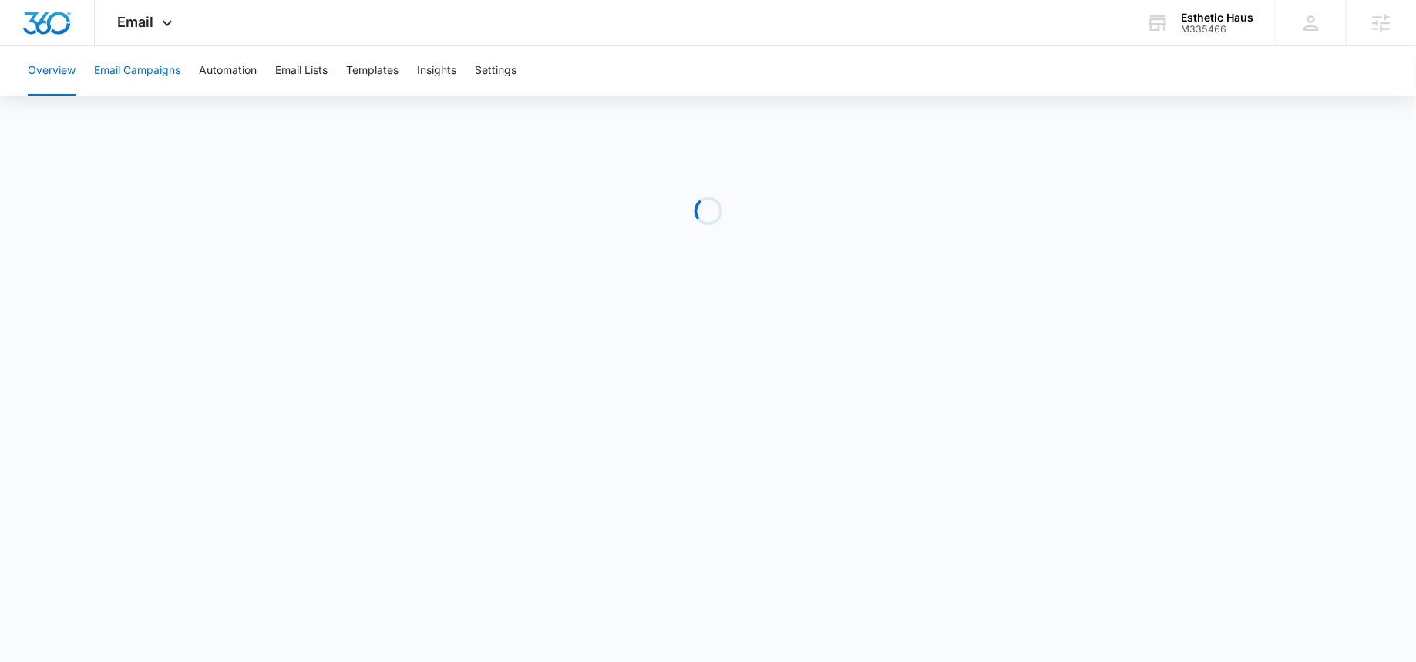
click at [159, 82] on button "Email Campaigns" at bounding box center [137, 70] width 86 height 49
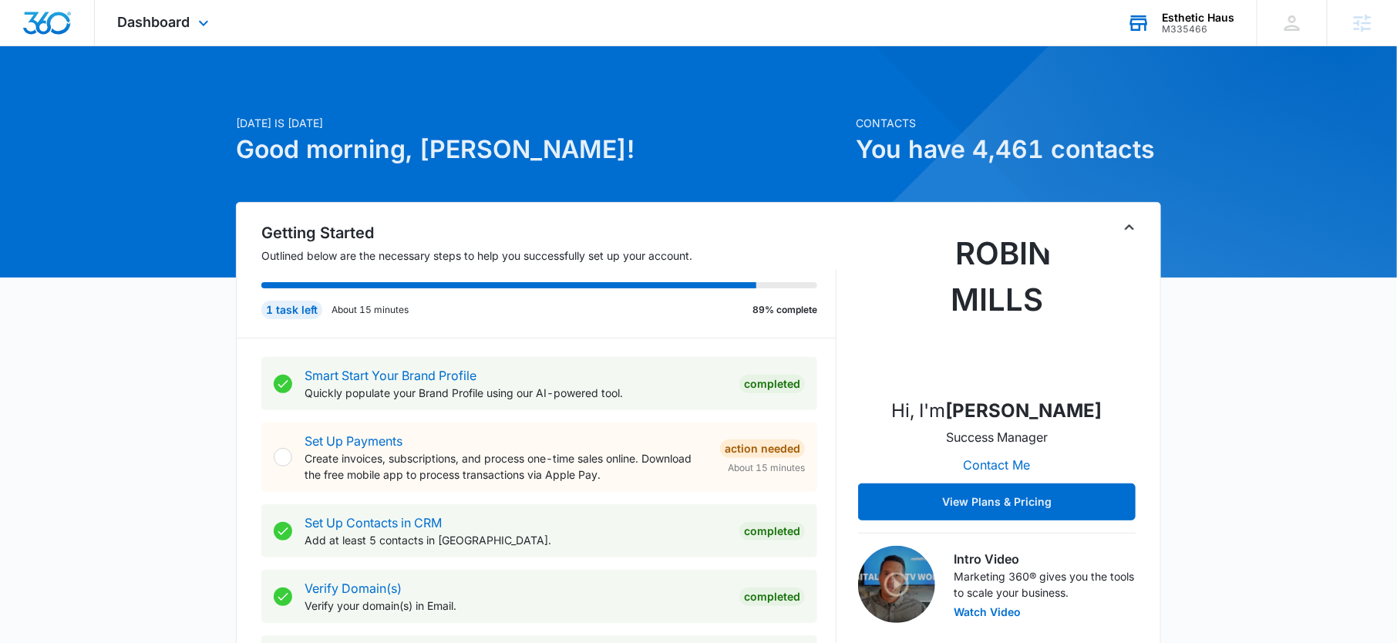
click at [1140, 12] on icon at bounding box center [1138, 23] width 23 height 23
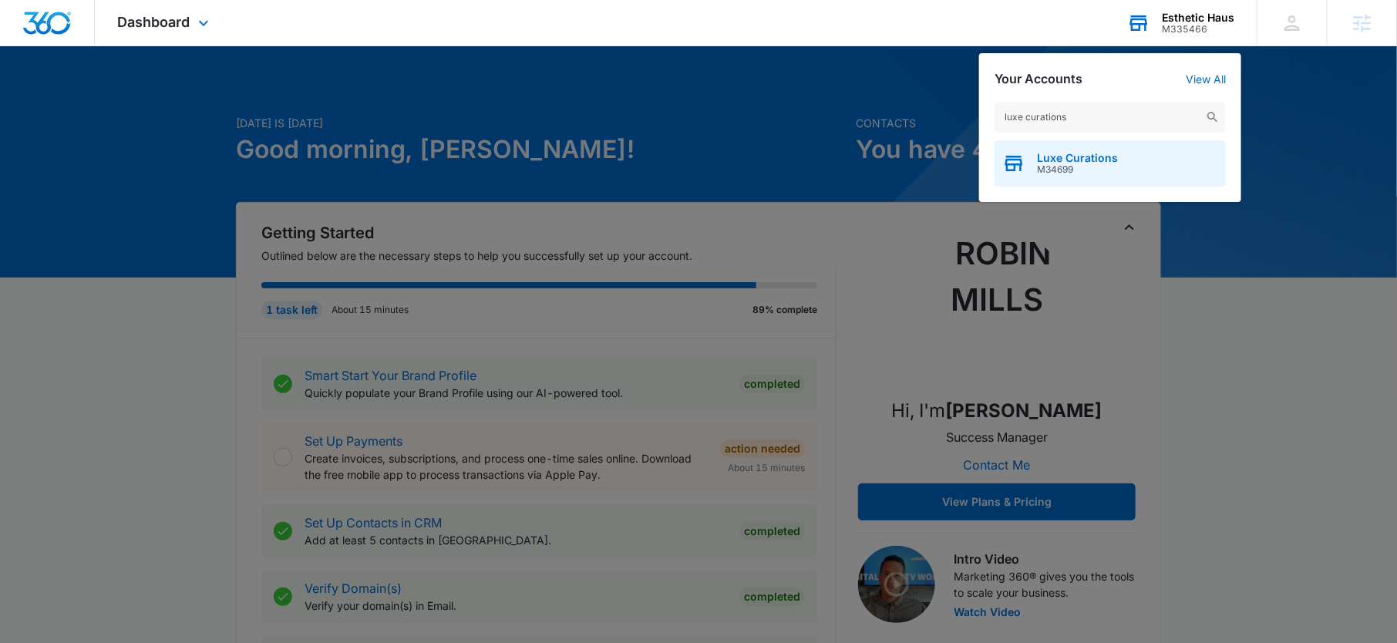
type input "luxe curations"
click at [1044, 172] on span "M34699" at bounding box center [1077, 169] width 81 height 11
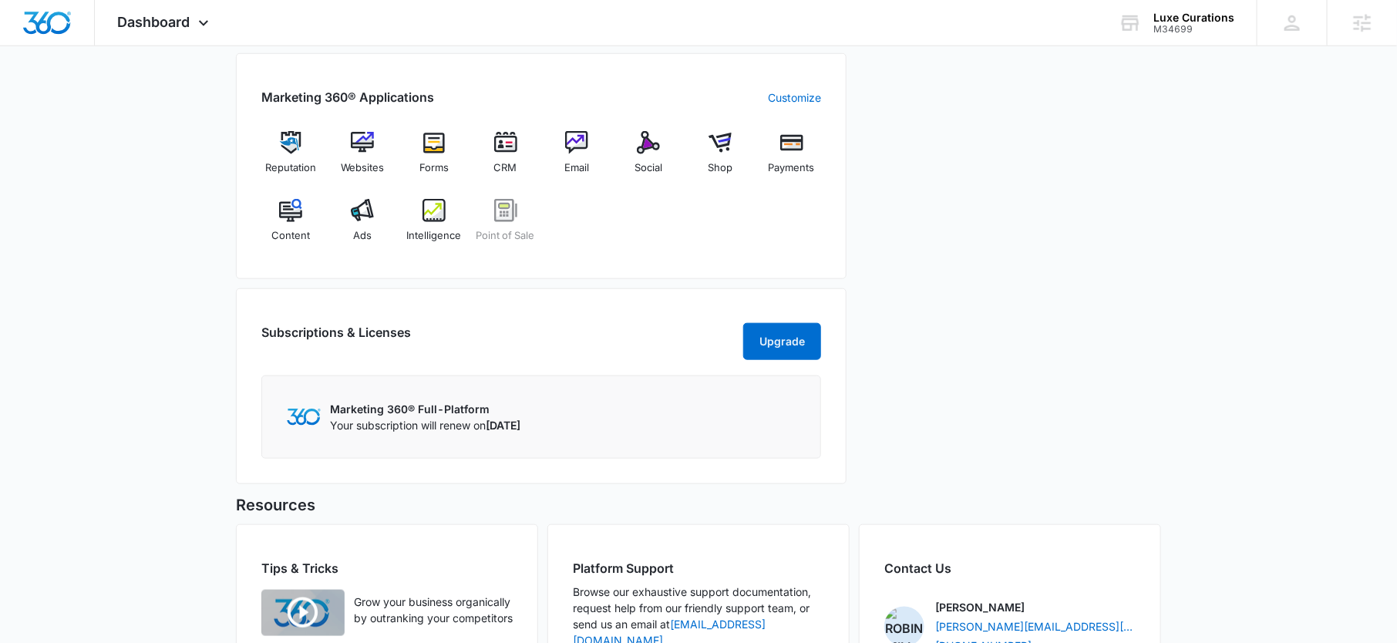
scroll to position [545, 0]
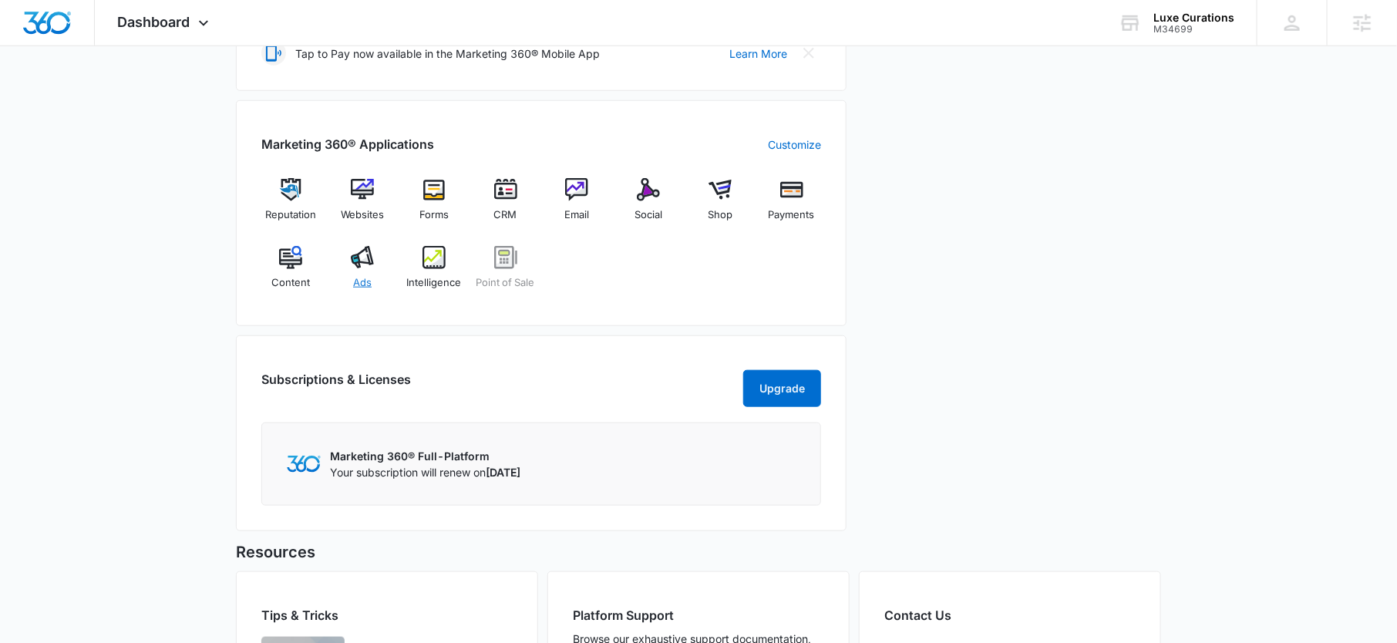
click at [367, 264] on img at bounding box center [362, 257] width 23 height 23
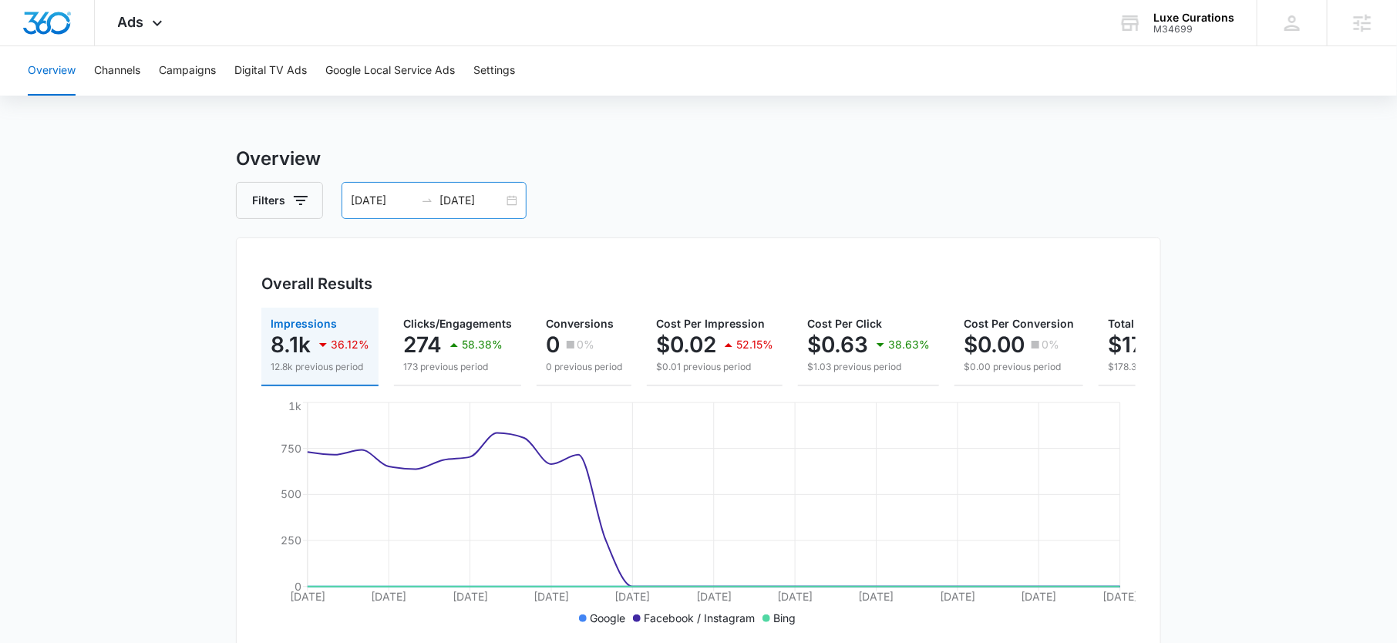
click at [467, 193] on input "09/09/2025" at bounding box center [471, 200] width 64 height 17
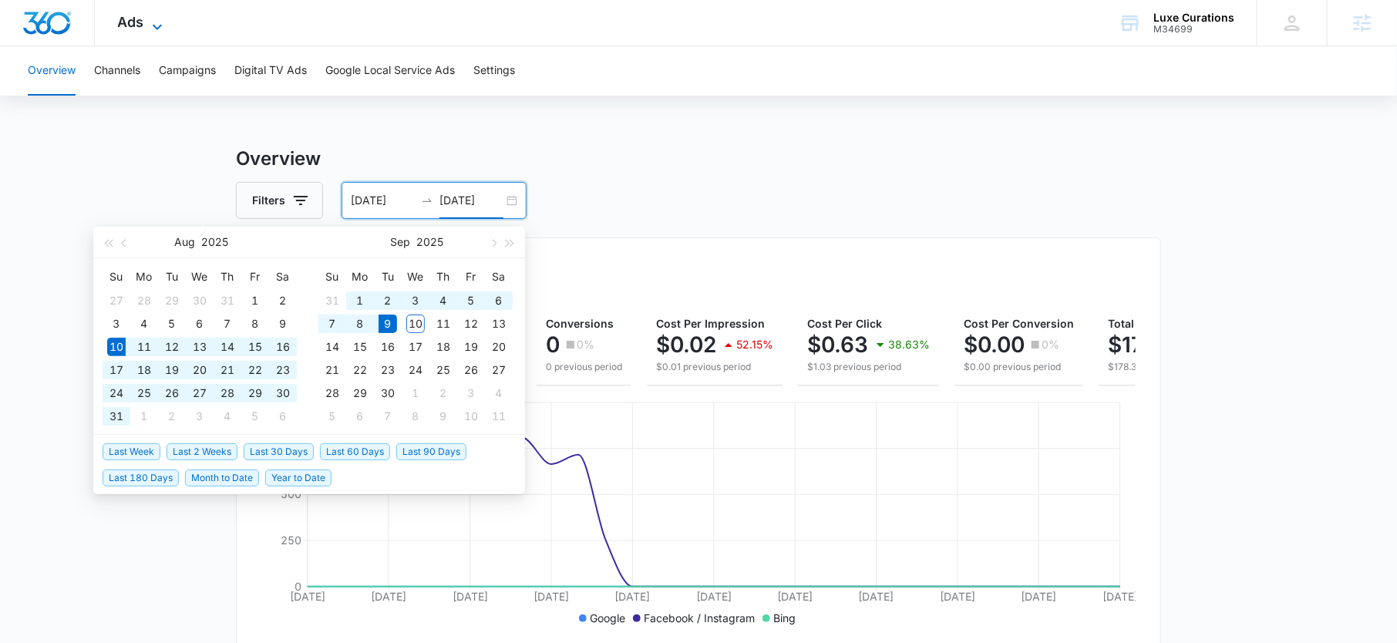
click at [128, 23] on span "Ads" at bounding box center [131, 22] width 26 height 16
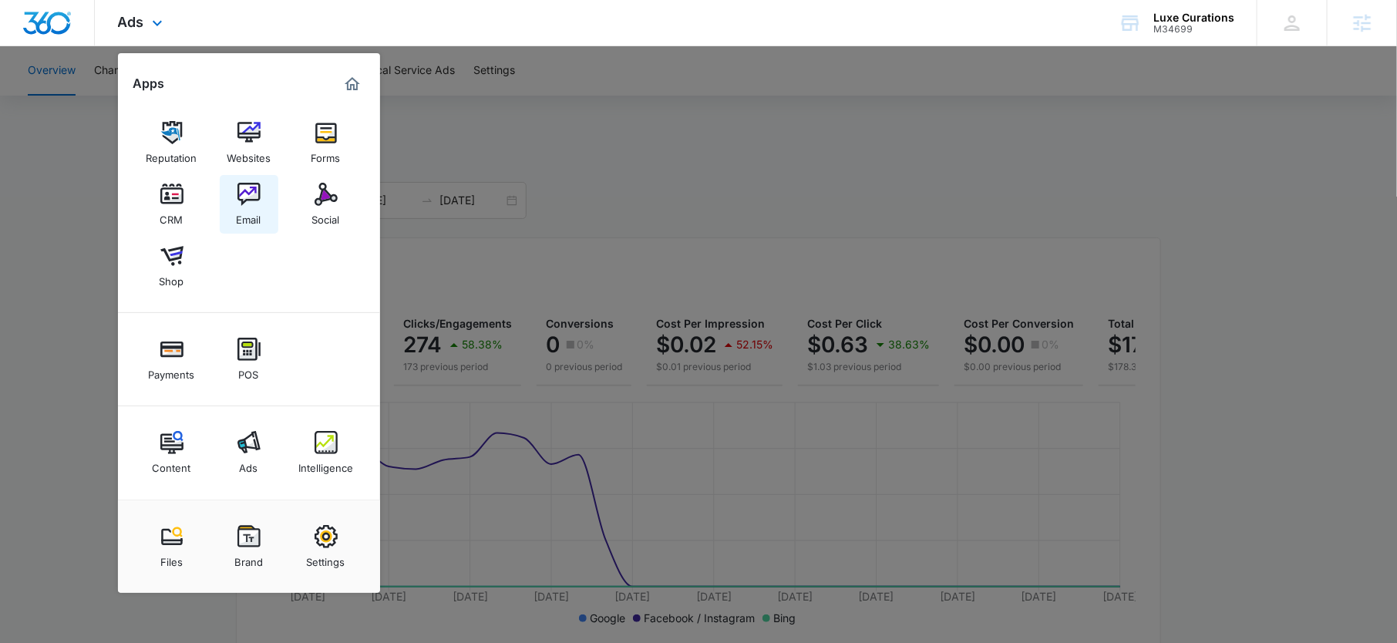
click at [242, 206] on div "Email" at bounding box center [249, 216] width 25 height 20
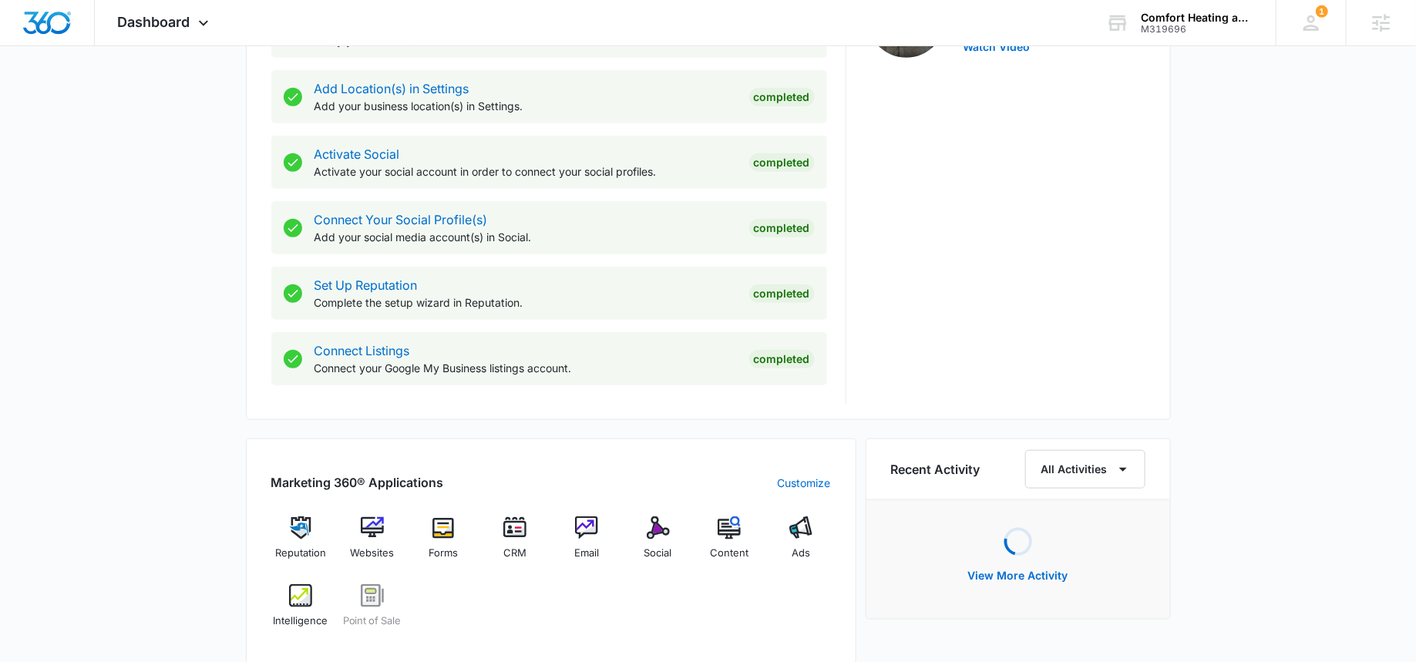
scroll to position [603, 0]
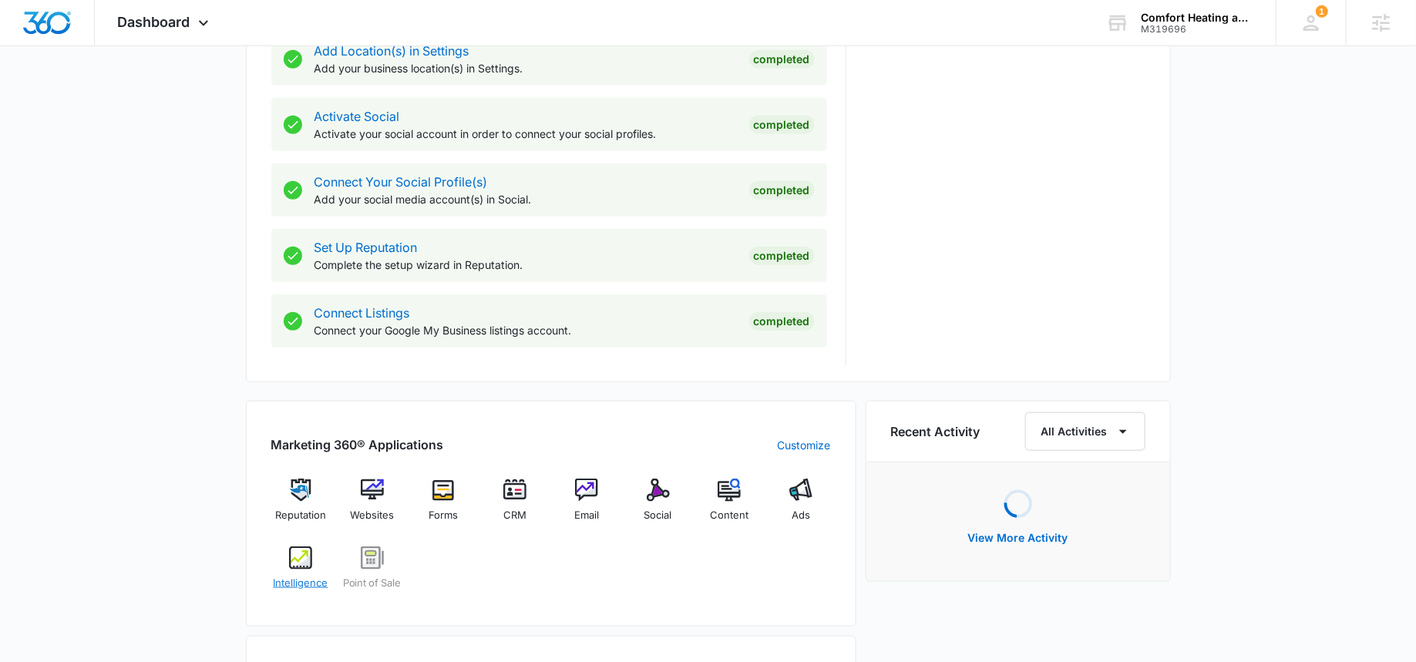
click at [307, 570] on div "Intelligence" at bounding box center [300, 574] width 59 height 55
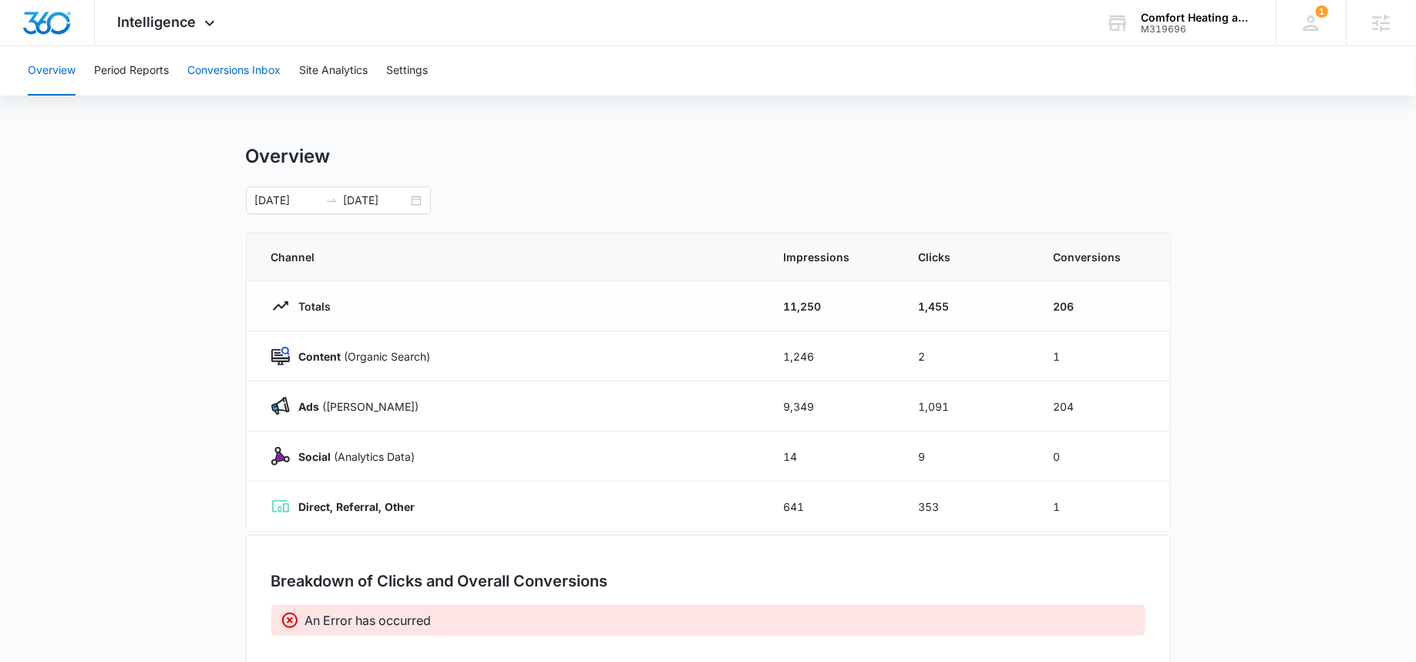
click at [231, 61] on button "Conversions Inbox" at bounding box center [233, 70] width 93 height 49
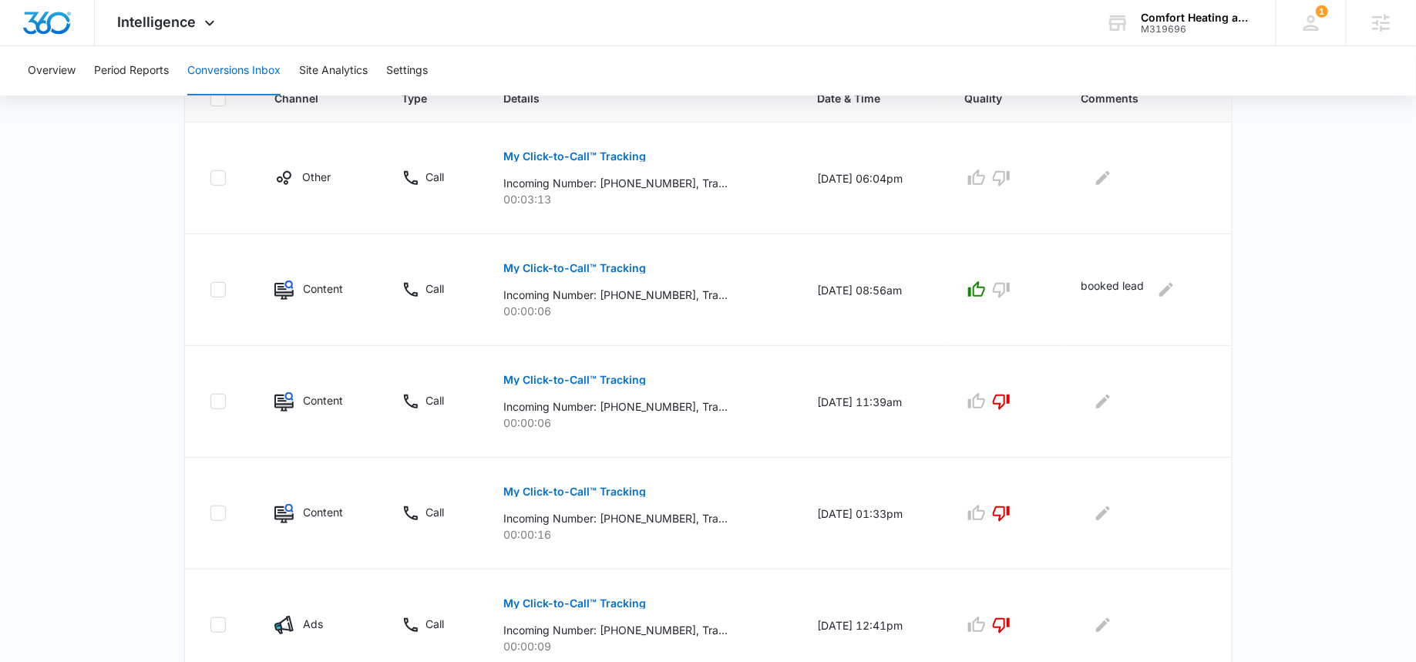
scroll to position [368, 0]
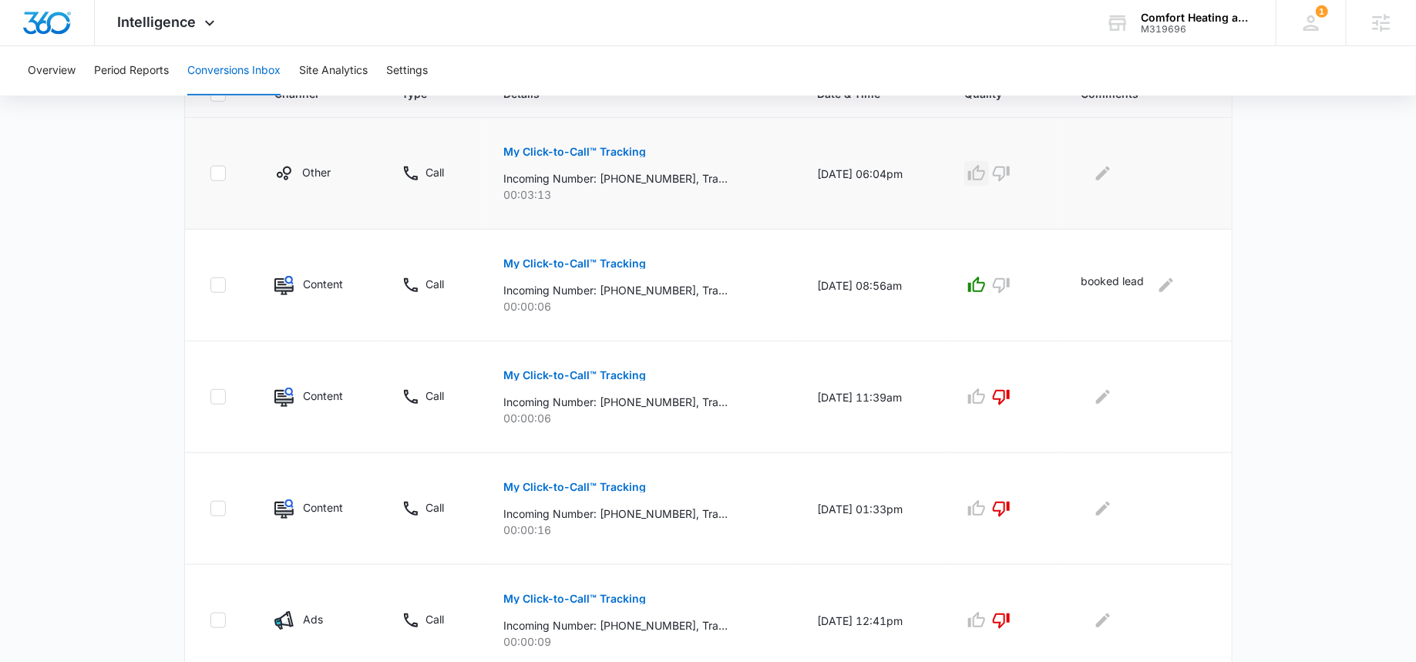
click at [979, 173] on icon "button" at bounding box center [976, 172] width 17 height 15
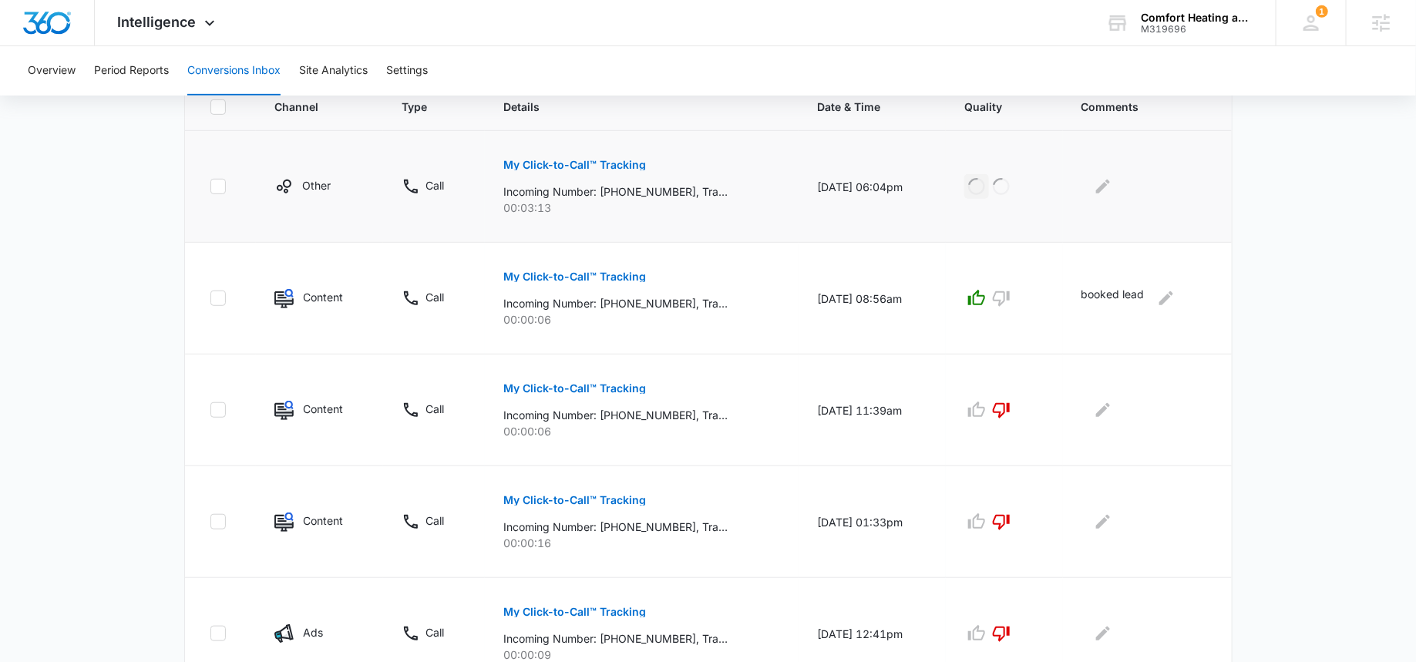
scroll to position [0, 0]
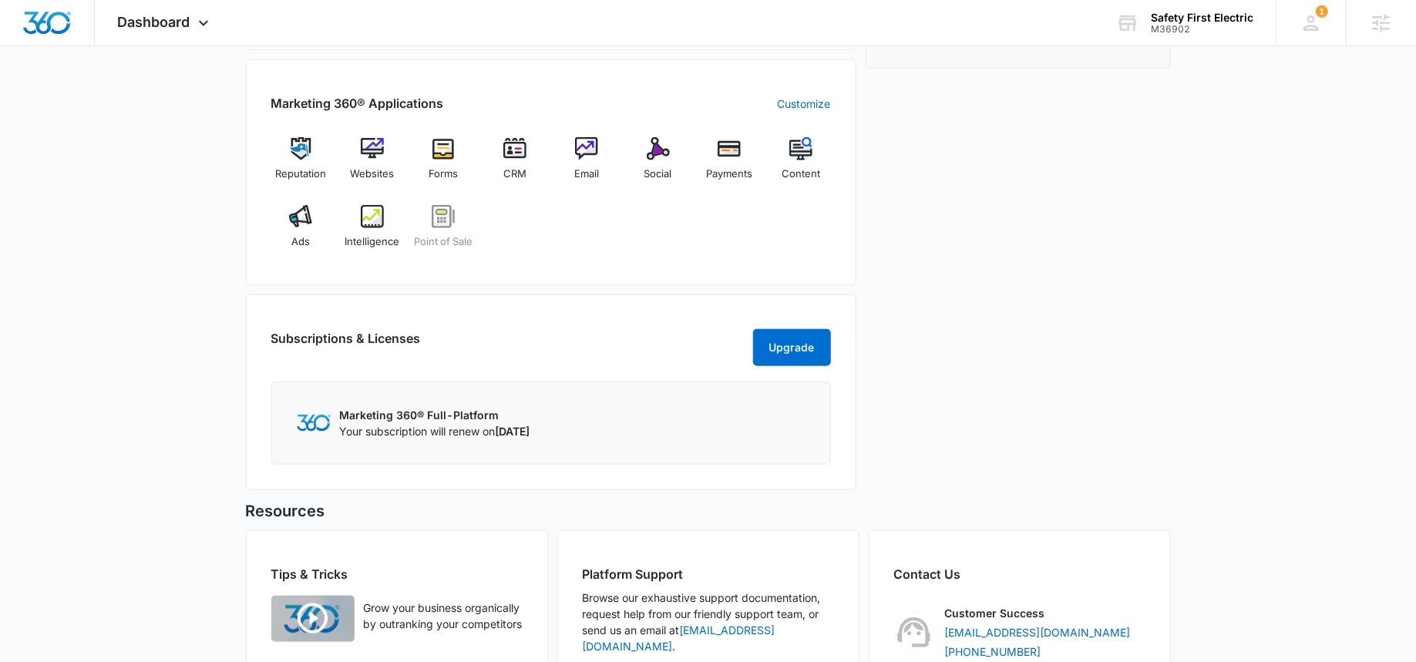
scroll to position [610, 0]
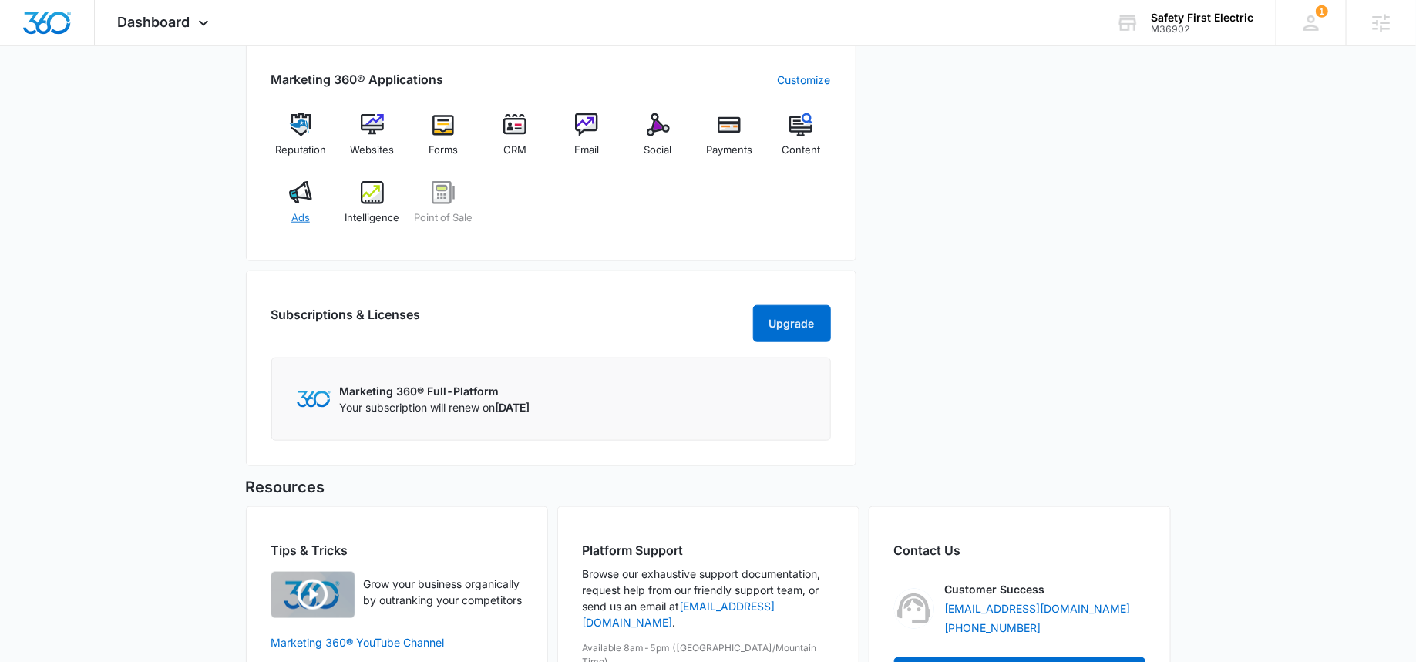
click at [302, 182] on img at bounding box center [300, 192] width 23 height 23
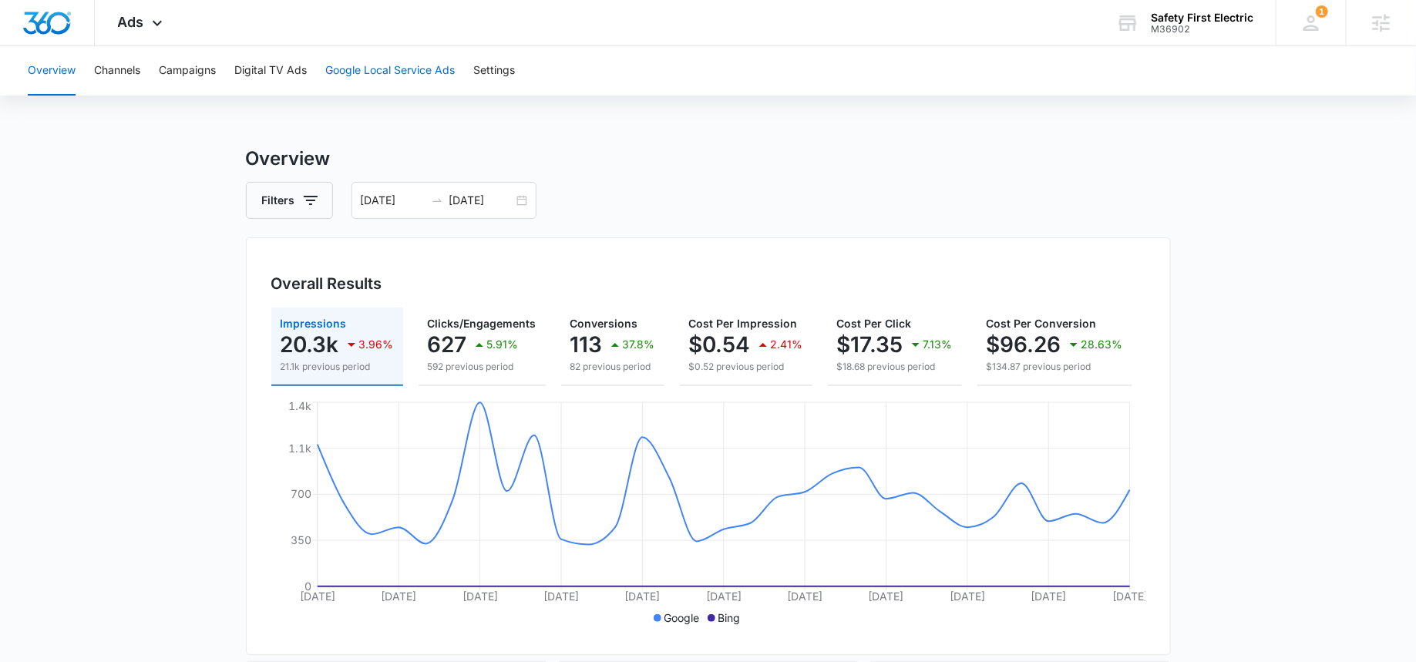
click at [403, 66] on button "Google Local Service Ads" at bounding box center [389, 70] width 129 height 49
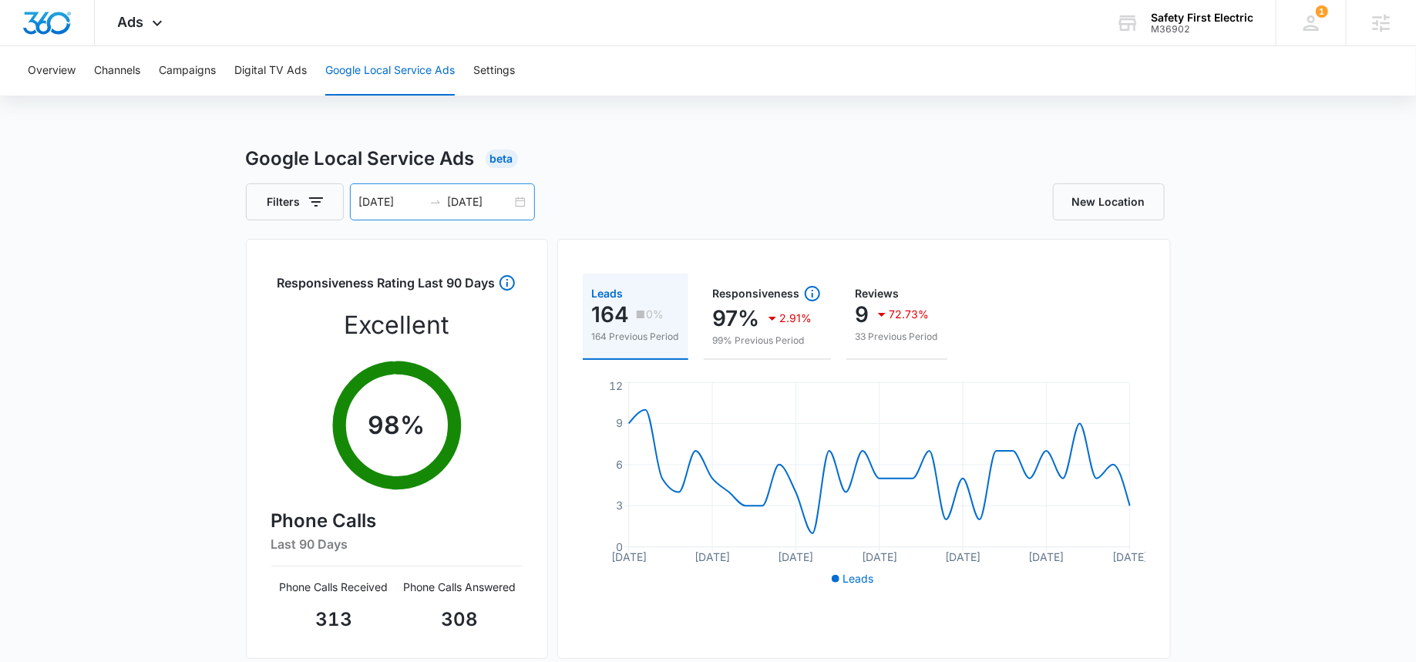
click at [475, 208] on input "09/05/2025" at bounding box center [480, 201] width 64 height 17
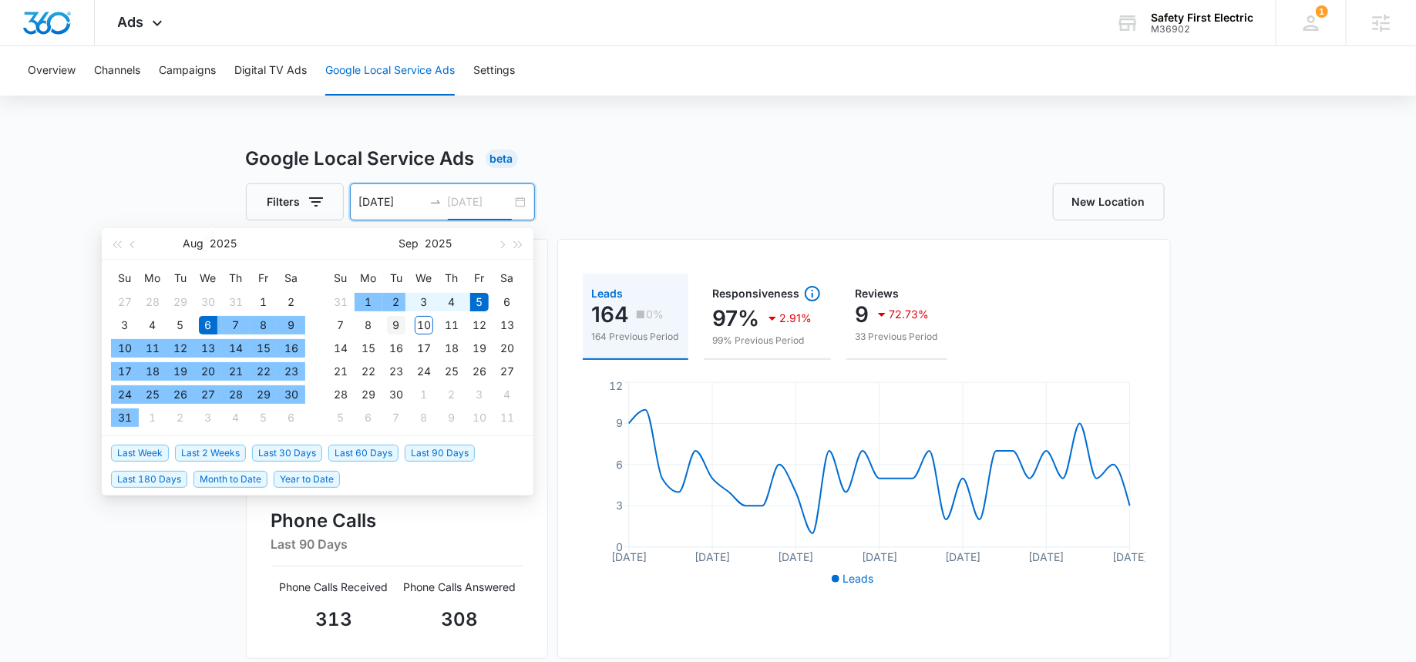
type input "09/09/2025"
click at [400, 326] on div "9" at bounding box center [396, 325] width 18 height 18
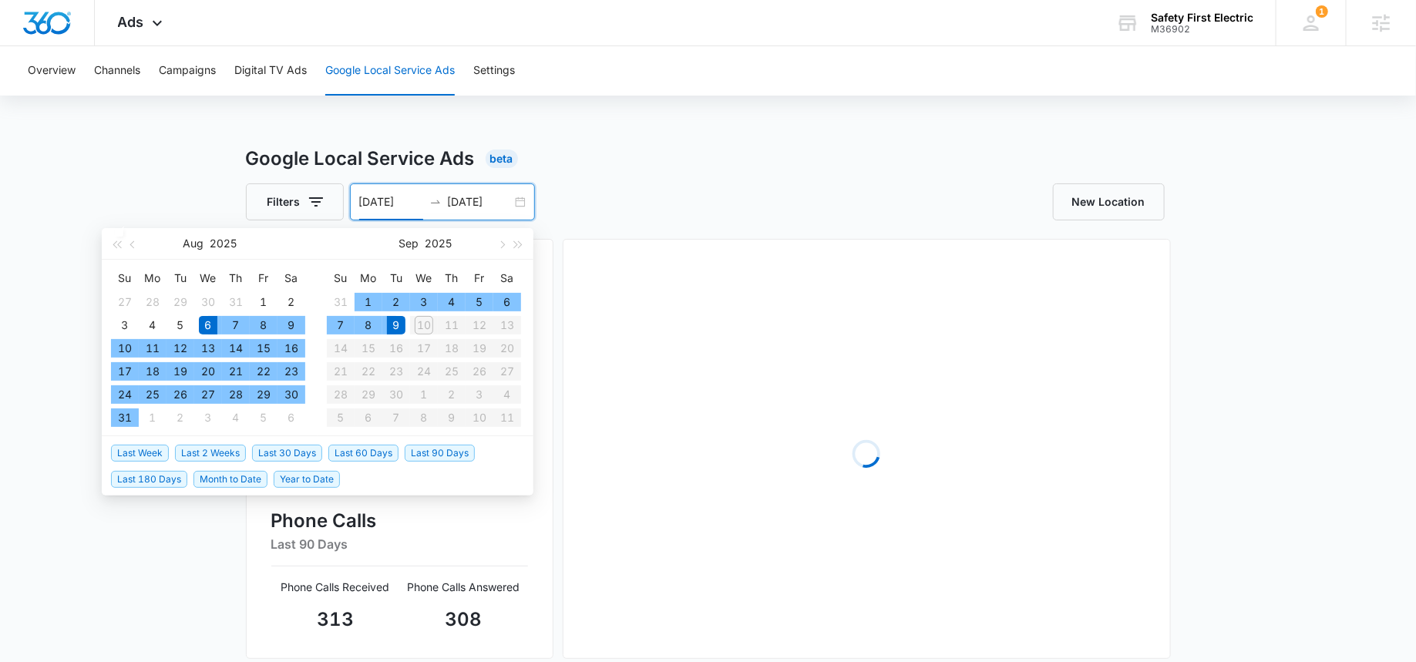
type input "08/06/2025"
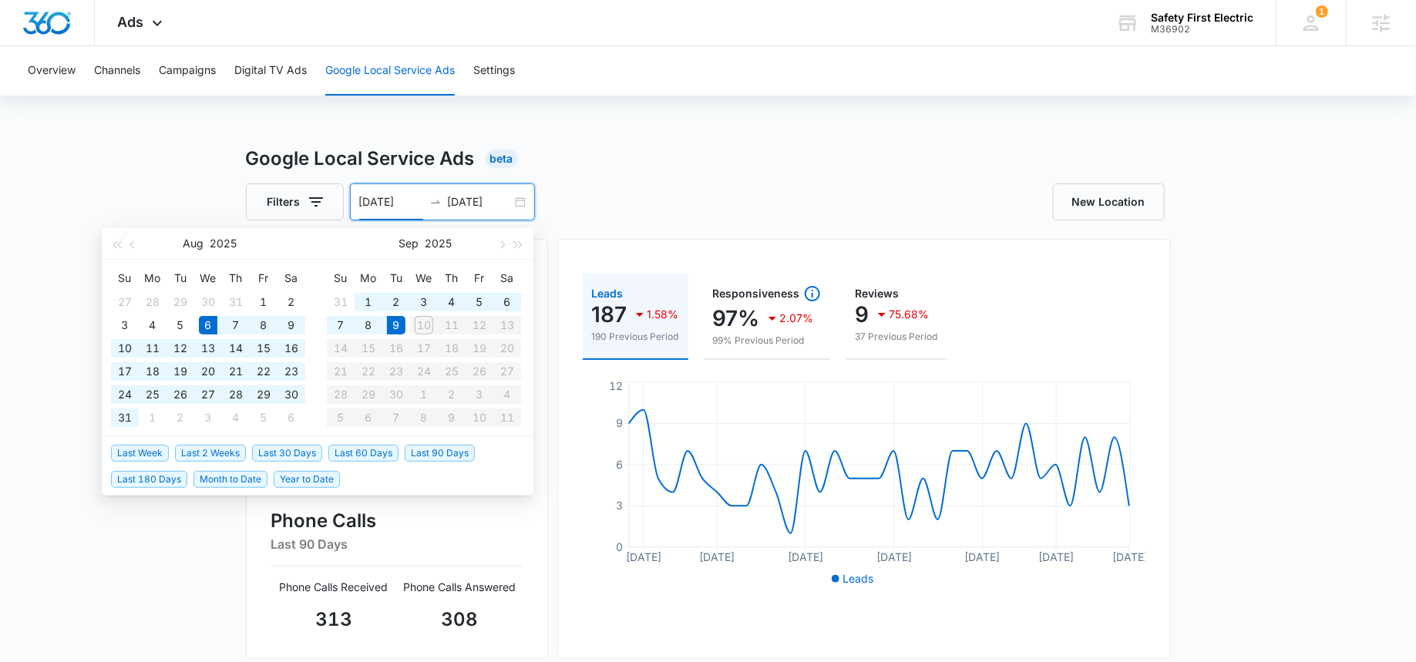
click at [475, 208] on input "09/09/2025" at bounding box center [480, 201] width 64 height 17
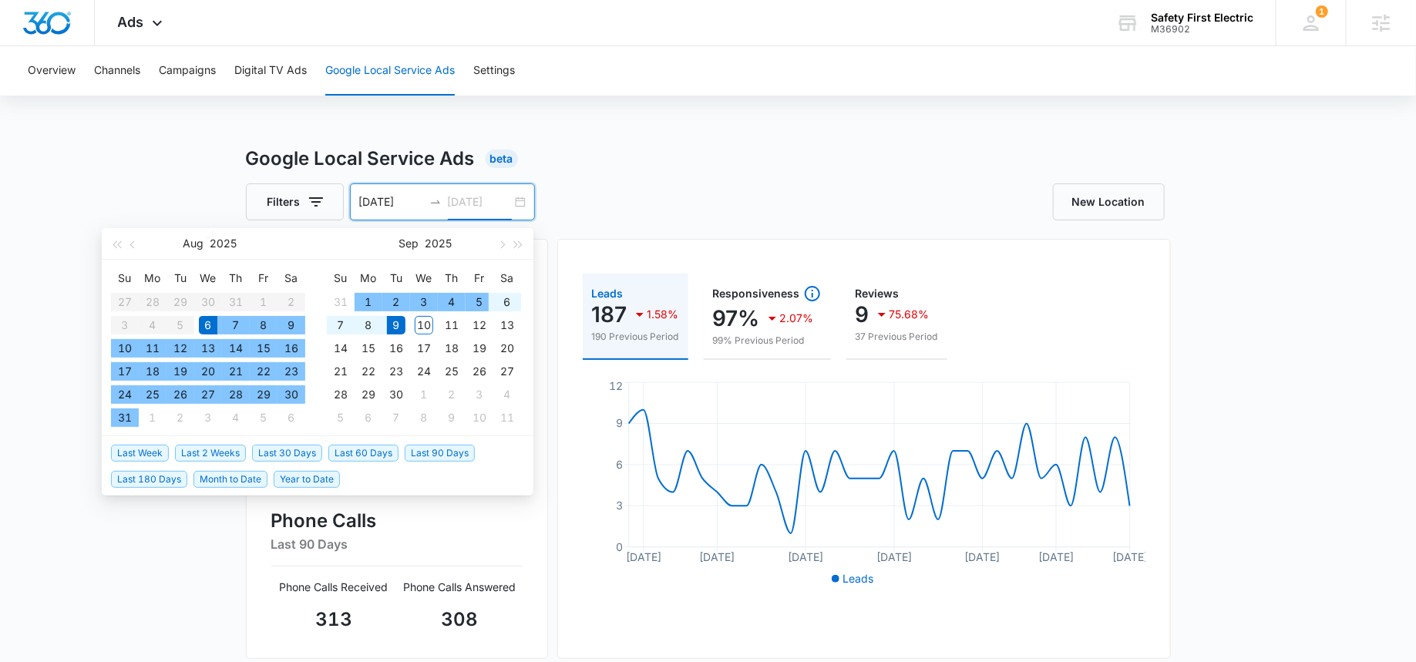
type input "09/09/2025"
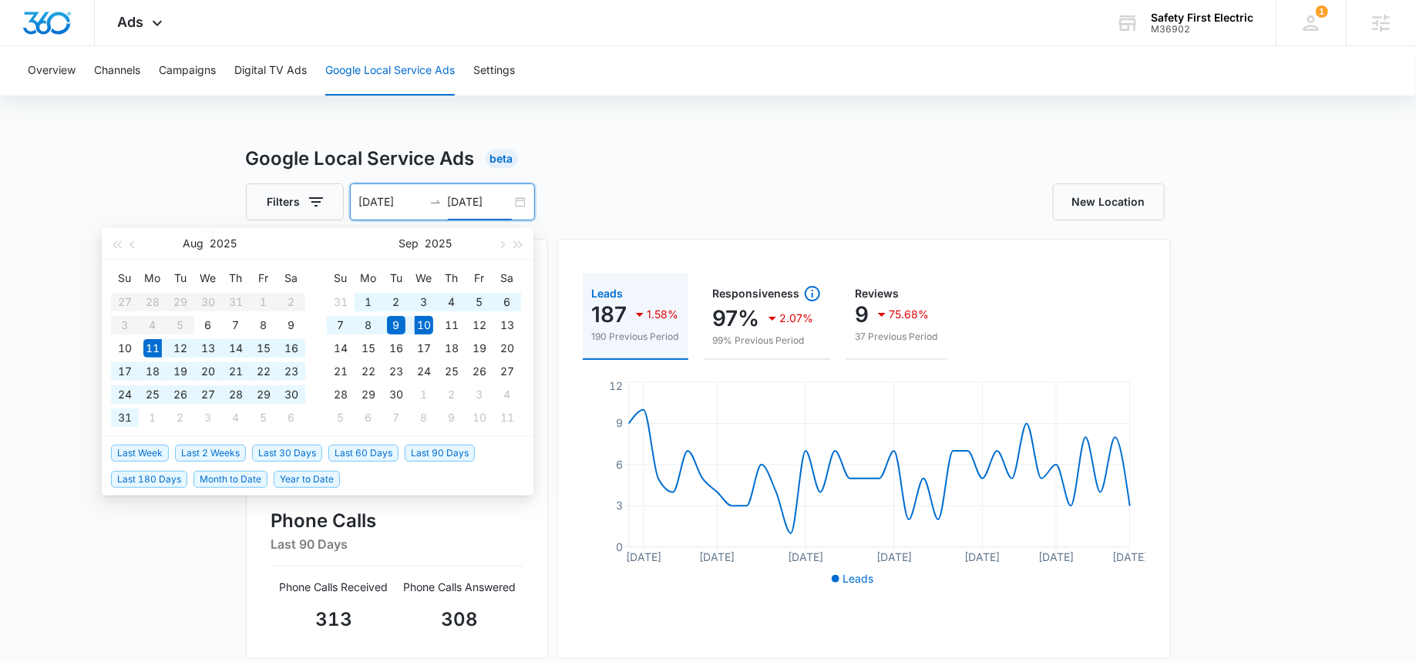
click at [271, 449] on span "Last 30 Days" at bounding box center [287, 453] width 70 height 17
type input "08/11/2025"
type input "09/10/2025"
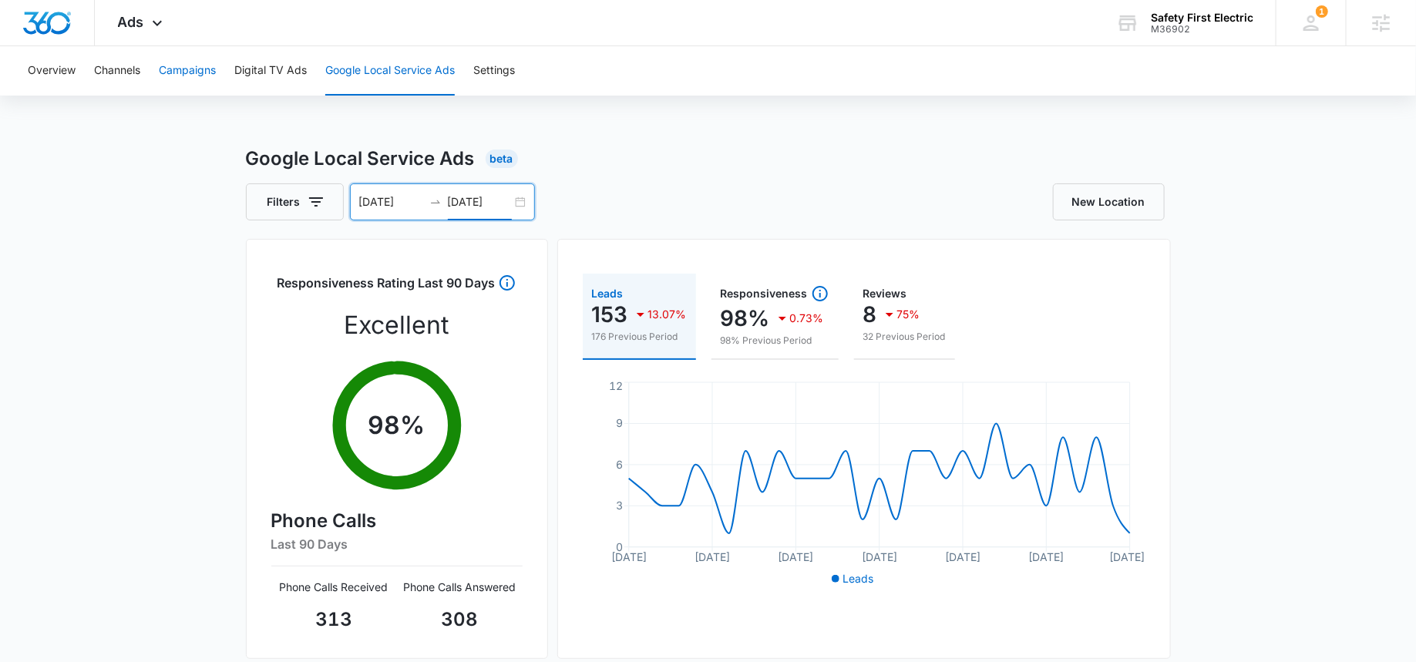
click at [194, 66] on button "Campaigns" at bounding box center [187, 70] width 57 height 49
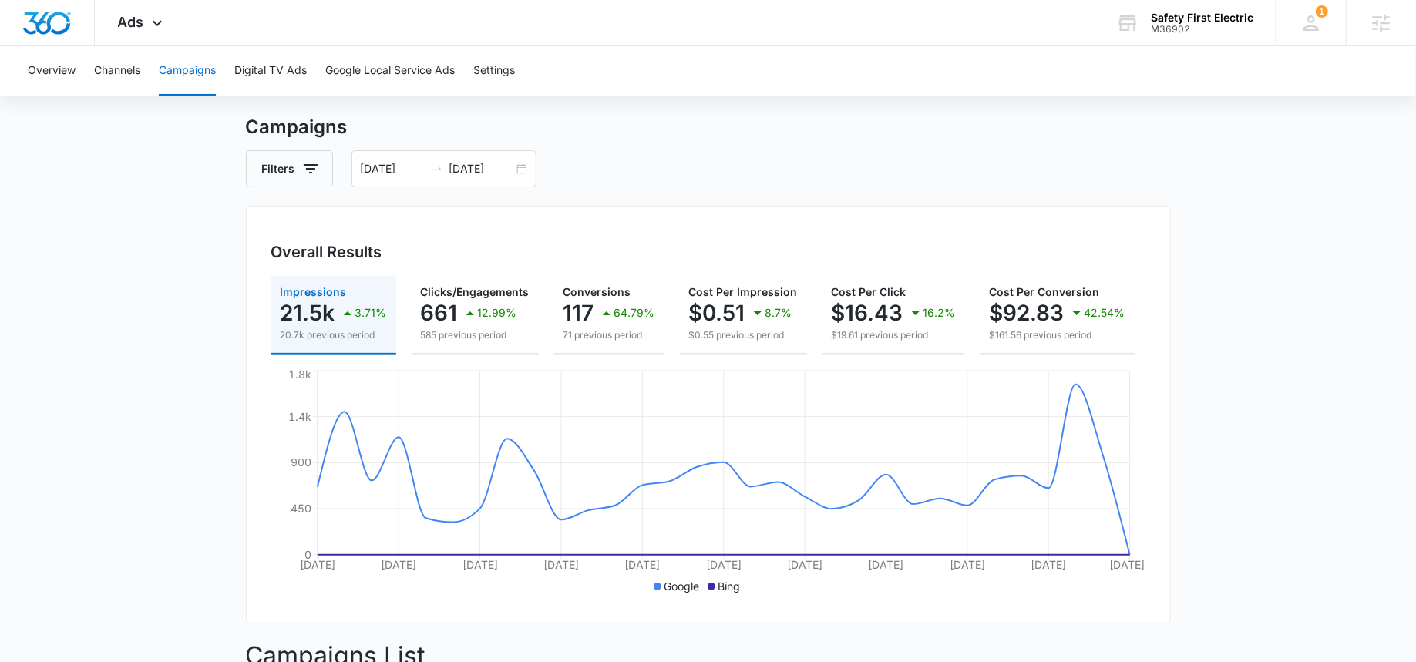
scroll to position [35, 0]
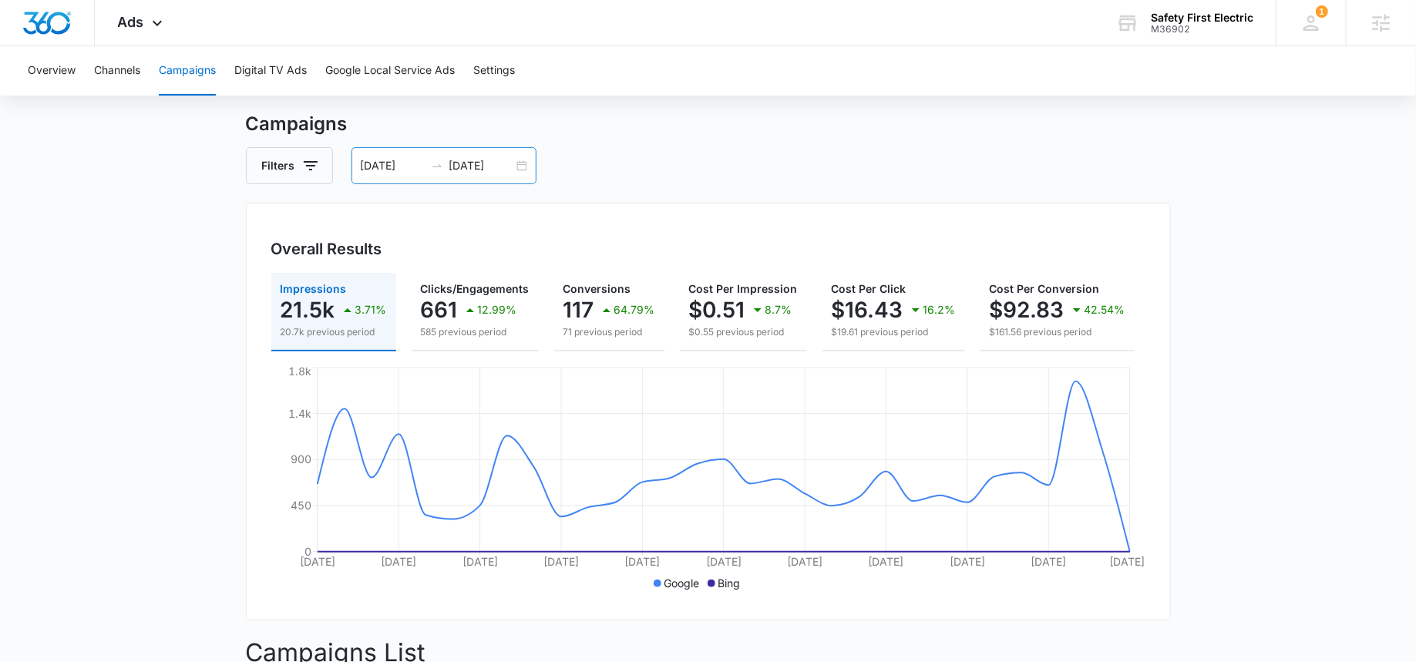
click at [456, 173] on input "09/10/2025" at bounding box center [481, 165] width 64 height 17
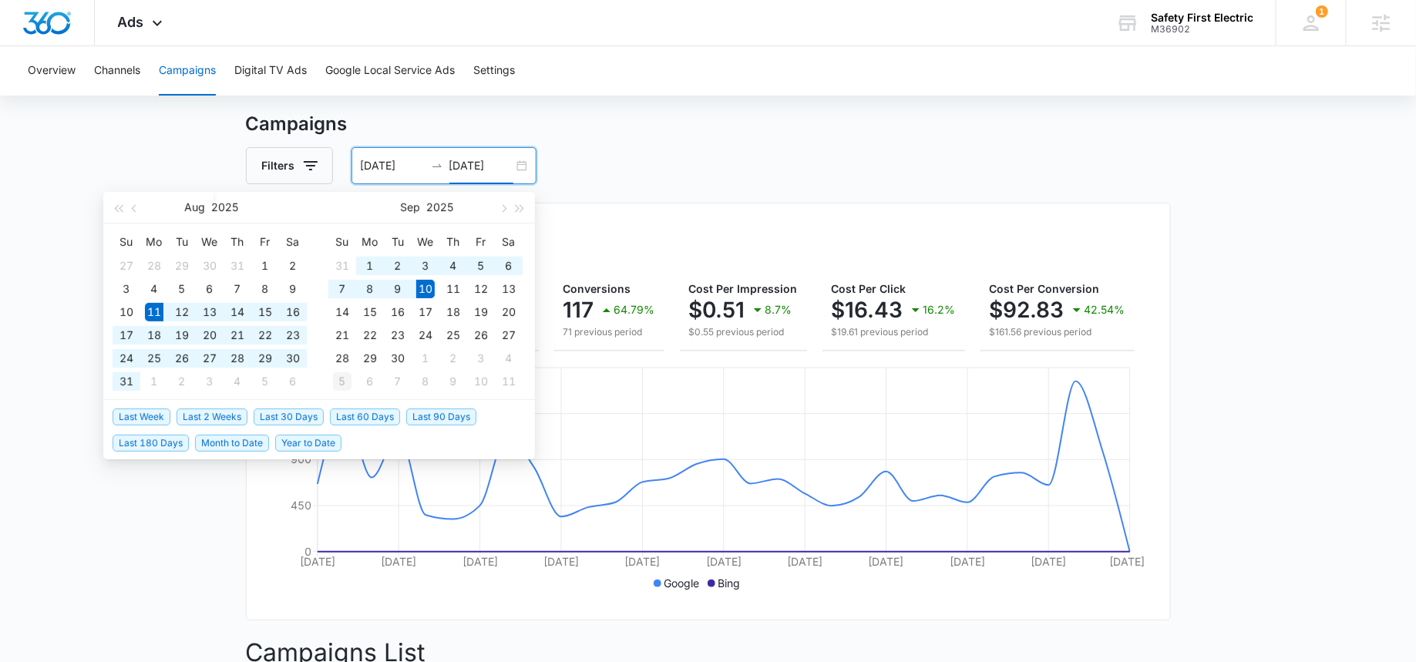
type input "09/10/2025"
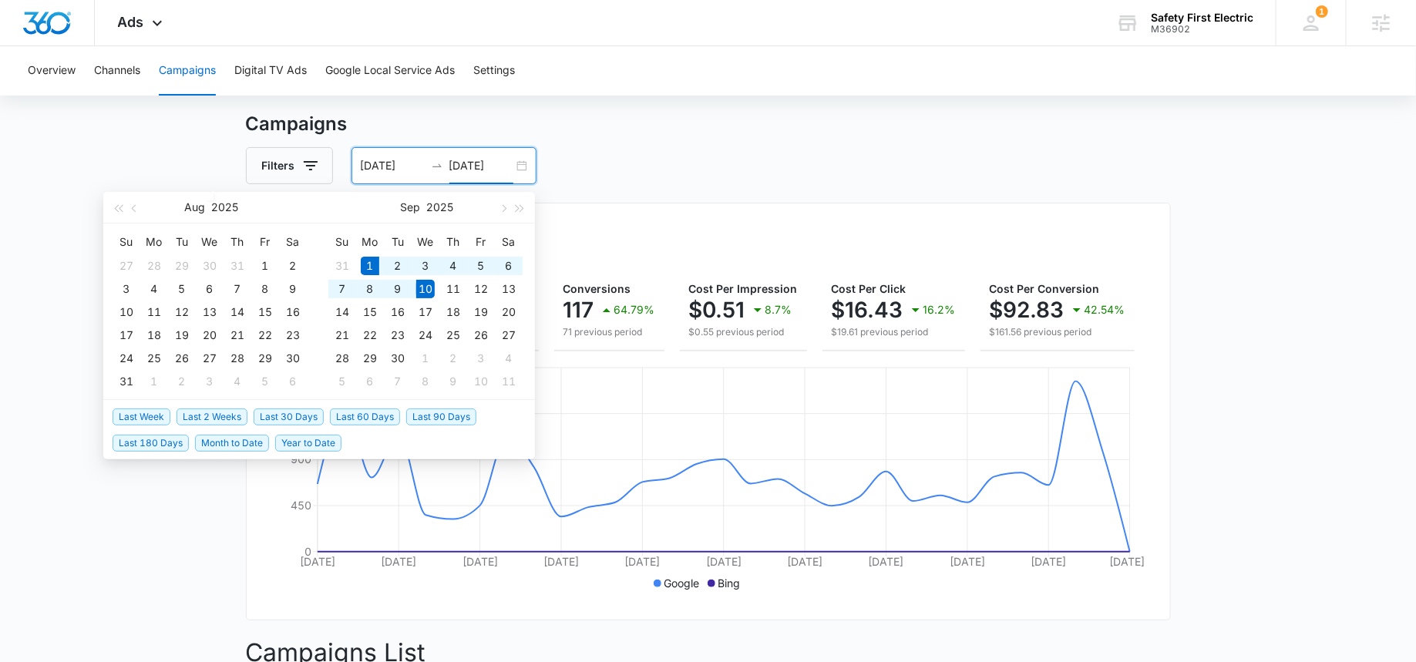
click at [231, 442] on span "Month to Date" at bounding box center [232, 443] width 74 height 17
type input "09/01/2025"
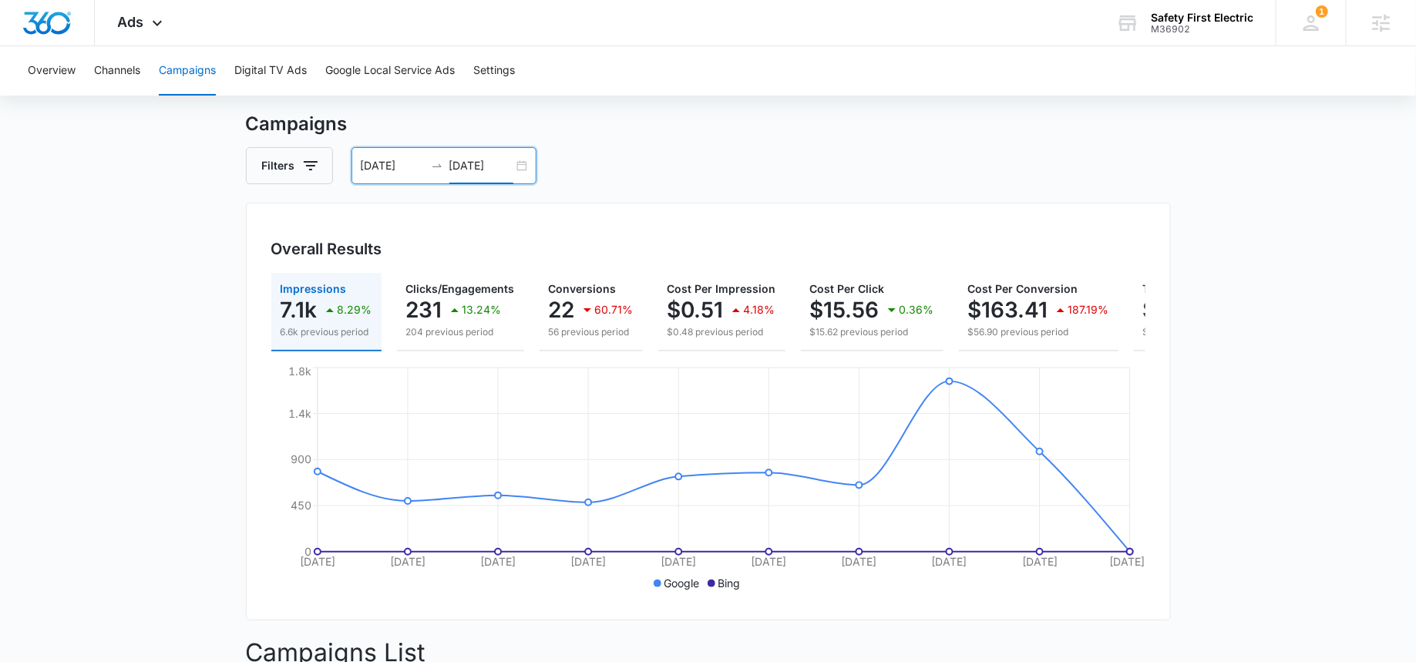
click at [471, 165] on input "09/10/2025" at bounding box center [481, 165] width 64 height 17
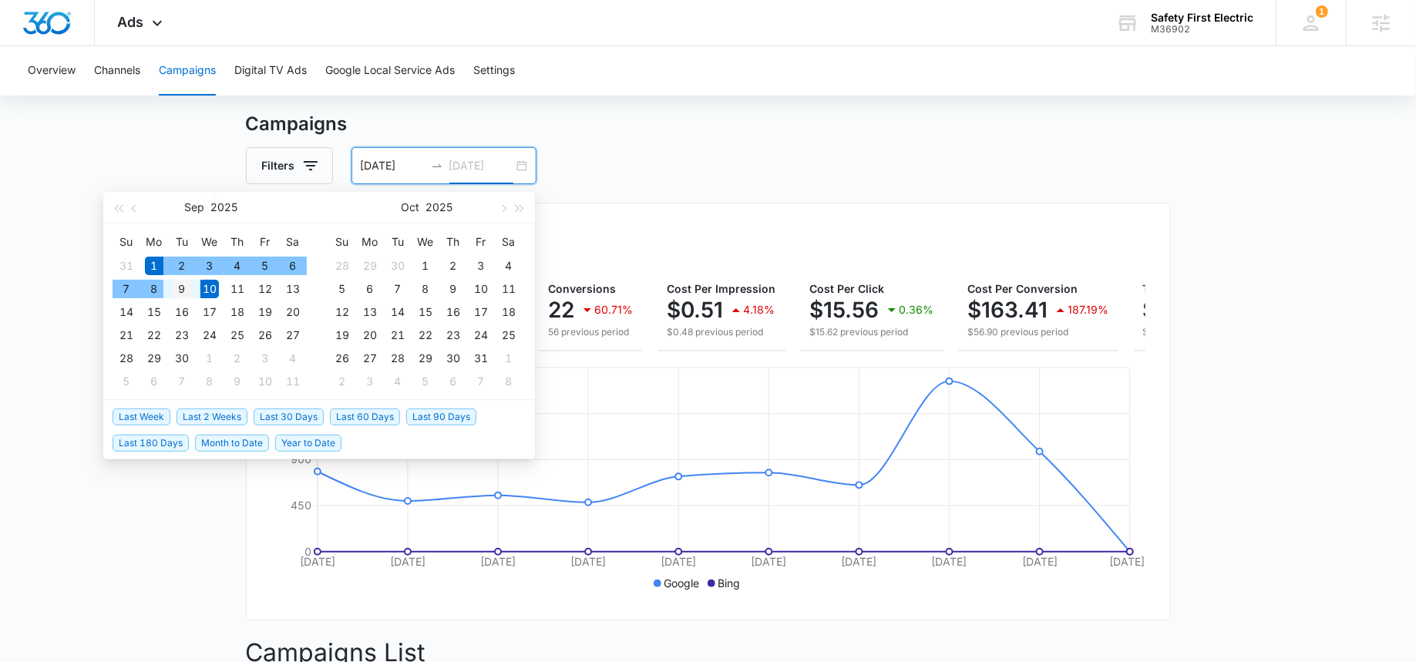
type input "09/09/2025"
click at [185, 281] on div "9" at bounding box center [182, 289] width 18 height 18
type input "09/01/2025"
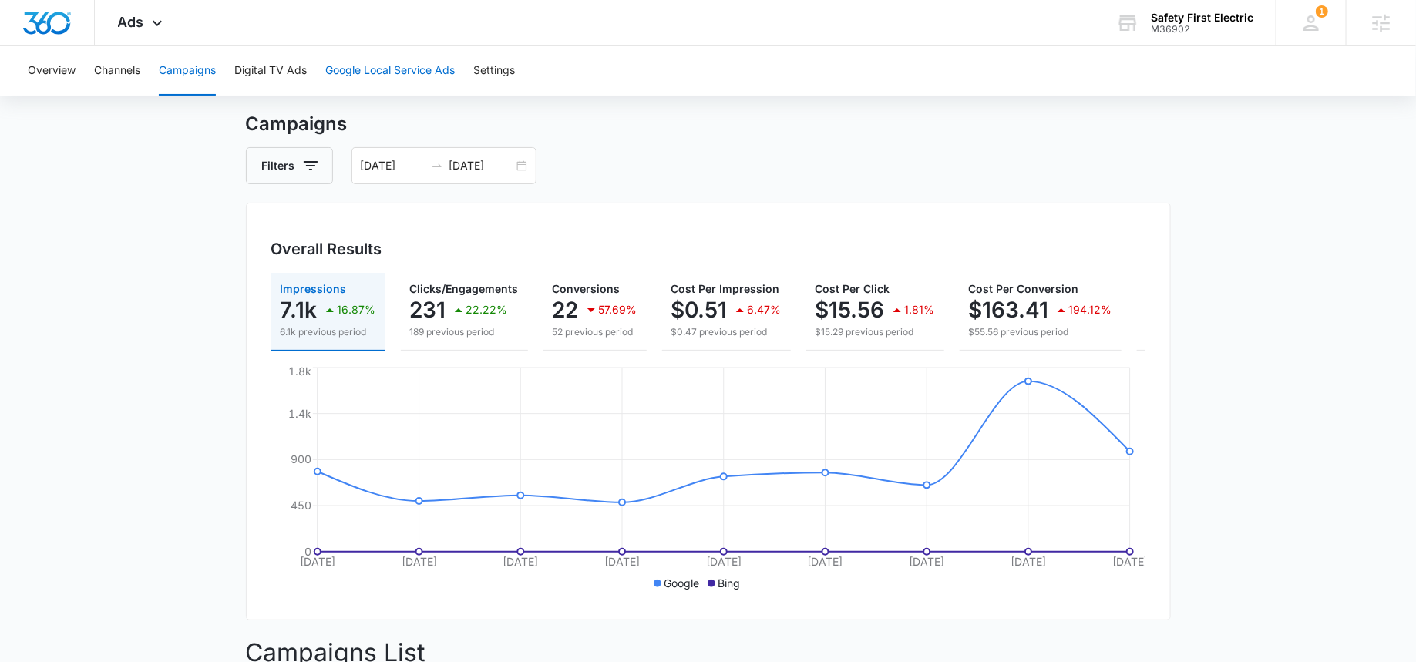
click at [371, 84] on button "Google Local Service Ads" at bounding box center [389, 70] width 129 height 49
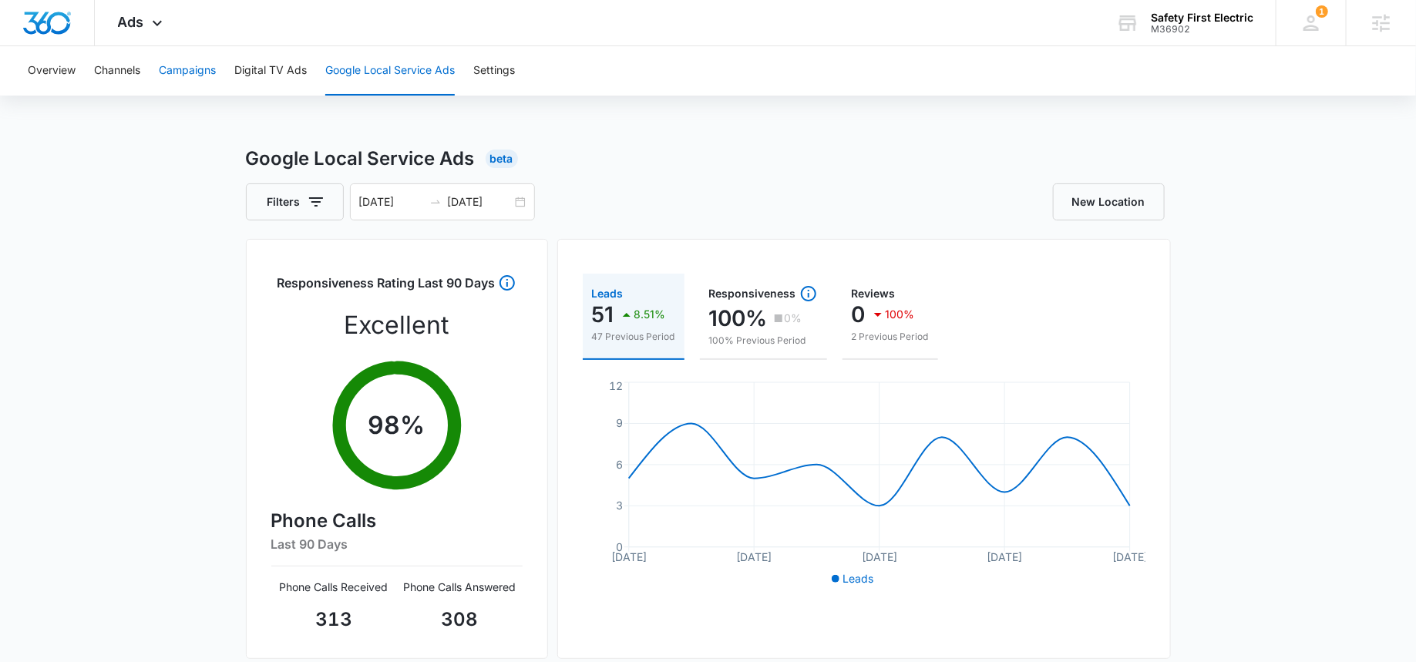
click at [190, 76] on button "Campaigns" at bounding box center [187, 70] width 57 height 49
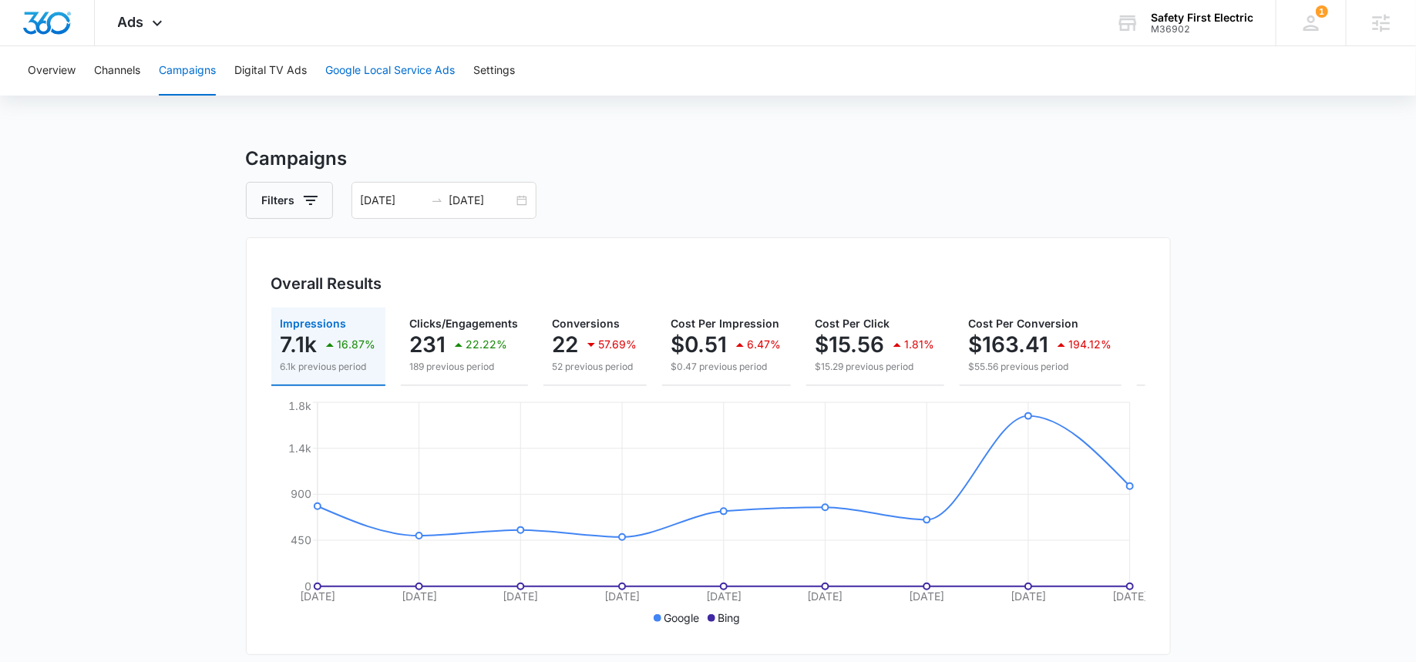
click at [406, 80] on button "Google Local Service Ads" at bounding box center [389, 70] width 129 height 49
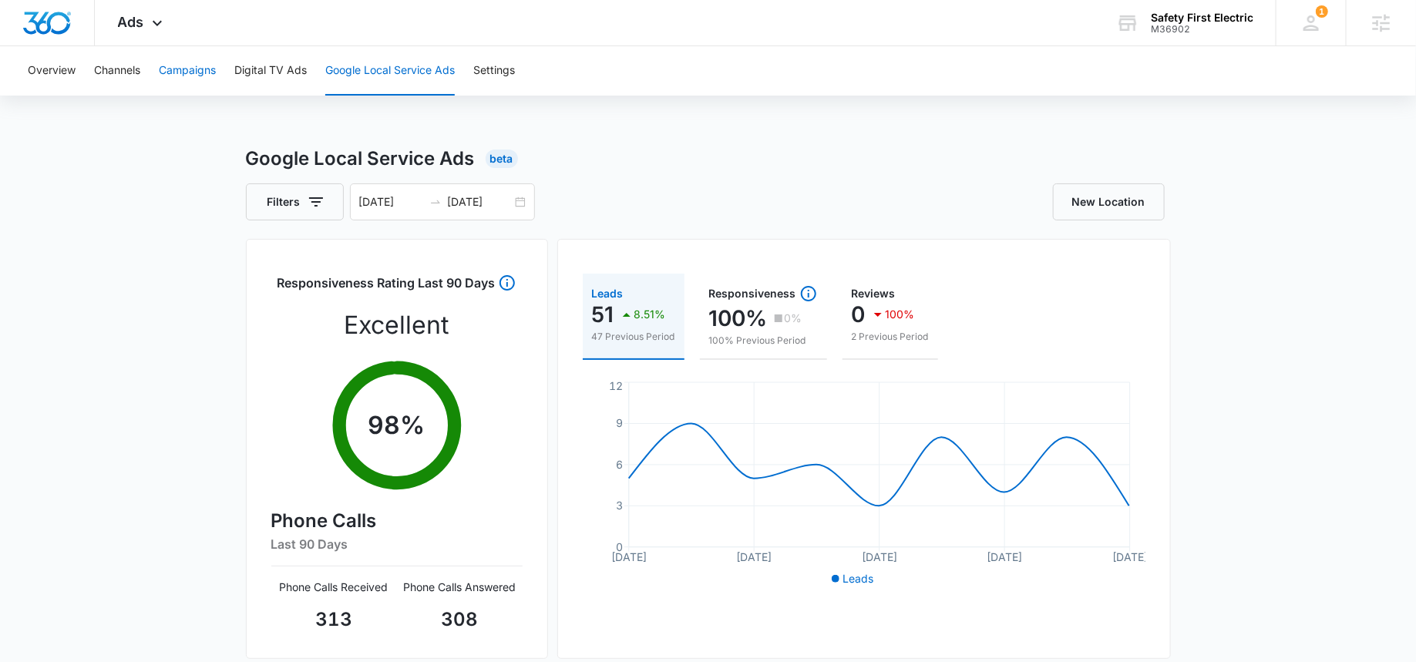
click at [179, 76] on button "Campaigns" at bounding box center [187, 70] width 57 height 49
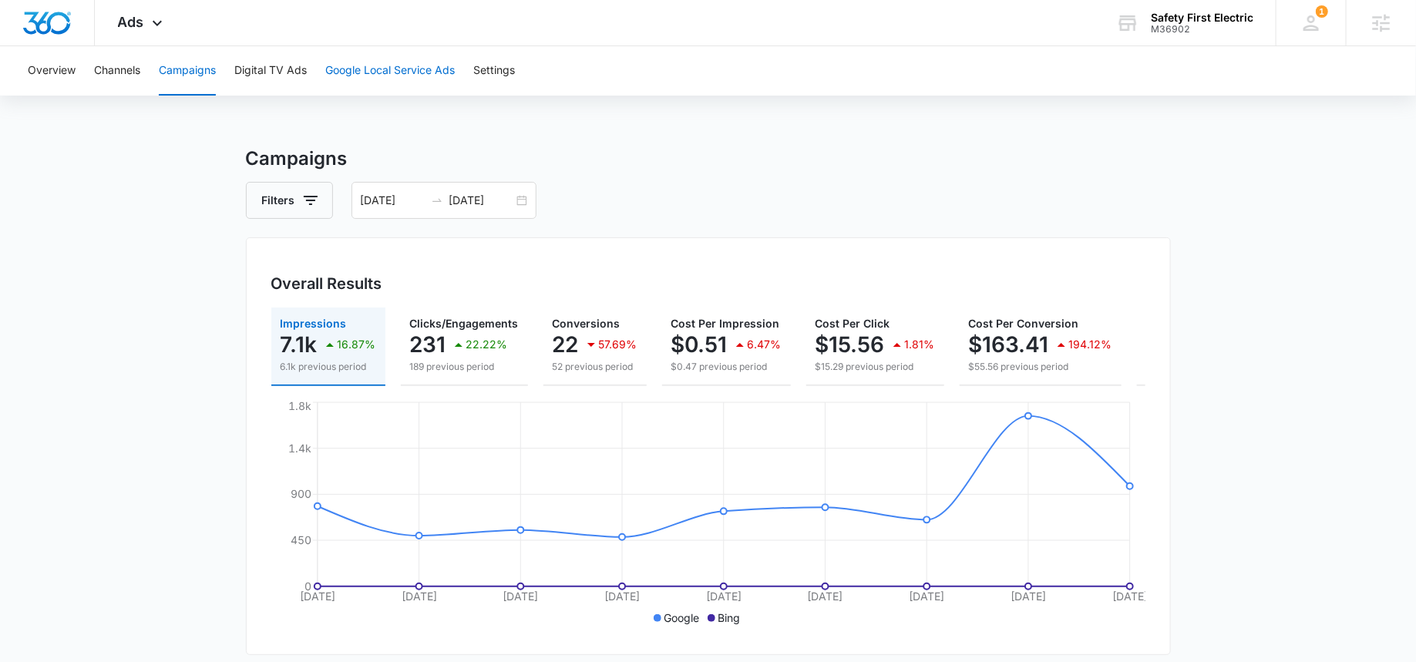
click at [387, 71] on button "Google Local Service Ads" at bounding box center [389, 70] width 129 height 49
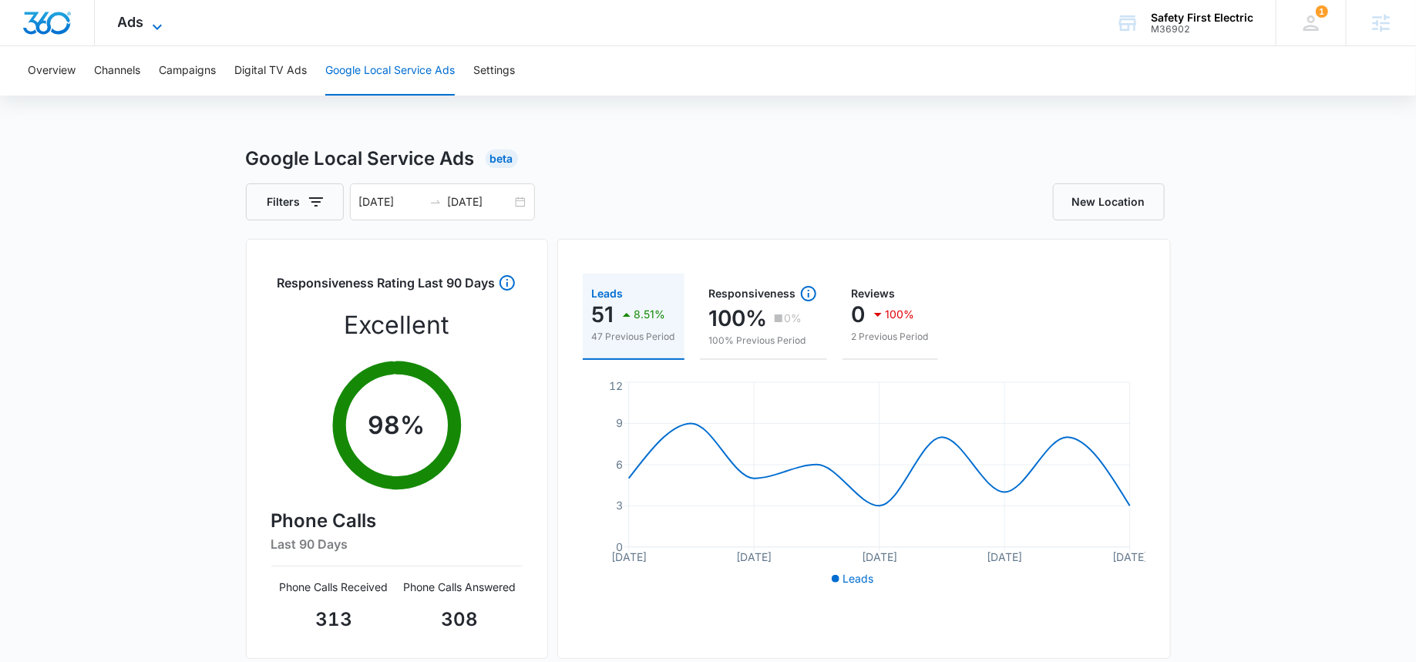
click at [141, 15] on span "Ads" at bounding box center [131, 22] width 26 height 16
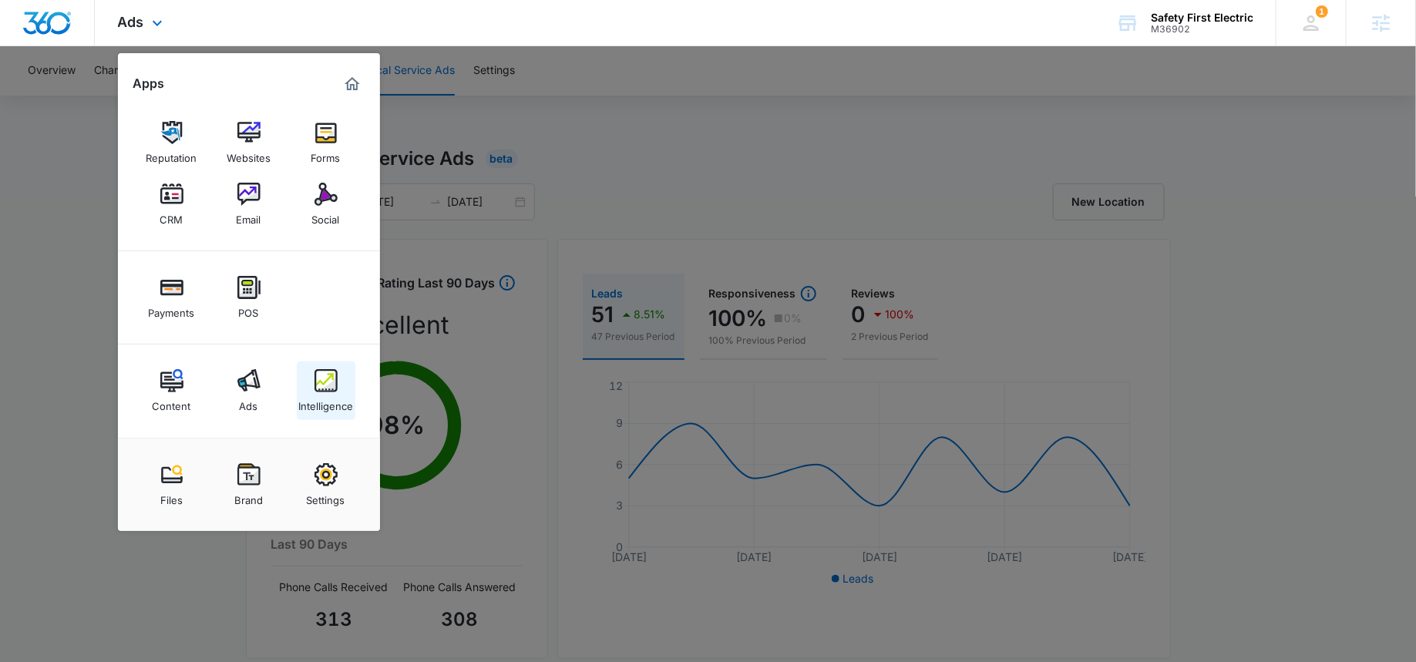
click at [328, 396] on div "Intelligence" at bounding box center [325, 402] width 55 height 20
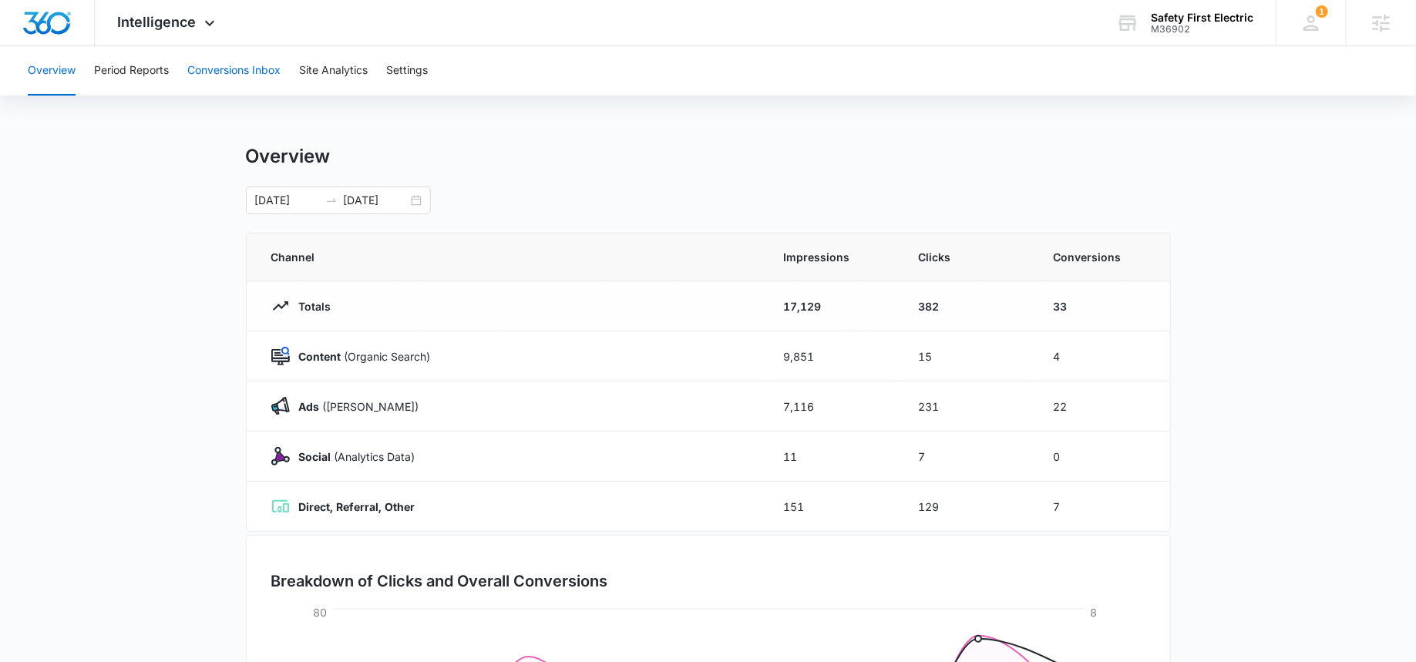
click at [214, 83] on button "Conversions Inbox" at bounding box center [233, 70] width 93 height 49
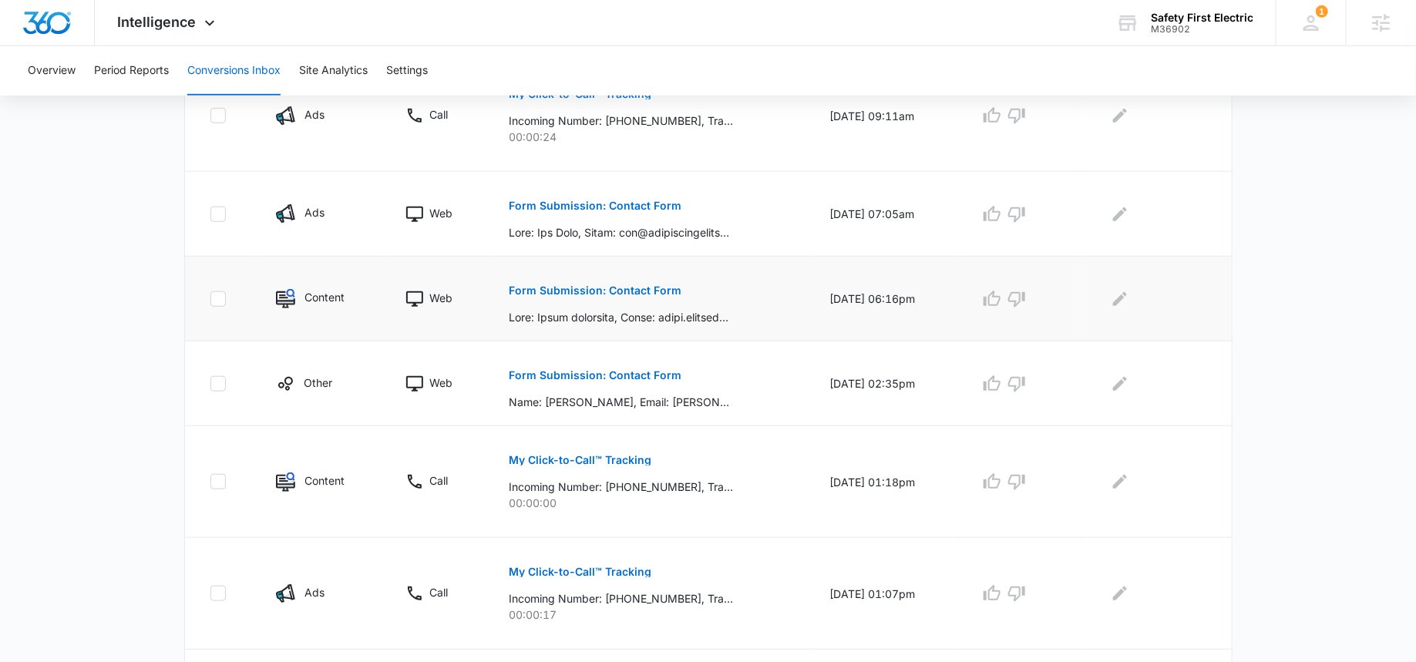
scroll to position [422, 0]
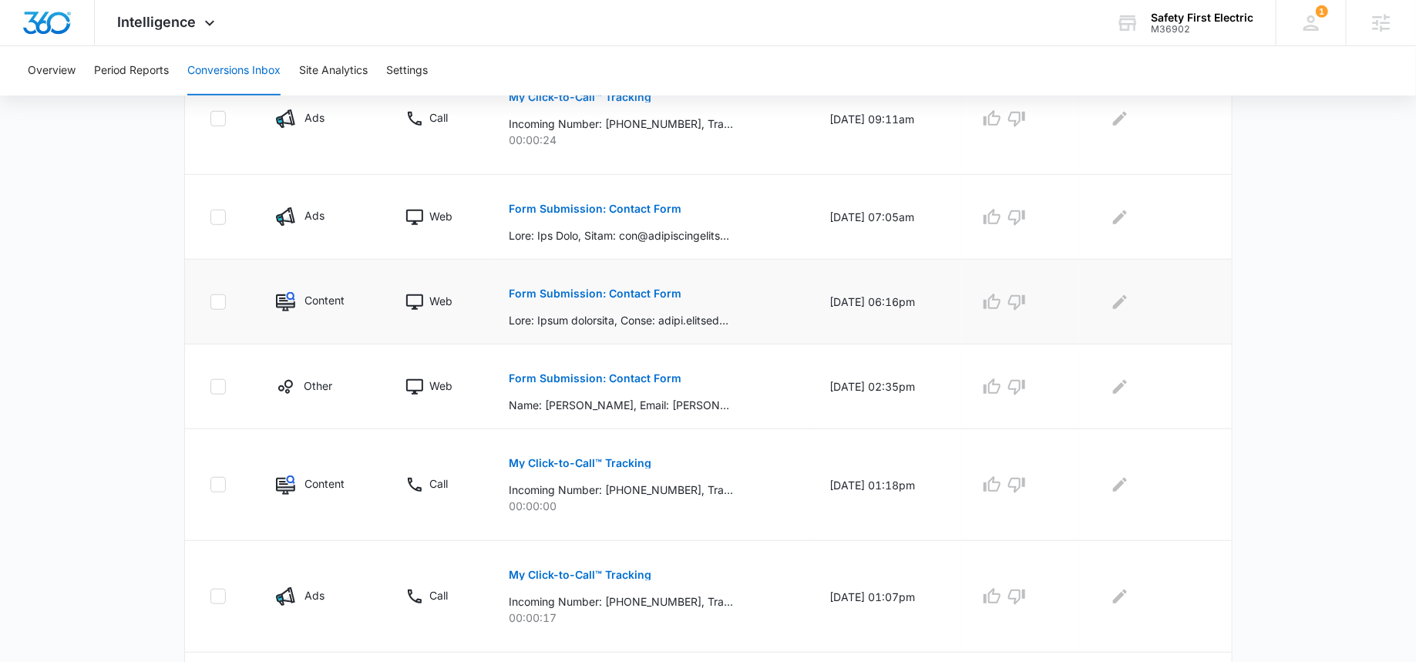
click at [556, 299] on button "Form Submission: Contact Form" at bounding box center [596, 293] width 173 height 37
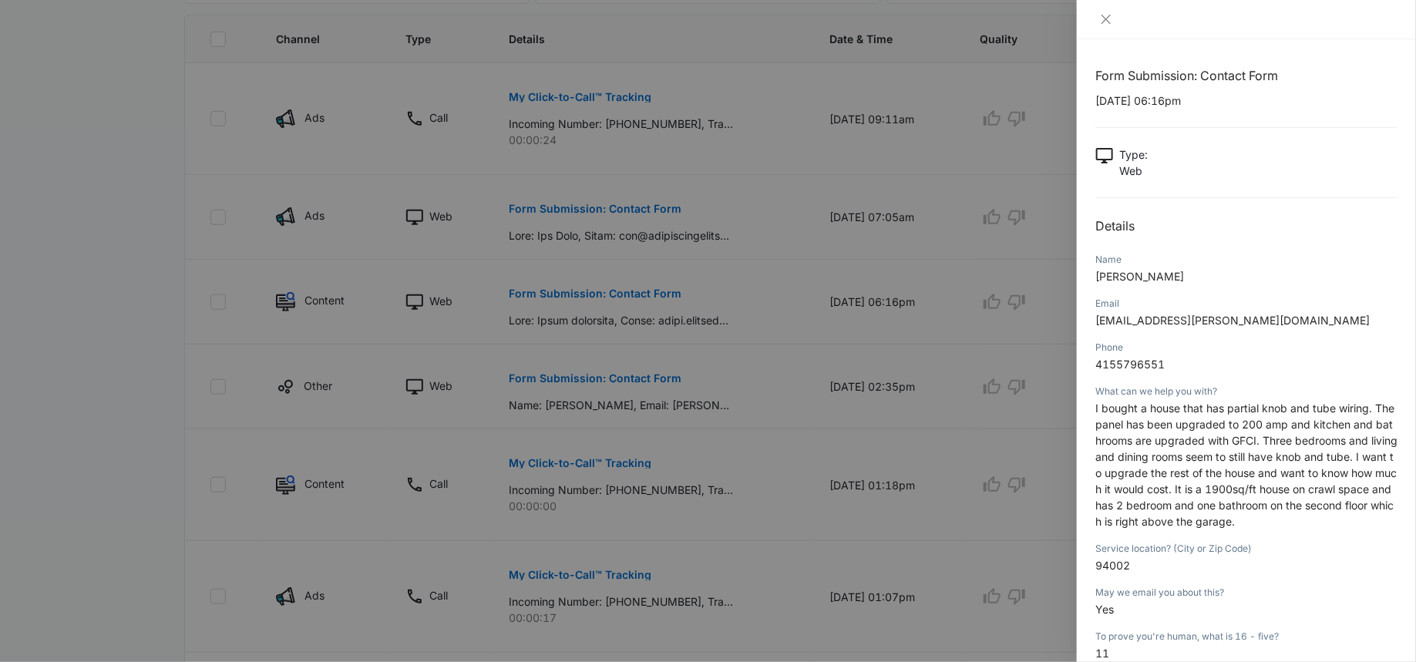
click at [856, 308] on div at bounding box center [708, 331] width 1416 height 662
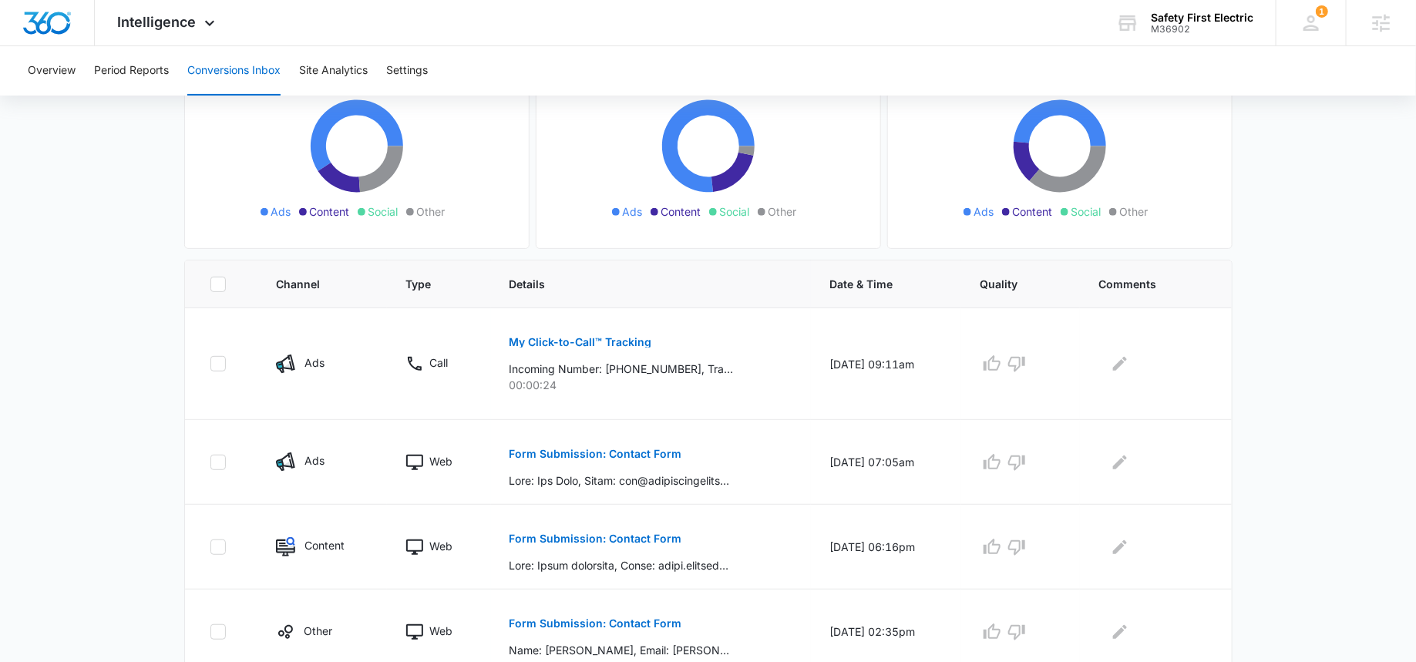
scroll to position [0, 0]
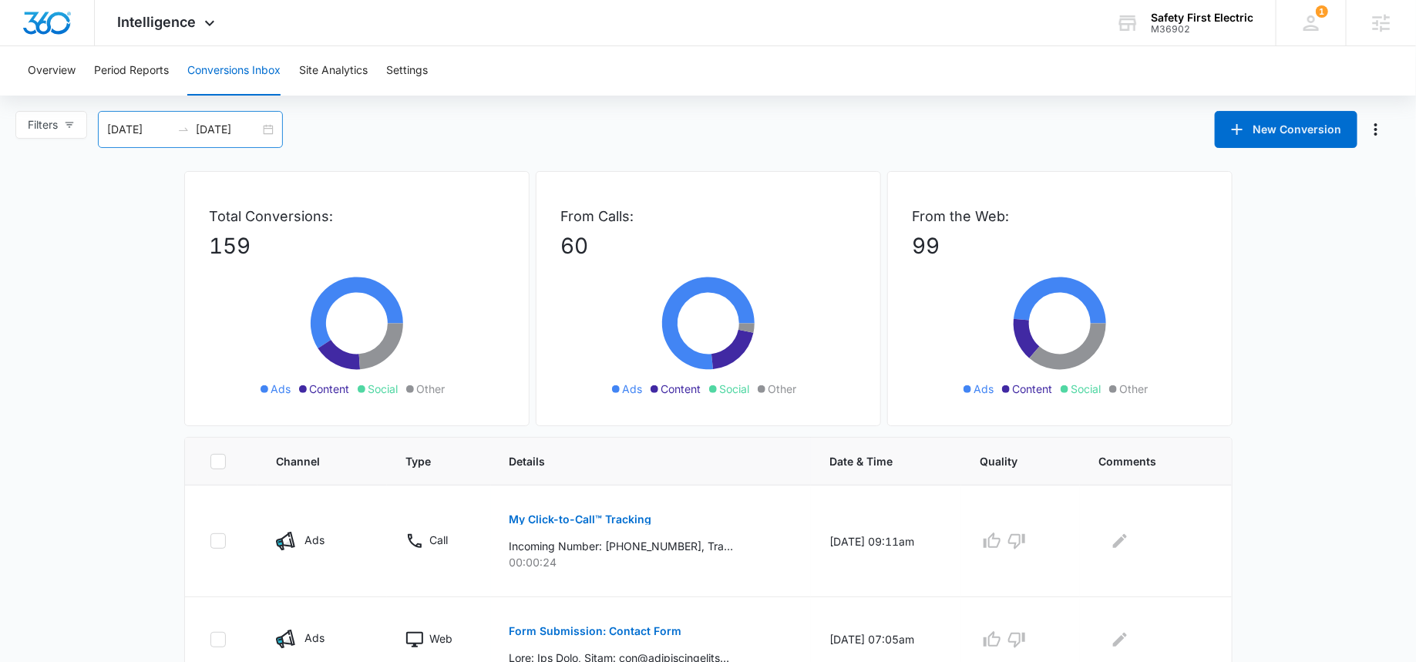
click at [222, 132] on input "09/10/2025" at bounding box center [228, 129] width 64 height 17
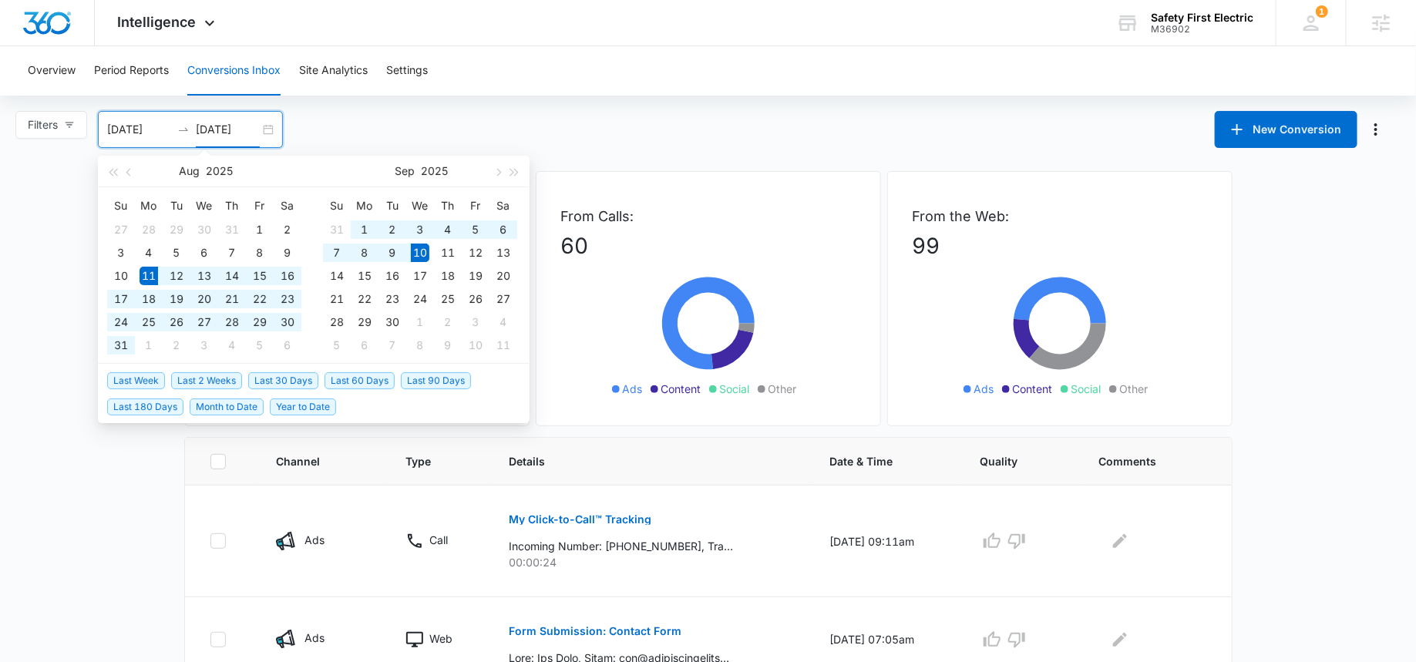
type input "09/10/2025"
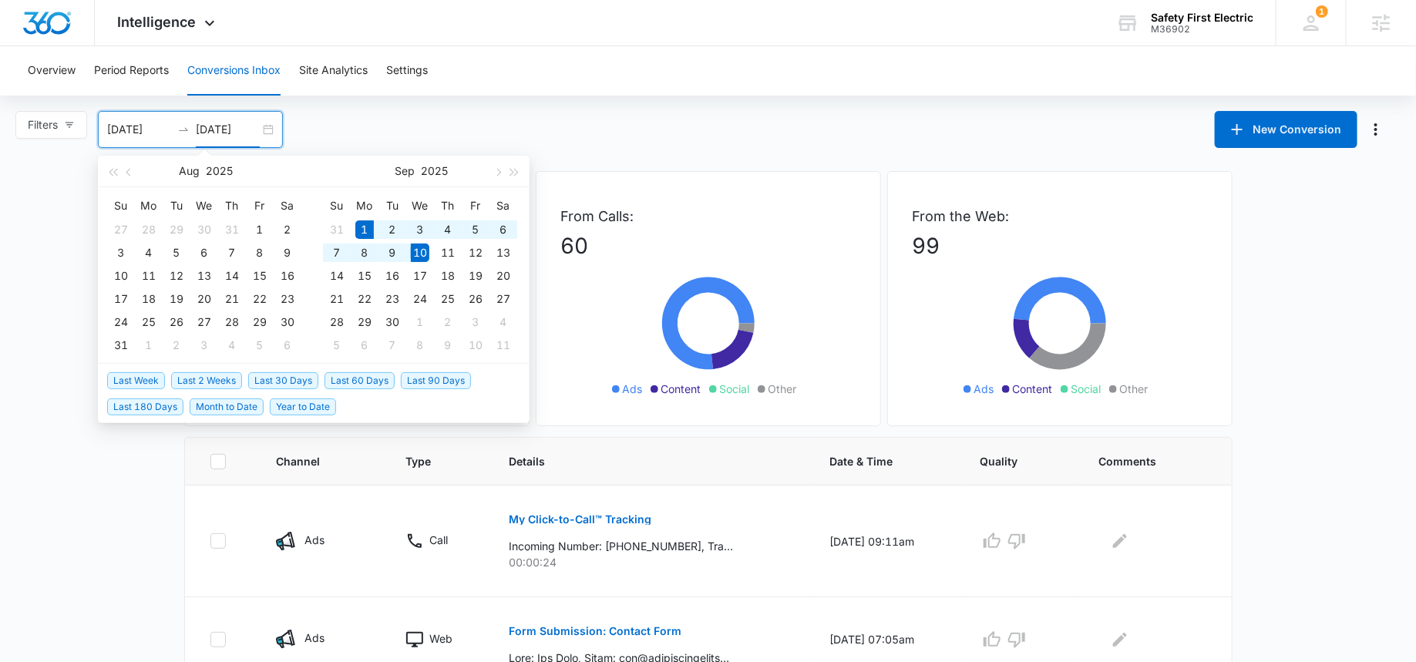
click at [210, 403] on span "Month to Date" at bounding box center [227, 407] width 74 height 17
type input "09/01/2025"
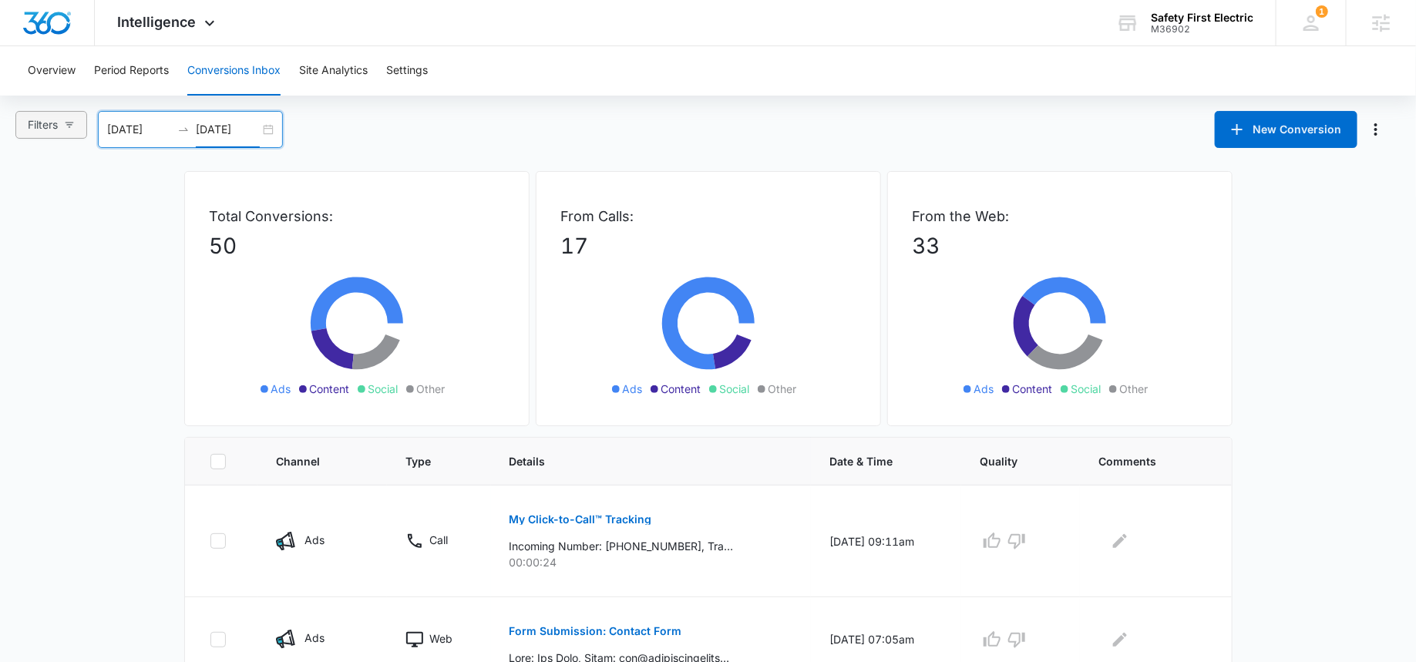
click at [50, 129] on span "Filters" at bounding box center [43, 124] width 30 height 17
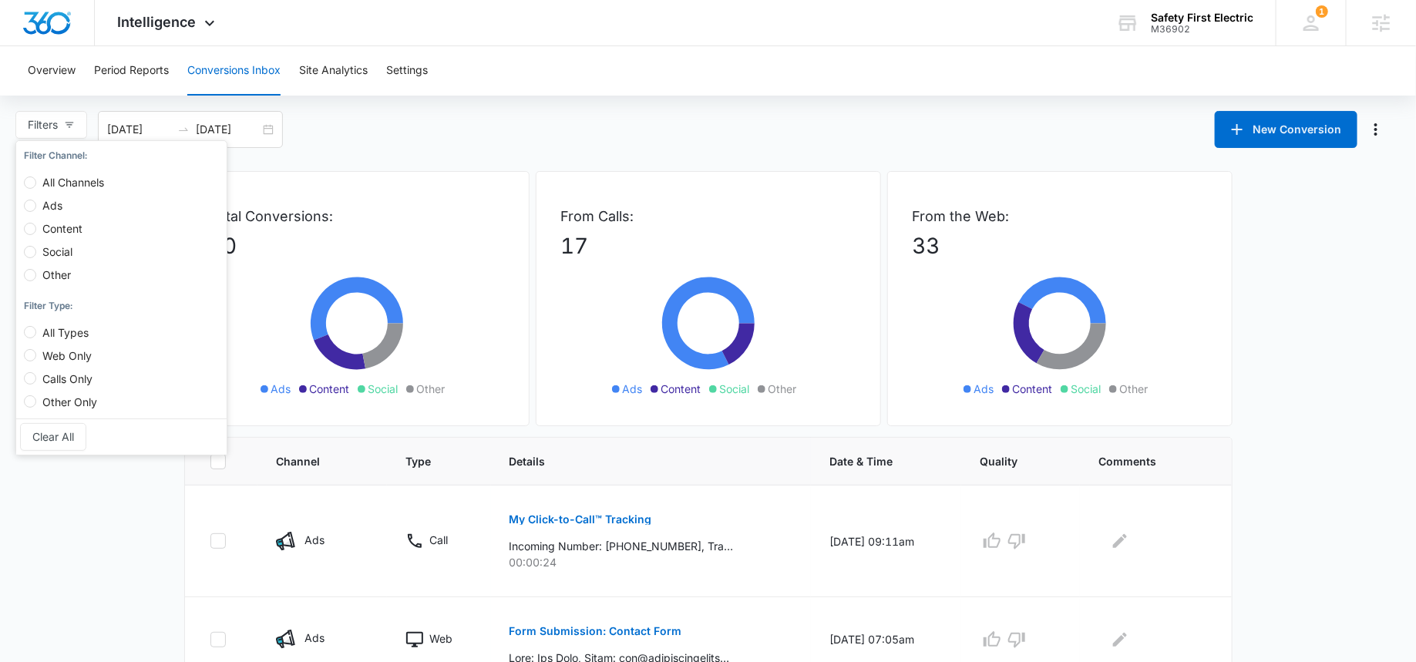
click at [49, 205] on span "Ads" at bounding box center [52, 205] width 32 height 13
click at [36, 205] on input "Ads" at bounding box center [30, 206] width 12 height 12
radio input "true"
click at [81, 189] on label "Ads" at bounding box center [67, 198] width 86 height 23
click at [36, 200] on input "Ads" at bounding box center [30, 206] width 12 height 12
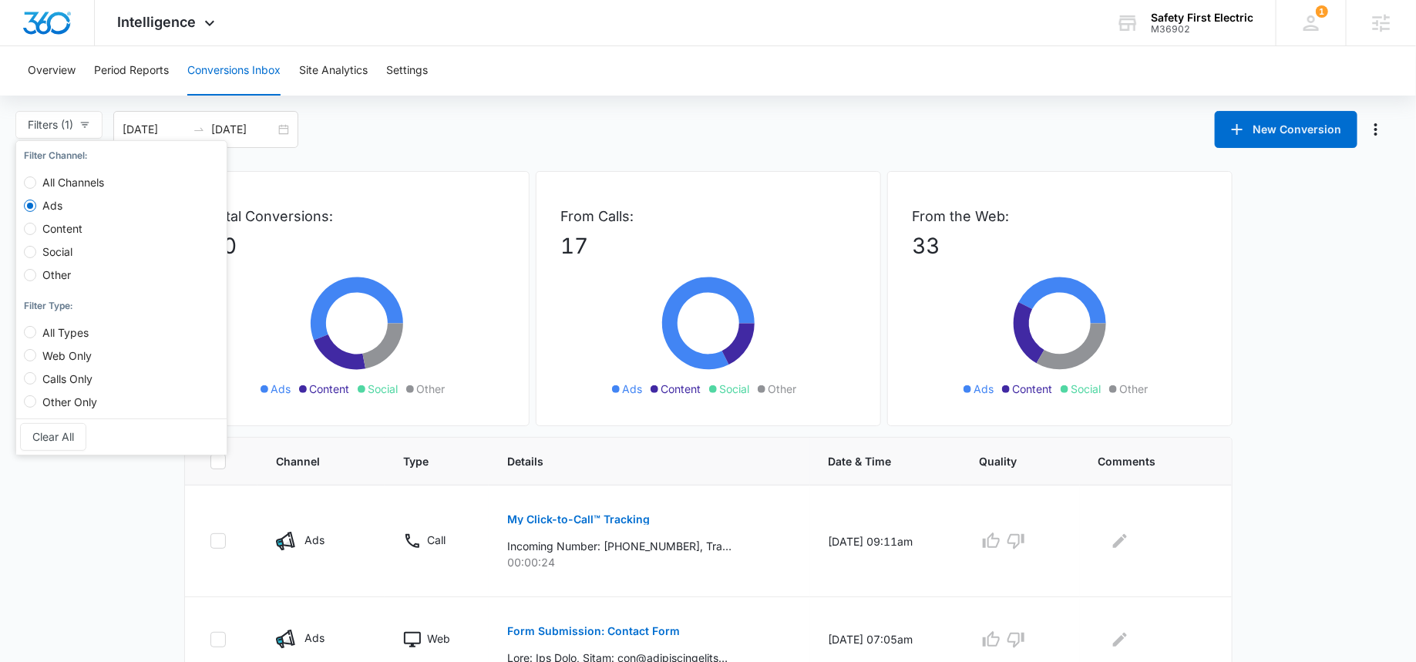
click at [79, 185] on div "All Channels Ads Content Social Other" at bounding box center [70, 221] width 92 height 116
click at [29, 181] on input "All Channels" at bounding box center [30, 183] width 12 height 12
radio input "true"
radio input "false"
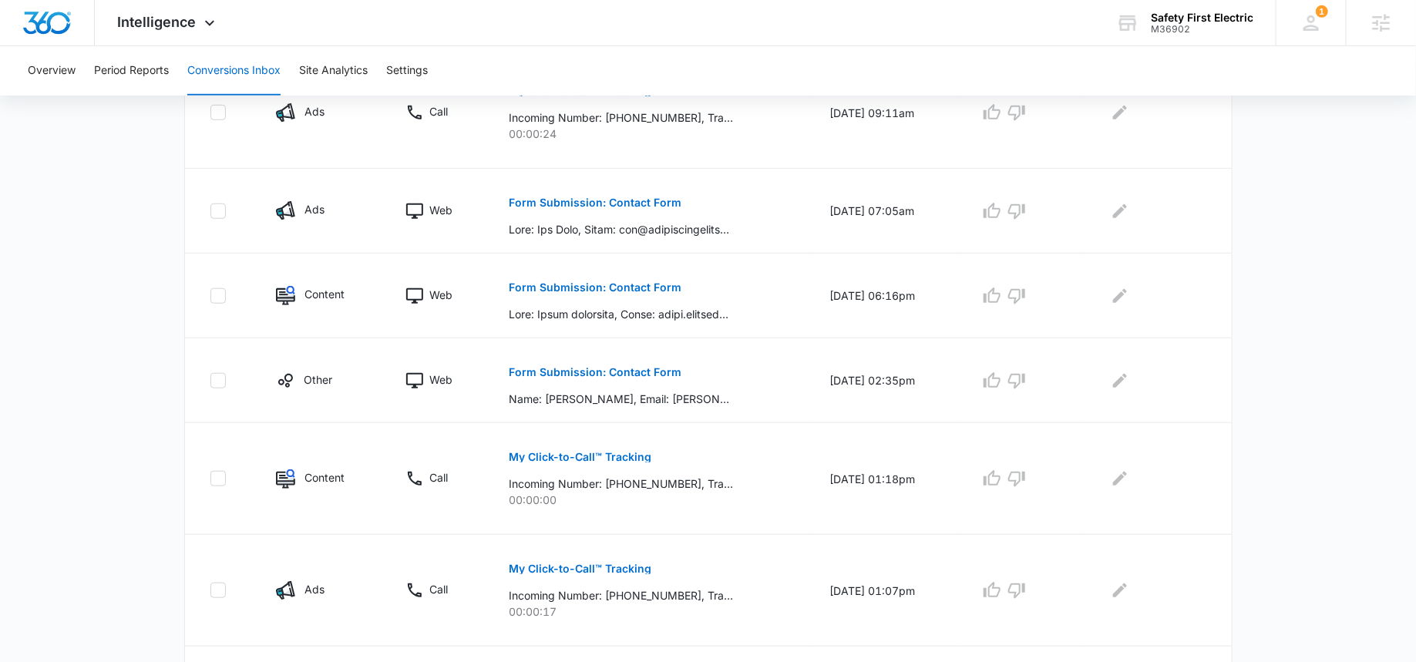
scroll to position [823, 0]
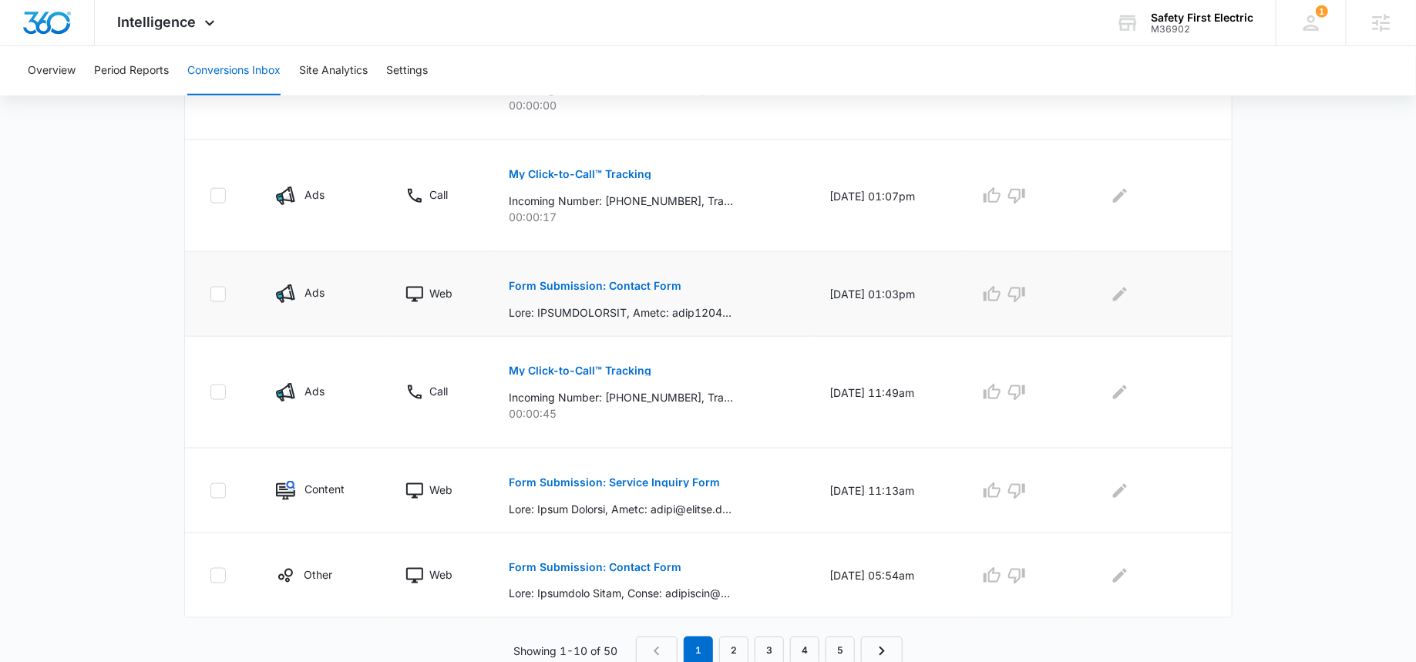
click at [190, 330] on td at bounding box center [221, 294] width 72 height 85
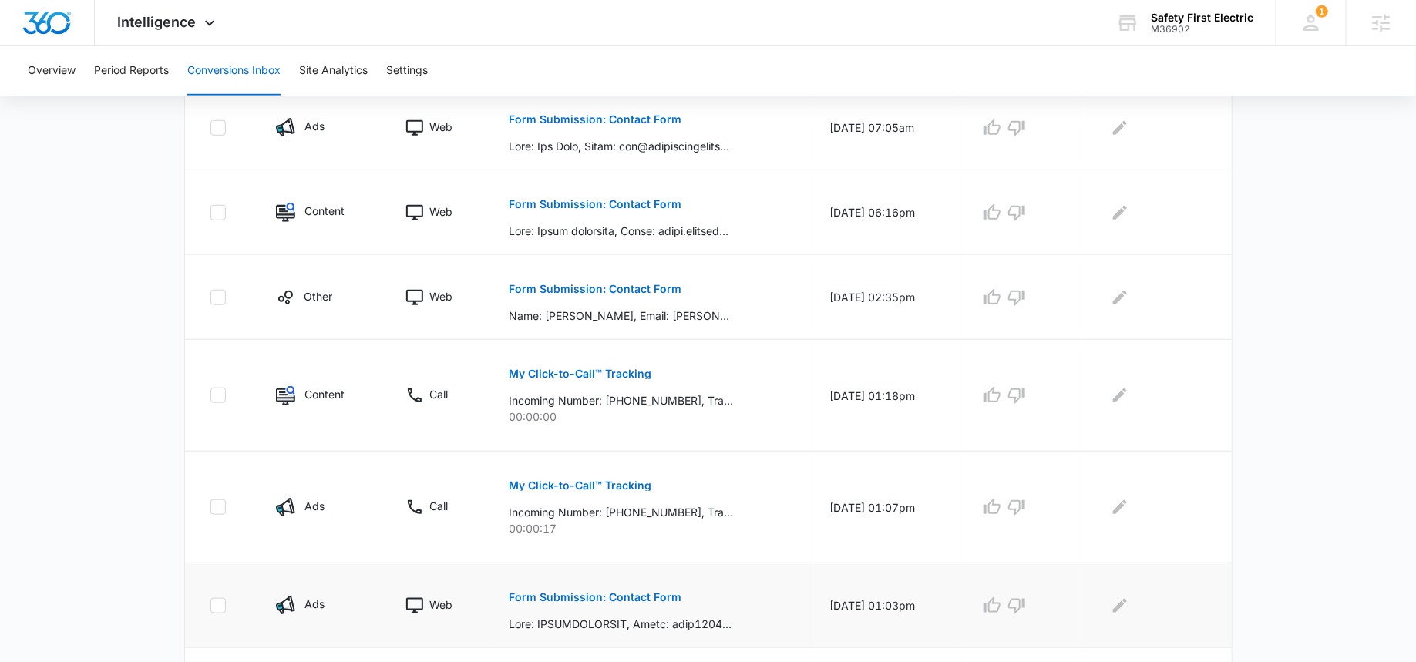
scroll to position [0, 0]
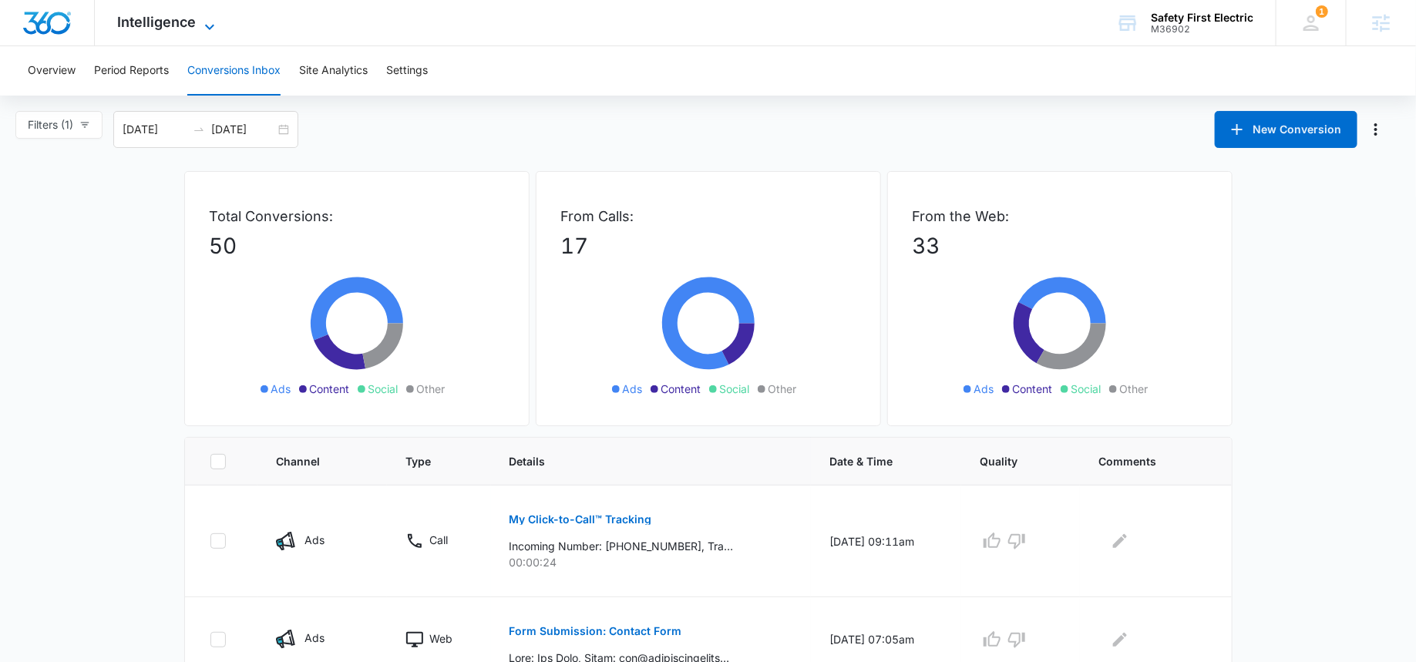
click at [193, 20] on span "Intelligence" at bounding box center [157, 22] width 79 height 16
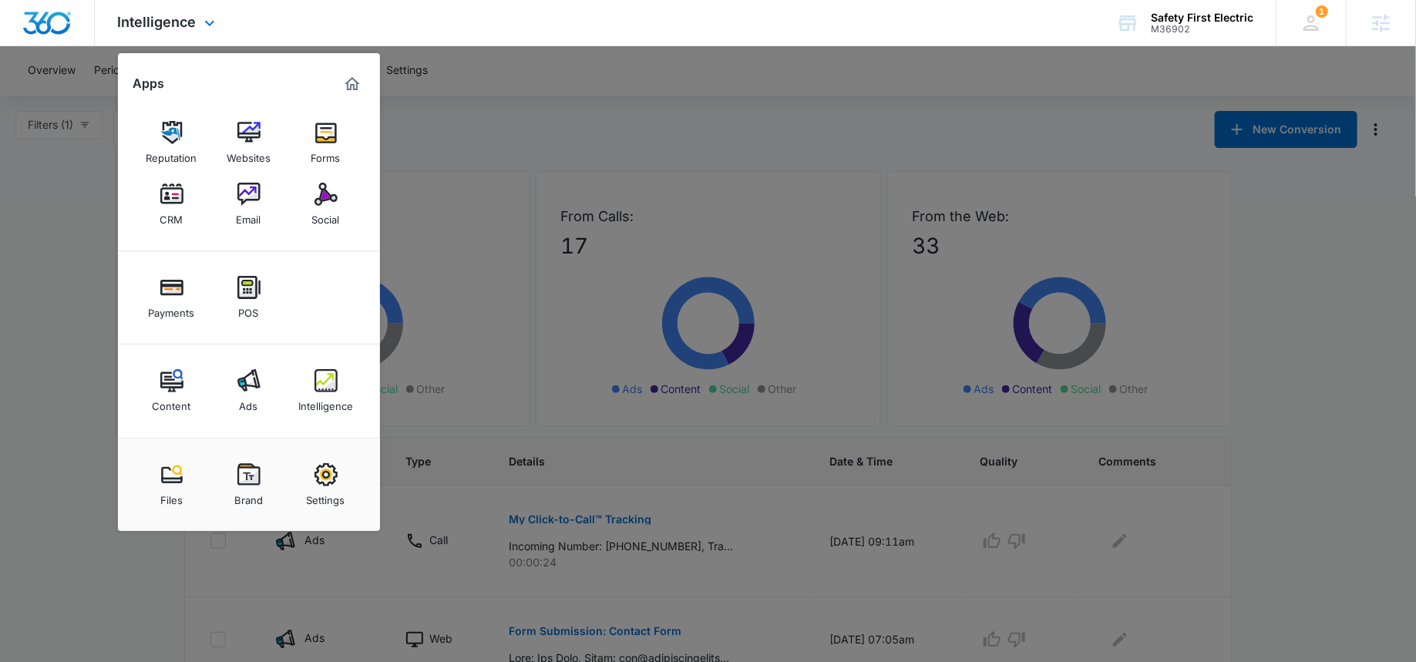
click at [318, 13] on div "Intelligence Apps Reputation Websites Forms CRM Email Social Payments POS Conte…" at bounding box center [708, 23] width 1416 height 46
click at [509, 112] on div at bounding box center [708, 331] width 1416 height 662
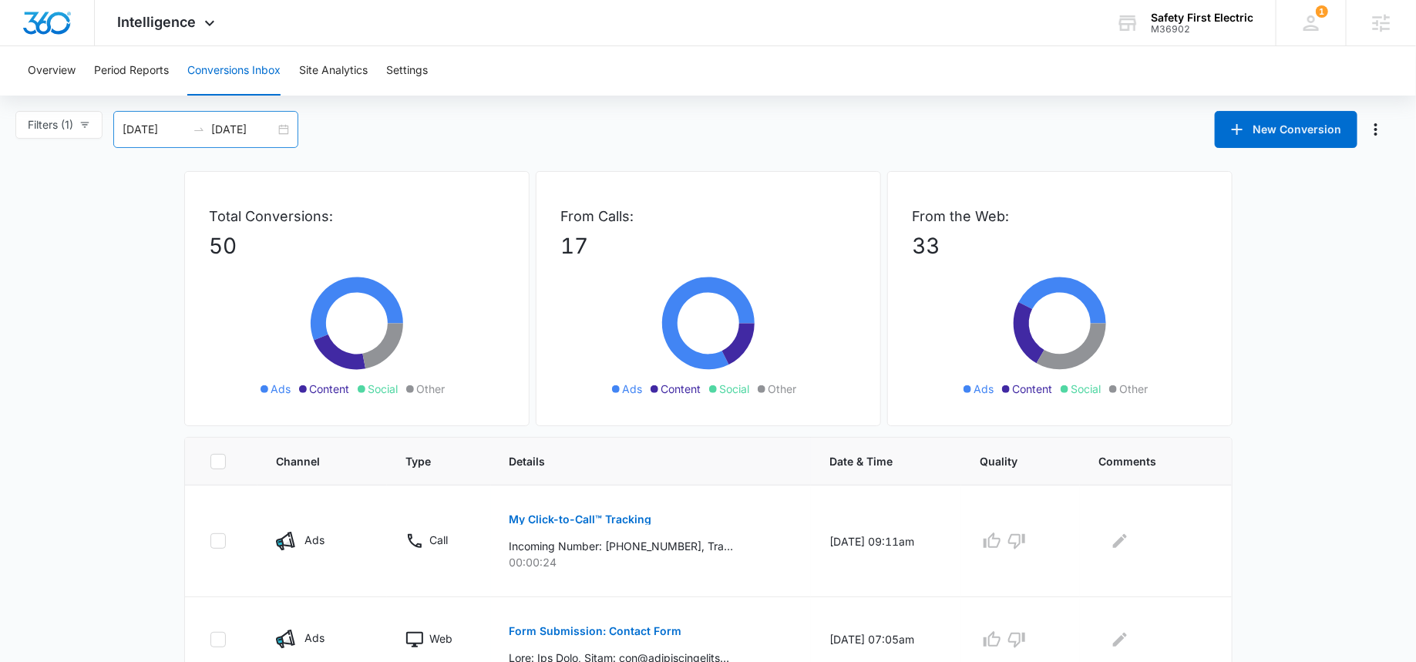
click at [252, 130] on input "09/10/2025" at bounding box center [243, 129] width 64 height 17
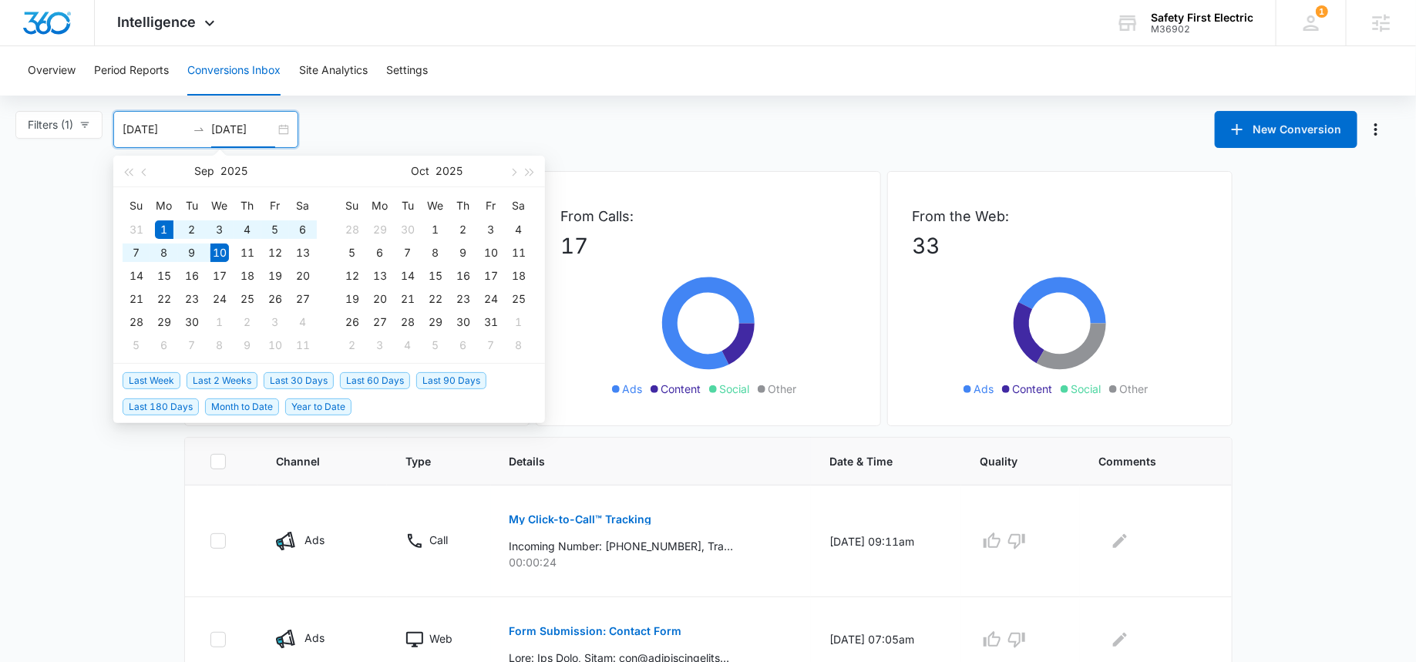
click at [402, 133] on div "Filters (1) Filter Channel : All Channels Ads Content Social Other Filter Type …" at bounding box center [708, 129] width 1416 height 37
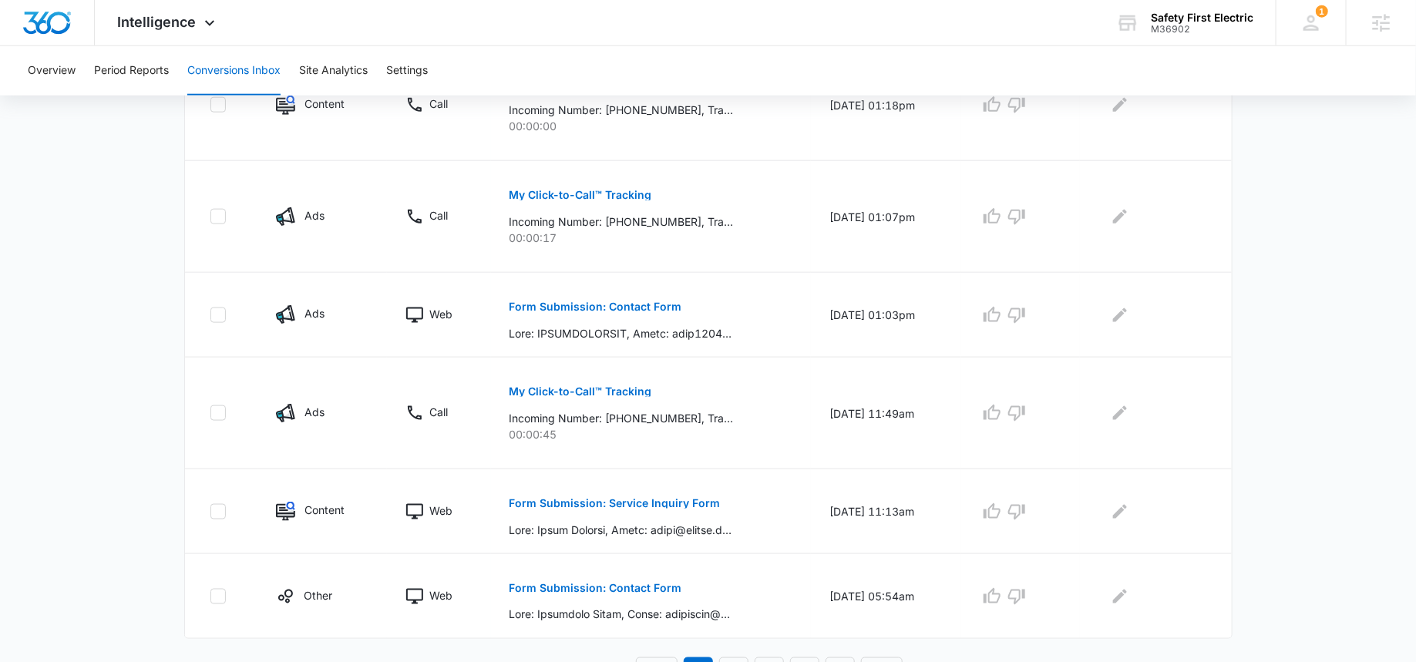
scroll to position [823, 0]
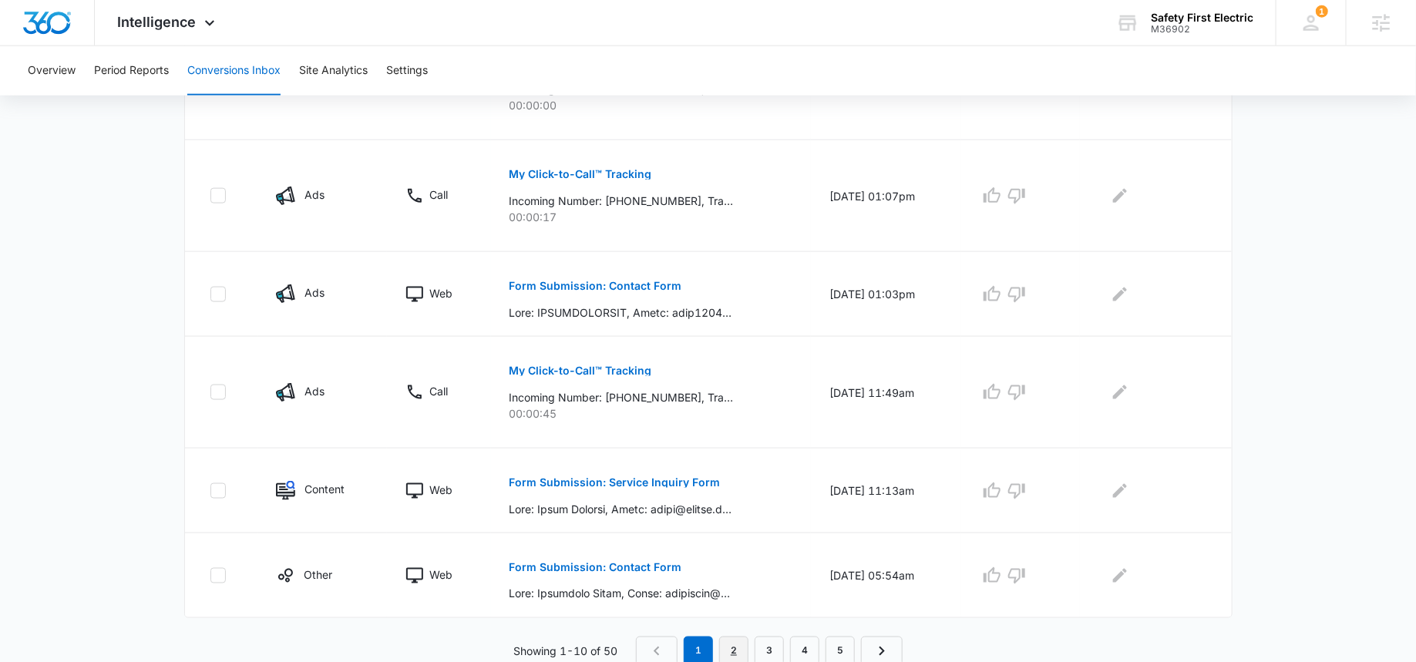
click at [734, 646] on link "2" at bounding box center [733, 651] width 29 height 29
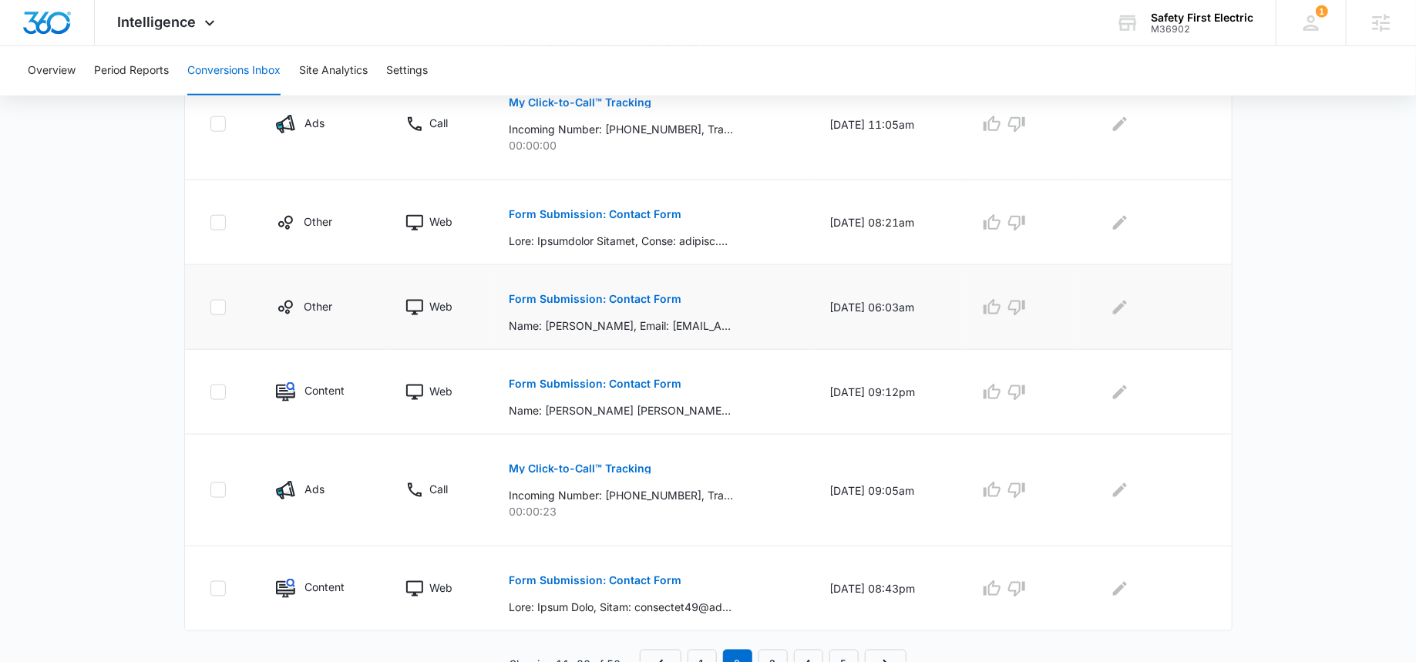
scroll to position [796, 0]
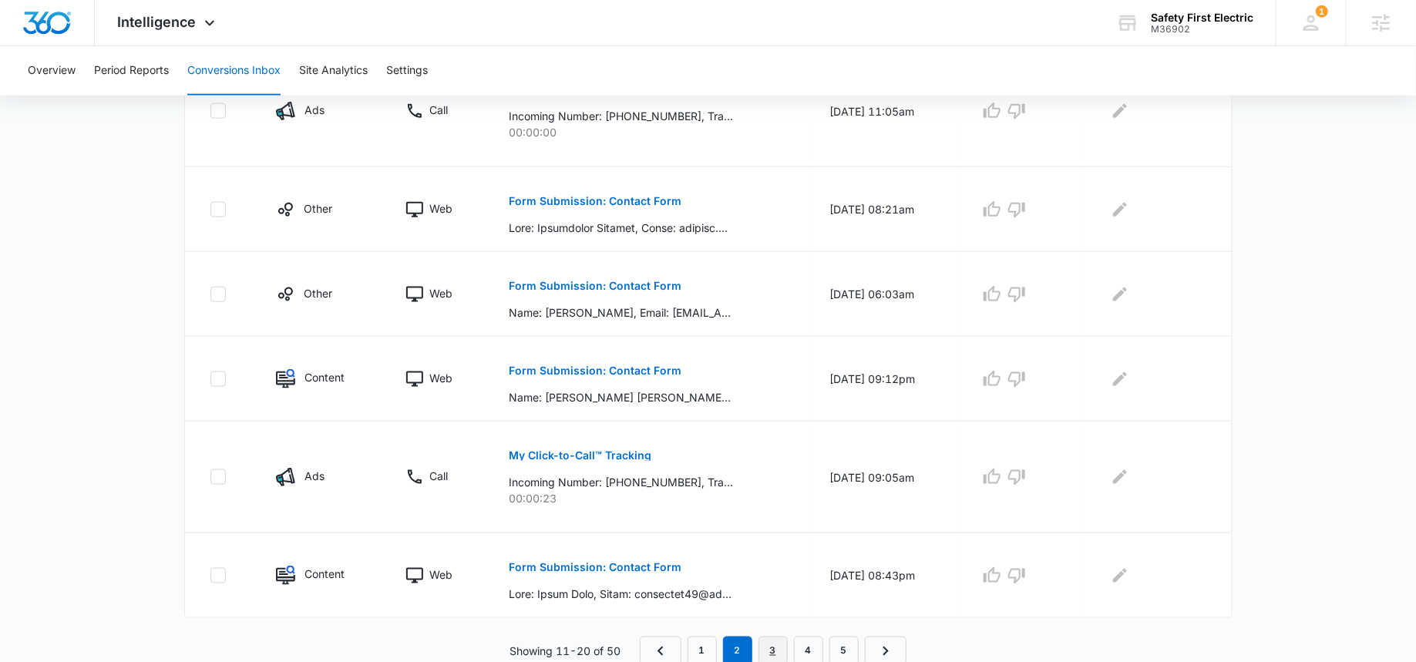
click at [767, 647] on link "3" at bounding box center [772, 651] width 29 height 29
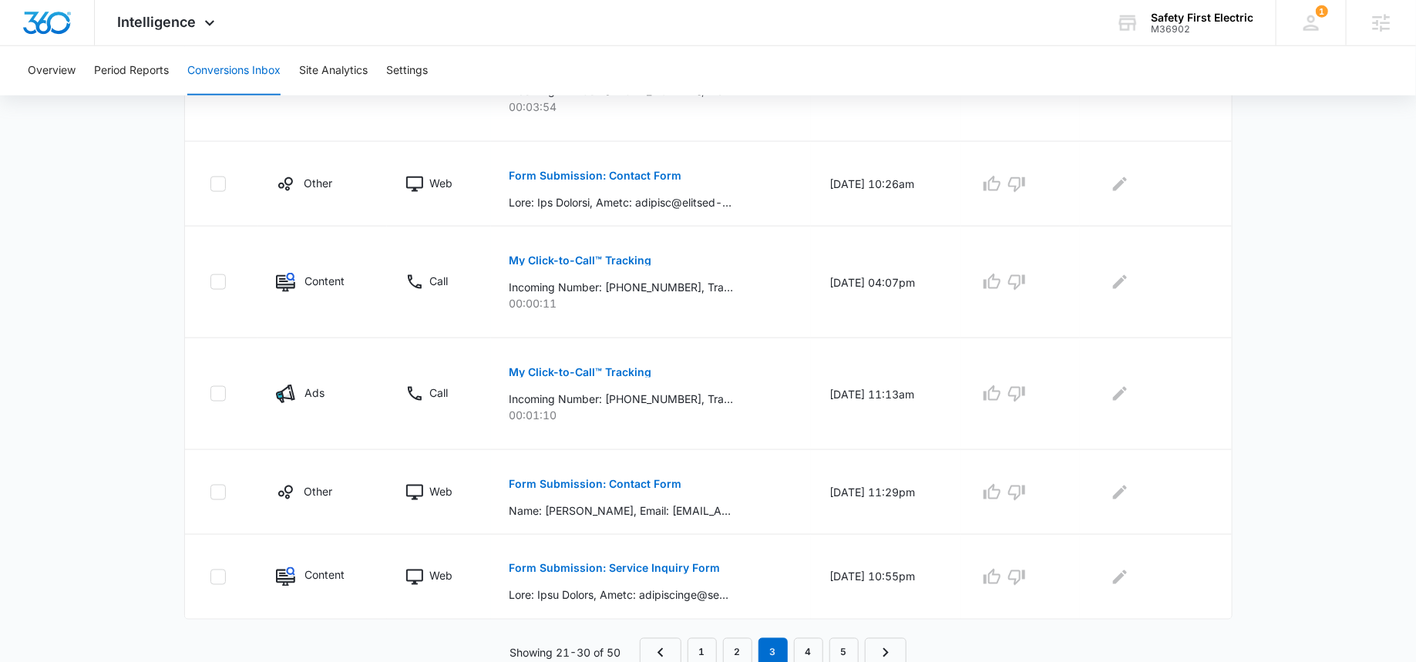
scroll to position [877, 0]
click at [803, 637] on link "4" at bounding box center [808, 651] width 29 height 29
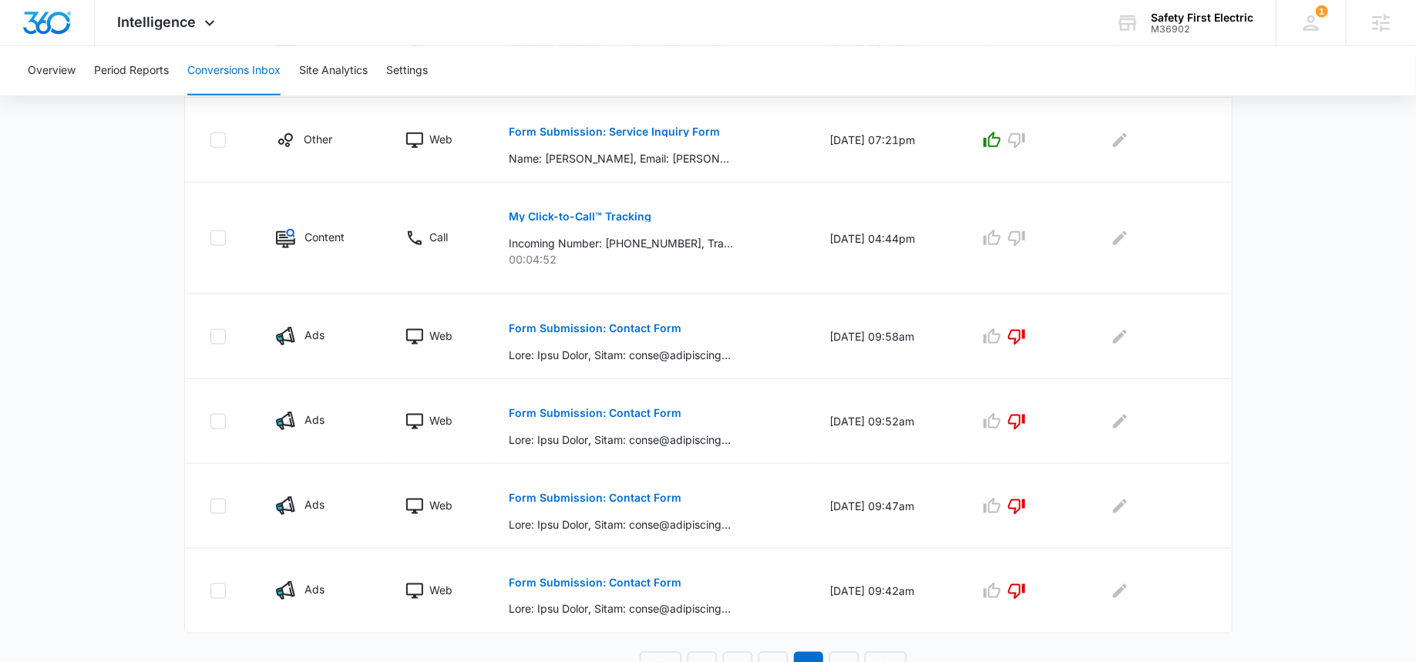
scroll to position [814, 0]
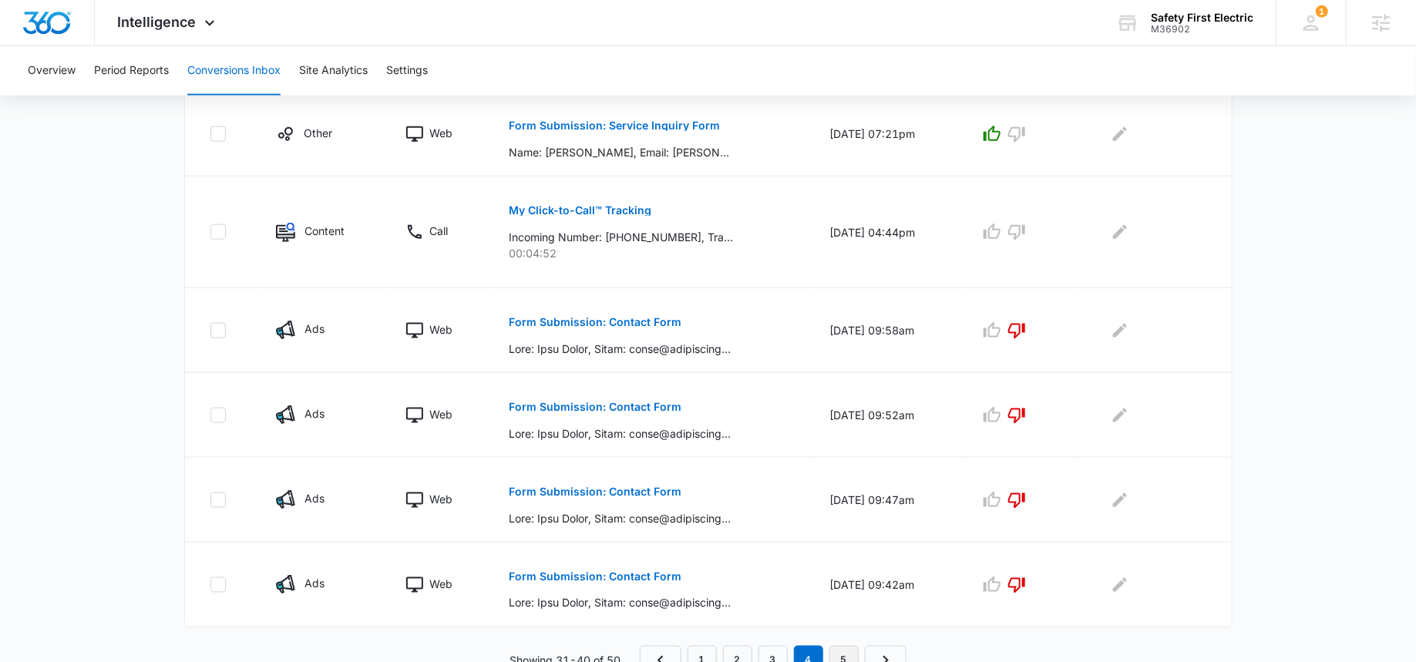
click at [843, 646] on link "5" at bounding box center [843, 660] width 29 height 29
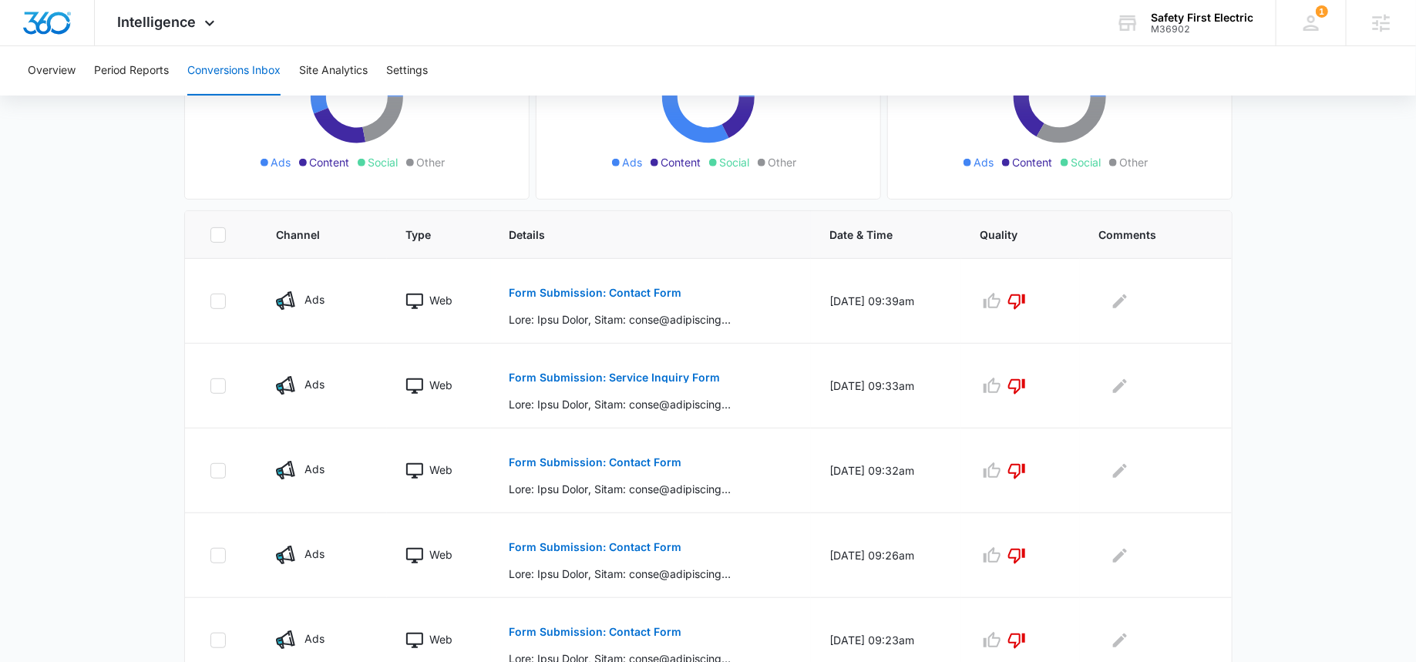
scroll to position [715, 0]
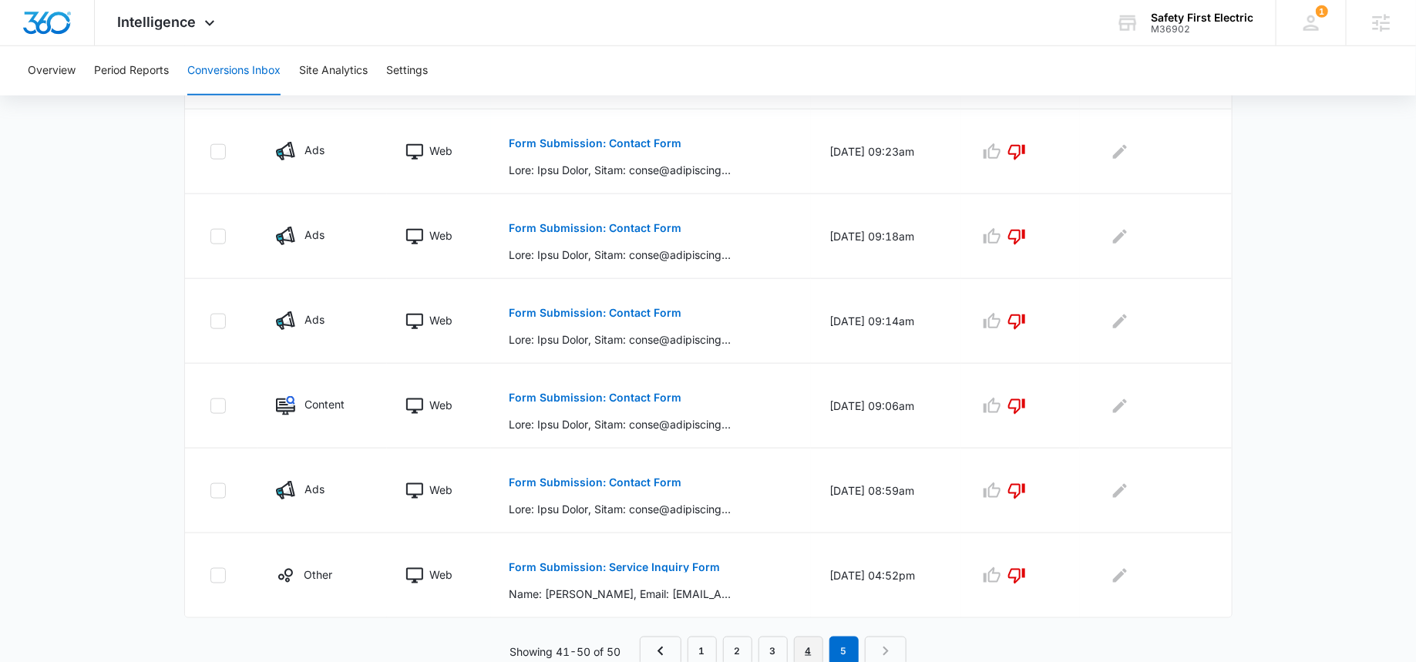
click at [812, 649] on link "4" at bounding box center [808, 651] width 29 height 29
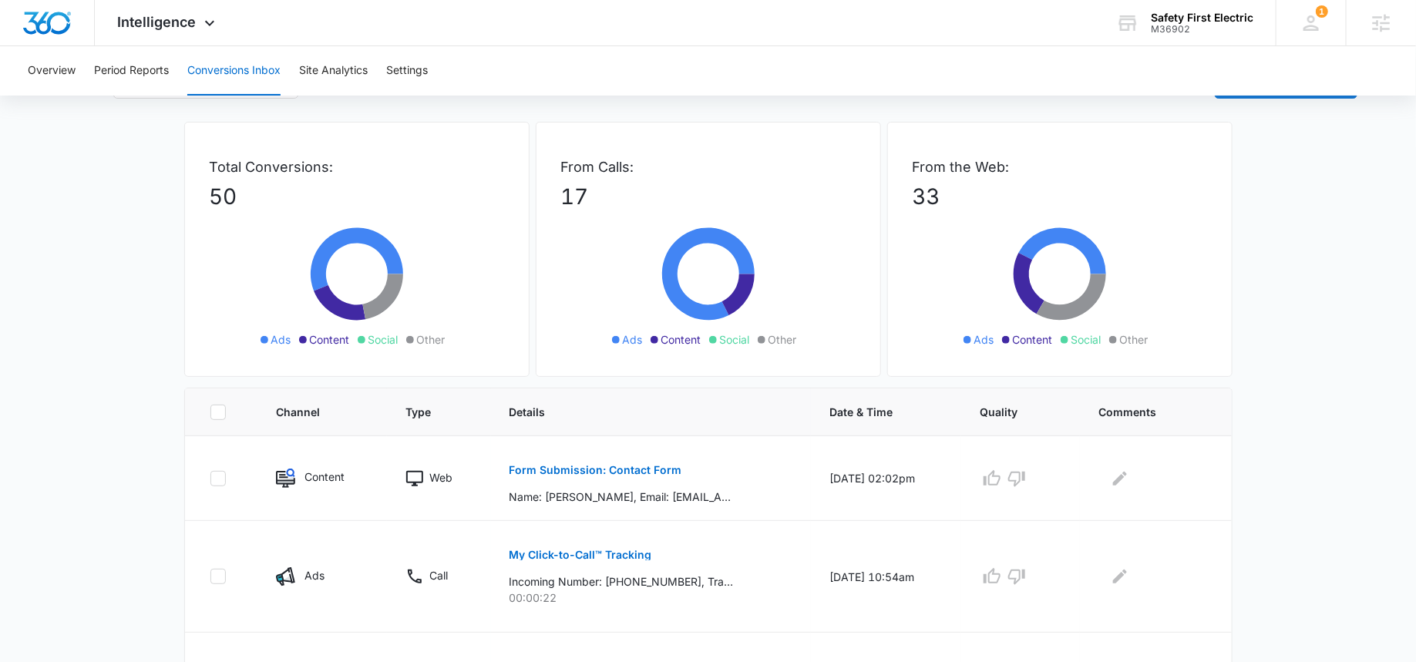
scroll to position [0, 0]
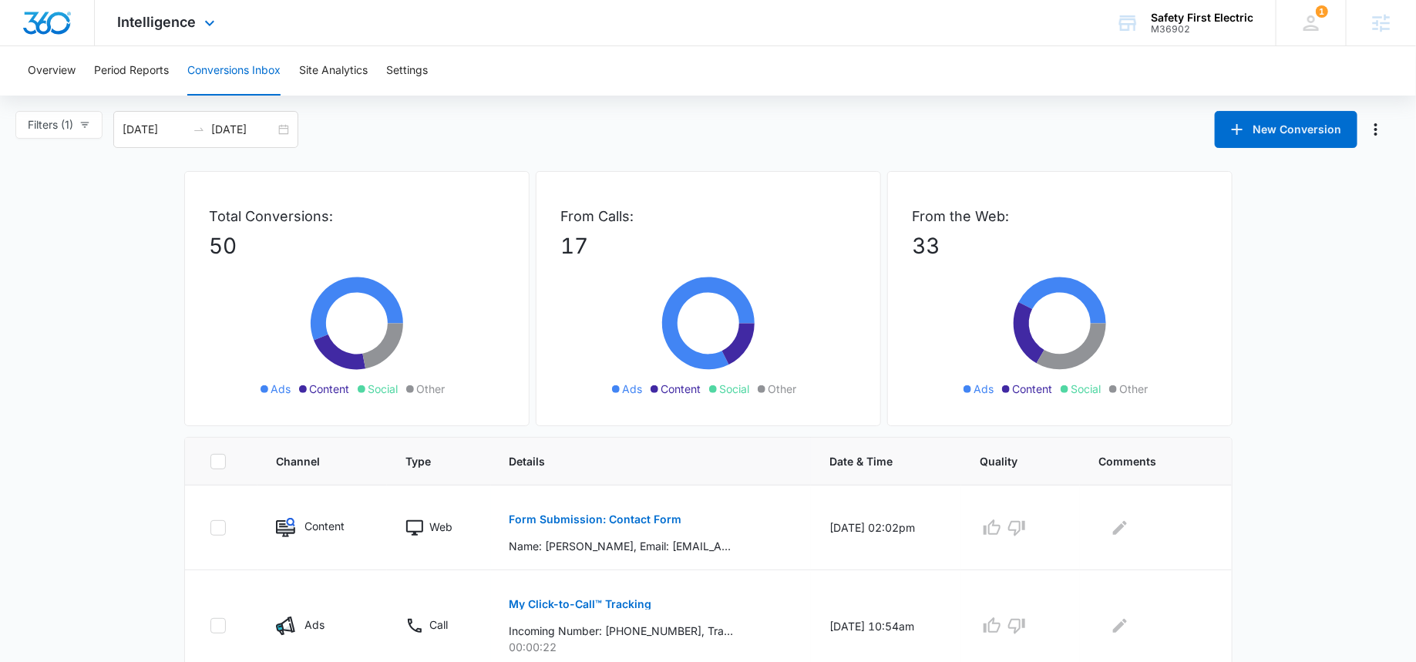
click at [159, 31] on div "Intelligence Apps Reputation Websites Forms CRM Email Social Payments POS Conte…" at bounding box center [168, 22] width 147 height 45
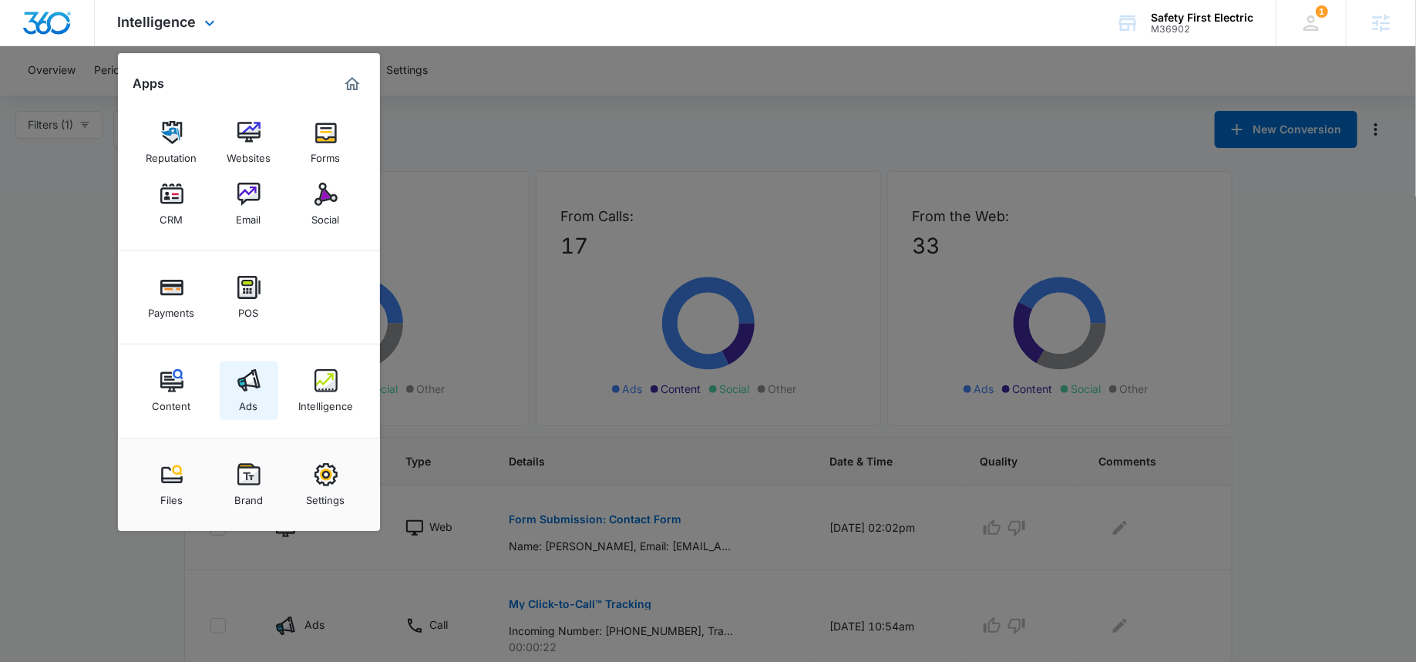
click at [225, 373] on link "Ads" at bounding box center [249, 391] width 59 height 59
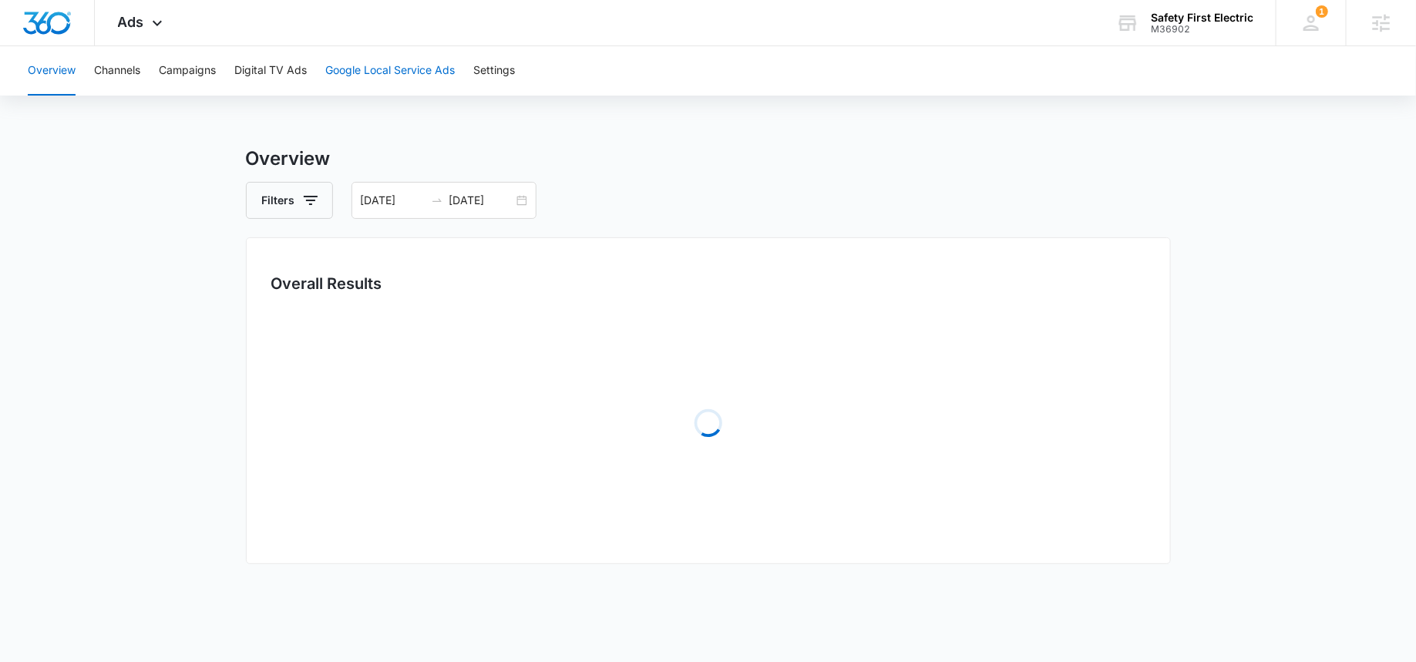
click at [364, 72] on button "Google Local Service Ads" at bounding box center [389, 70] width 129 height 49
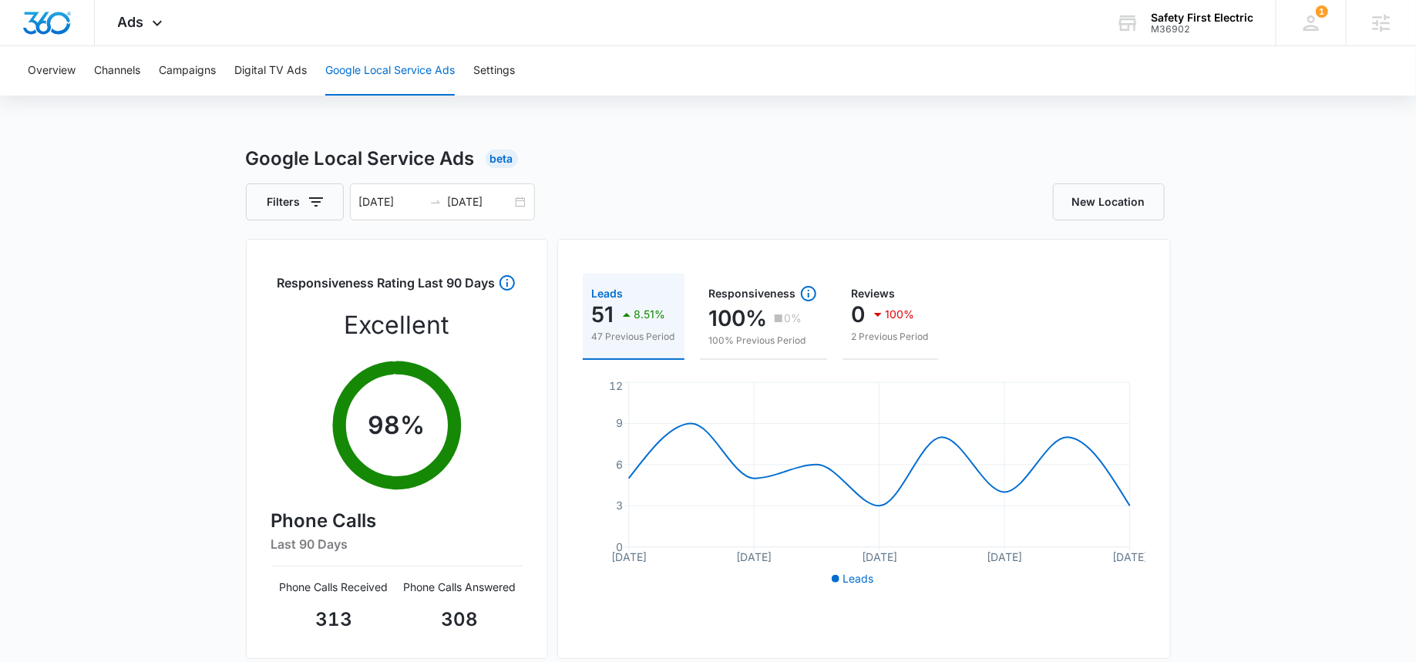
scroll to position [10, 0]
